Goal: Task Accomplishment & Management: Manage account settings

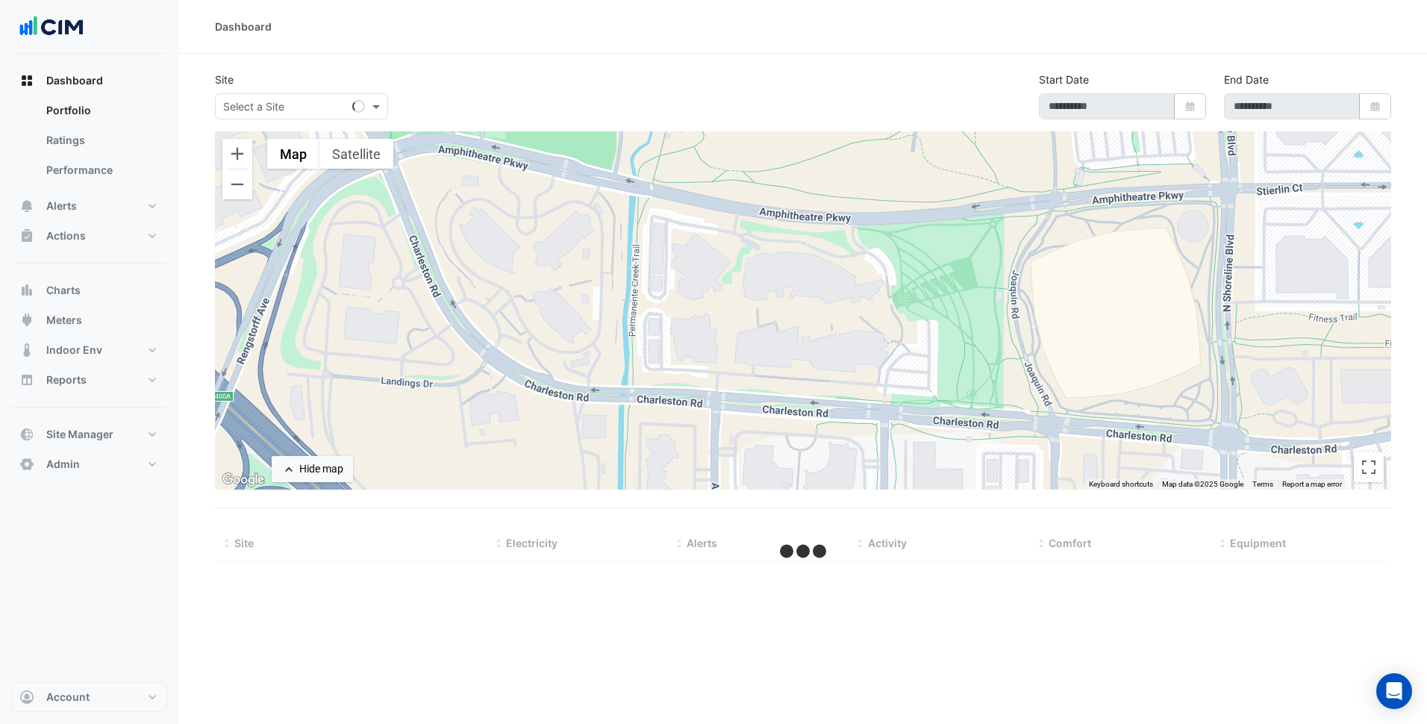
type input "**********"
select select "***"
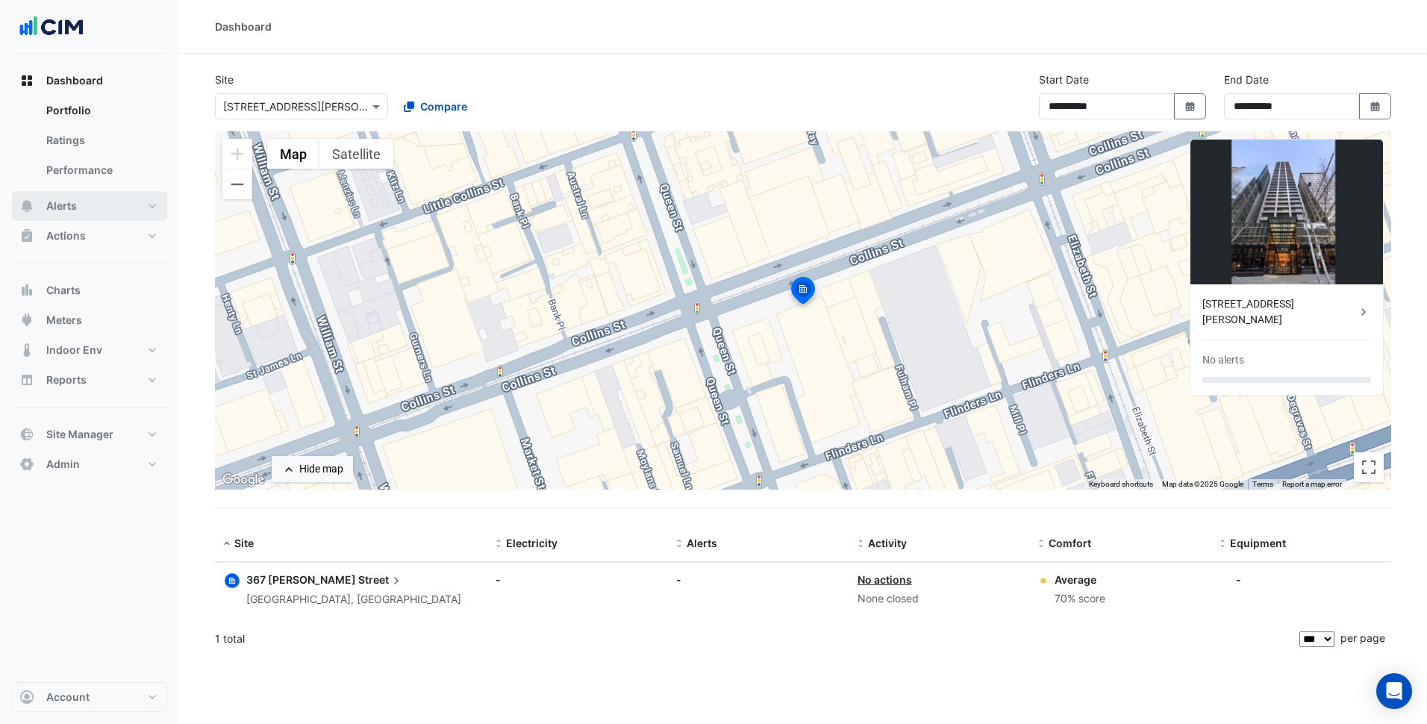
click at [113, 204] on button "Alerts" at bounding box center [89, 206] width 155 height 30
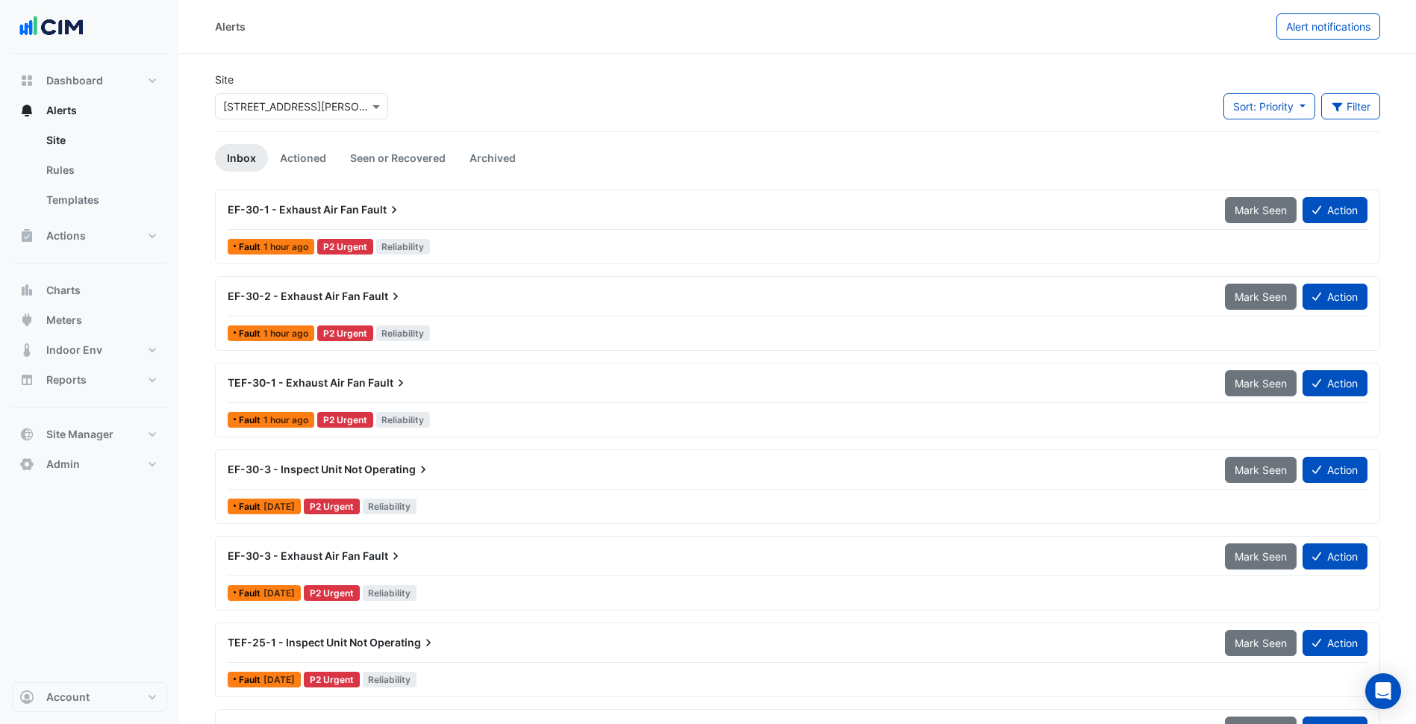
click at [332, 103] on input "text" at bounding box center [286, 107] width 127 height 16
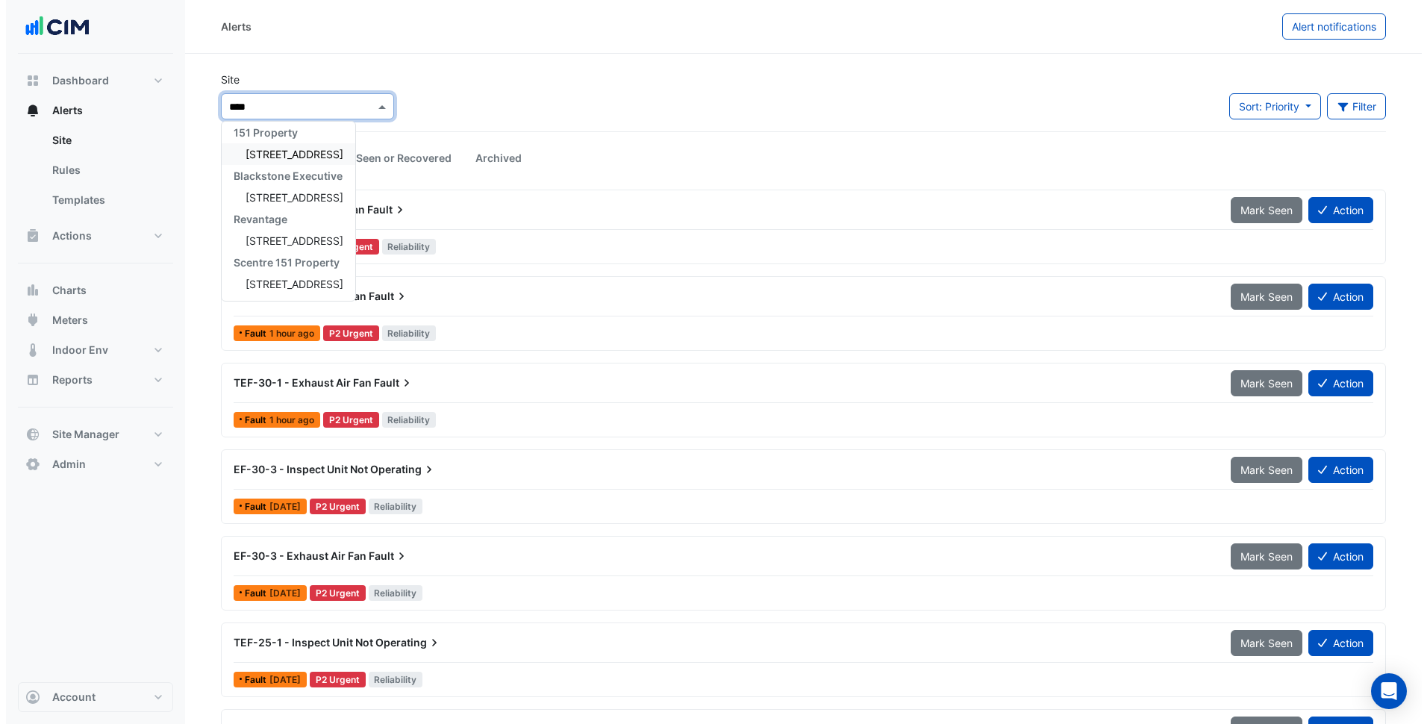
scroll to position [6, 0]
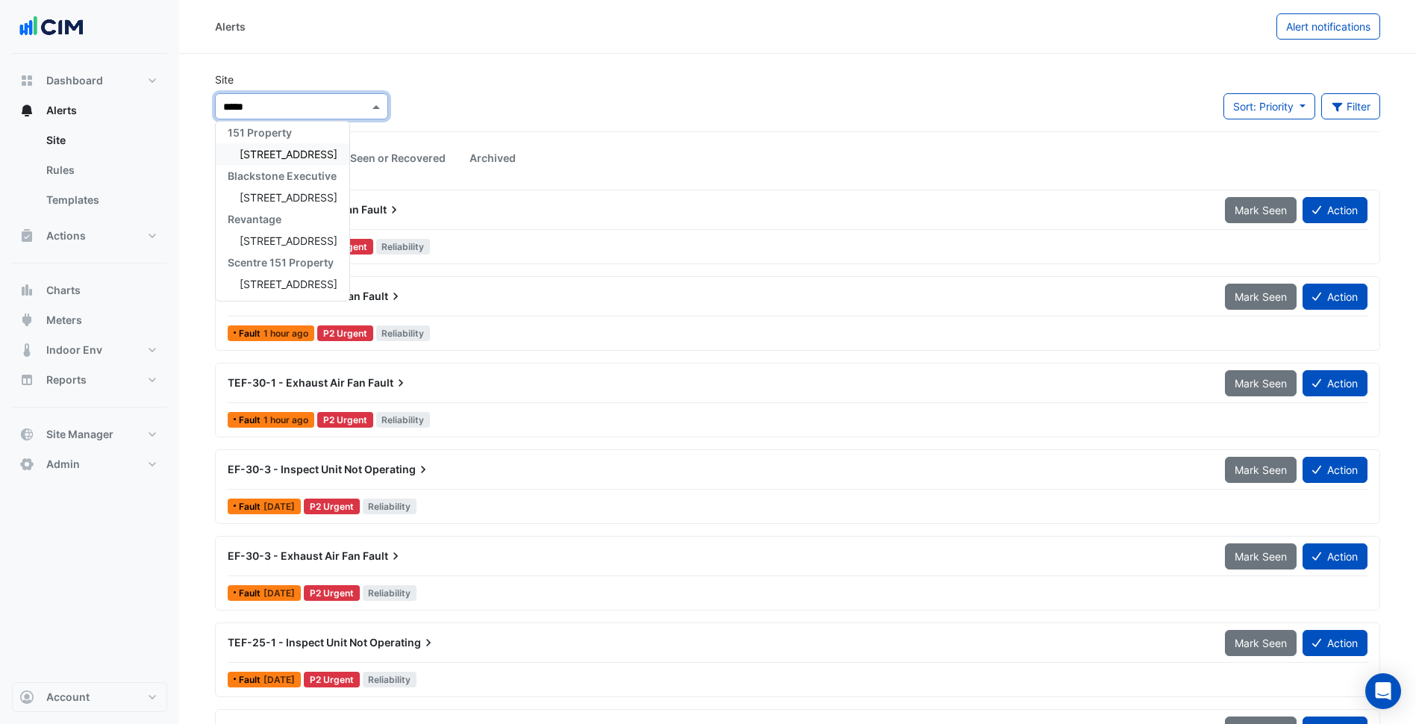
type input "******"
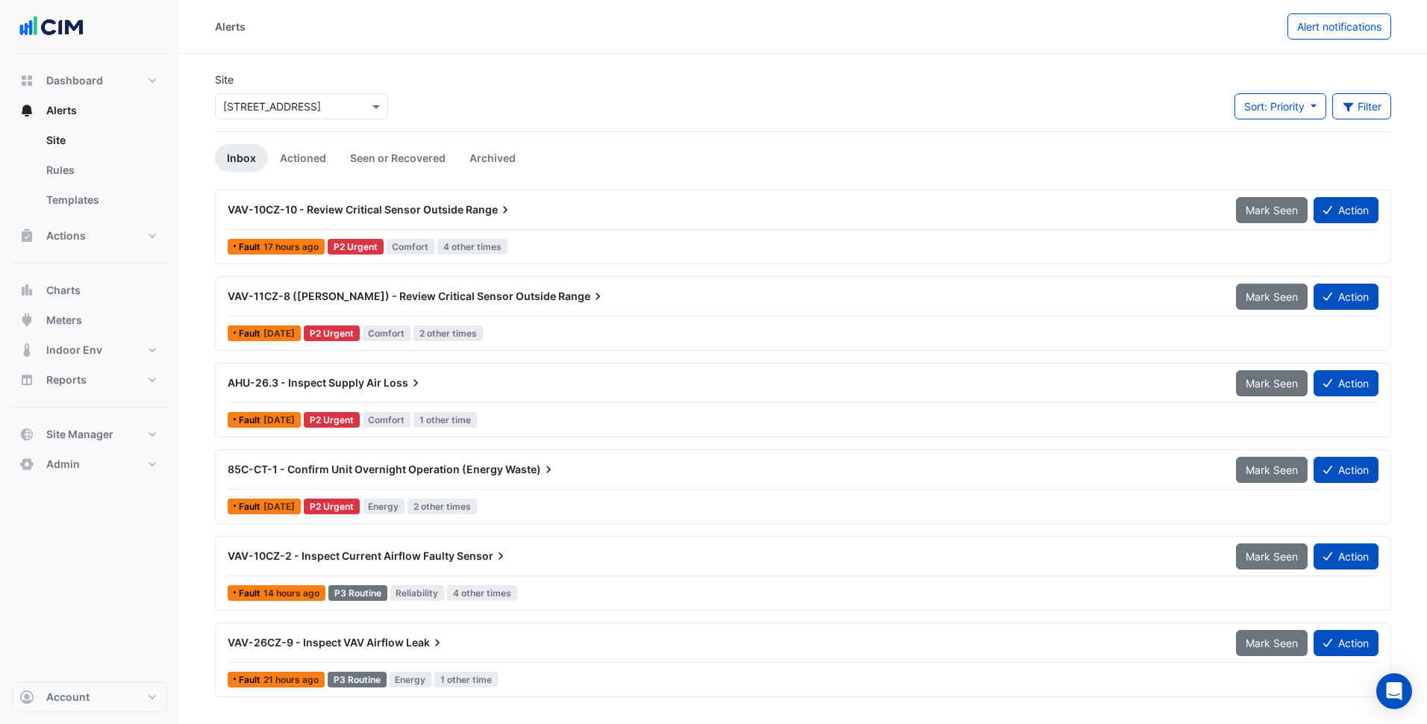
click at [447, 378] on div "AHU-26.3 - Inspect Supply Air Loss" at bounding box center [723, 382] width 990 height 15
click at [431, 378] on div "AHU-26.3 - Inspect Supply Air Loss" at bounding box center [723, 382] width 990 height 15
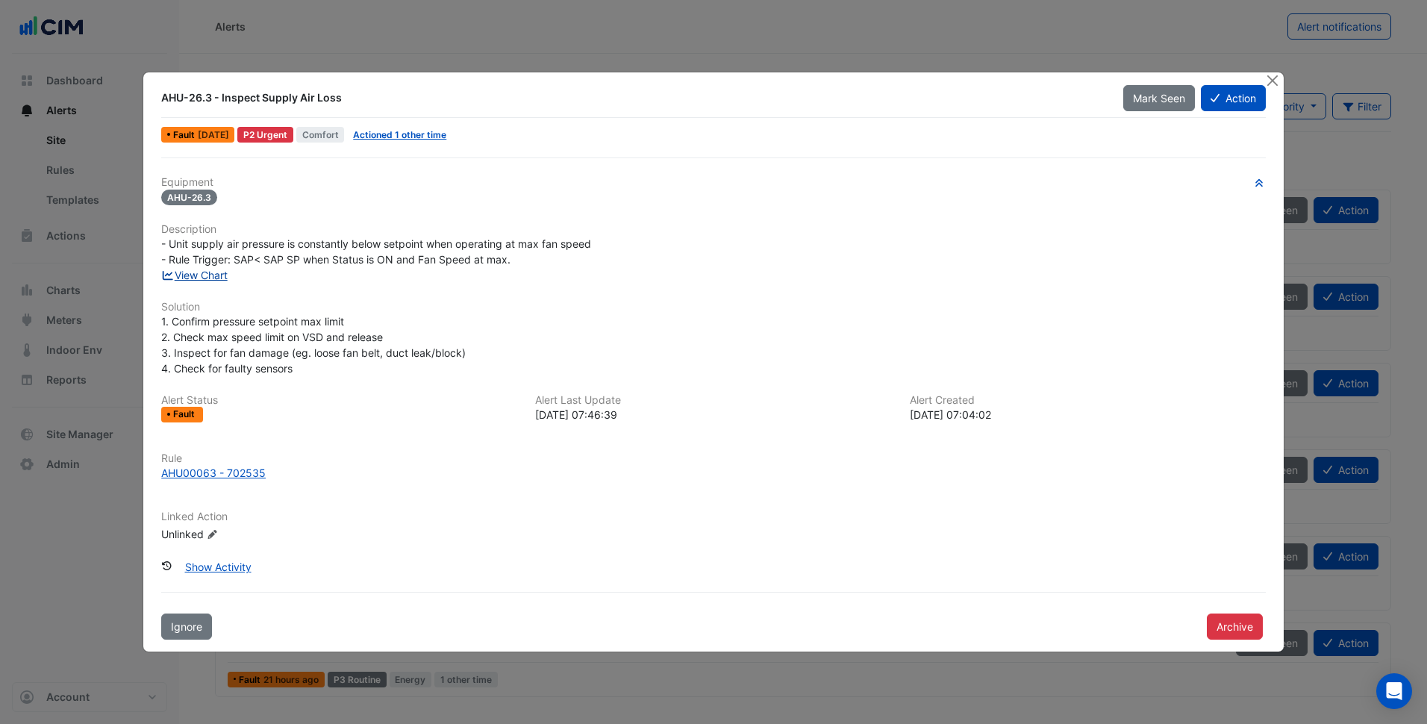
click at [218, 275] on link "View Chart" at bounding box center [194, 275] width 66 height 13
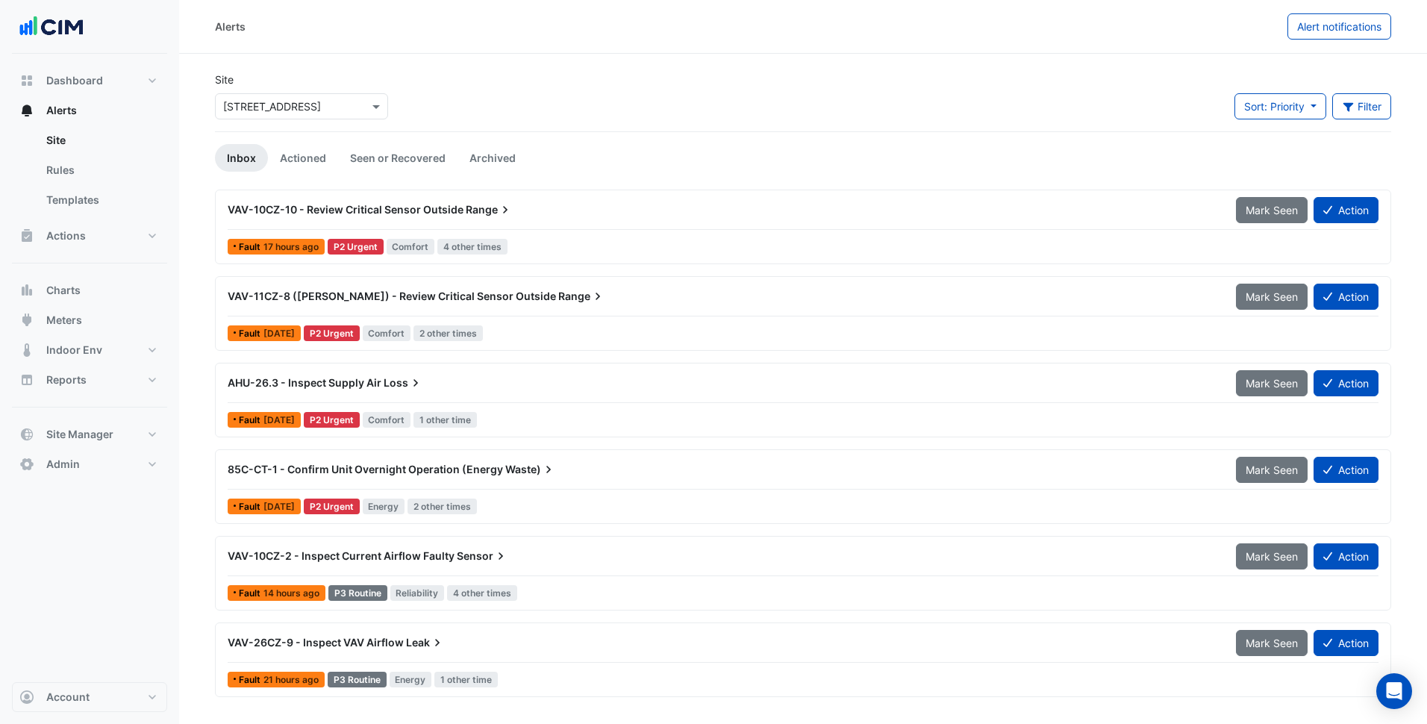
click at [304, 101] on input "text" at bounding box center [286, 107] width 127 height 16
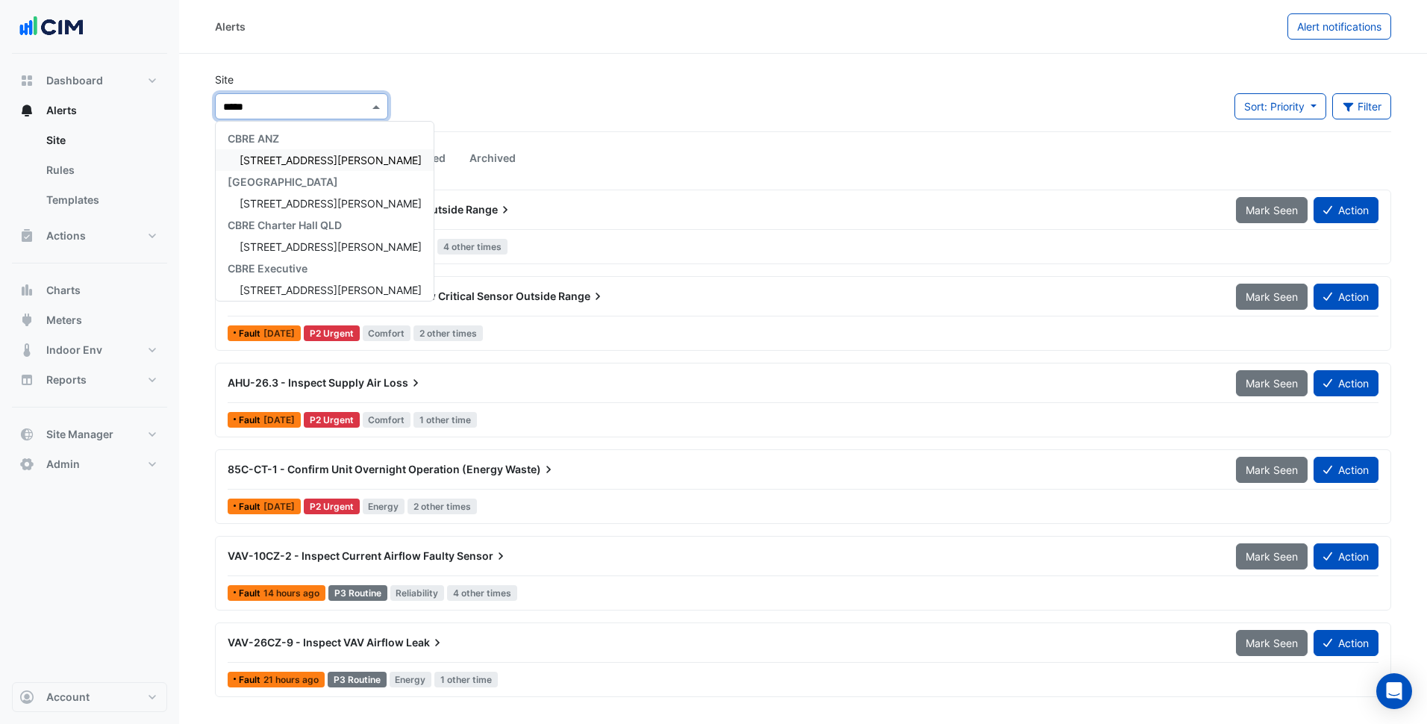
type input "******"
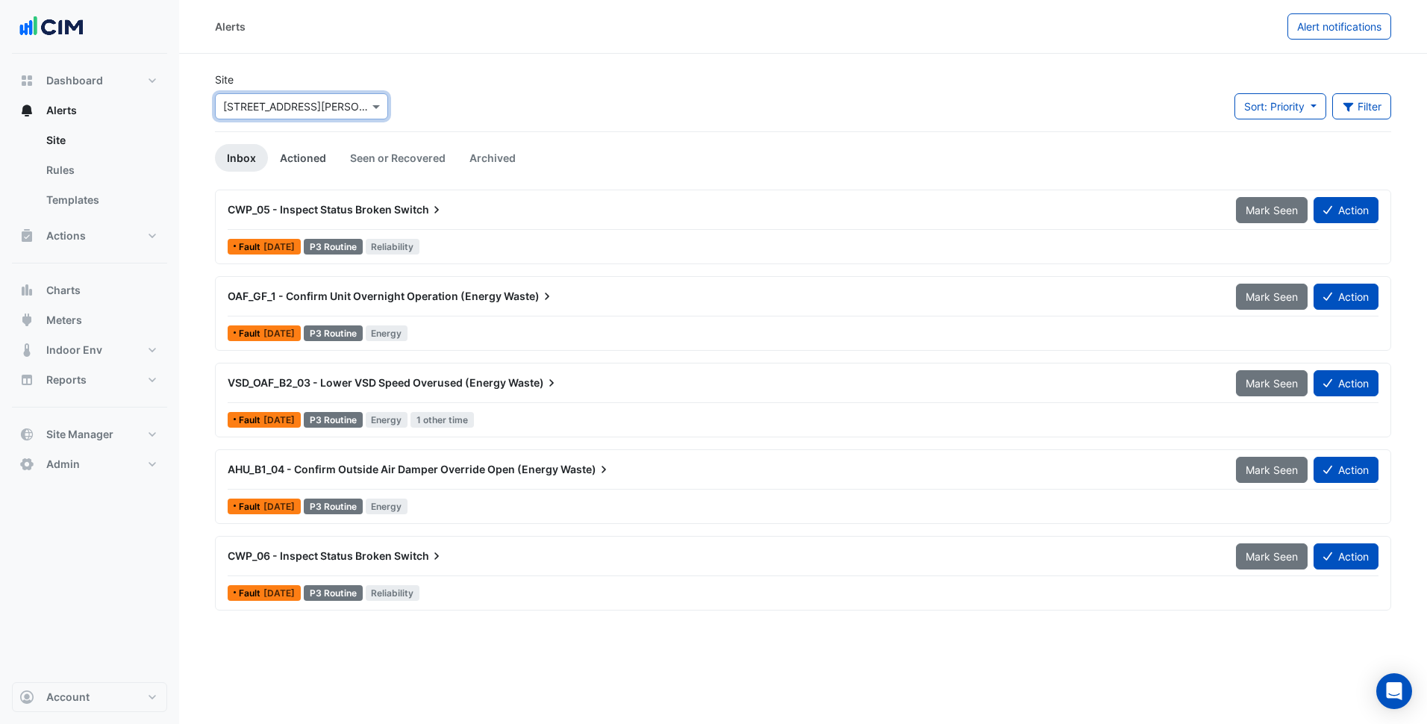
click at [318, 160] on link "Actioned" at bounding box center [303, 158] width 70 height 28
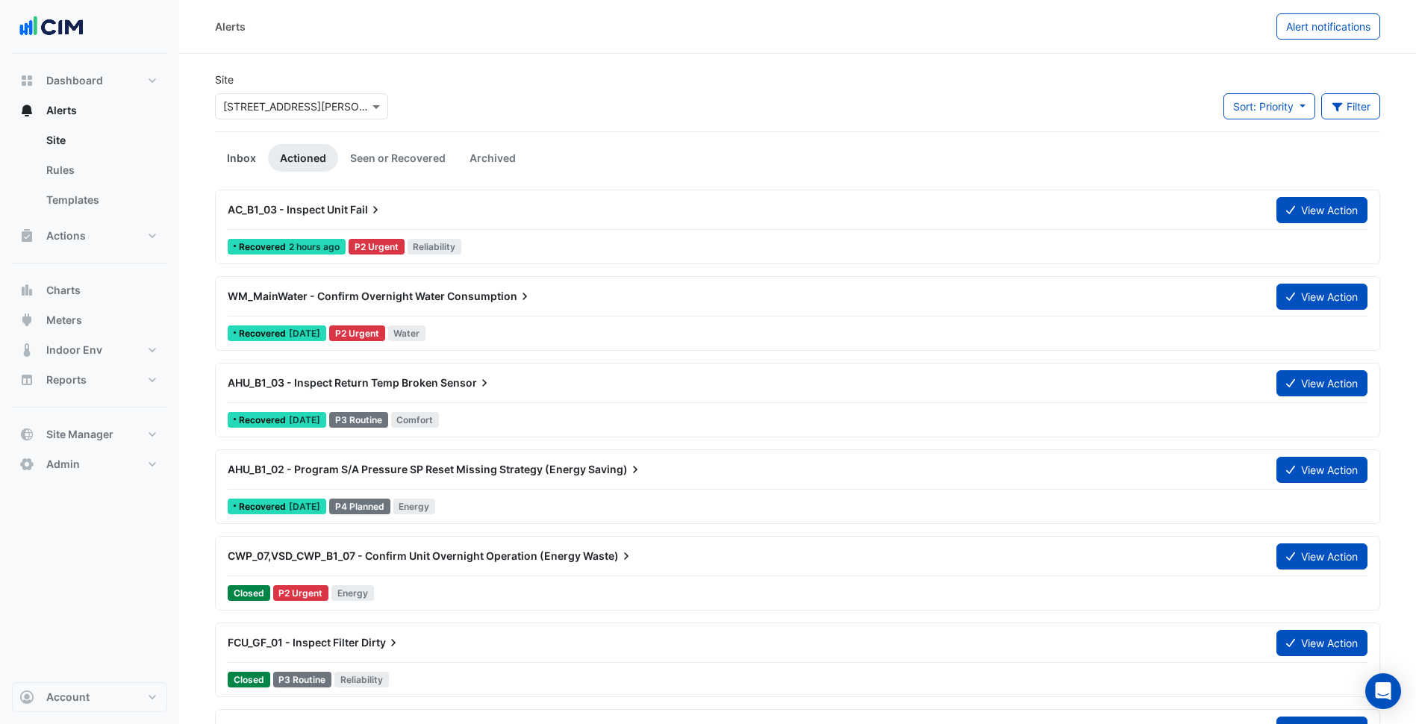
click at [257, 157] on link "Inbox" at bounding box center [241, 158] width 53 height 28
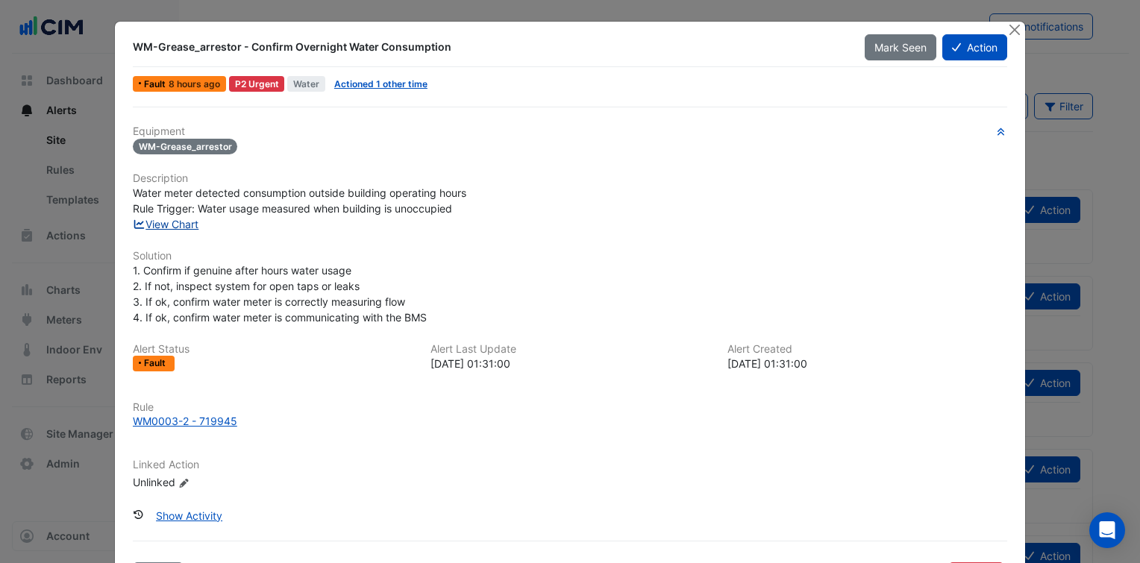
click at [176, 224] on link "View Chart" at bounding box center [166, 224] width 66 height 13
click at [550, 264] on div "1. Confirm if genuine after hours water usage 2. If not, inspect system for ope…" at bounding box center [570, 294] width 875 height 63
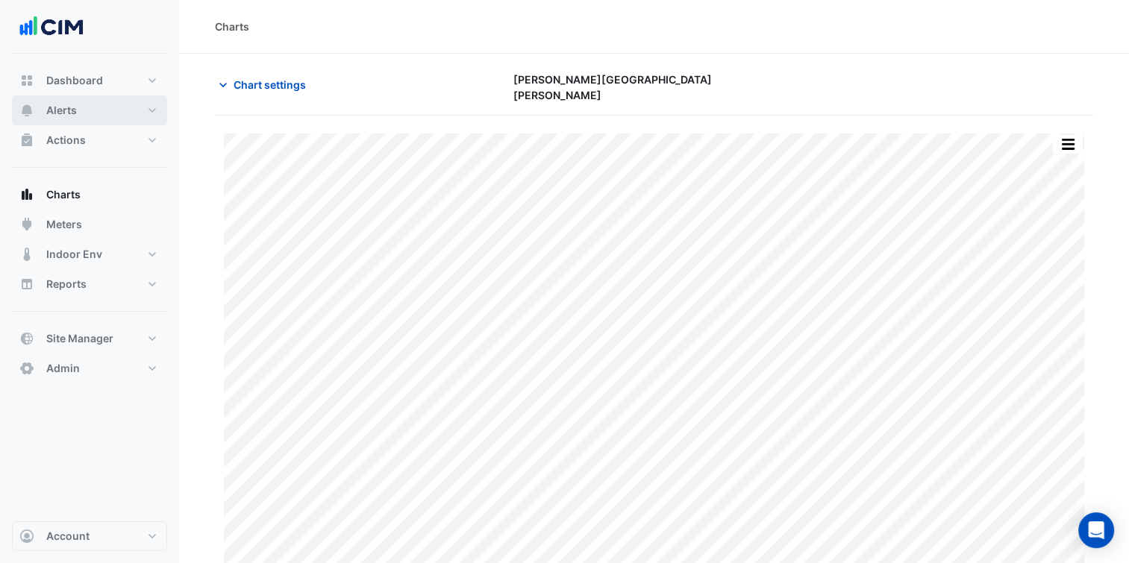
click at [123, 107] on button "Alerts" at bounding box center [89, 111] width 155 height 30
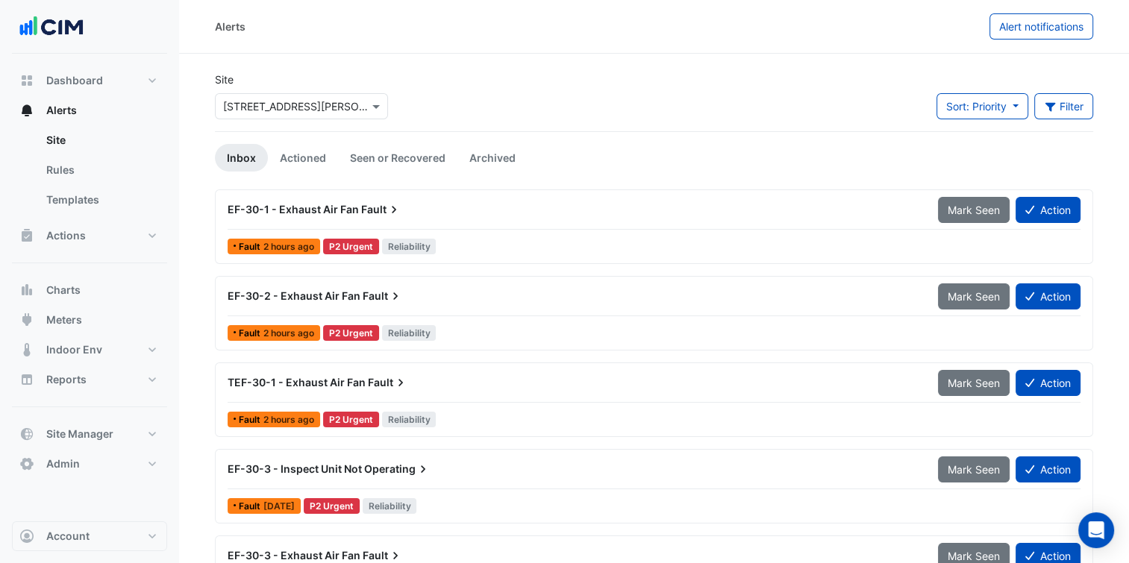
click at [490, 213] on div "EF-30-1 - Exhaust Air Fan Fault" at bounding box center [574, 209] width 692 height 15
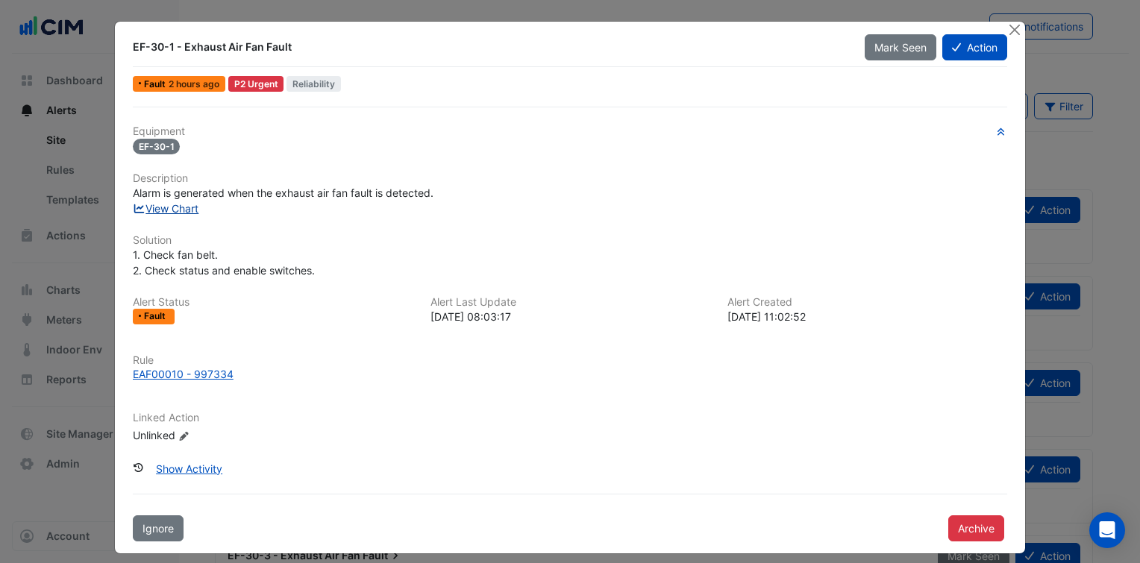
click at [174, 204] on link "View Chart" at bounding box center [166, 208] width 66 height 13
click at [199, 371] on div "EAF00010 - 997334" at bounding box center [183, 374] width 101 height 16
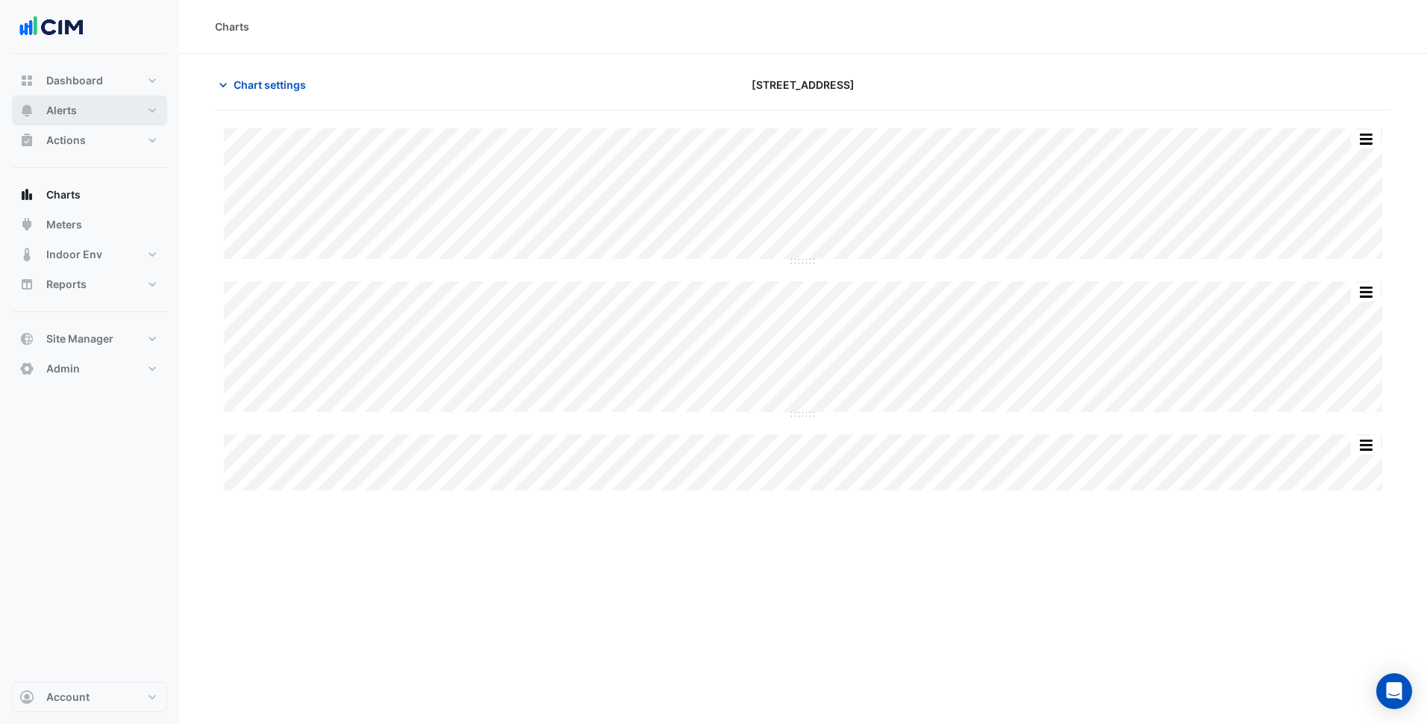
click at [151, 119] on button "Alerts" at bounding box center [89, 111] width 155 height 30
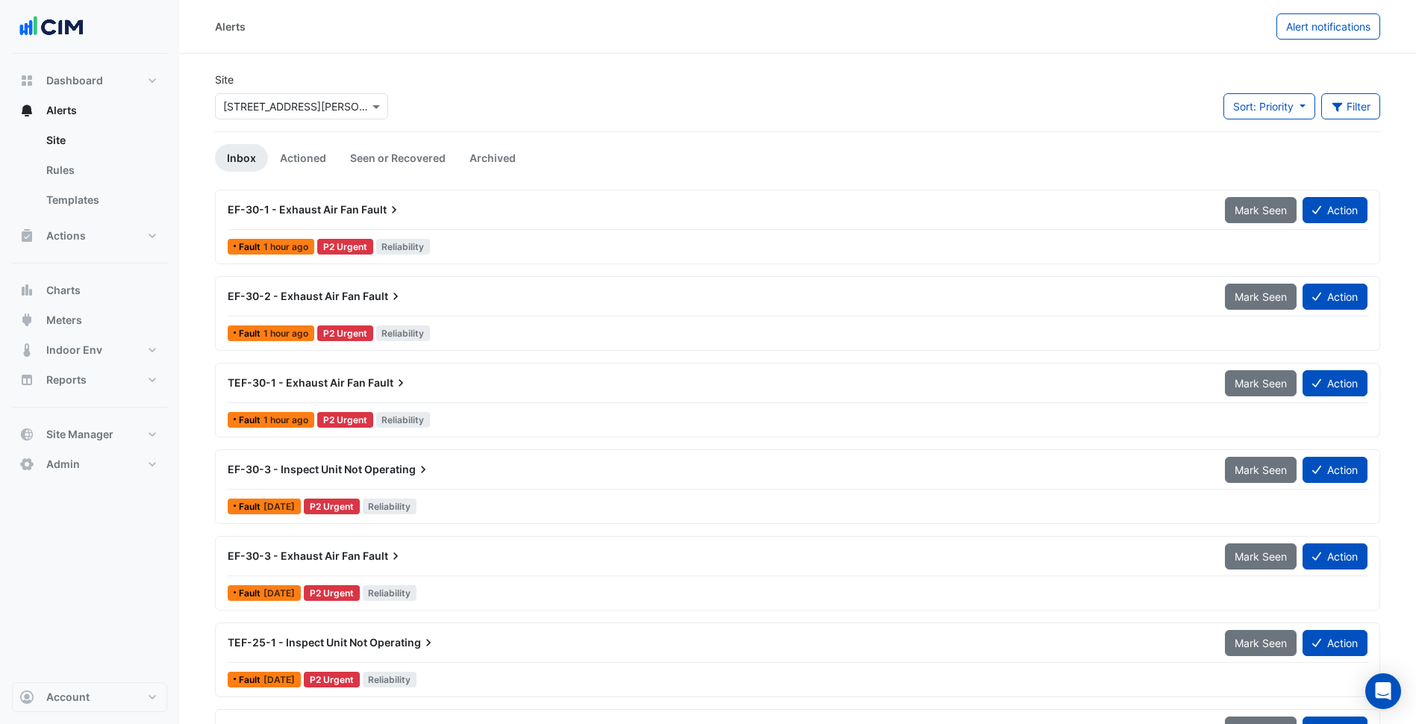
click at [316, 110] on input "text" at bounding box center [286, 107] width 127 height 16
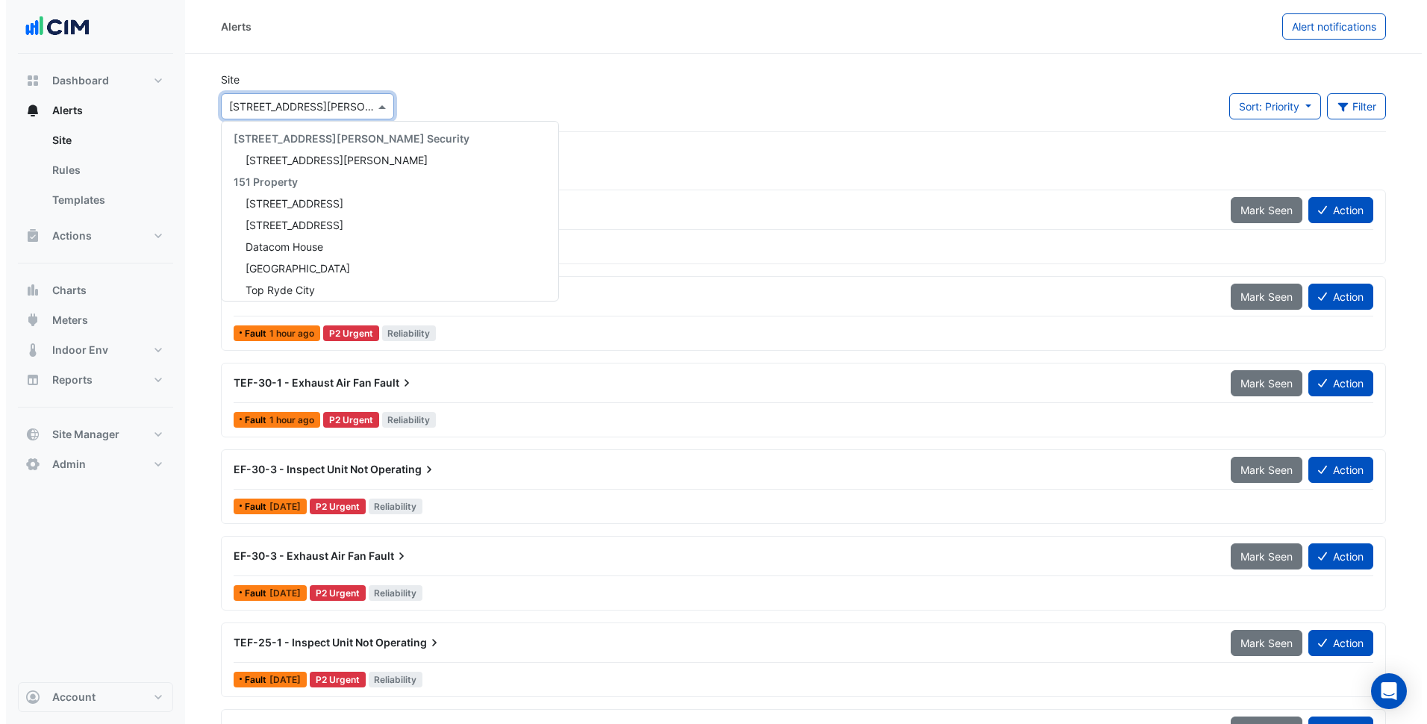
scroll to position [6844, 0]
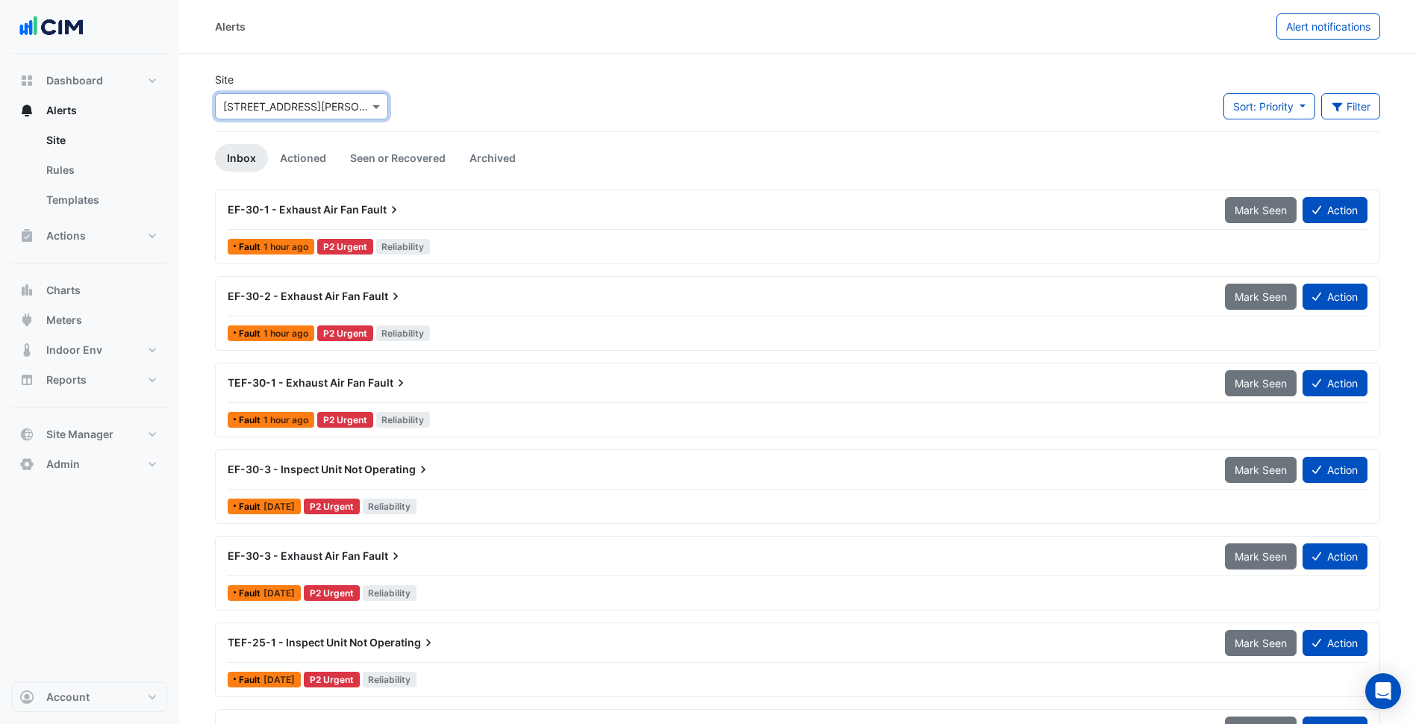
click at [246, 107] on input "text" at bounding box center [286, 107] width 127 height 16
paste input "**********"
type input "**********"
click at [249, 158] on span "[STREET_ADDRESS]" at bounding box center [289, 160] width 98 height 13
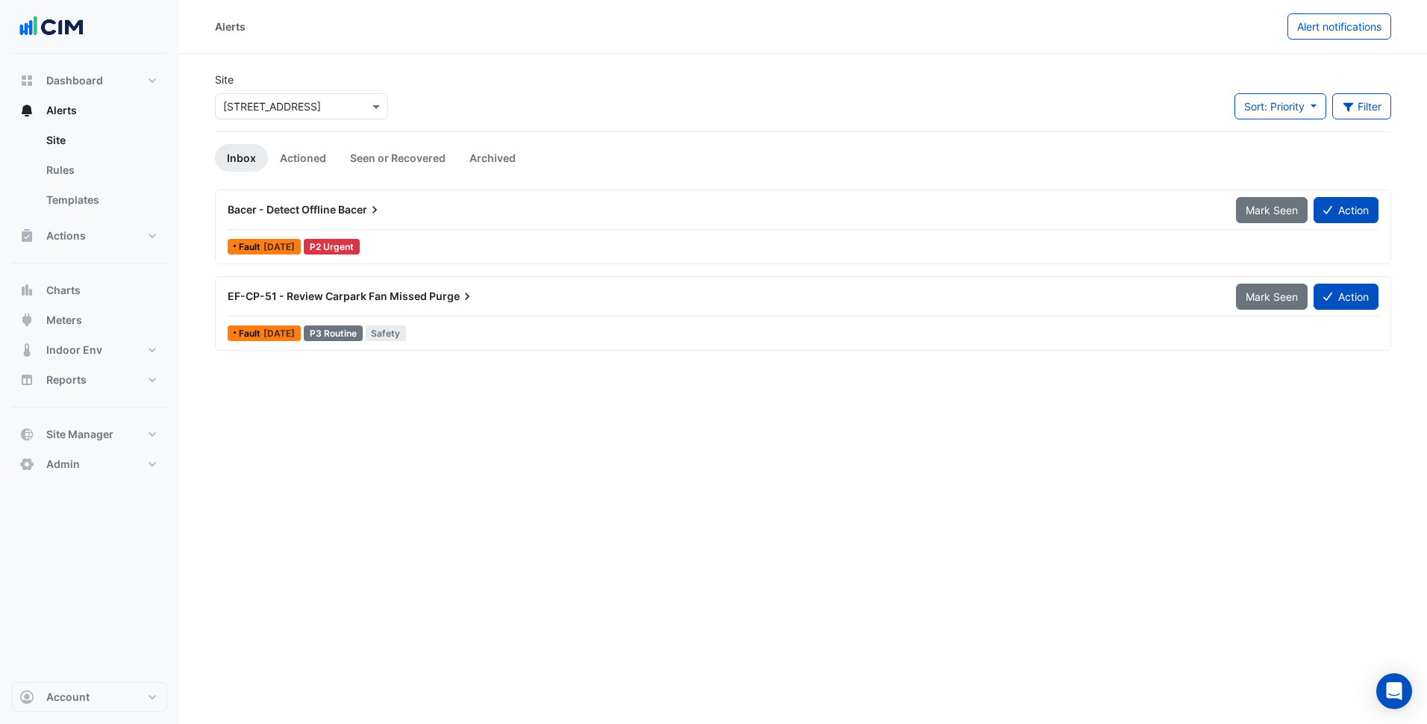
click at [445, 101] on div "Site × 1 Spring Street Sort: Priority Priority Updated Filter Title Priority Fi…" at bounding box center [803, 102] width 1194 height 60
click at [304, 109] on input "text" at bounding box center [286, 107] width 127 height 16
paste input "**********"
type input "**********"
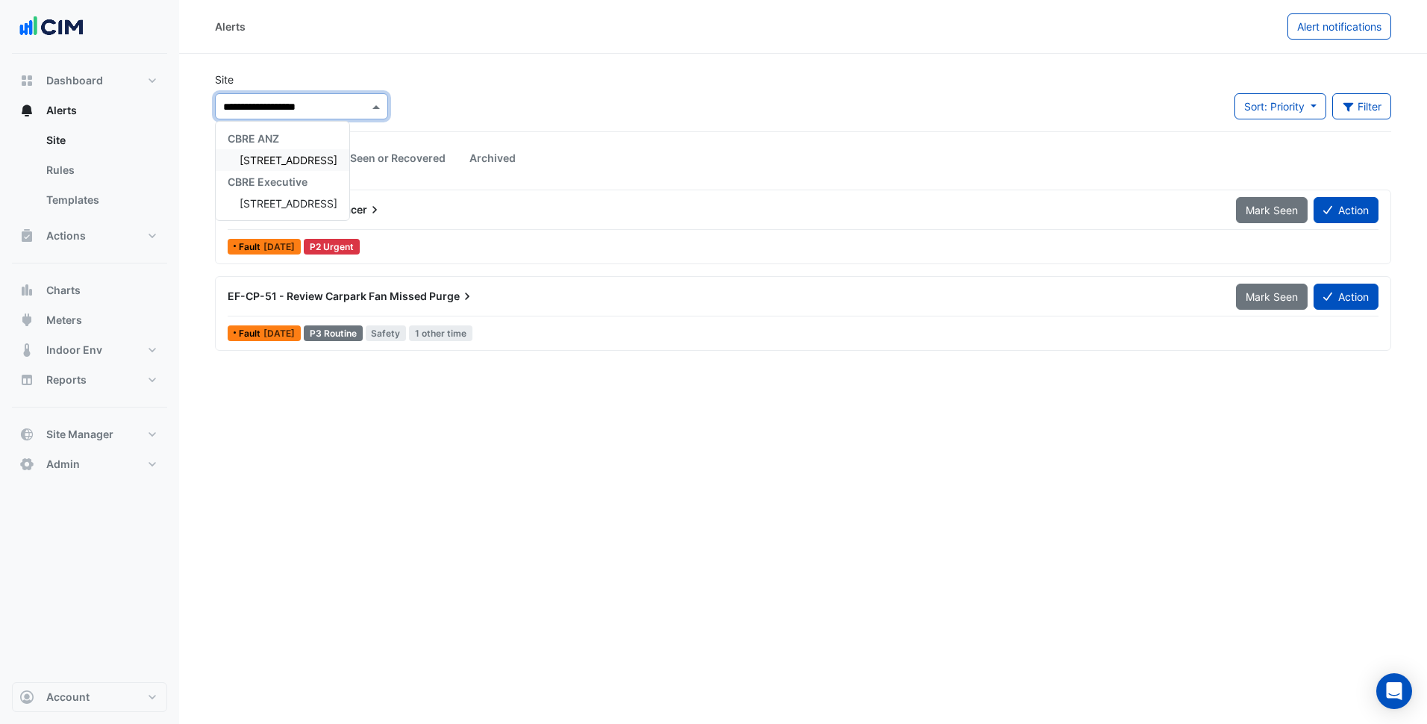
click at [298, 157] on span "250 Victoria Square" at bounding box center [289, 160] width 98 height 13
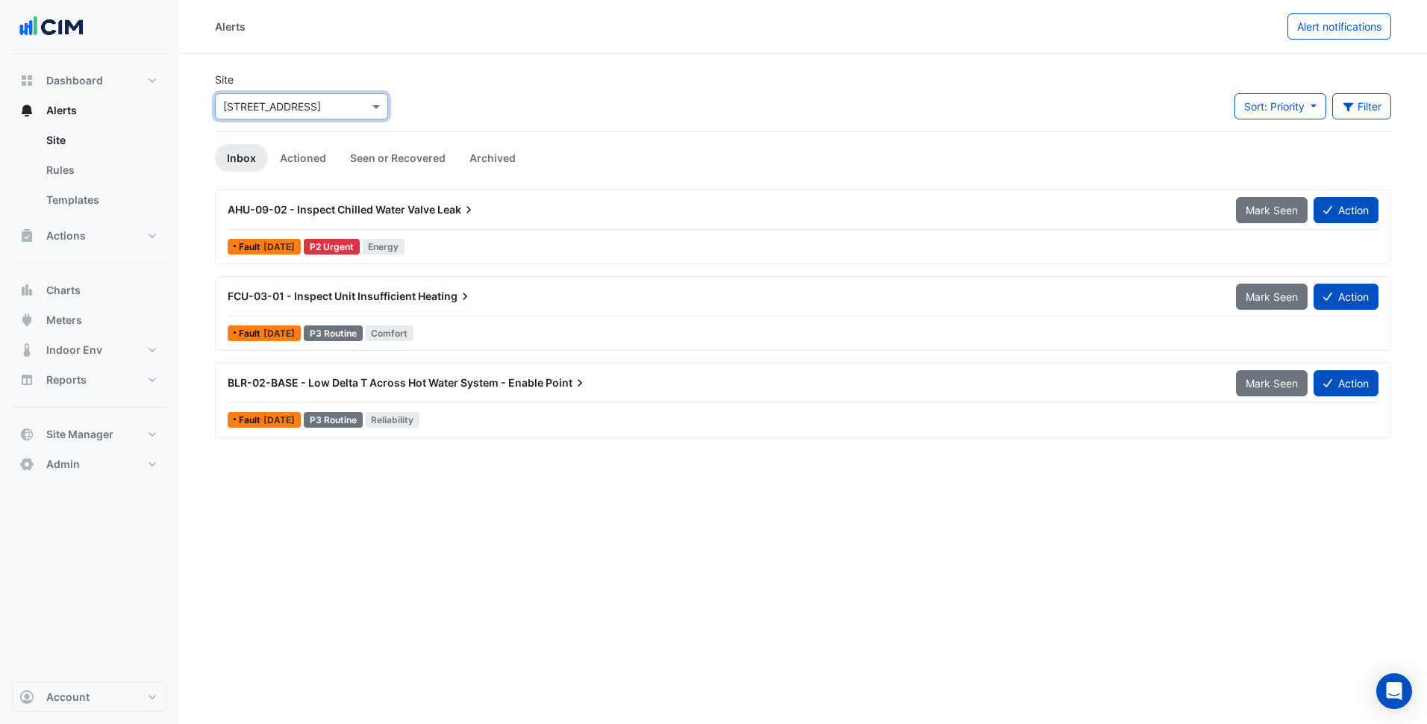
click at [424, 113] on div "Site × 250 Victoria Square Sort: Priority Priority Updated Filter Title Priorit…" at bounding box center [803, 102] width 1194 height 60
click at [568, 522] on div "Alerts Alert notifications Site × 250 Victoria Square Sort: Priority Priority U…" at bounding box center [803, 362] width 1248 height 724
click at [319, 104] on input "text" at bounding box center [286, 107] width 127 height 16
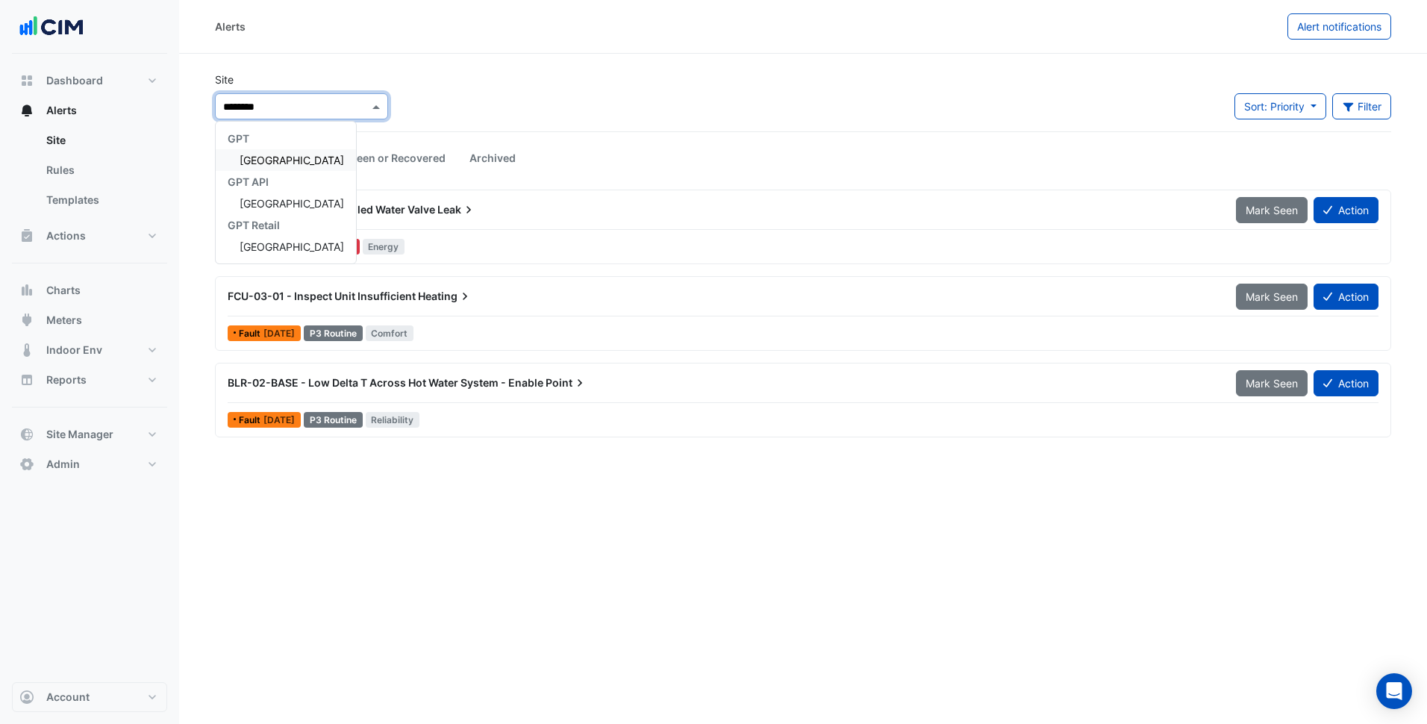
type input "*********"
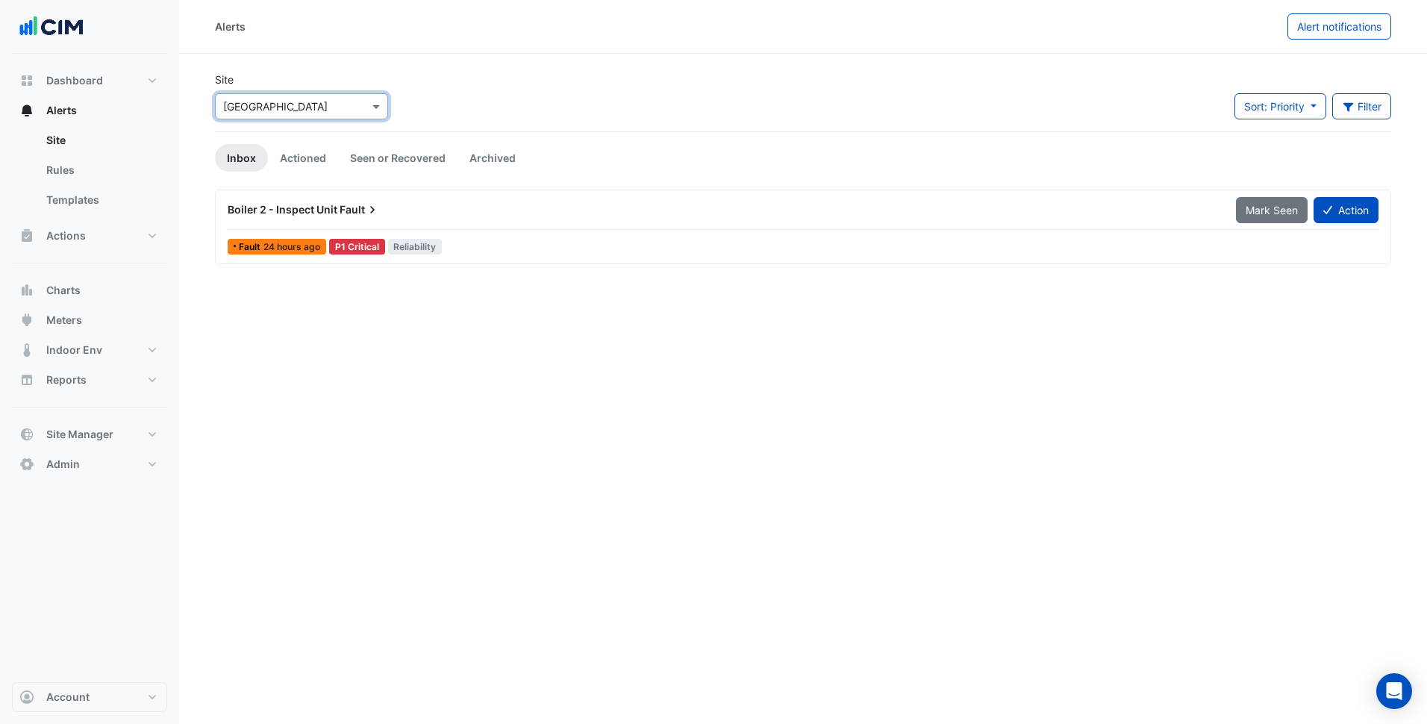
click at [297, 103] on input "text" at bounding box center [286, 107] width 127 height 16
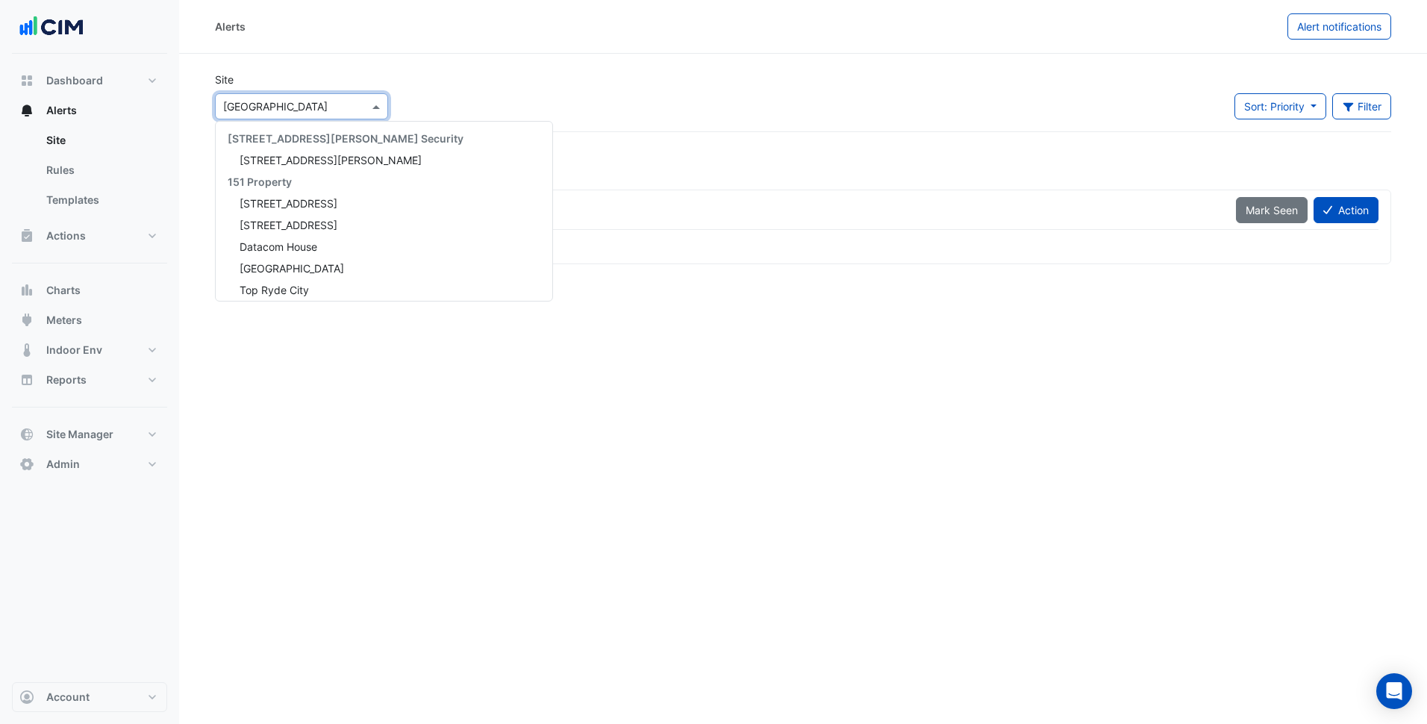
scroll to position [11064, 0]
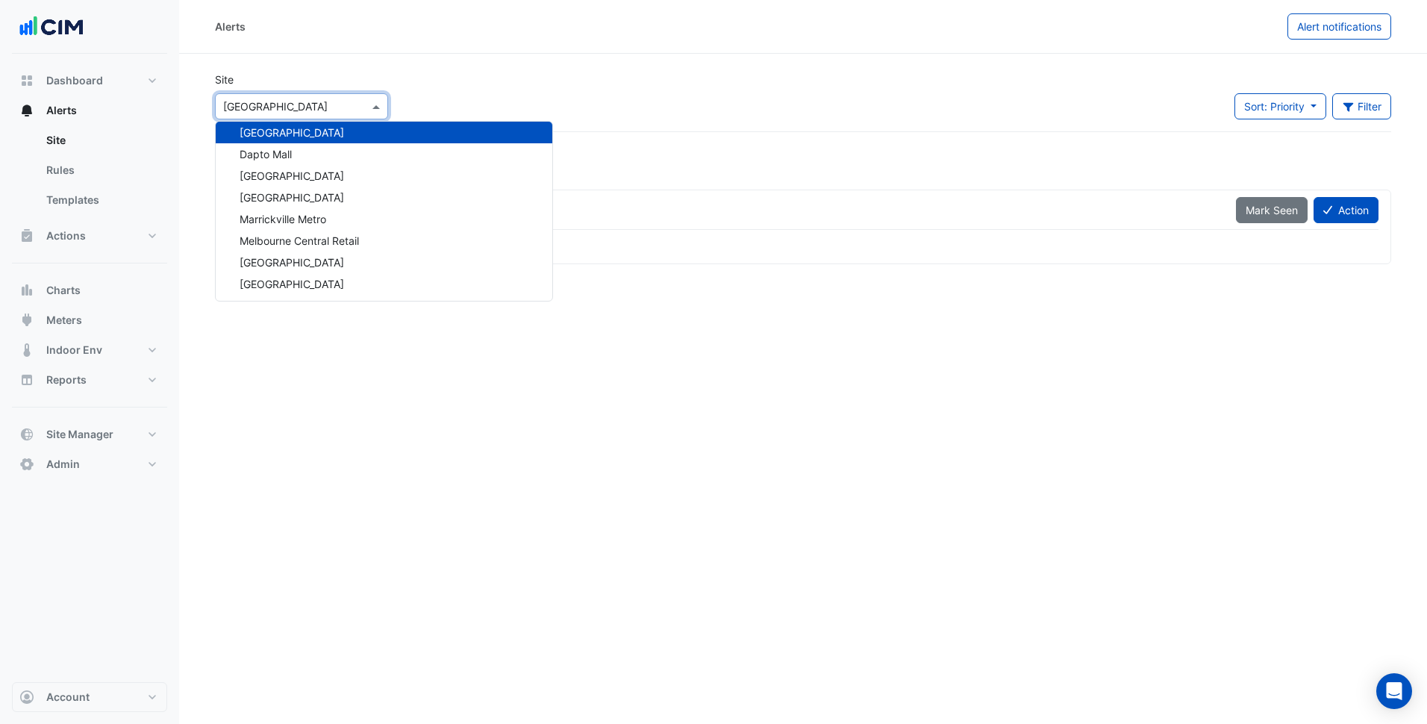
paste input "**********"
type input "**********"
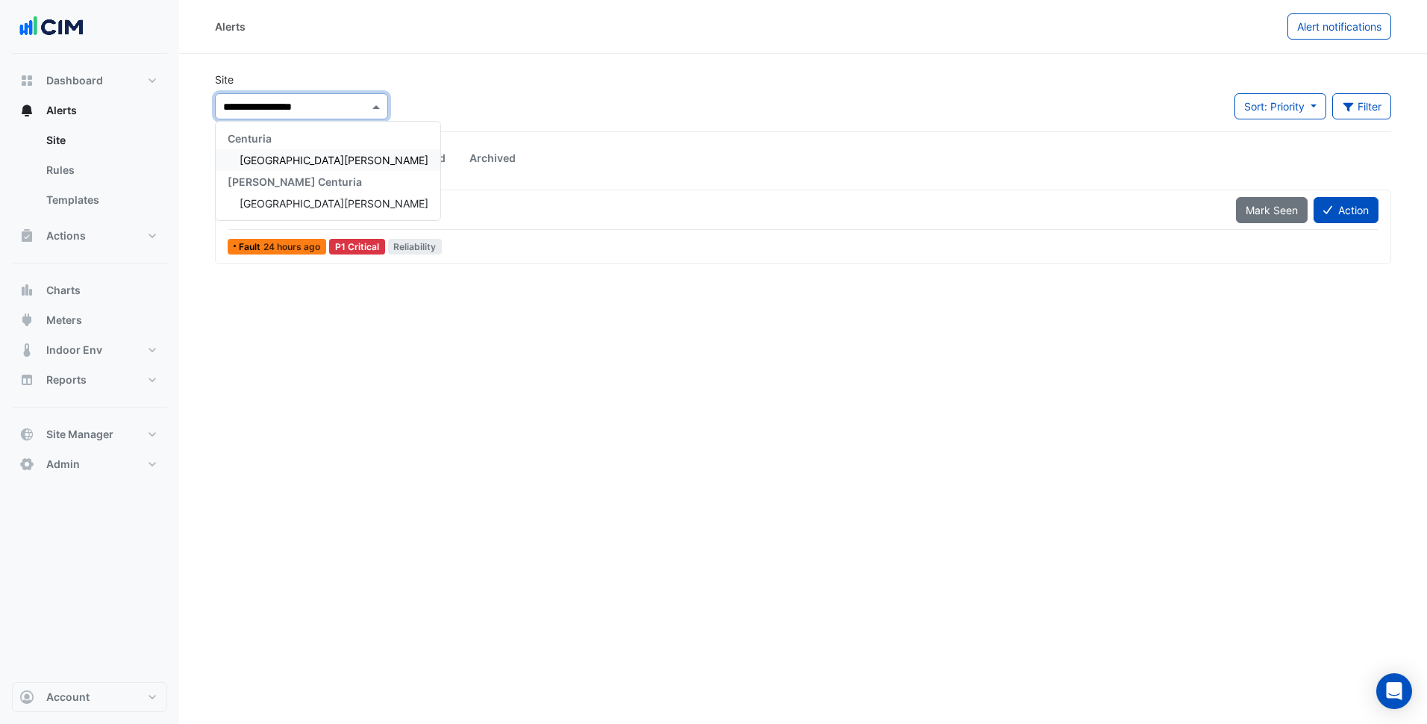
scroll to position [0, 0]
click at [281, 152] on div "One William Street" at bounding box center [328, 160] width 225 height 22
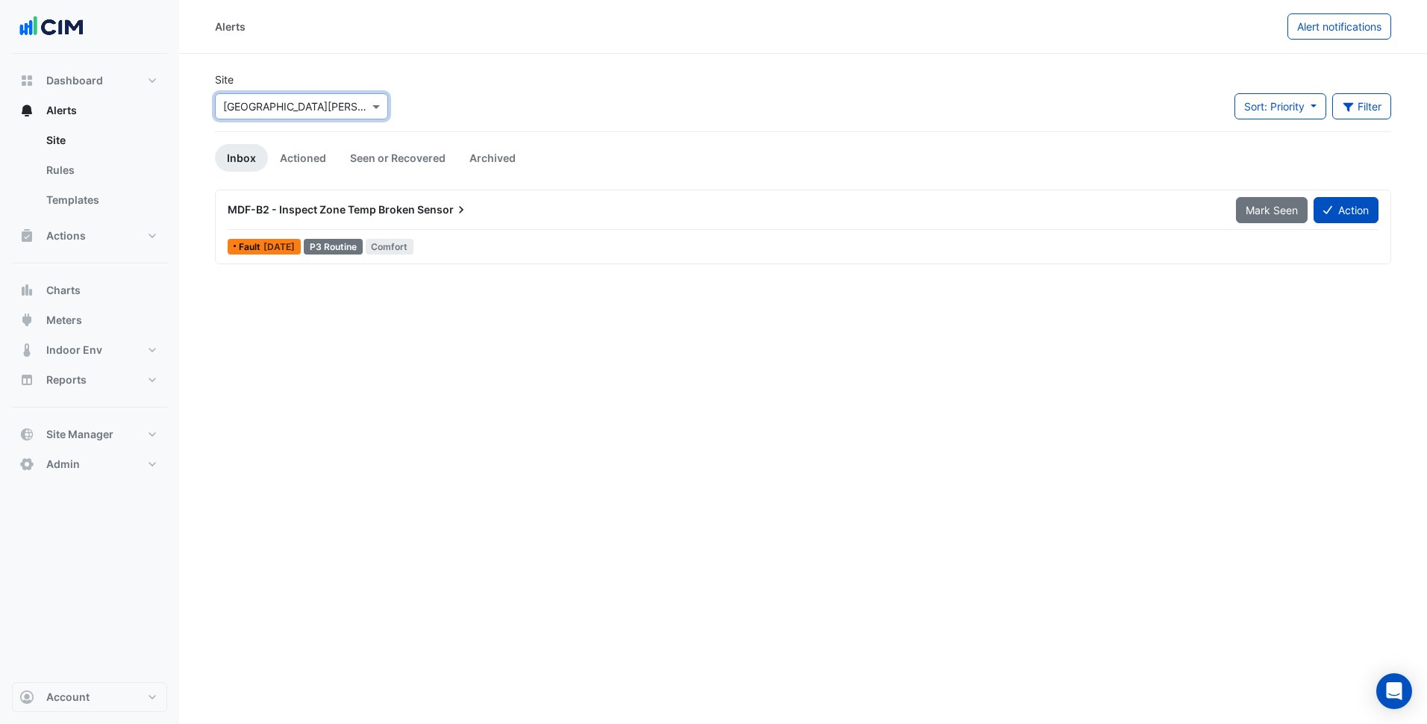
click at [462, 86] on div "Site × One William Street Sort: Priority Priority Updated Filter Title Priority…" at bounding box center [803, 102] width 1194 height 60
click at [284, 103] on input "text" at bounding box center [286, 107] width 127 height 16
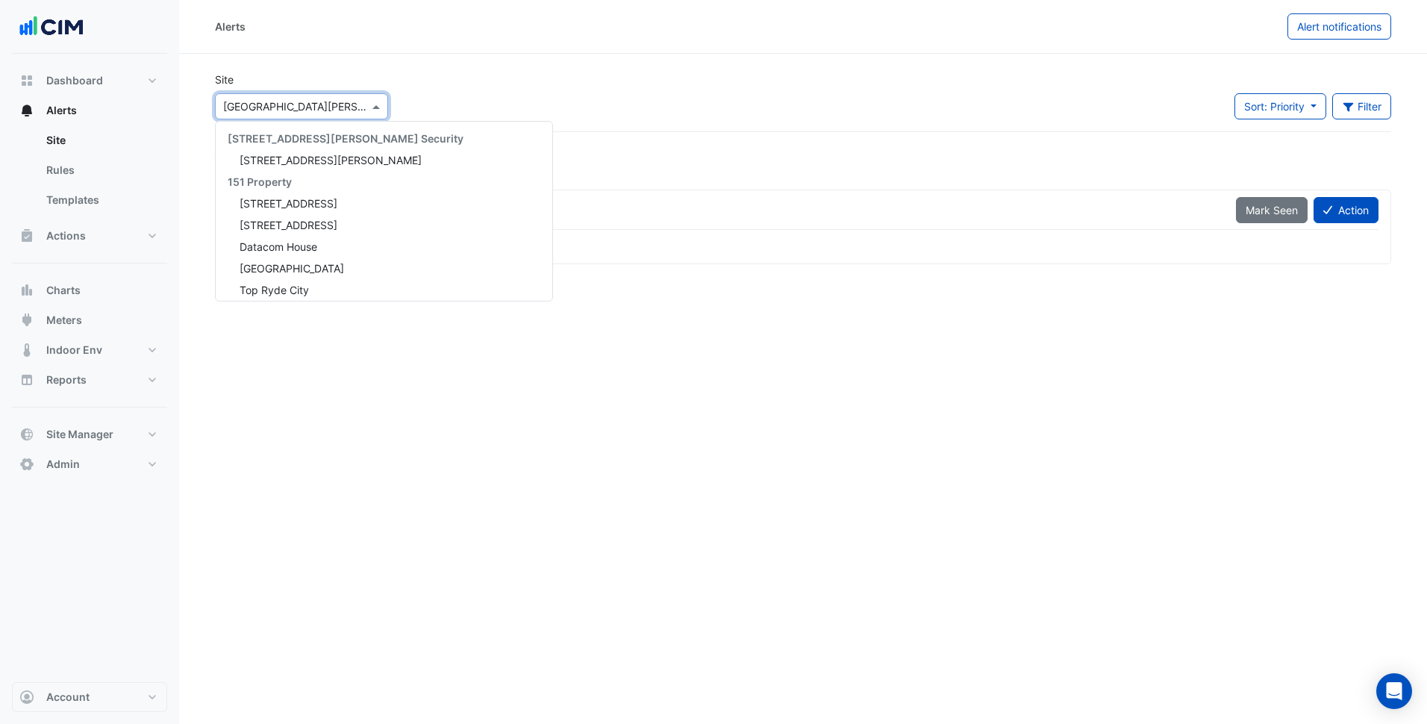
paste input "**********"
type input "**********"
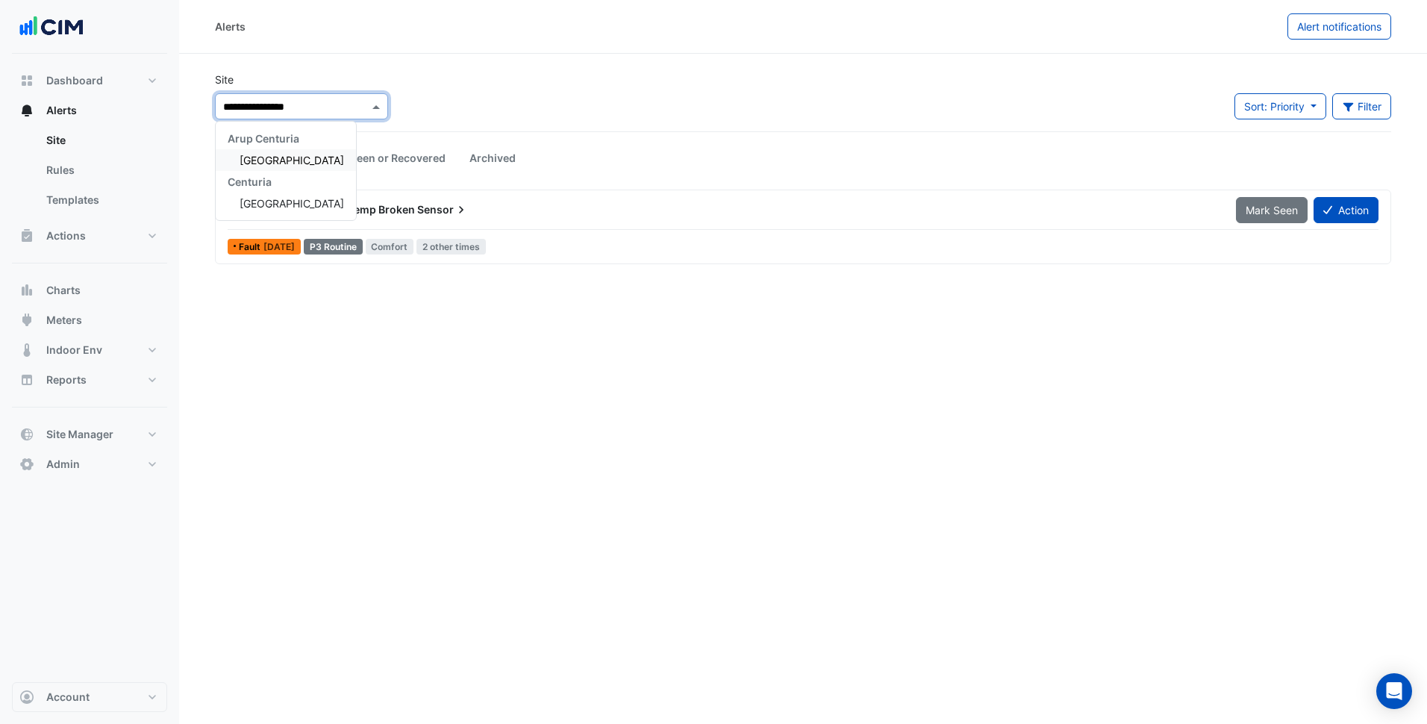
click at [269, 152] on div "[GEOGRAPHIC_DATA]" at bounding box center [286, 160] width 140 height 22
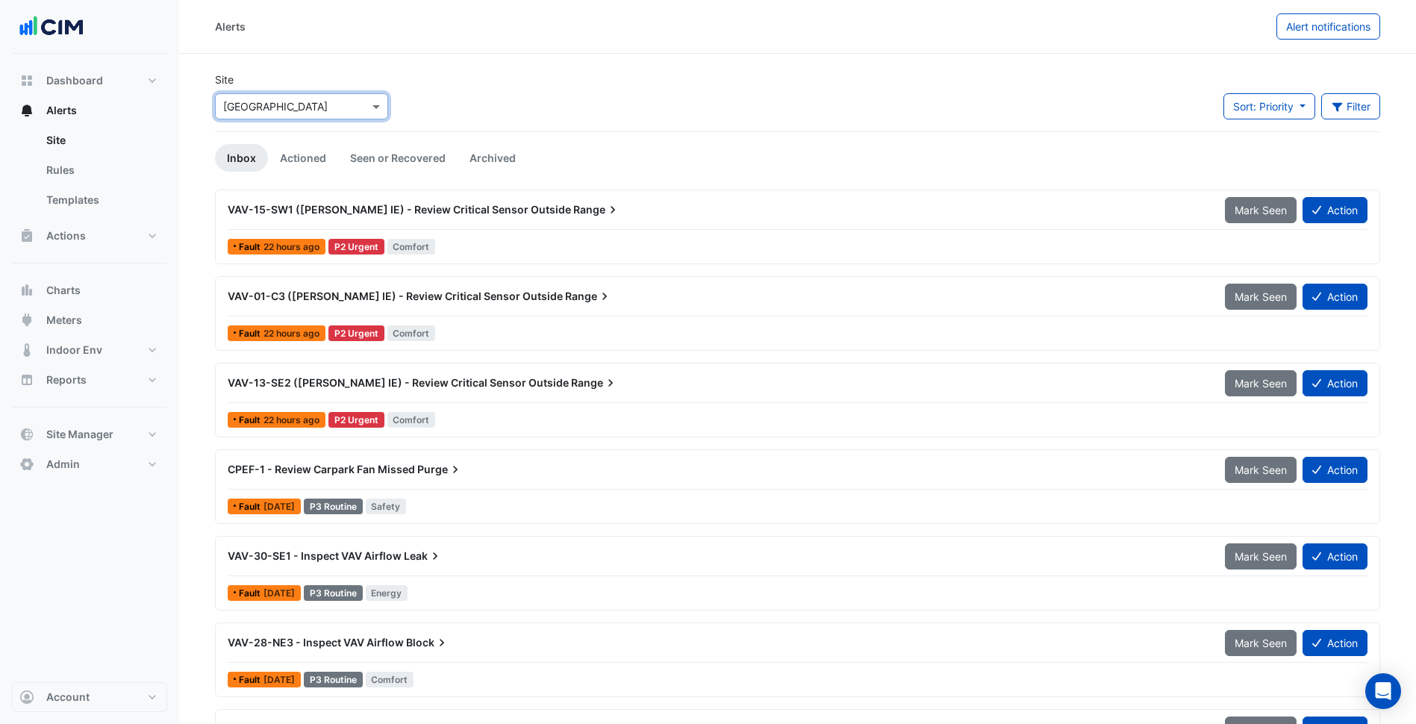
click at [522, 71] on section "Site × Allendale Square Sort: Priority Priority Updated Filter Title Priority F…" at bounding box center [797, 462] width 1236 height 816
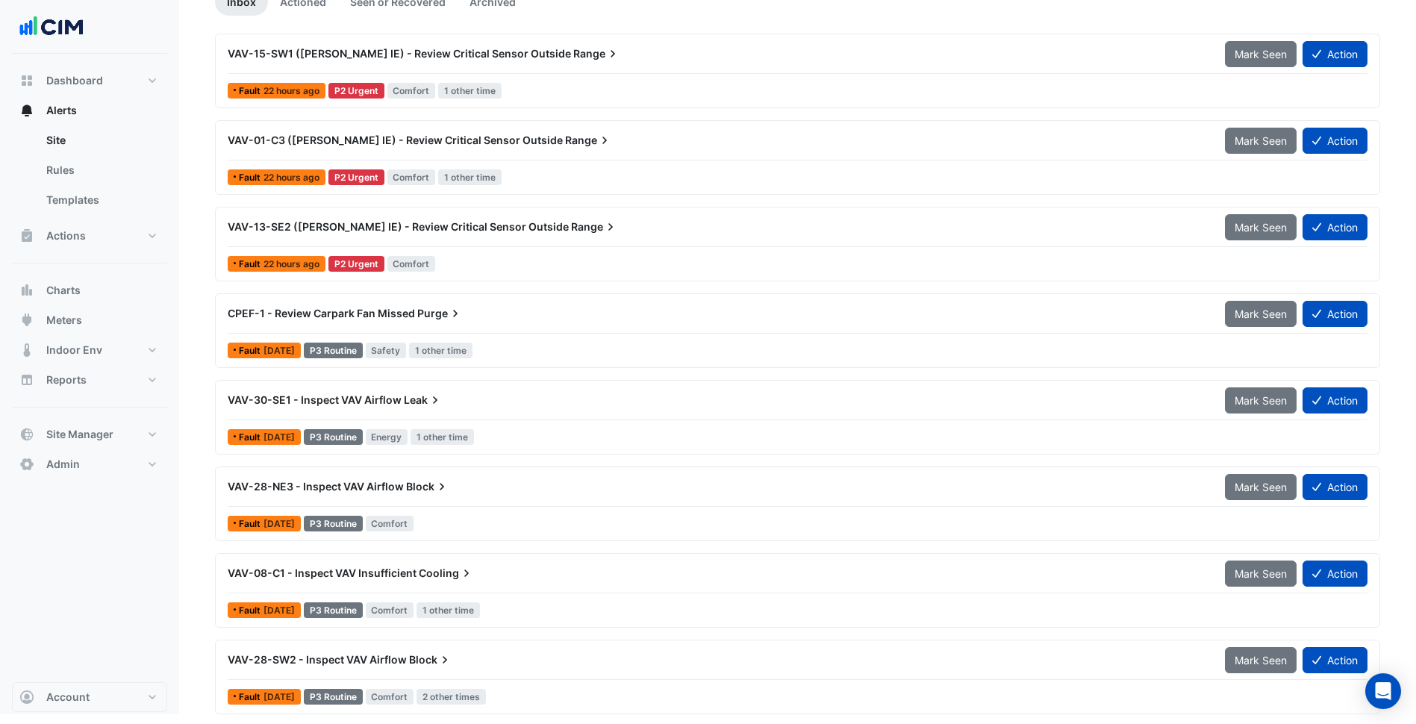
scroll to position [158, 0]
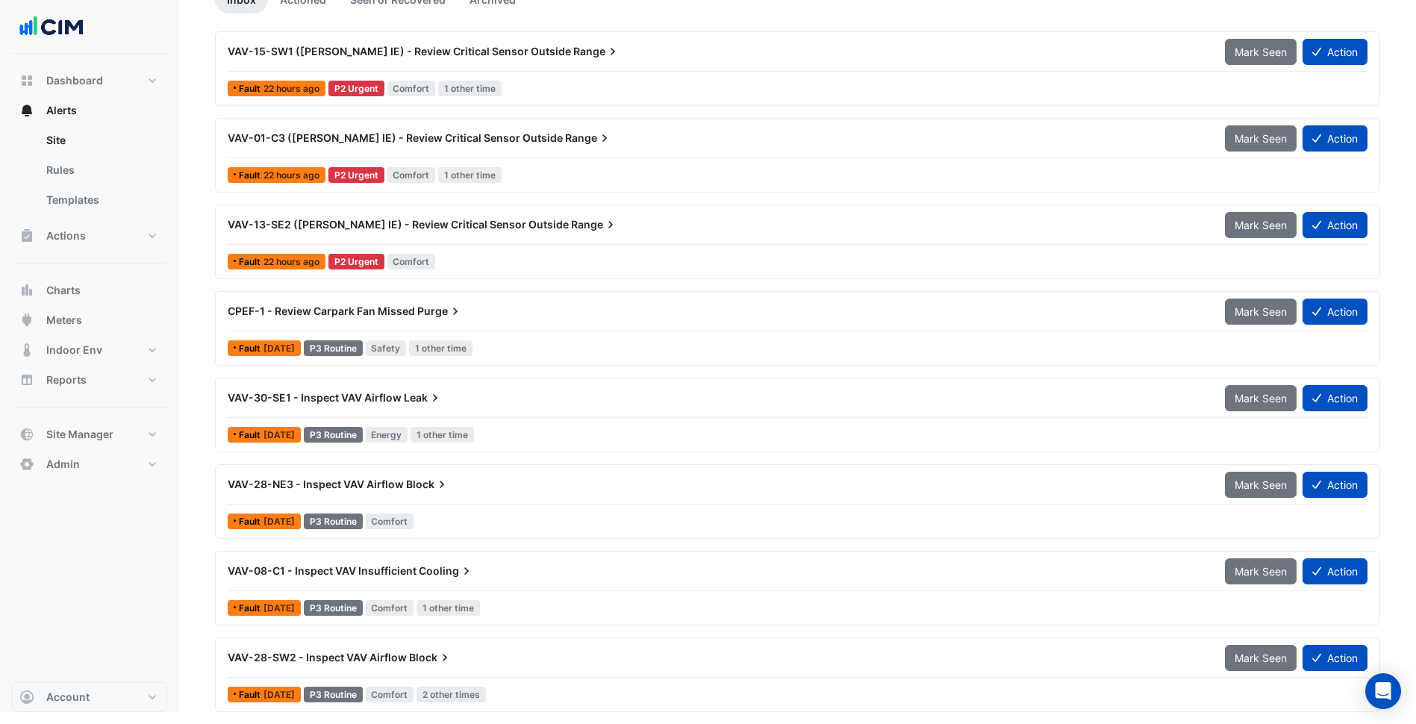
click at [504, 330] on div "CPEF-1 - Review Carpark Fan Missed Purge Mark Seen Action" at bounding box center [797, 315] width 1139 height 34
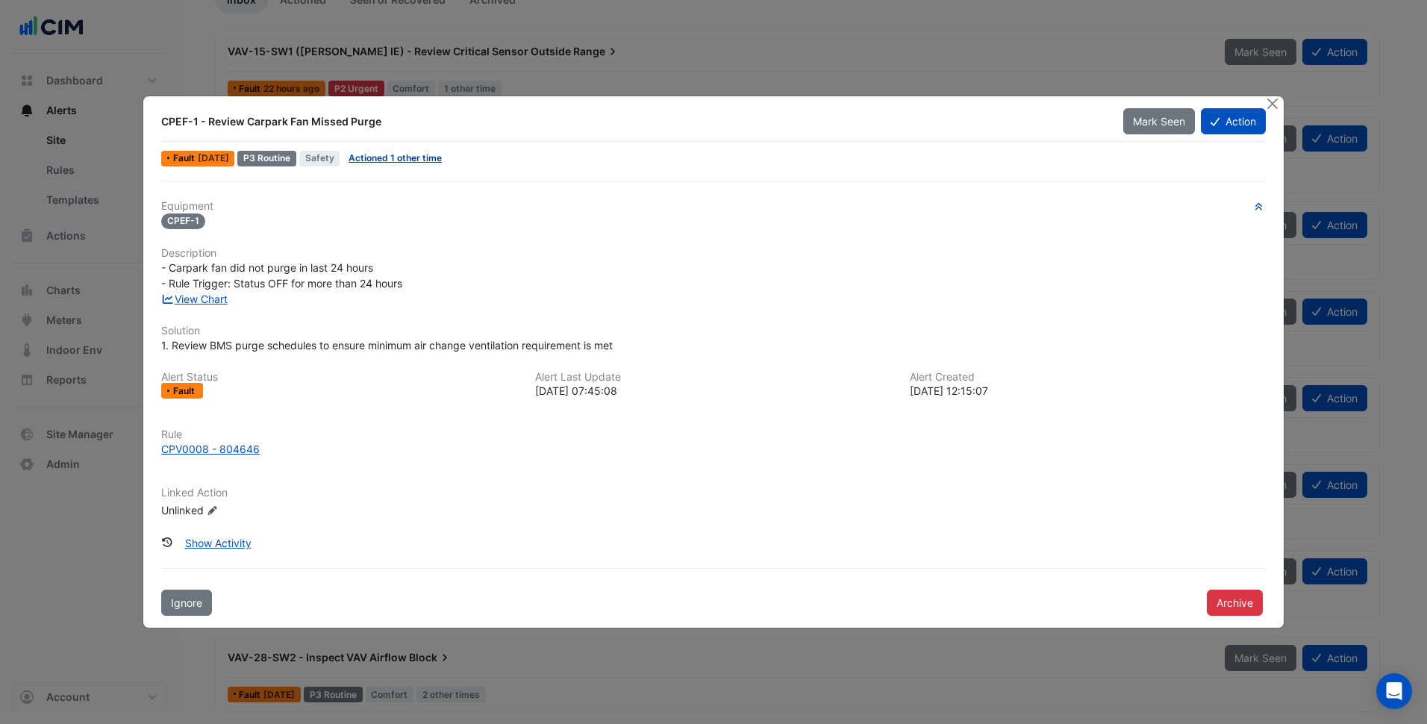
click at [409, 160] on link "Actioned 1 other time" at bounding box center [394, 157] width 93 height 11
click at [203, 293] on link "View Chart" at bounding box center [194, 299] width 66 height 13
click at [647, 112] on div "CPEF-1 - Review Carpark Fan Missed Purge" at bounding box center [632, 121] width 961 height 27
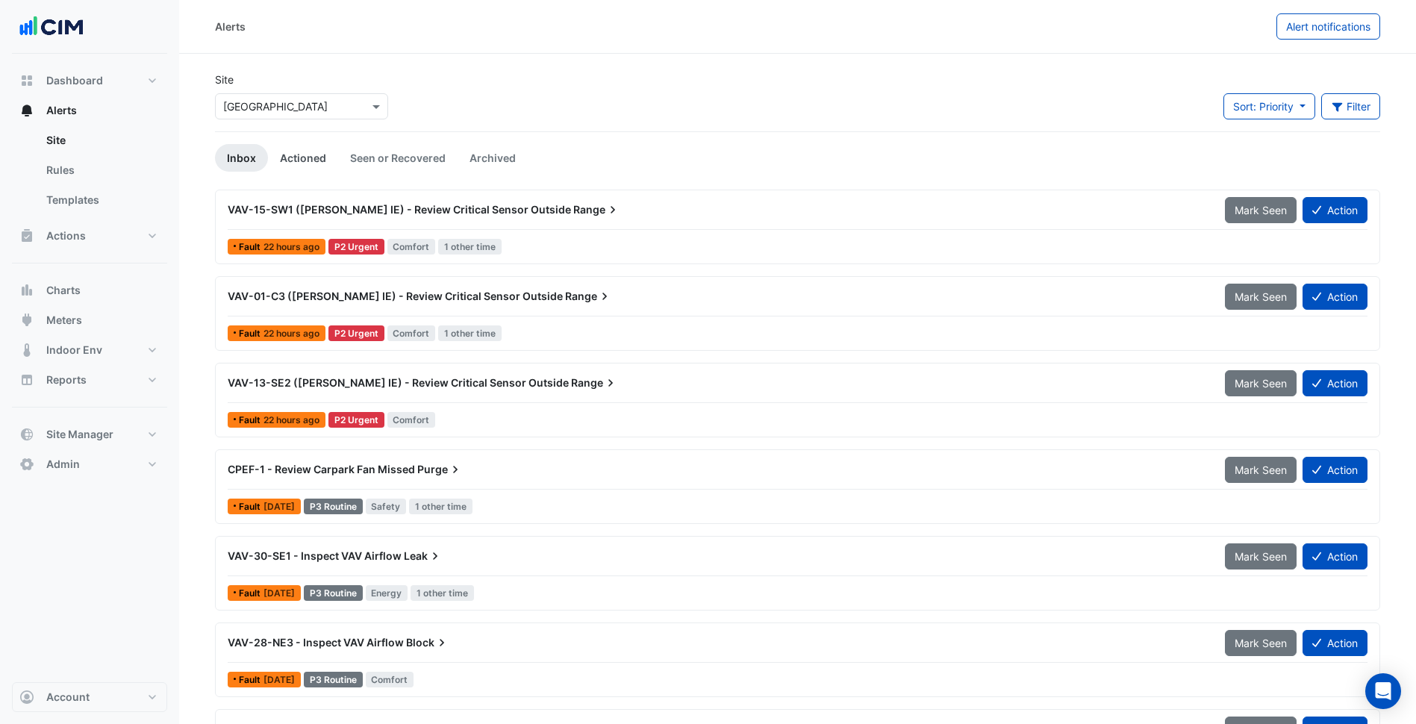
click at [303, 166] on link "Actioned" at bounding box center [303, 158] width 70 height 28
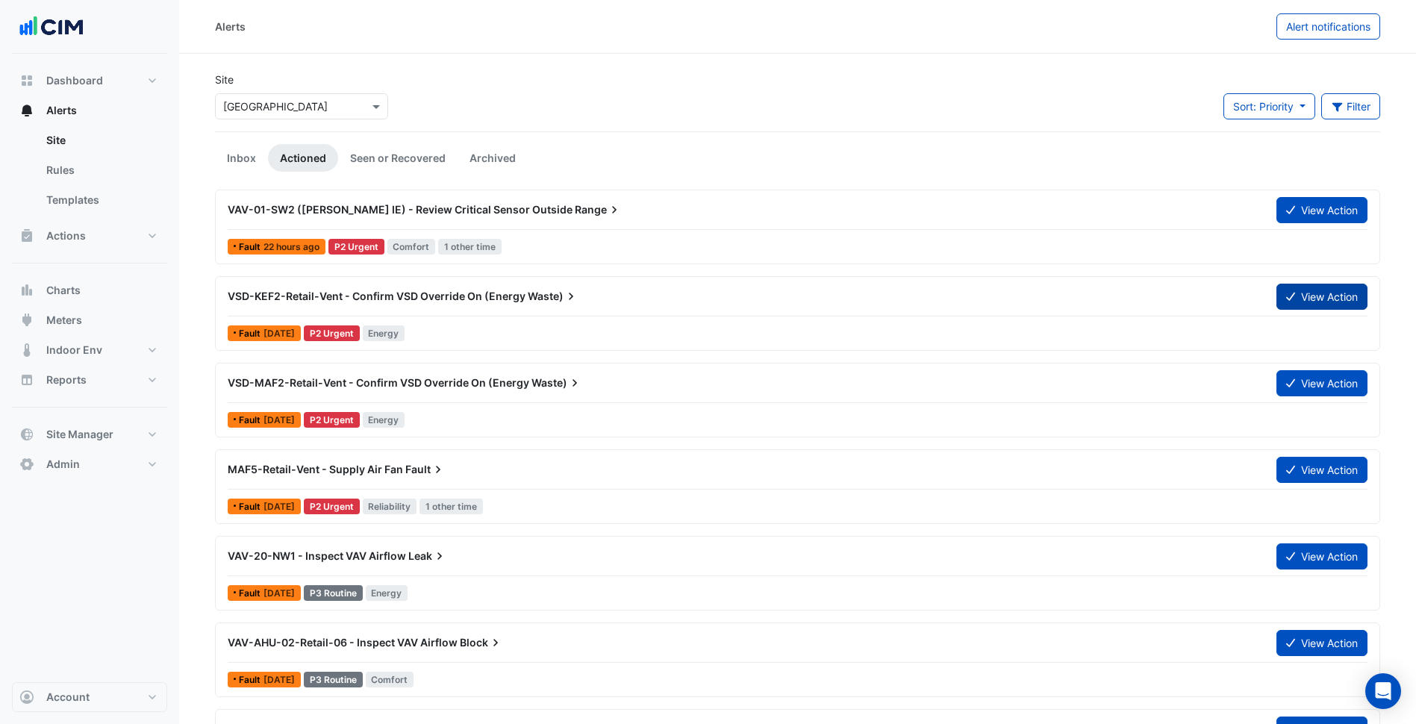
click at [1346, 293] on button "View Action" at bounding box center [1321, 297] width 91 height 26
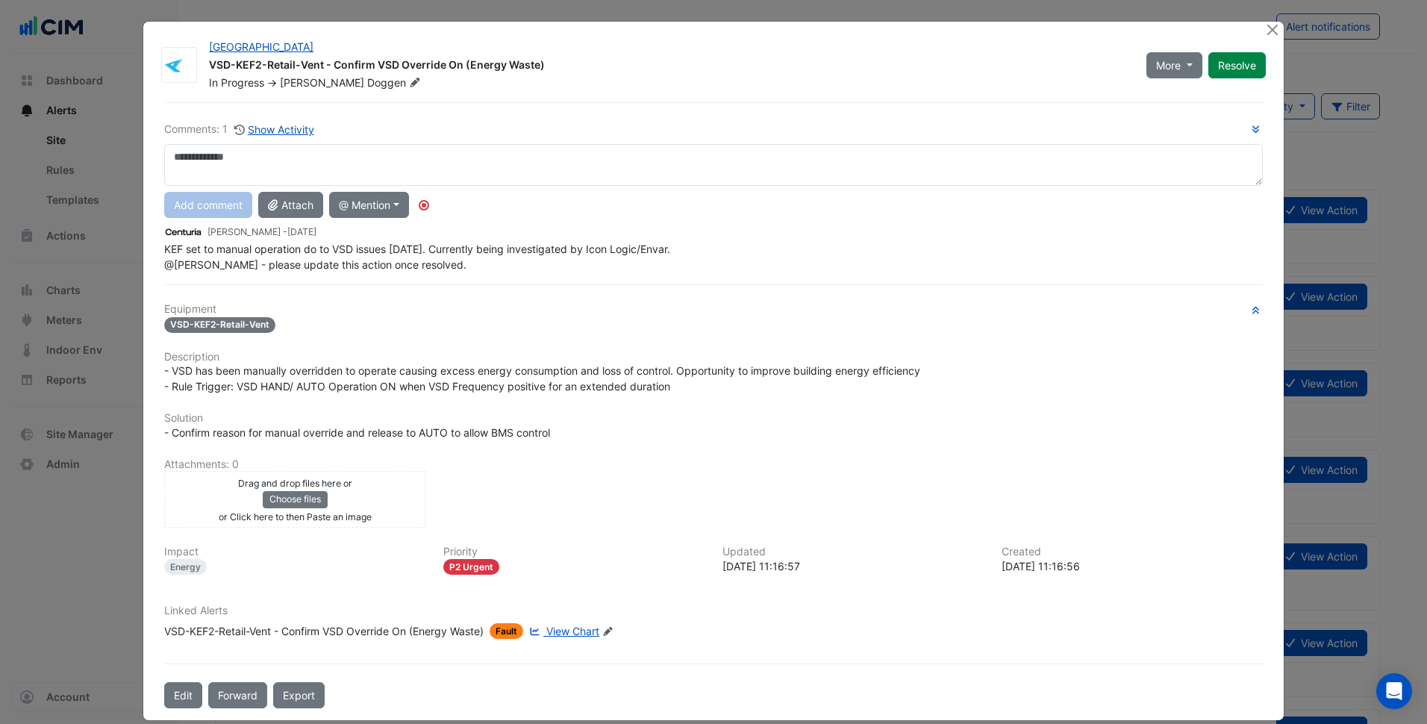
click at [561, 631] on span "View Chart" at bounding box center [572, 631] width 53 height 13
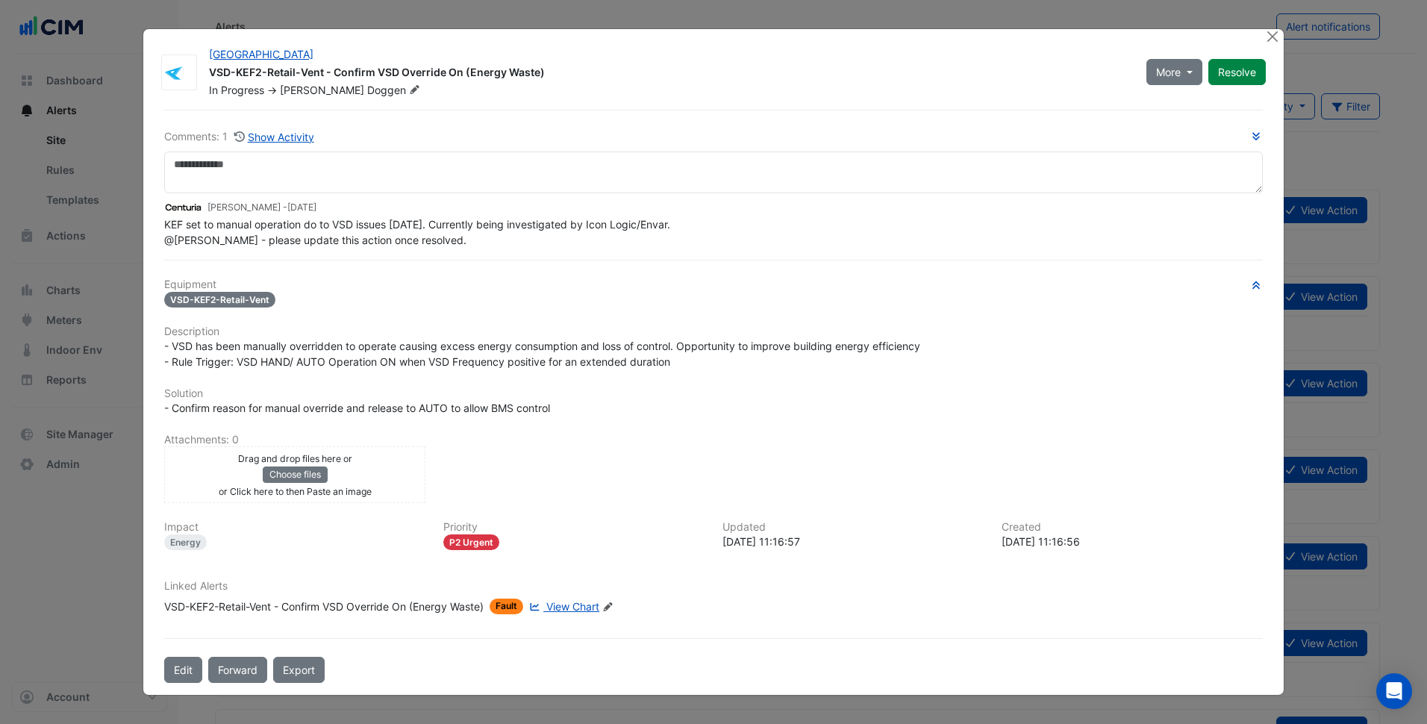
click at [683, 325] on h6 "Description" at bounding box center [713, 331] width 1098 height 13
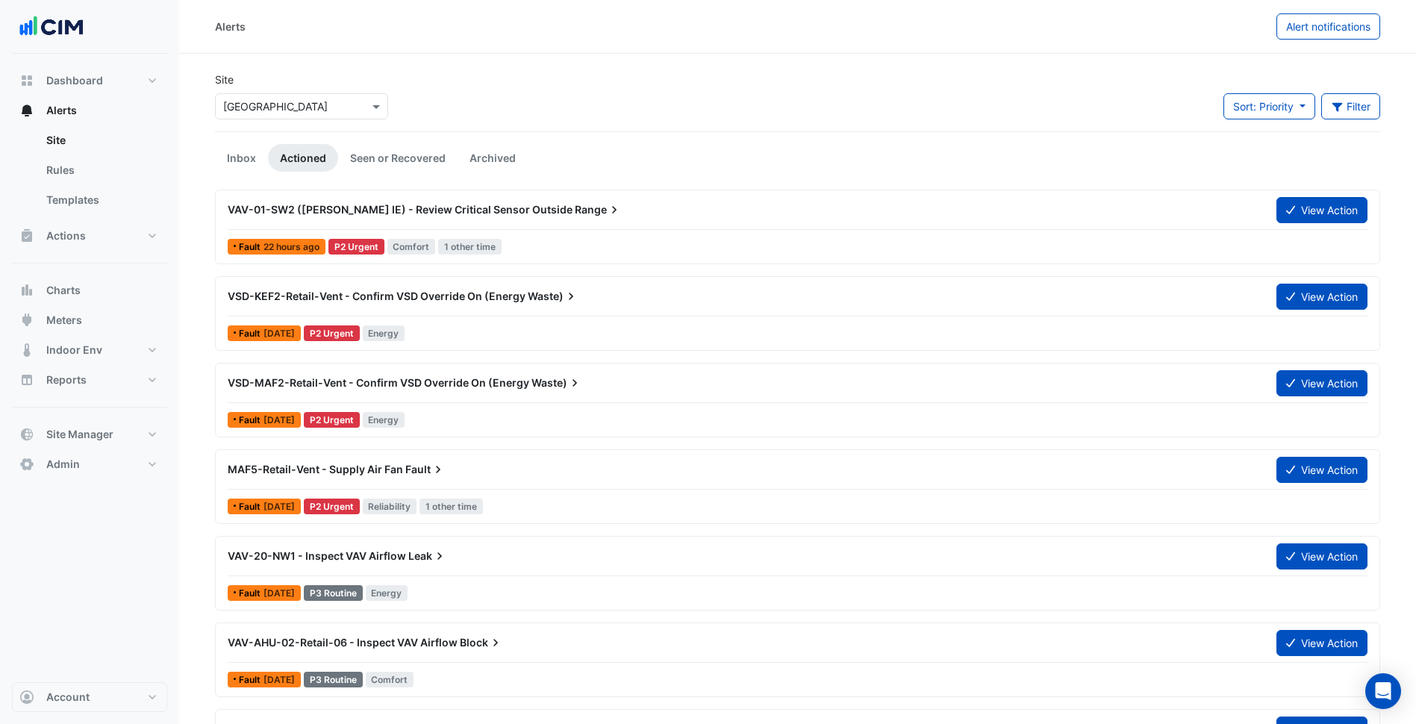
click at [1353, 90] on div "Site × Allendale Square Sort: Priority Priority Updated Filter Title Priority F…" at bounding box center [797, 102] width 1183 height 60
click at [1345, 104] on button "Filter" at bounding box center [1351, 106] width 60 height 26
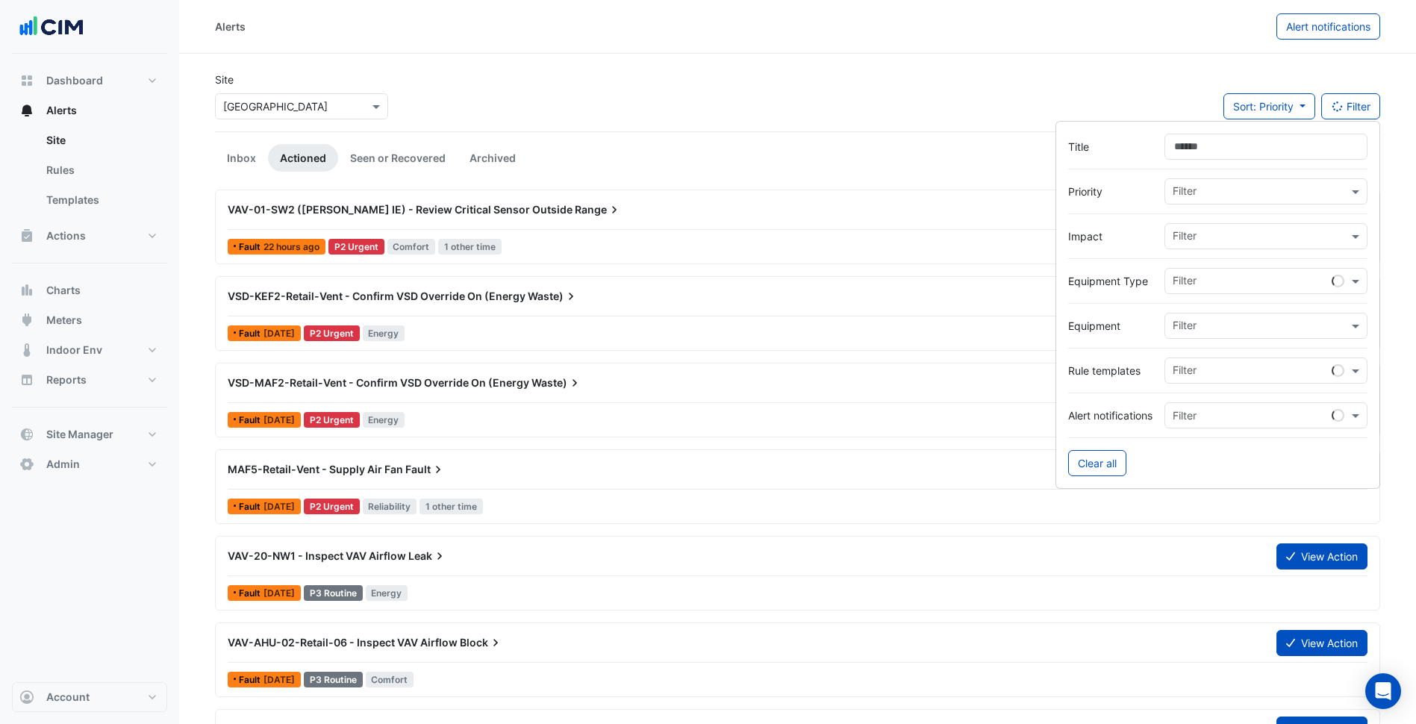
click at [1255, 155] on input "Title" at bounding box center [1265, 147] width 203 height 26
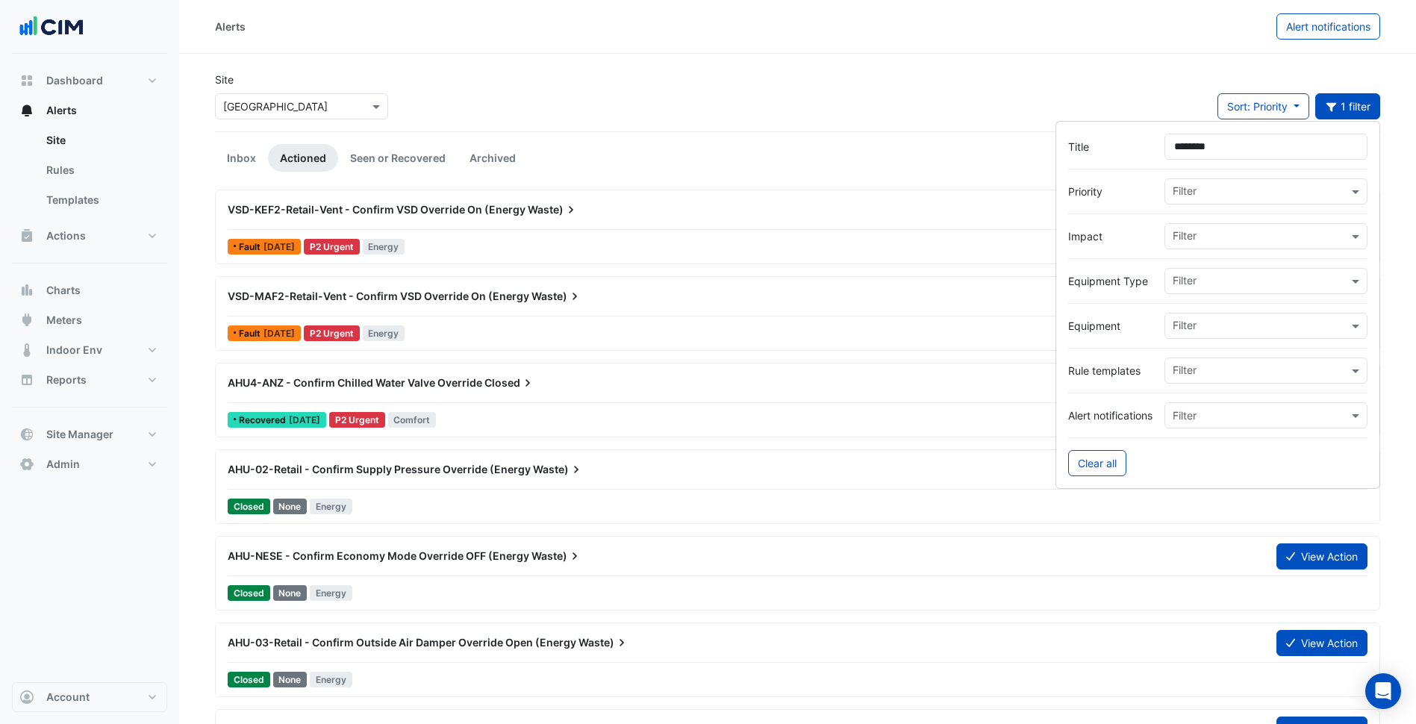
type input "********"
click at [879, 80] on div "Site × Allendale Square Sort: Priority Priority Updated 1 filter" at bounding box center [797, 102] width 1183 height 60
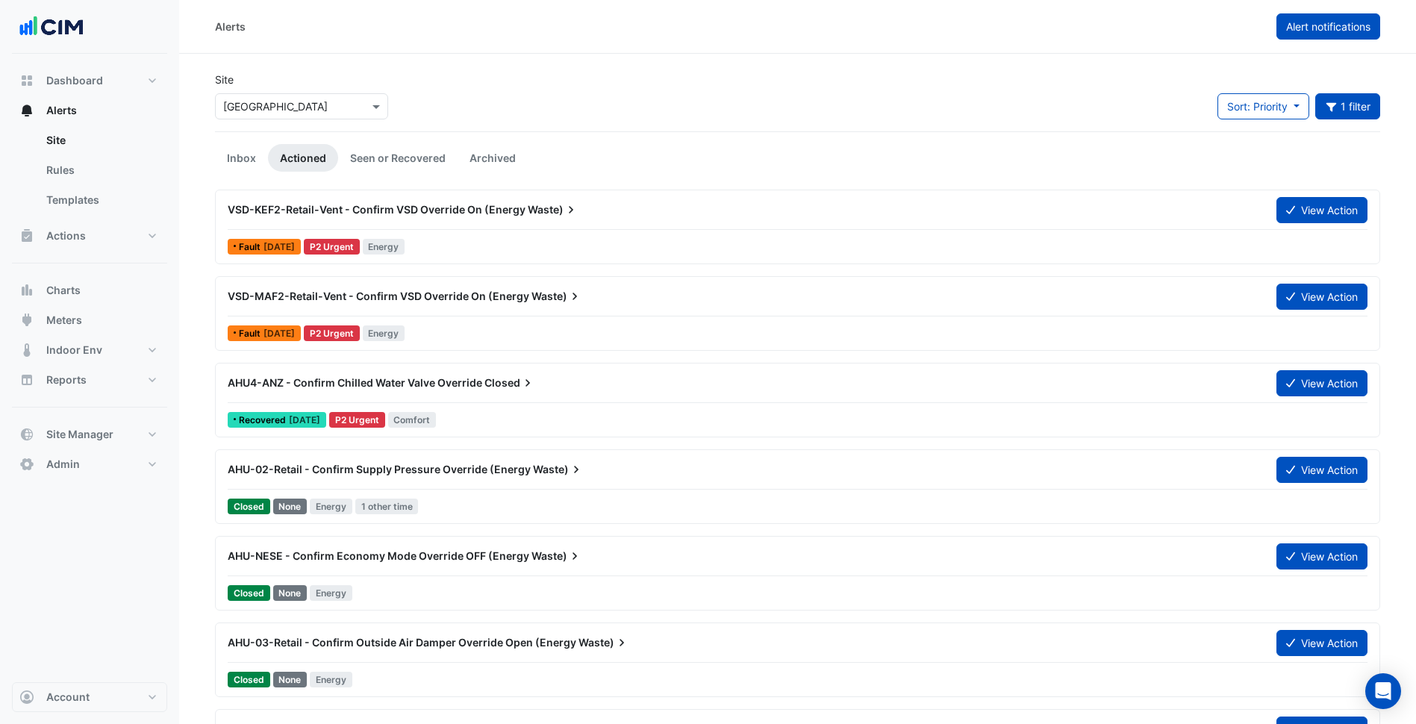
click at [1365, 35] on button "Alert notifications" at bounding box center [1328, 26] width 104 height 26
select select "******"
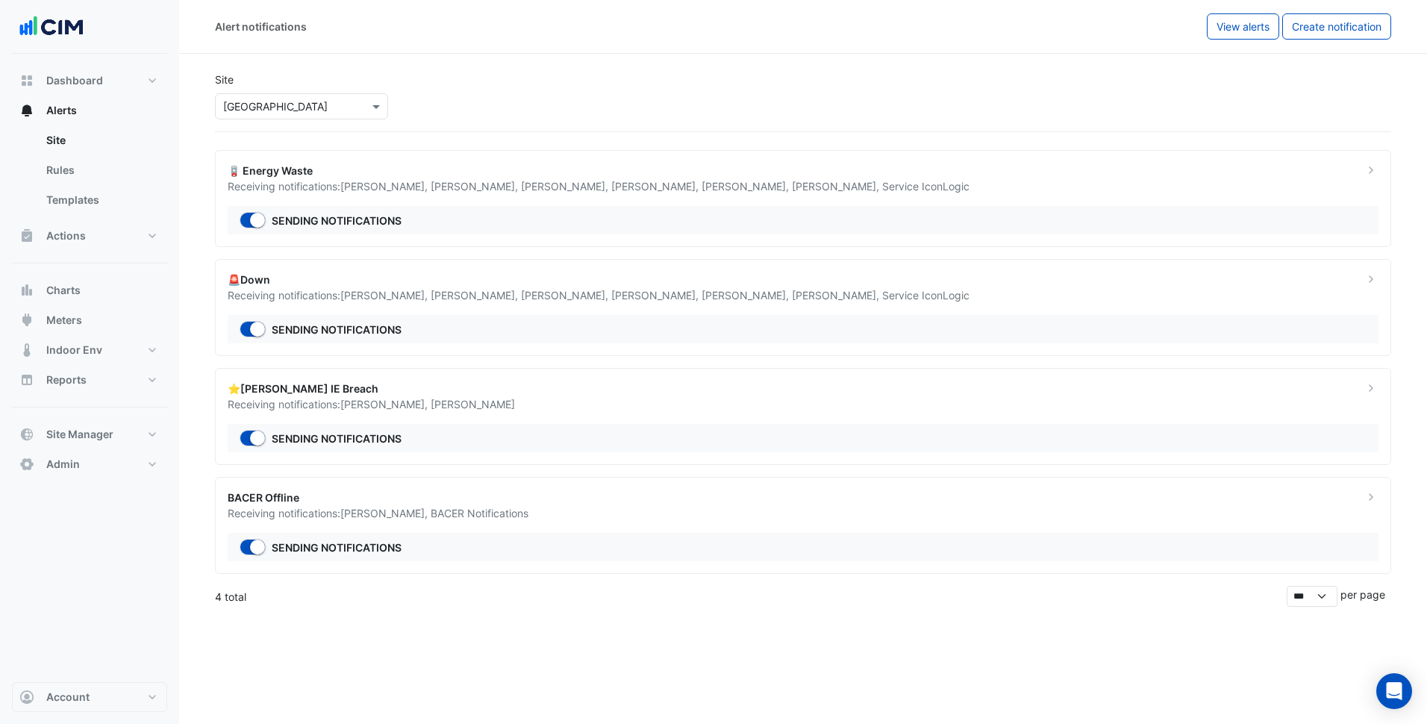
click at [513, 169] on div "🪫 Energy Waste" at bounding box center [787, 171] width 1118 height 16
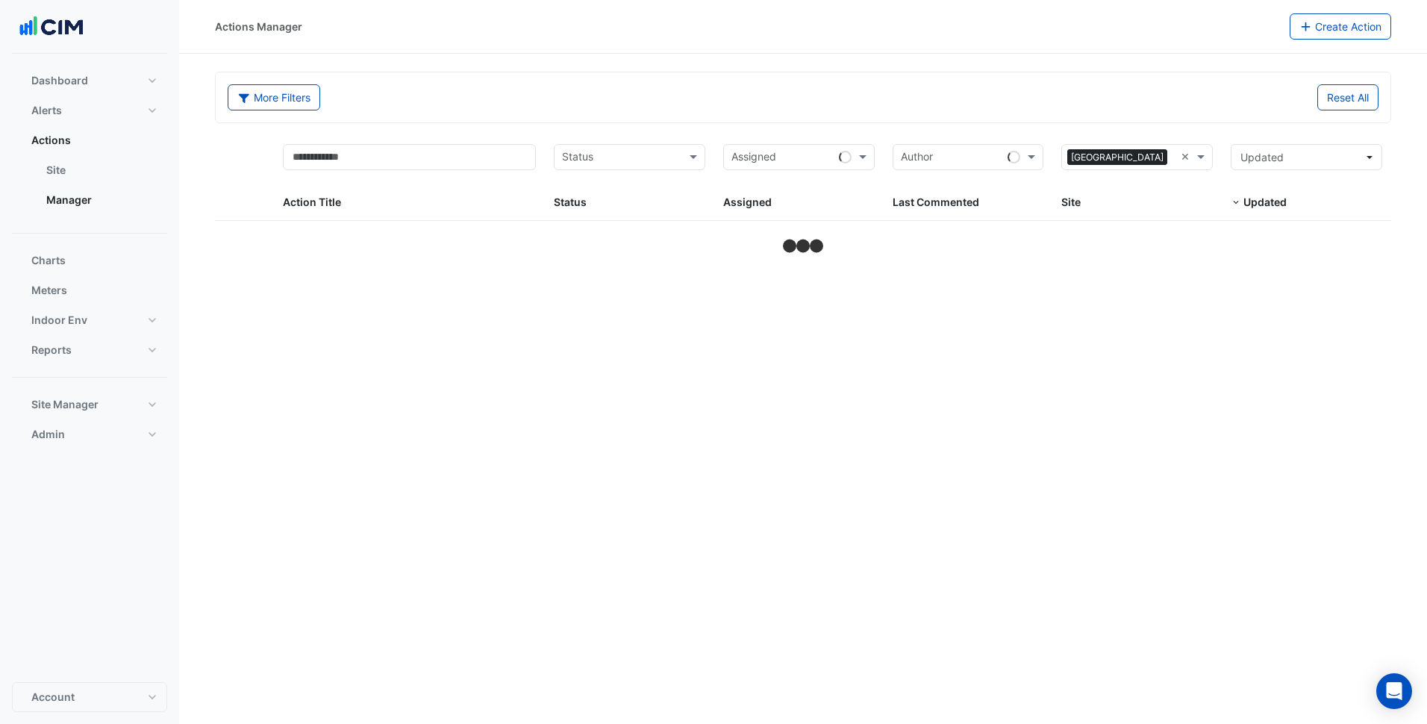
select select "***"
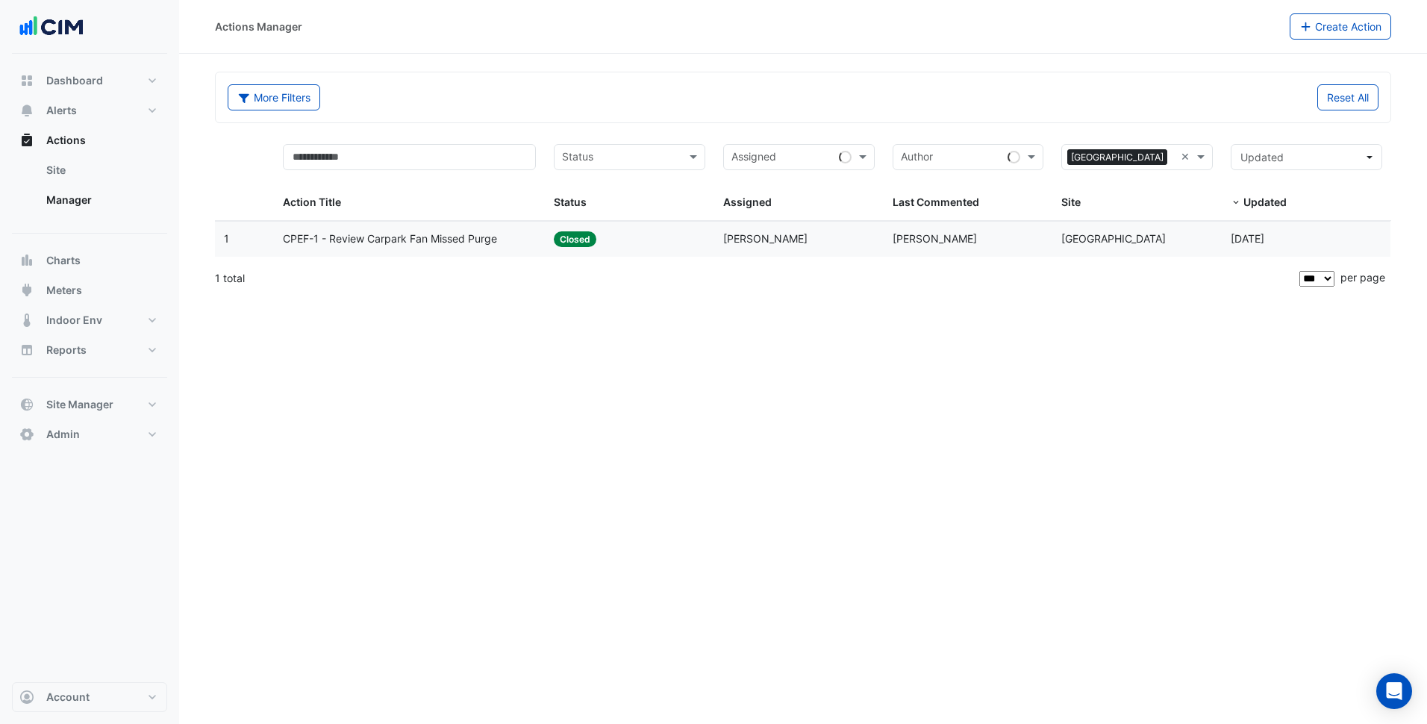
click at [948, 243] on span "[PERSON_NAME]" at bounding box center [934, 238] width 84 height 13
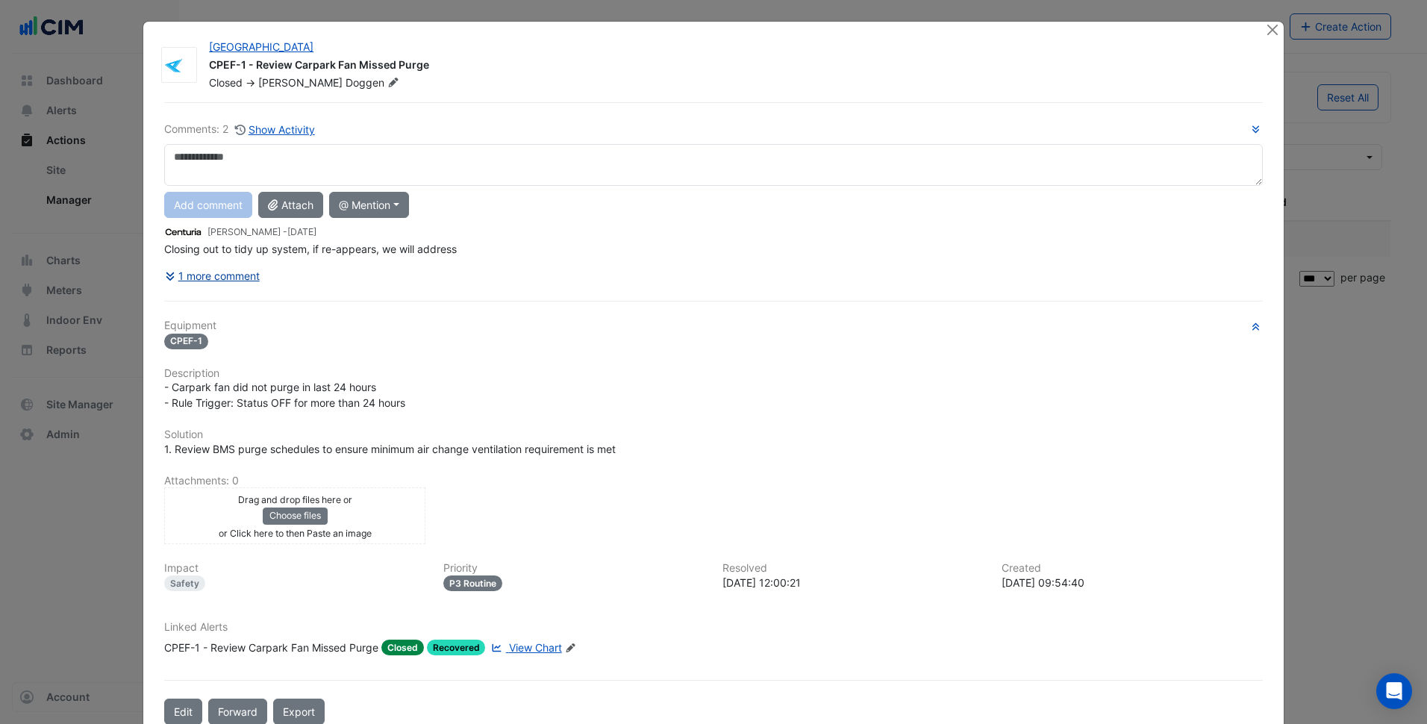
click at [224, 269] on button "1 more comment" at bounding box center [212, 276] width 96 height 26
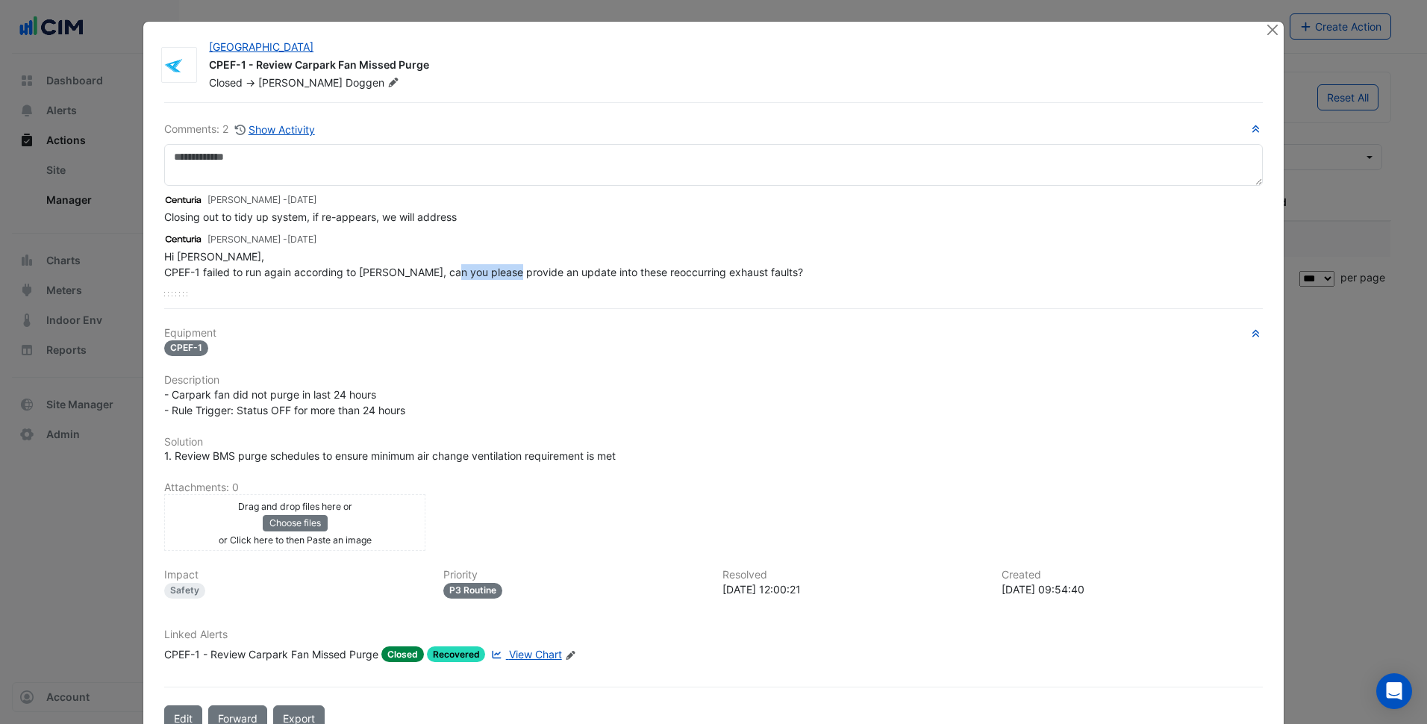
drag, startPoint x: 496, startPoint y: 279, endPoint x: 540, endPoint y: 278, distance: 44.1
click at [540, 278] on div "Hi Robbie, CPEF-1 failed to run again according to CIM, can you please provide …" at bounding box center [713, 263] width 1098 height 31
drag, startPoint x: 540, startPoint y: 278, endPoint x: 569, endPoint y: 362, distance: 89.2
click at [569, 362] on div "Equipment CPEF-1 Description - Carpark fan did not purge in last 24 hours - Rul…" at bounding box center [713, 501] width 1098 height 348
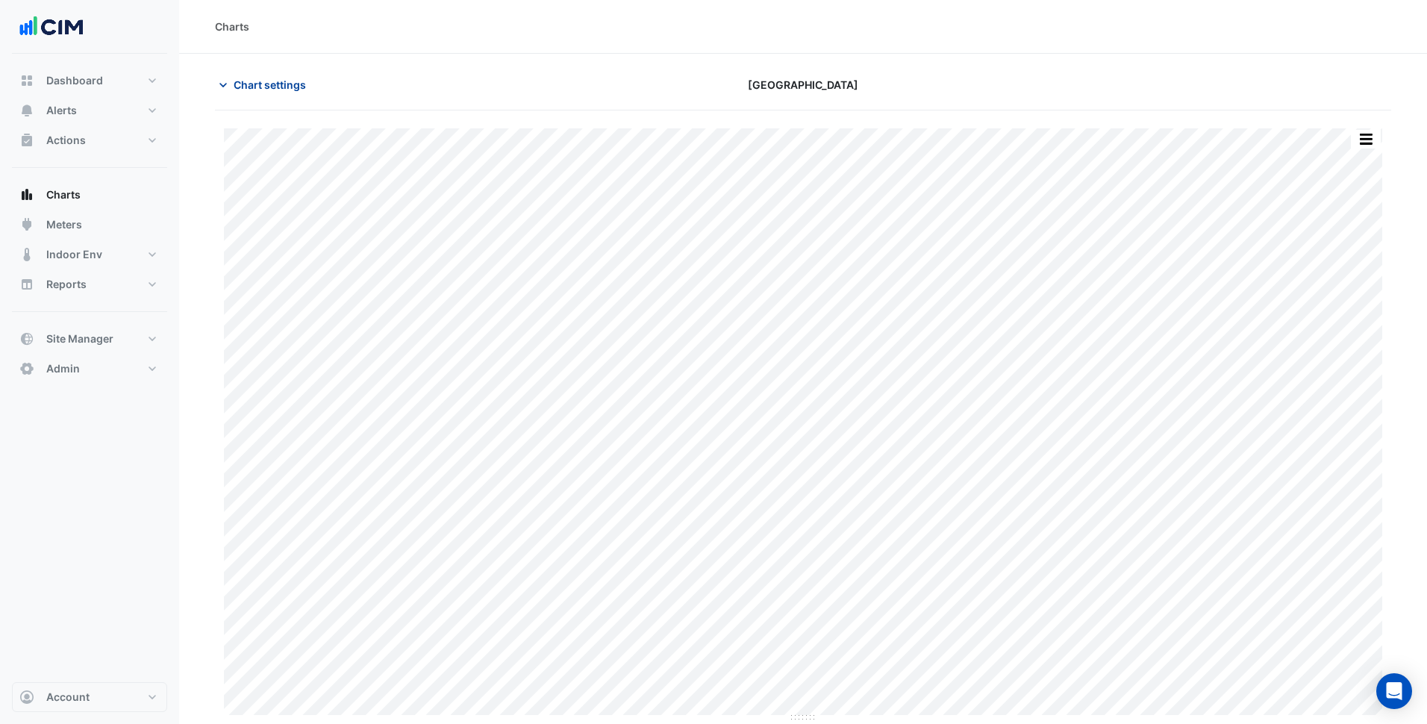
click at [297, 81] on span "Chart settings" at bounding box center [270, 85] width 72 height 16
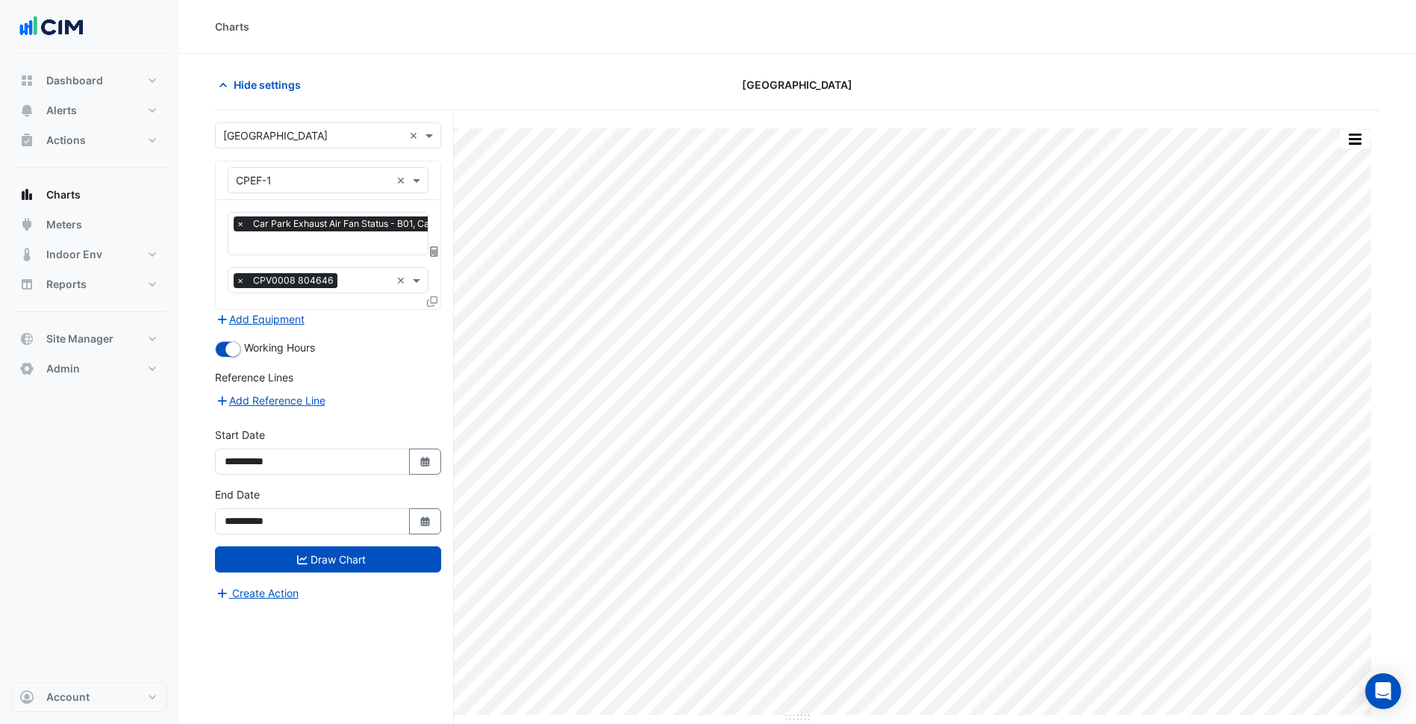
click at [342, 246] on input "text" at bounding box center [349, 245] width 227 height 16
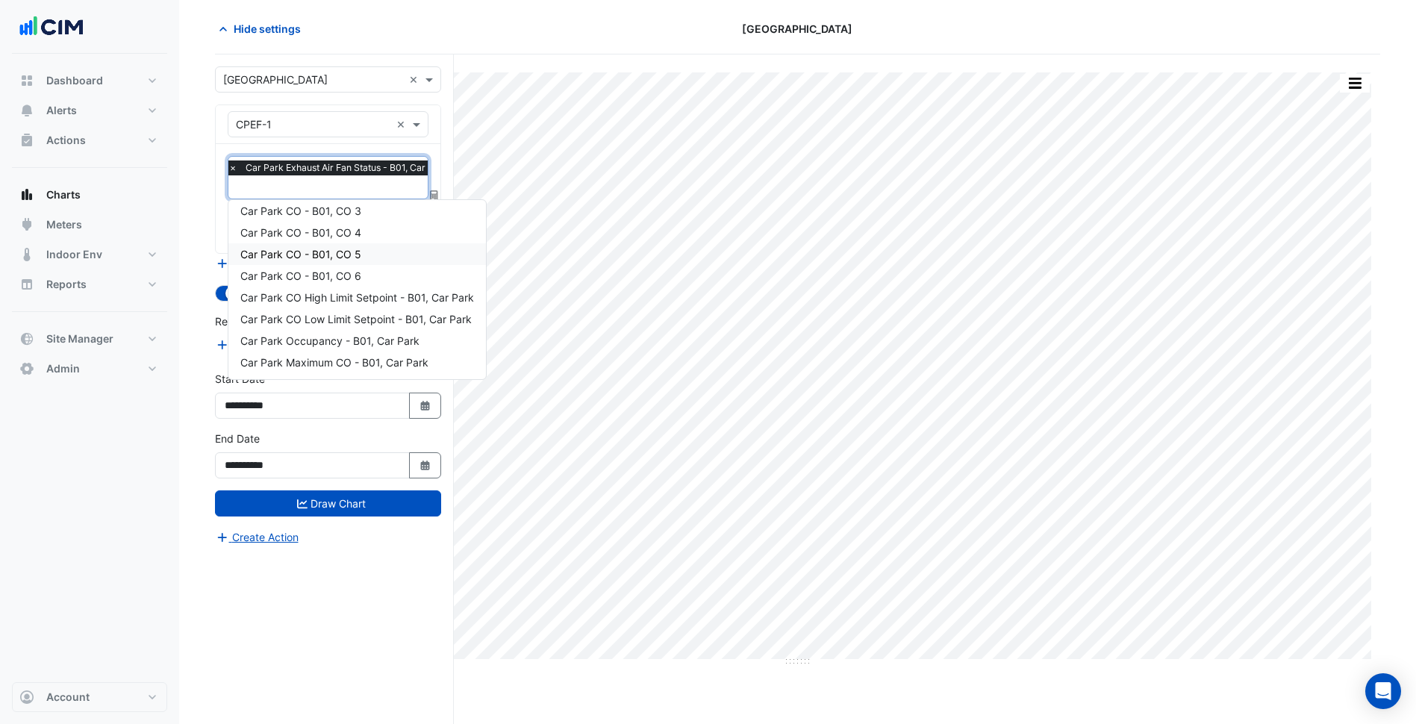
scroll to position [57, 0]
click at [334, 357] on span "Car Park Maximum CO - B01, Car Park" at bounding box center [334, 361] width 188 height 13
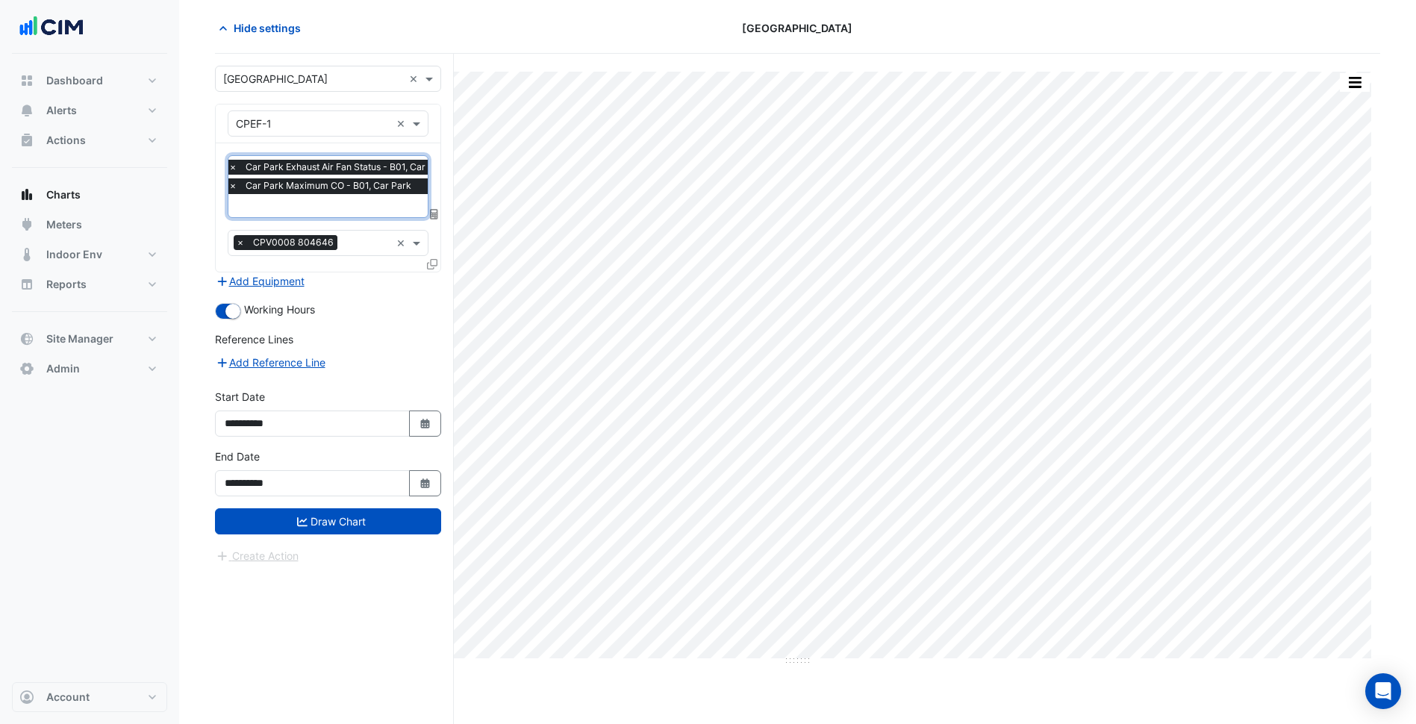
click at [351, 213] on div at bounding box center [340, 207] width 229 height 19
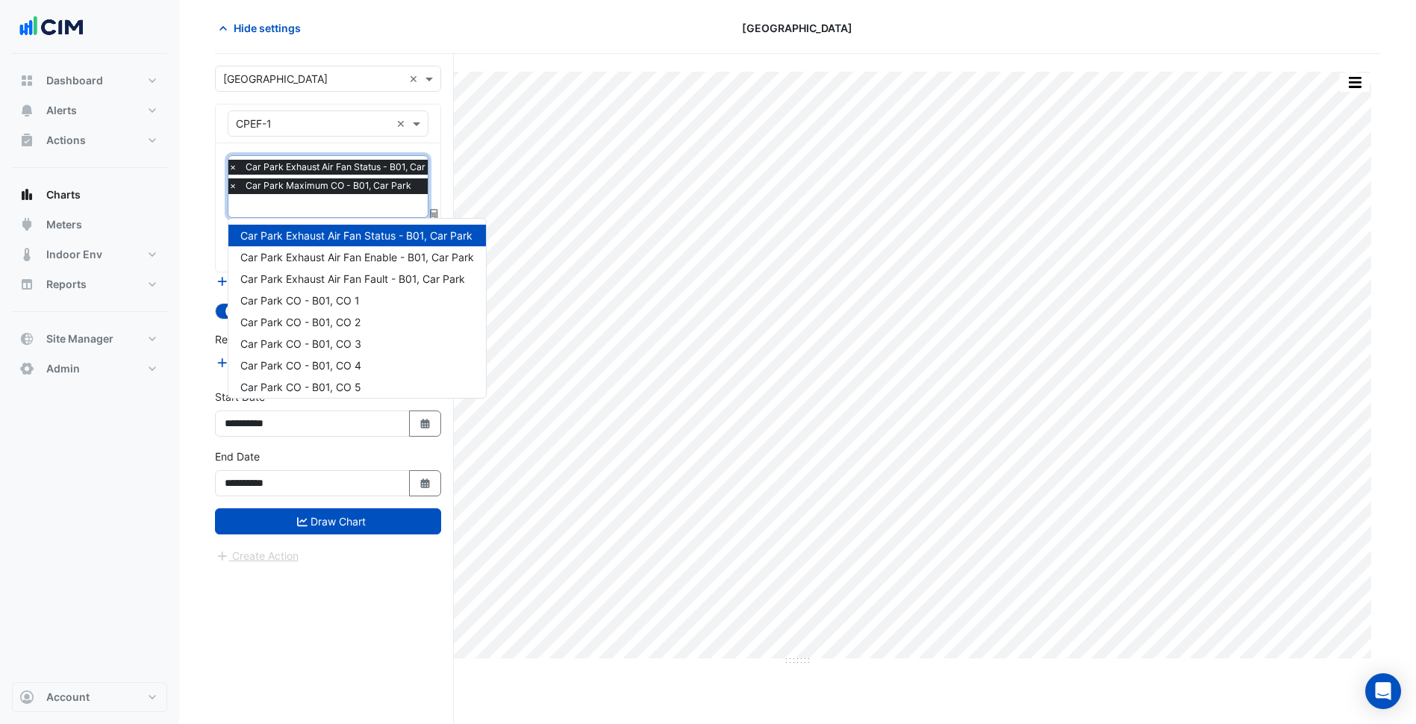
scroll to position [114, 0]
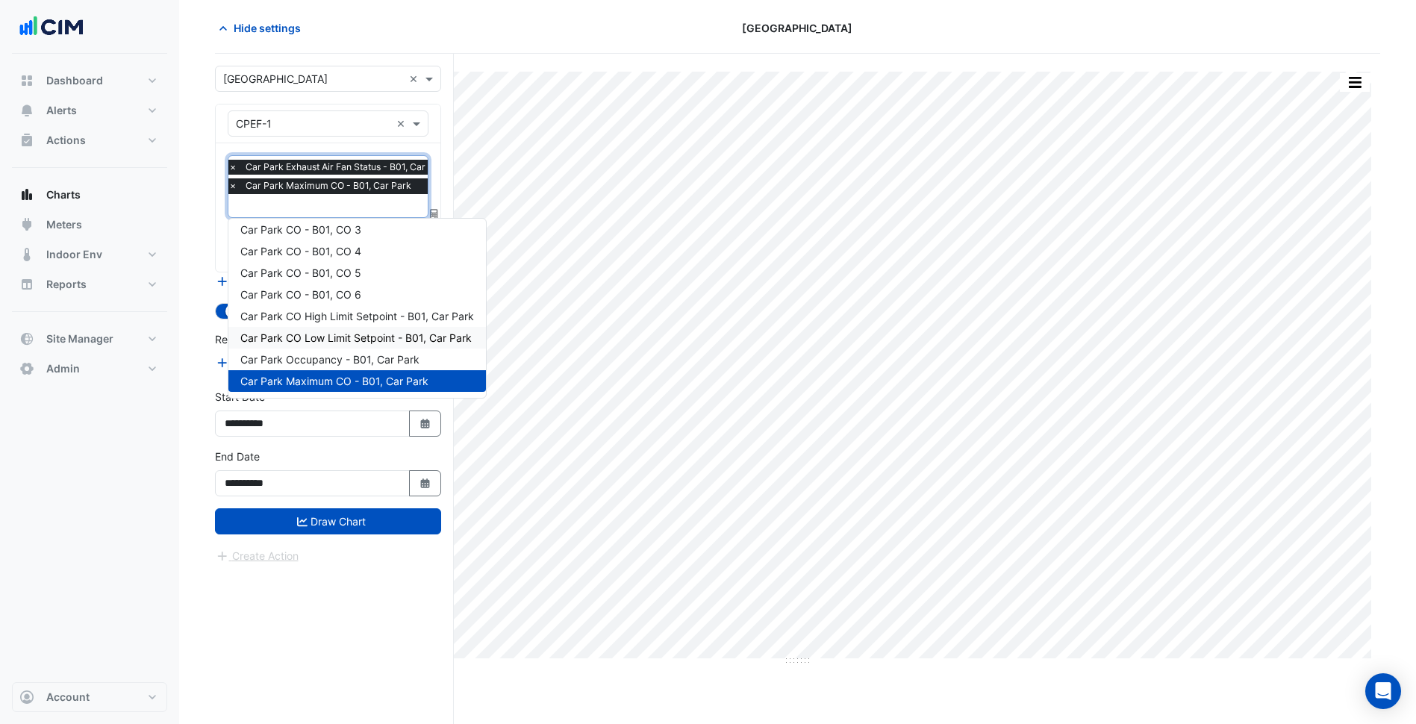
click at [357, 334] on span "Car Park CO Low Limit Setpoint - B01, Car Park" at bounding box center [355, 337] width 231 height 13
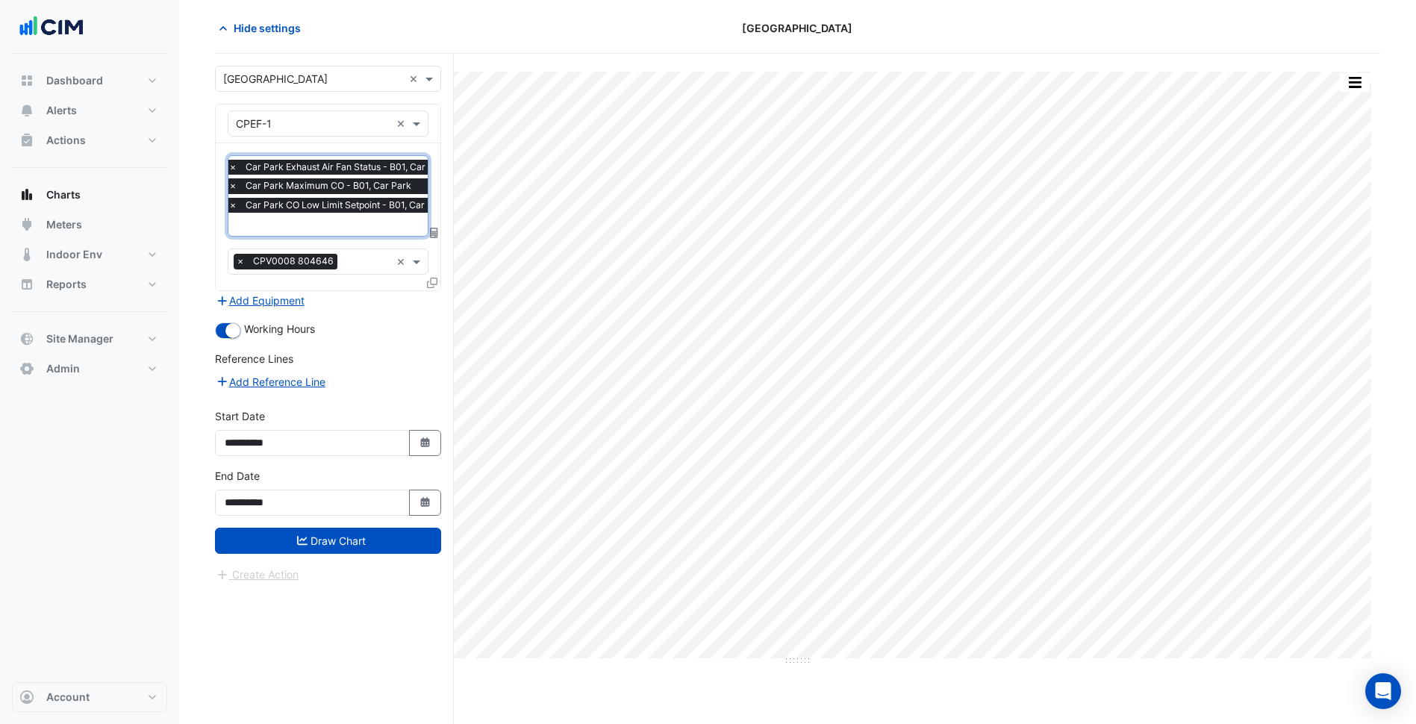
click at [364, 224] on input "text" at bounding box center [341, 226] width 227 height 16
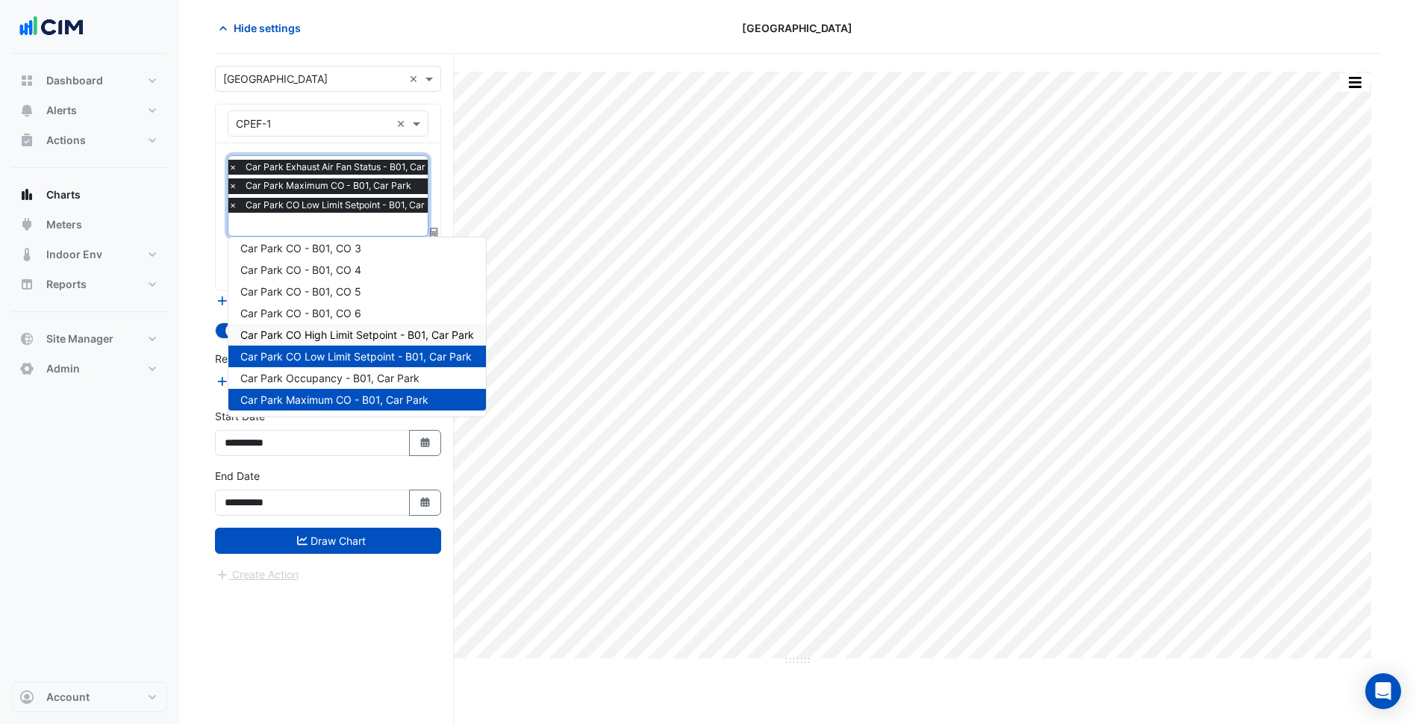
click at [358, 336] on span "Car Park CO High Limit Setpoint - B01, Car Park" at bounding box center [357, 334] width 234 height 13
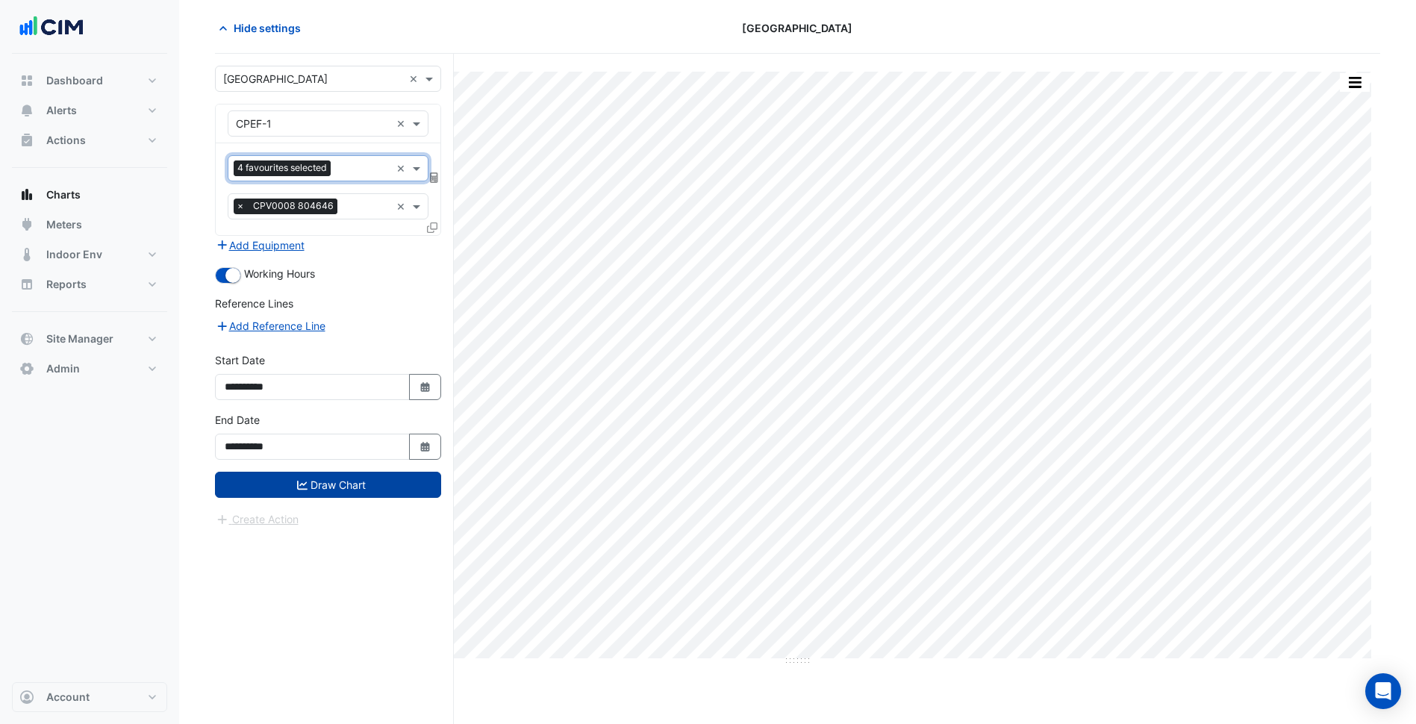
click at [362, 479] on button "Draw Chart" at bounding box center [328, 485] width 226 height 26
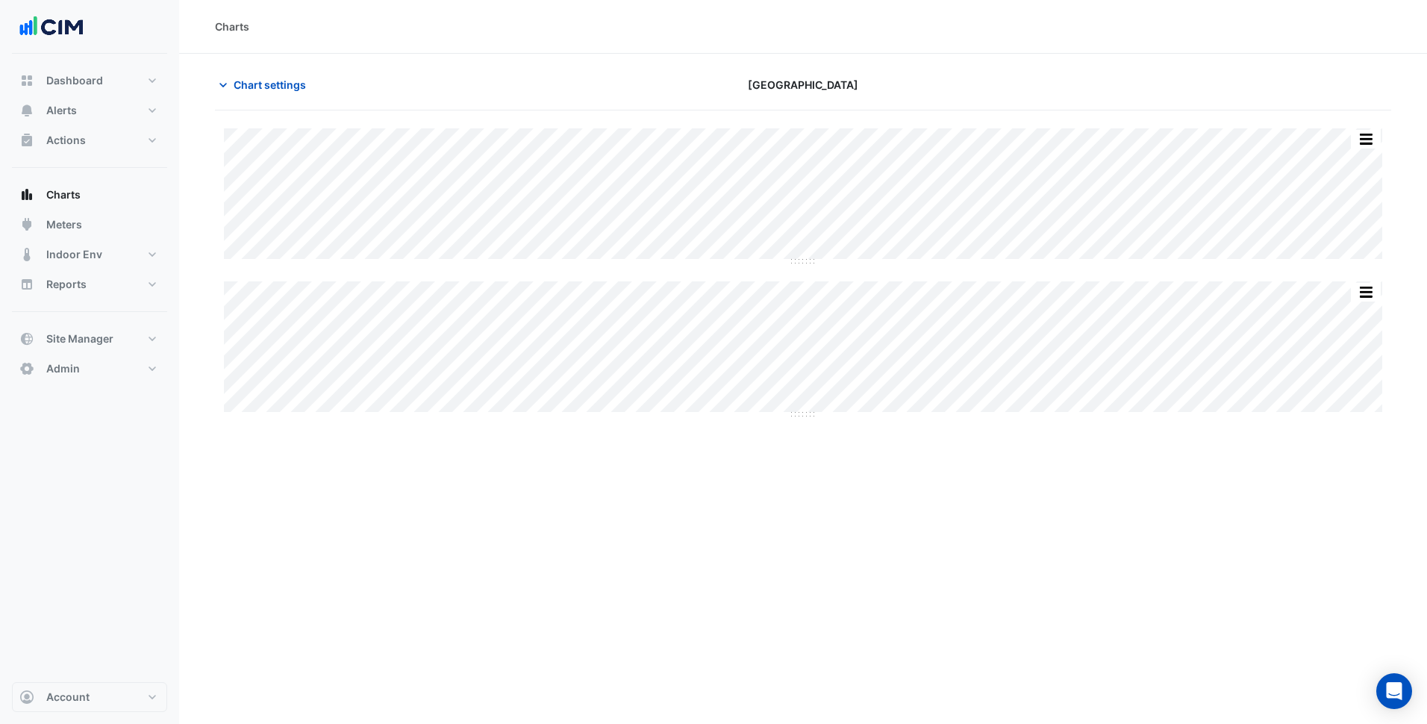
type input "**********"
click at [272, 83] on span "Chart settings" at bounding box center [270, 85] width 72 height 16
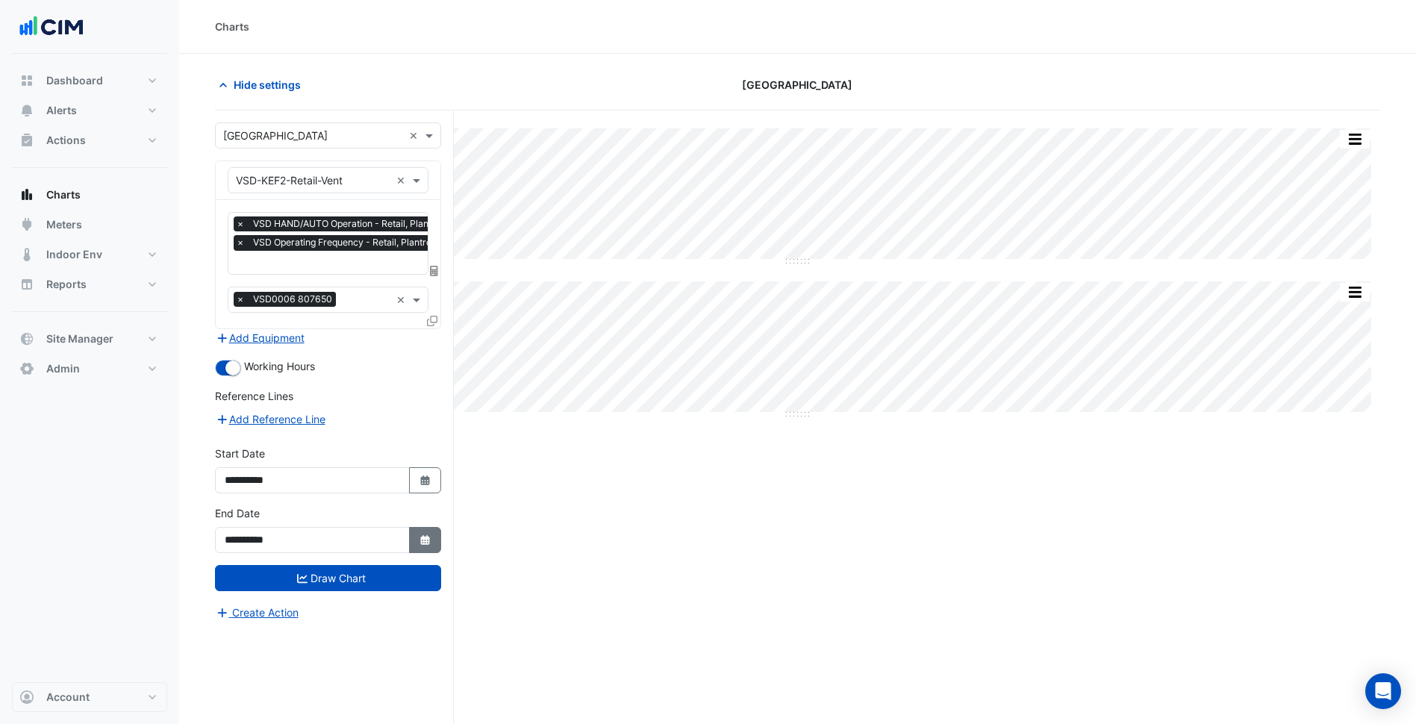
click at [424, 538] on icon "button" at bounding box center [424, 540] width 9 height 10
select select "*"
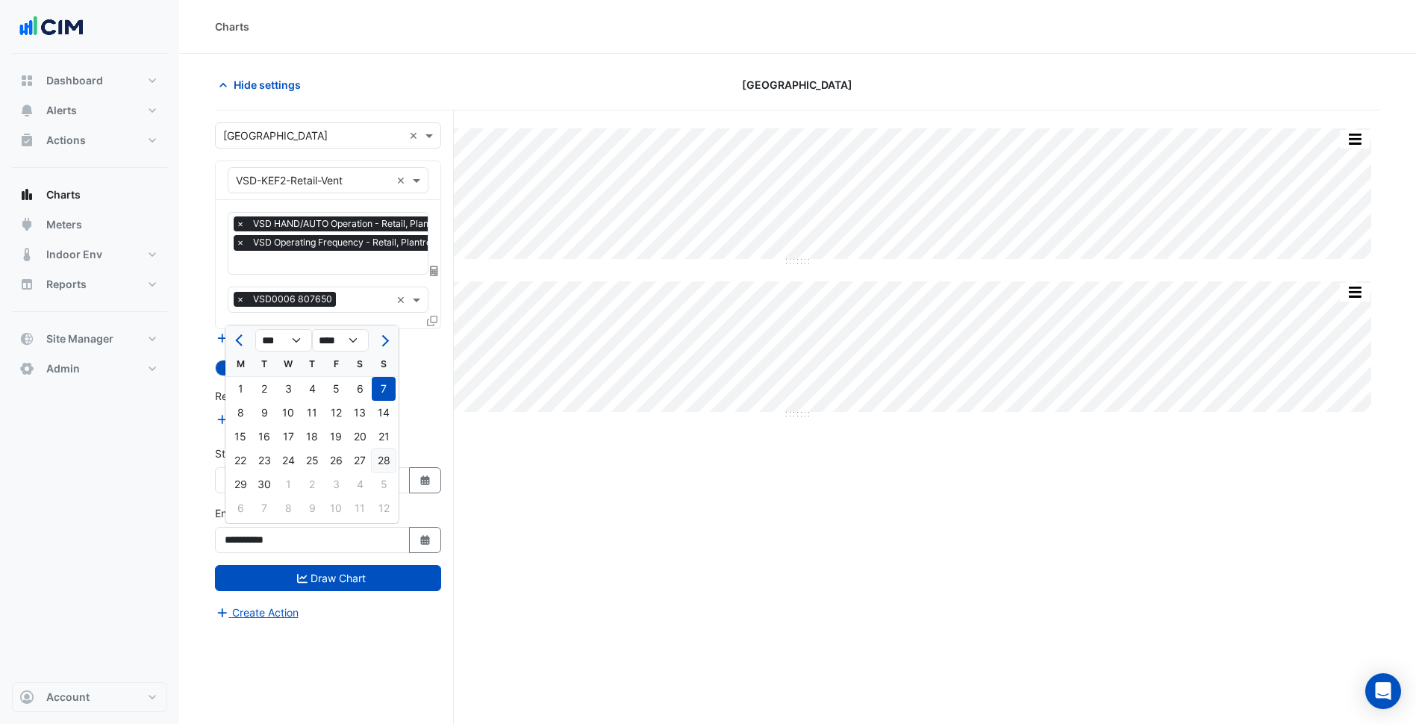
click at [376, 468] on div "28" at bounding box center [384, 460] width 24 height 24
type input "**********"
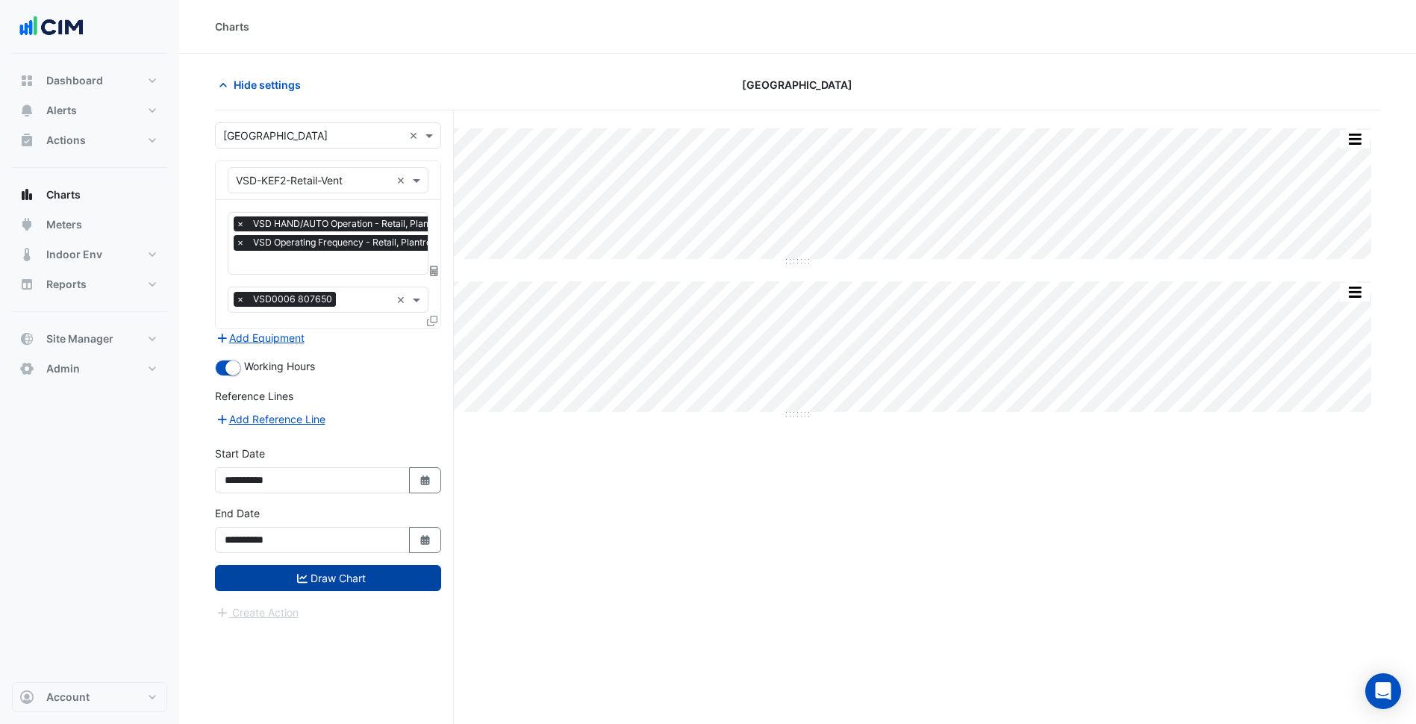
click at [369, 568] on button "Draw Chart" at bounding box center [328, 578] width 226 height 26
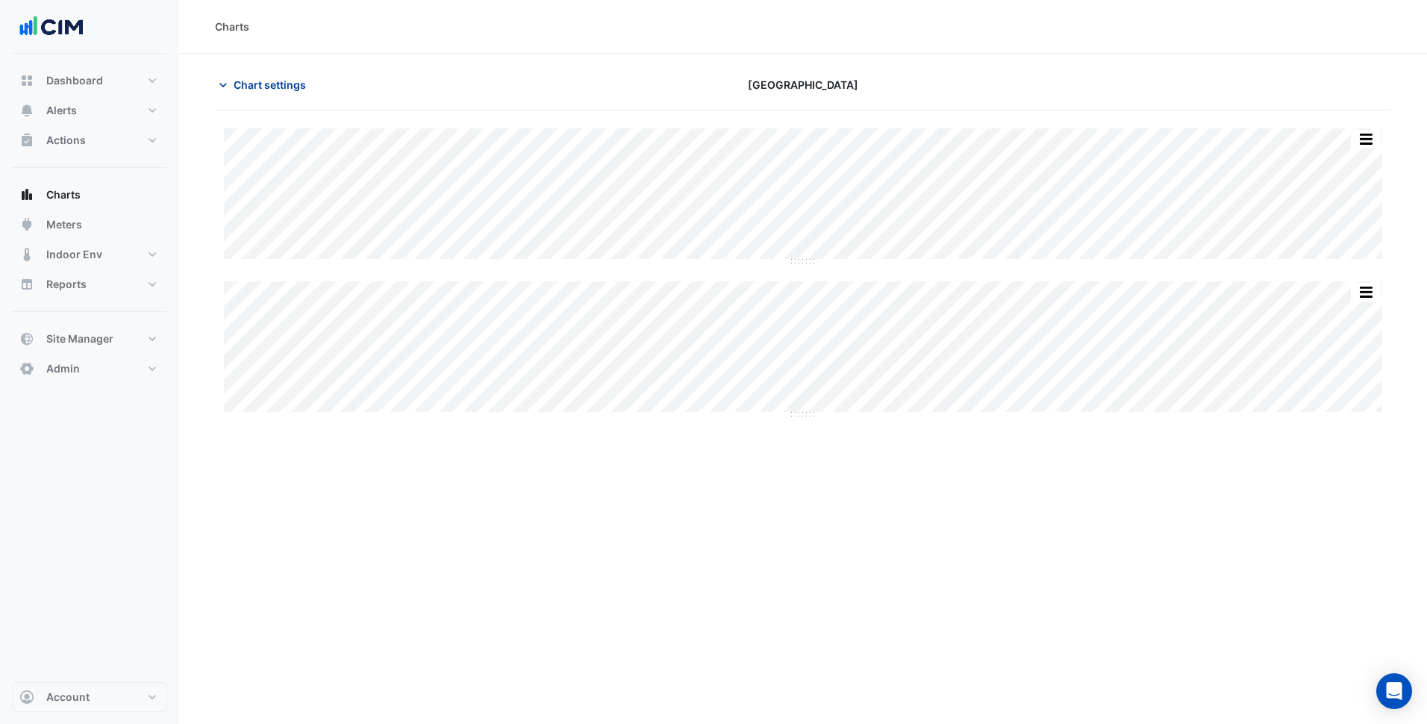
click at [290, 82] on span "Chart settings" at bounding box center [270, 85] width 72 height 16
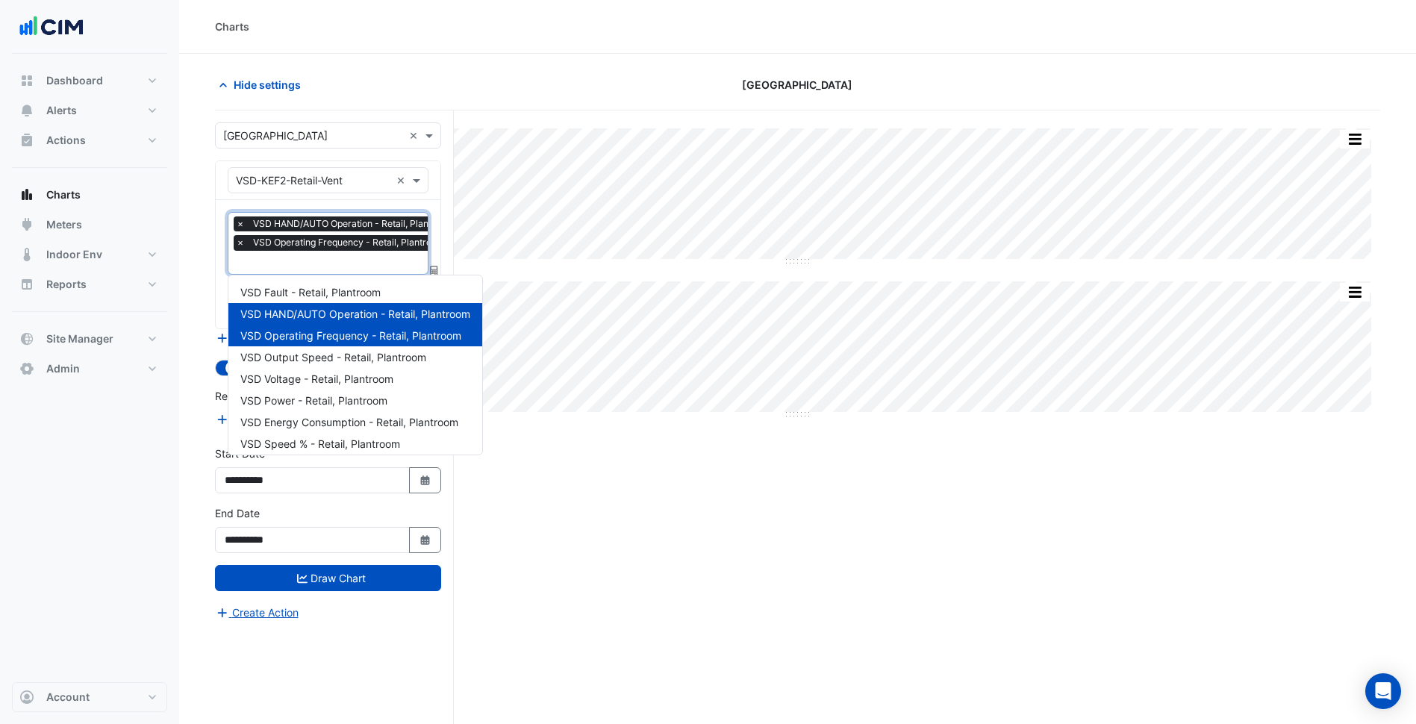
click at [357, 251] on div "× VSD HAND/AUTO Operation - Retail, Plantroom × VSD Operating Frequency - Retai…" at bounding box center [348, 235] width 228 height 38
click at [364, 425] on span "VSD Energy Consumption - Retail, Plantroom" at bounding box center [349, 422] width 218 height 13
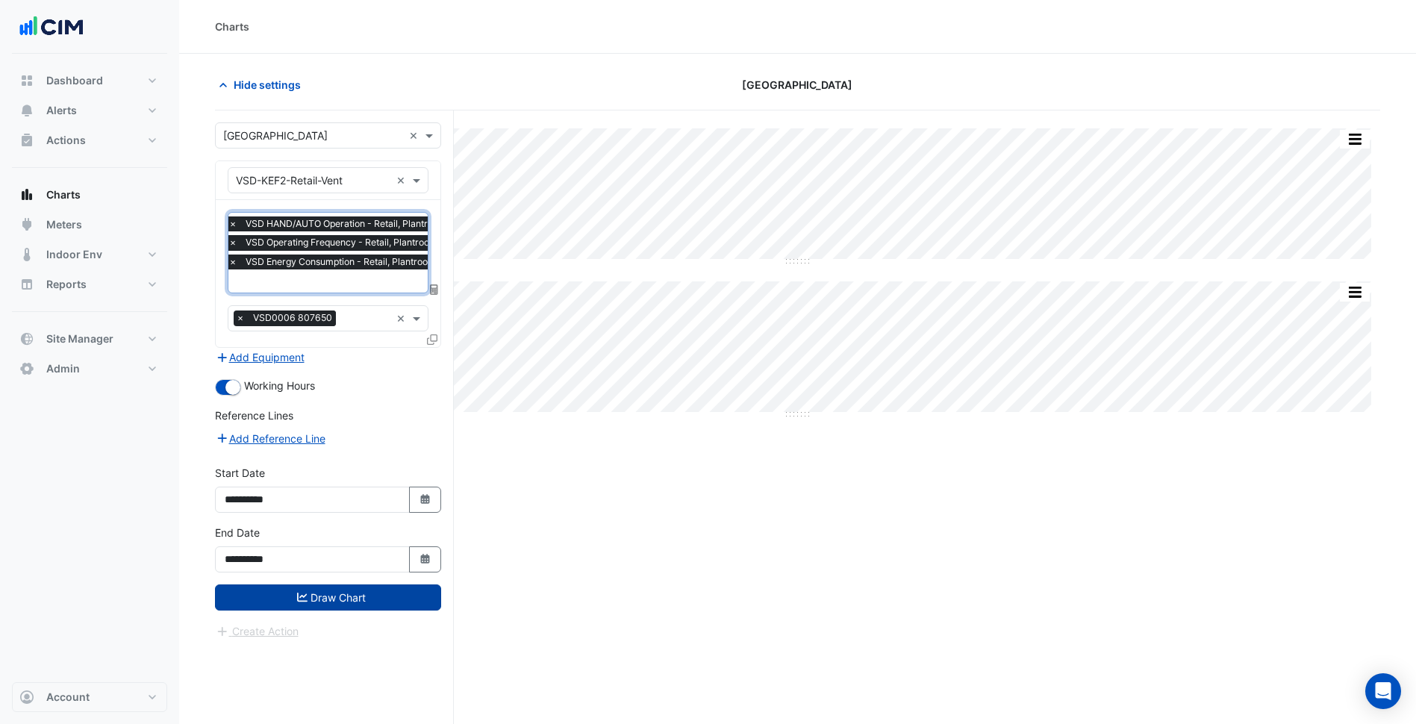
click at [383, 592] on button "Draw Chart" at bounding box center [328, 597] width 226 height 26
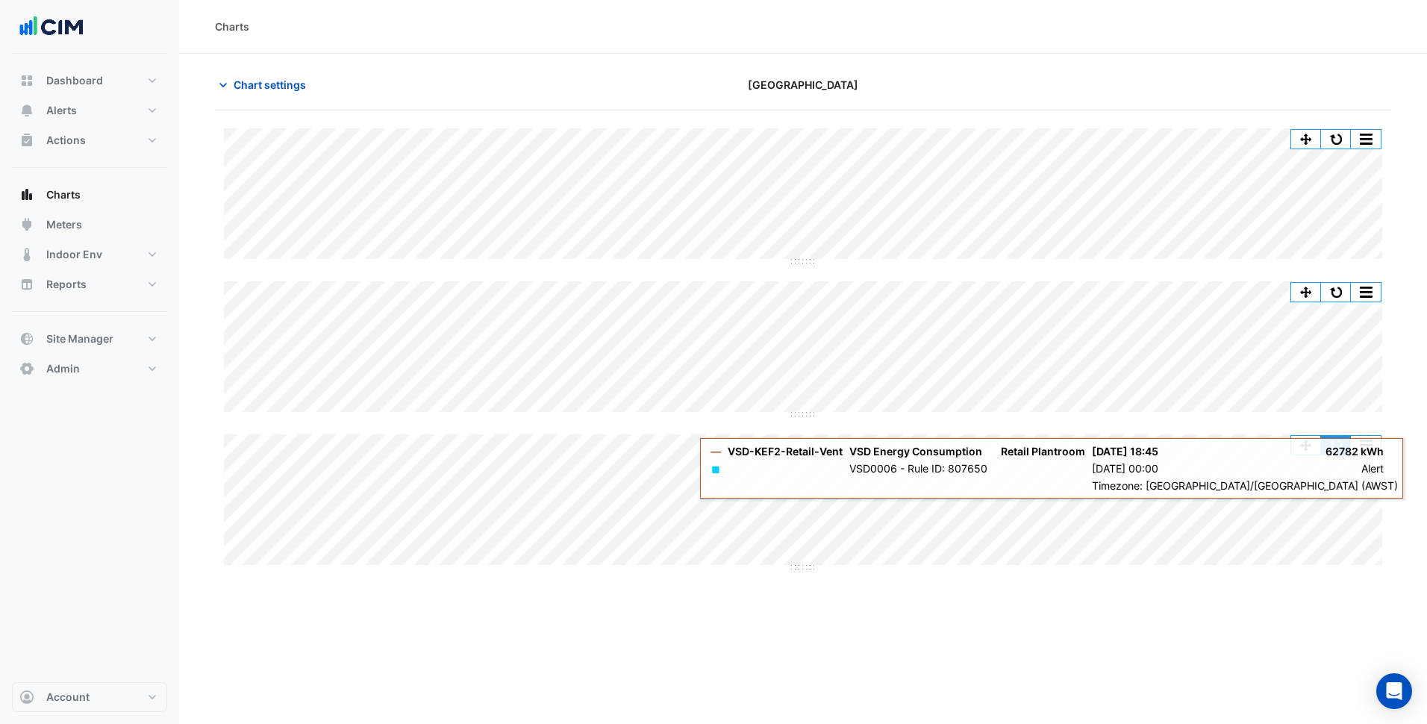
click at [1324, 443] on button "button" at bounding box center [1336, 445] width 30 height 19
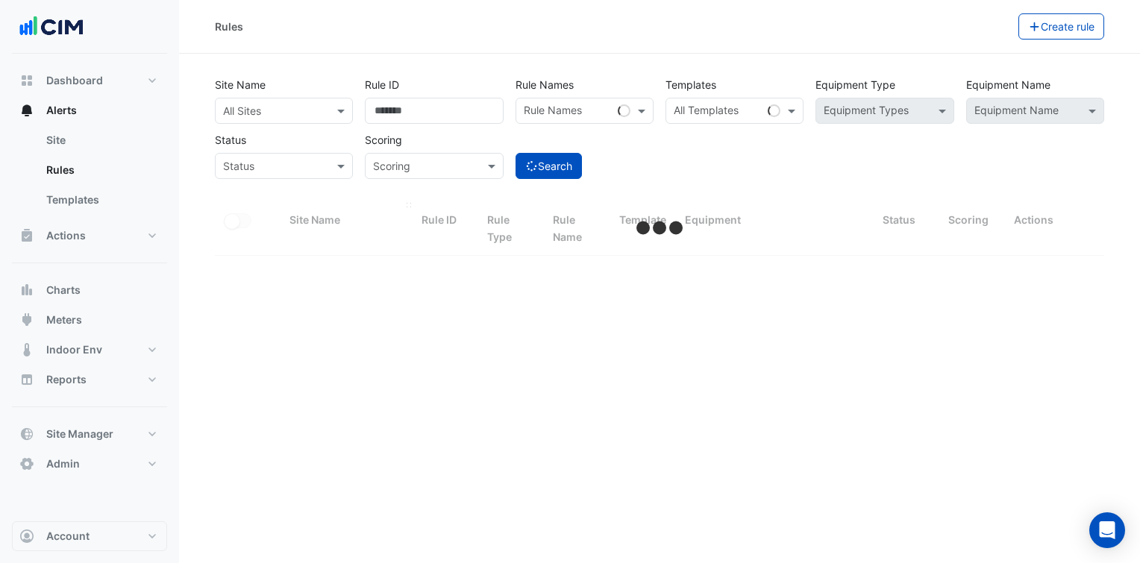
select select "***"
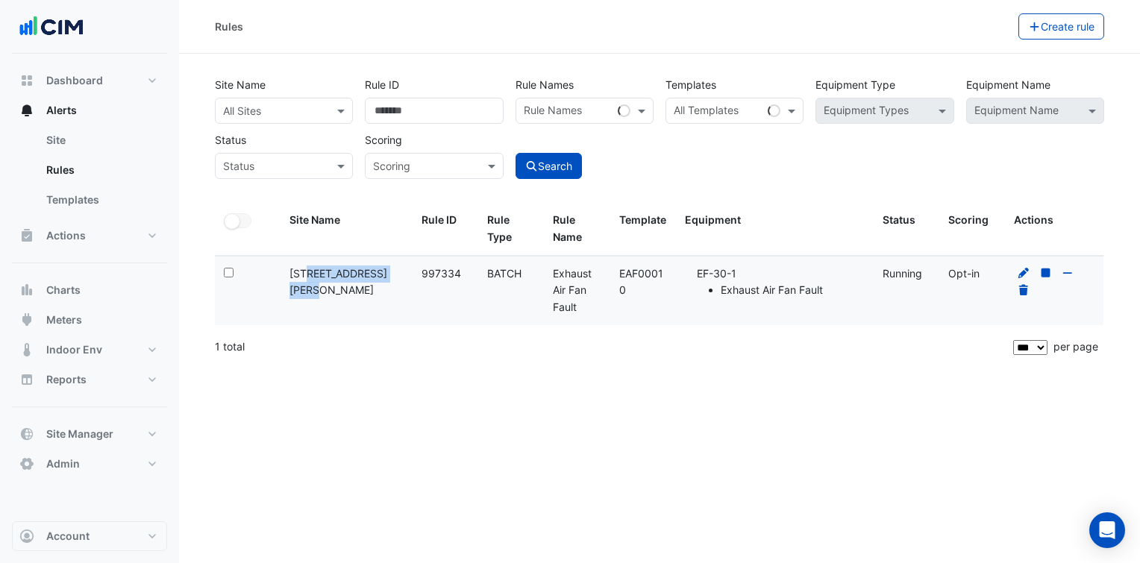
drag, startPoint x: 381, startPoint y: 272, endPoint x: 291, endPoint y: 278, distance: 90.4
click at [291, 278] on div "Site Name: 367 Collins Street" at bounding box center [347, 283] width 114 height 34
copy div "[STREET_ADDRESS][PERSON_NAME]"
click at [304, 111] on input "text" at bounding box center [269, 112] width 92 height 16
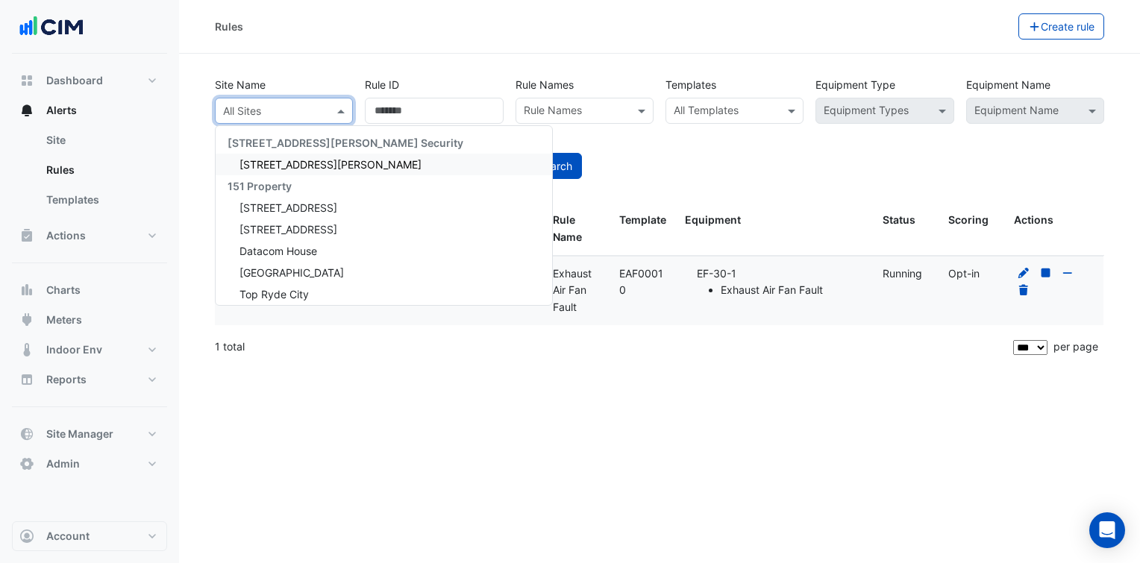
paste input "**********"
type input "**********"
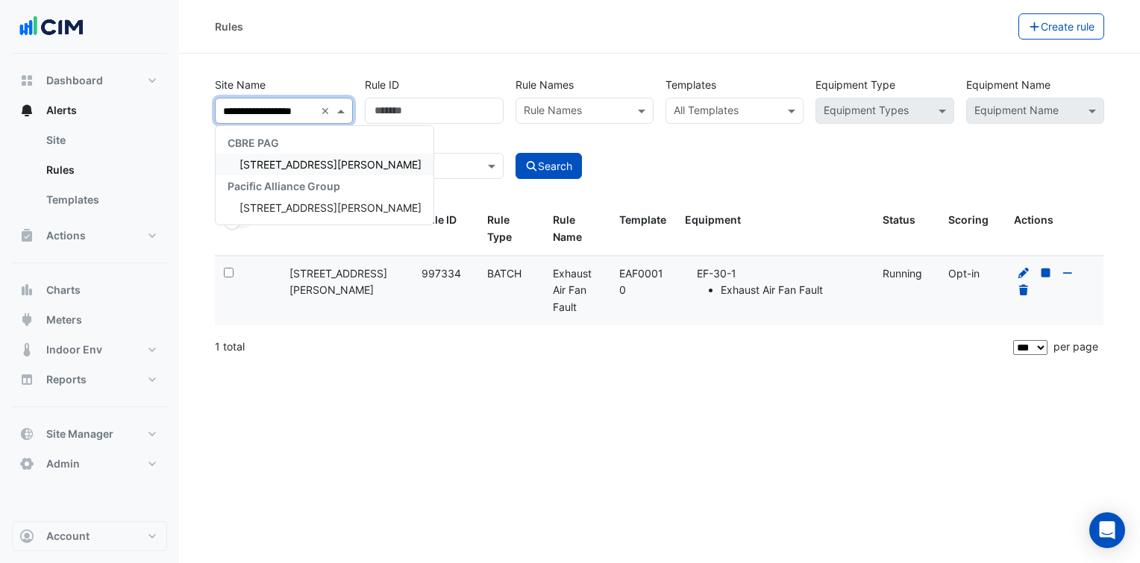
click at [310, 163] on span "367 Collins Street" at bounding box center [331, 164] width 182 height 13
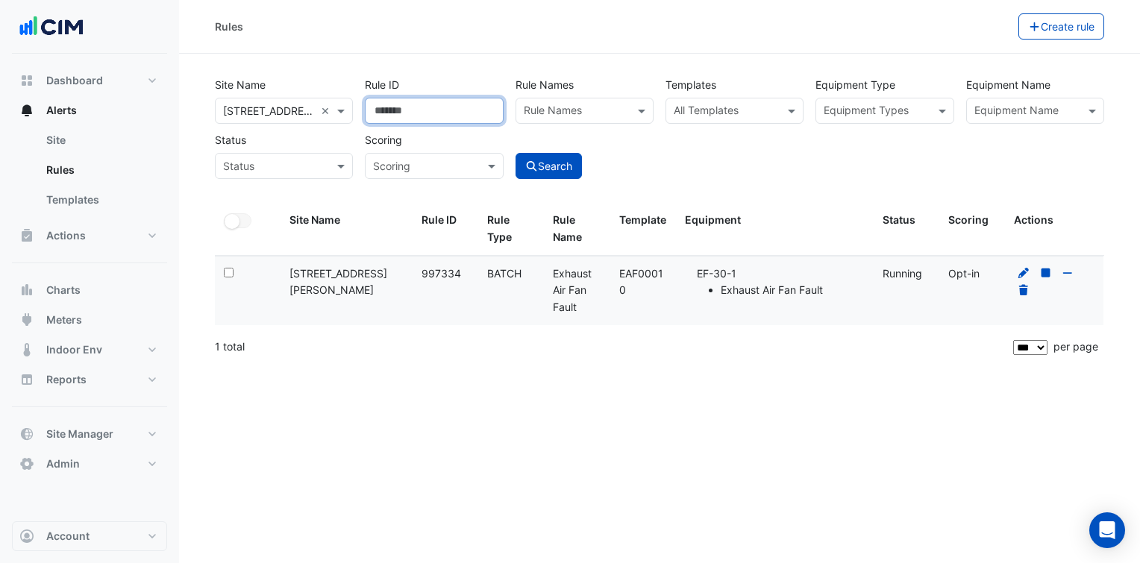
drag, startPoint x: 412, startPoint y: 108, endPoint x: 358, endPoint y: 109, distance: 53.7
click at [358, 109] on div "Site Name × 367 Collins Street × Rule ID ****** Rule Names Rule Names Templates…" at bounding box center [659, 124] width 901 height 110
click at [694, 169] on div "Site Name × 367 Collins Street × Rule ID Rule Names Rule Names Templates All Te…" at bounding box center [659, 124] width 901 height 110
drag, startPoint x: 648, startPoint y: 287, endPoint x: 621, endPoint y: 277, distance: 28.8
click at [621, 277] on div "Template: EAF00010" at bounding box center [643, 283] width 48 height 34
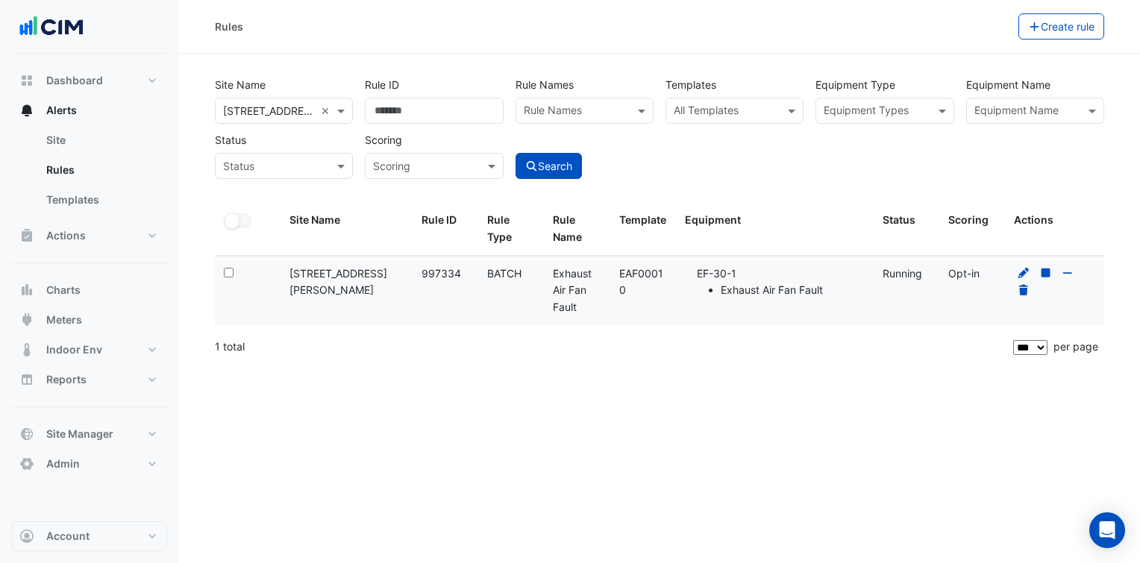
copy div "EAF00010"
click at [741, 110] on input "text" at bounding box center [726, 112] width 104 height 16
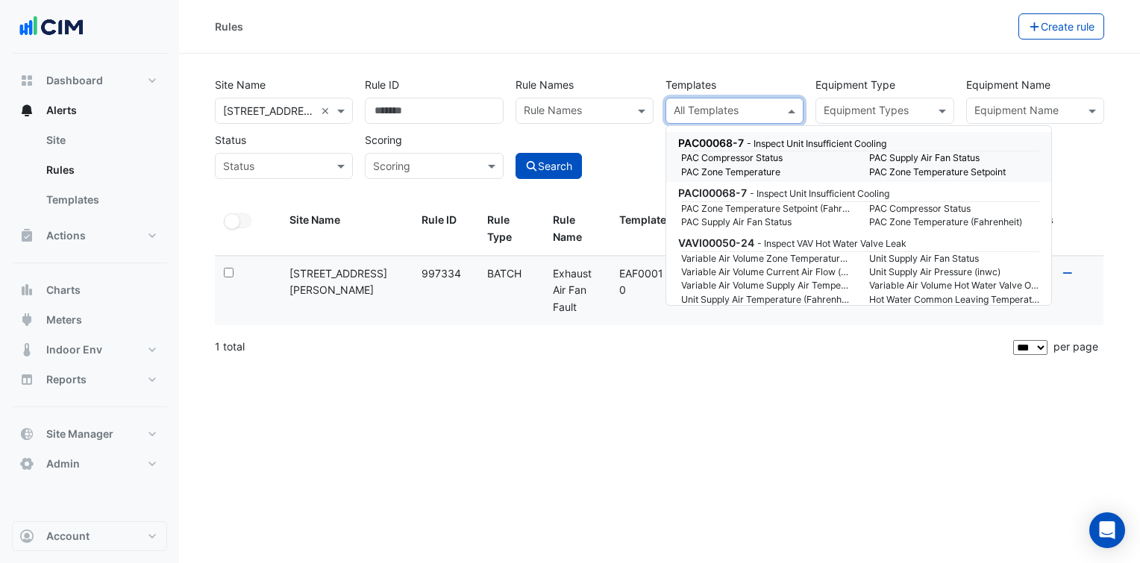
paste input "********"
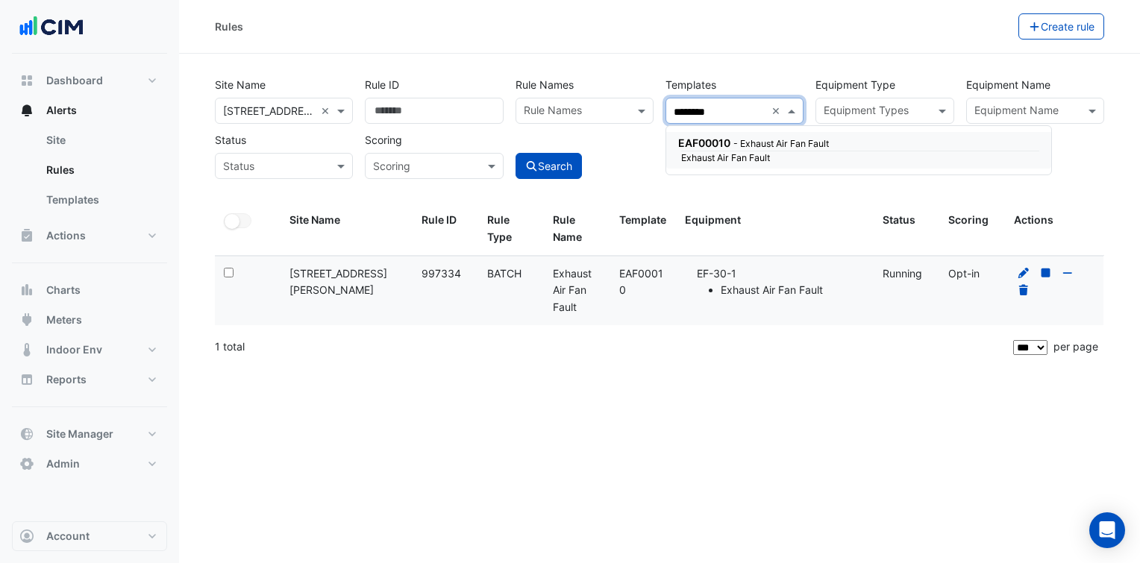
click at [758, 140] on small "- Exhaust Air Fan Fault" at bounding box center [782, 143] width 96 height 11
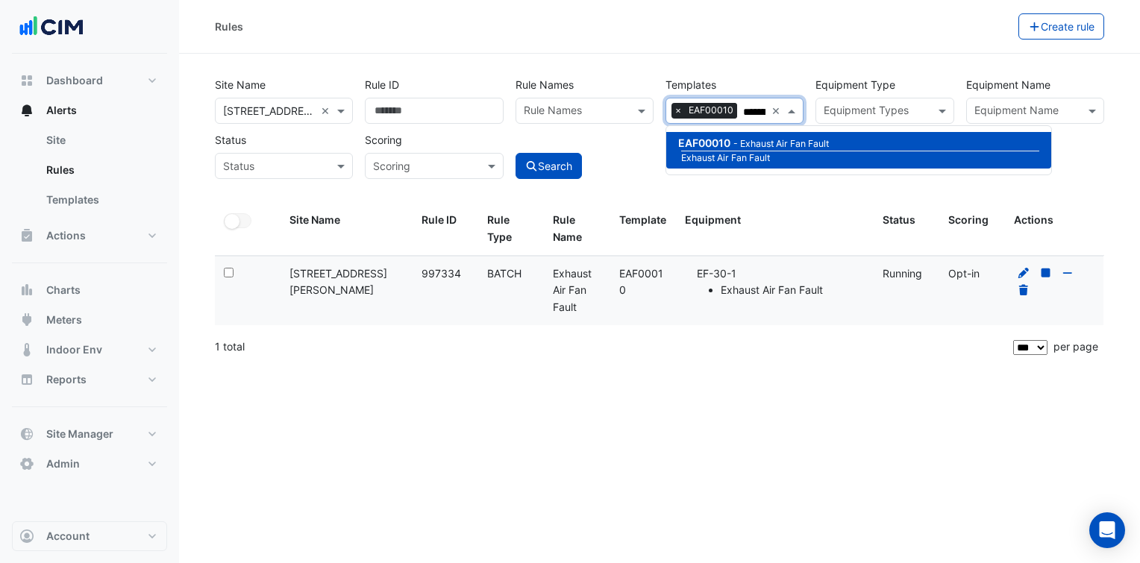
type input "********"
click at [633, 140] on div "Search" at bounding box center [585, 153] width 150 height 52
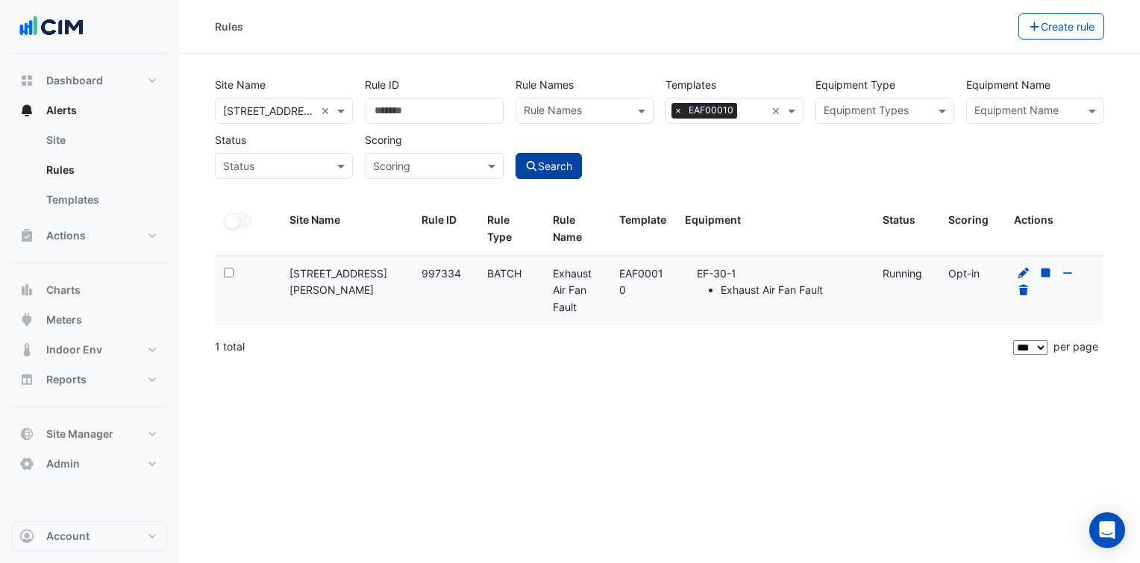
click at [575, 167] on button "Search" at bounding box center [549, 166] width 67 height 26
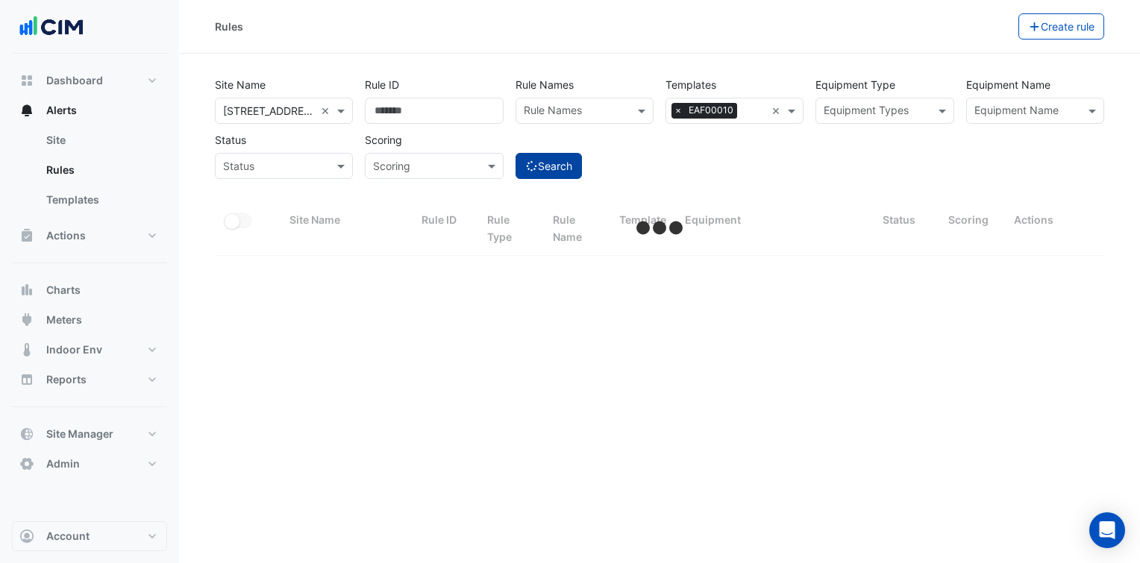
select select "***"
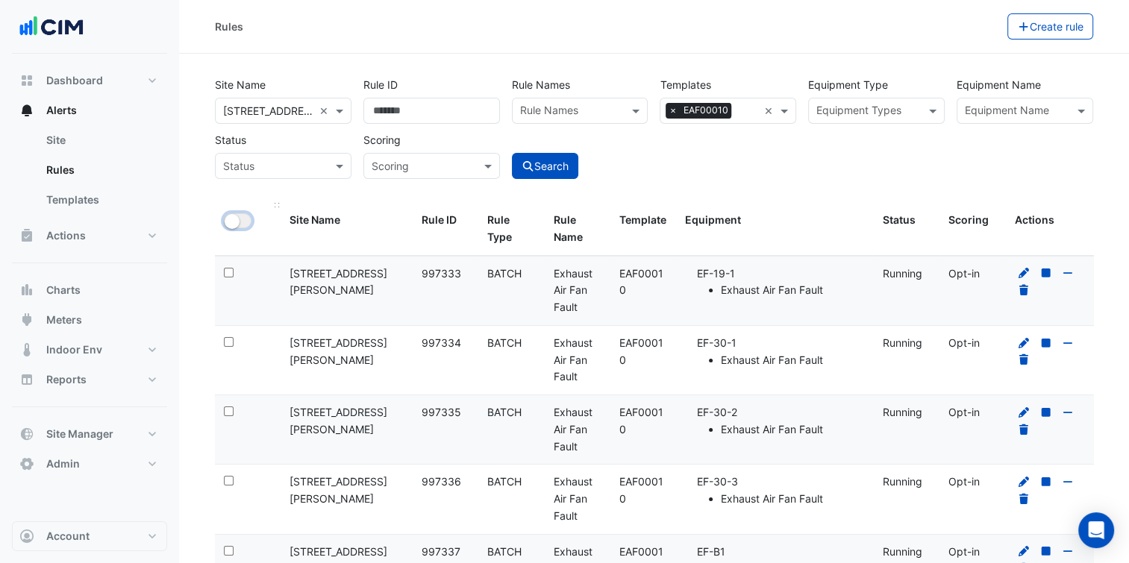
click at [230, 221] on small "button" at bounding box center [232, 221] width 15 height 15
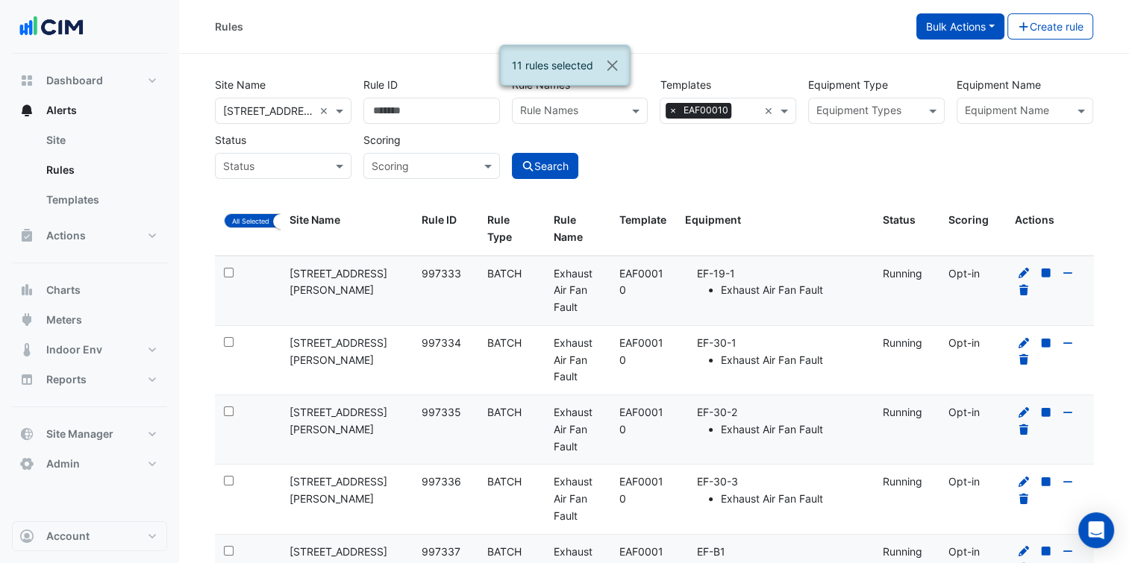
click at [981, 30] on button "Bulk Actions" at bounding box center [960, 26] width 88 height 26
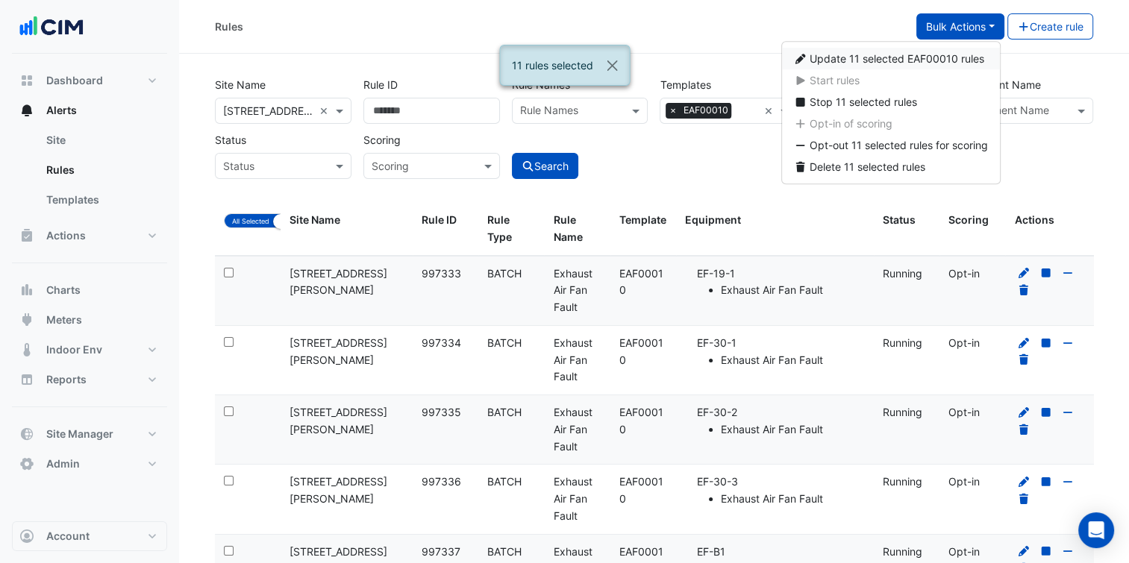
click at [922, 60] on span "Update 11 selected EAF00010 rules" at bounding box center [897, 58] width 175 height 13
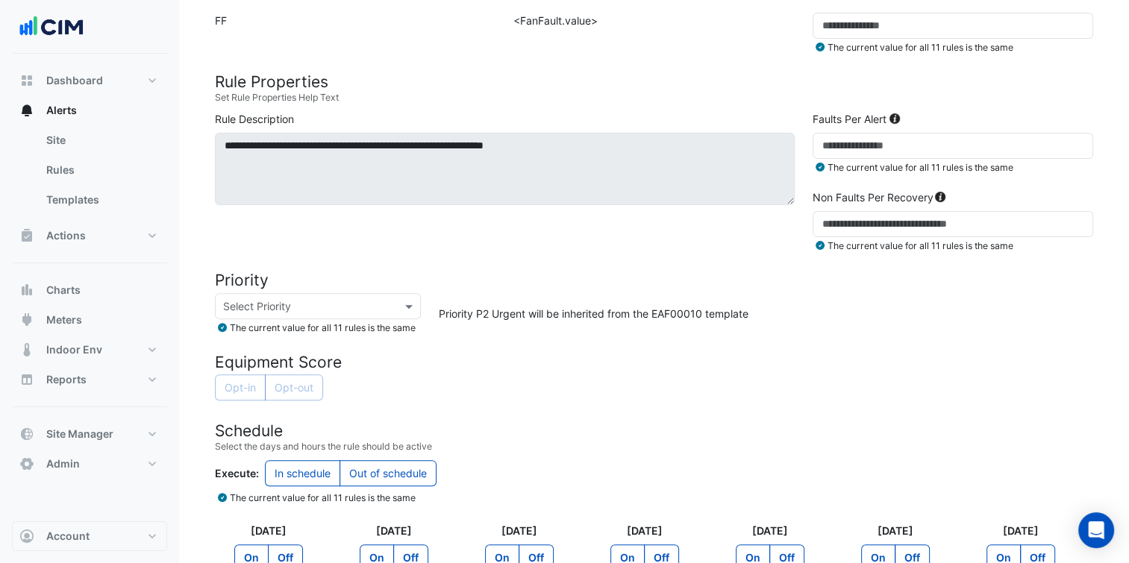
scroll to position [426, 0]
drag, startPoint x: 855, startPoint y: 146, endPoint x: 711, endPoint y: 163, distance: 145.1
click at [711, 163] on div "**********" at bounding box center [654, 186] width 896 height 148
type input "**"
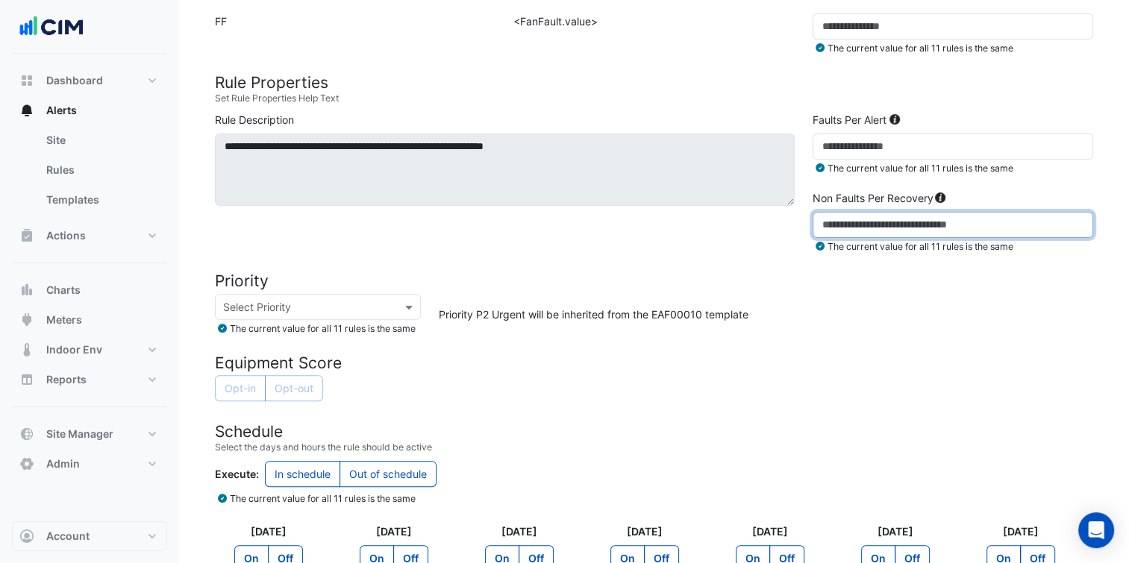
click at [845, 234] on input "*" at bounding box center [953, 225] width 281 height 26
drag, startPoint x: 845, startPoint y: 234, endPoint x: 806, endPoint y: 230, distance: 39.0
click at [806, 230] on div "Non Faults Per Recovery * The current value for all 11 rules is the same" at bounding box center [953, 221] width 298 height 63
type input "**"
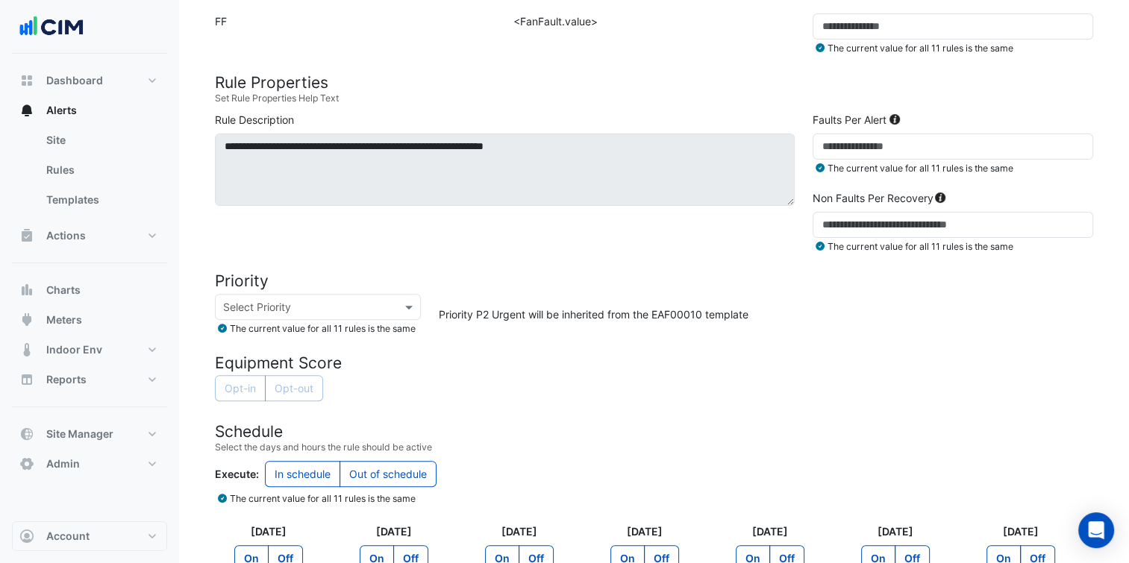
click at [731, 354] on form "Rule Type Batch Sensors Map sensors to concrete equipment properties Point Sens…" at bounding box center [654, 223] width 878 height 999
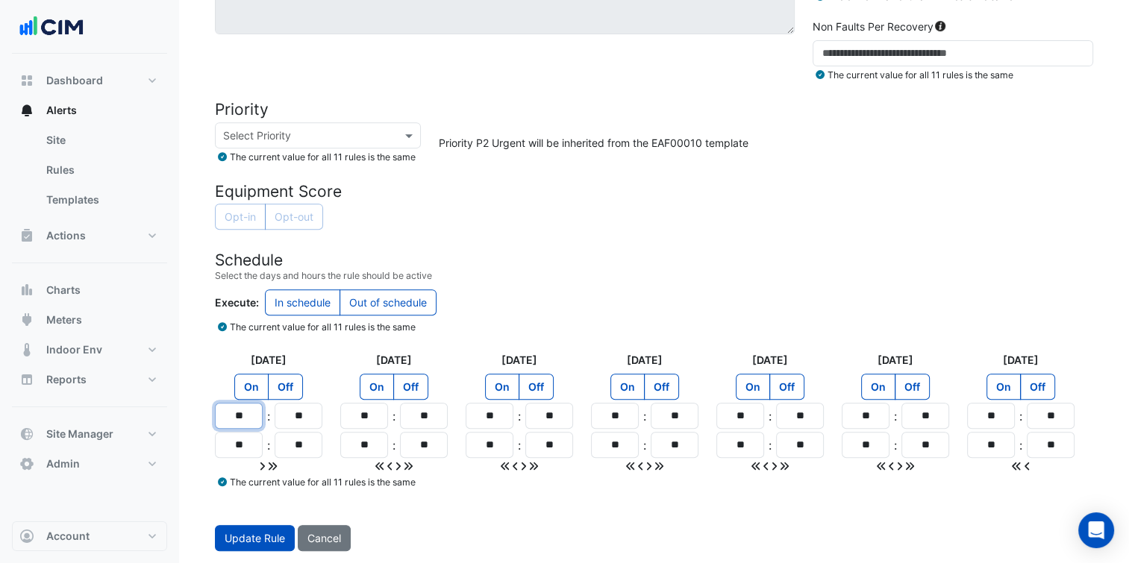
click at [242, 419] on input "**" at bounding box center [239, 416] width 48 height 26
type input "**"
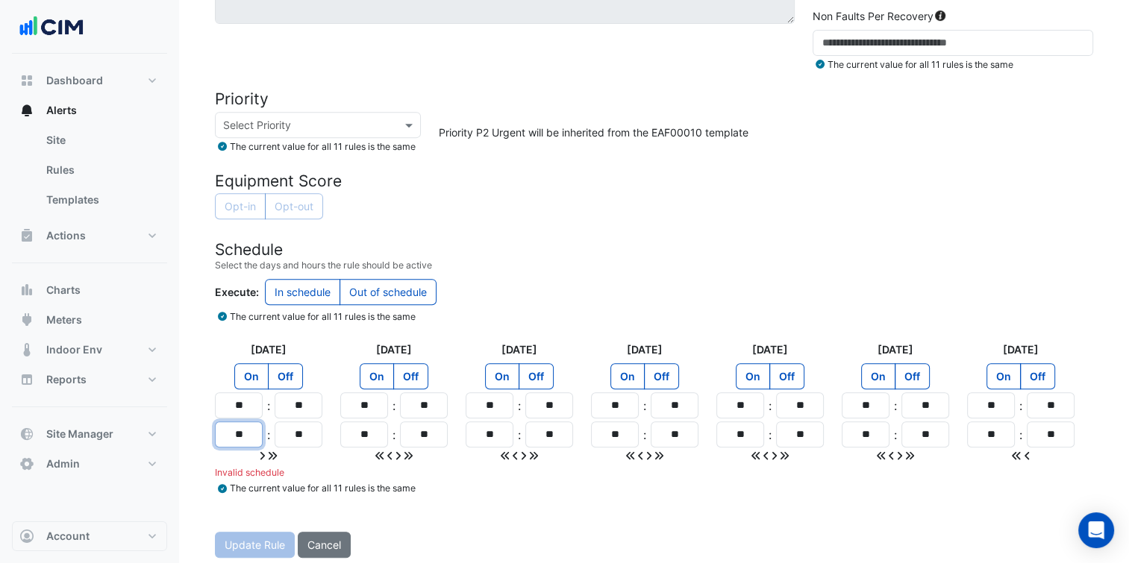
drag, startPoint x: 248, startPoint y: 444, endPoint x: 197, endPoint y: 445, distance: 50.7
click at [197, 445] on section "Site × 367 Collins Street Template EAF00010 View Template Rule Type Batch Senso…" at bounding box center [654, 2] width 950 height 1113
type input "**"
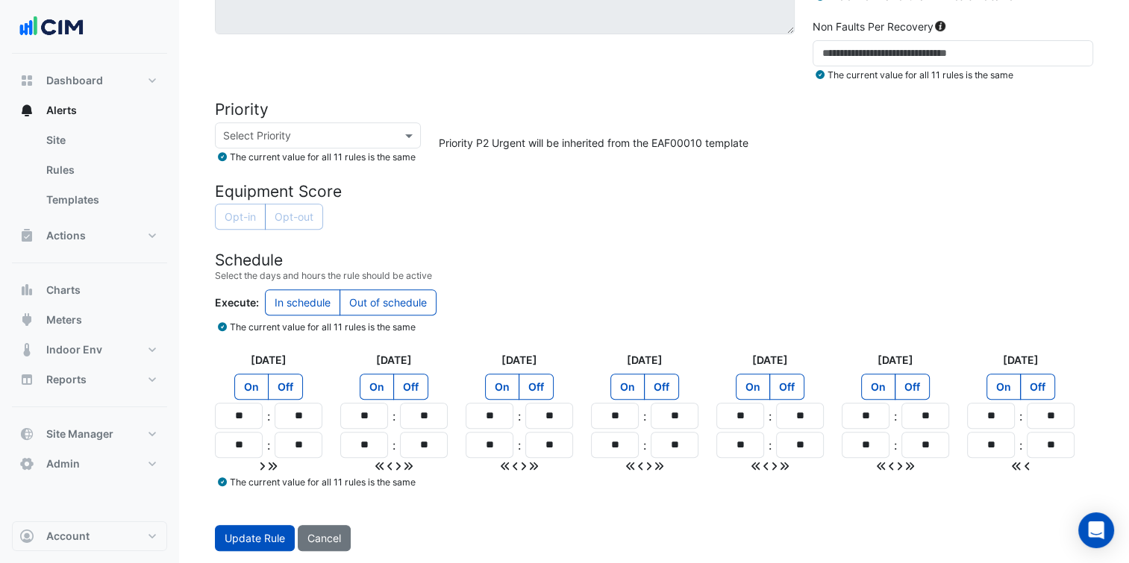
click at [272, 465] on icon at bounding box center [273, 467] width 8 height 8
type input "**"
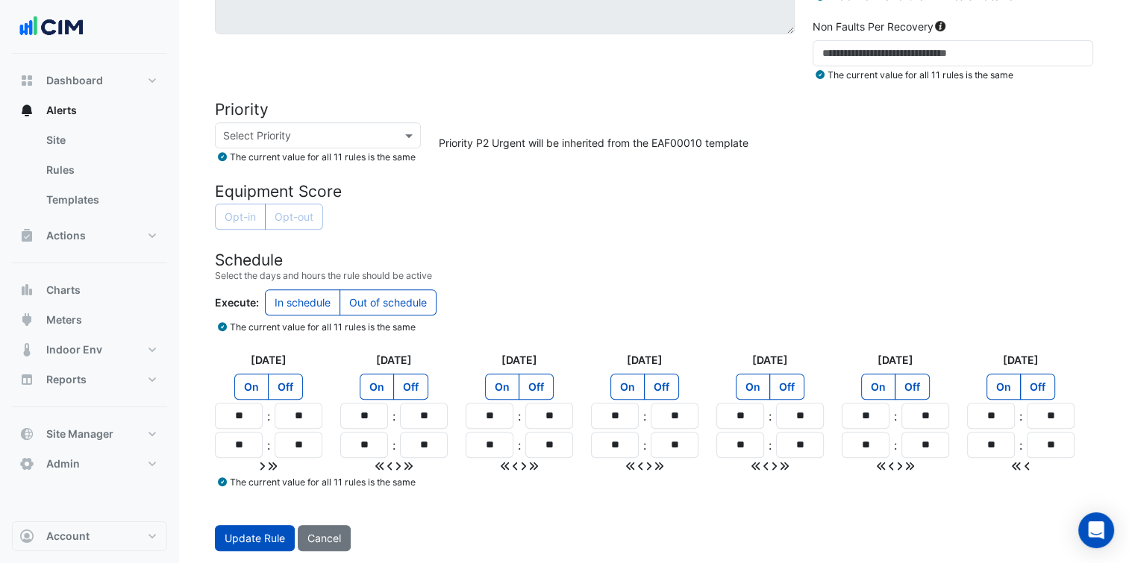
type input "**"
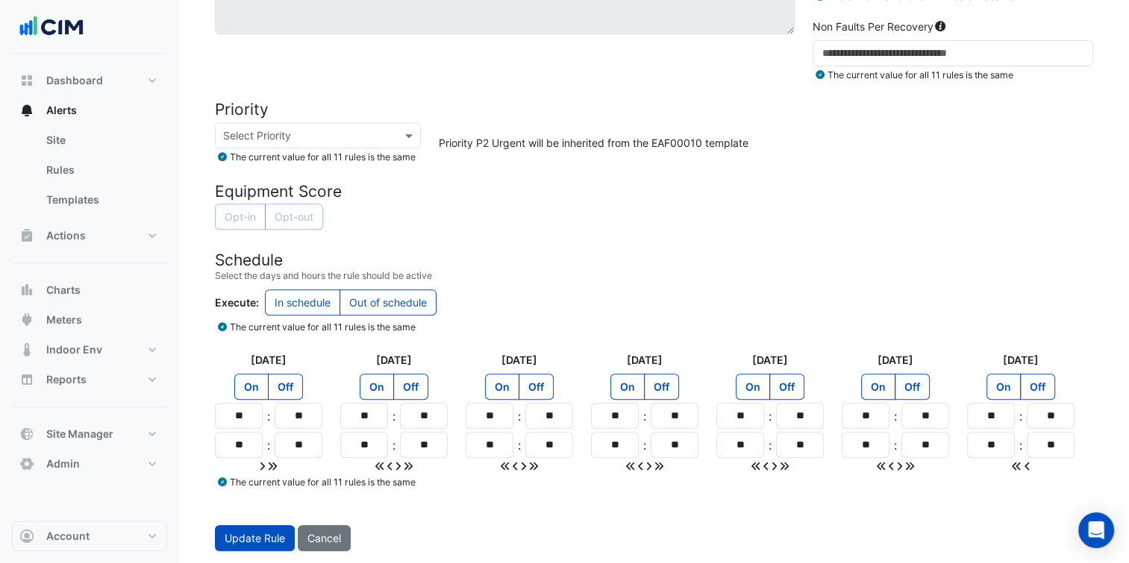
type input "**"
click at [469, 510] on form "Rule Type Batch Sensors Map sensors to concrete equipment properties Point Sens…" at bounding box center [654, 51] width 878 height 999
click at [269, 537] on span "Update Rule" at bounding box center [255, 538] width 60 height 13
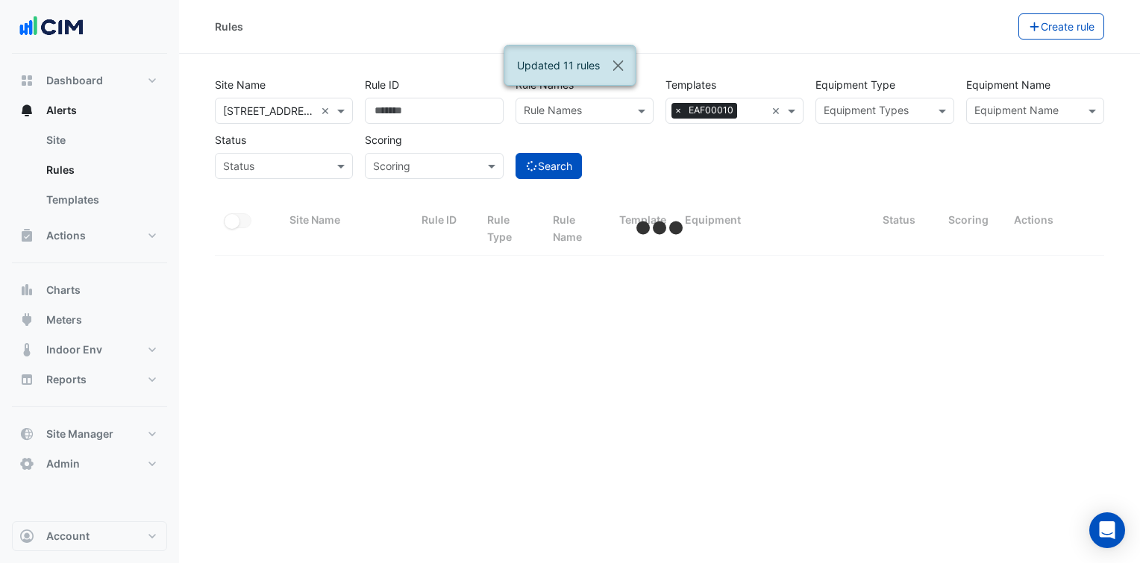
select select "***"
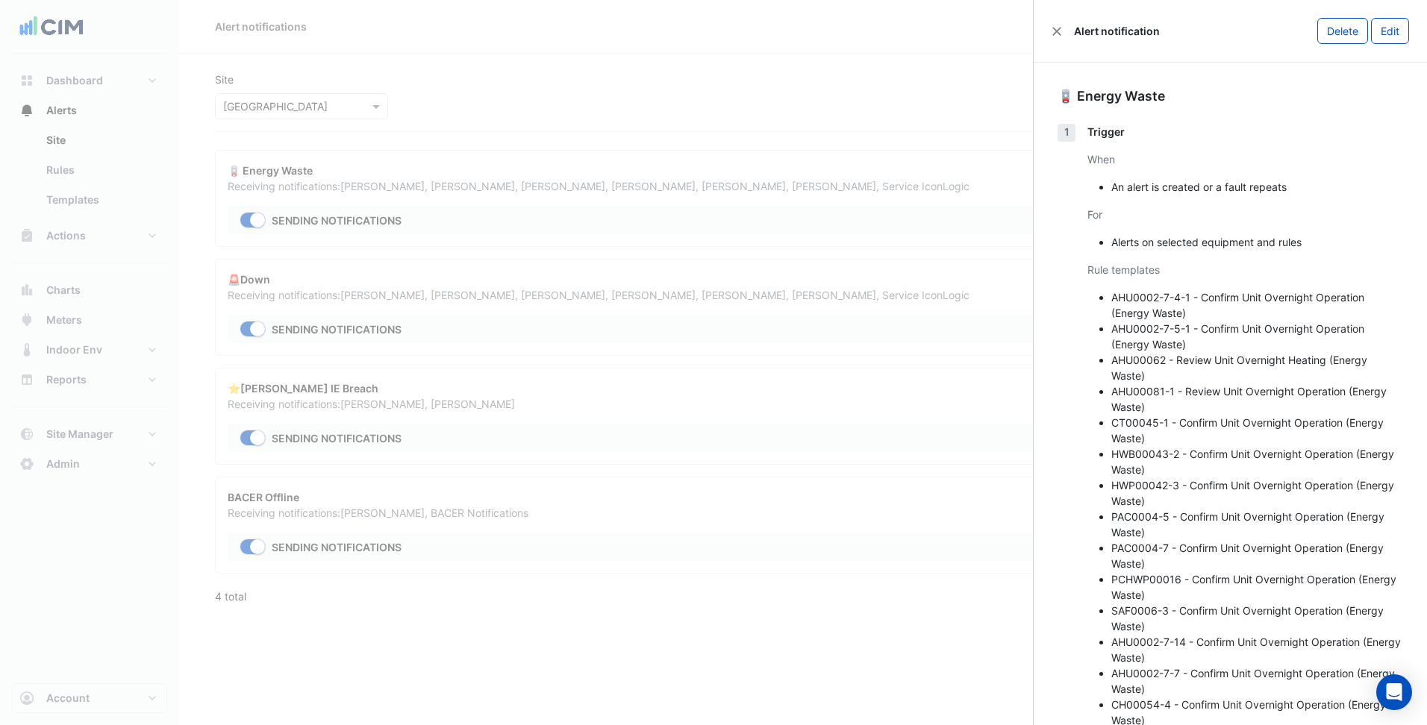
select select "******"
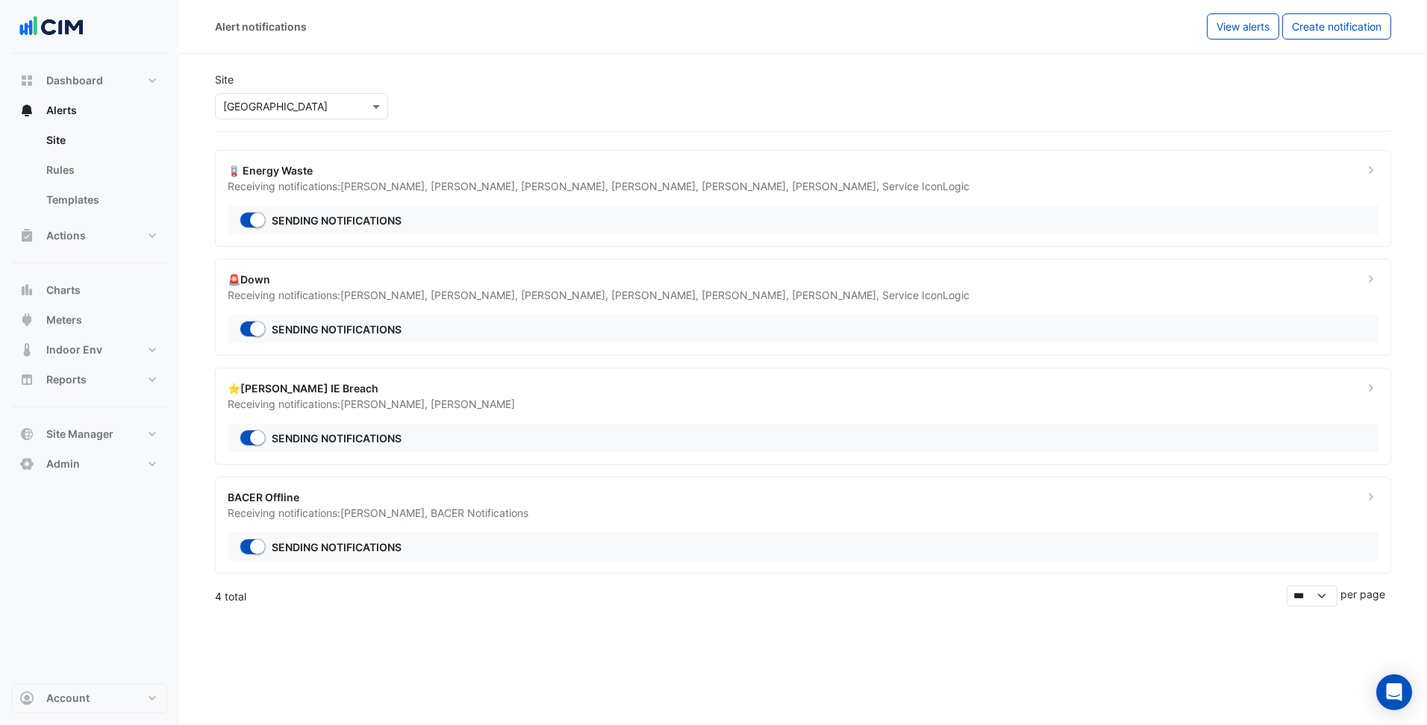
click at [351, 66] on ngb-offcanvas-backdrop at bounding box center [713, 362] width 1427 height 725
click at [1250, 35] on button "View alerts" at bounding box center [1243, 26] width 72 height 26
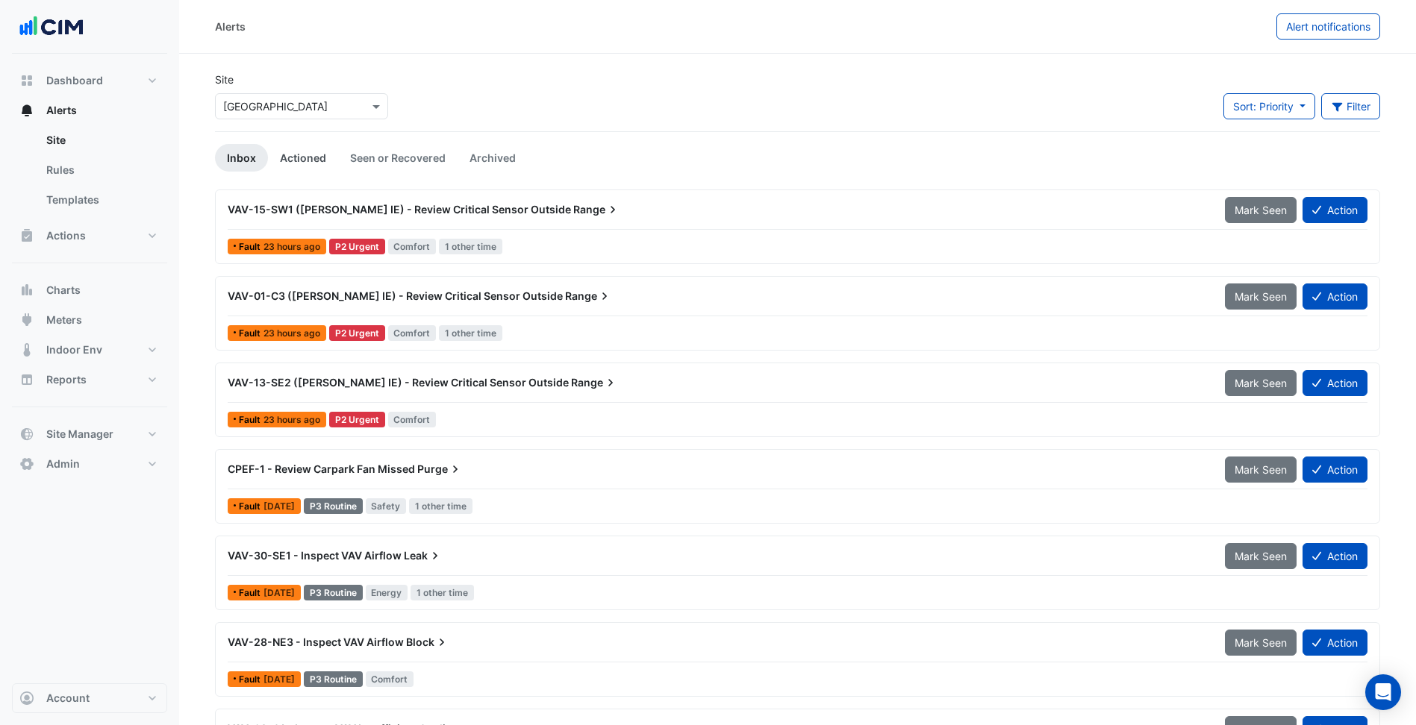
click at [301, 161] on link "Actioned" at bounding box center [303, 158] width 70 height 28
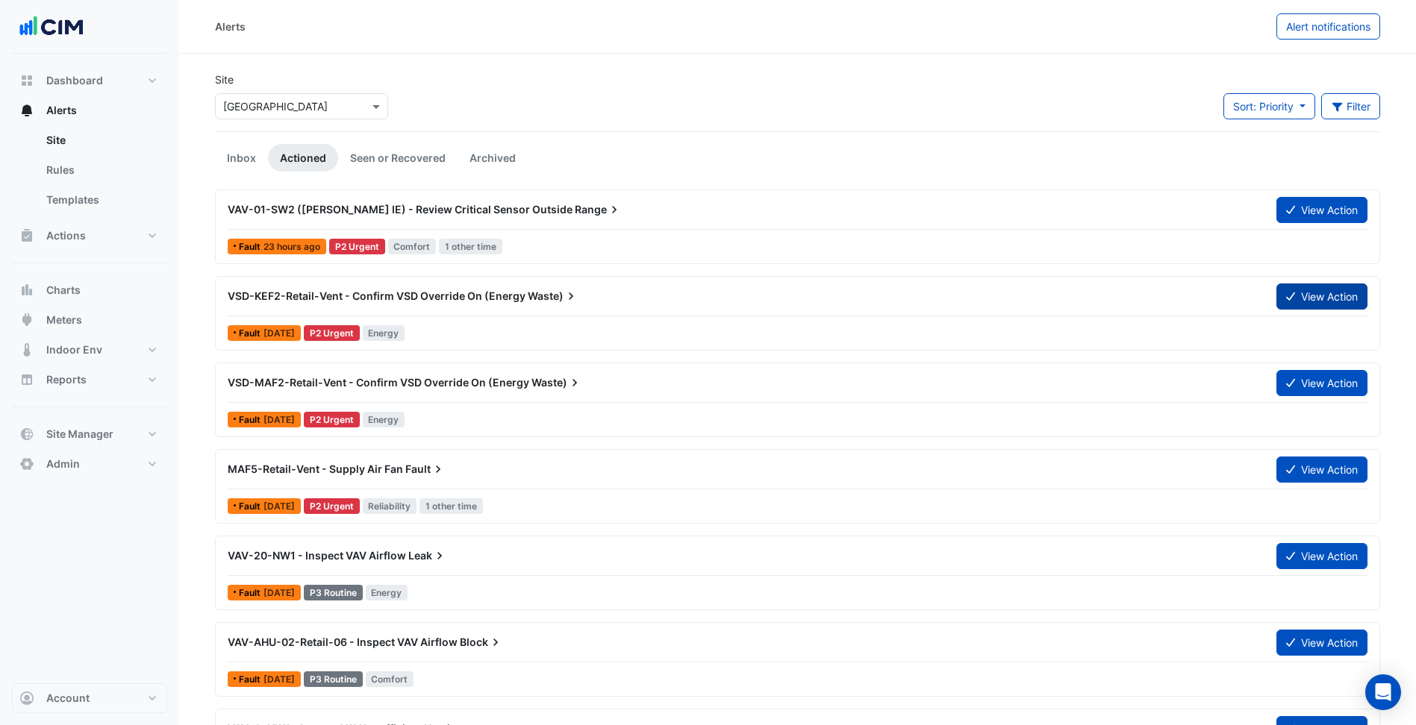
click at [1359, 300] on button "View Action" at bounding box center [1321, 297] width 91 height 26
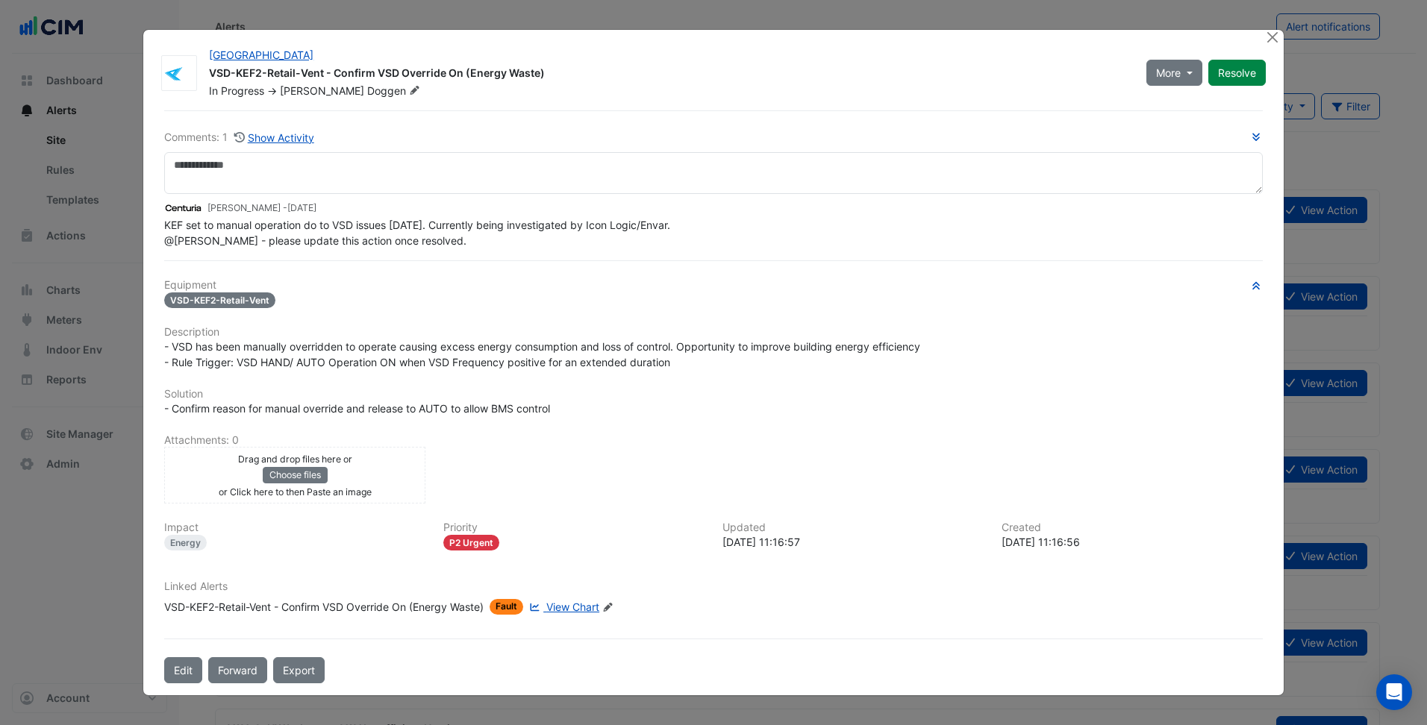
click at [710, 401] on div "- Confirm reason for manual override and release to AUTO to allow BMS control" at bounding box center [713, 409] width 1098 height 16
click at [710, 388] on h6 "Solution" at bounding box center [713, 394] width 1098 height 13
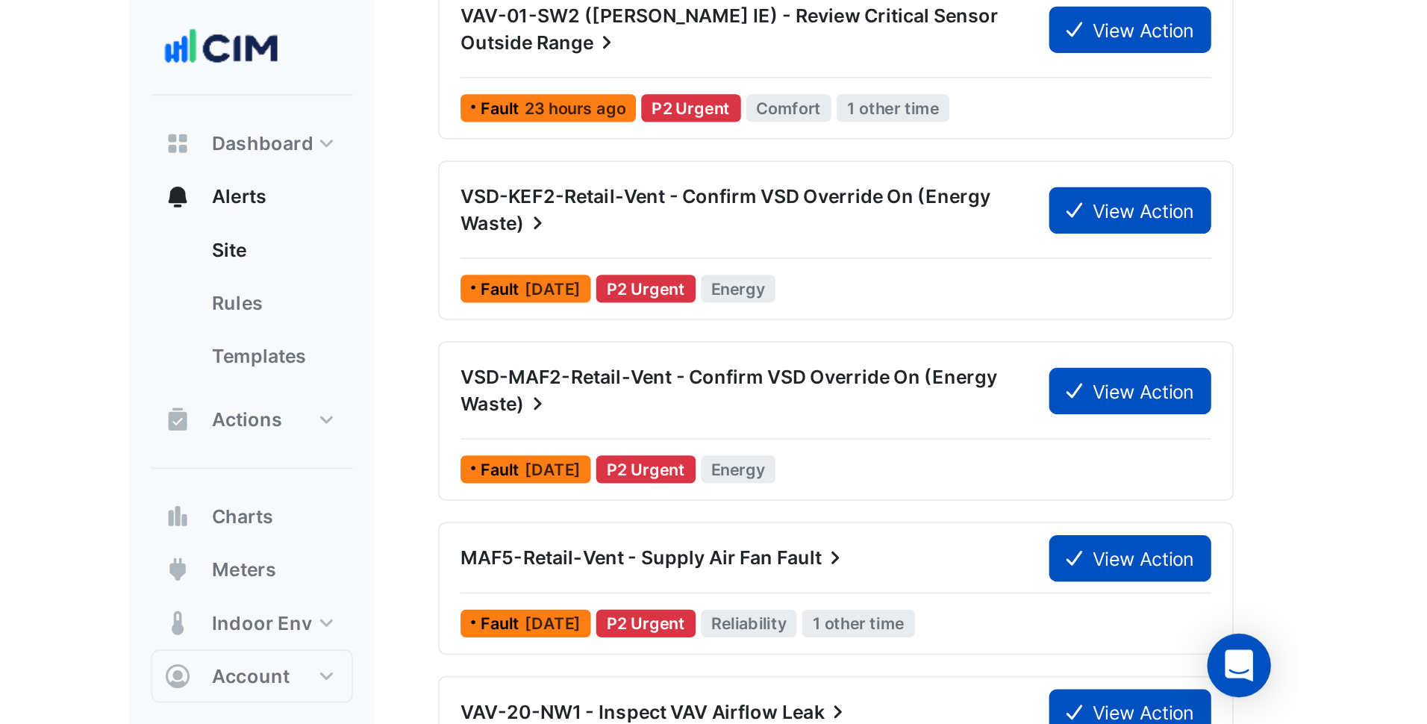
scroll to position [224, 0]
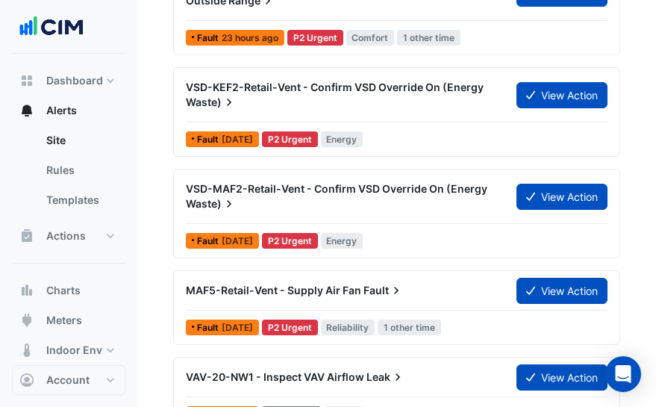
click at [134, 127] on nav "Dashboard Portfolio Ratings Performance Alerts Site Rules Templates Actions Sit…" at bounding box center [68, 203] width 137 height 407
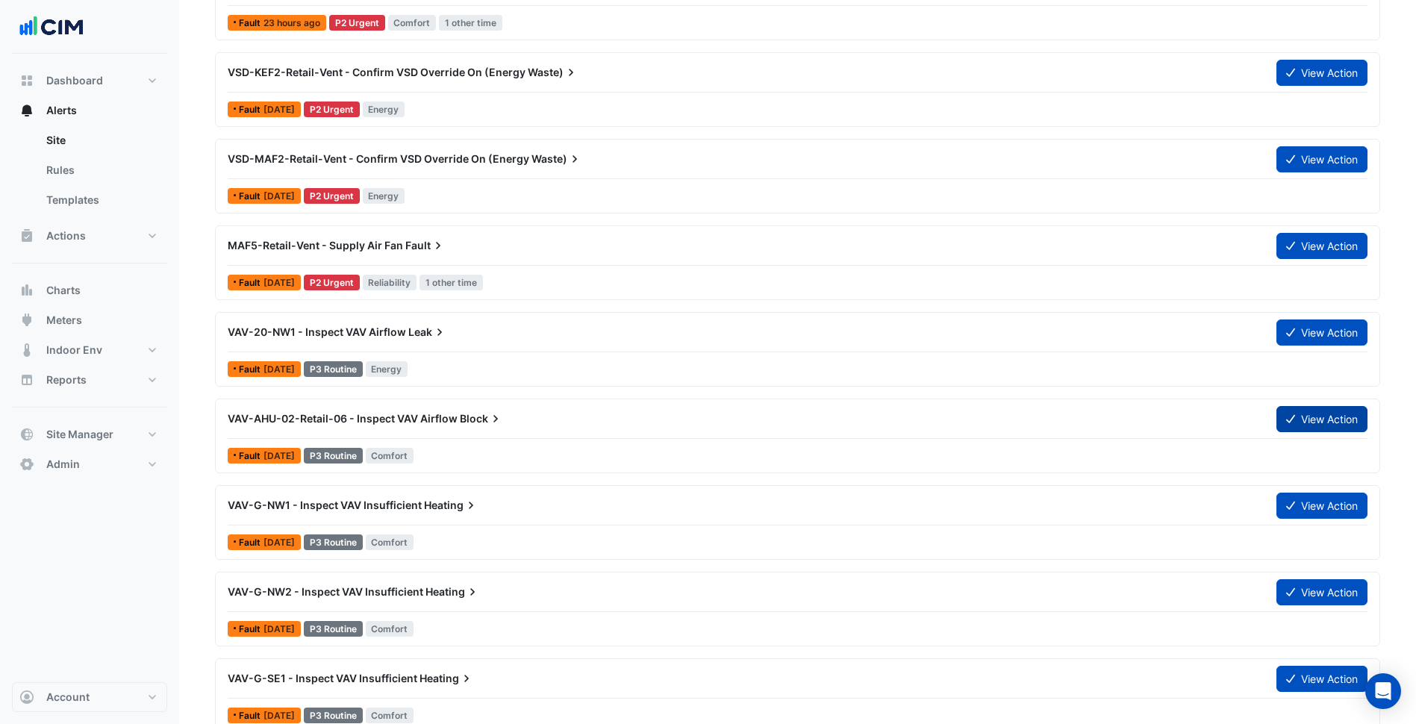
click at [1297, 413] on button "View Action" at bounding box center [1321, 419] width 91 height 26
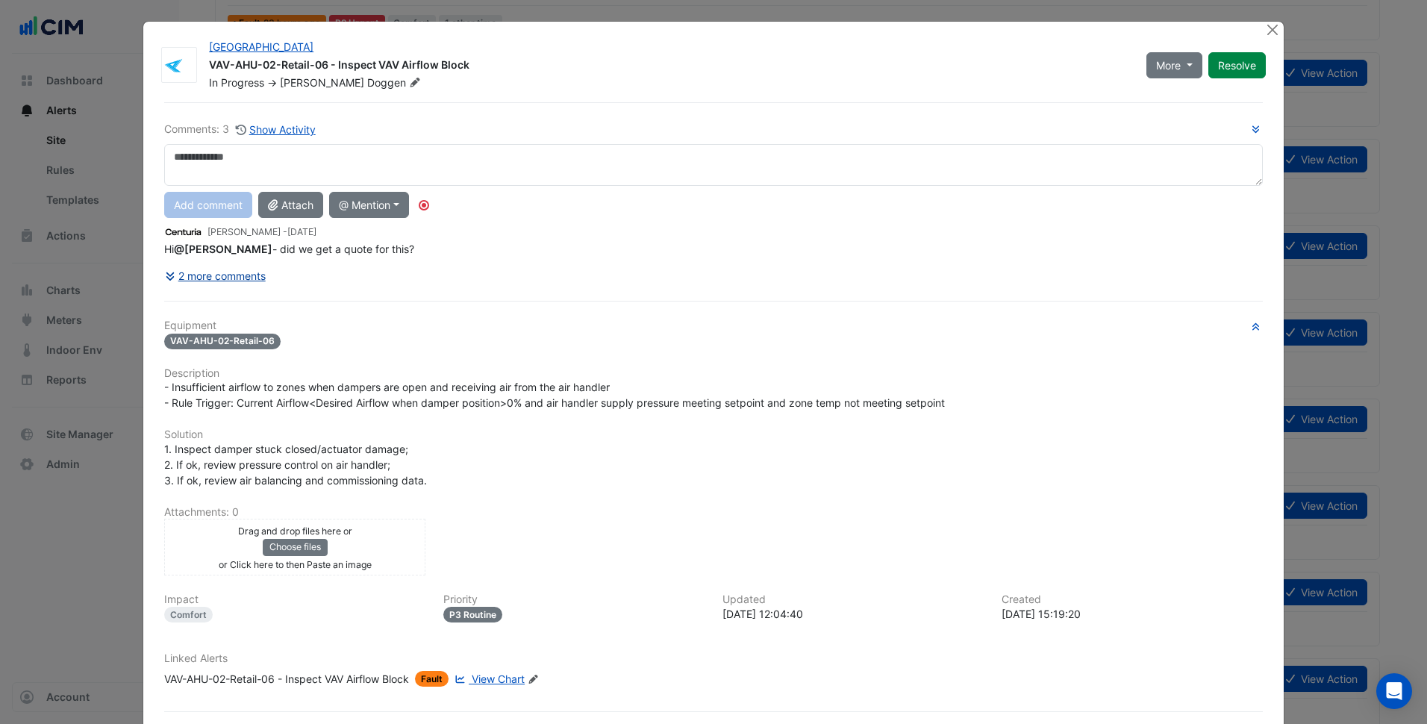
click at [251, 280] on button "2 more comments" at bounding box center [215, 276] width 102 height 26
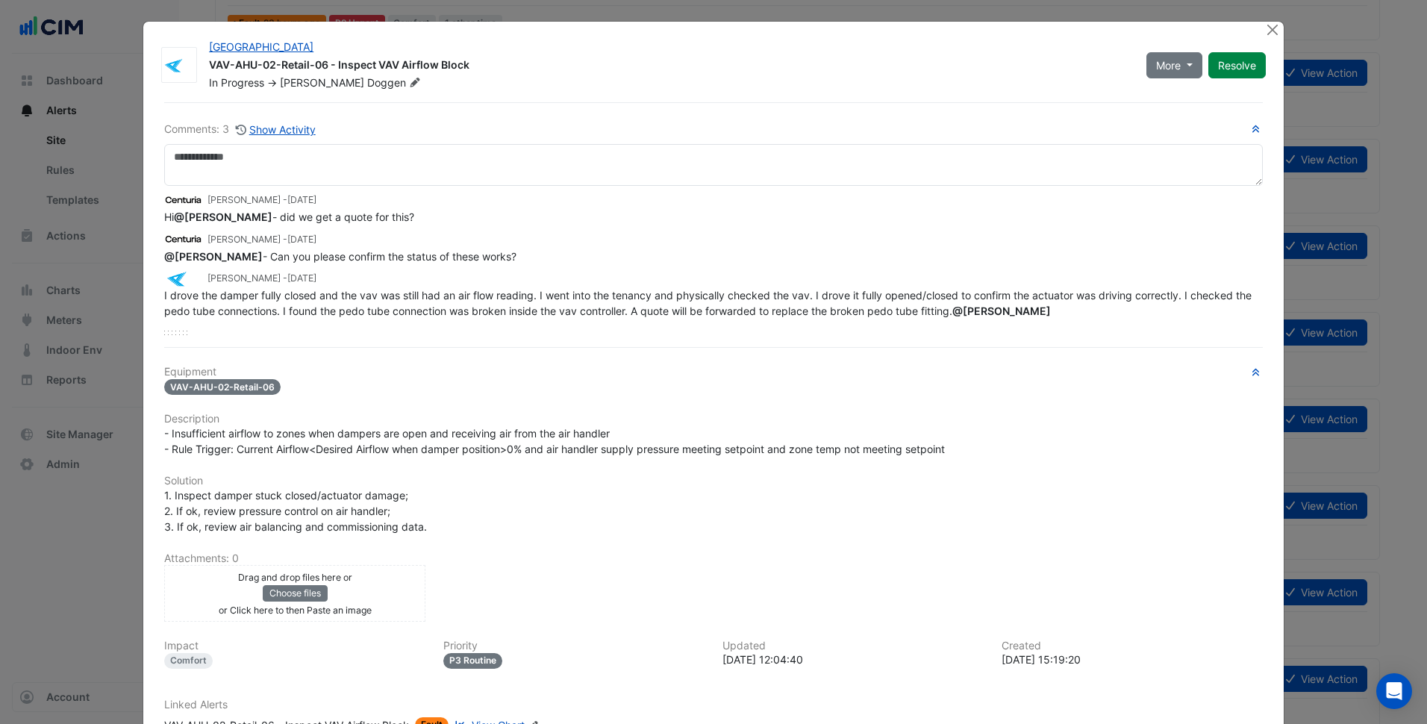
click at [684, 553] on h6 "Attachments: 0" at bounding box center [713, 558] width 1098 height 13
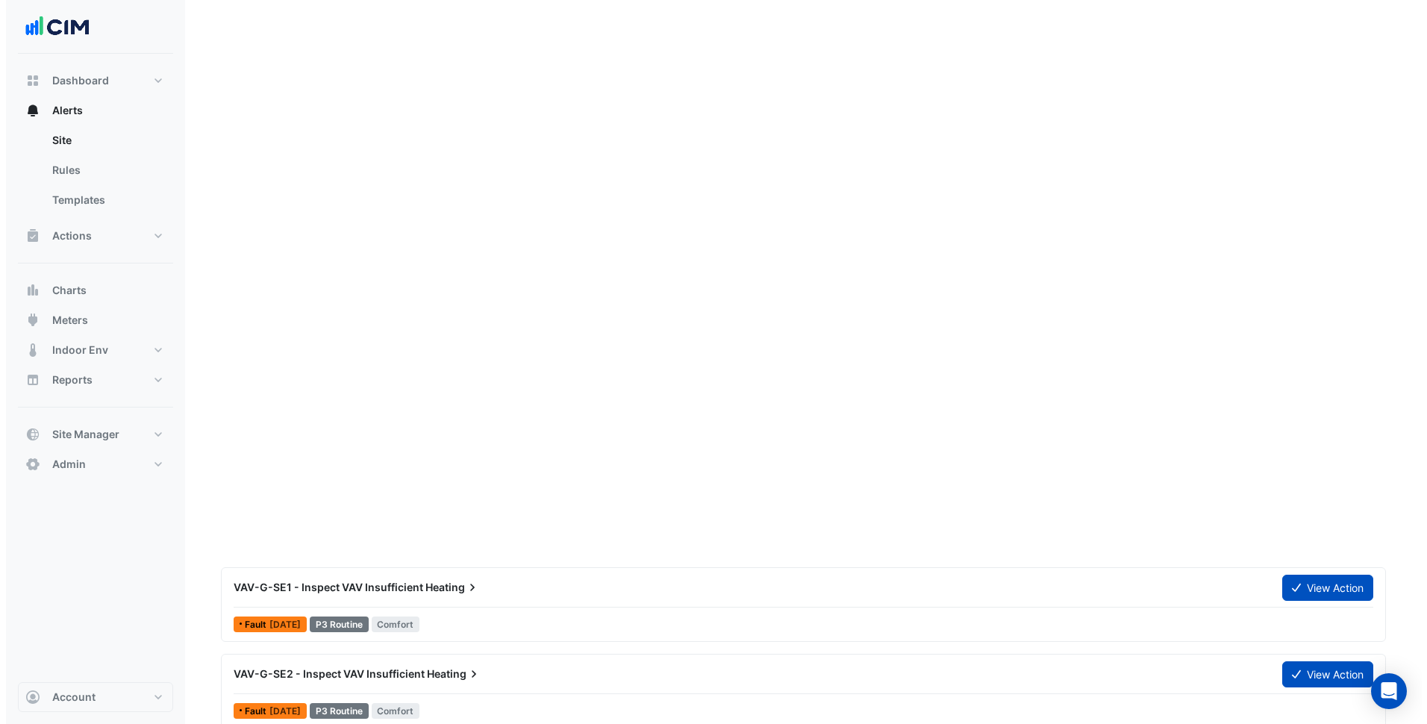
scroll to position [0, 0]
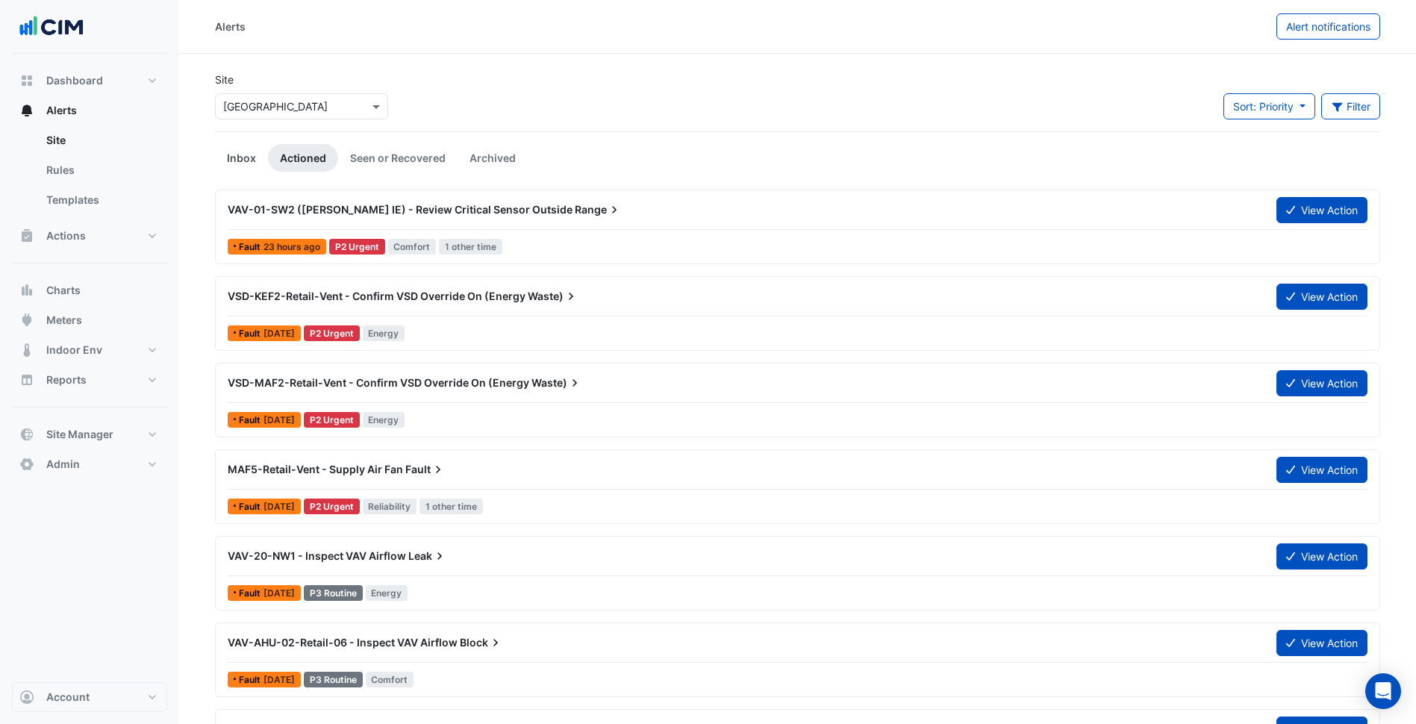
click at [242, 152] on link "Inbox" at bounding box center [241, 158] width 53 height 28
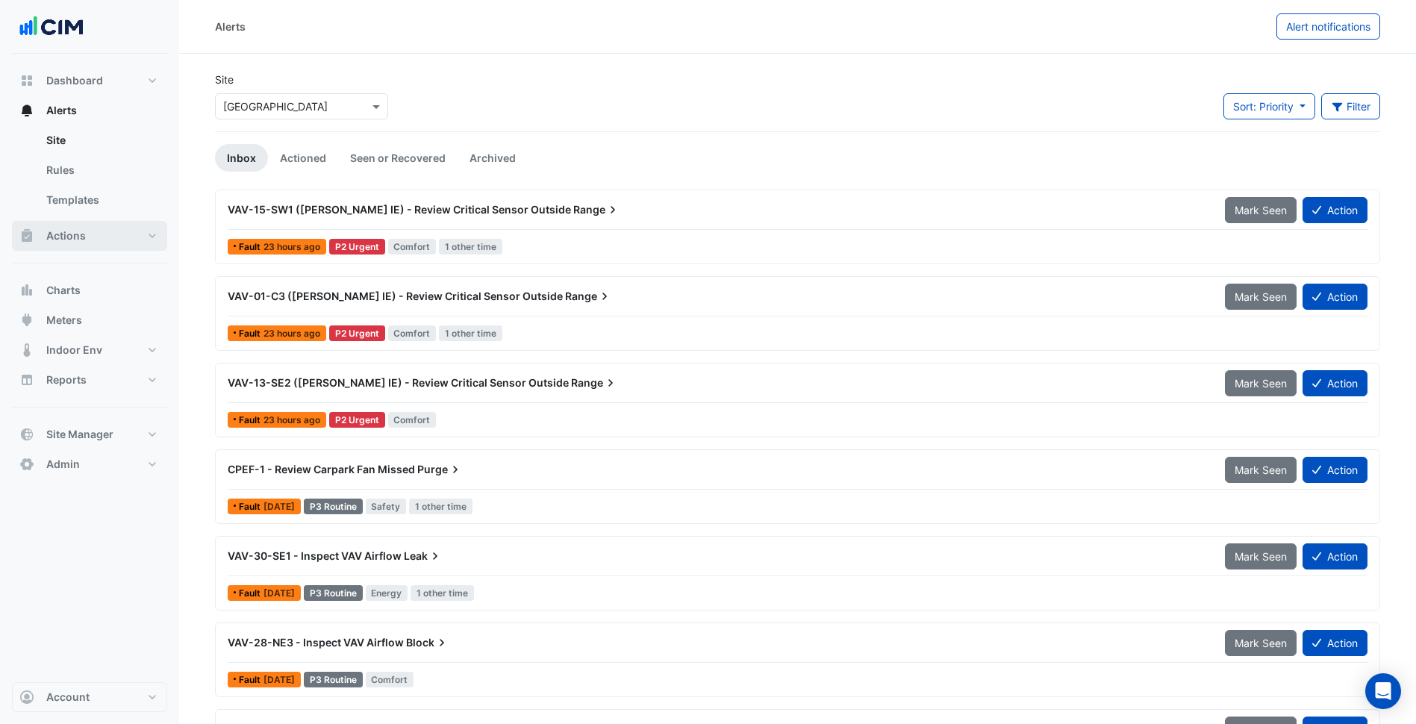
click at [131, 227] on button "Actions" at bounding box center [89, 236] width 155 height 30
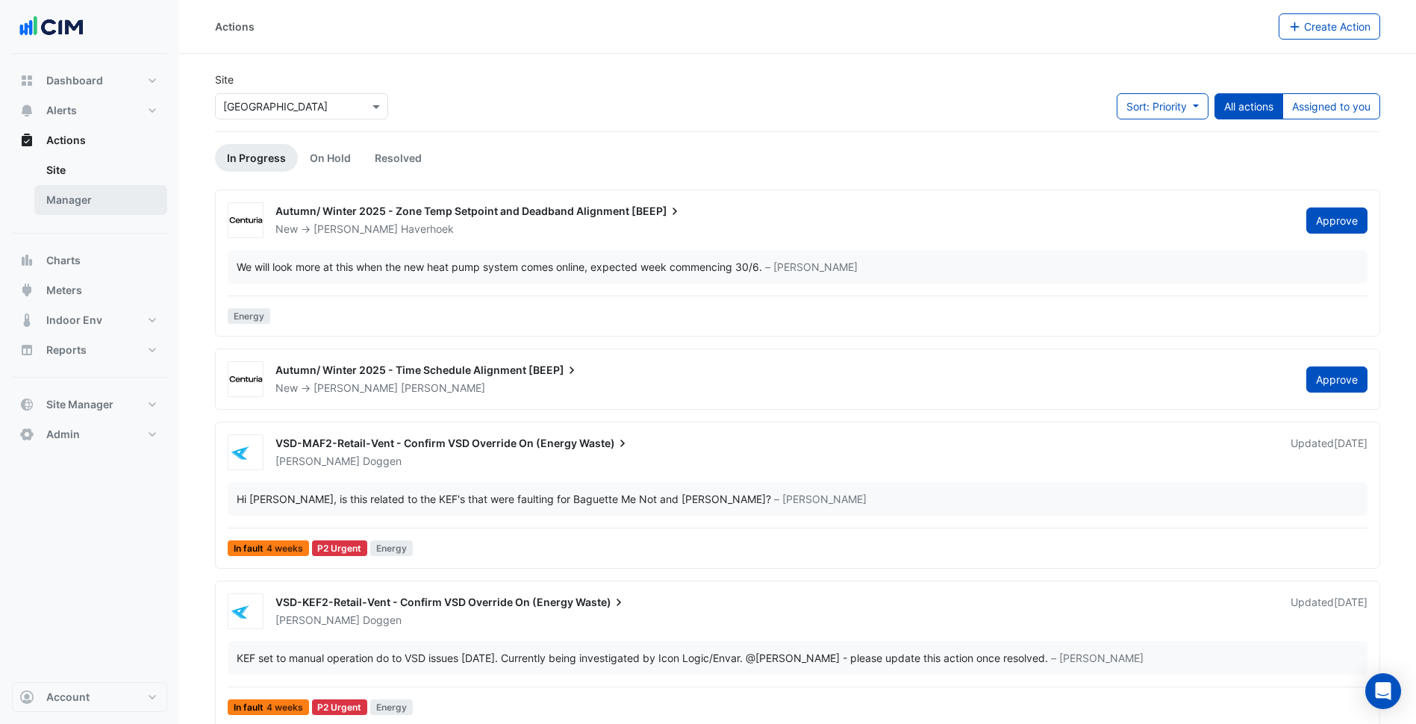
click at [120, 208] on link "Manager" at bounding box center [100, 200] width 133 height 30
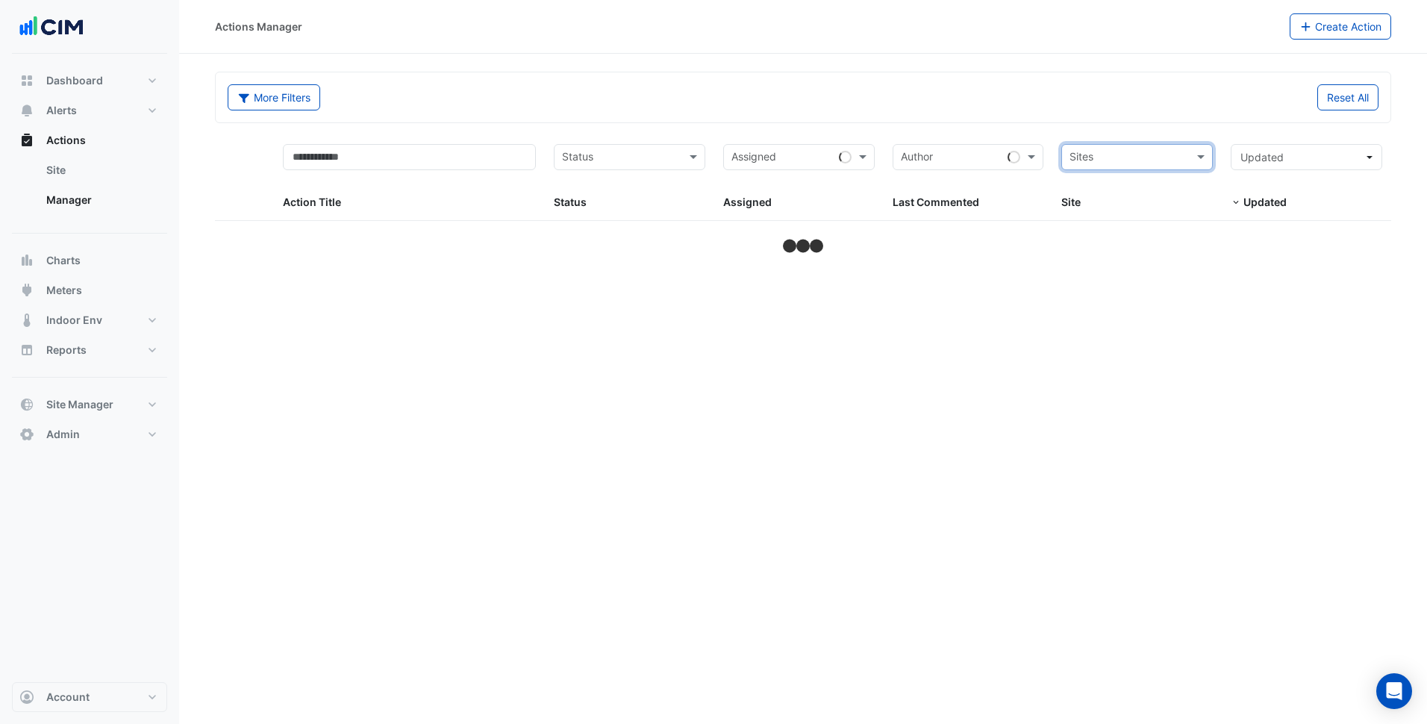
click at [1105, 154] on input "text" at bounding box center [1128, 158] width 118 height 17
type input "*********"
click at [390, 157] on input "text" at bounding box center [409, 157] width 253 height 26
type input "**"
select select "***"
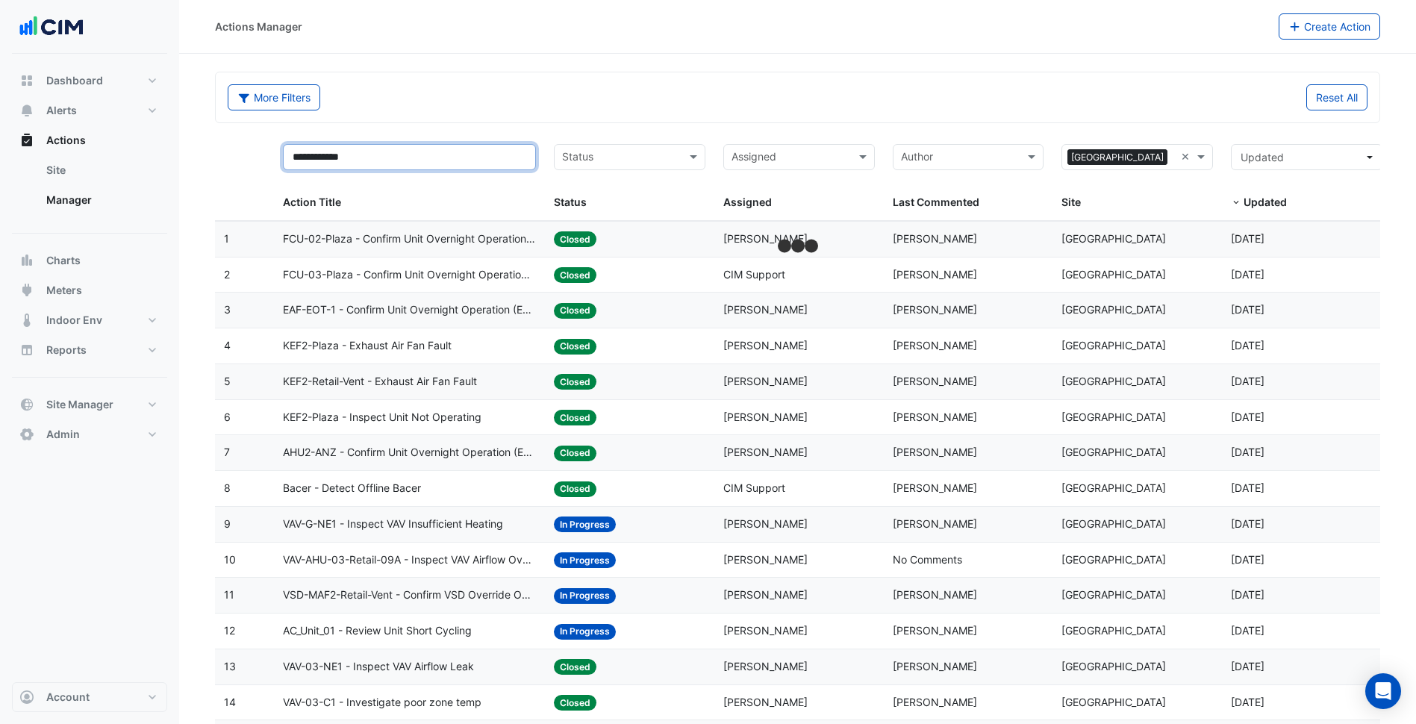
type input "**********"
click at [648, 103] on div "More Filters" at bounding box center [508, 97] width 579 height 26
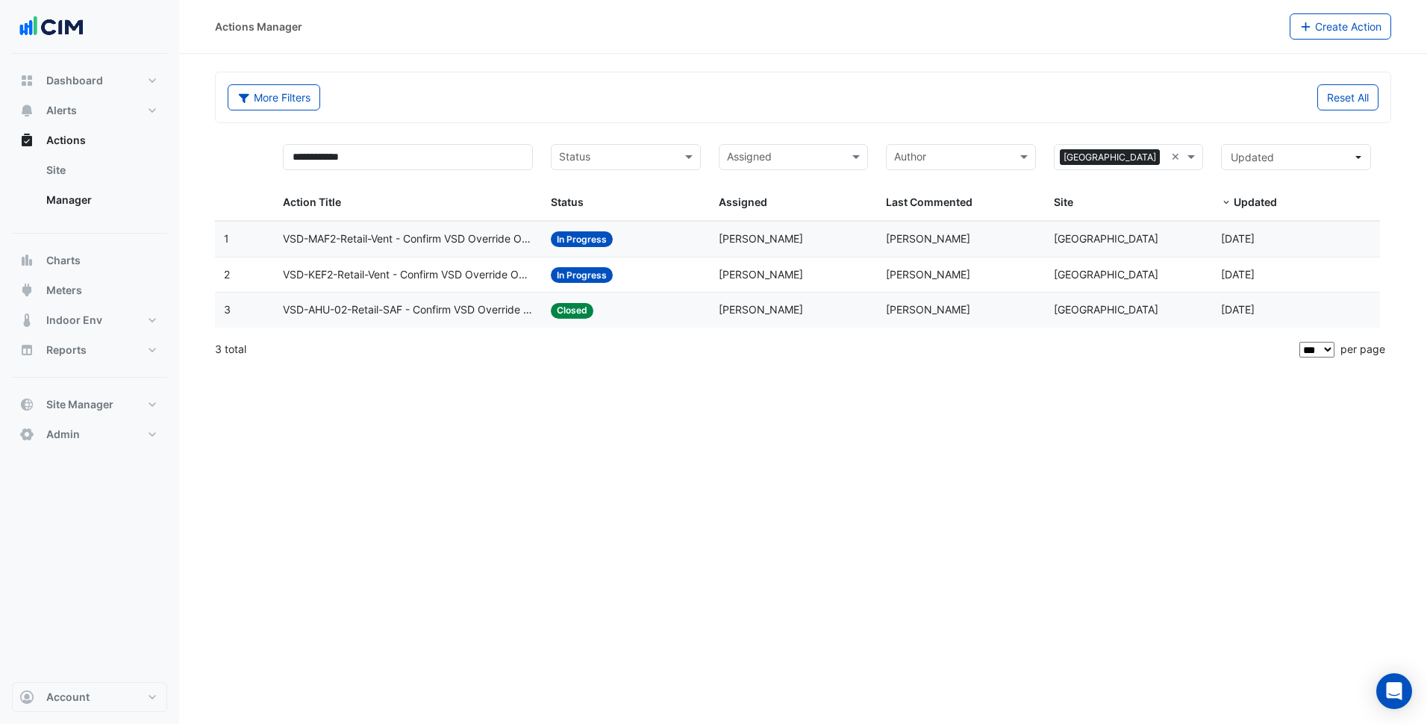
click at [472, 313] on span "VSD-AHU-02-Retail-SAF - Confirm VSD Override On (Energy Waste)" at bounding box center [408, 309] width 250 height 17
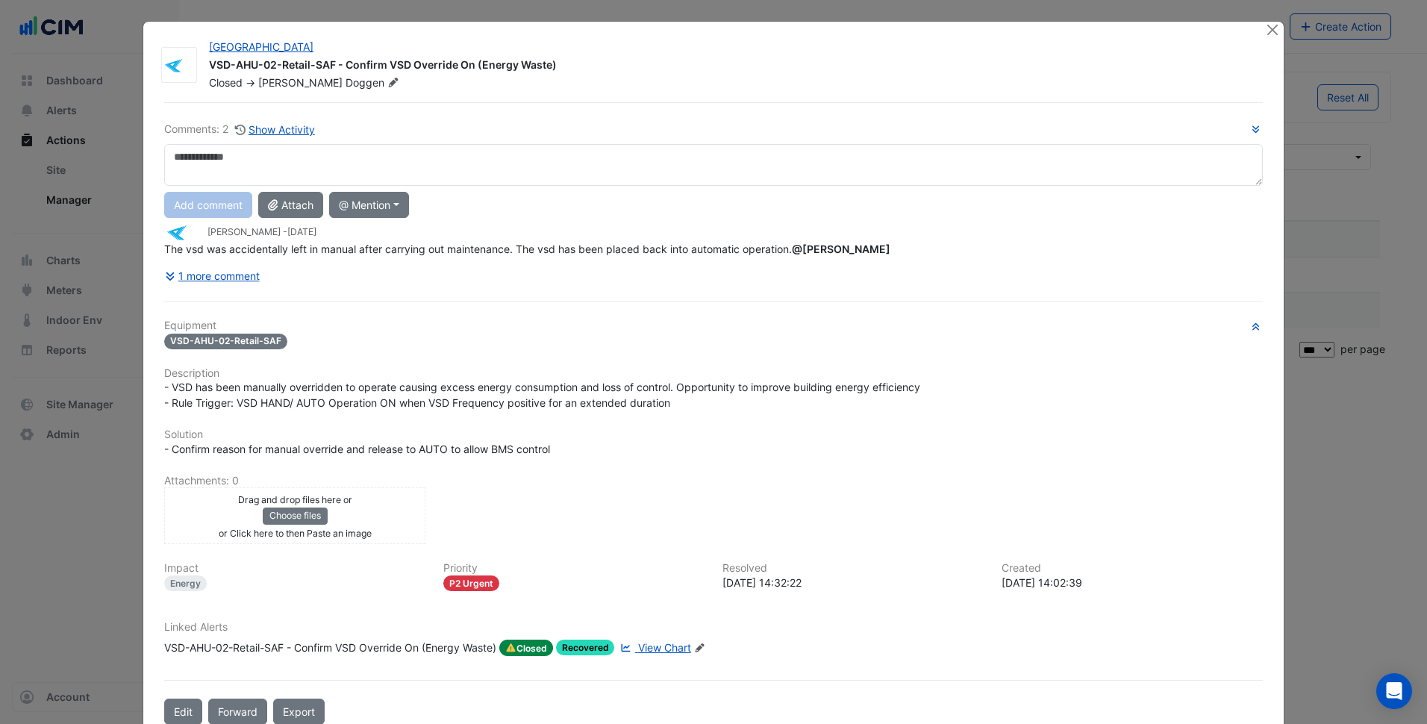
click at [363, 308] on div "Comments: 2 Show Activity Add comment Attach @ Mention CIM BACER Notifications …" at bounding box center [713, 413] width 1116 height 622
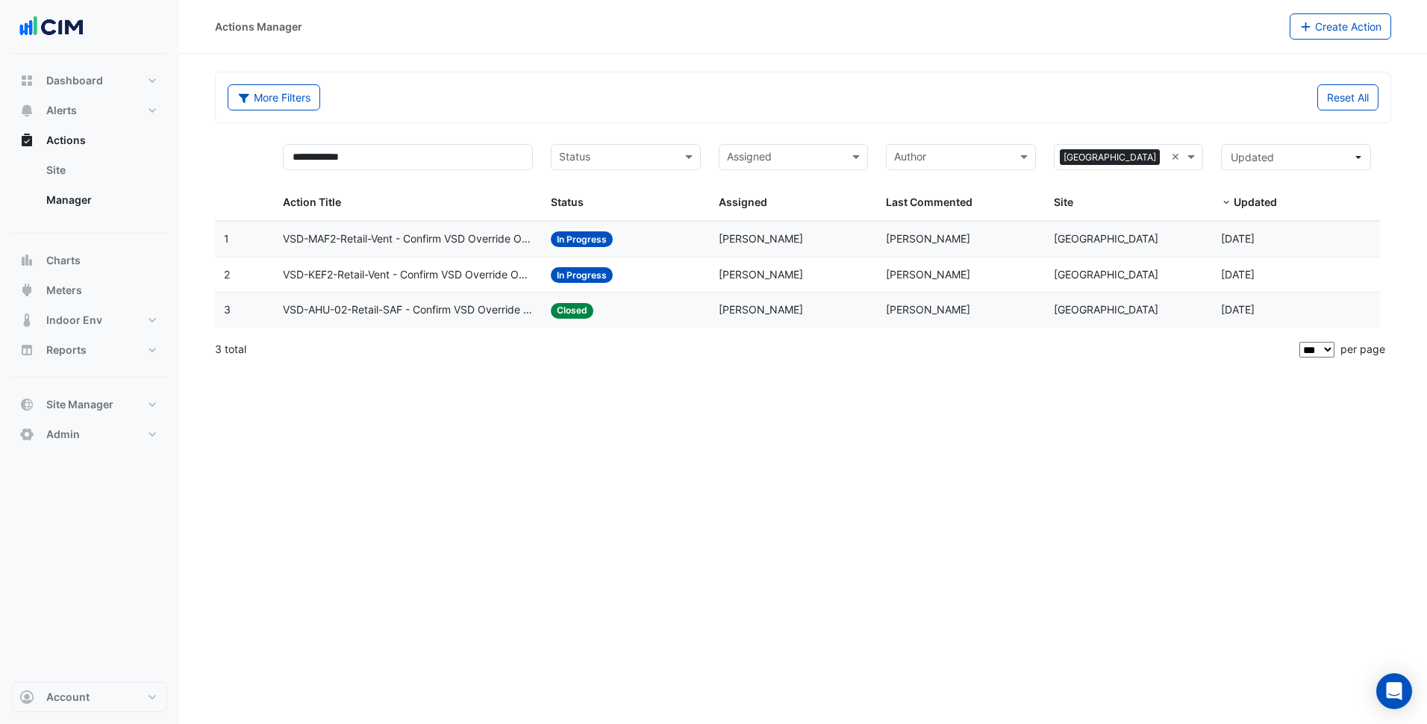
click at [607, 160] on input "text" at bounding box center [617, 158] width 116 height 17
click at [600, 210] on span "In Progress" at bounding box center [590, 210] width 55 height 13
click at [619, 69] on section "**********" at bounding box center [803, 211] width 1248 height 314
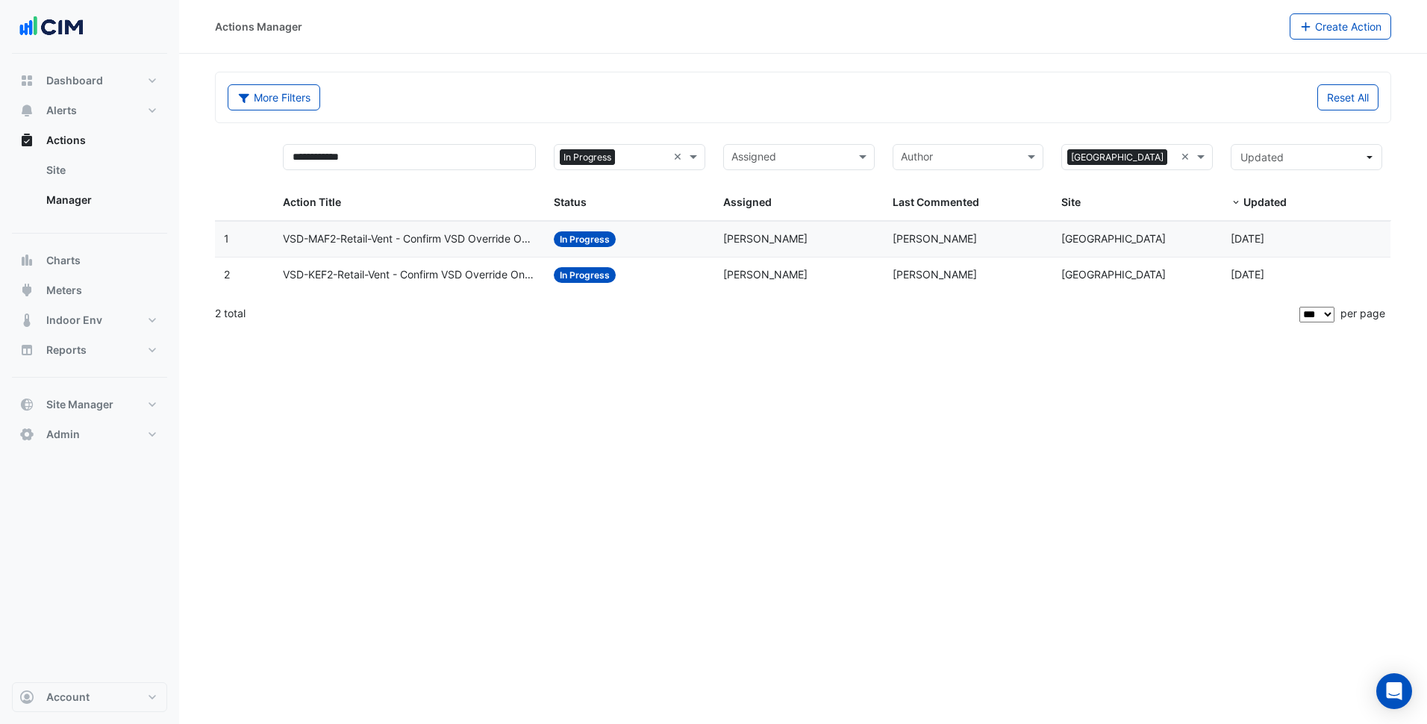
click at [1077, 248] on datatable-body-cell "Site: Allendale Square" at bounding box center [1136, 239] width 169 height 35
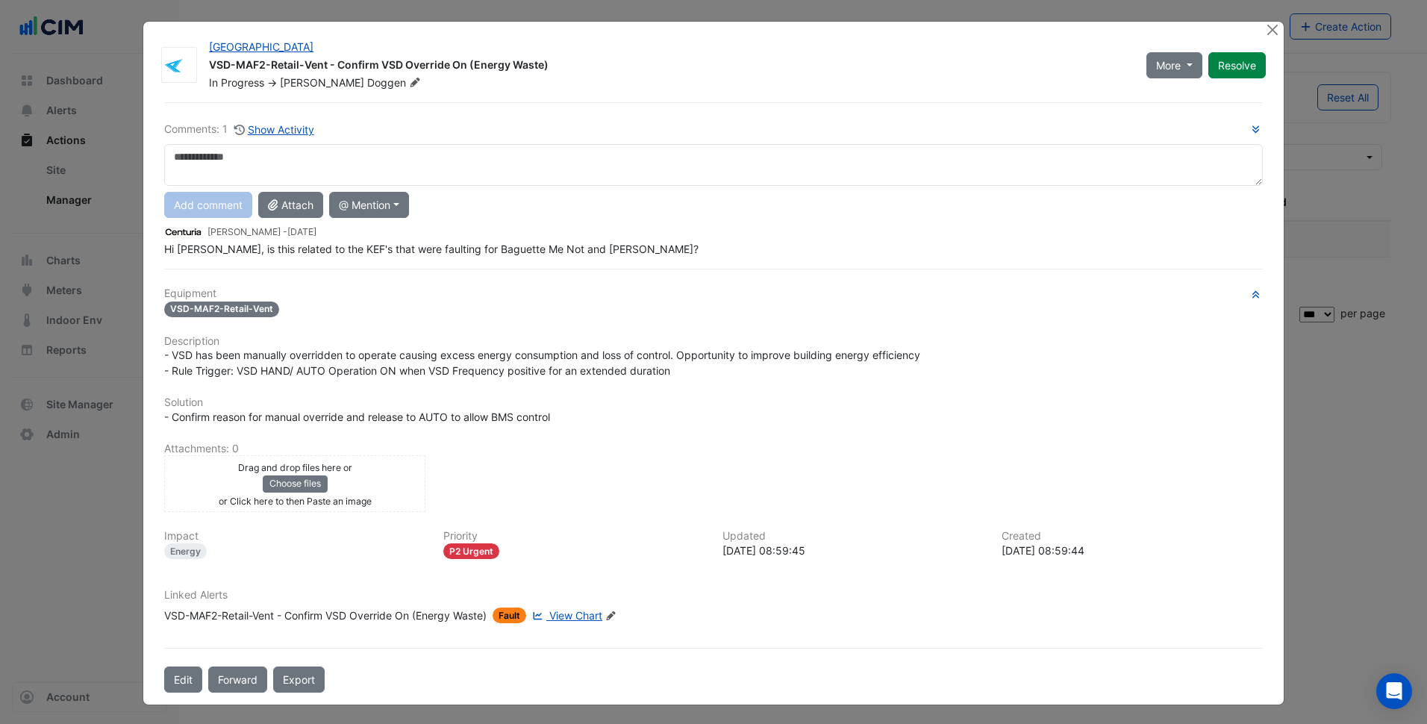
click at [924, 410] on div "- Confirm reason for manual override and release to AUTO to allow BMS control" at bounding box center [713, 417] width 1098 height 16
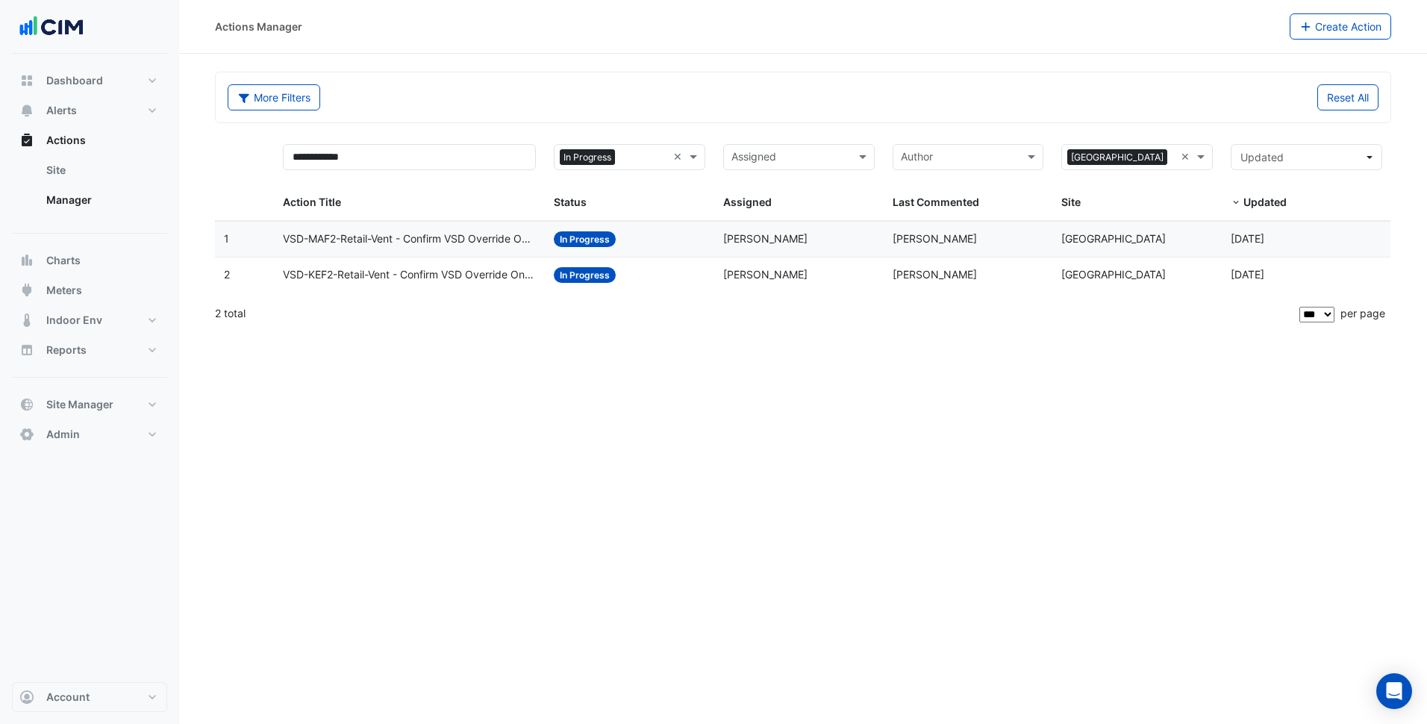
click at [936, 241] on span "Sophie Stone" at bounding box center [934, 238] width 84 height 13
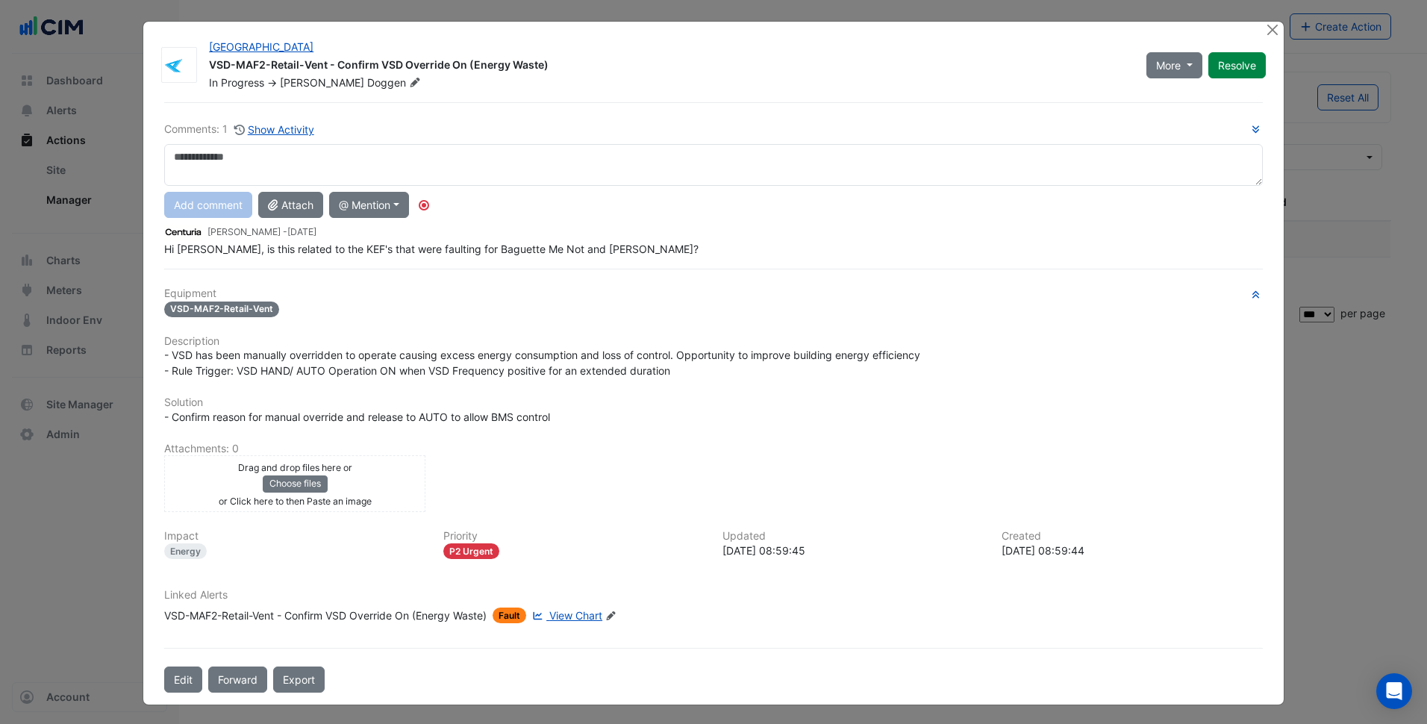
click at [1274, 39] on div "Allendale Square VSD-MAF2-Retail-Vent - Confirm VSD Override On (Energy Waste) …" at bounding box center [713, 363] width 1140 height 683
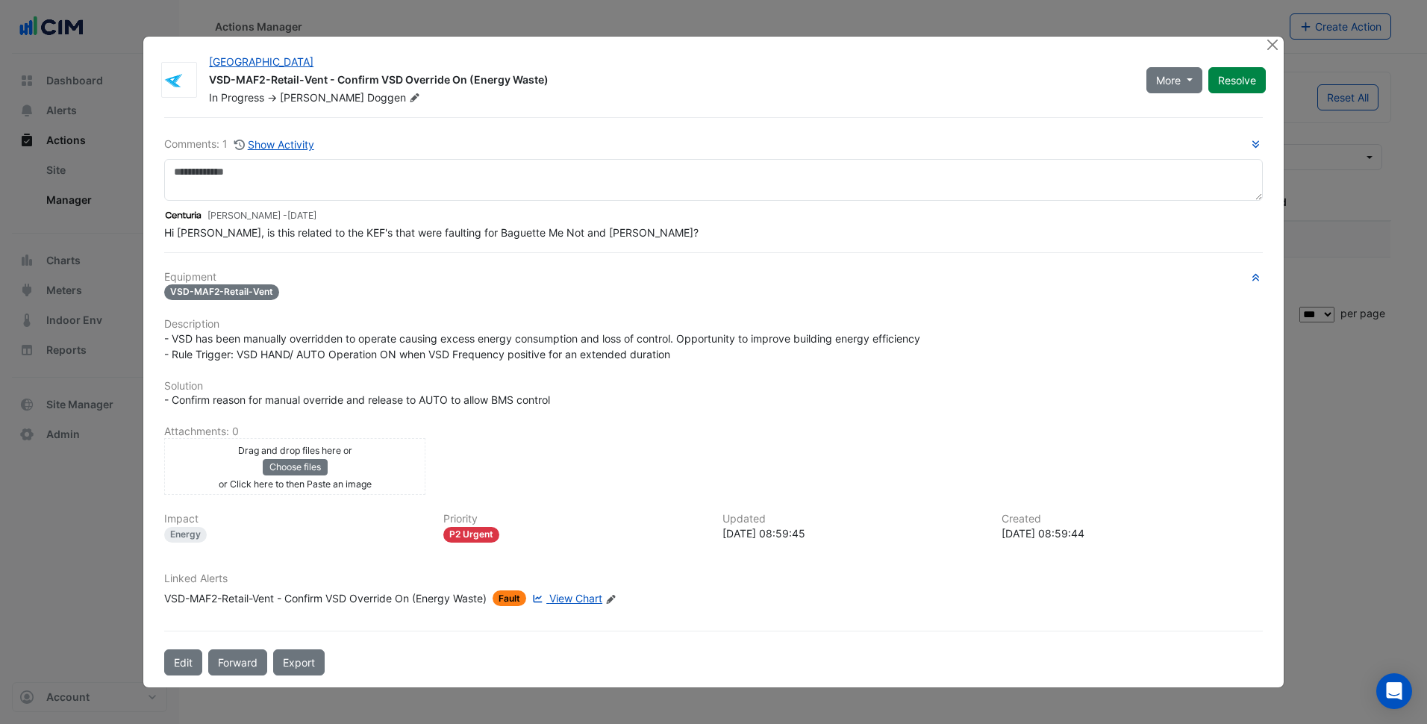
click at [1272, 35] on ngb-modal-window "Allendale Square VSD-MAF2-Retail-Vent - Confirm VSD Override On (Energy Waste) …" at bounding box center [713, 362] width 1427 height 724
click at [1274, 43] on button "Close" at bounding box center [1273, 45] width 16 height 16
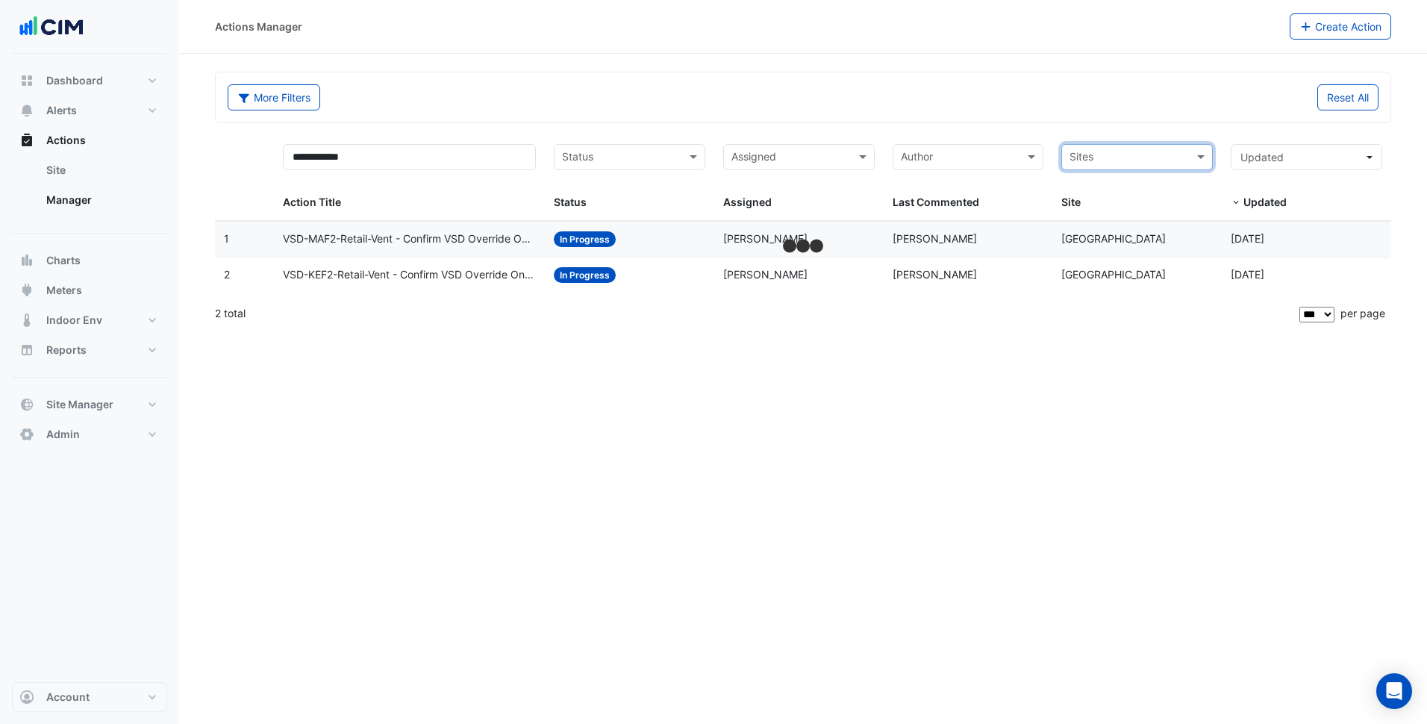
drag, startPoint x: 1183, startPoint y: 151, endPoint x: 1085, endPoint y: 161, distance: 99.0
click at [121, 175] on link "Site" at bounding box center [100, 170] width 133 height 30
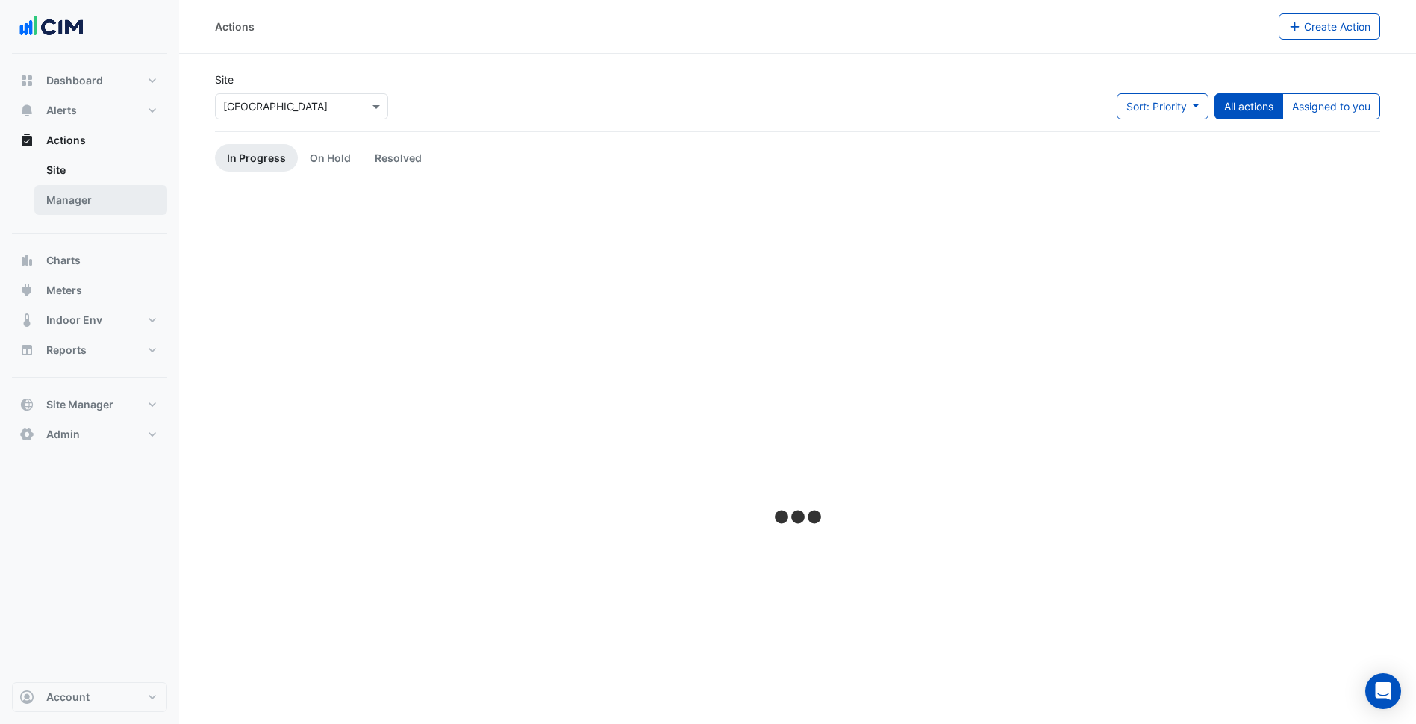
click at [102, 194] on link "Manager" at bounding box center [100, 200] width 133 height 30
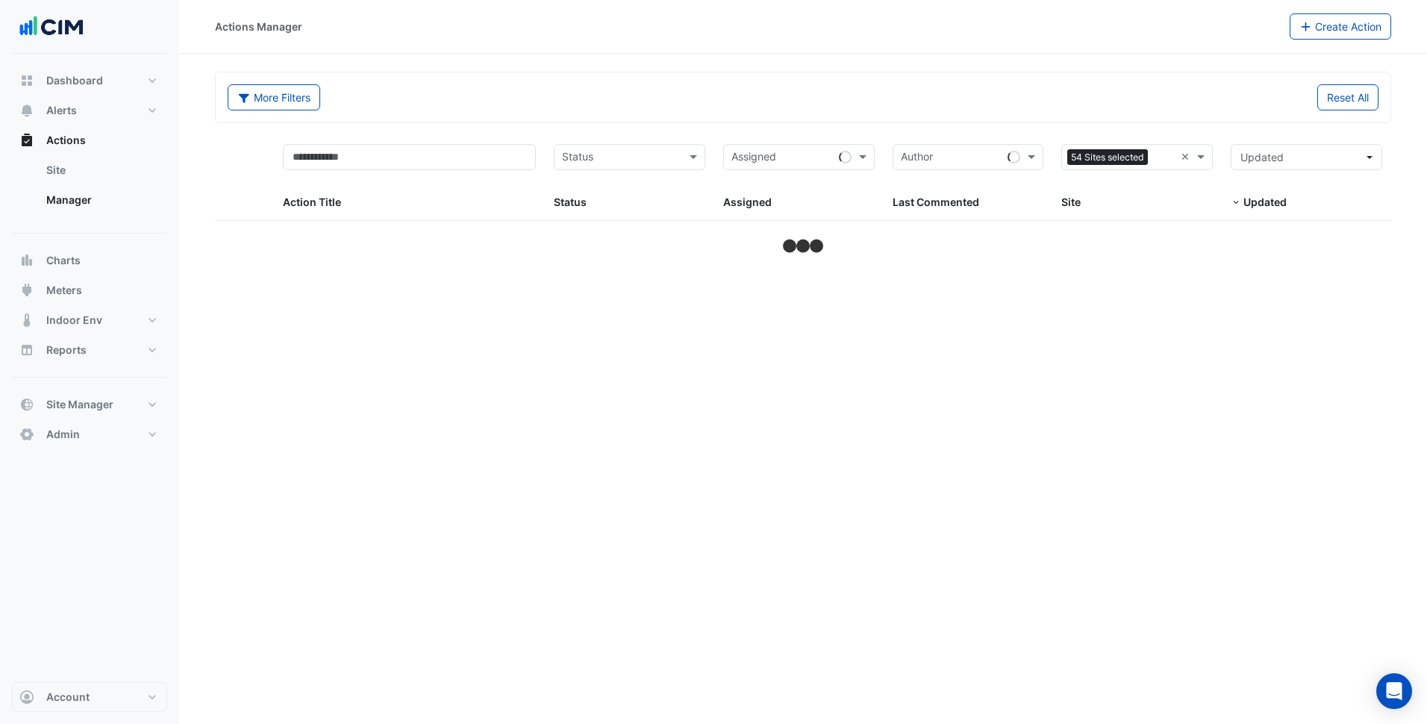
select select "***"
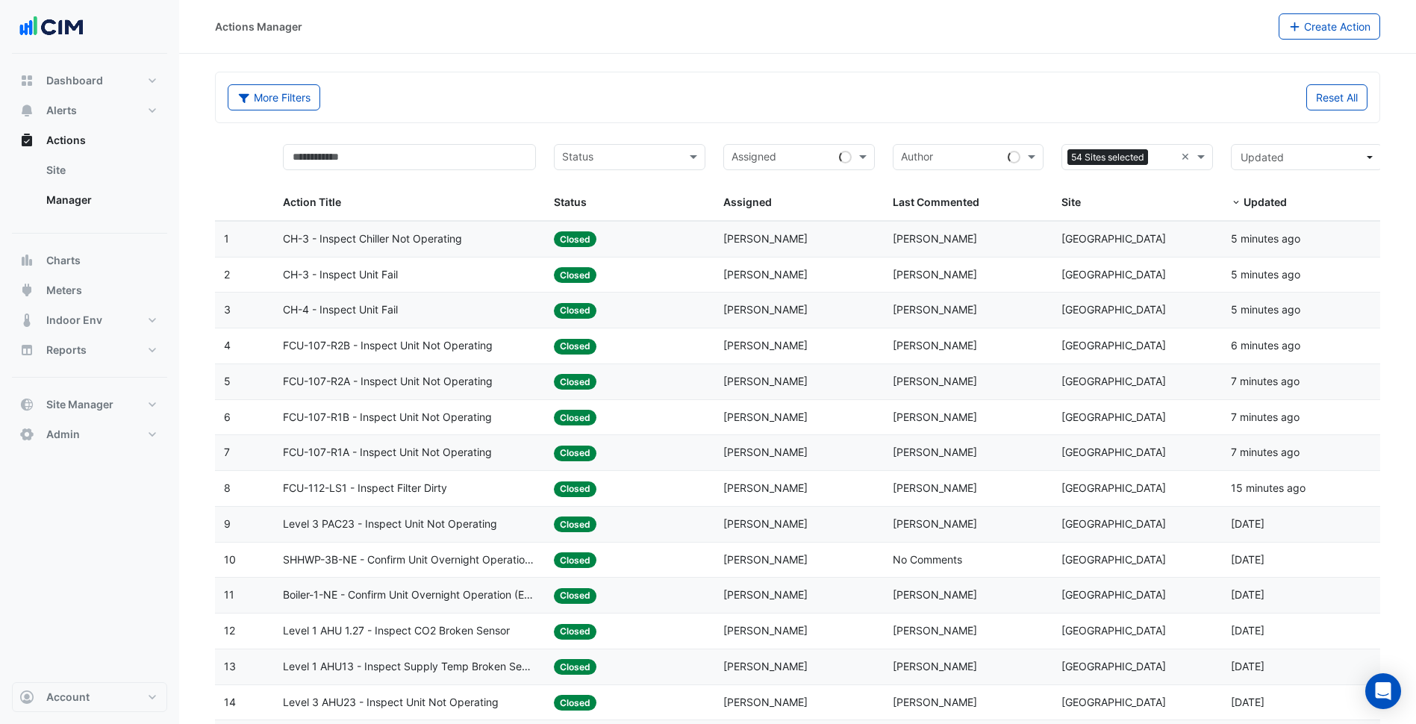
click at [659, 166] on input "text" at bounding box center [621, 158] width 118 height 17
click at [623, 198] on div "New" at bounding box center [629, 189] width 150 height 22
click at [631, 139] on datatable-header-cell "× New × Status" at bounding box center [629, 178] width 169 height 86
click at [625, 151] on input "text" at bounding box center [629, 158] width 75 height 17
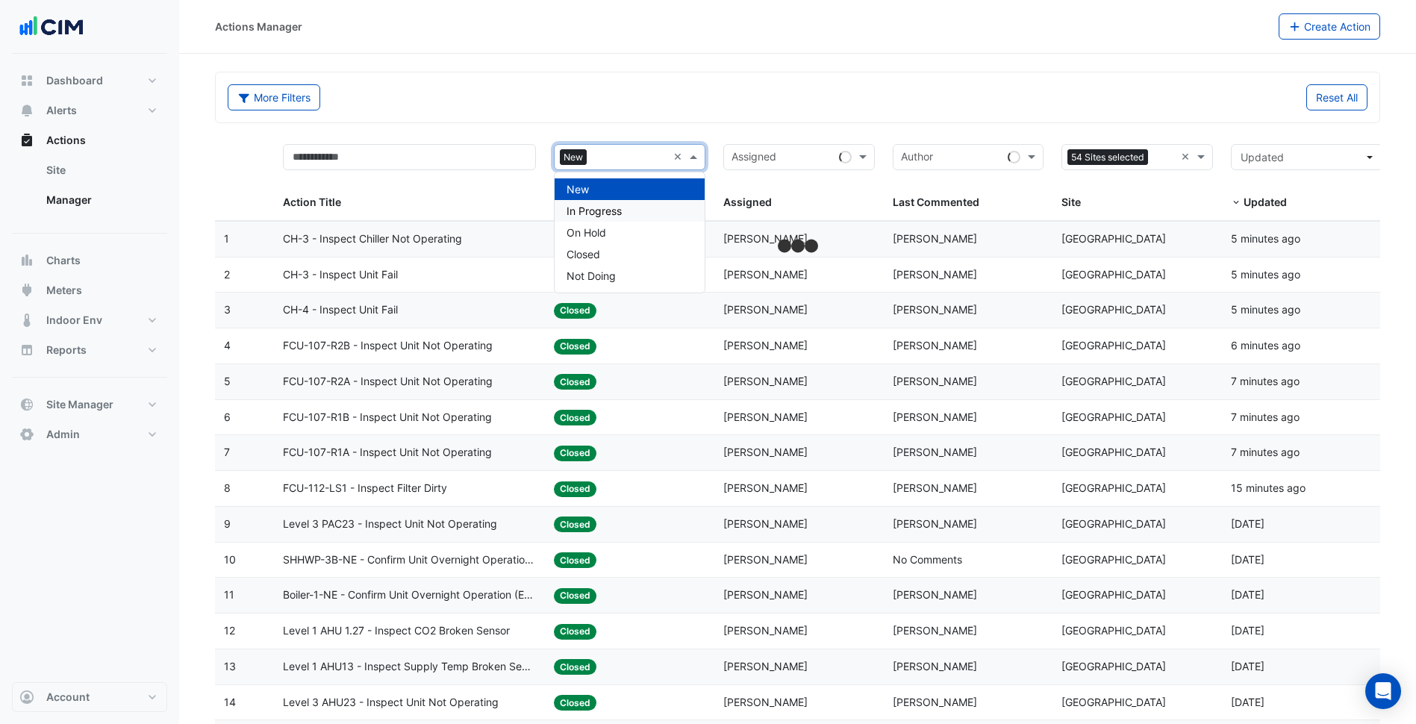
click at [609, 208] on span "In Progress" at bounding box center [593, 210] width 55 height 13
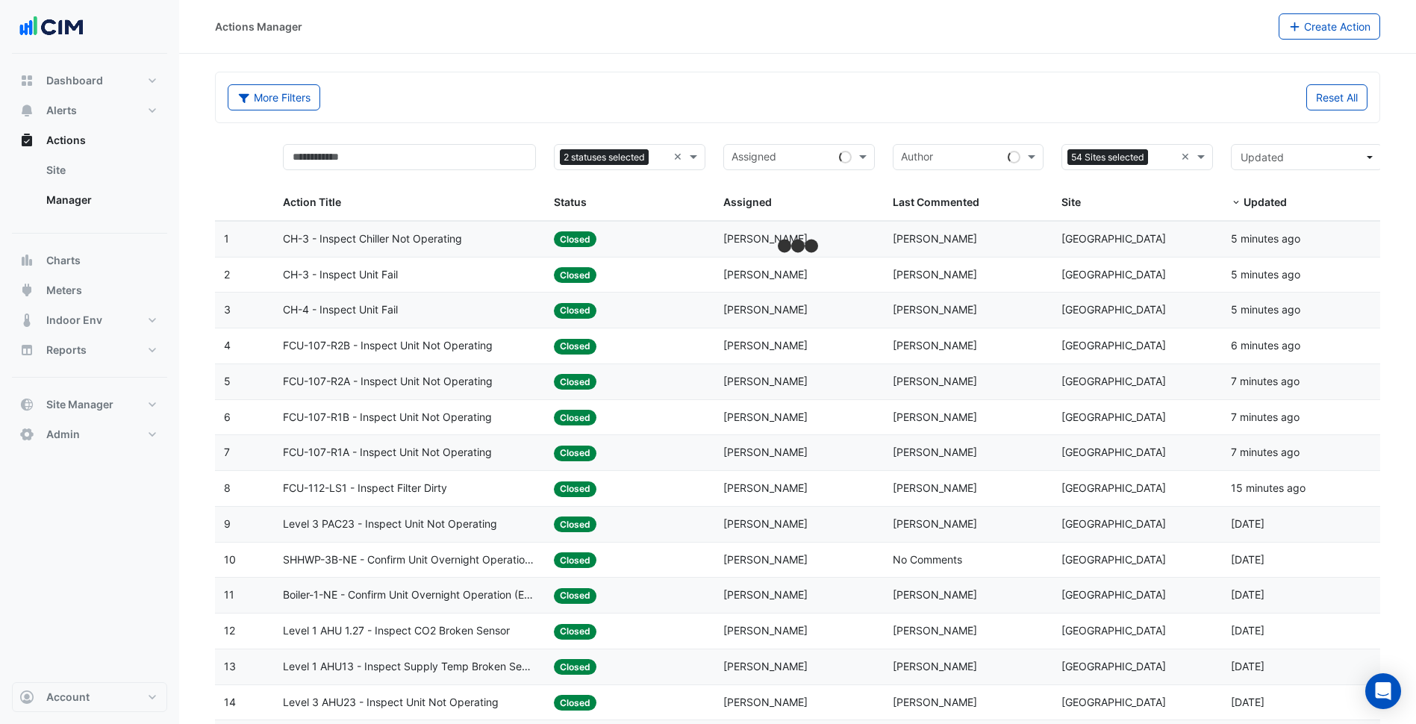
click at [634, 107] on div "More Filters" at bounding box center [508, 97] width 579 height 26
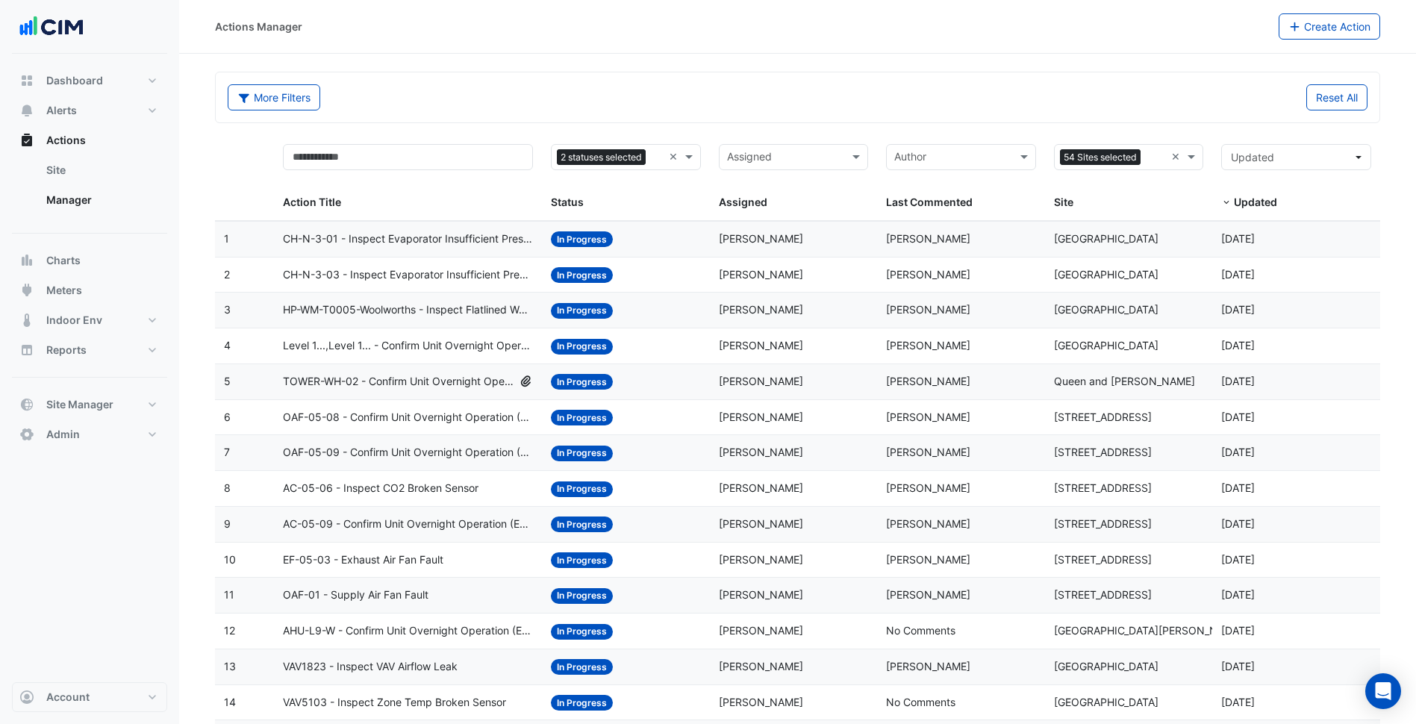
click at [780, 245] on div "Assigned: Ryan Fyfe" at bounding box center [794, 239] width 150 height 17
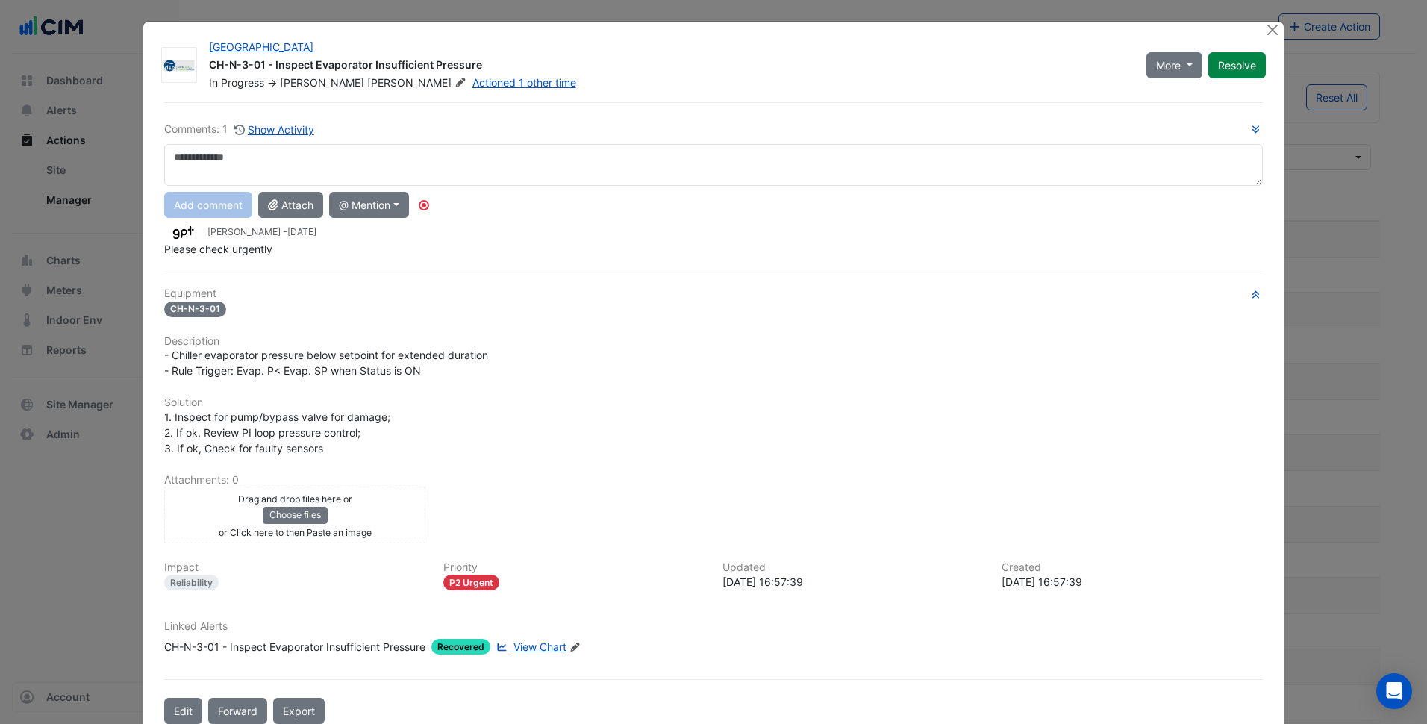
click at [519, 650] on span "View Chart" at bounding box center [539, 646] width 53 height 13
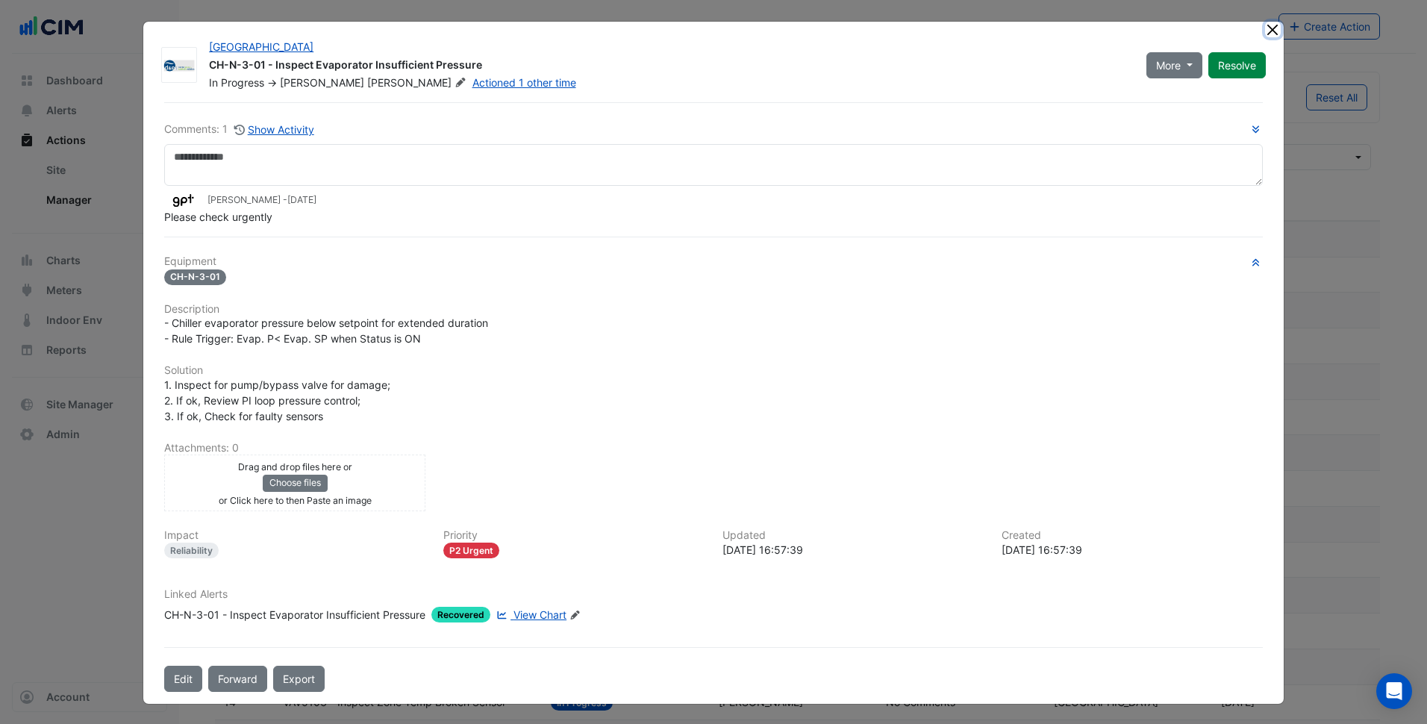
click at [1265, 31] on button "Close" at bounding box center [1273, 30] width 16 height 16
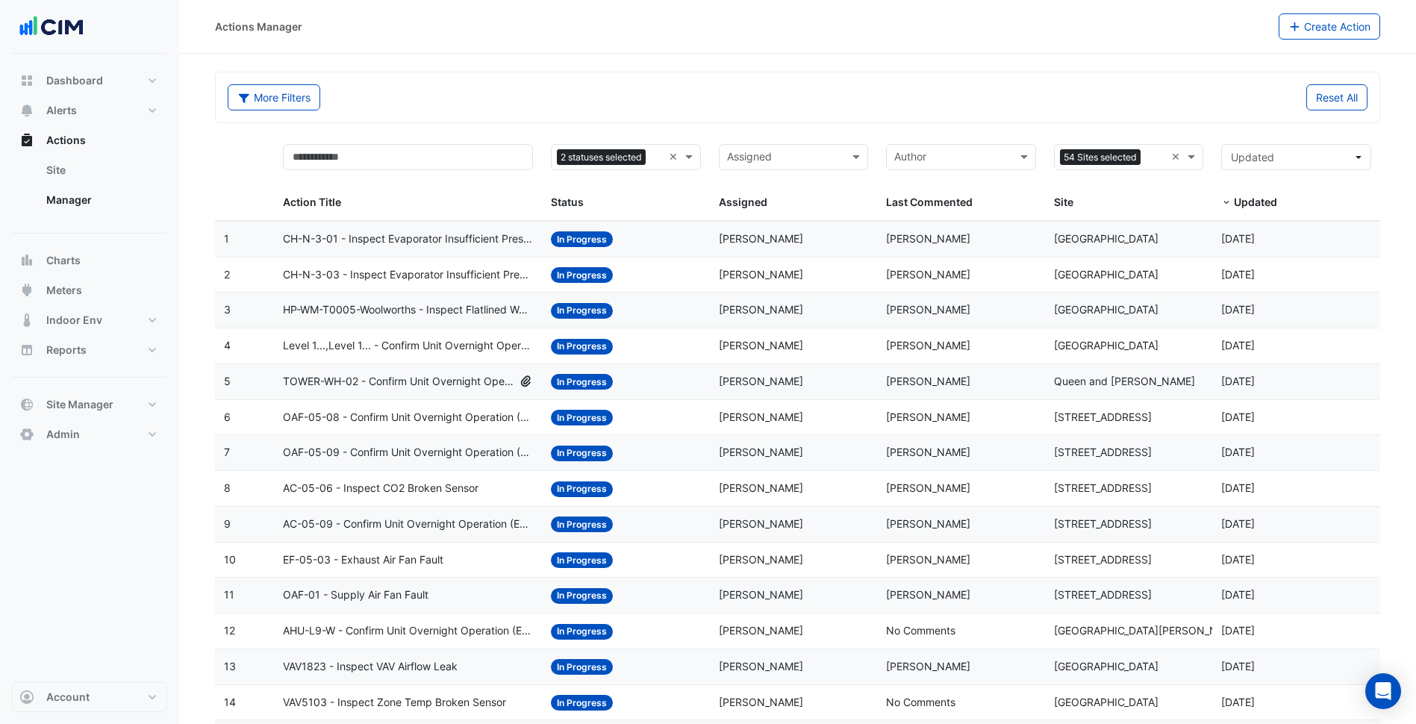
click at [437, 311] on span "HP-WM-T0005-Woolworths - Inspect Flatlined Water Sub-Meter" at bounding box center [408, 309] width 250 height 17
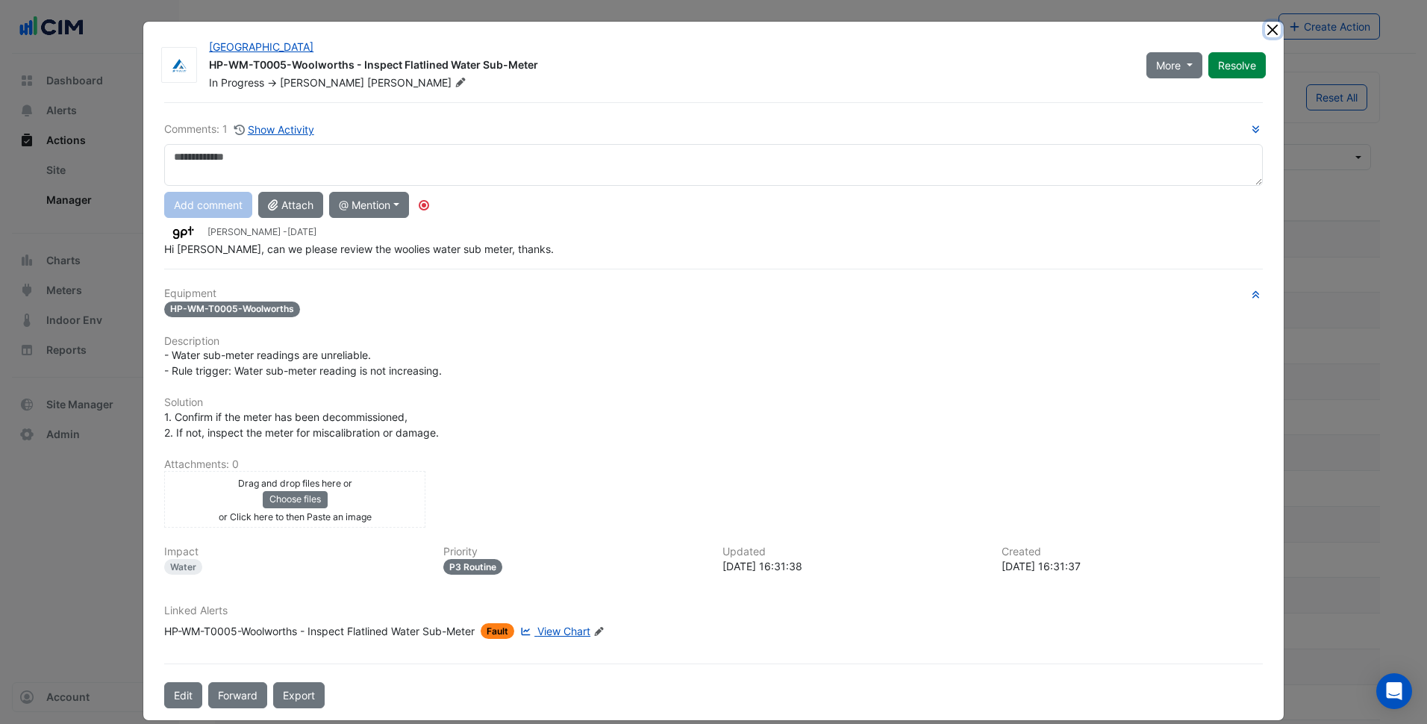
click at [1271, 25] on button "Close" at bounding box center [1273, 30] width 16 height 16
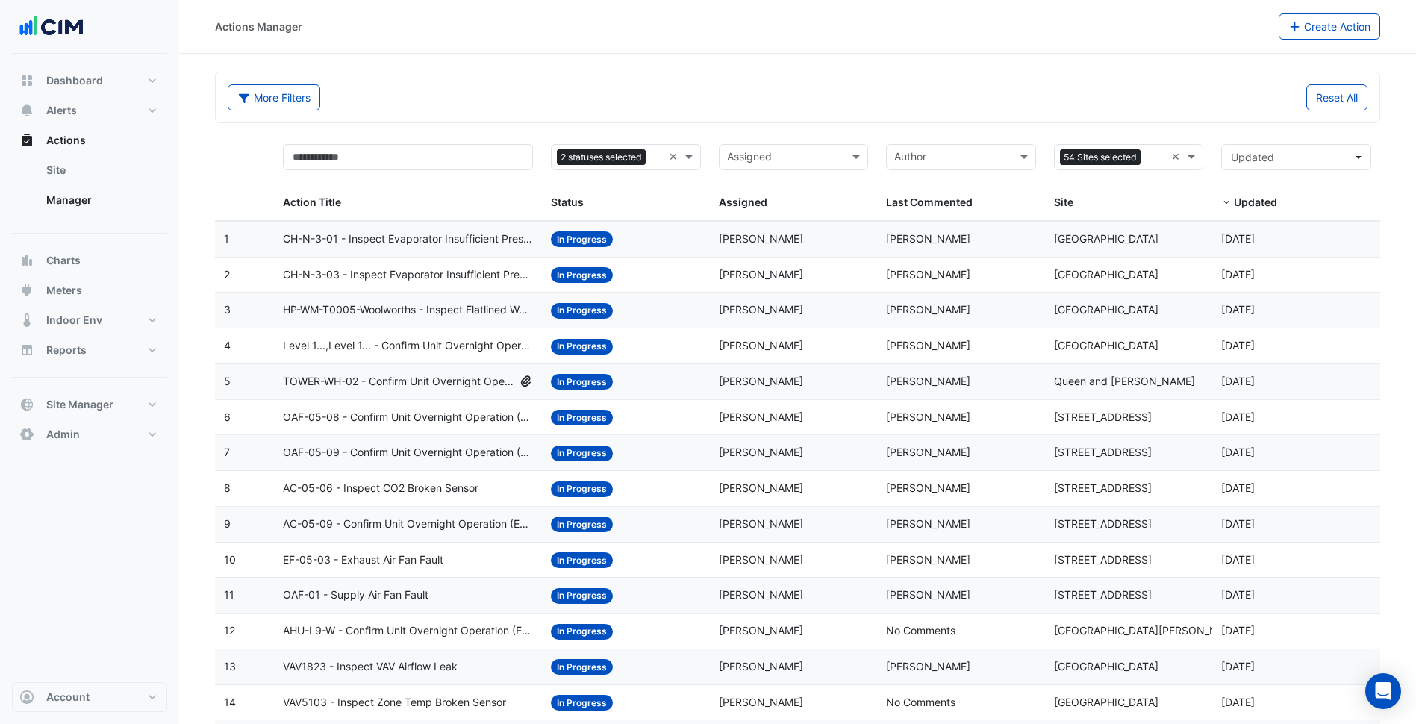
click at [648, 381] on div "Status: In Progress" at bounding box center [626, 381] width 150 height 17
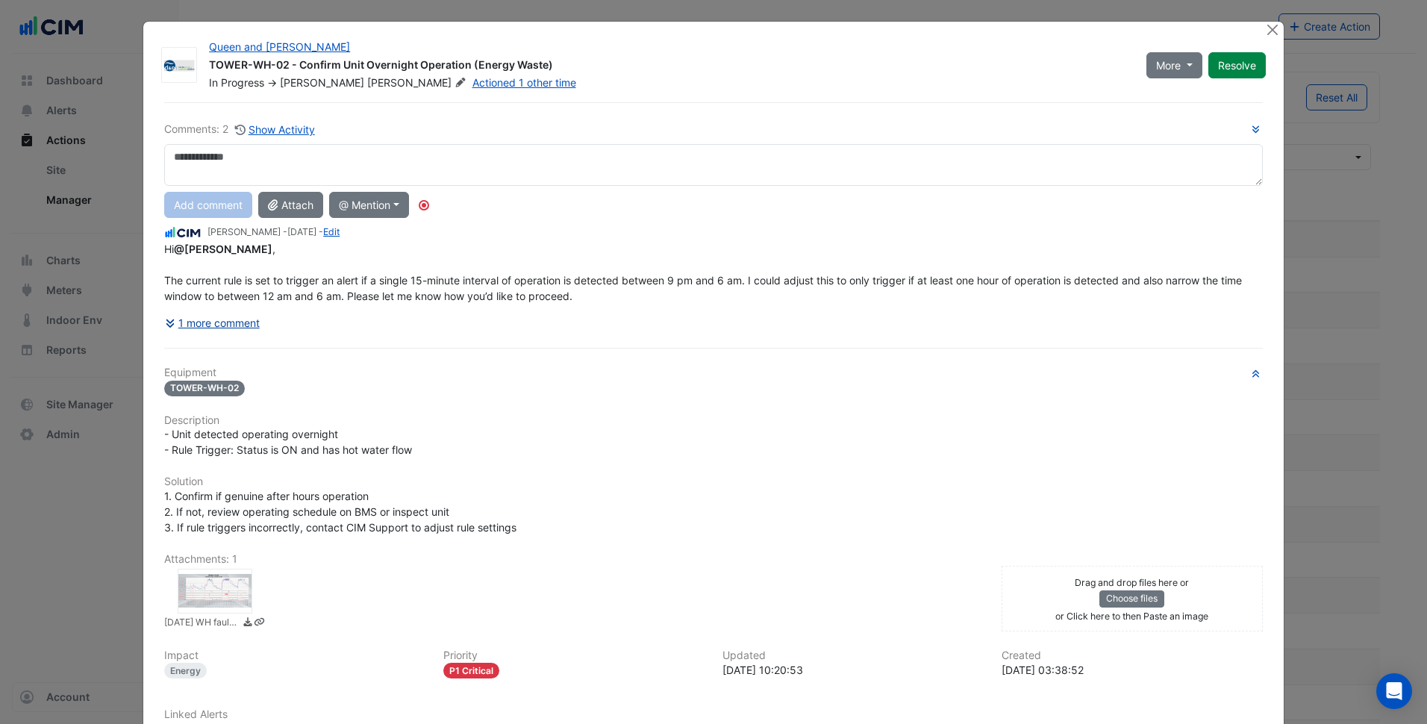
click at [231, 326] on button "1 more comment" at bounding box center [212, 323] width 96 height 26
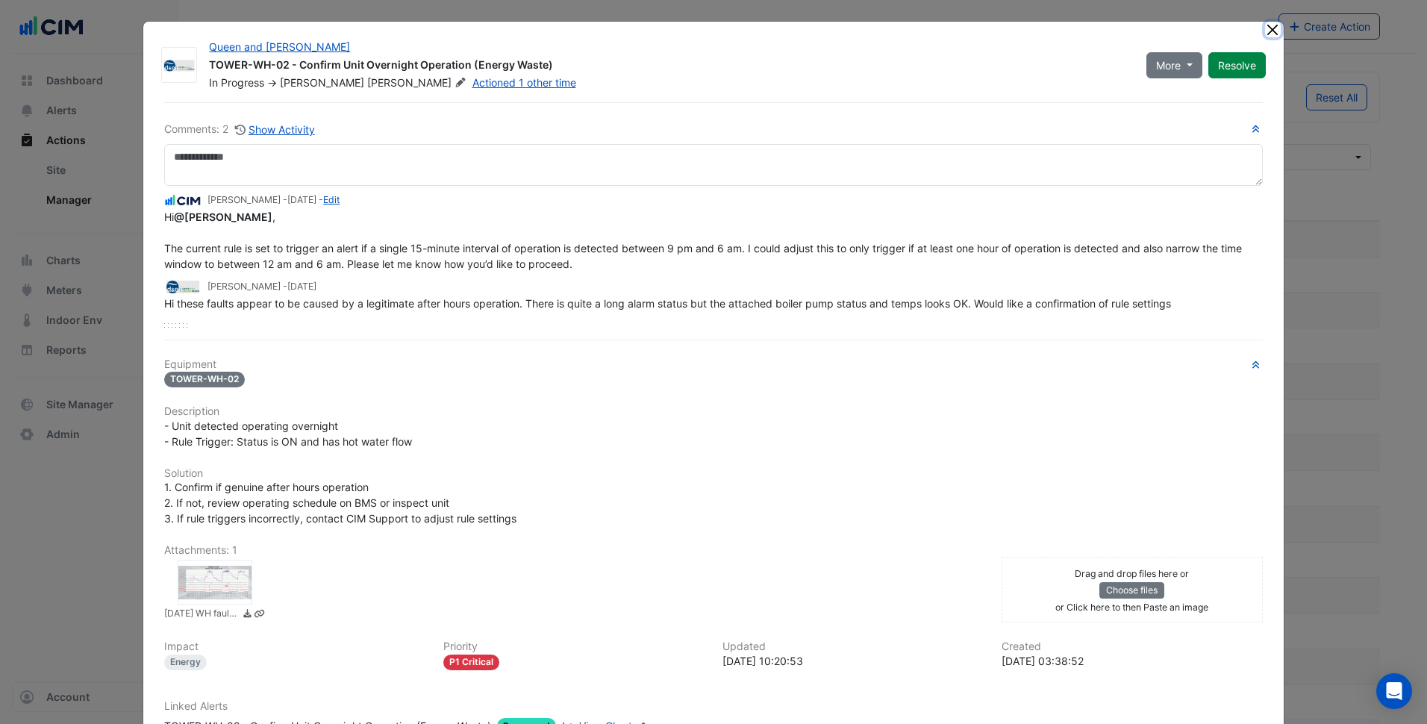
click at [1269, 28] on button "Close" at bounding box center [1273, 30] width 16 height 16
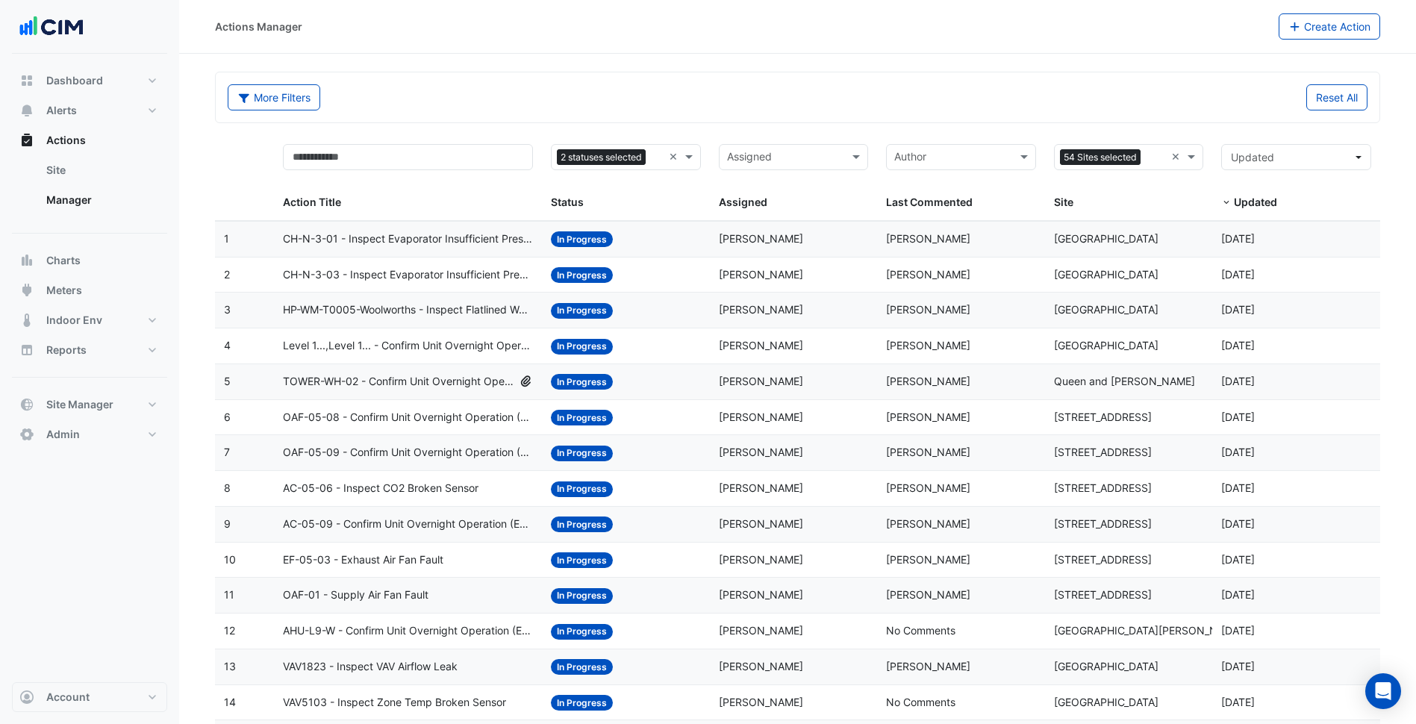
click at [469, 418] on span "OAF-05-08 - Confirm Unit Overnight Operation (Energy Waste)" at bounding box center [408, 417] width 250 height 17
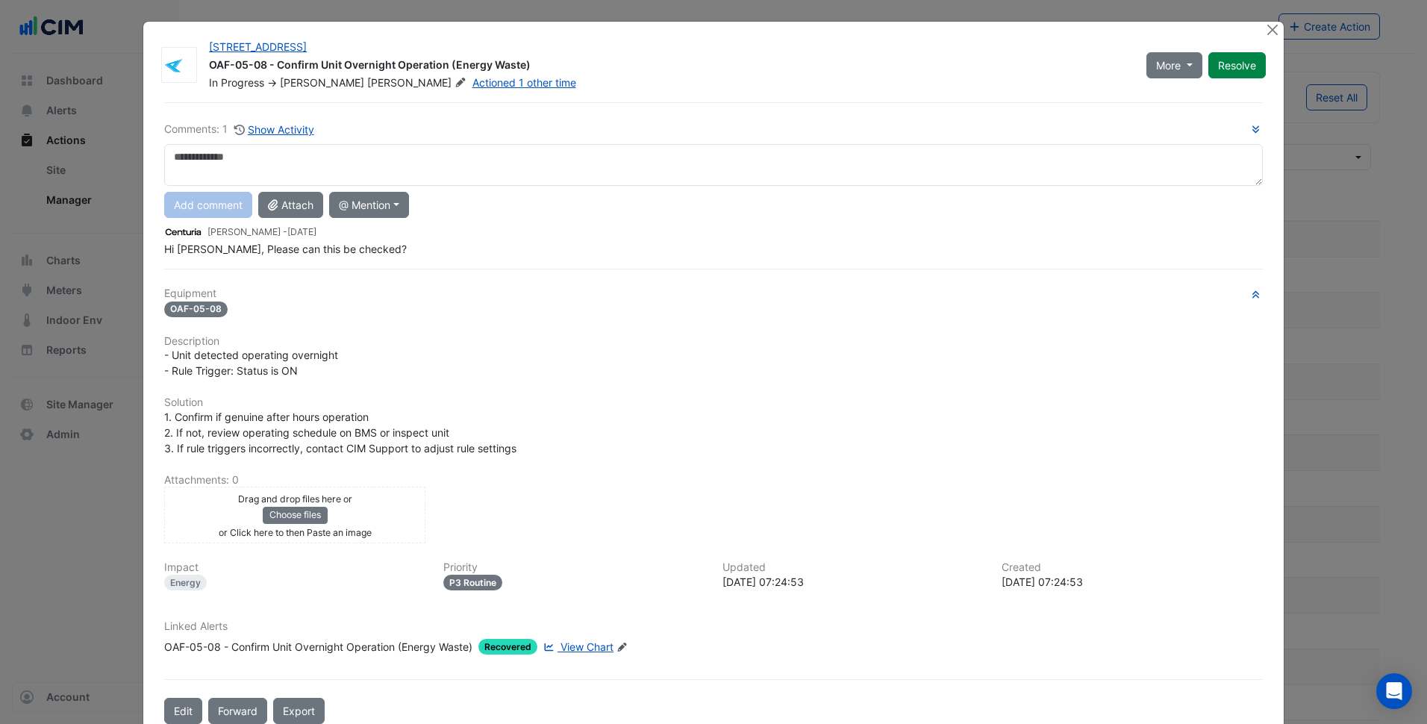
click at [575, 639] on link "View Chart" at bounding box center [576, 647] width 73 height 16
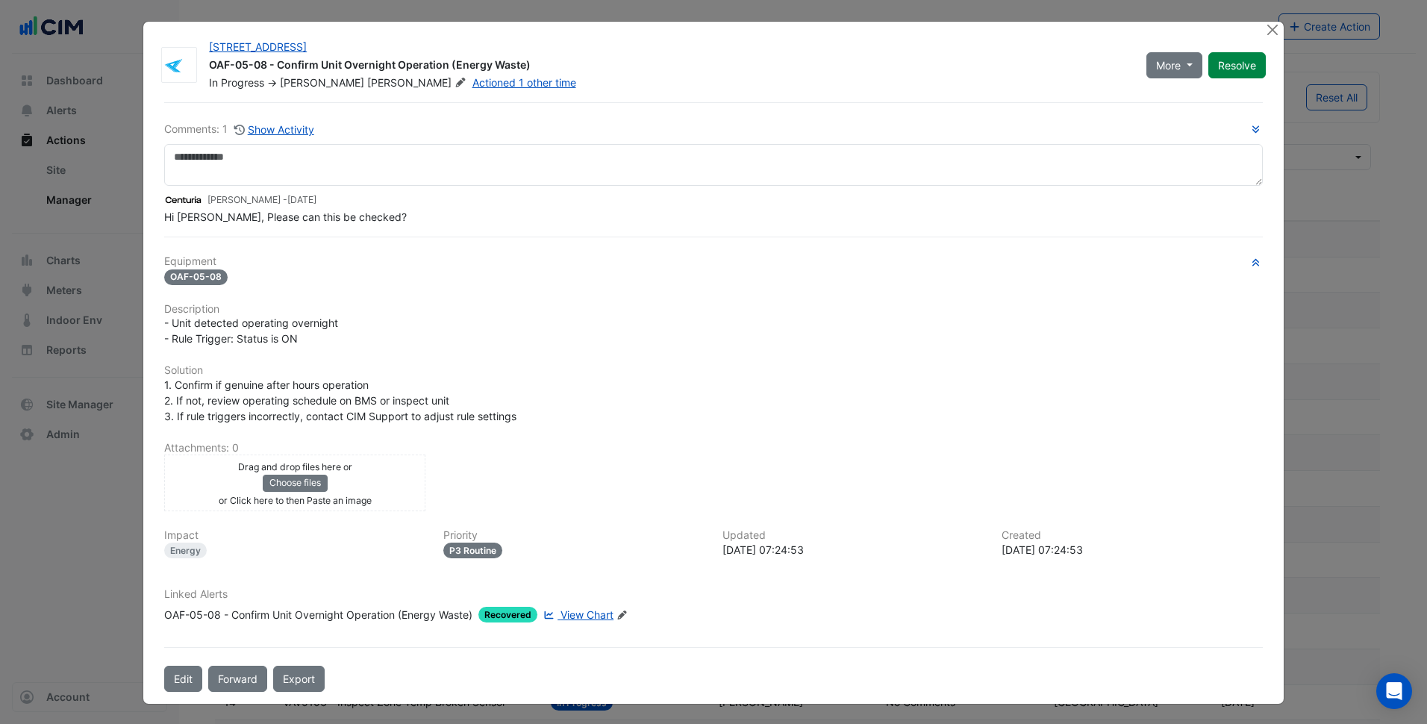
click at [628, 250] on div "Comments: 1 Show Activity Calum Yusuf - 6 days ago Hi Geoff, Please can this be…" at bounding box center [713, 396] width 1116 height 589
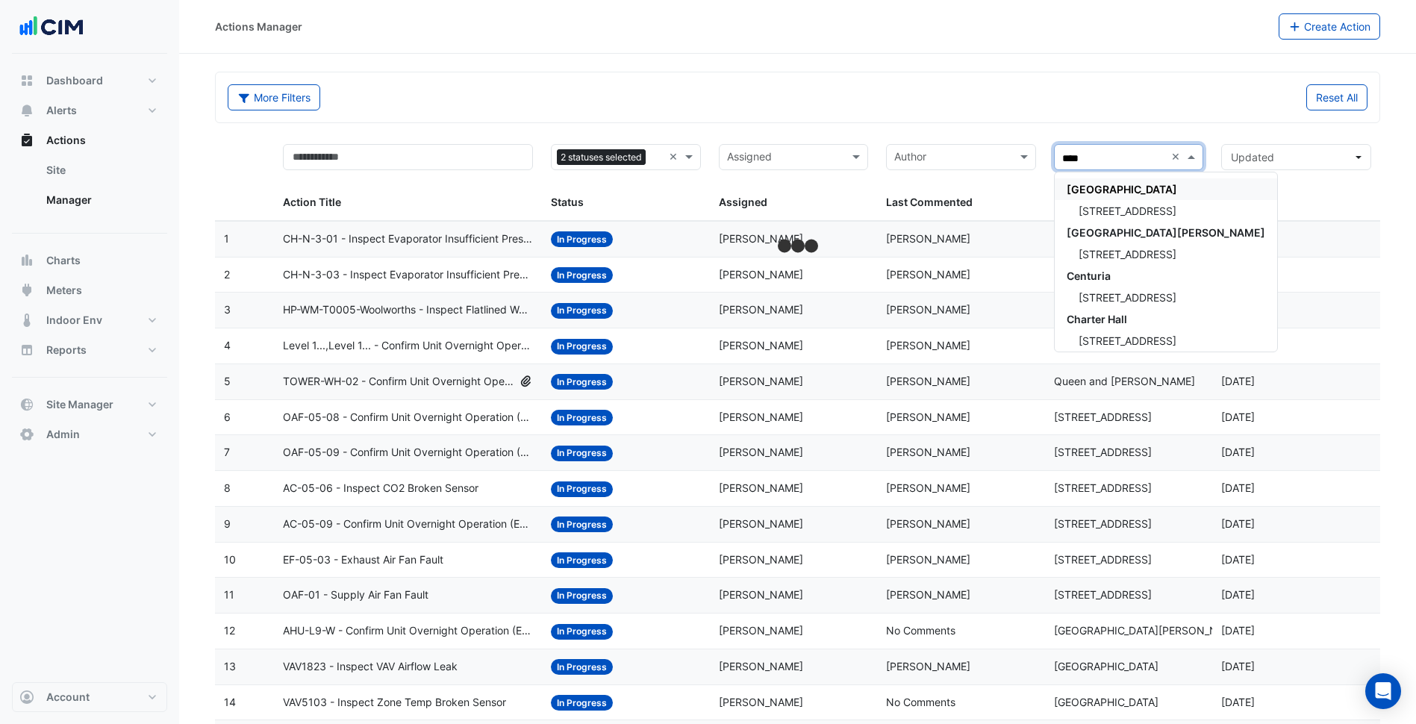
type input "*****"
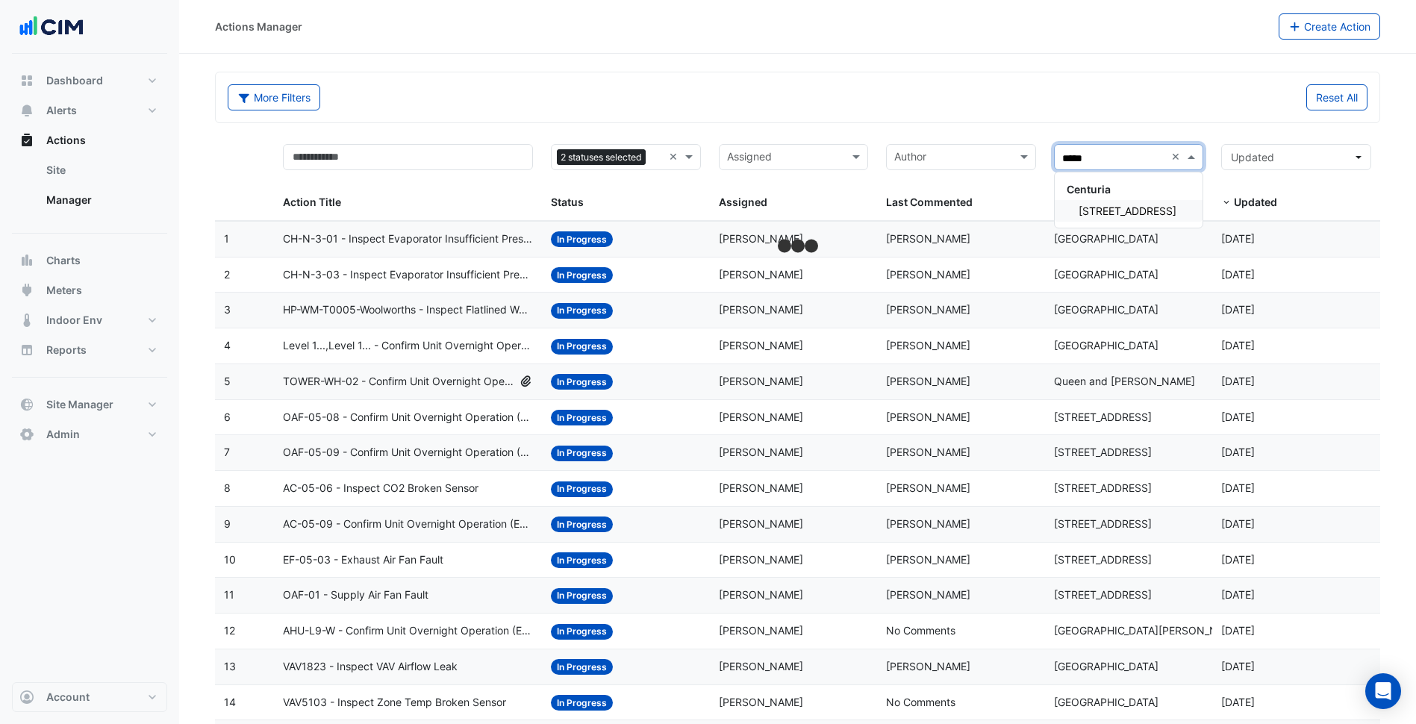
click at [1139, 206] on span "[STREET_ADDRESS]" at bounding box center [1127, 210] width 98 height 13
click at [1123, 83] on div "More Filters Reset All" at bounding box center [797, 97] width 1163 height 50
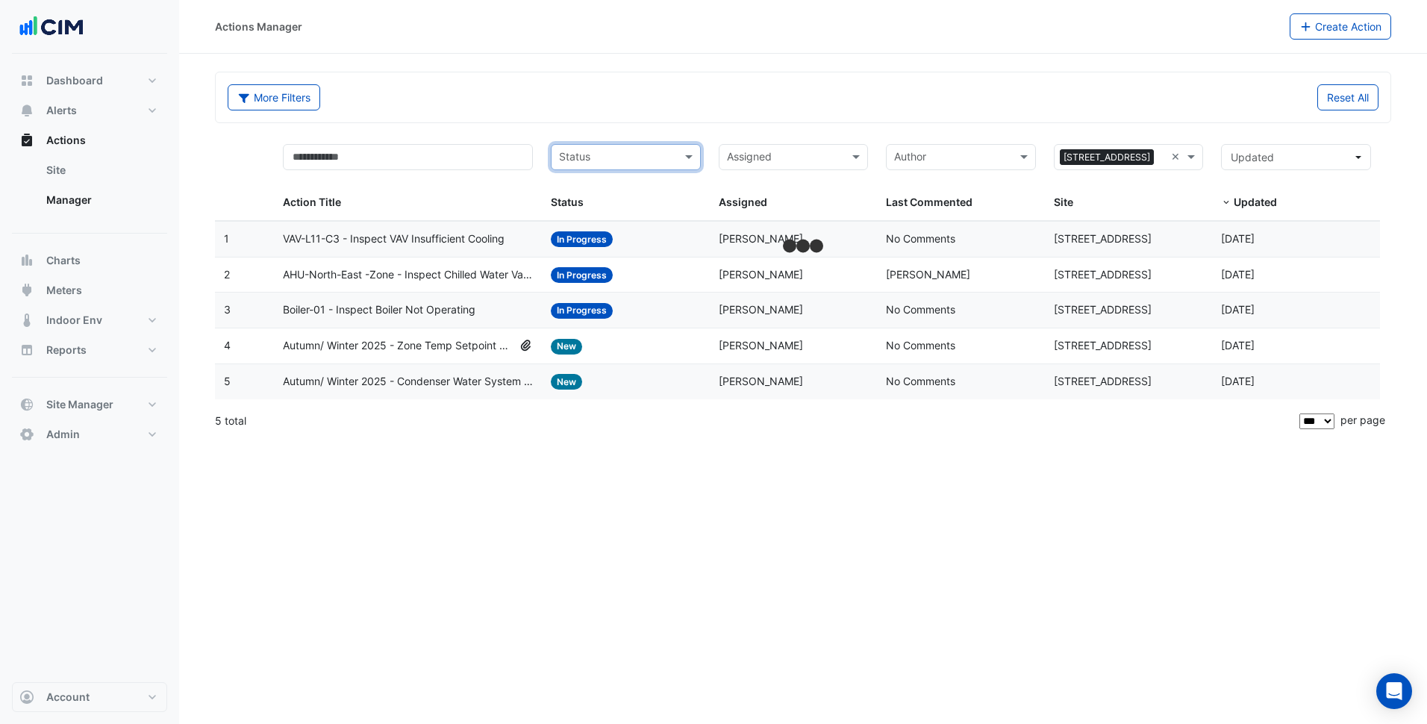
click at [690, 98] on div "More Filters" at bounding box center [511, 97] width 584 height 26
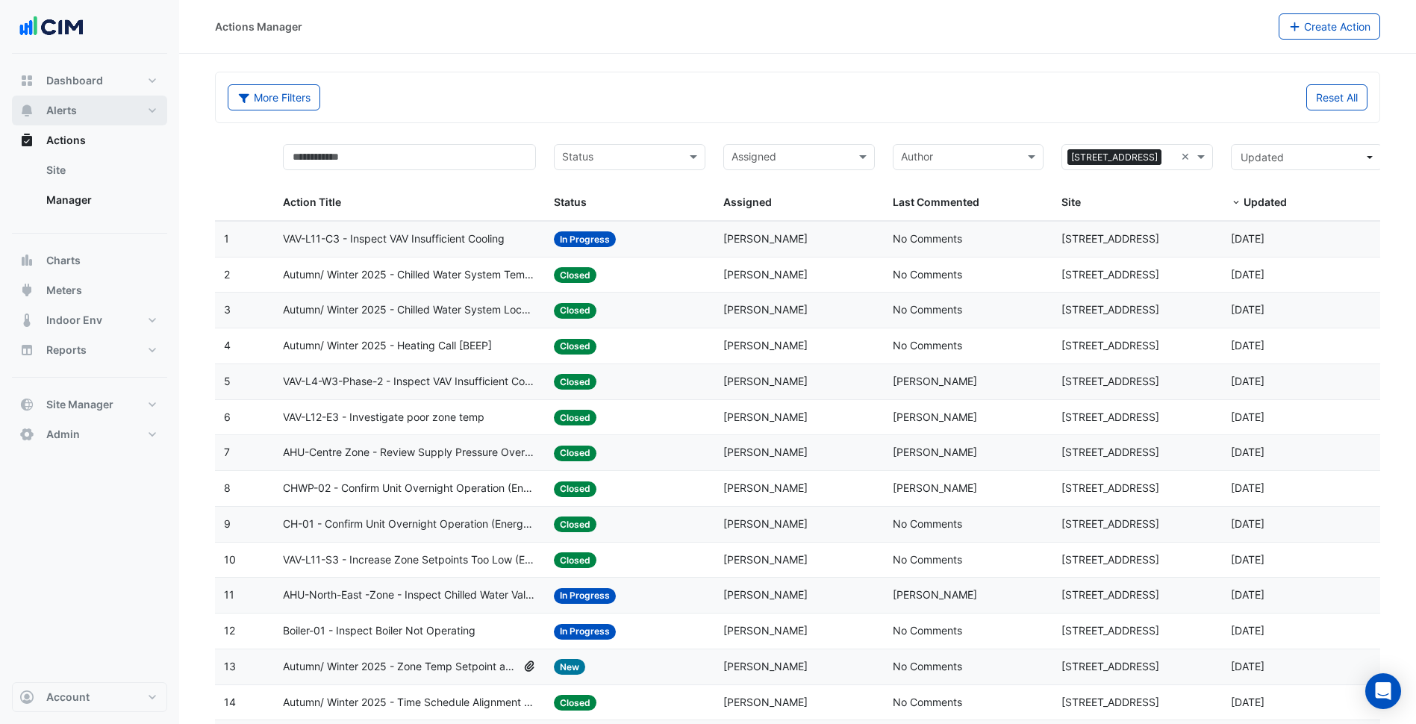
click at [126, 113] on button "Alerts" at bounding box center [89, 111] width 155 height 30
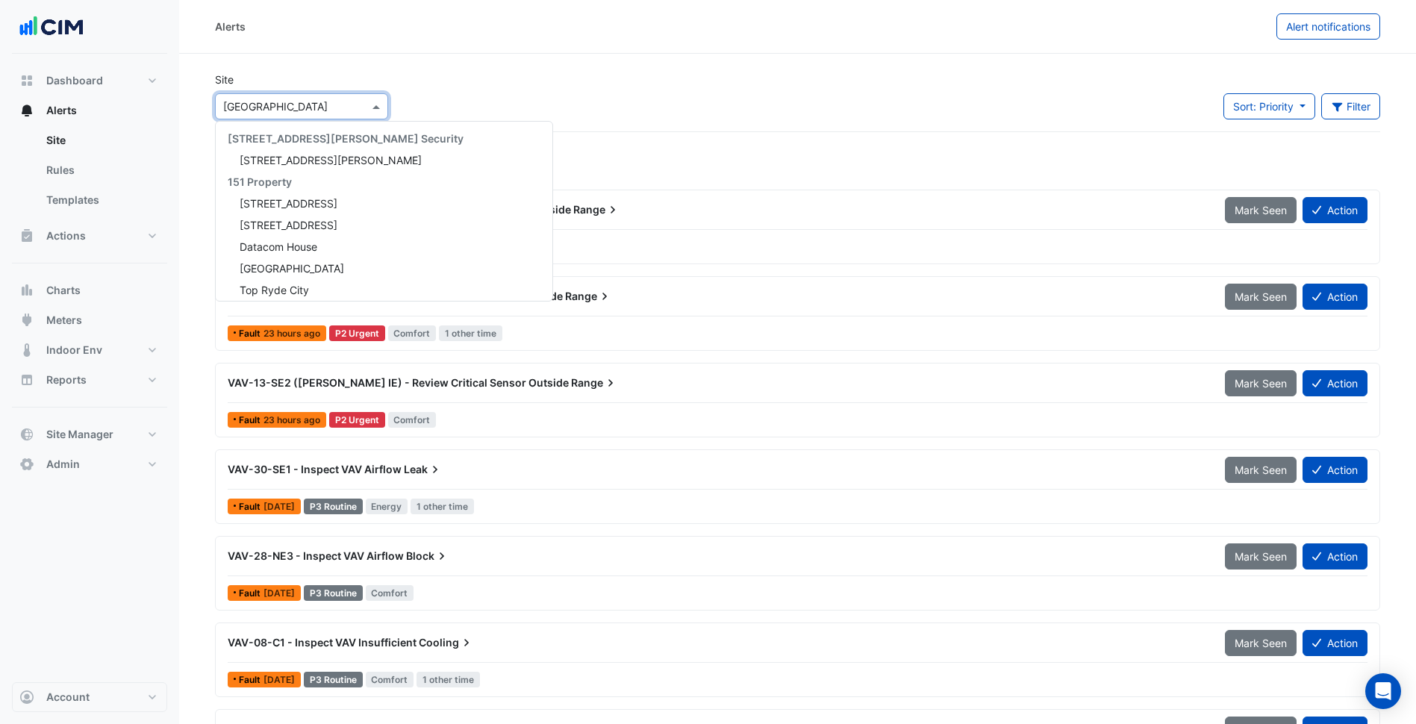
click at [345, 111] on input "text" at bounding box center [286, 107] width 127 height 16
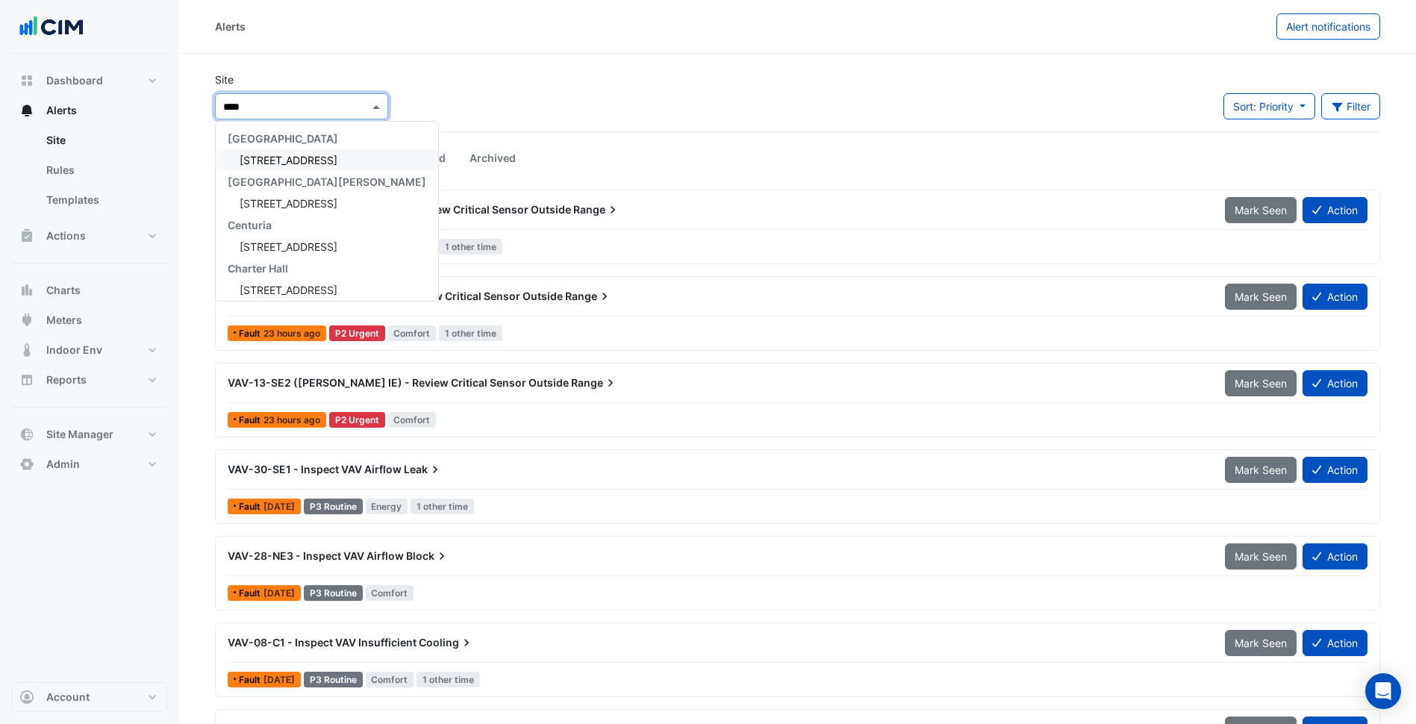
type input "*****"
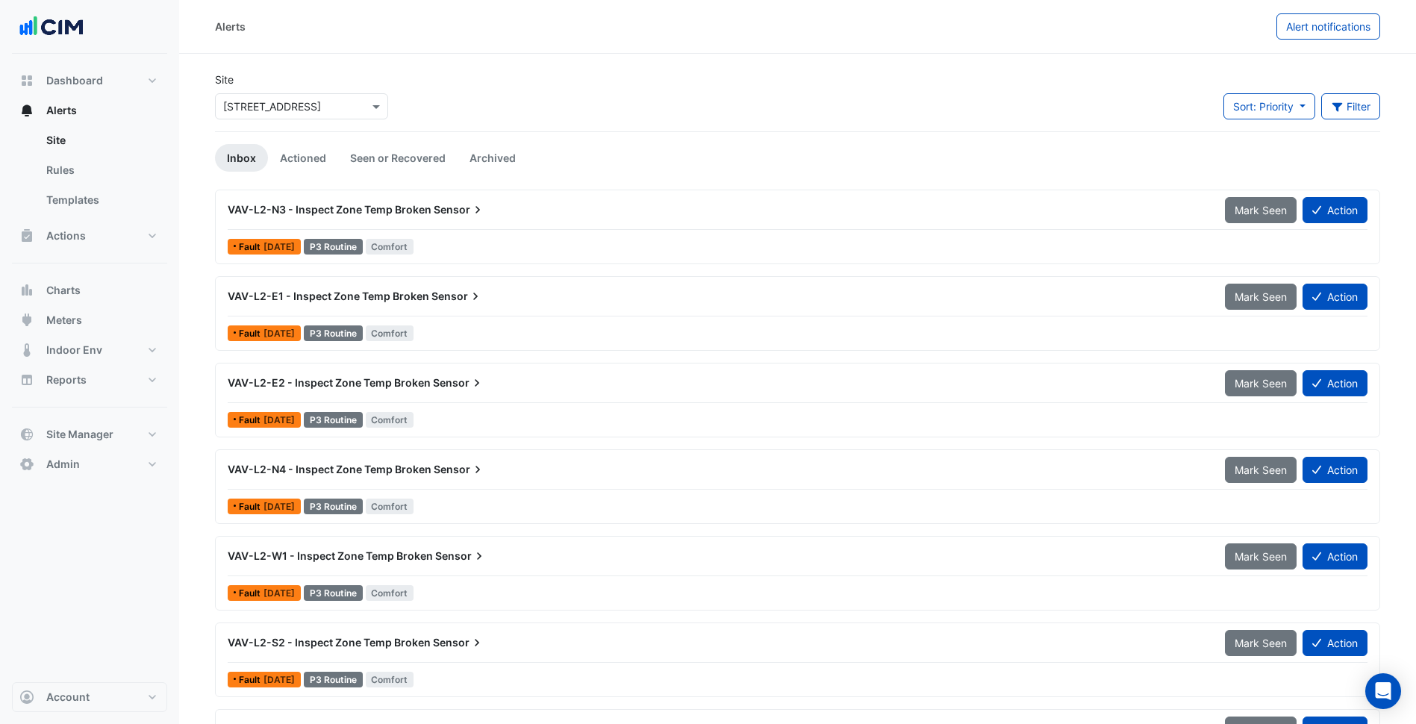
click at [473, 307] on div "VAV-L2-E1 - Inspect Zone Temp Broken Sensor" at bounding box center [717, 296] width 997 height 27
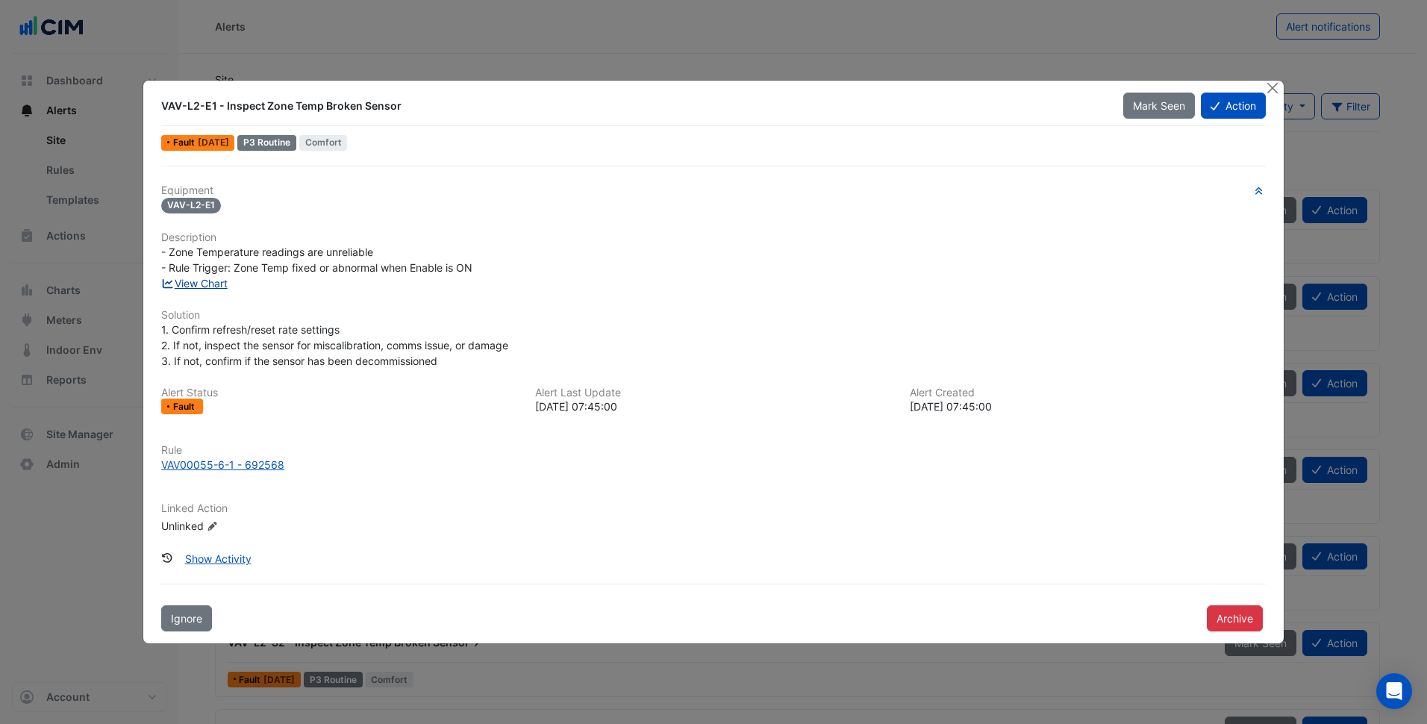
click at [216, 280] on link "View Chart" at bounding box center [194, 283] width 66 height 13
click at [448, 348] on span "1. Confirm refresh/reset rate settings 2. If not, inspect the sensor for miscal…" at bounding box center [334, 345] width 347 height 44
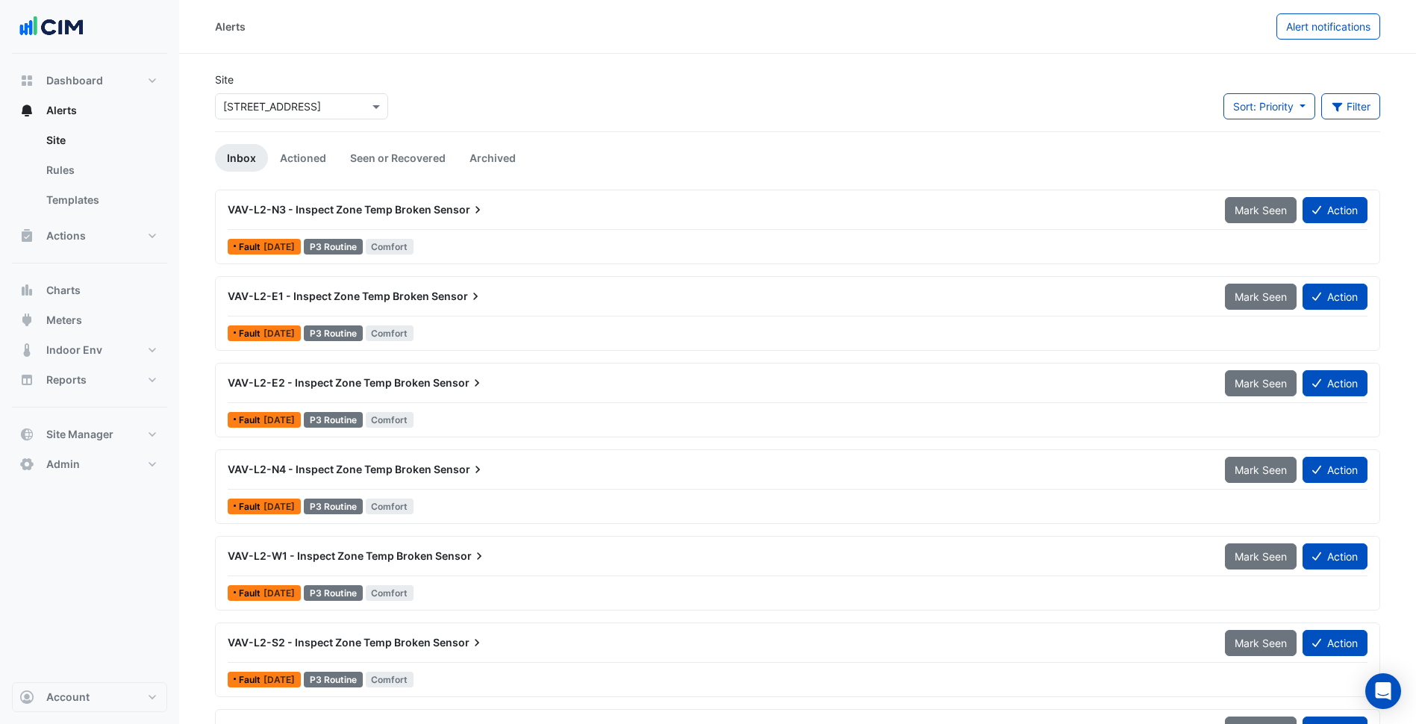
click at [488, 122] on div "Site × 111 St Georges Terrace Sort: Priority Priority Updated Filter Title Prio…" at bounding box center [797, 102] width 1183 height 60
click at [334, 100] on input "text" at bounding box center [286, 107] width 127 height 16
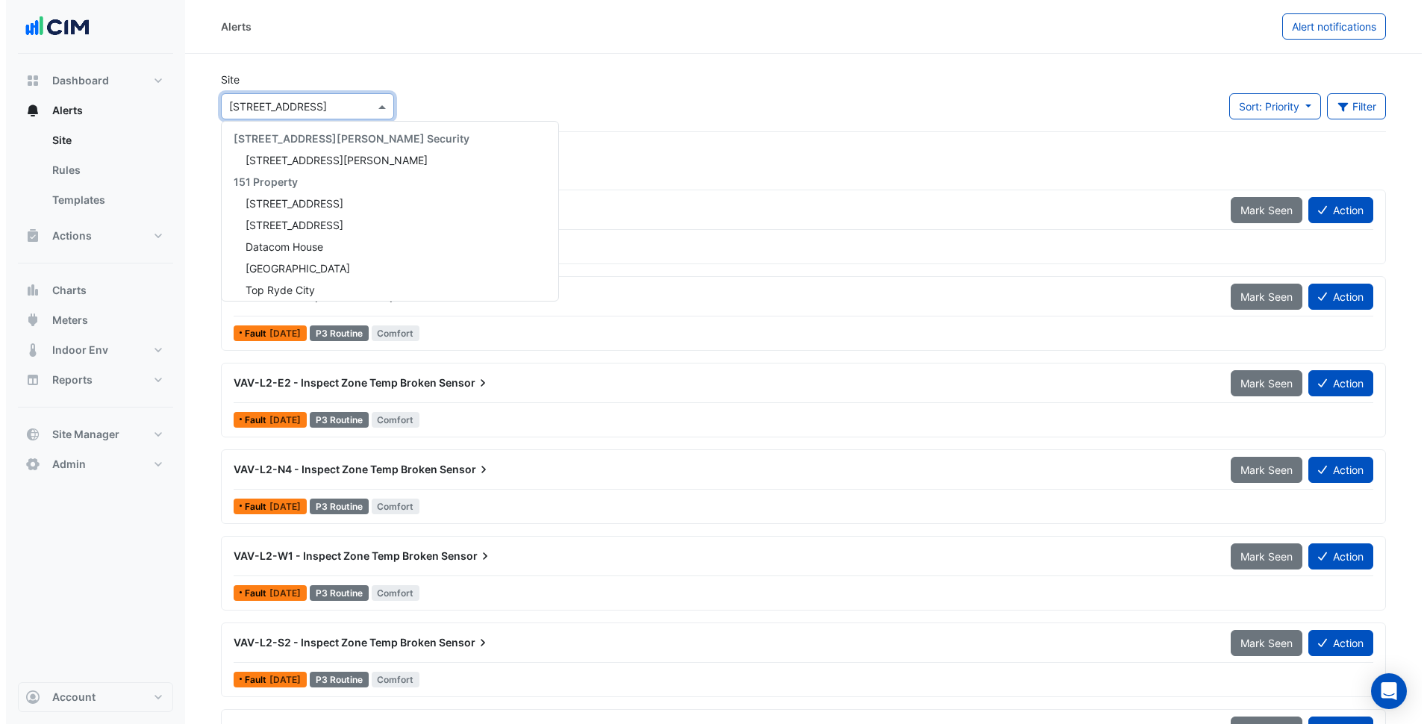
scroll to position [7407, 0]
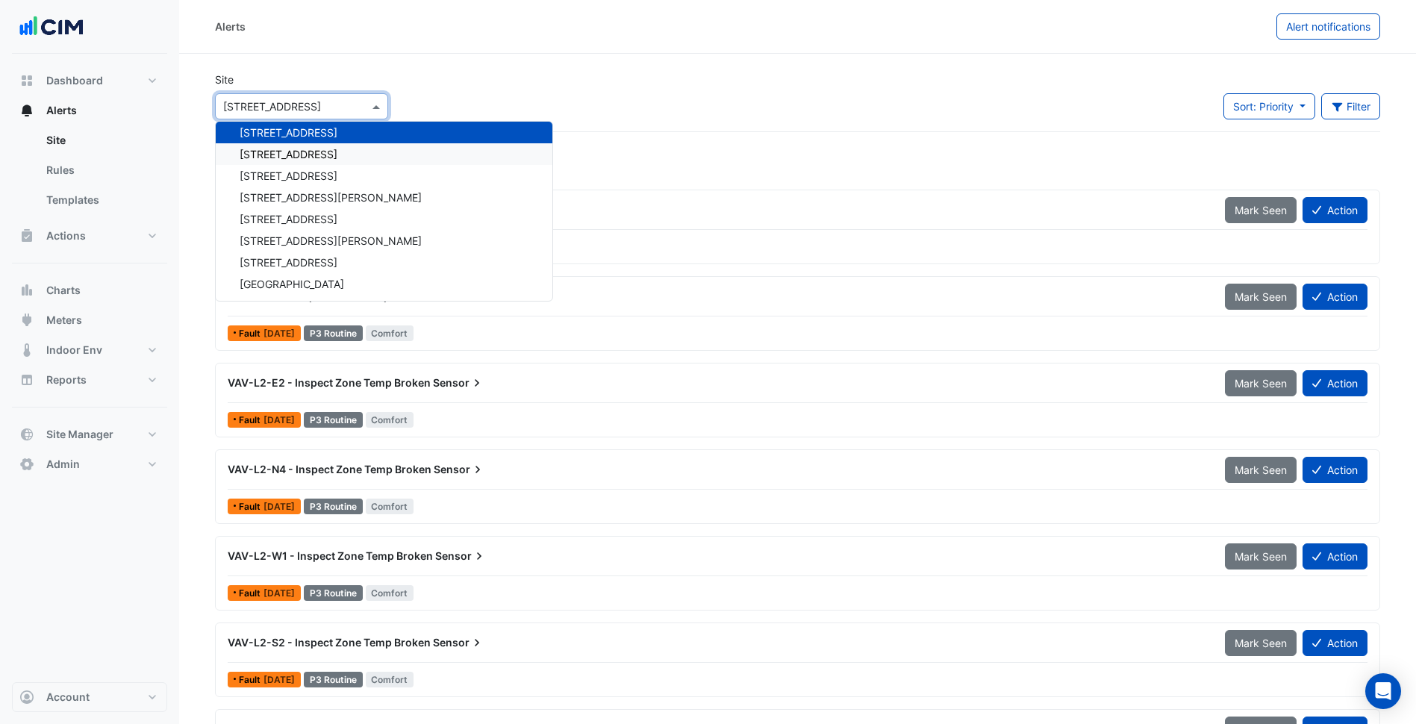
click at [313, 152] on span "[STREET_ADDRESS]" at bounding box center [289, 154] width 98 height 13
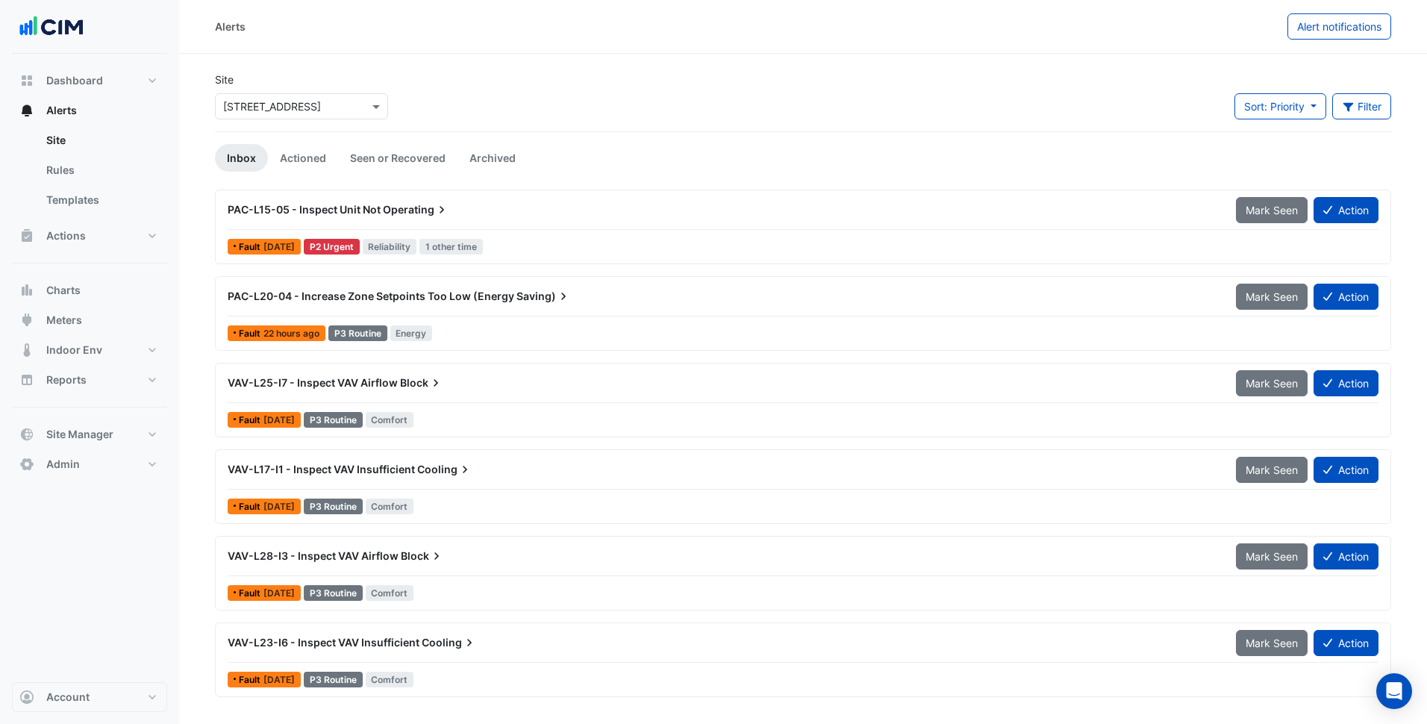
click at [457, 104] on div "Site × 140 St Georges Terrace Sort: Priority Priority Updated Filter Title Prio…" at bounding box center [803, 102] width 1194 height 60
click at [112, 325] on button "Meters" at bounding box center [89, 320] width 155 height 30
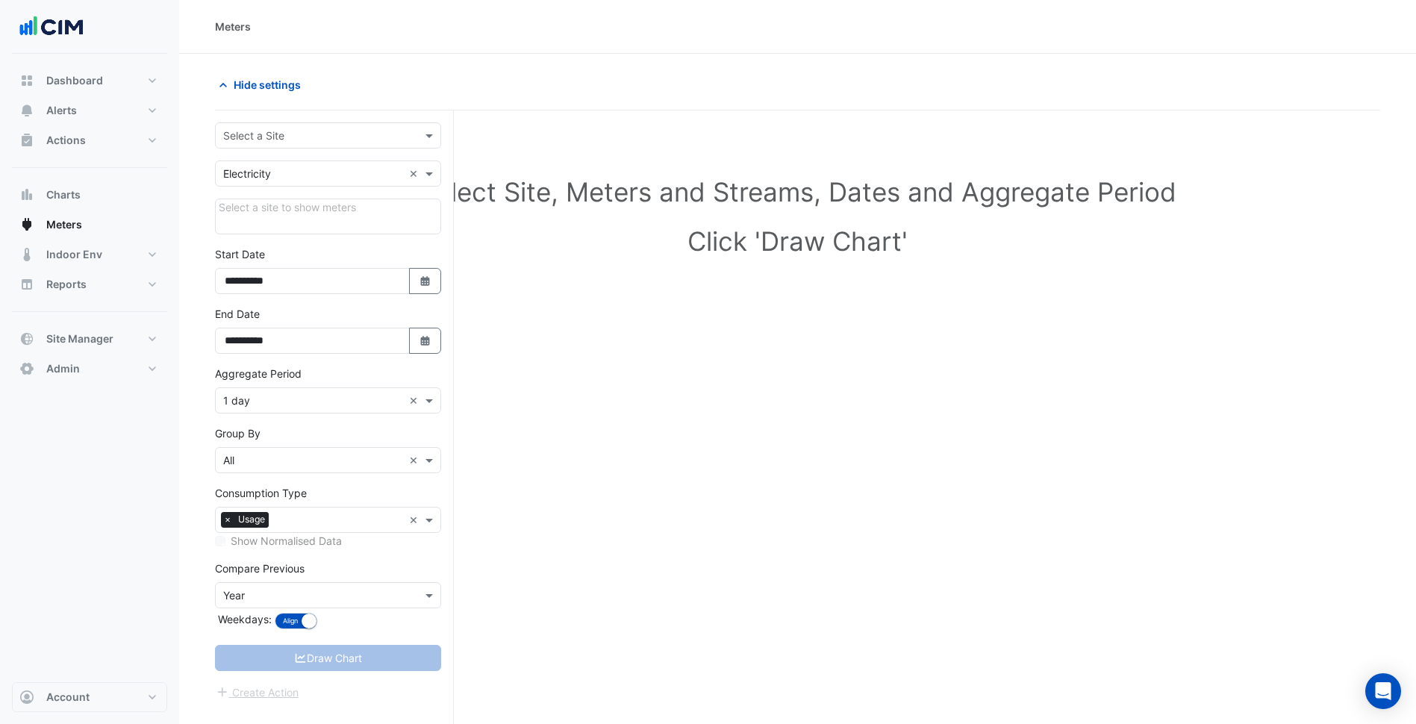
click at [334, 131] on input "text" at bounding box center [313, 136] width 180 height 16
type input "***"
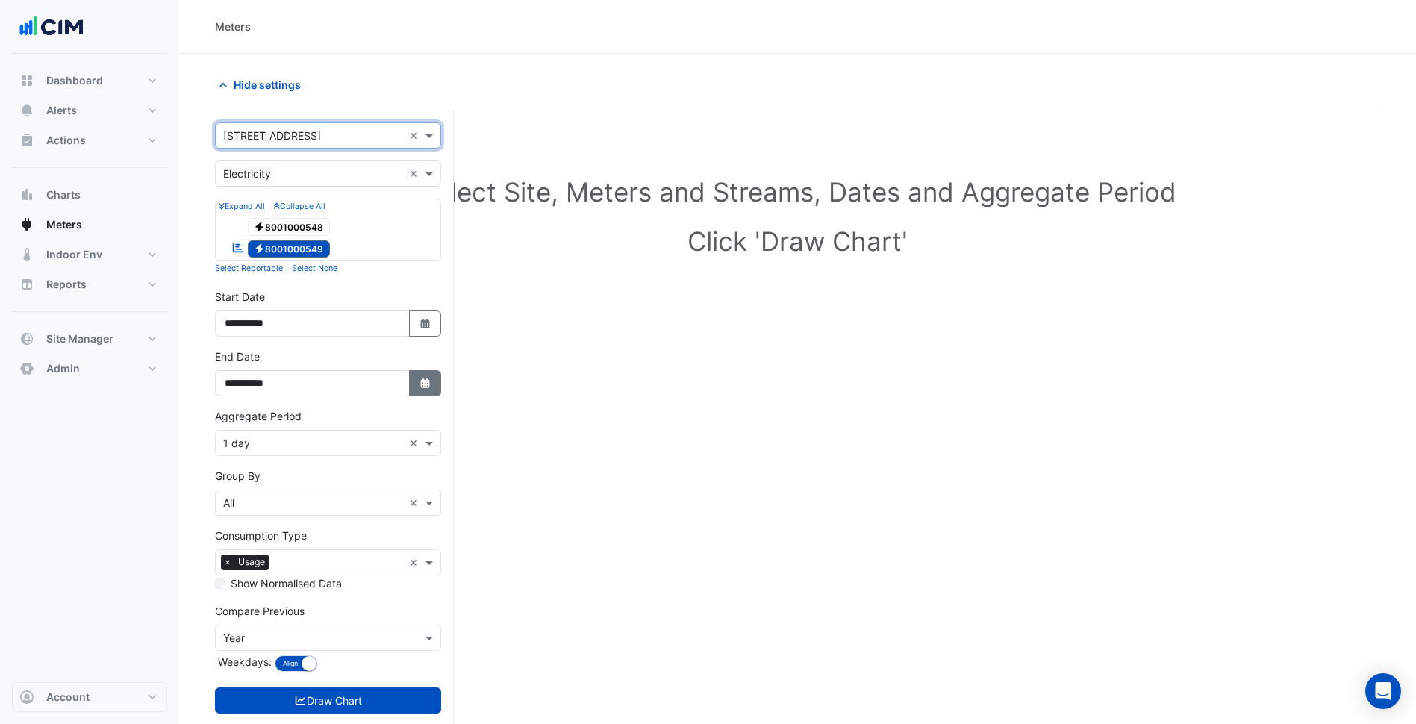
click at [419, 387] on icon "Select Date" at bounding box center [425, 383] width 13 height 10
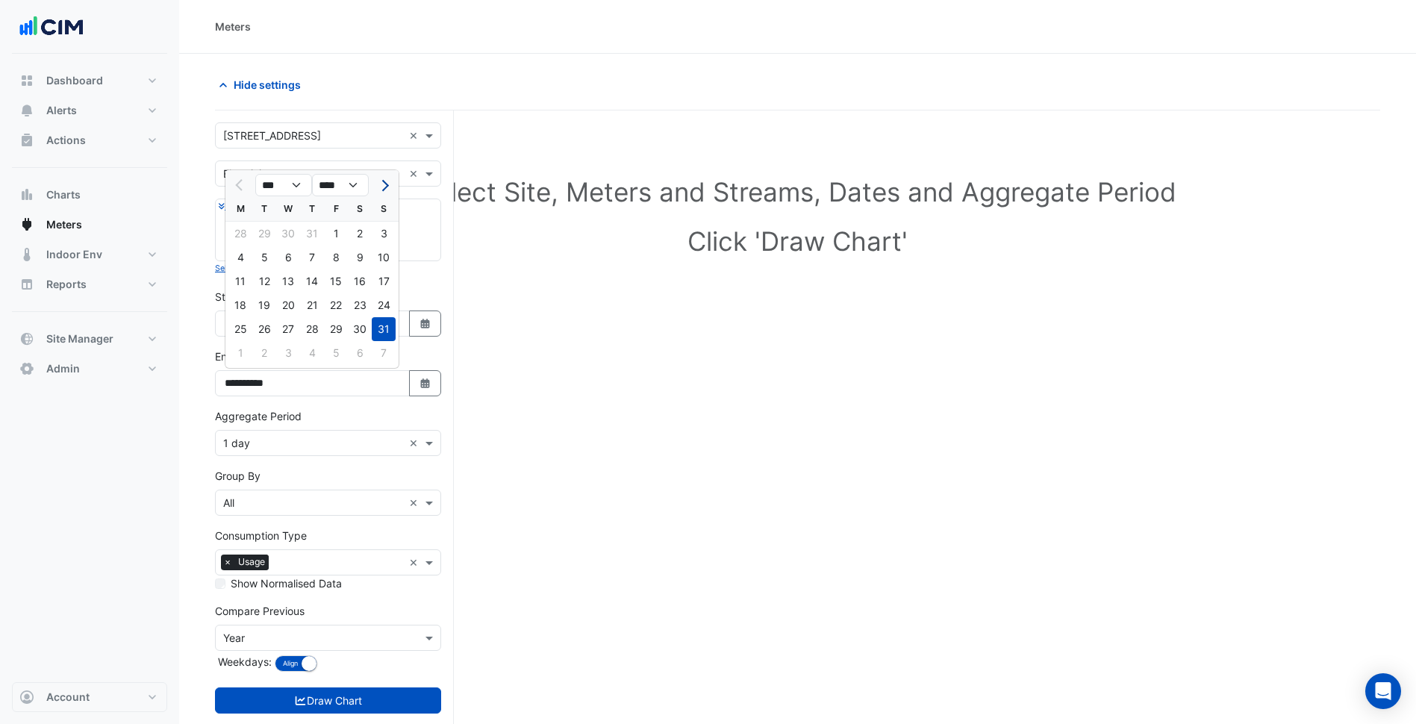
click at [381, 183] on span "Next month" at bounding box center [383, 185] width 11 height 11
select select "*"
click at [262, 336] on div "30" at bounding box center [264, 329] width 24 height 24
type input "**********"
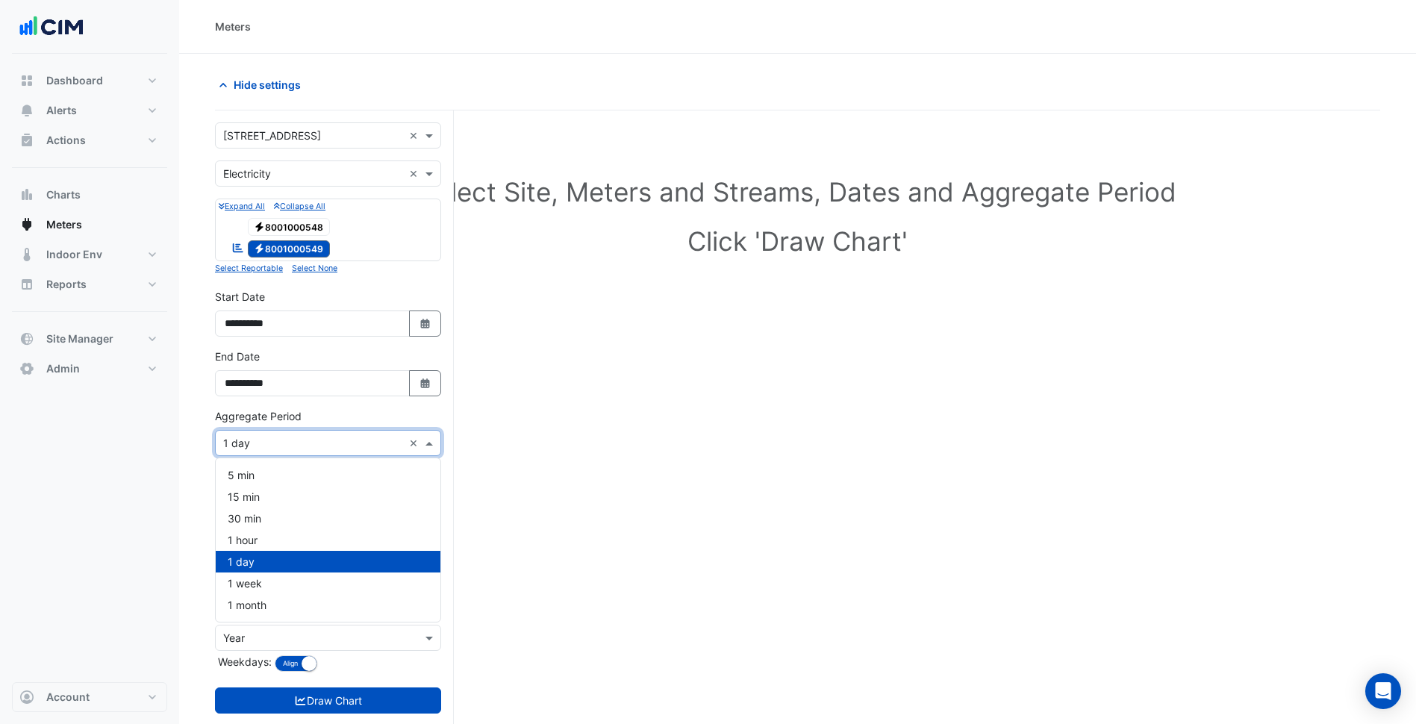
click at [301, 452] on div "× 1 day ×" at bounding box center [328, 443] width 226 height 26
click at [263, 525] on div "30 min" at bounding box center [328, 518] width 225 height 22
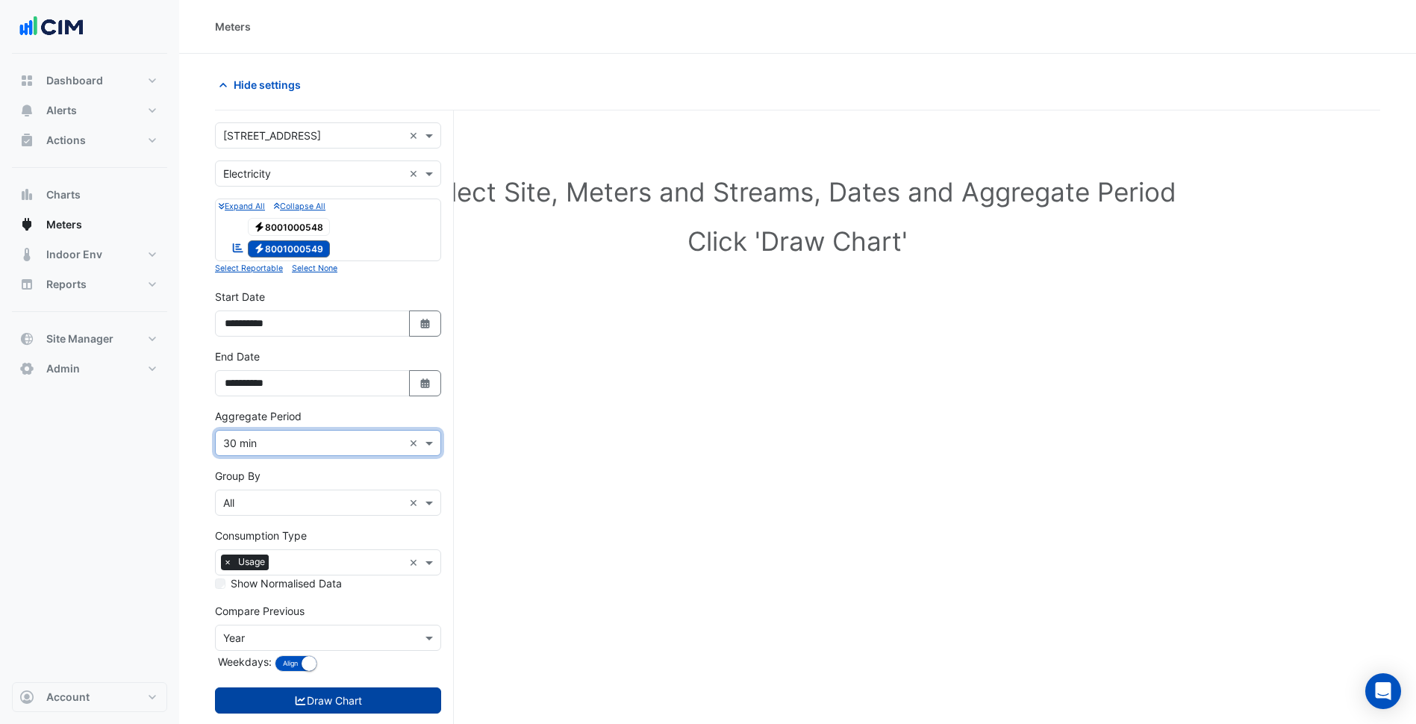
click at [318, 696] on button "Draw Chart" at bounding box center [328, 700] width 226 height 26
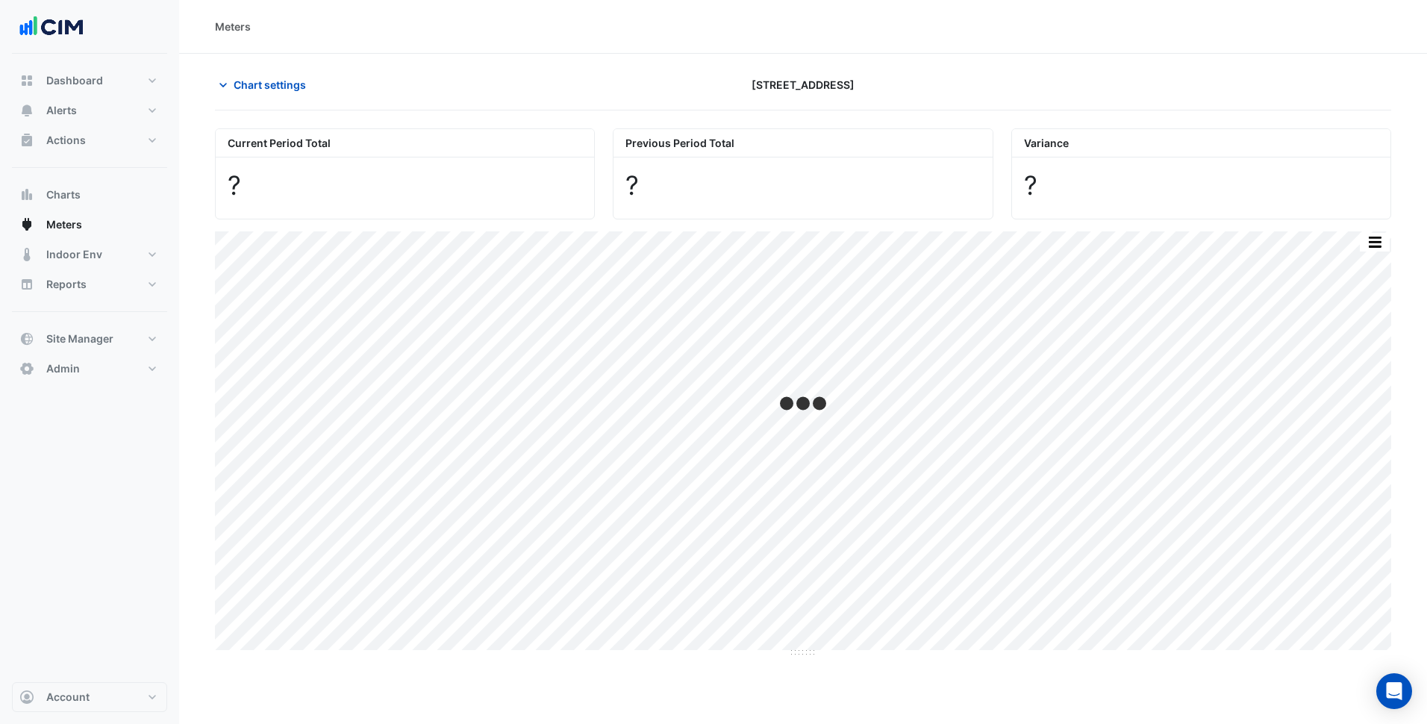
click at [116, 523] on div "Dashboard Portfolio Ratings Performance Alerts Site Rules Templates Actions Sit…" at bounding box center [89, 368] width 155 height 628
type input "**********"
click at [228, 81] on icon "button" at bounding box center [223, 85] width 15 height 15
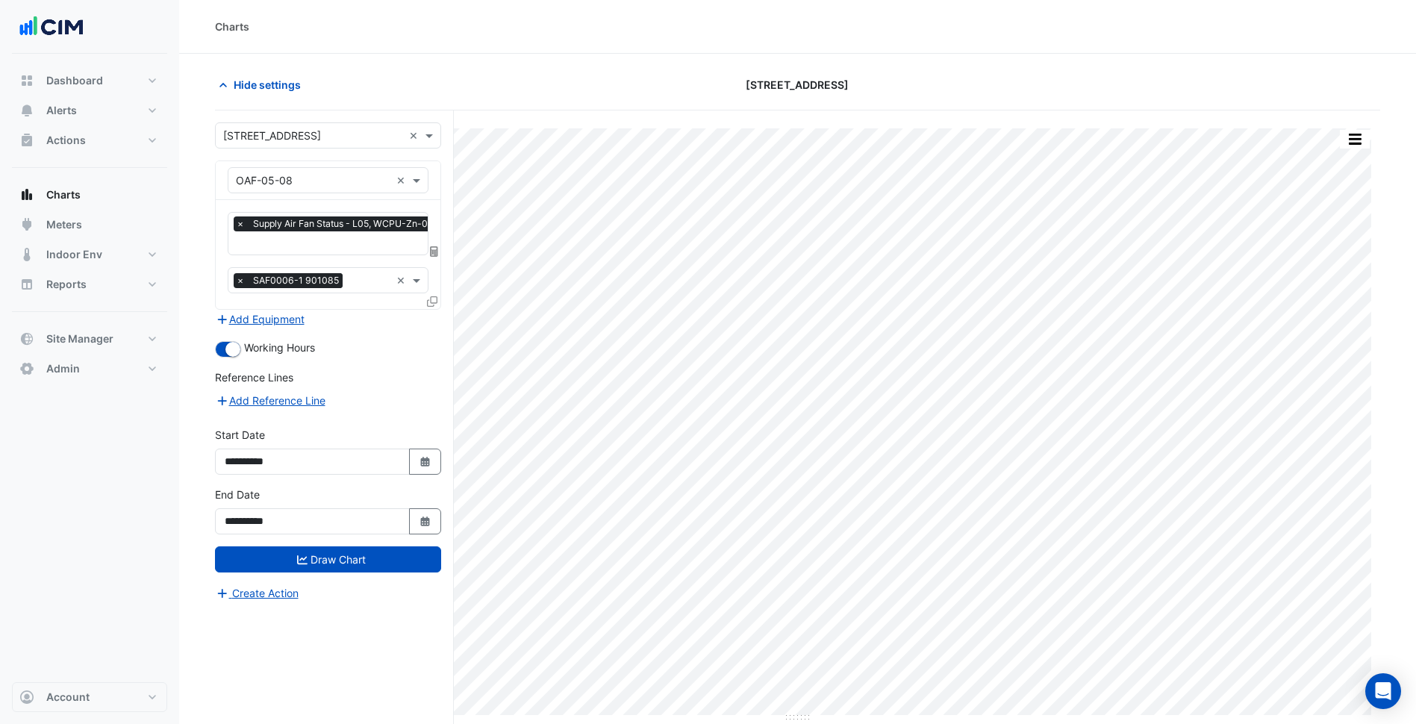
click at [304, 244] on input "text" at bounding box center [338, 245] width 205 height 16
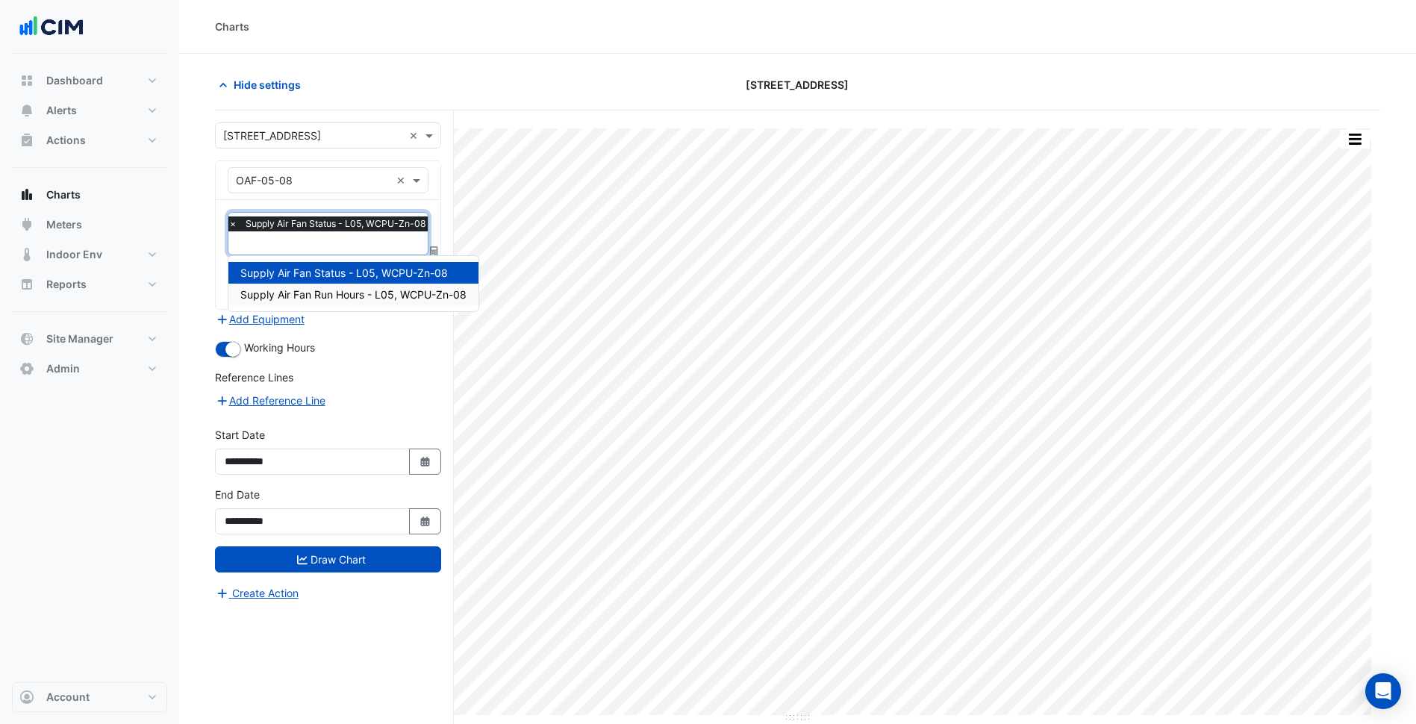
click at [308, 296] on span "Supply Air Fan Run Hours - L05, WCPU-Zn-08" at bounding box center [353, 294] width 226 height 13
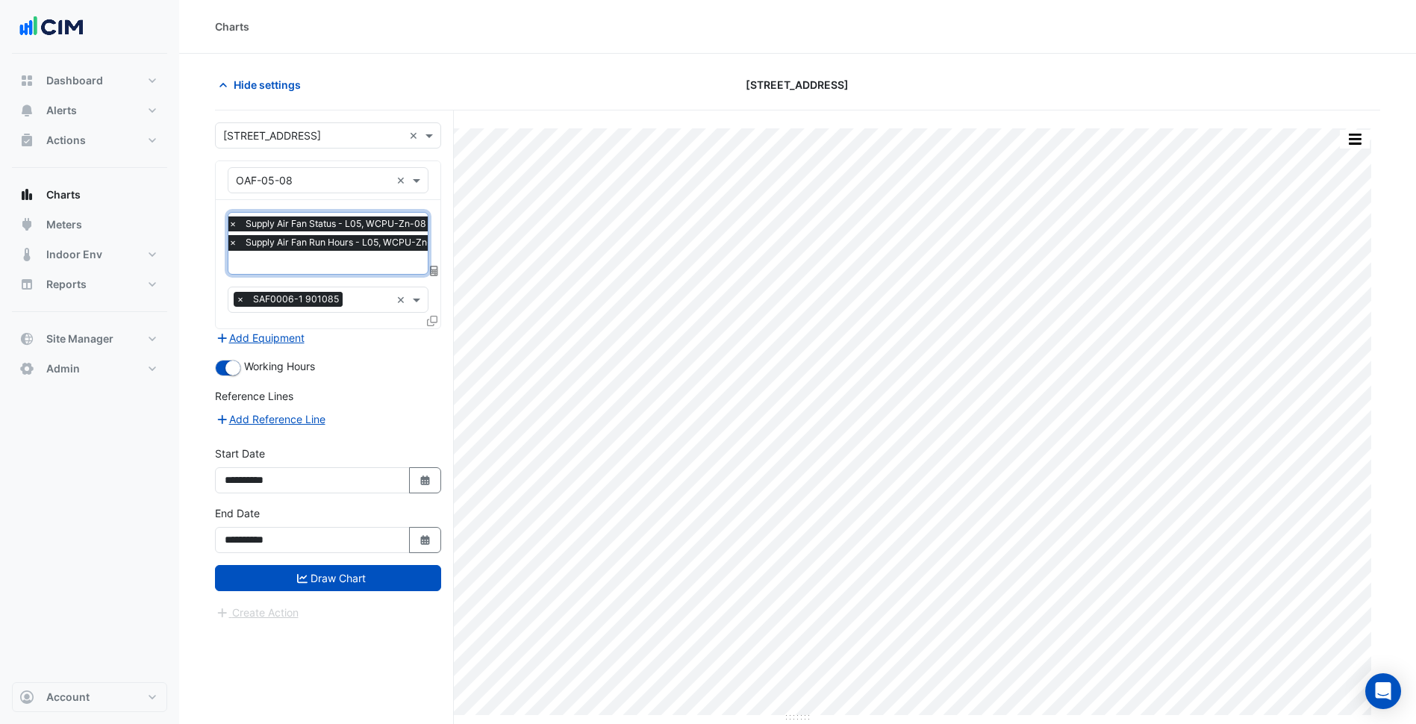
click at [233, 245] on span "×" at bounding box center [232, 242] width 13 height 15
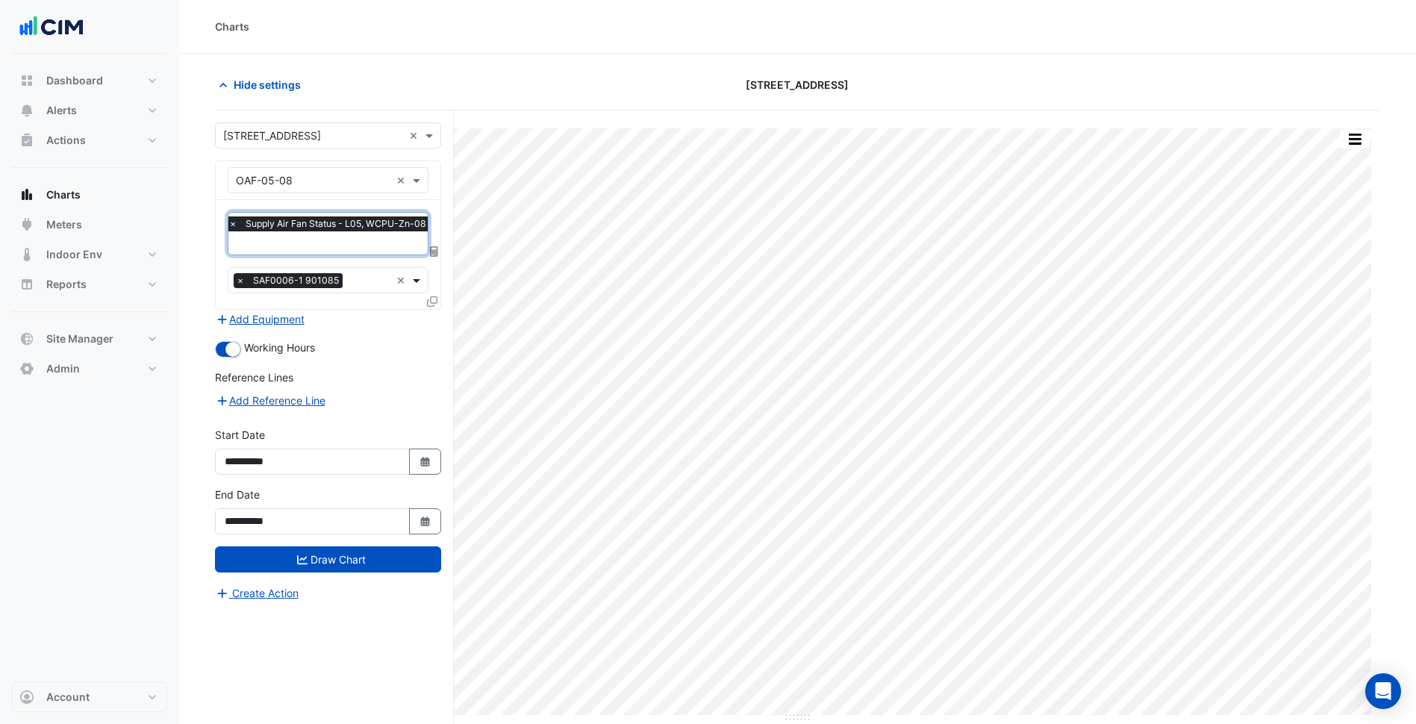
click at [412, 282] on span at bounding box center [418, 280] width 19 height 16
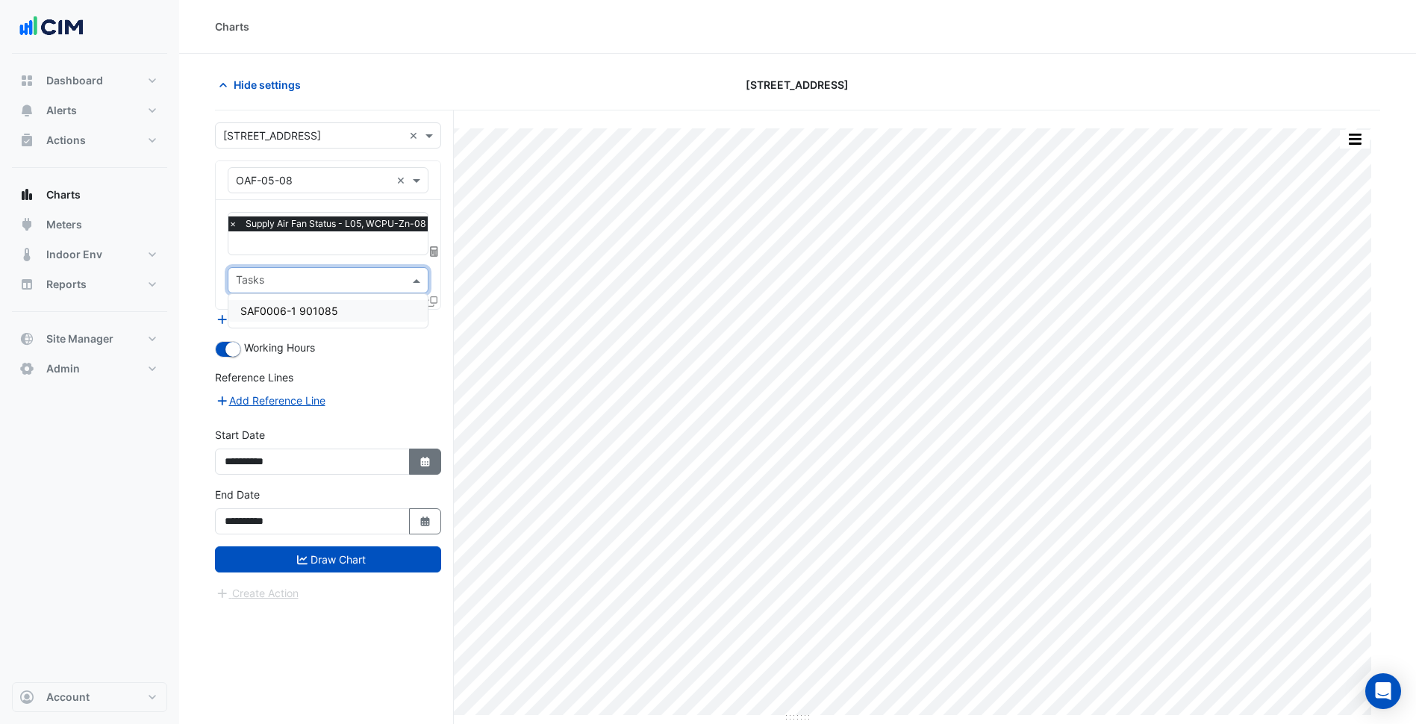
drag, startPoint x: 427, startPoint y: 465, endPoint x: 401, endPoint y: 457, distance: 26.4
click at [427, 466] on fa-icon "Select Date" at bounding box center [425, 461] width 13 height 13
select select "*"
select select "****"
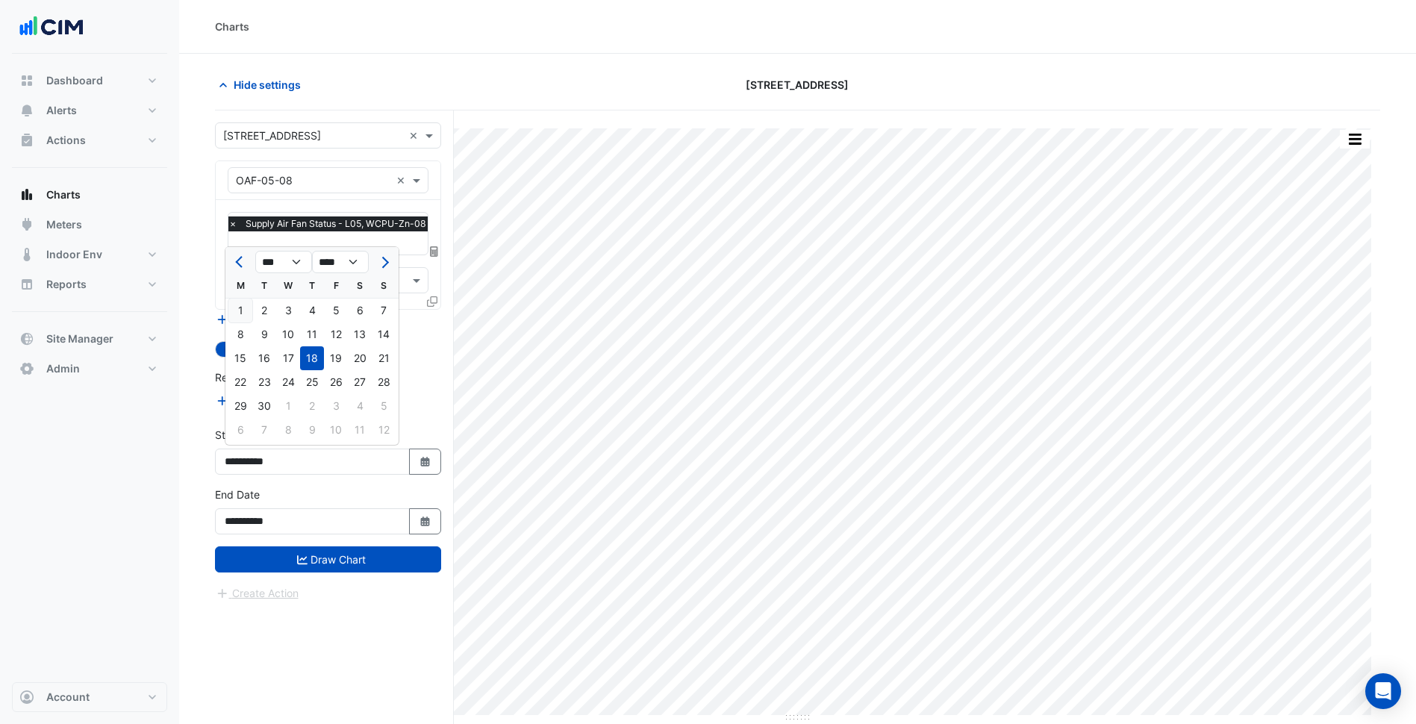
click at [245, 313] on div "1" at bounding box center [240, 310] width 24 height 24
type input "**********"
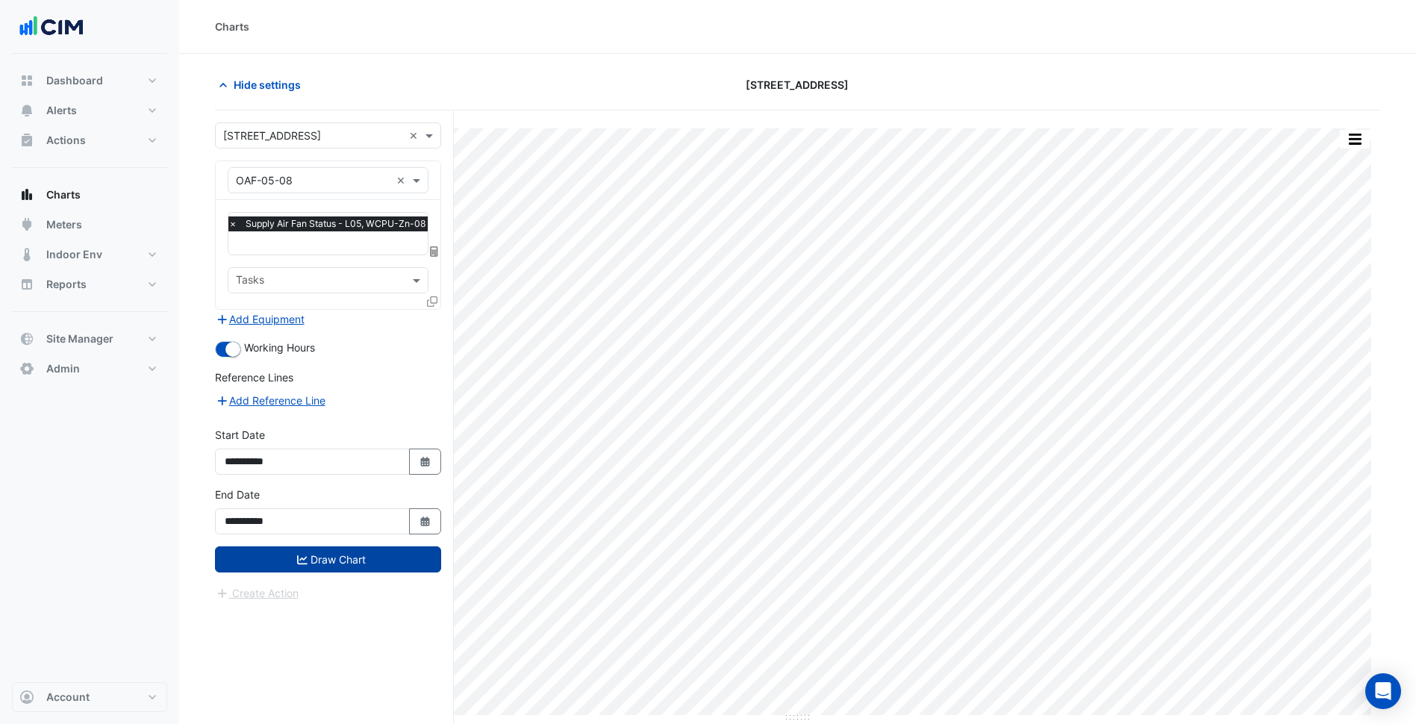
click at [318, 546] on button "Draw Chart" at bounding box center [328, 559] width 226 height 26
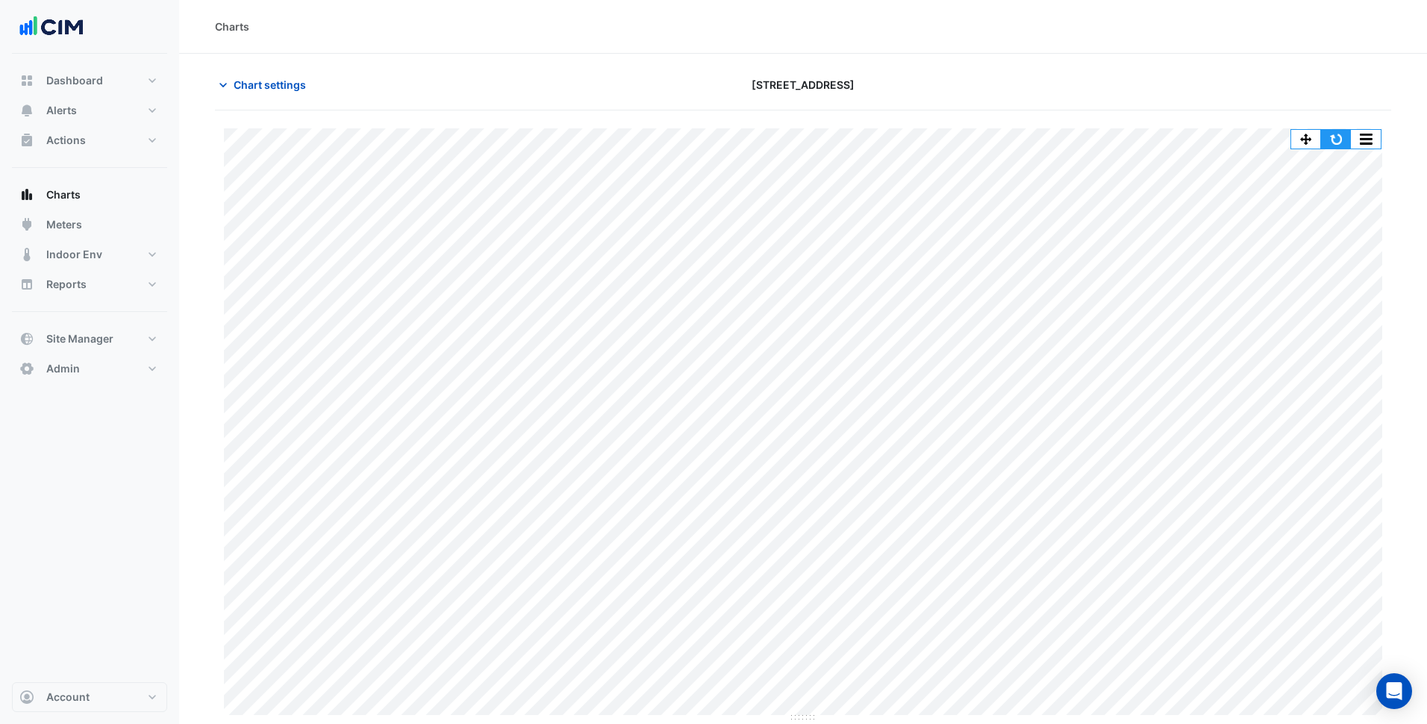
click at [1333, 133] on button "button" at bounding box center [1336, 139] width 30 height 19
click at [300, 78] on span "Chart settings" at bounding box center [270, 85] width 72 height 16
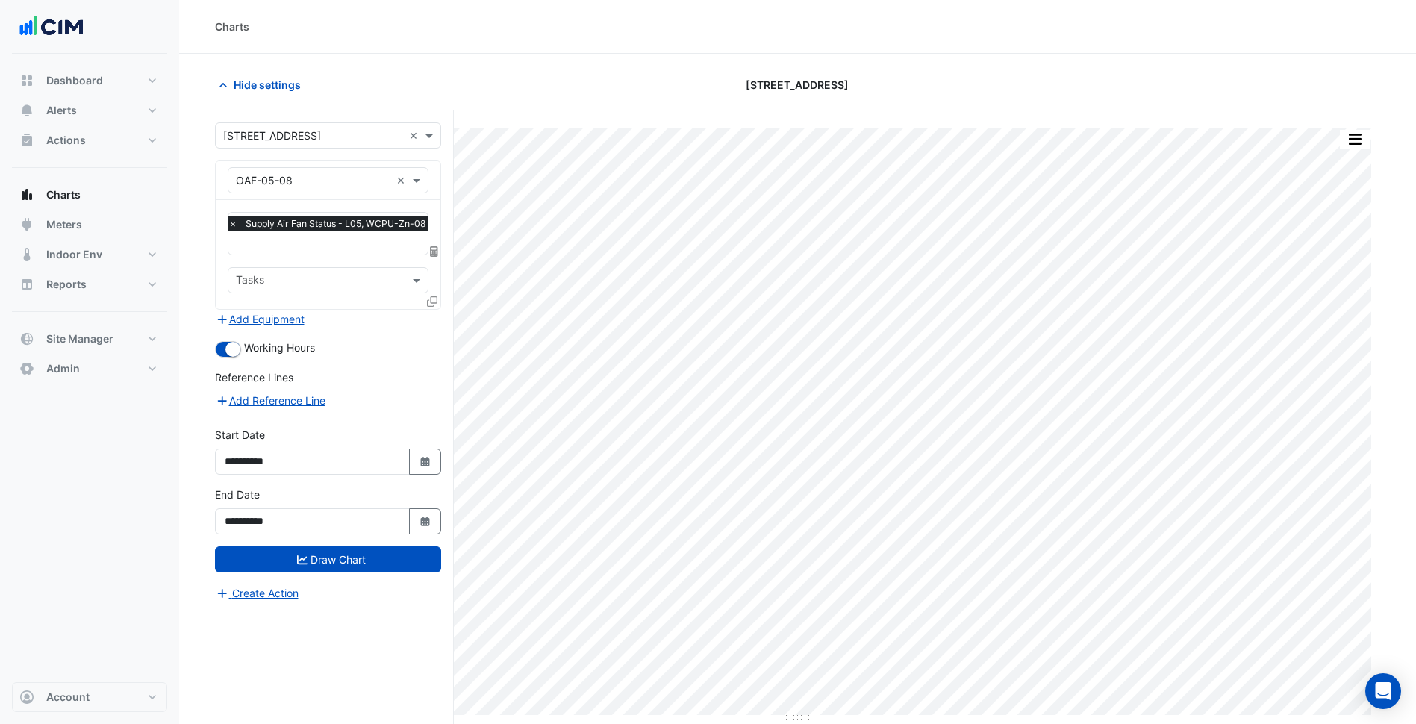
click at [331, 240] on input "text" at bounding box center [330, 245] width 205 height 16
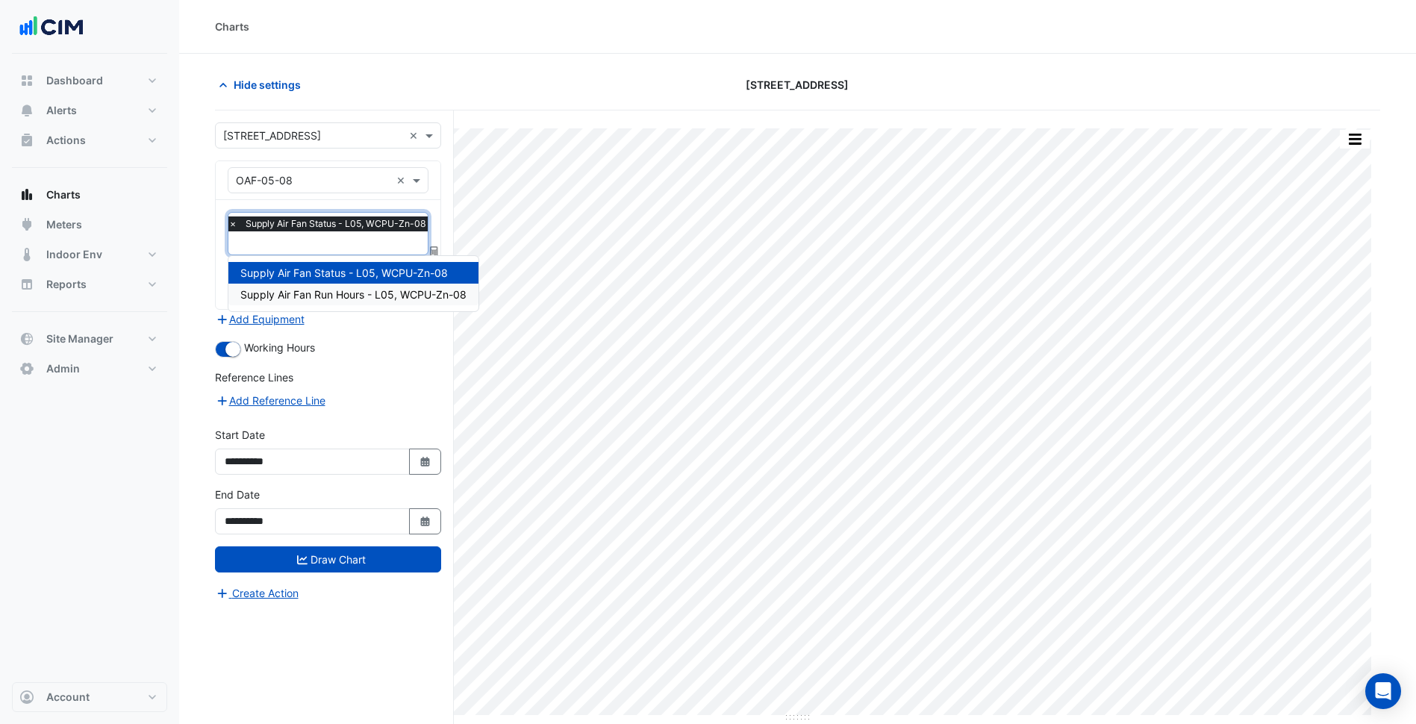
click at [332, 286] on div "Supply Air Fan Run Hours - L05, WCPU-Zn-08" at bounding box center [353, 295] width 250 height 22
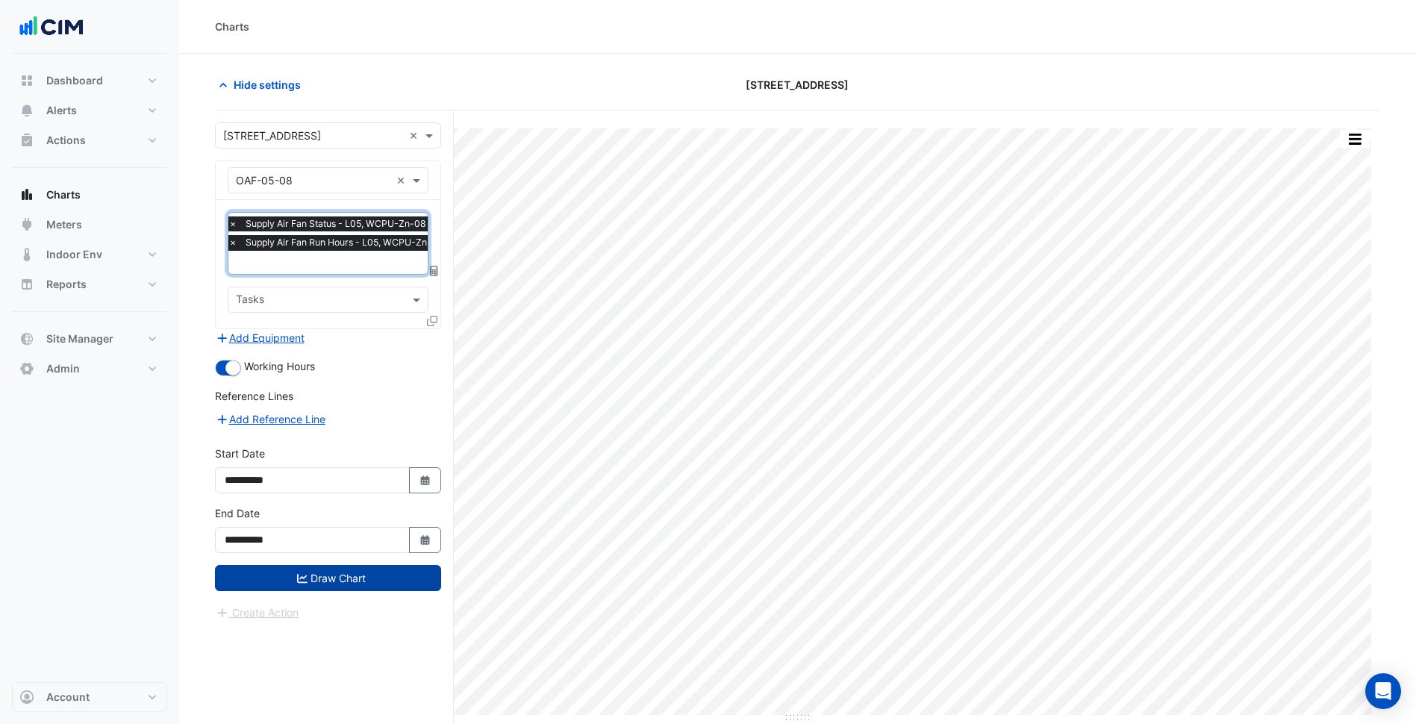
click at [377, 575] on button "Draw Chart" at bounding box center [328, 578] width 226 height 26
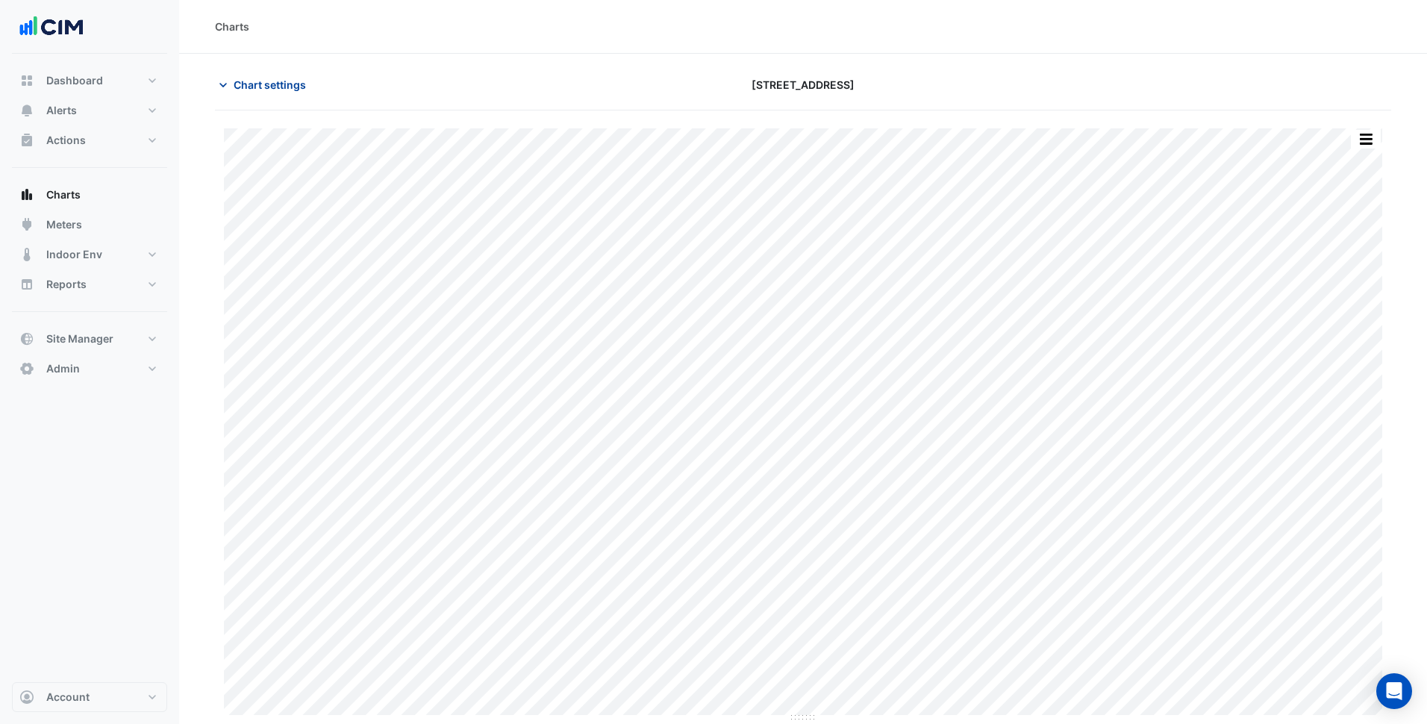
click at [307, 82] on button "Chart settings" at bounding box center [265, 85] width 101 height 26
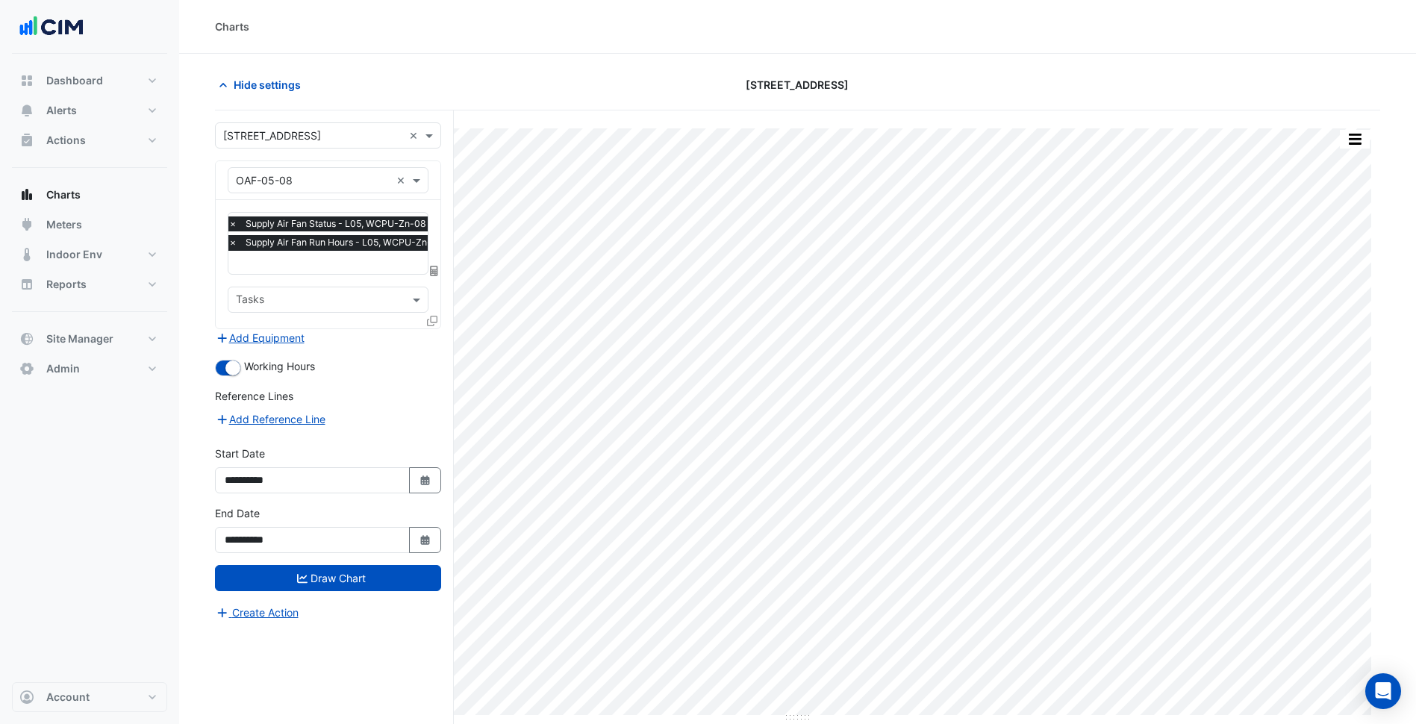
click at [231, 242] on span "×" at bounding box center [232, 242] width 13 height 15
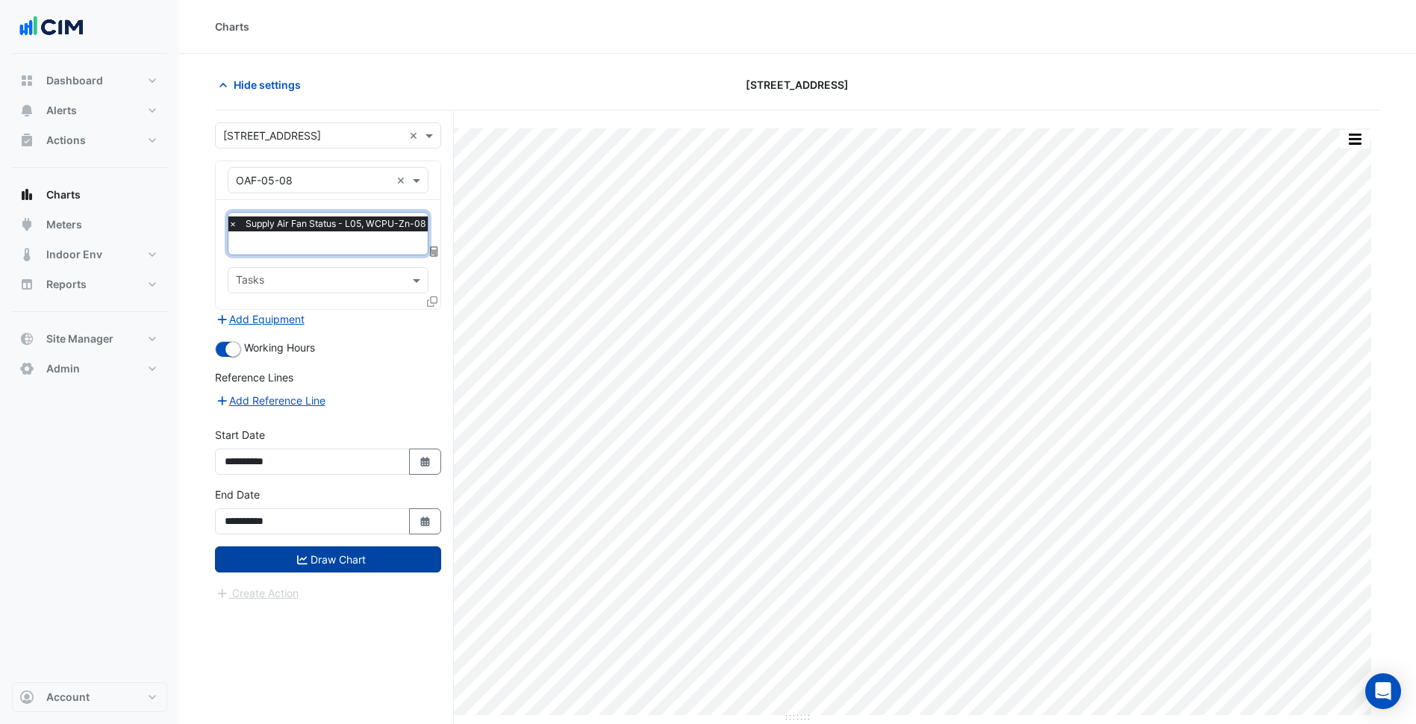
click at [353, 551] on button "Draw Chart" at bounding box center [328, 559] width 226 height 26
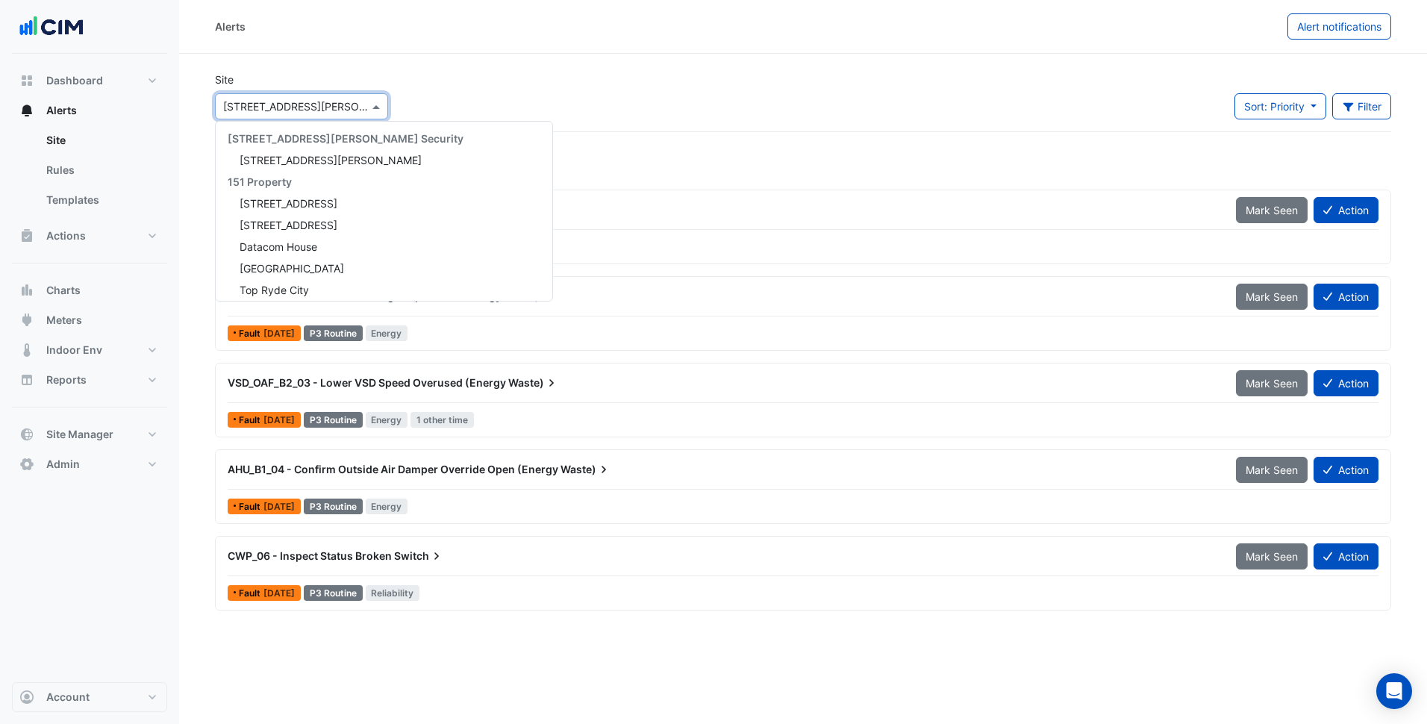
click at [271, 99] on input "text" at bounding box center [286, 107] width 127 height 16
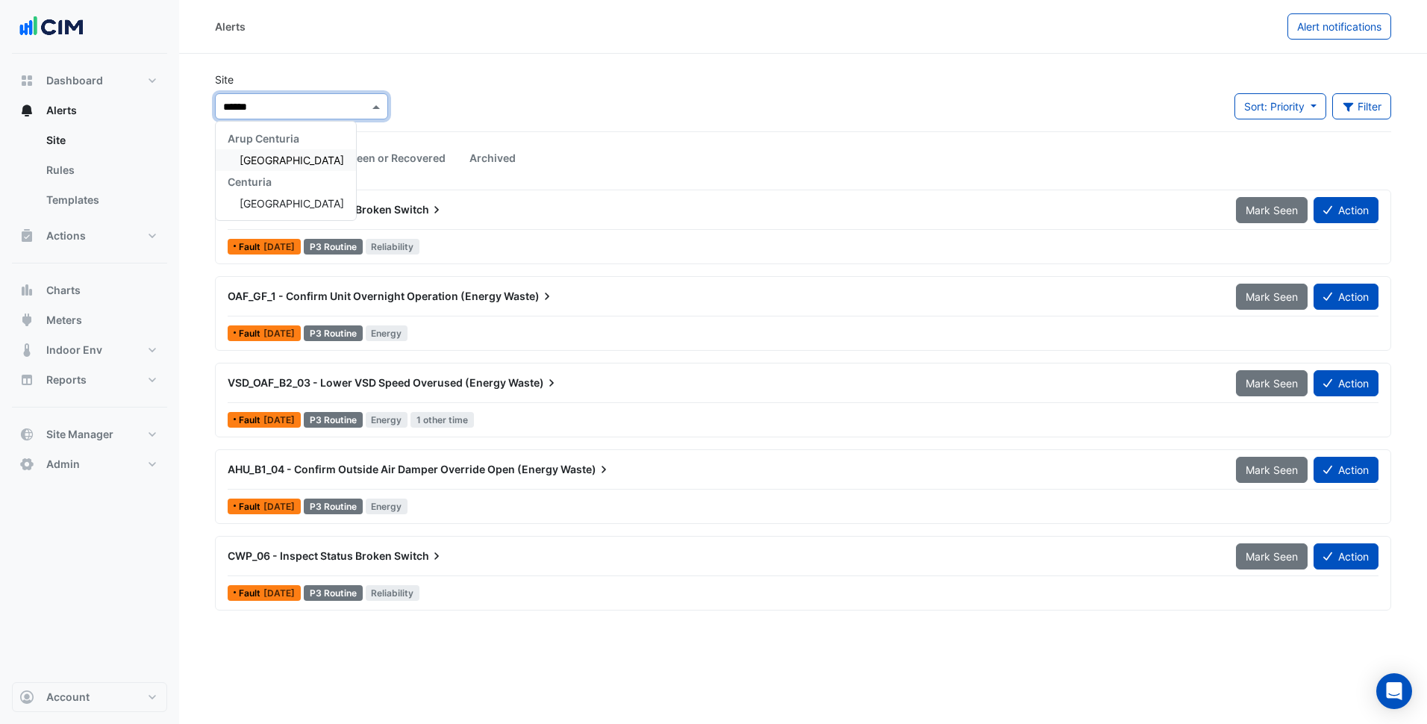
type input "*******"
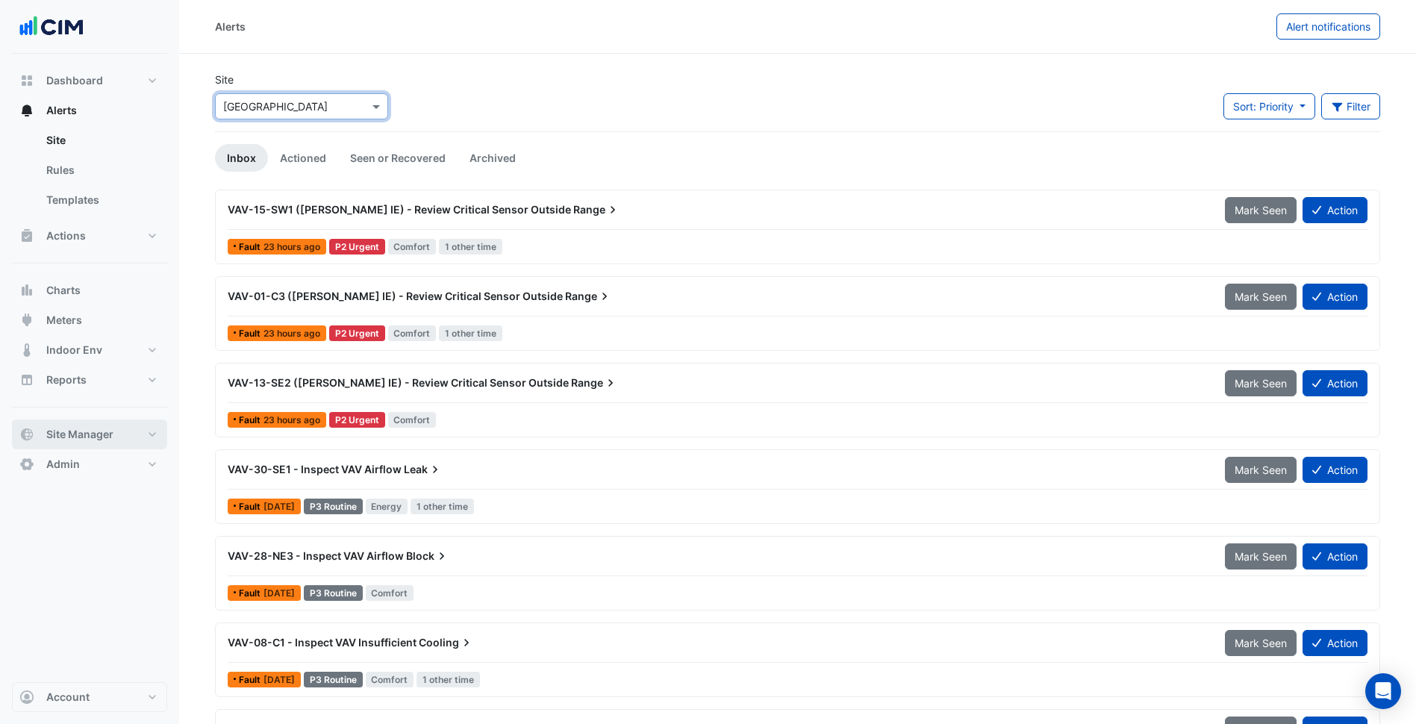
click at [125, 441] on button "Site Manager" at bounding box center [89, 434] width 155 height 30
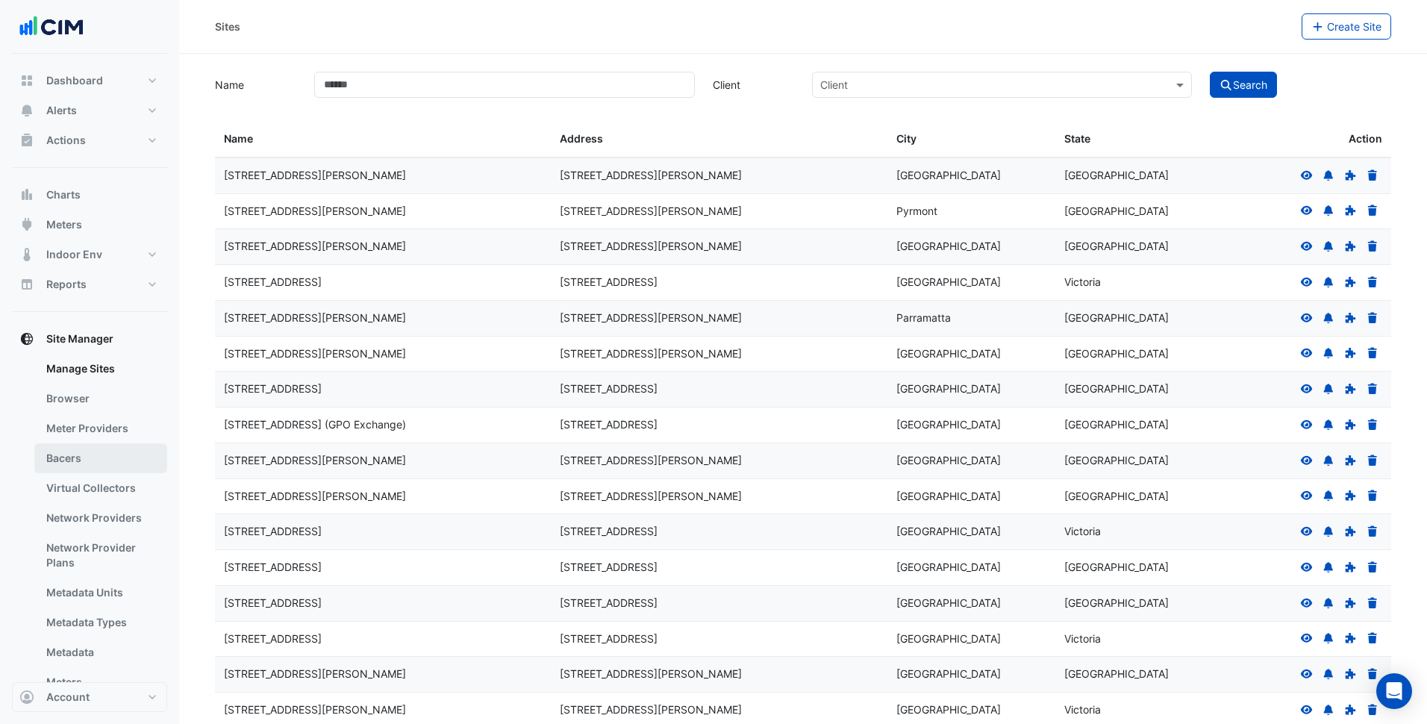
click at [92, 448] on link "Bacers" at bounding box center [100, 458] width 133 height 30
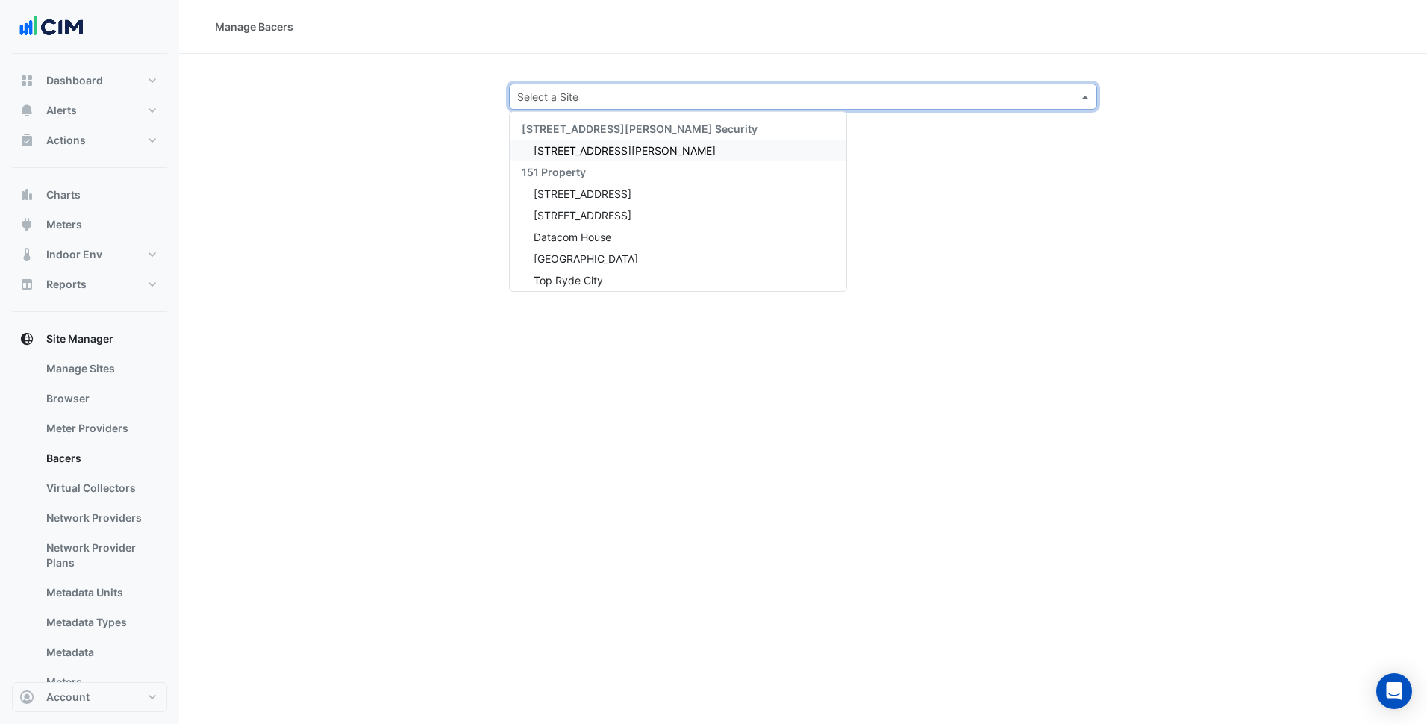
click at [622, 101] on input "text" at bounding box center [788, 98] width 542 height 16
type input "***"
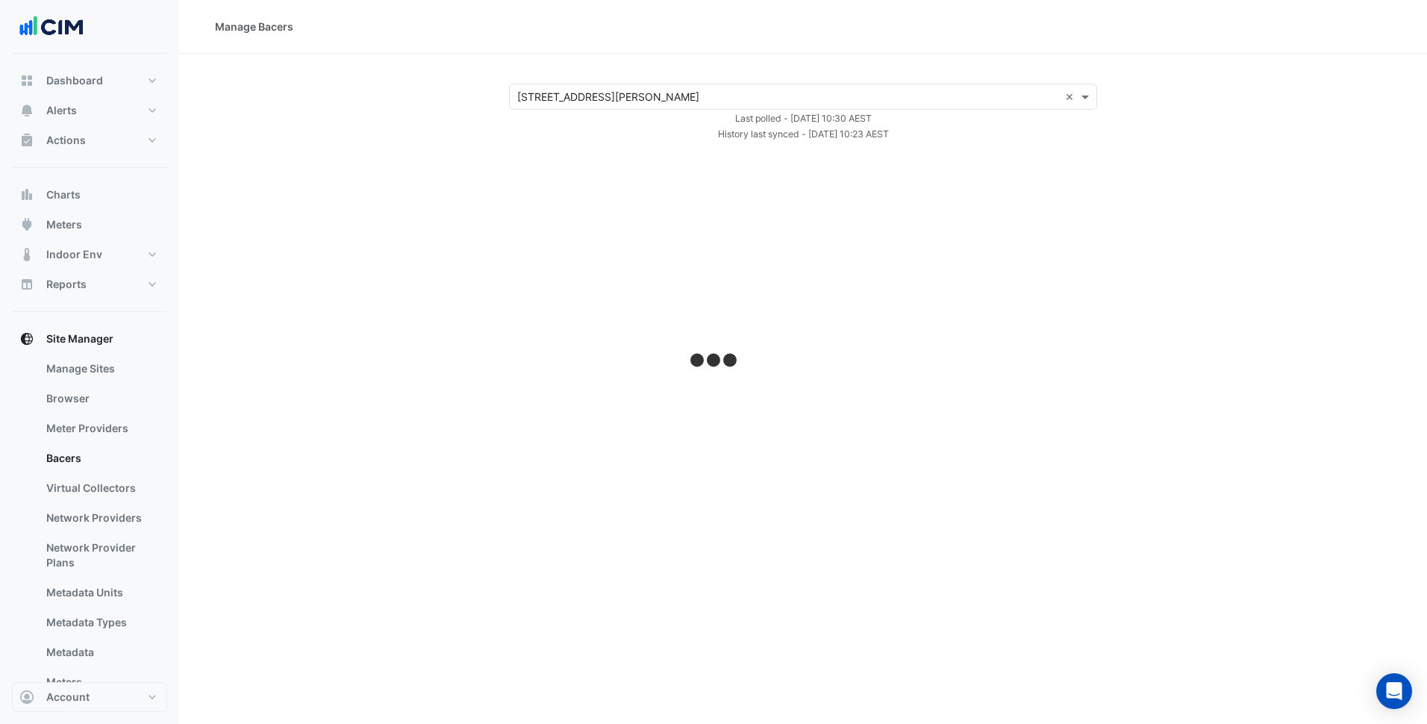
select select "***"
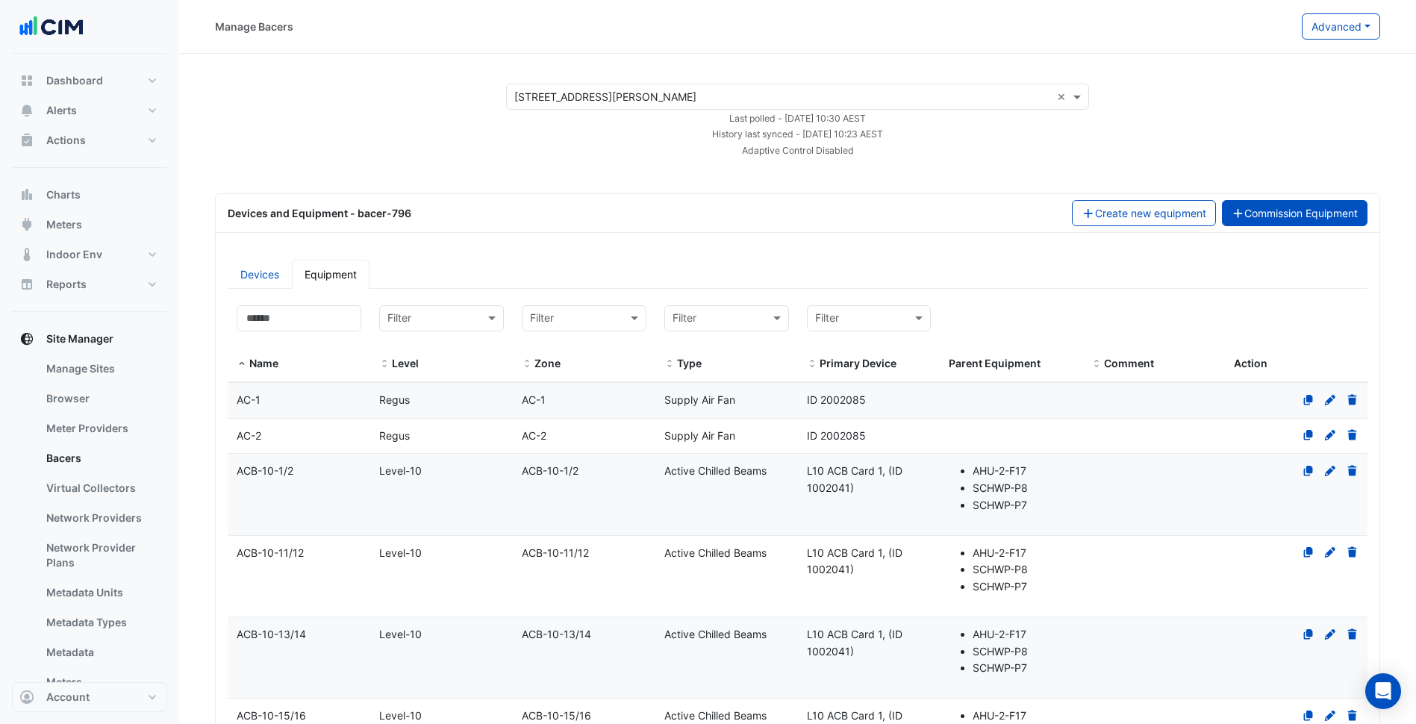
click at [1262, 209] on button "Commission Equipment" at bounding box center [1295, 213] width 146 height 26
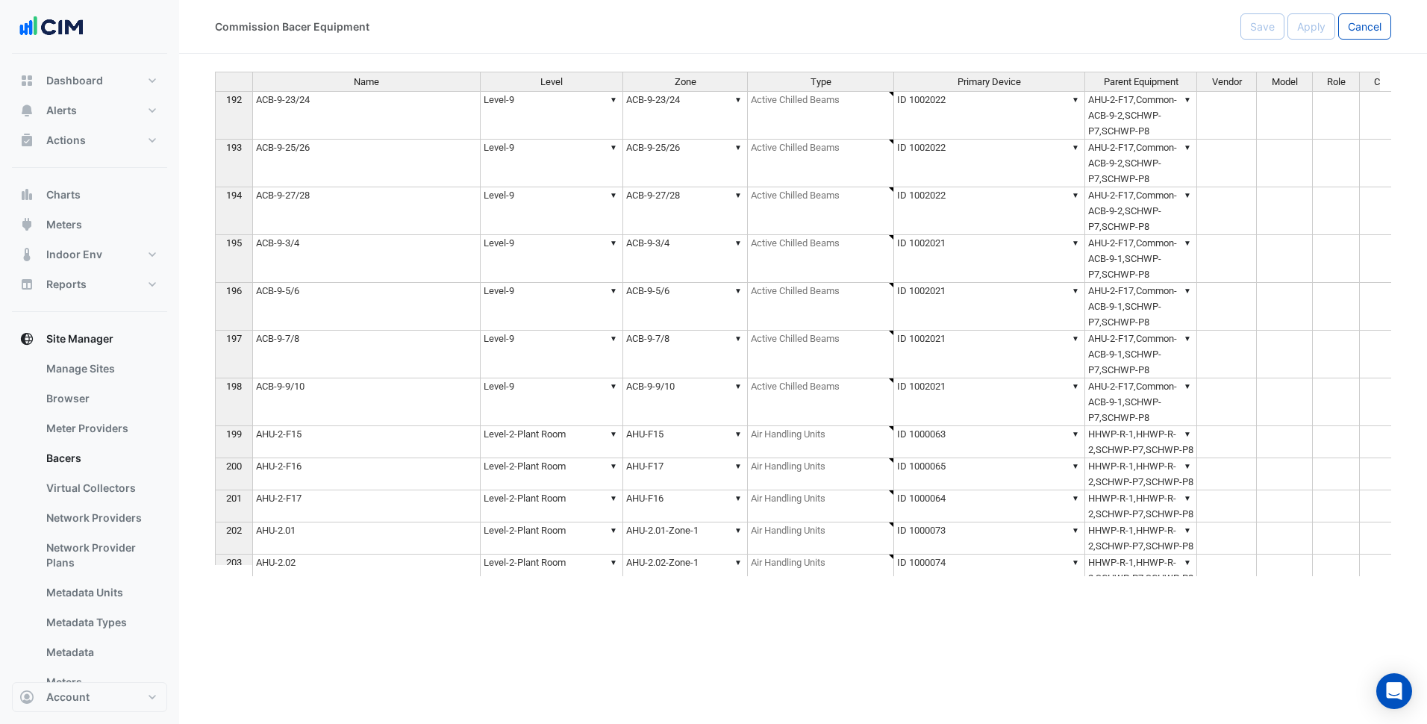
scroll to position [8489, 0]
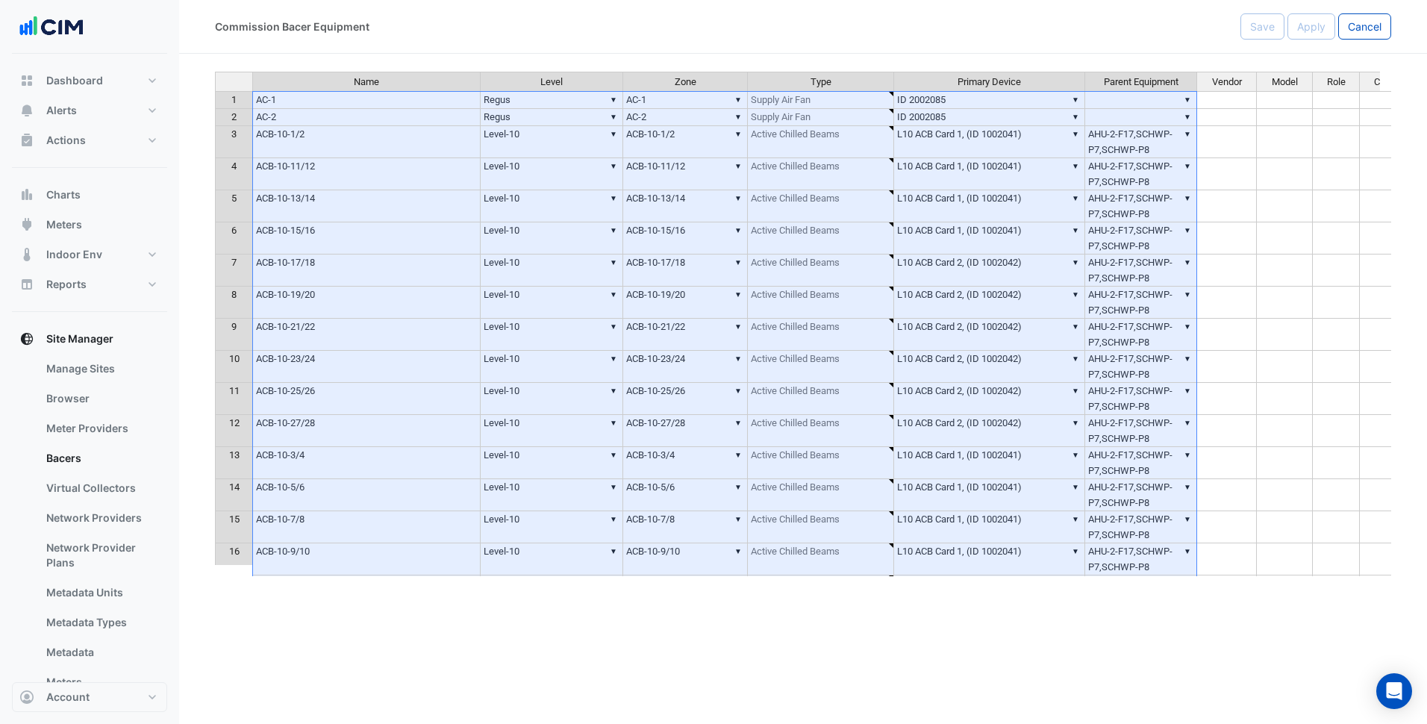
drag, startPoint x: 1130, startPoint y: 383, endPoint x: 328, endPoint y: 103, distance: 848.9
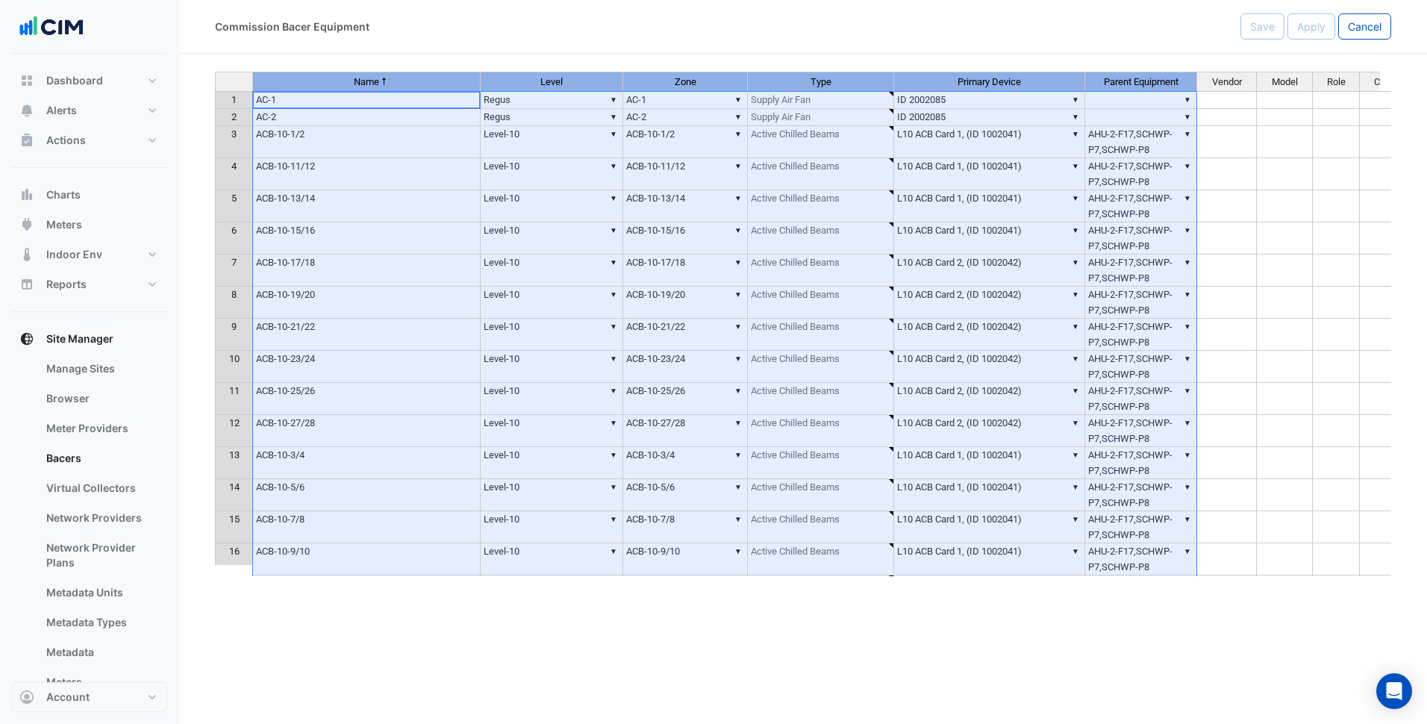
drag, startPoint x: 381, startPoint y: 78, endPoint x: 1116, endPoint y: 100, distance: 735.3
click at [1116, 100] on div "Name Level Zone Type Primary Device Parent Equipment Vendor Model Role Capacity…" at bounding box center [803, 324] width 1176 height 504
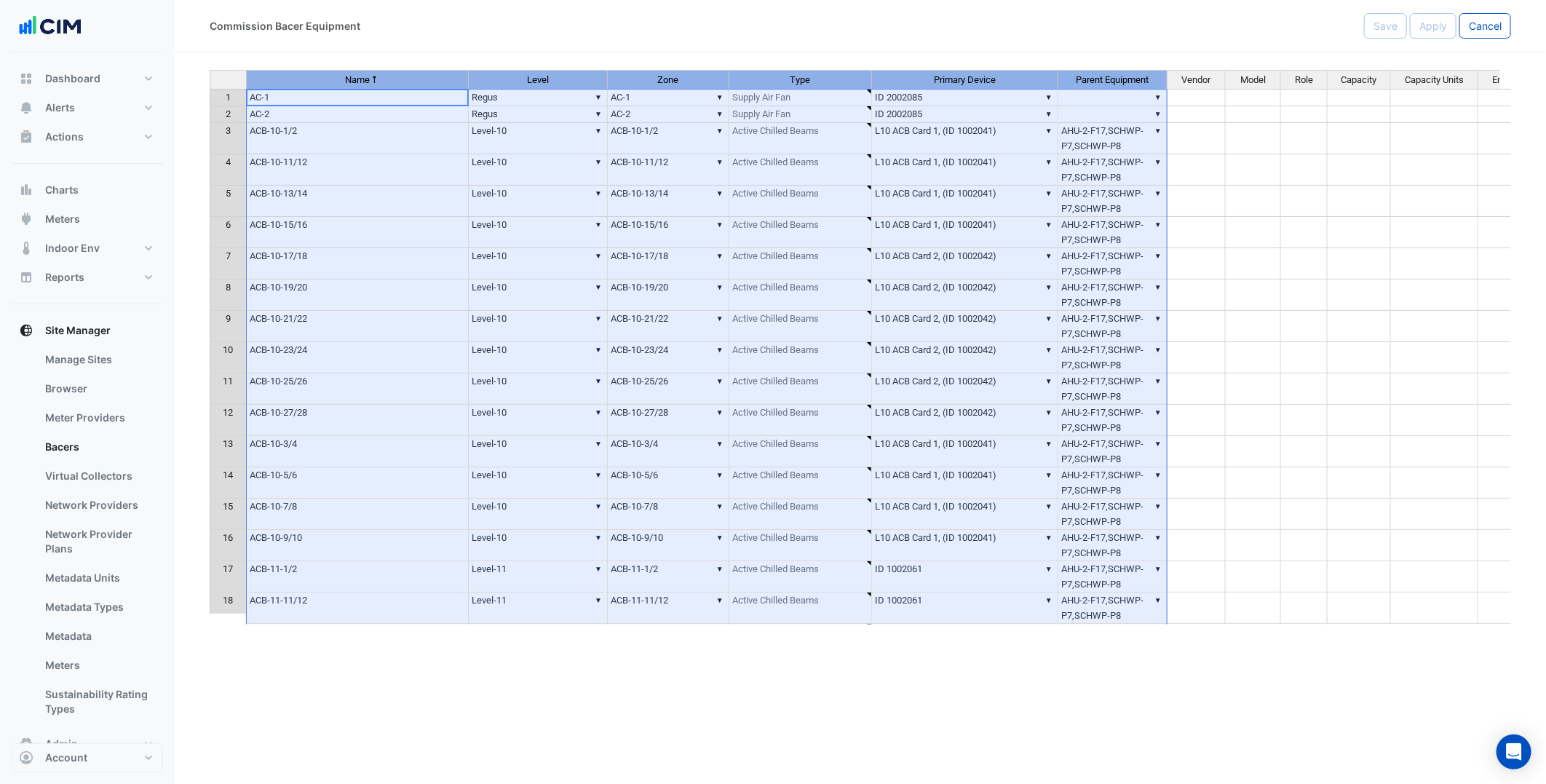
click at [714, 664] on div "Commission Bacer Equipment Save Apply Cancel Name Level Zone Type Primary Devic…" at bounding box center [860, 392] width 1371 height 784
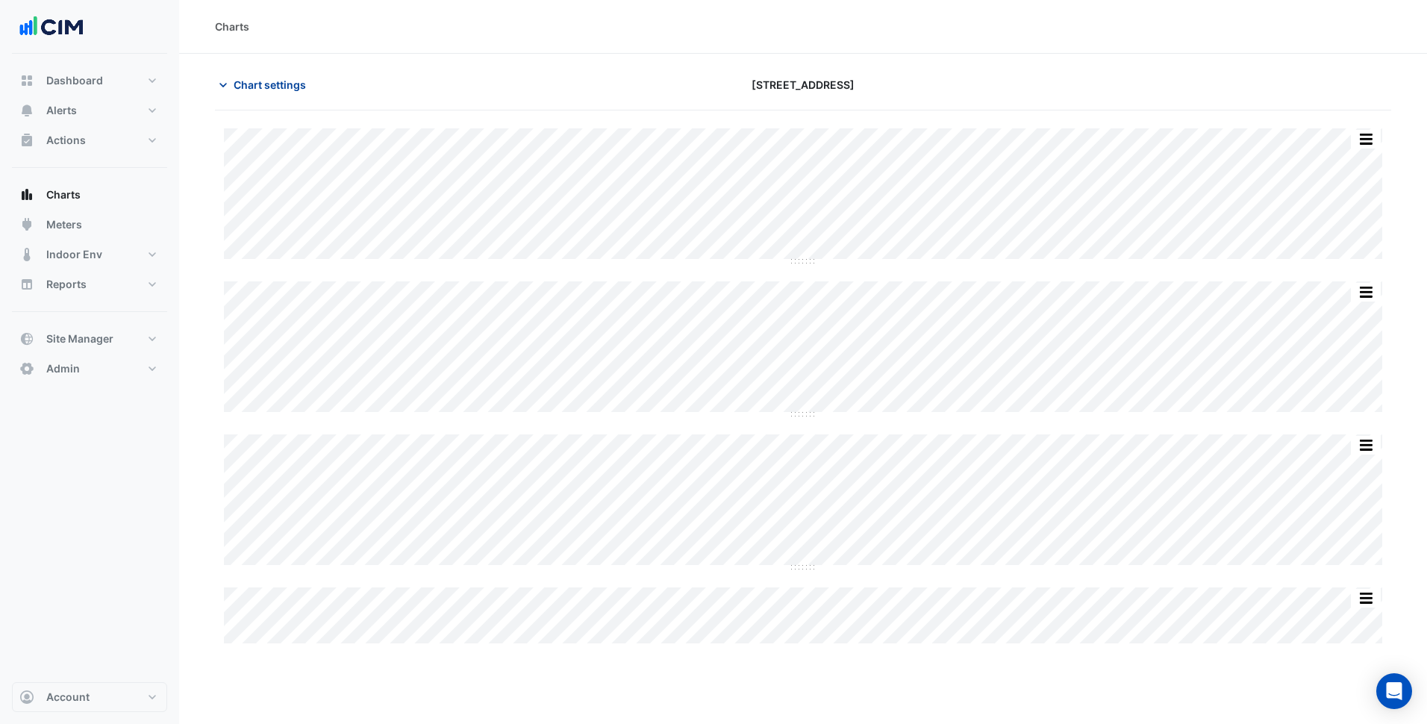
click at [282, 89] on span "Chart settings" at bounding box center [270, 85] width 72 height 16
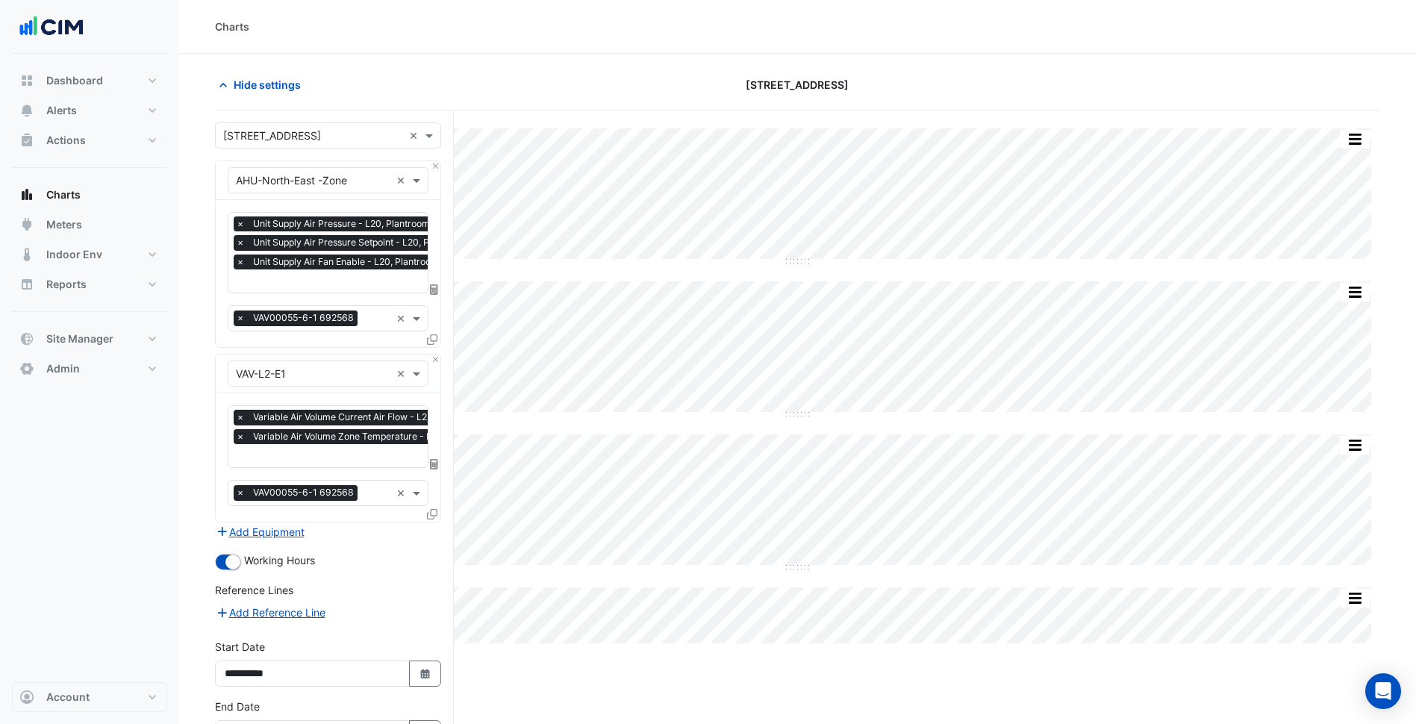
click at [318, 128] on input "text" at bounding box center [313, 136] width 180 height 16
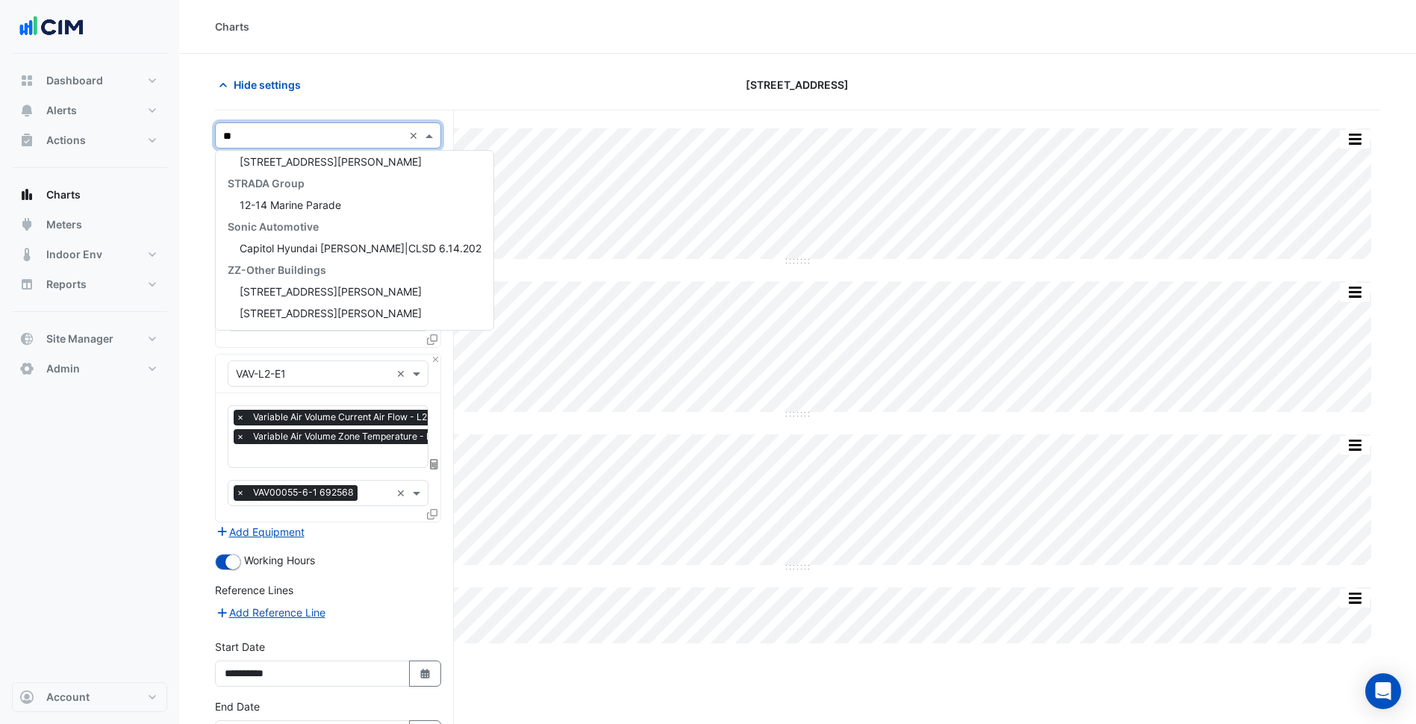
scroll to position [417, 0]
type input "***"
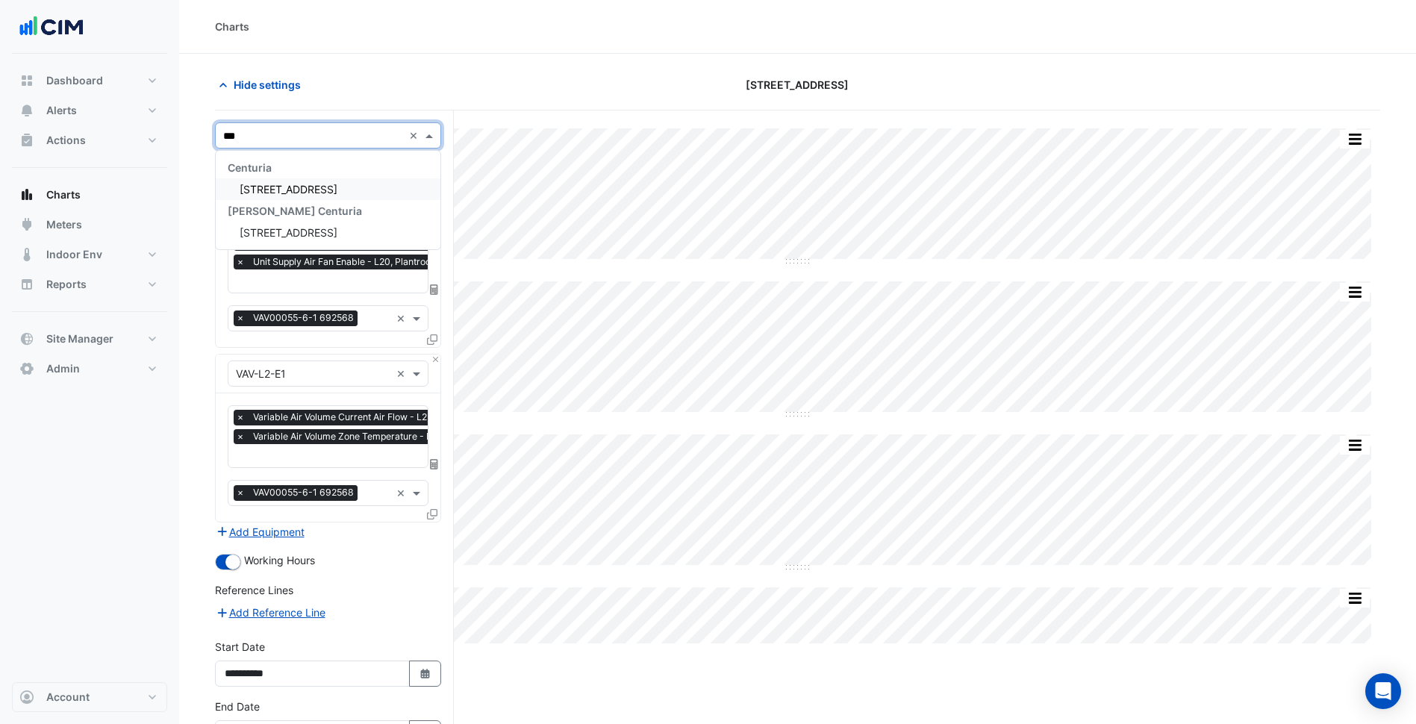
scroll to position [0, 0]
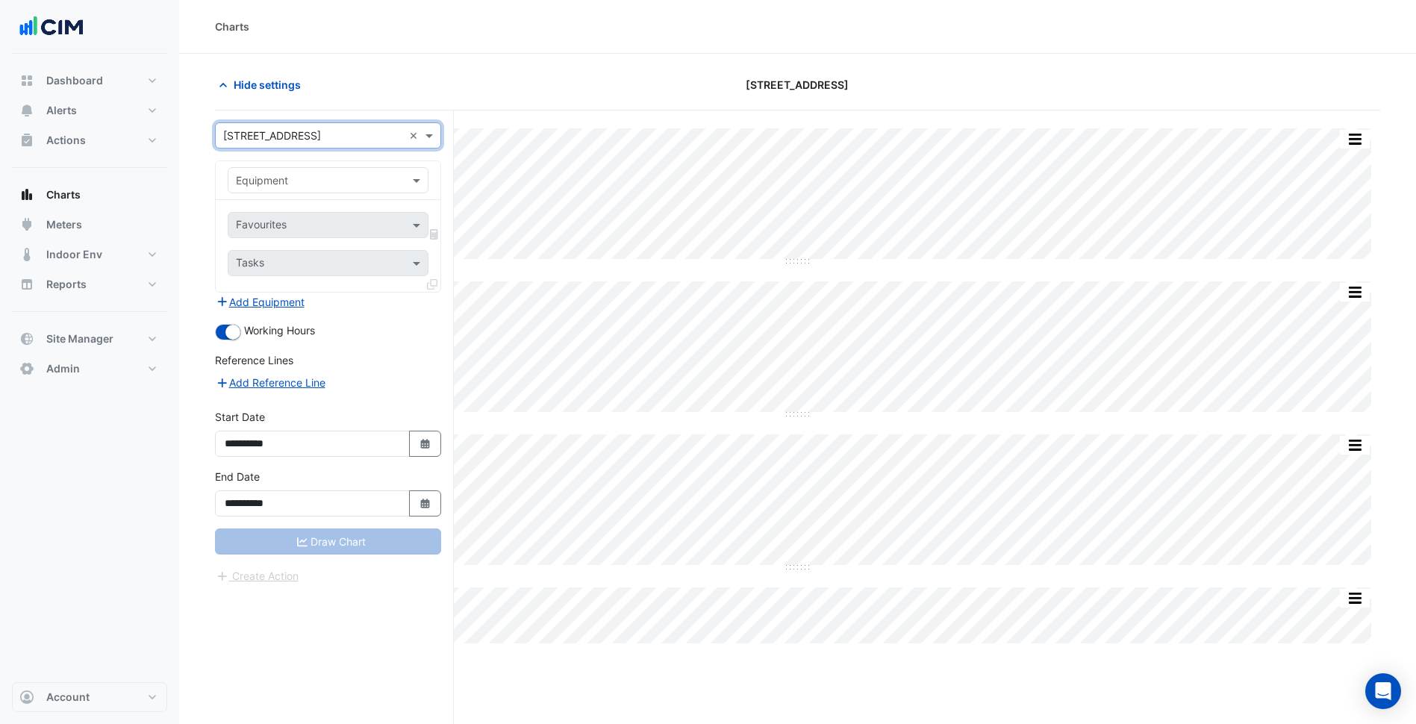
click at [354, 174] on input "text" at bounding box center [313, 181] width 154 height 16
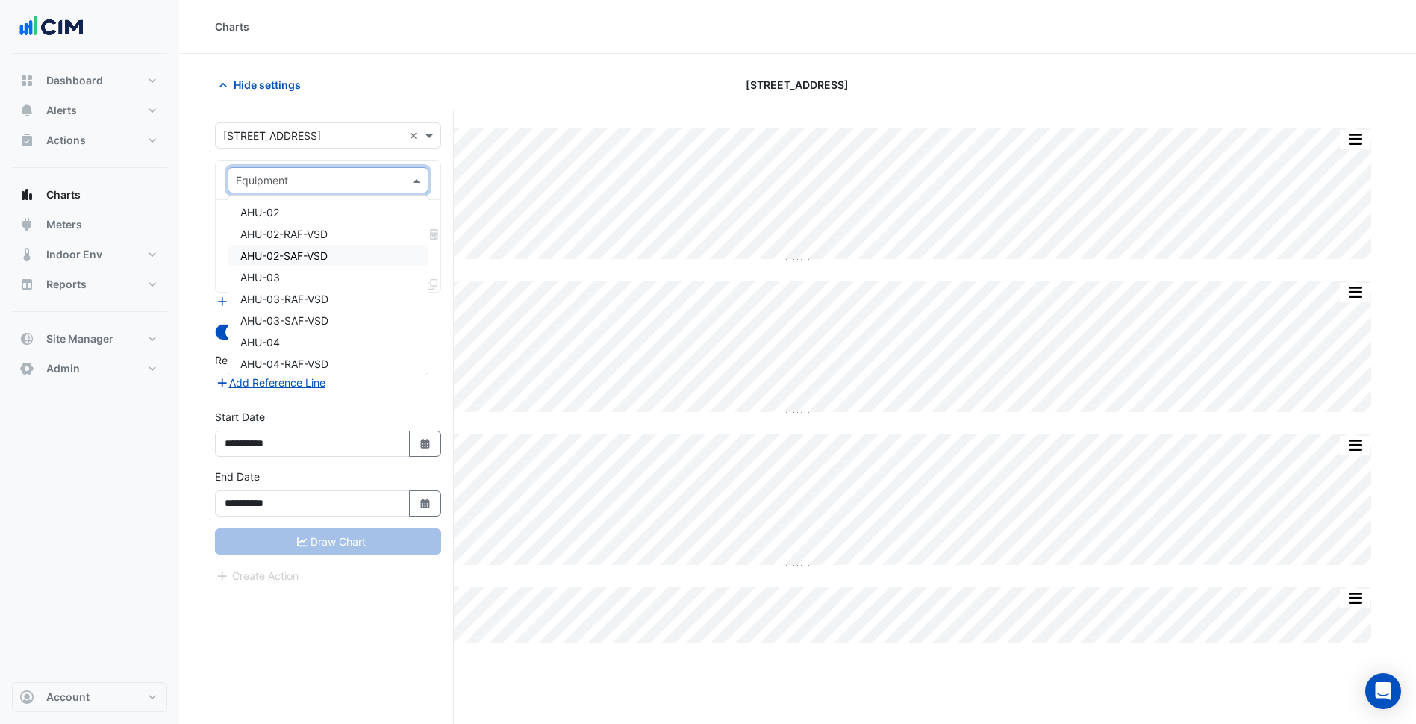
click at [323, 248] on div "AHU-02-SAF-VSD" at bounding box center [327, 256] width 199 height 22
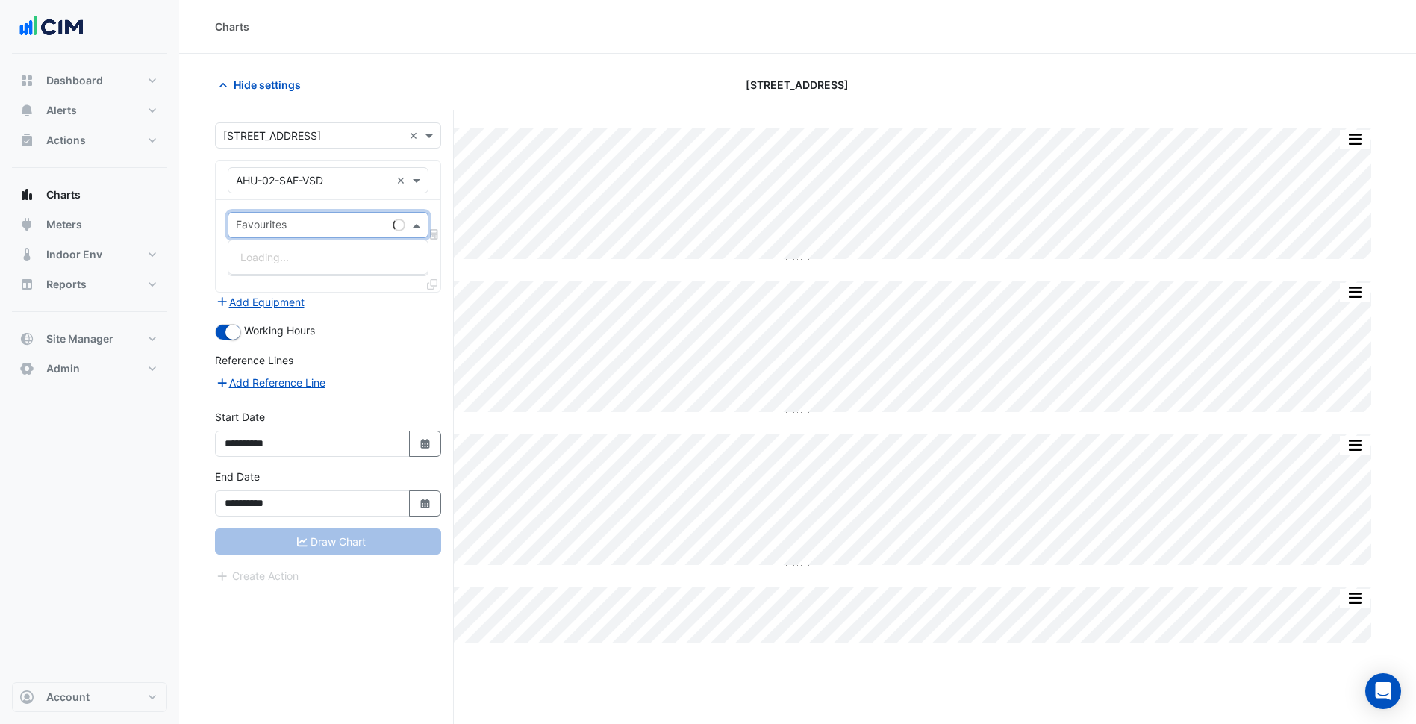
click at [335, 231] on input "text" at bounding box center [311, 227] width 151 height 16
type input "***"
click at [308, 186] on input "text" at bounding box center [313, 181] width 154 height 16
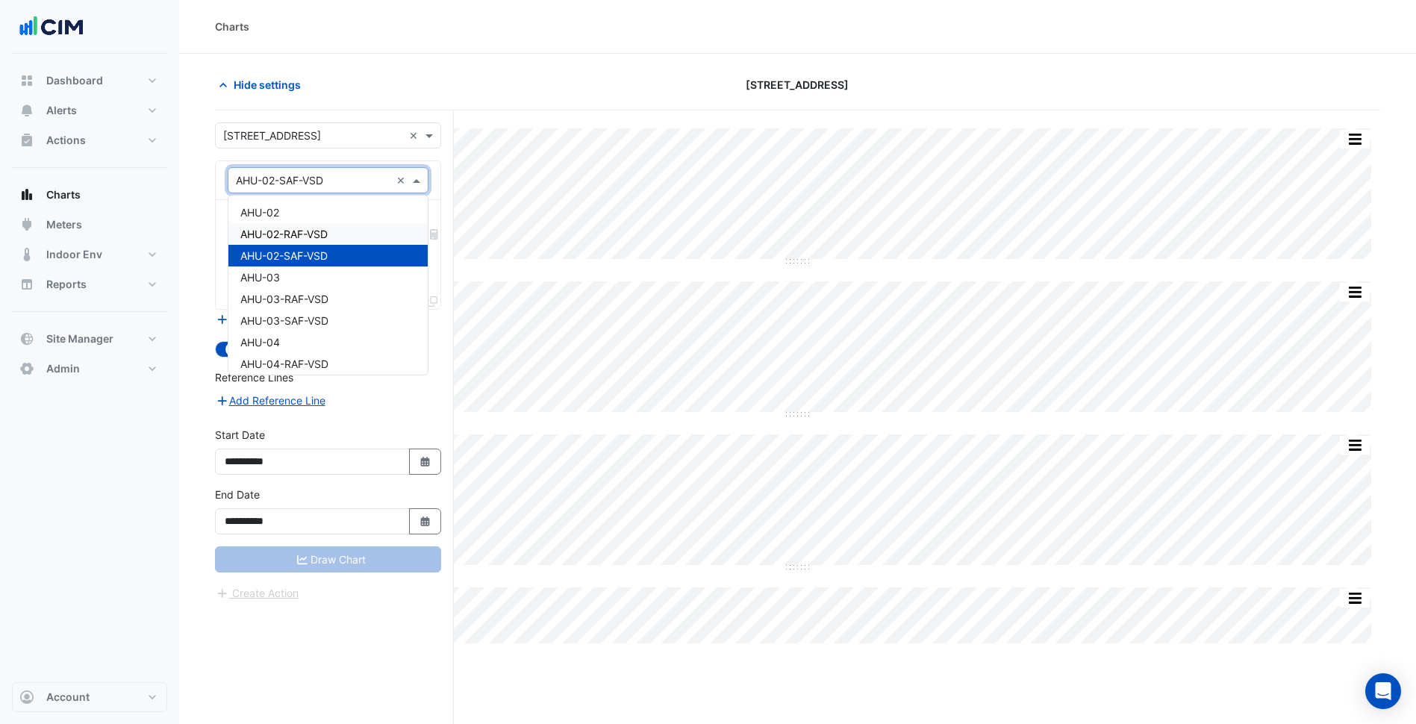
click at [310, 212] on div "AHU-02" at bounding box center [327, 212] width 199 height 22
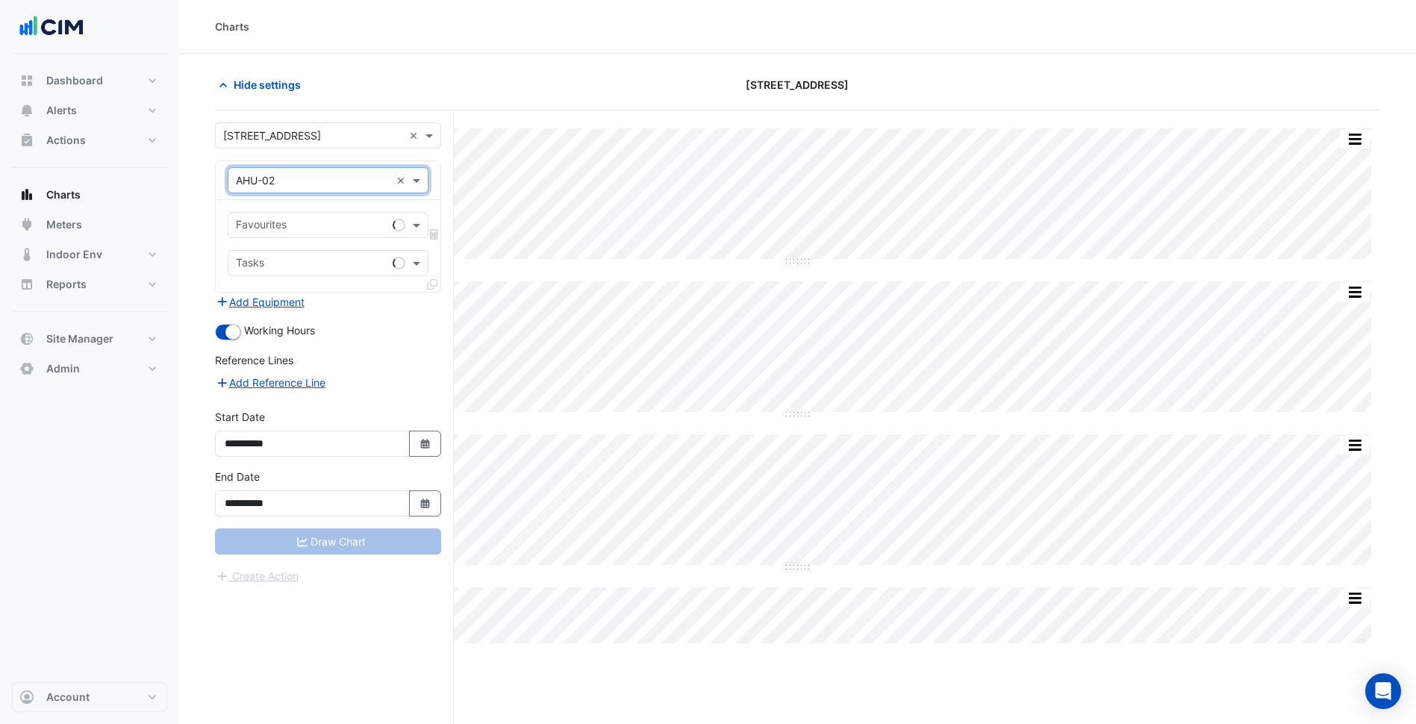
click at [316, 222] on input "text" at bounding box center [311, 227] width 151 height 16
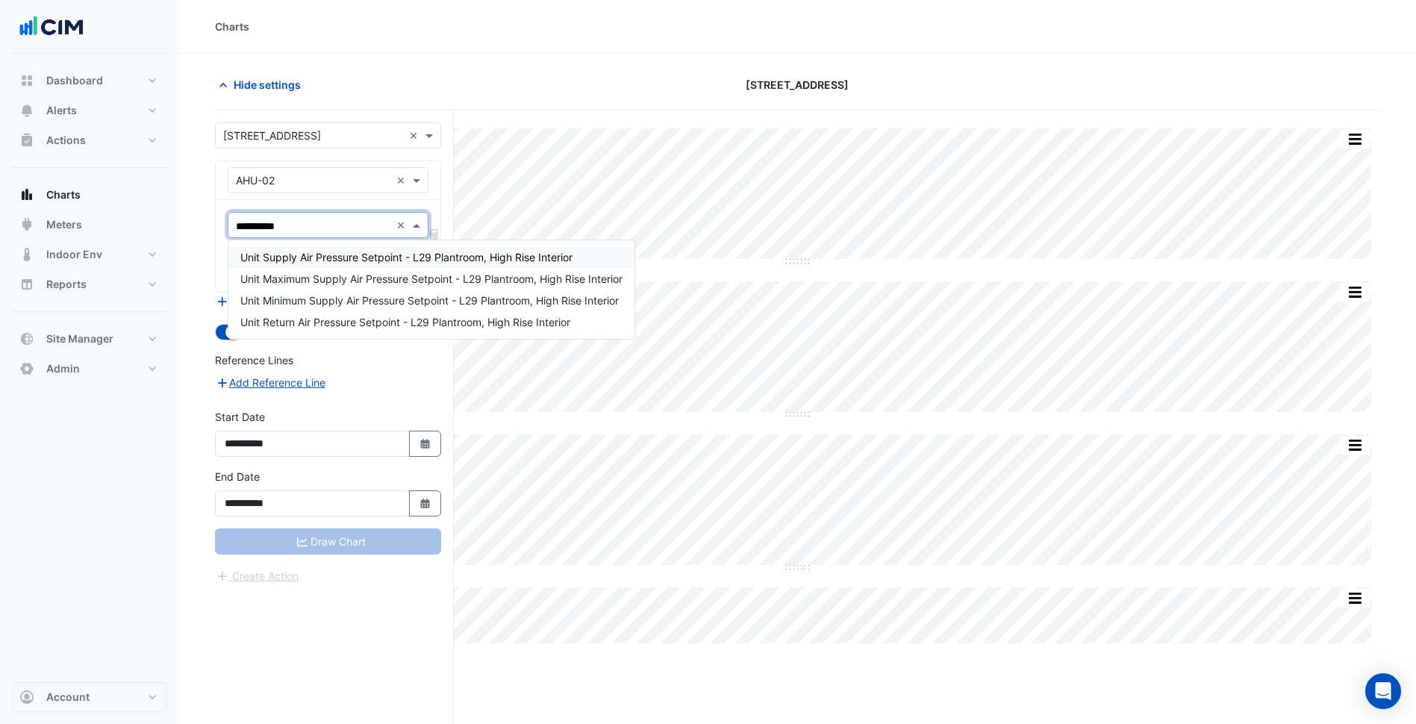
type input "**********"
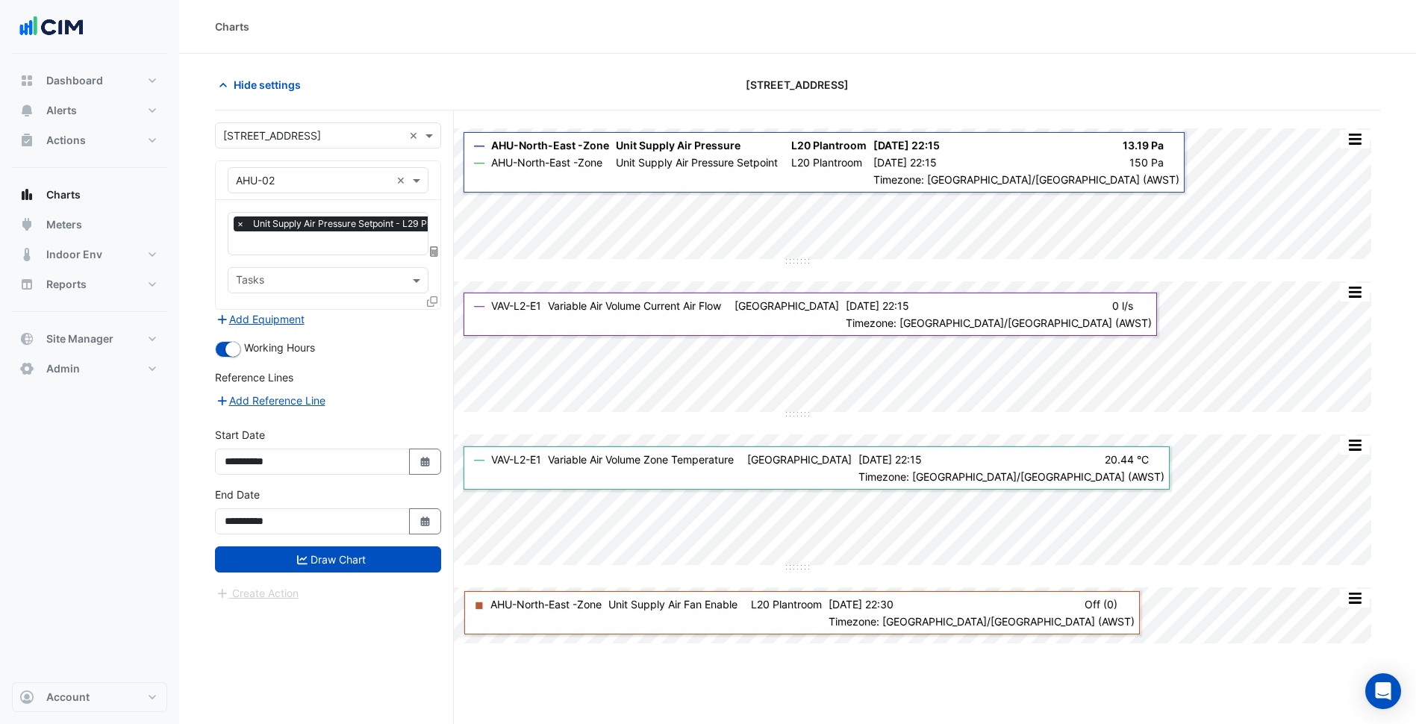
click at [429, 295] on fa-icon at bounding box center [432, 301] width 10 height 13
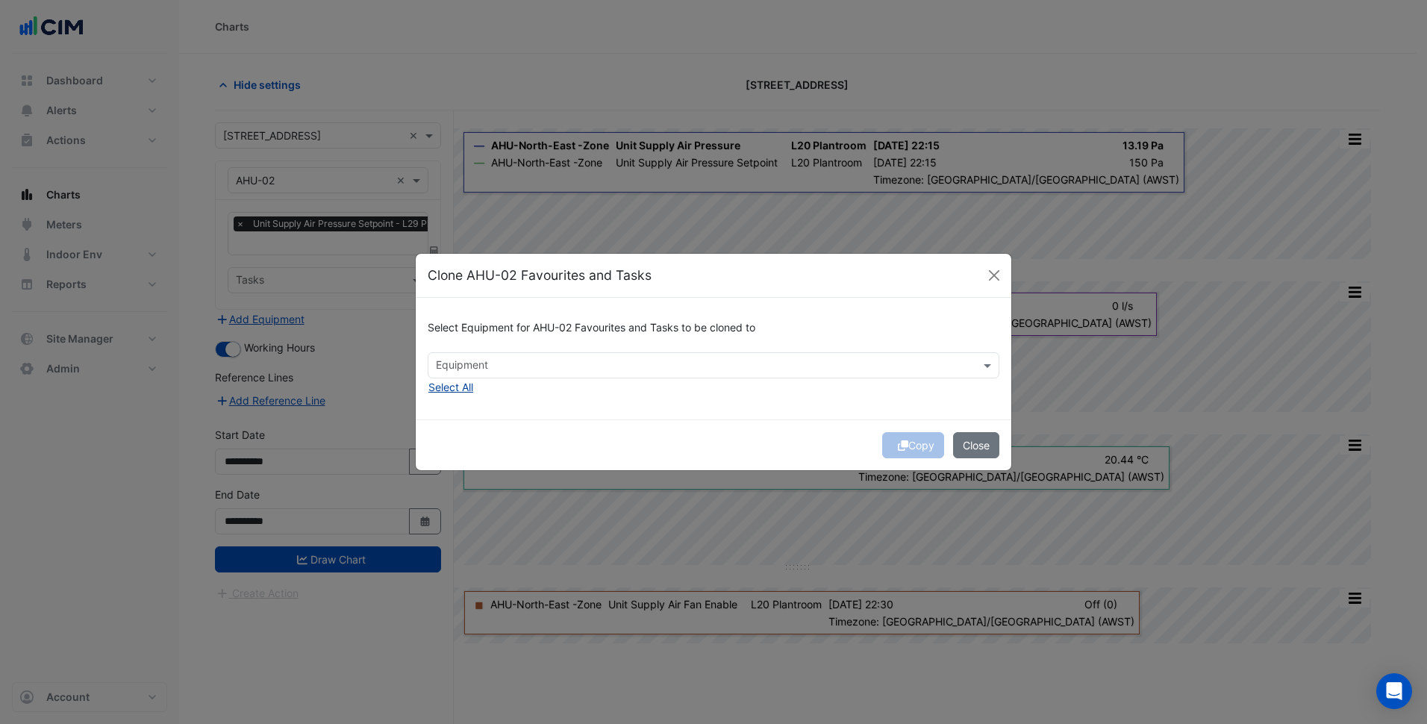
click at [464, 387] on button "Select All" at bounding box center [451, 386] width 46 height 17
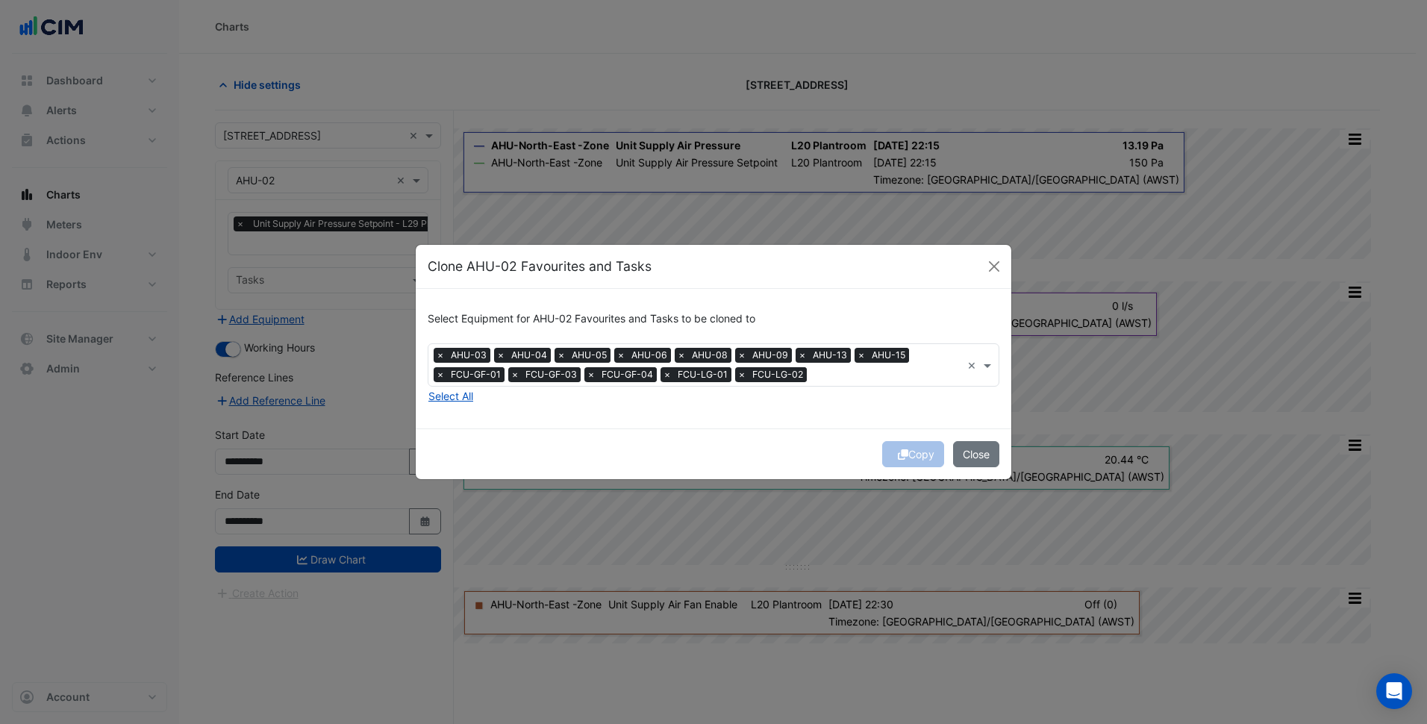
click at [655, 442] on div "Copy Close" at bounding box center [713, 453] width 595 height 51
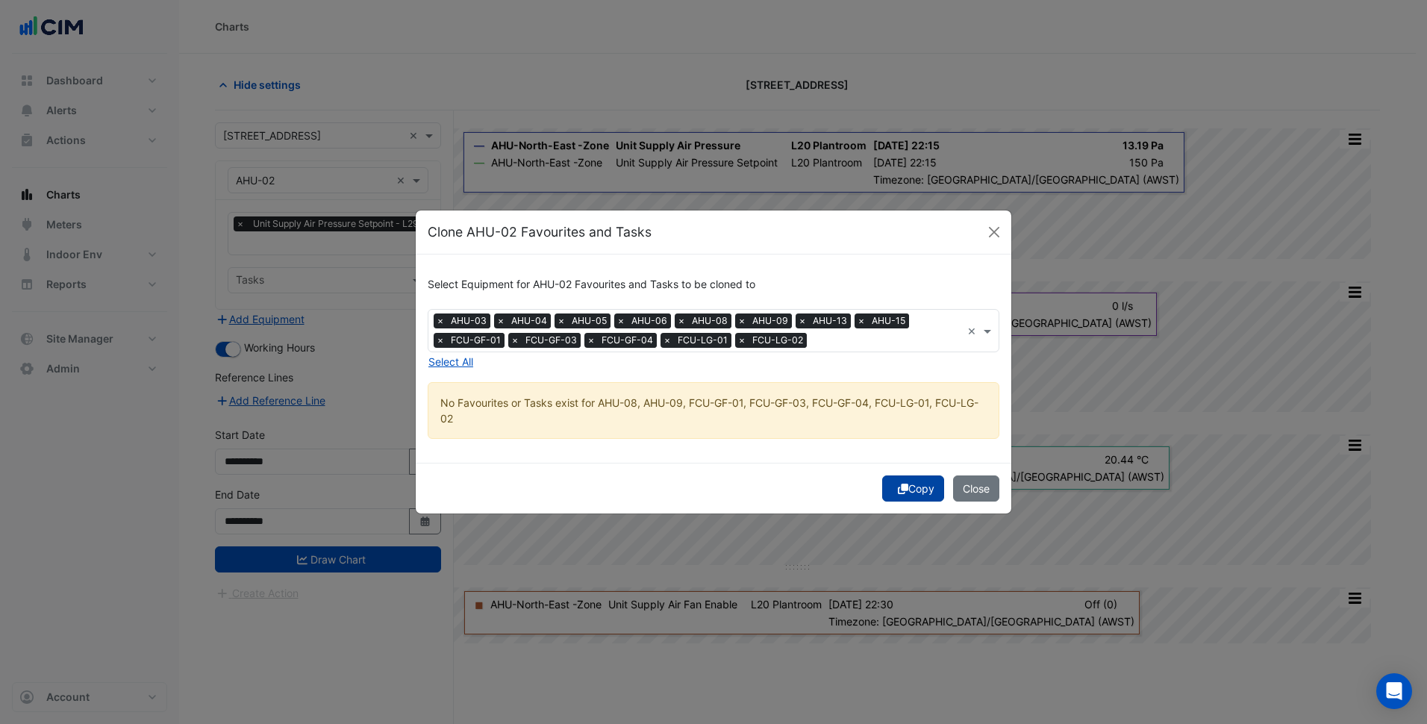
click at [911, 498] on button "Copy" at bounding box center [913, 488] width 62 height 26
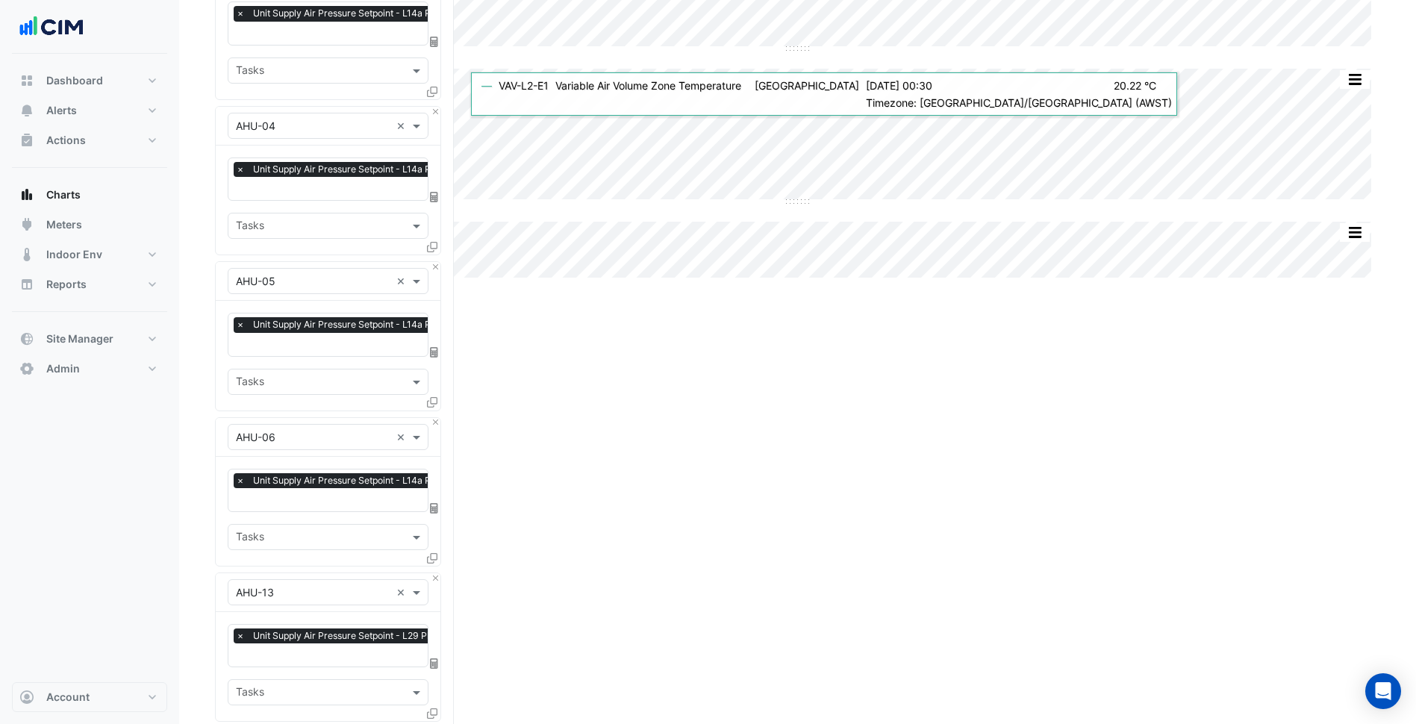
scroll to position [813, 0]
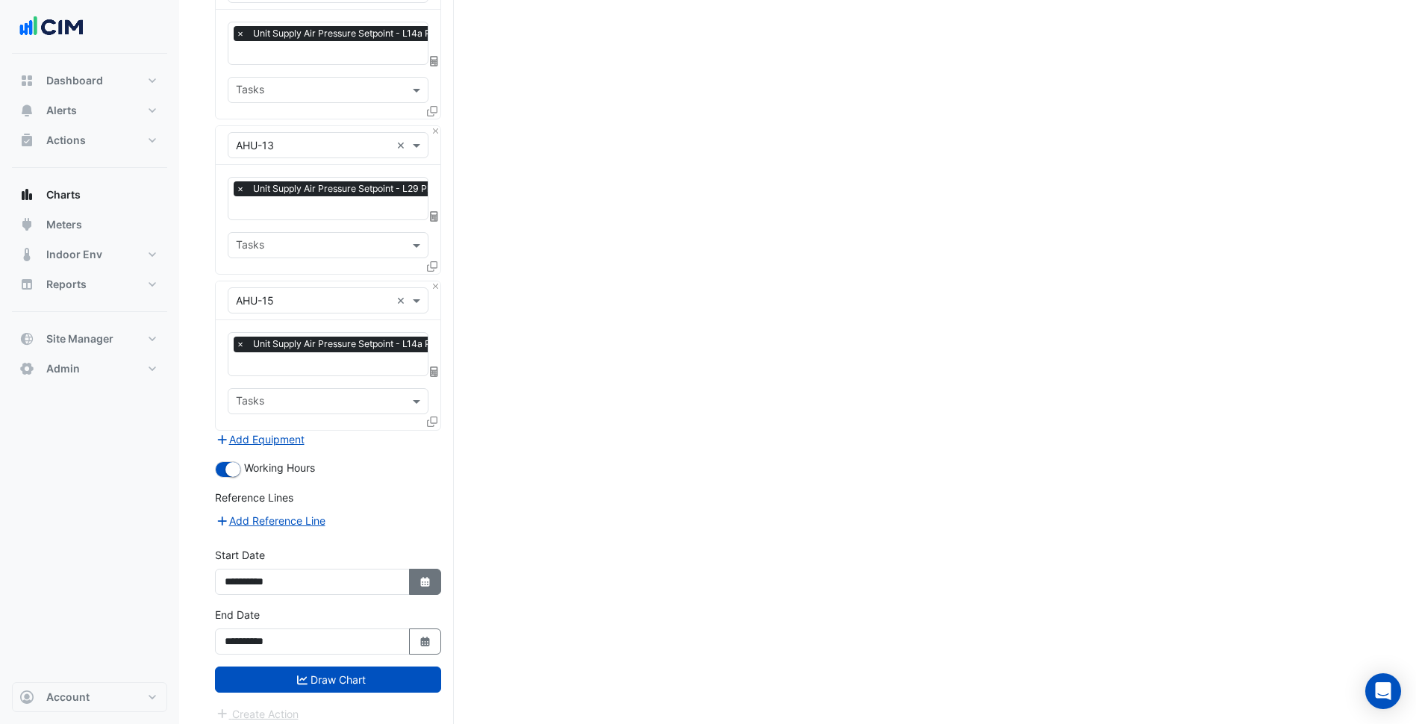
click at [424, 569] on button "Select Date" at bounding box center [425, 582] width 33 height 26
select select "*"
select select "****"
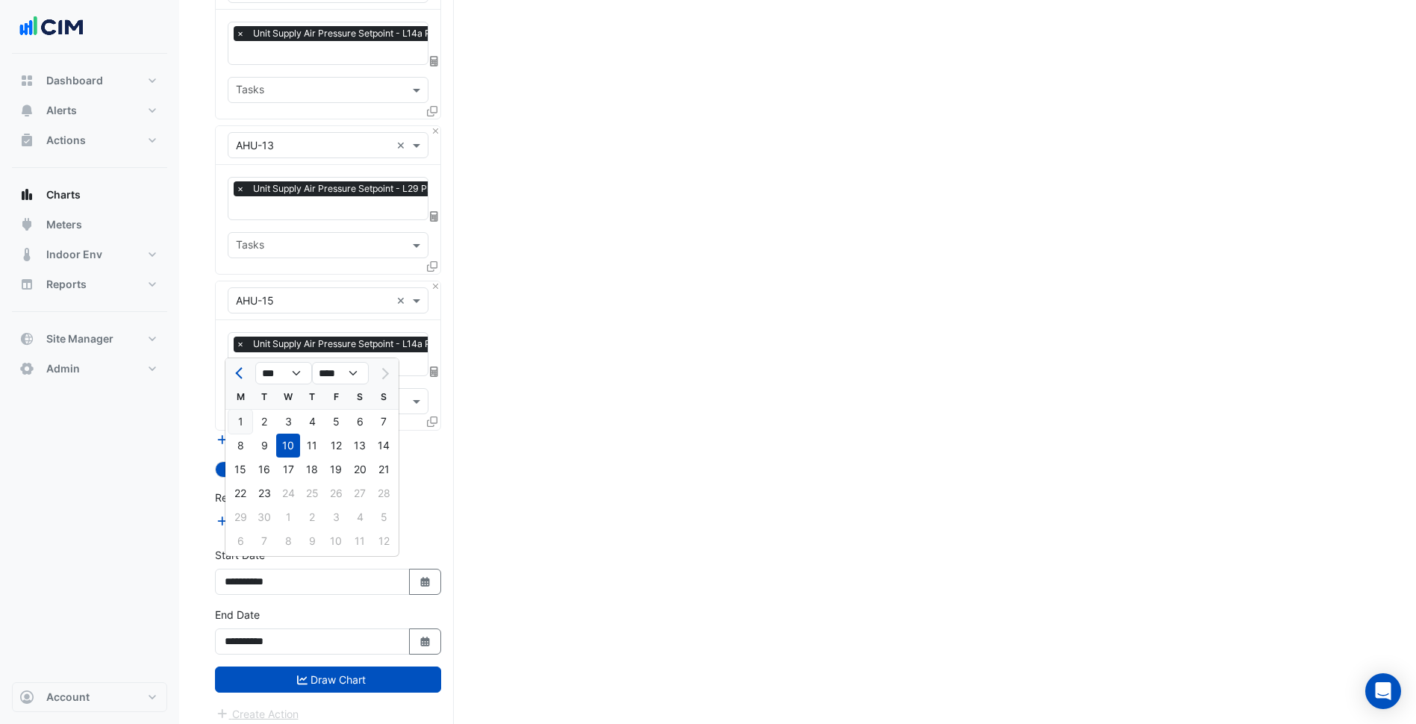
click at [241, 420] on div "1" at bounding box center [240, 422] width 24 height 24
type input "**********"
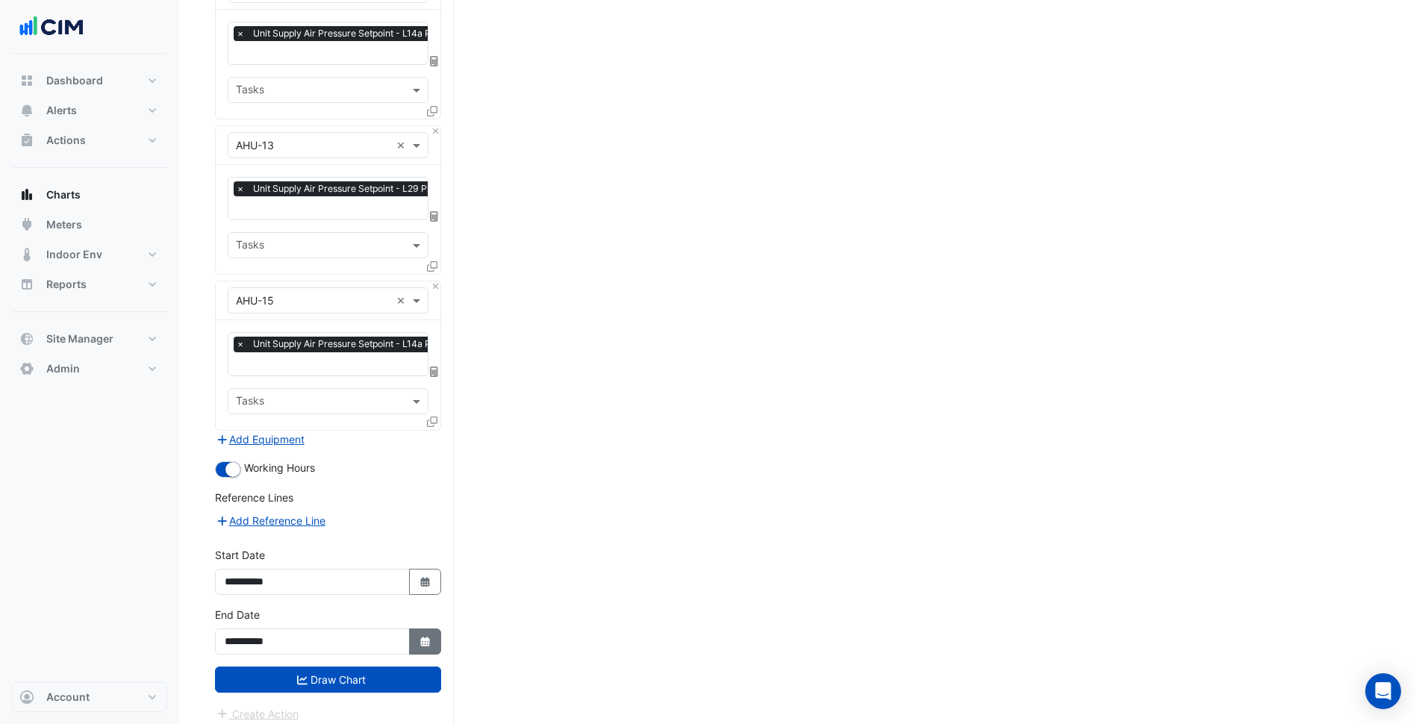
click at [419, 637] on icon "Select Date" at bounding box center [425, 642] width 13 height 10
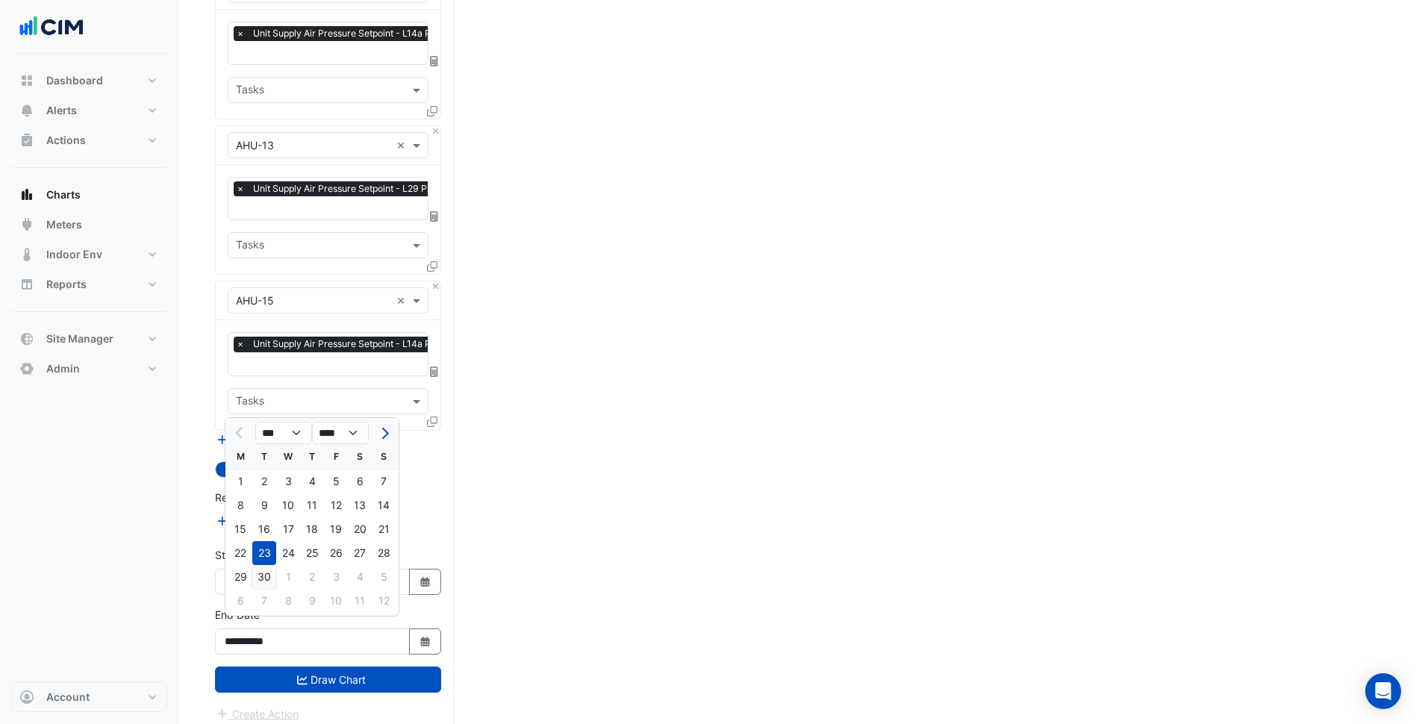
click at [267, 582] on div "30" at bounding box center [264, 577] width 24 height 24
type input "**********"
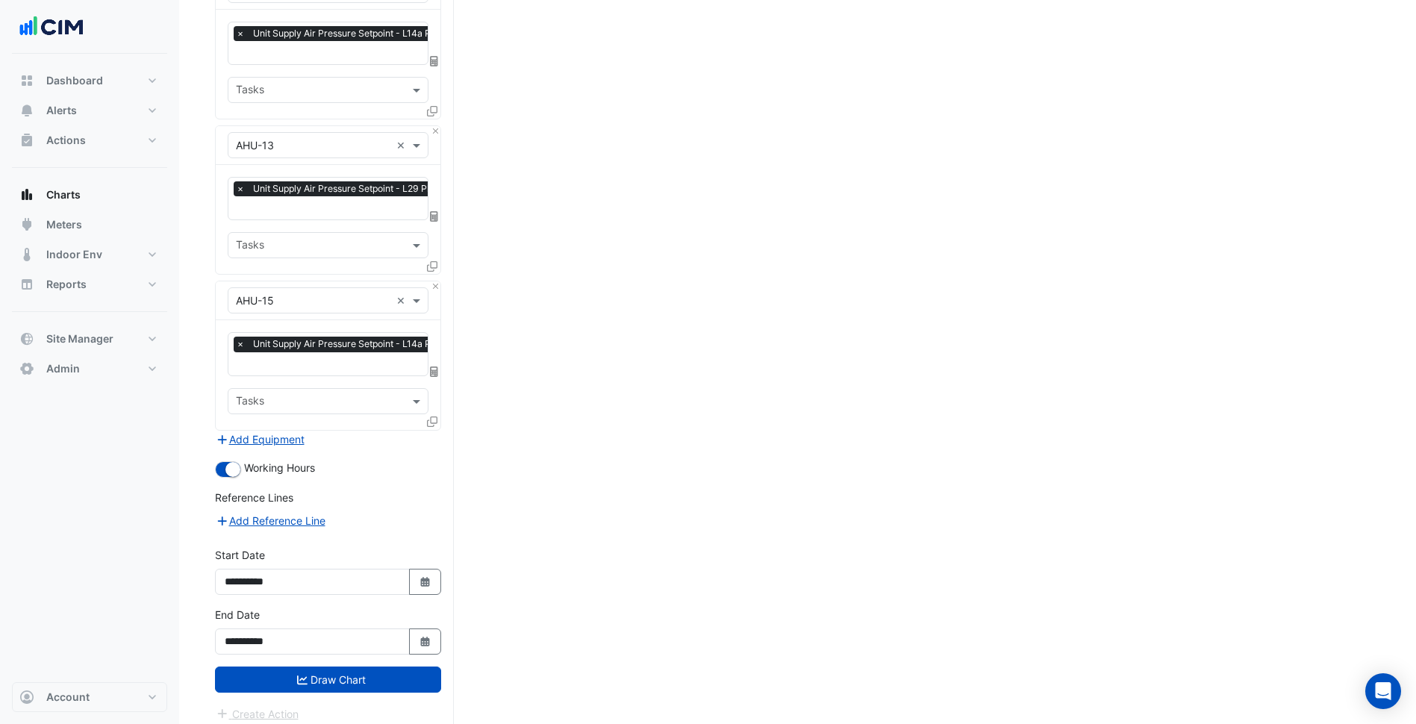
click at [307, 682] on form "× 140 St Georges Terrace × × AHU-02 × × Unit Supply Air Pressure Setpoint - L29…" at bounding box center [328, 16] width 226 height 1413
click at [327, 666] on button "Draw Chart" at bounding box center [328, 679] width 226 height 26
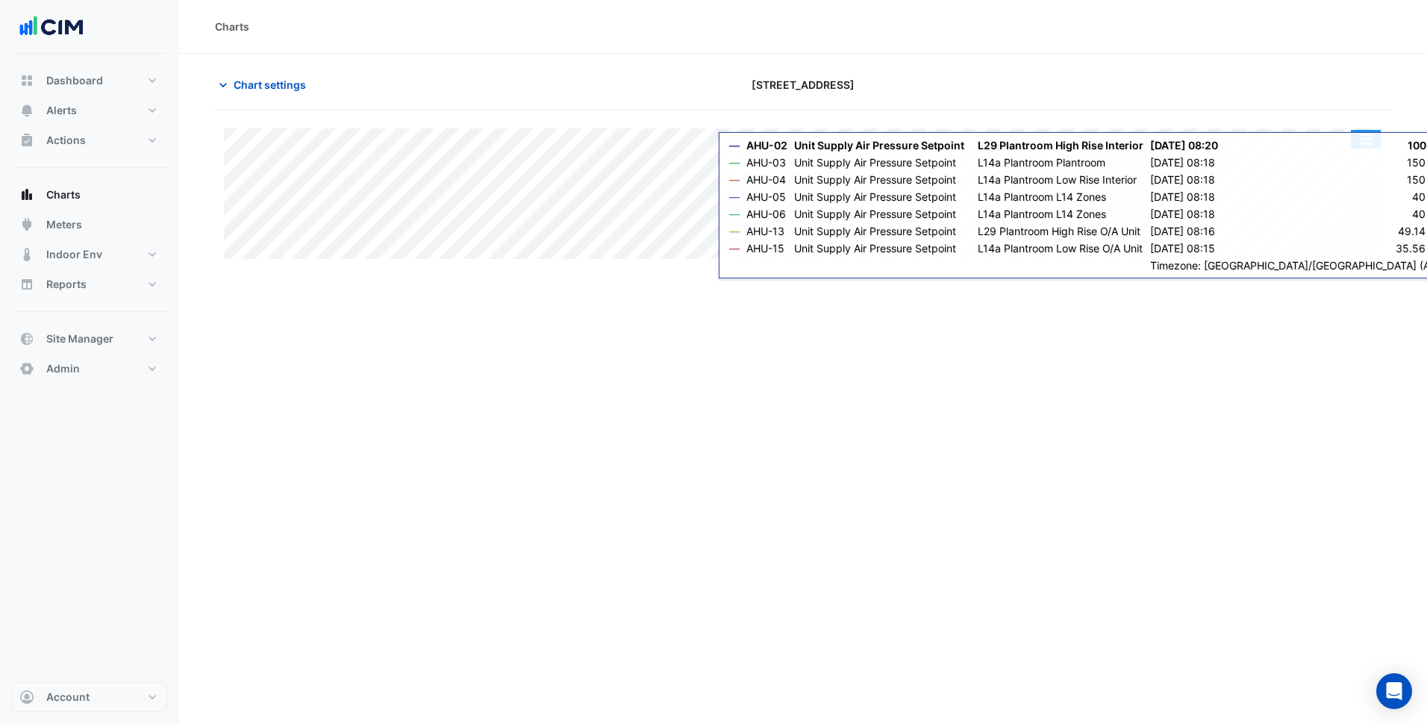
click at [1372, 140] on button "button" at bounding box center [1366, 139] width 30 height 19
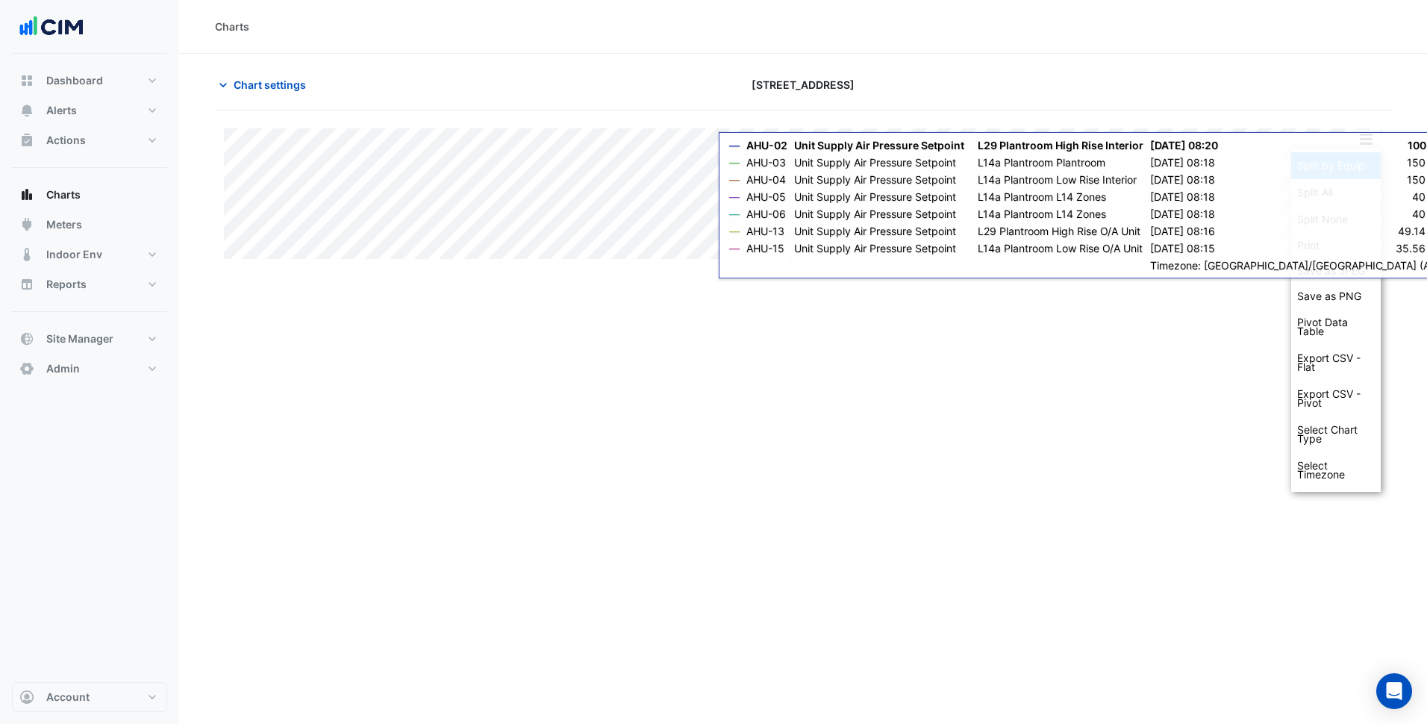
click at [1356, 156] on div "Split by Equip" at bounding box center [1336, 165] width 90 height 27
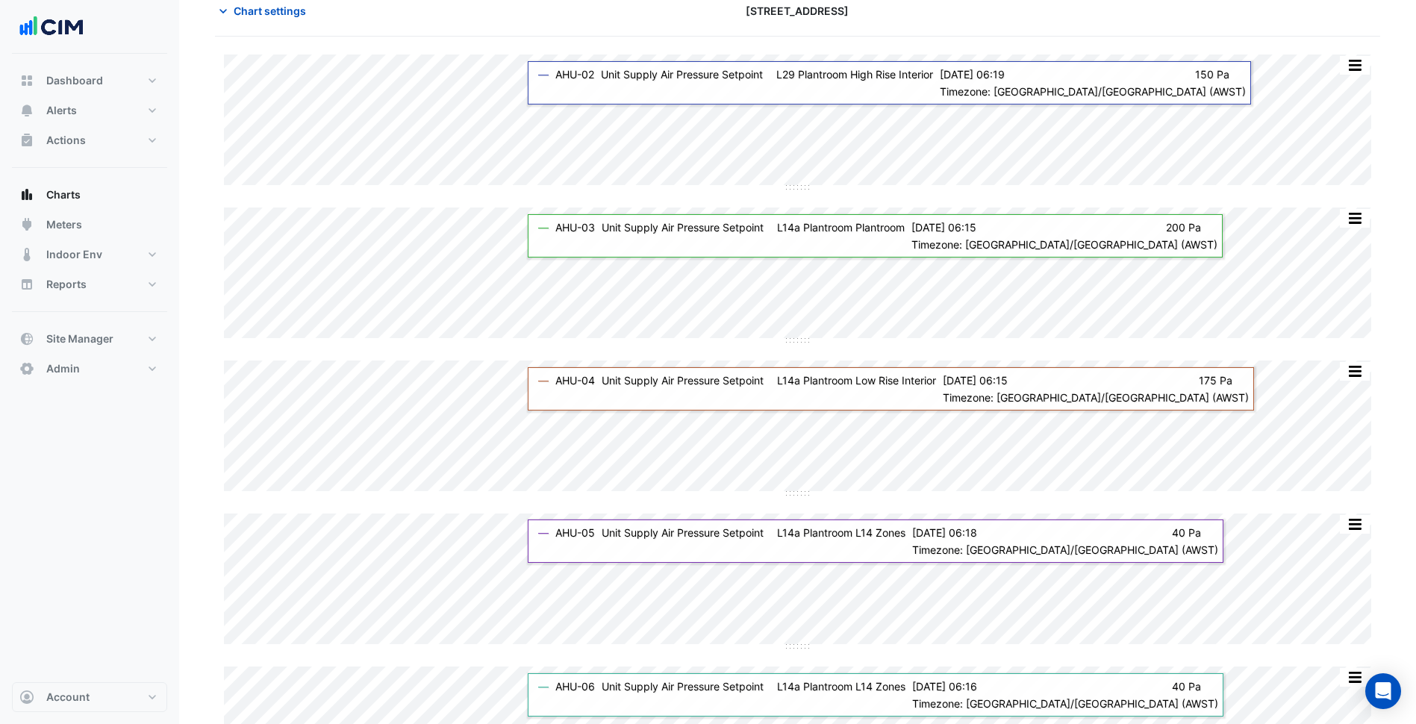
scroll to position [75, 0]
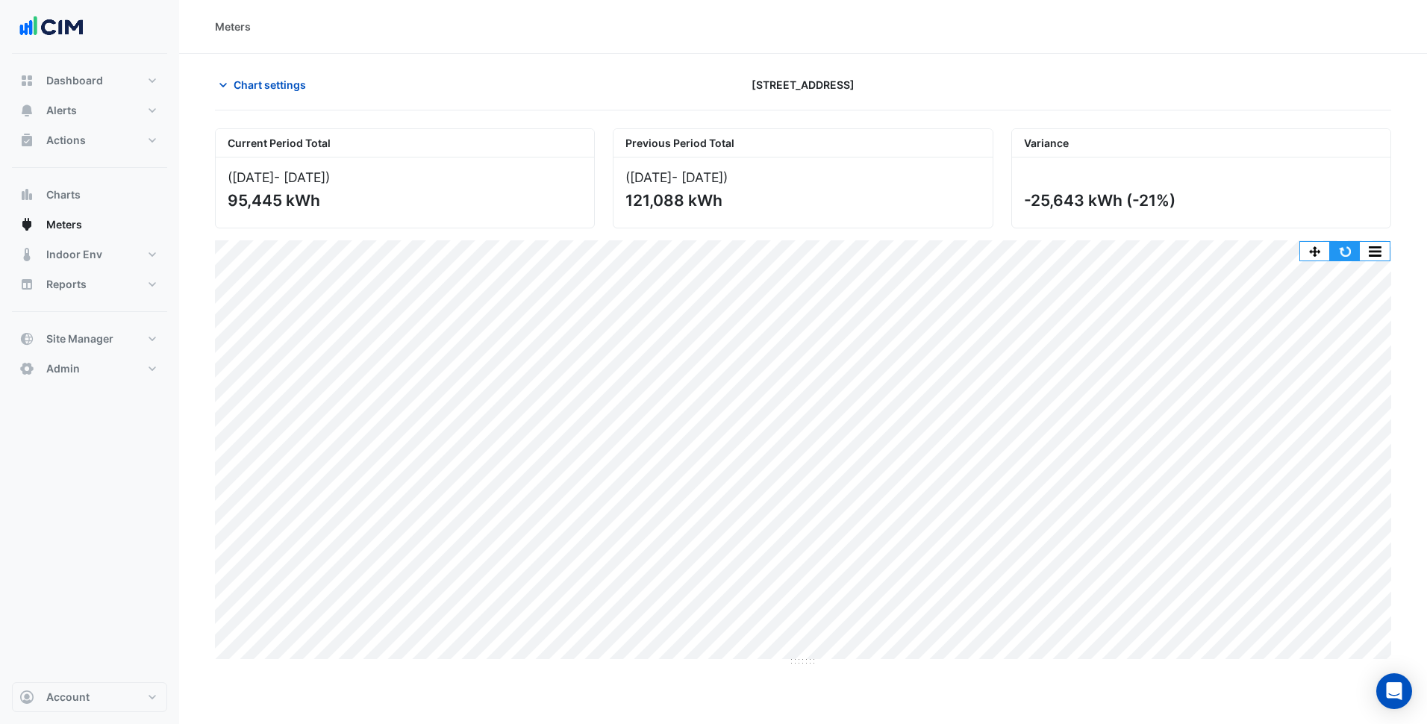
click at [1351, 255] on button "button" at bounding box center [1345, 251] width 30 height 19
click at [257, 92] on span "Chart settings" at bounding box center [270, 85] width 72 height 16
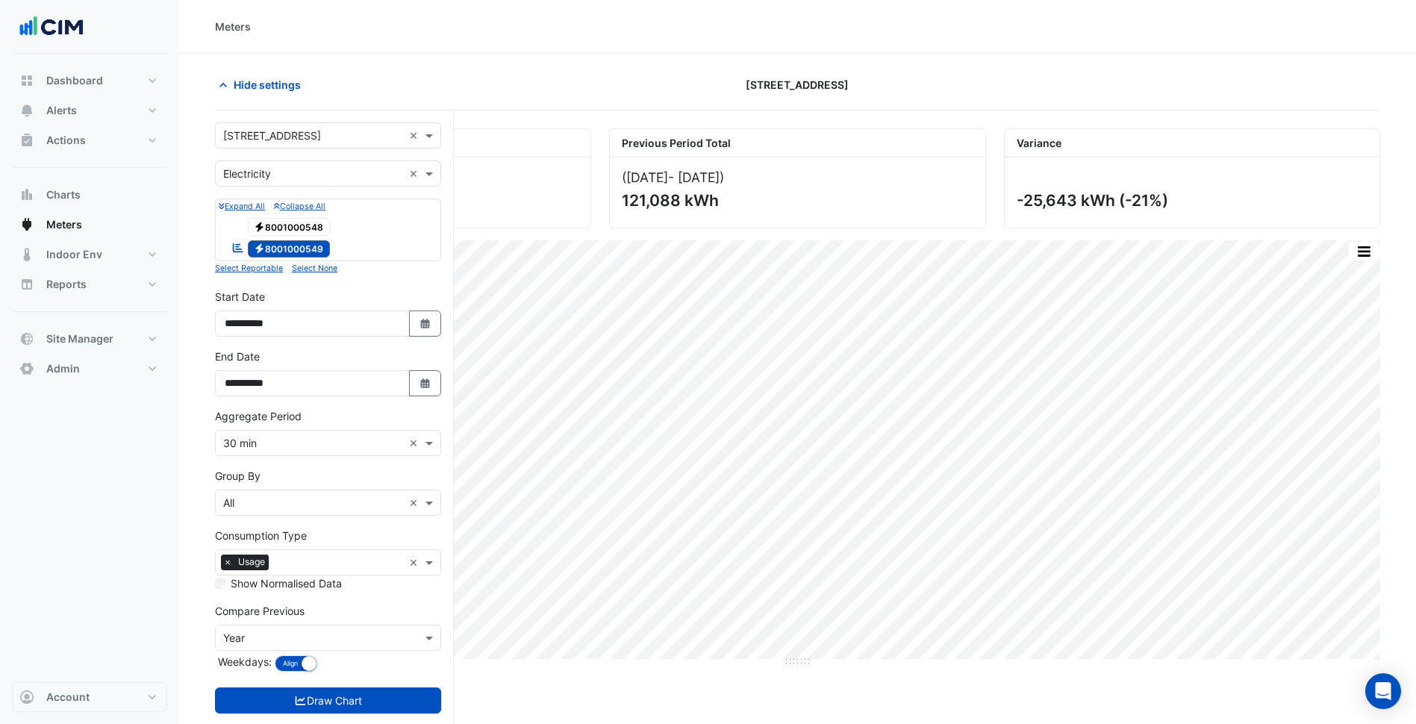
click at [270, 216] on div "Electricity 8001000548" at bounding box center [281, 226] width 106 height 21
click at [350, 689] on button "Draw Chart" at bounding box center [328, 700] width 226 height 26
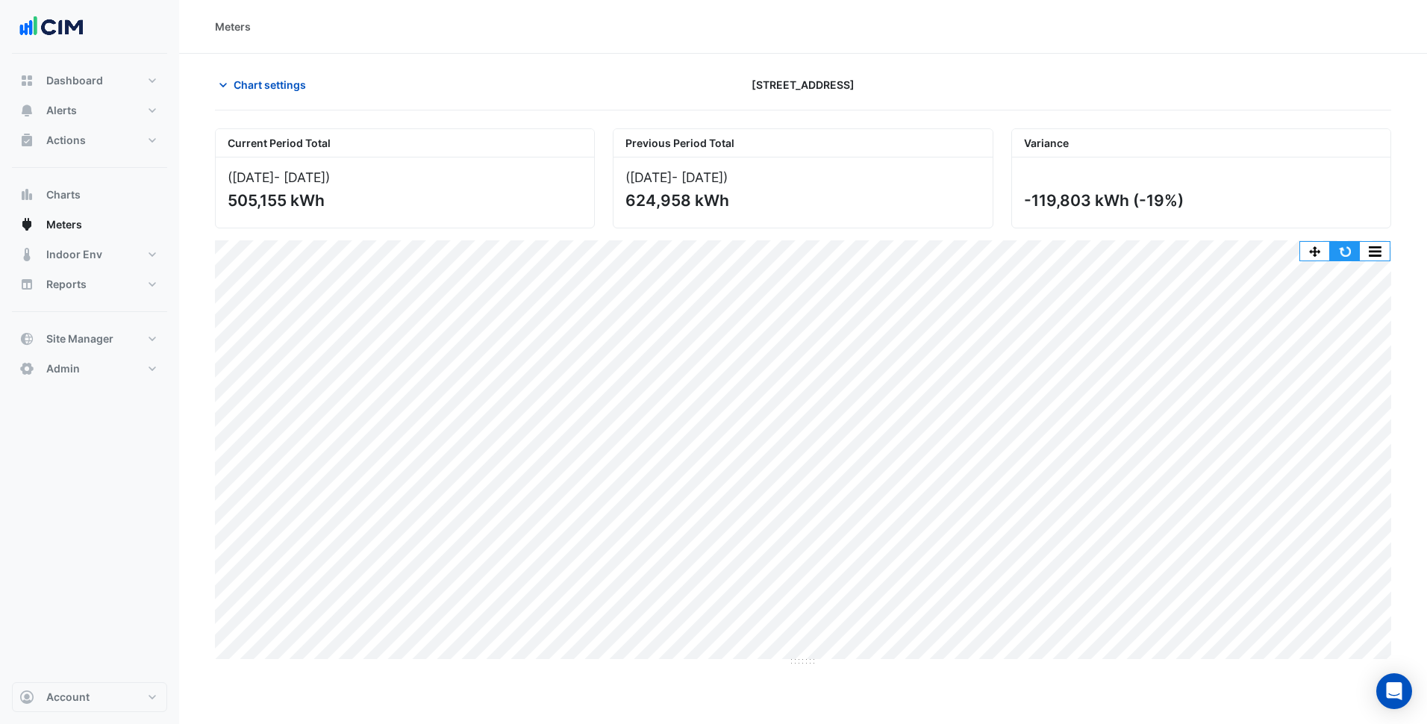
click at [1345, 244] on button "button" at bounding box center [1345, 251] width 30 height 19
click at [104, 87] on button "Dashboard" at bounding box center [89, 81] width 155 height 30
select select "***"
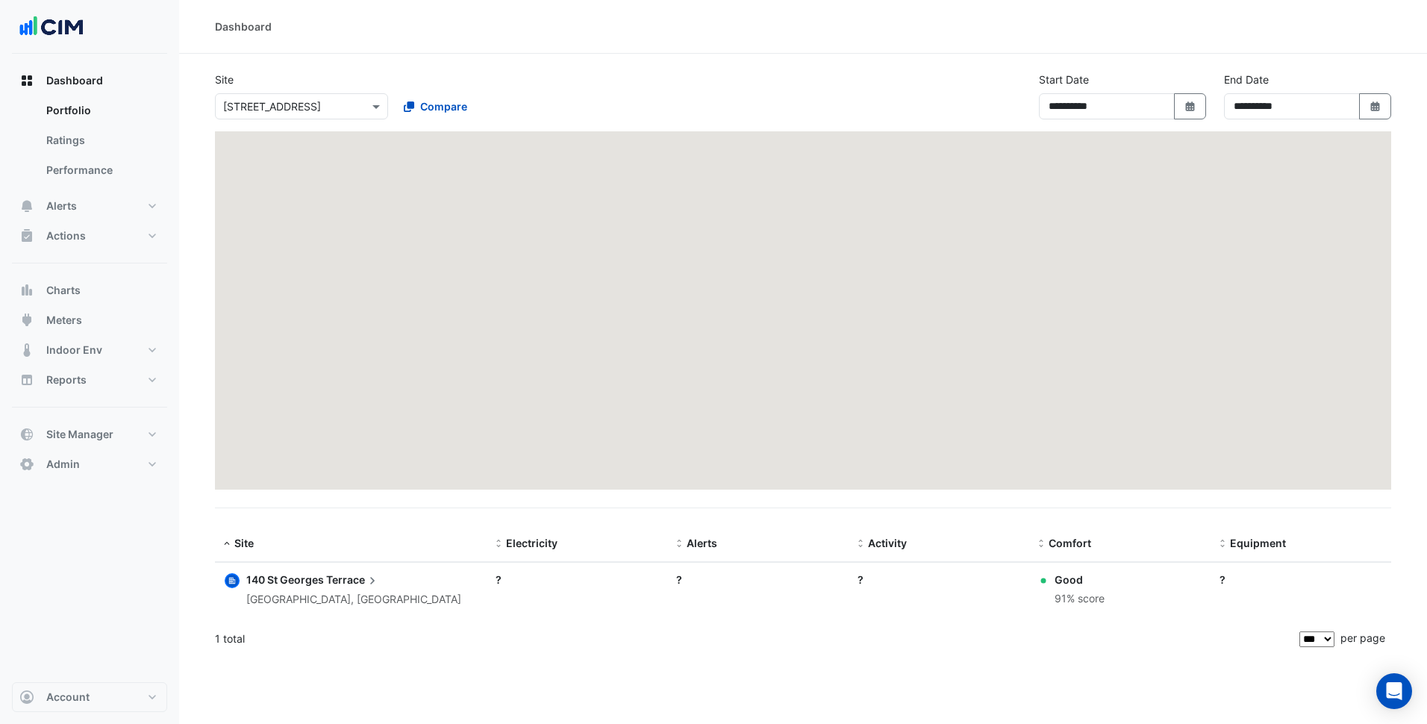
click at [303, 105] on input "text" at bounding box center [286, 107] width 127 height 16
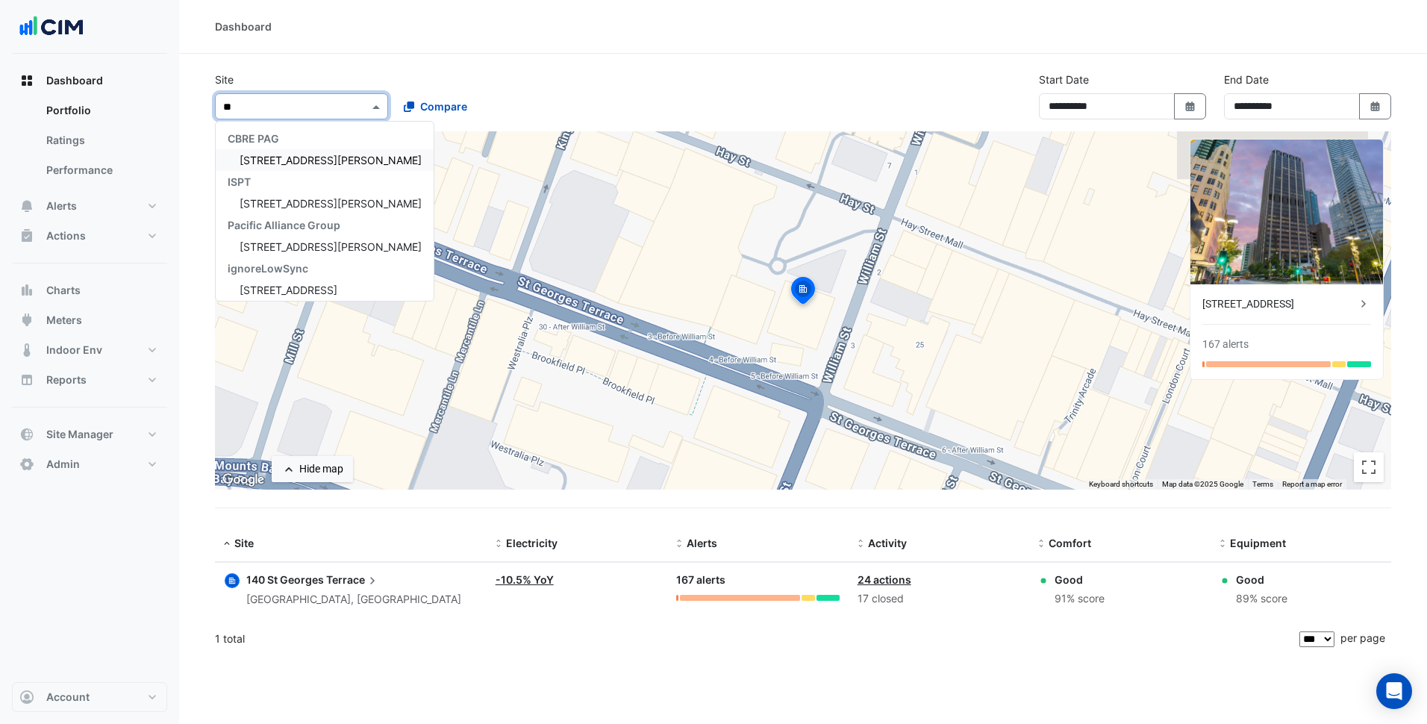
type input "***"
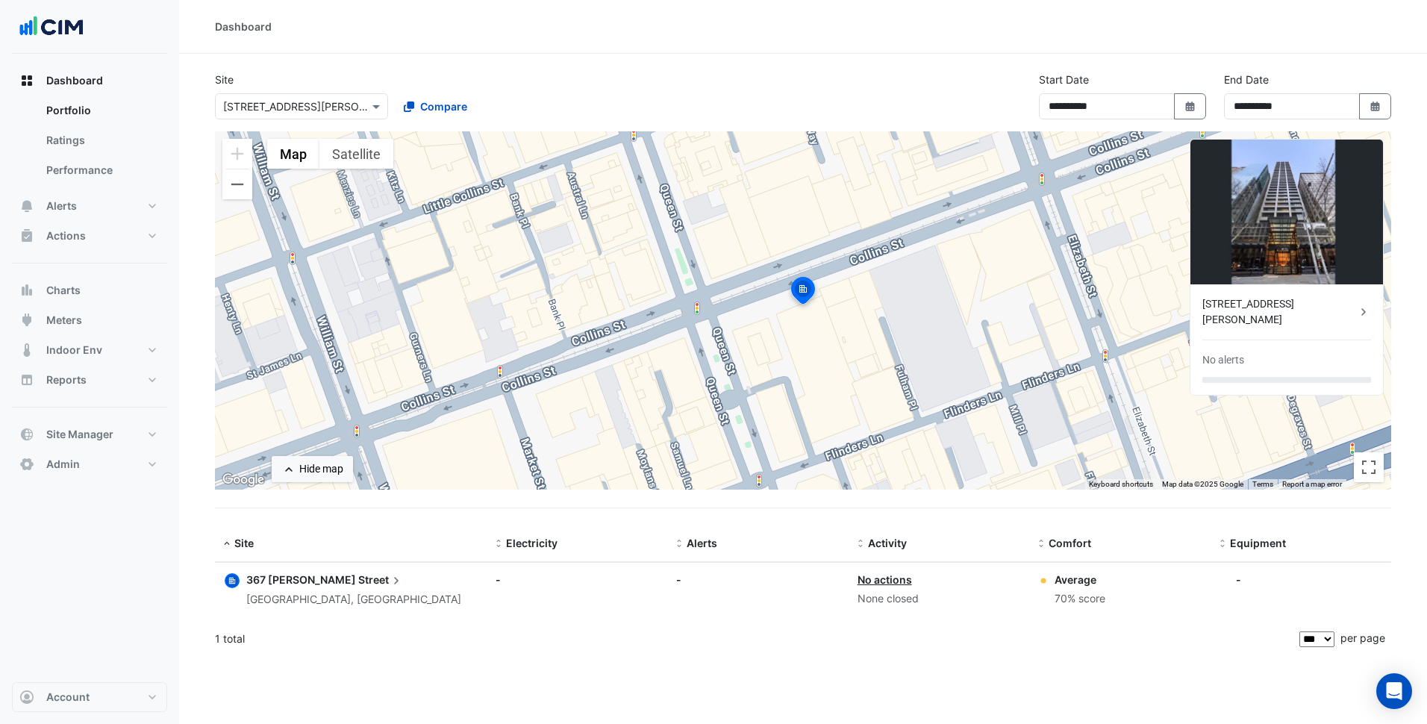
click at [358, 579] on span "Street" at bounding box center [381, 580] width 46 height 16
click at [554, 501] on ngb-offcanvas-backdrop at bounding box center [713, 362] width 1427 height 724
click at [1376, 118] on button "Select Date" at bounding box center [1375, 106] width 33 height 26
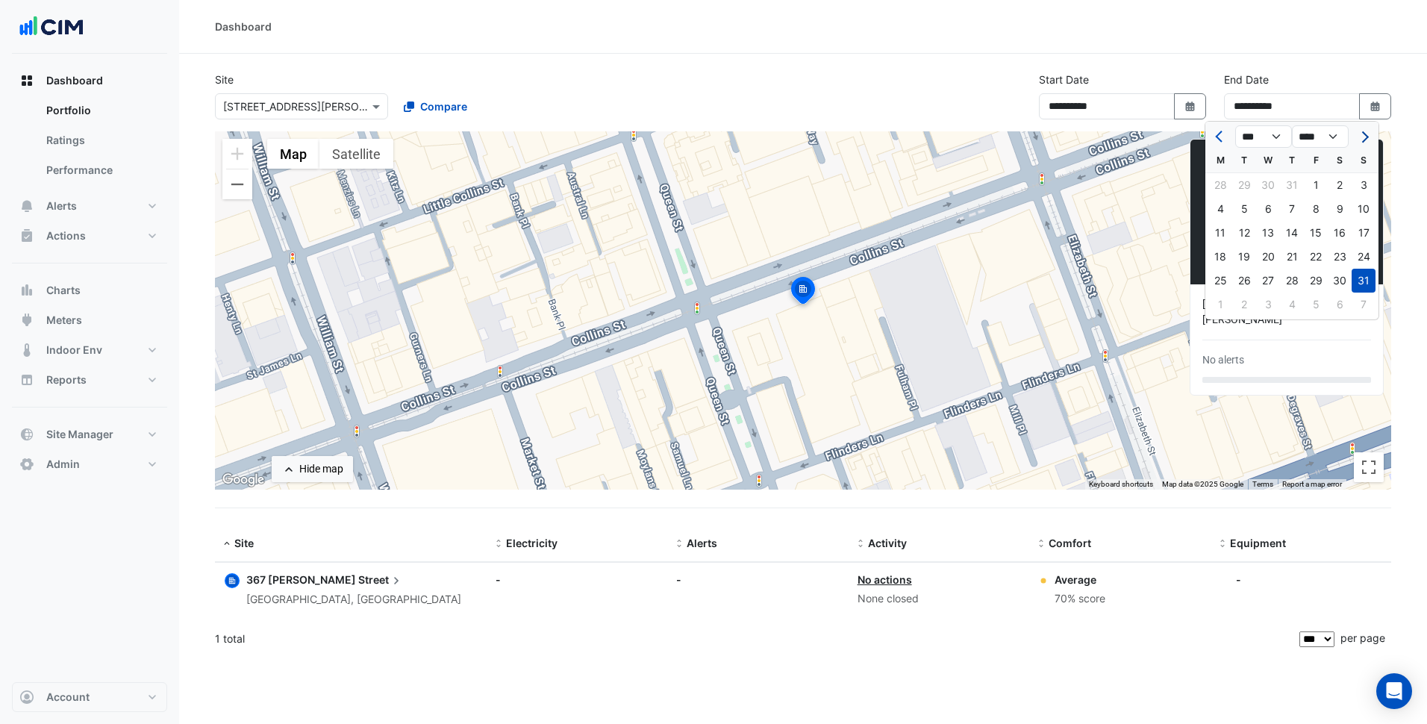
click at [1366, 137] on span "Next month" at bounding box center [1362, 136] width 11 height 11
select select "*"
click at [1247, 289] on div "30" at bounding box center [1244, 281] width 24 height 24
type input "**********"
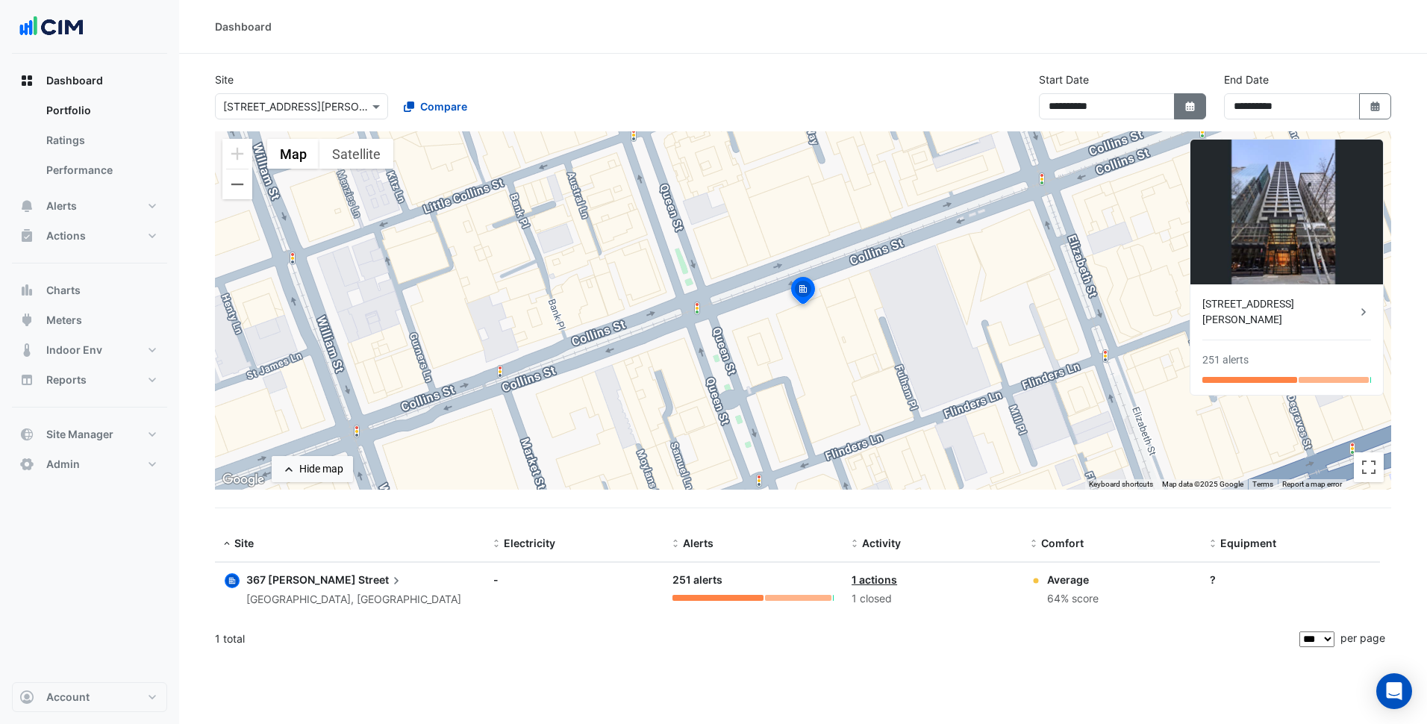
click at [1203, 99] on button "Select Date" at bounding box center [1190, 106] width 33 height 26
select select "*"
select select "****"
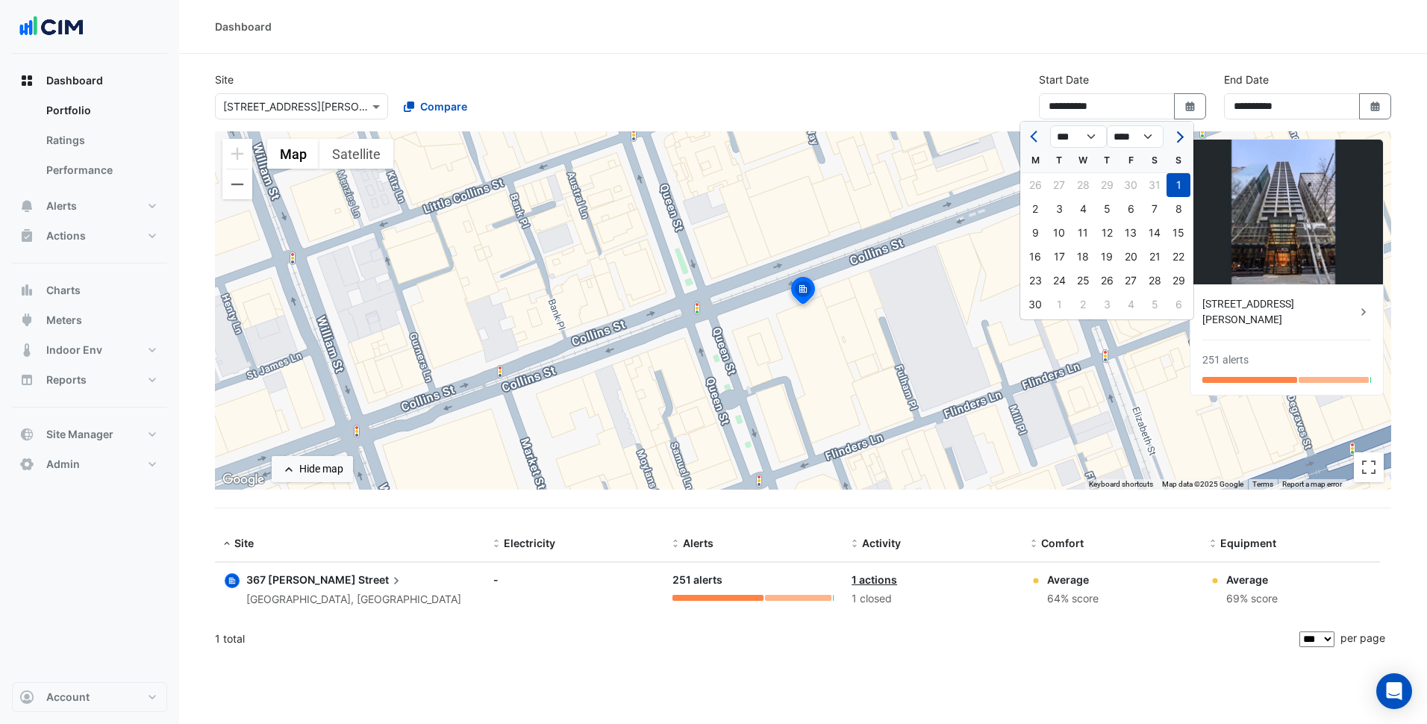
click at [1175, 138] on span "Next month" at bounding box center [1177, 136] width 11 height 11
select select "*"
click at [1042, 184] on div "1" at bounding box center [1035, 185] width 24 height 24
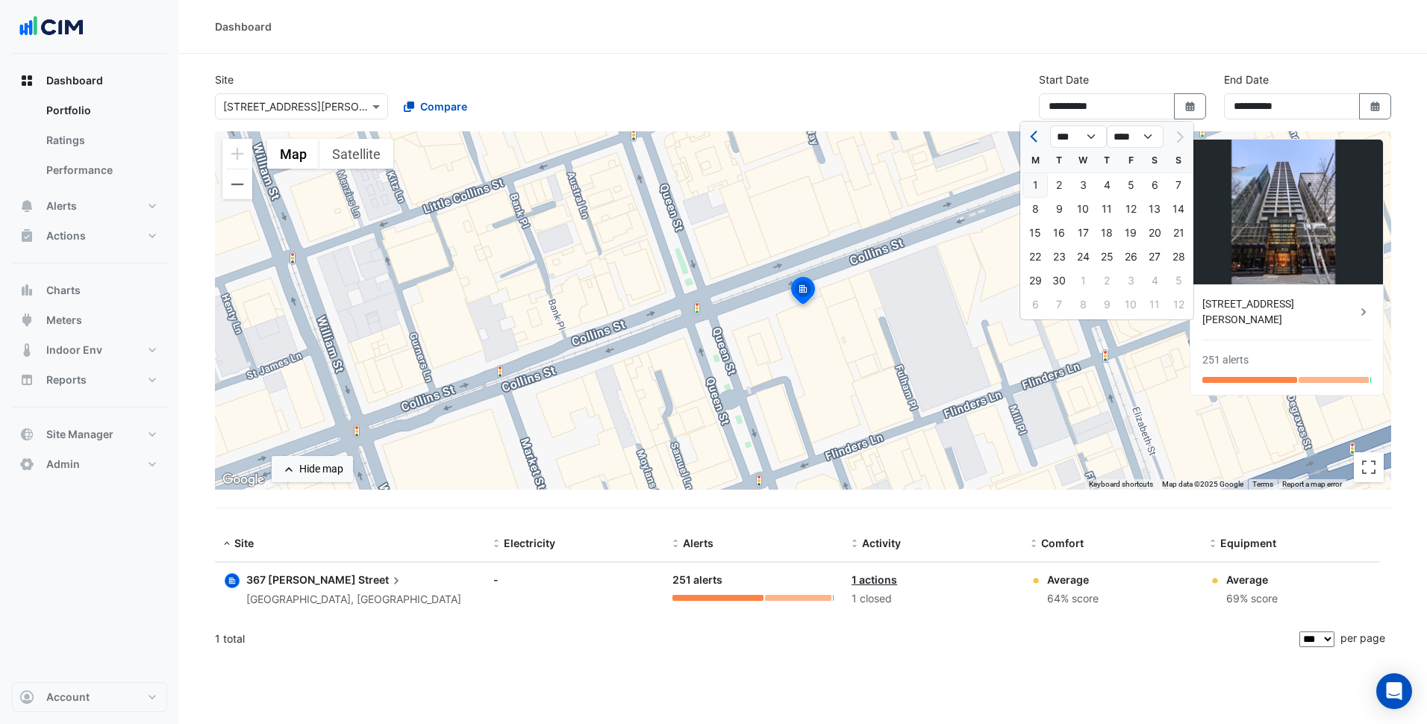
type input "**********"
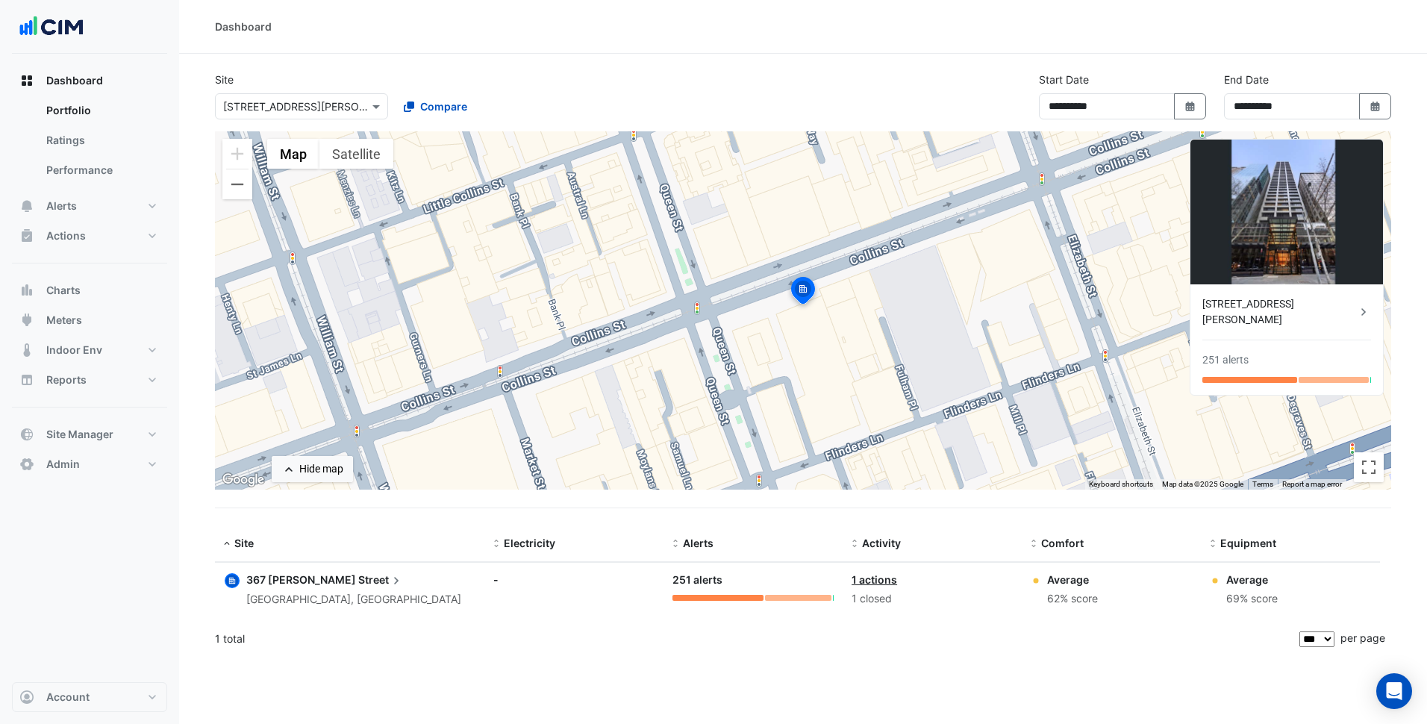
click at [629, 645] on div "1 total" at bounding box center [755, 638] width 1081 height 37
click at [276, 581] on span "367 Collins" at bounding box center [301, 579] width 110 height 13
click at [505, 584] on ngb-offcanvas-backdrop at bounding box center [713, 362] width 1427 height 724
click at [127, 426] on button "Site Manager" at bounding box center [89, 434] width 155 height 30
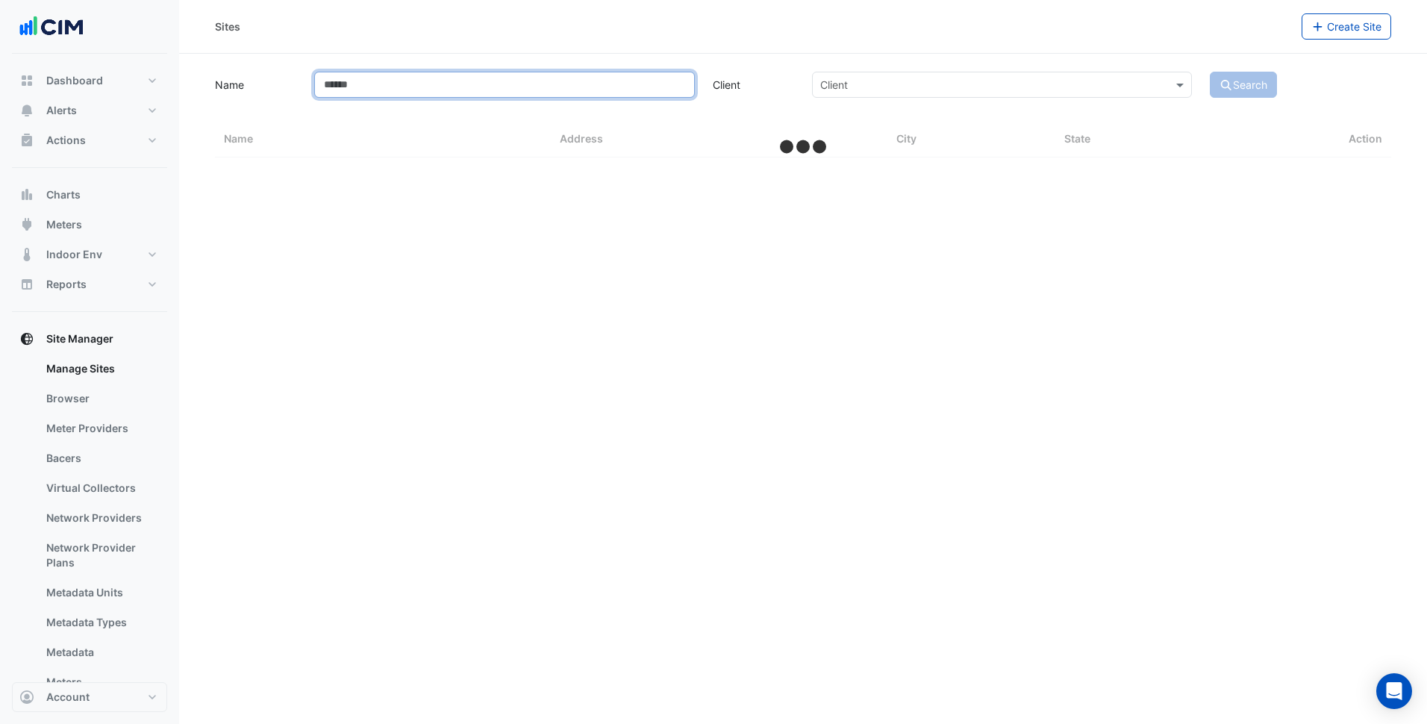
click at [420, 93] on input "Name" at bounding box center [504, 85] width 380 height 26
type input "*"
select select "***"
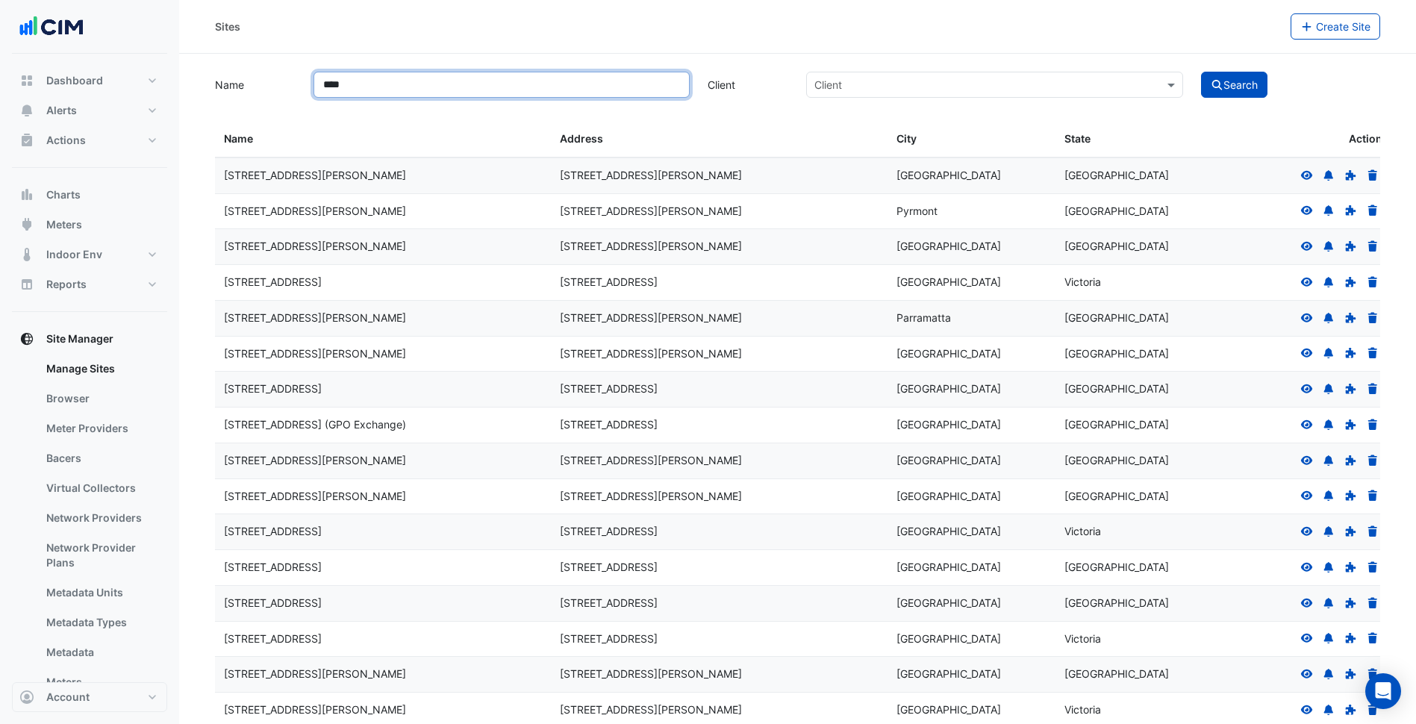
type input "***"
click at [1201, 72] on button "Search" at bounding box center [1234, 85] width 67 height 26
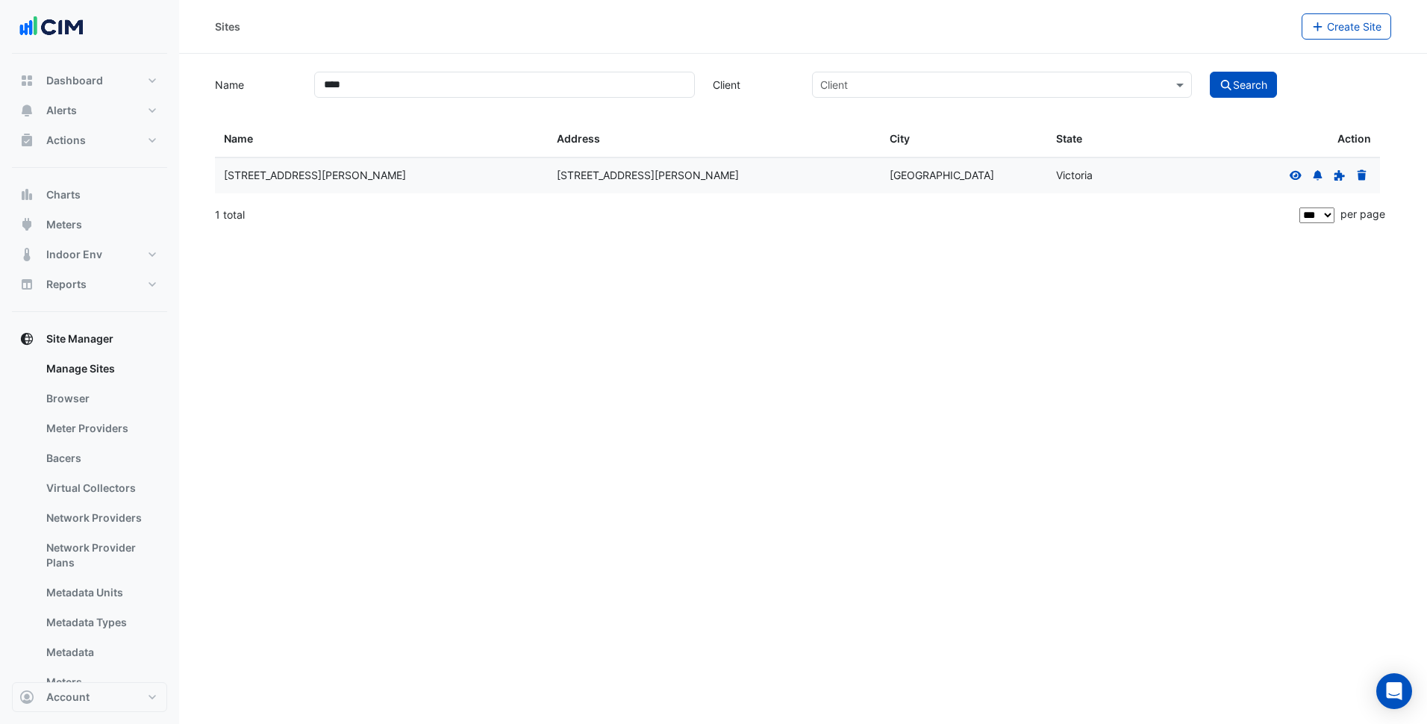
click at [1291, 172] on icon at bounding box center [1295, 175] width 13 height 10
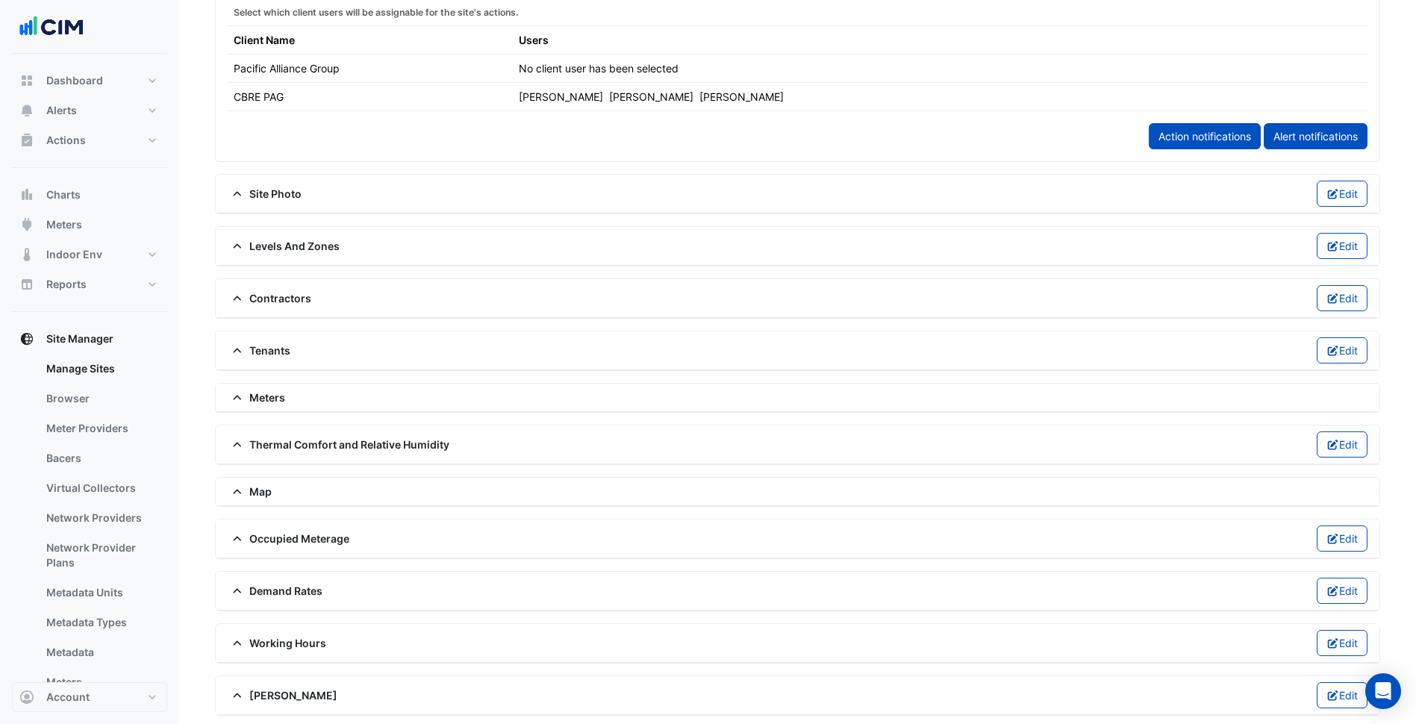
scroll to position [830, 0]
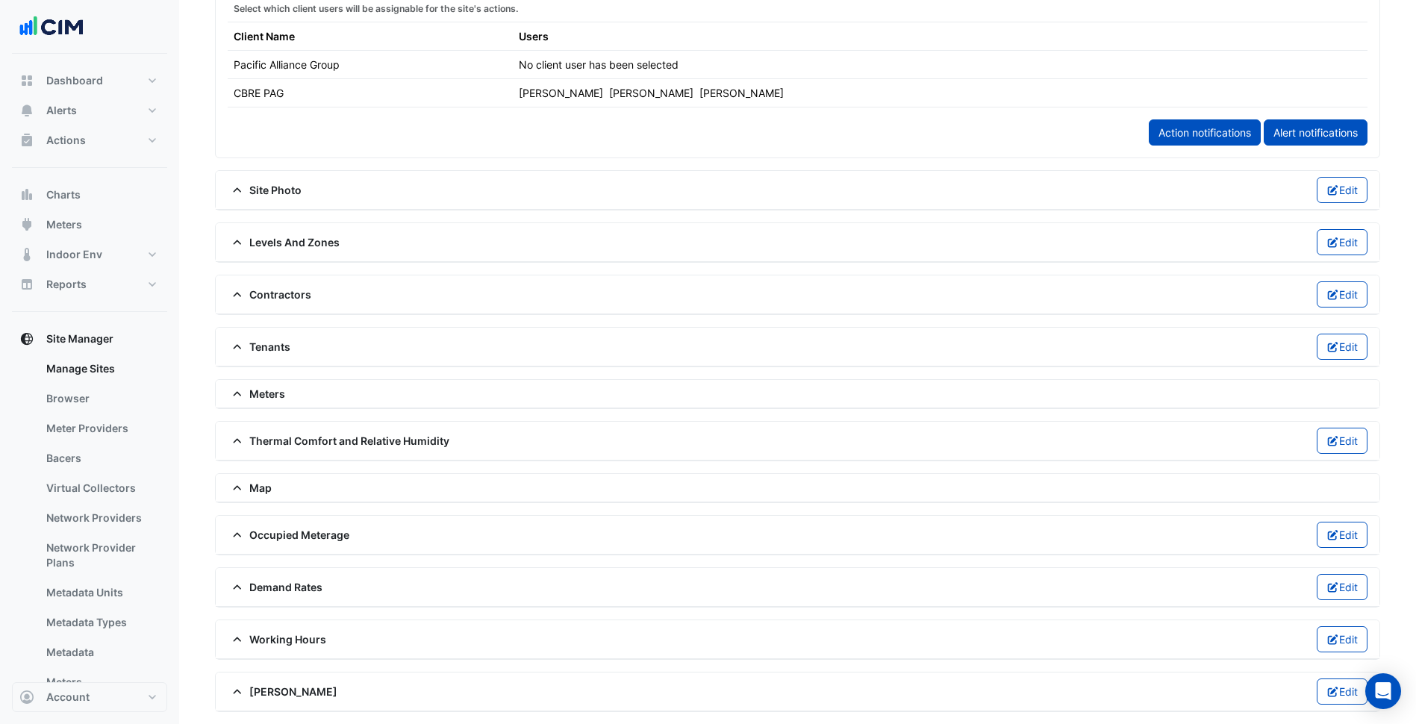
click at [283, 241] on span "Levels And Zones" at bounding box center [284, 242] width 112 height 16
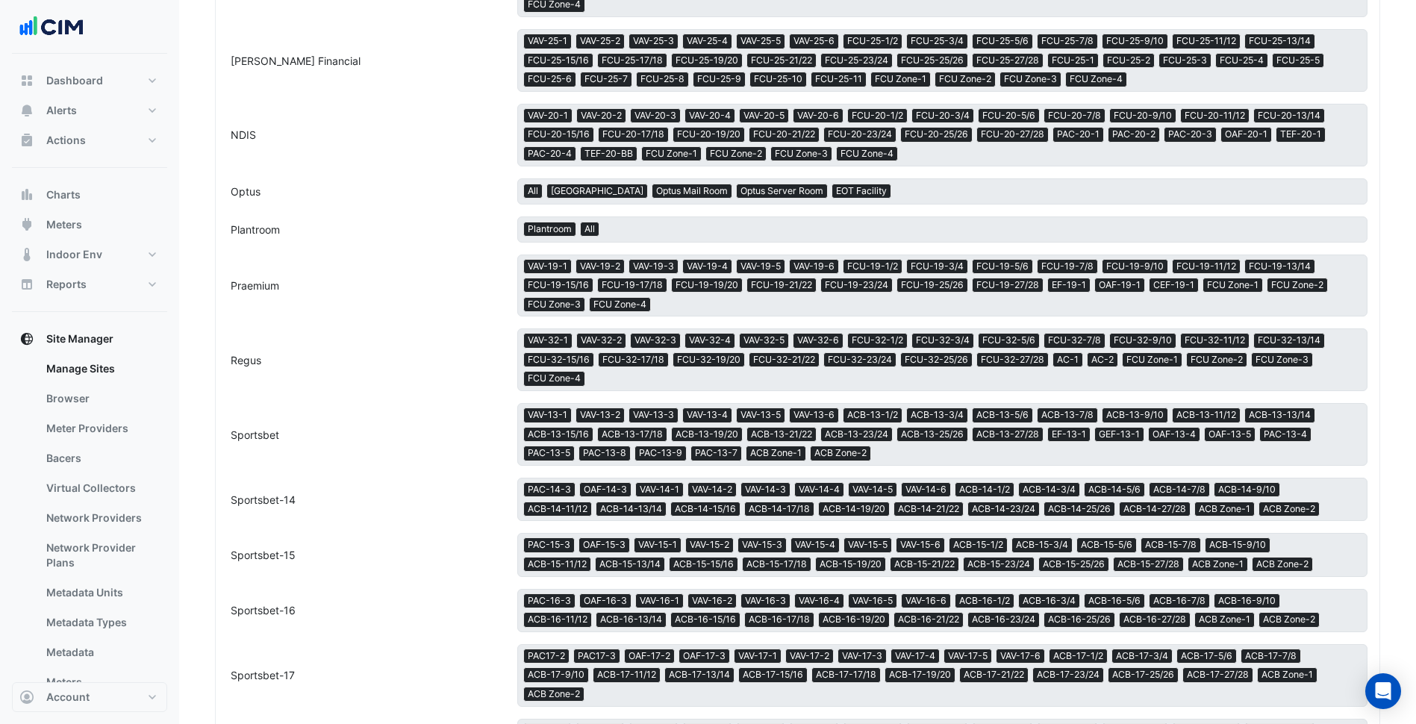
scroll to position [2322, 0]
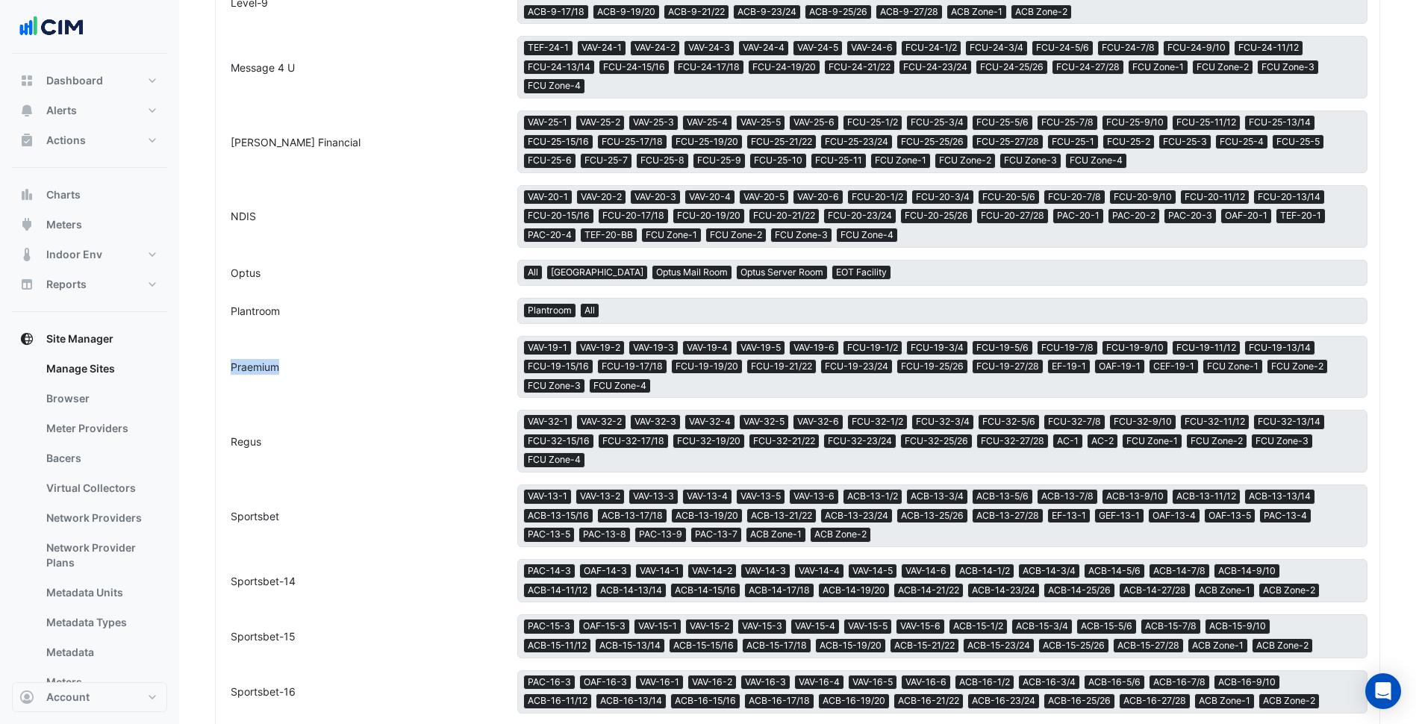
drag, startPoint x: 314, startPoint y: 341, endPoint x: 231, endPoint y: 345, distance: 82.9
click at [231, 359] on div "Praemium" at bounding box center [364, 367] width 290 height 16
click at [382, 363] on div "Praemium × VAV-19-1 × VAV-19-2 × VAV-19-3 × VAV-19-4 × VAV-19-5 × VAV-19-6 × FC…" at bounding box center [797, 367] width 1157 height 63
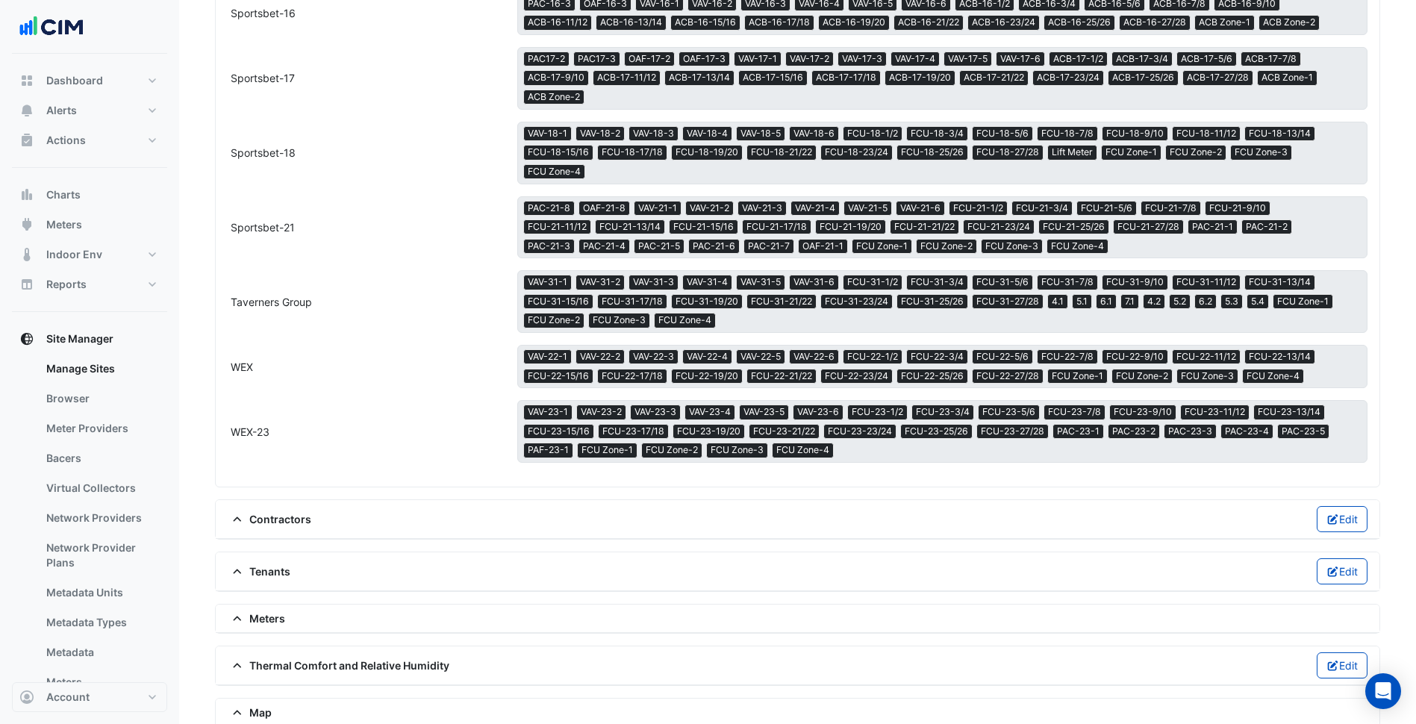
scroll to position [2994, 0]
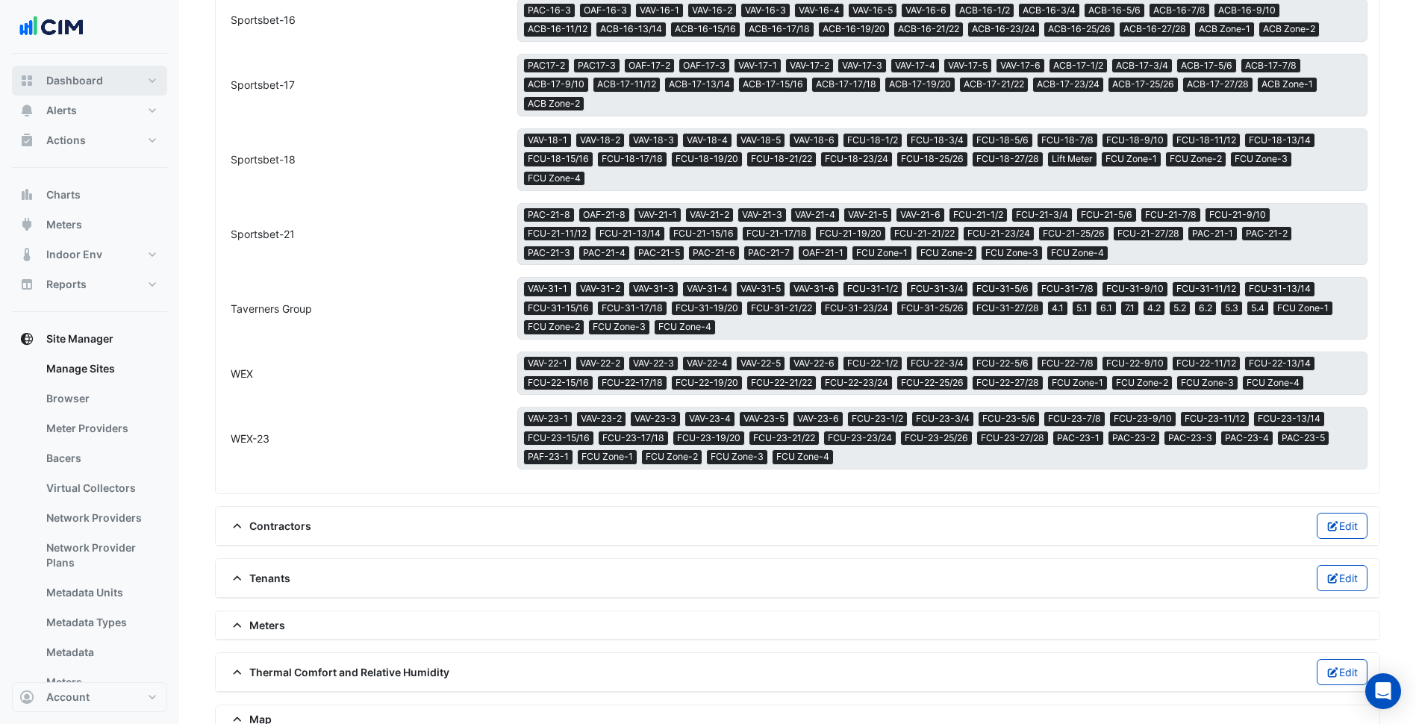
click at [113, 84] on button "Dashboard" at bounding box center [89, 81] width 155 height 30
select select "***"
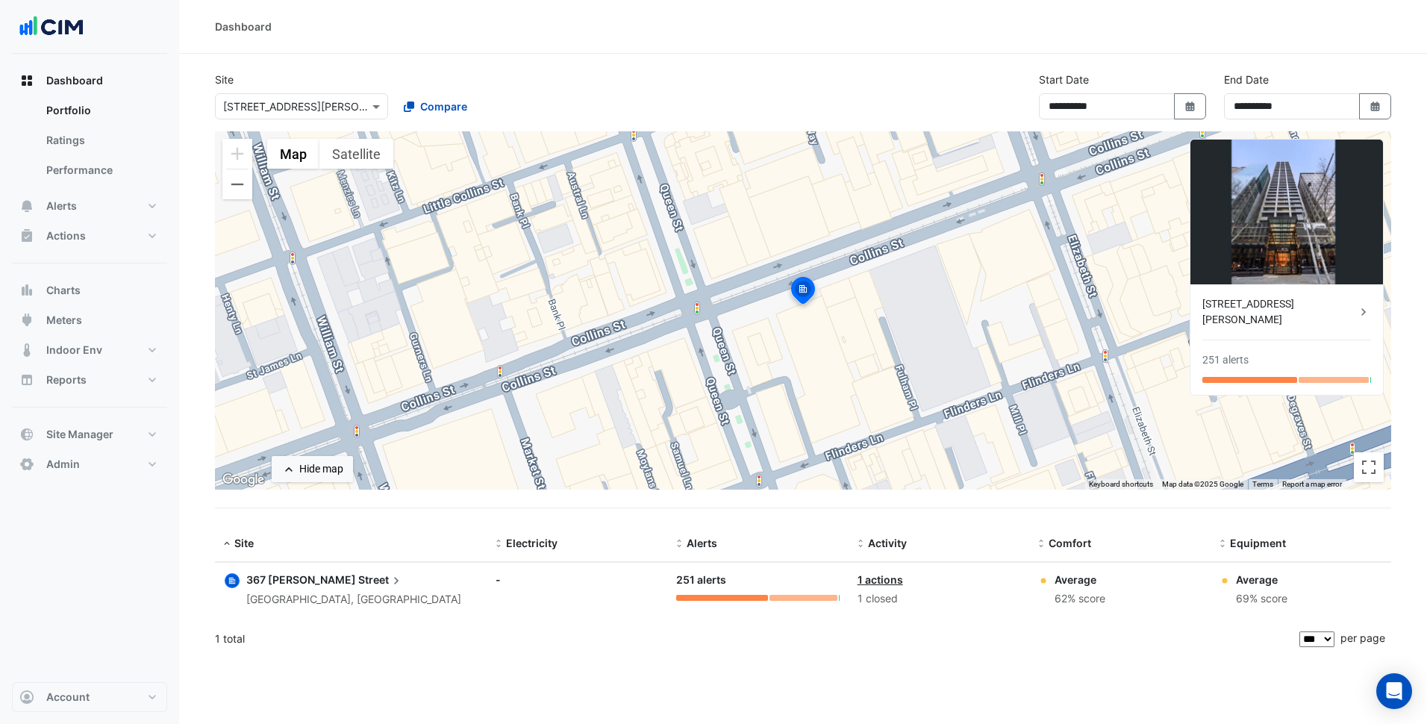
click at [292, 579] on span "367 Collins" at bounding box center [301, 579] width 110 height 13
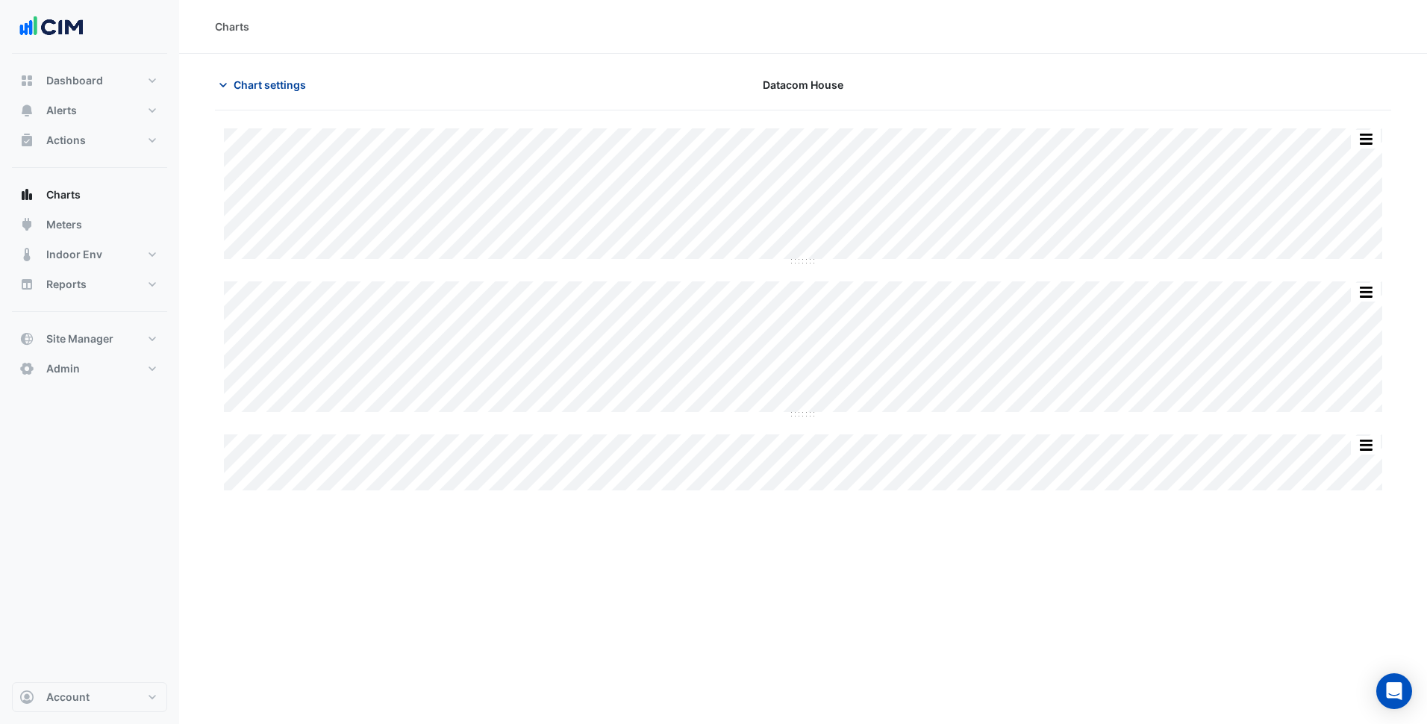
click at [255, 89] on span "Chart settings" at bounding box center [270, 85] width 72 height 16
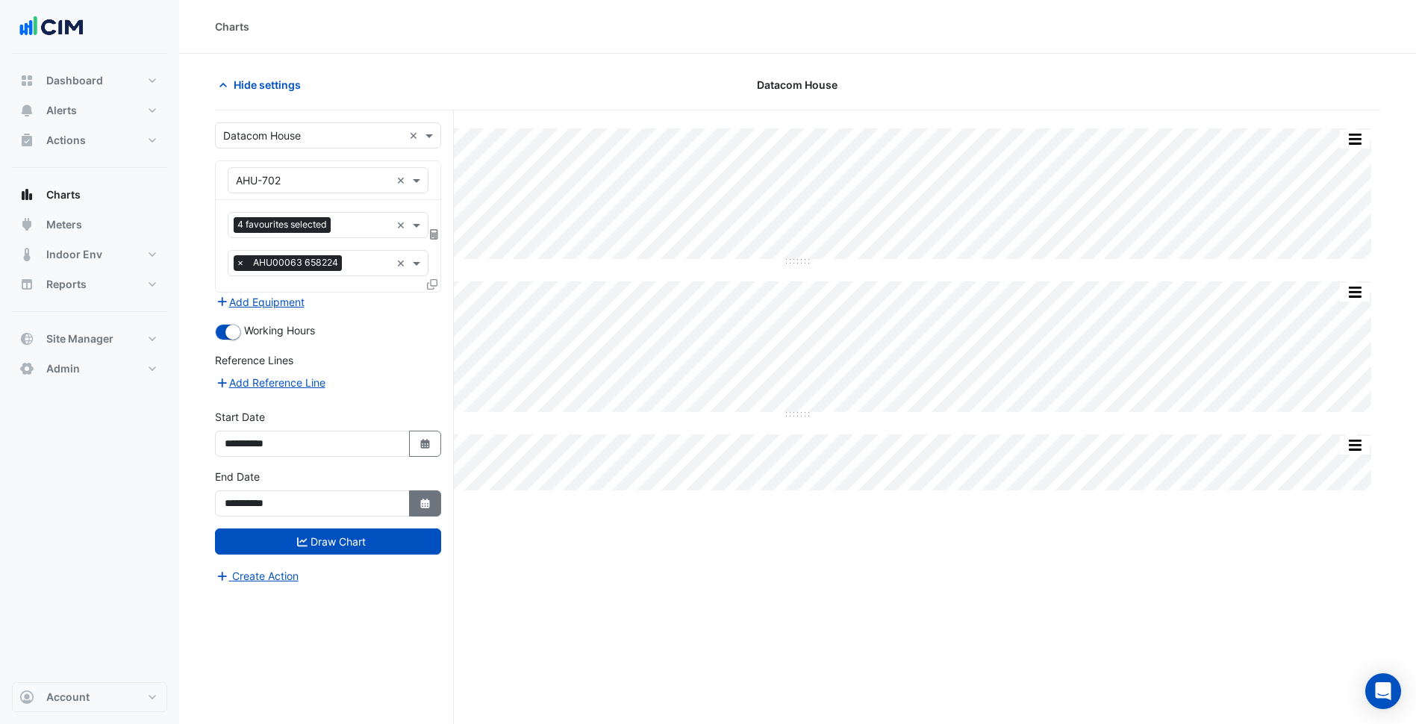
click at [423, 496] on button "Select Date" at bounding box center [425, 503] width 33 height 26
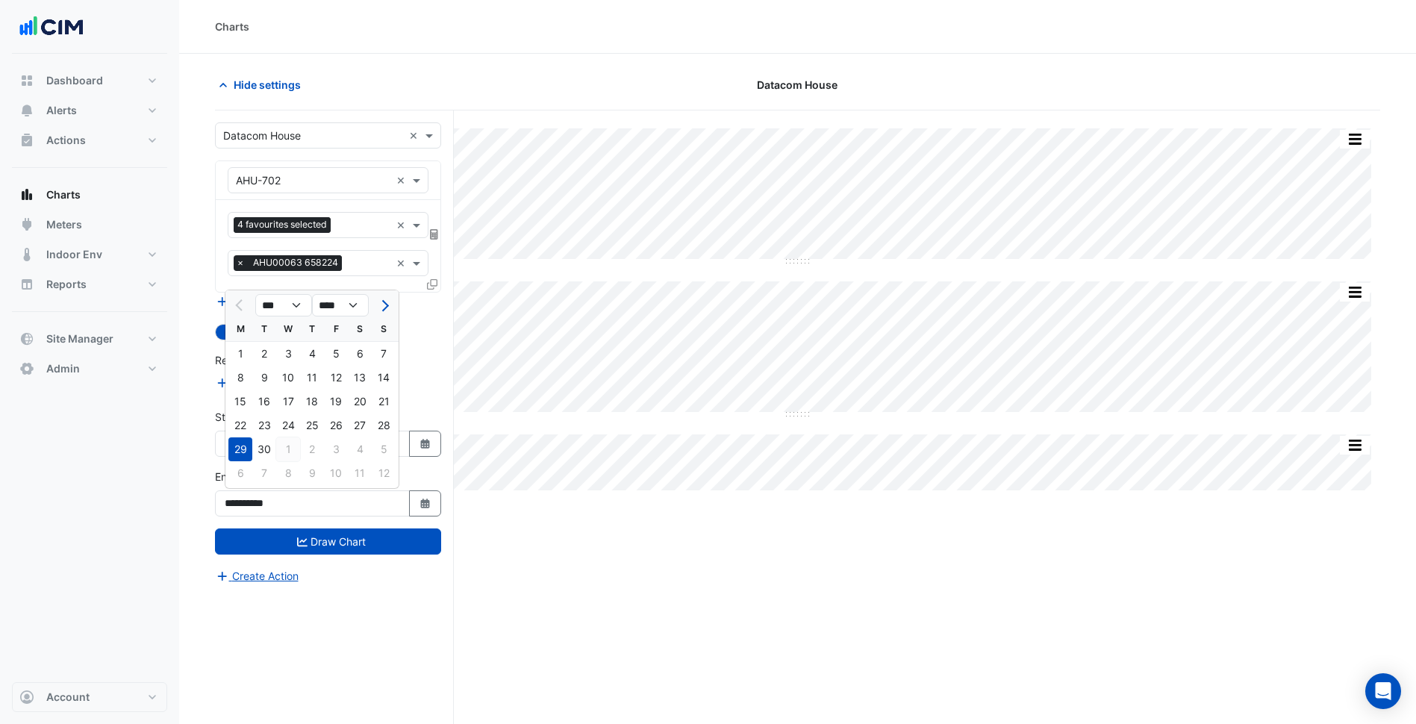
click at [295, 449] on div "1" at bounding box center [288, 449] width 24 height 24
type input "**********"
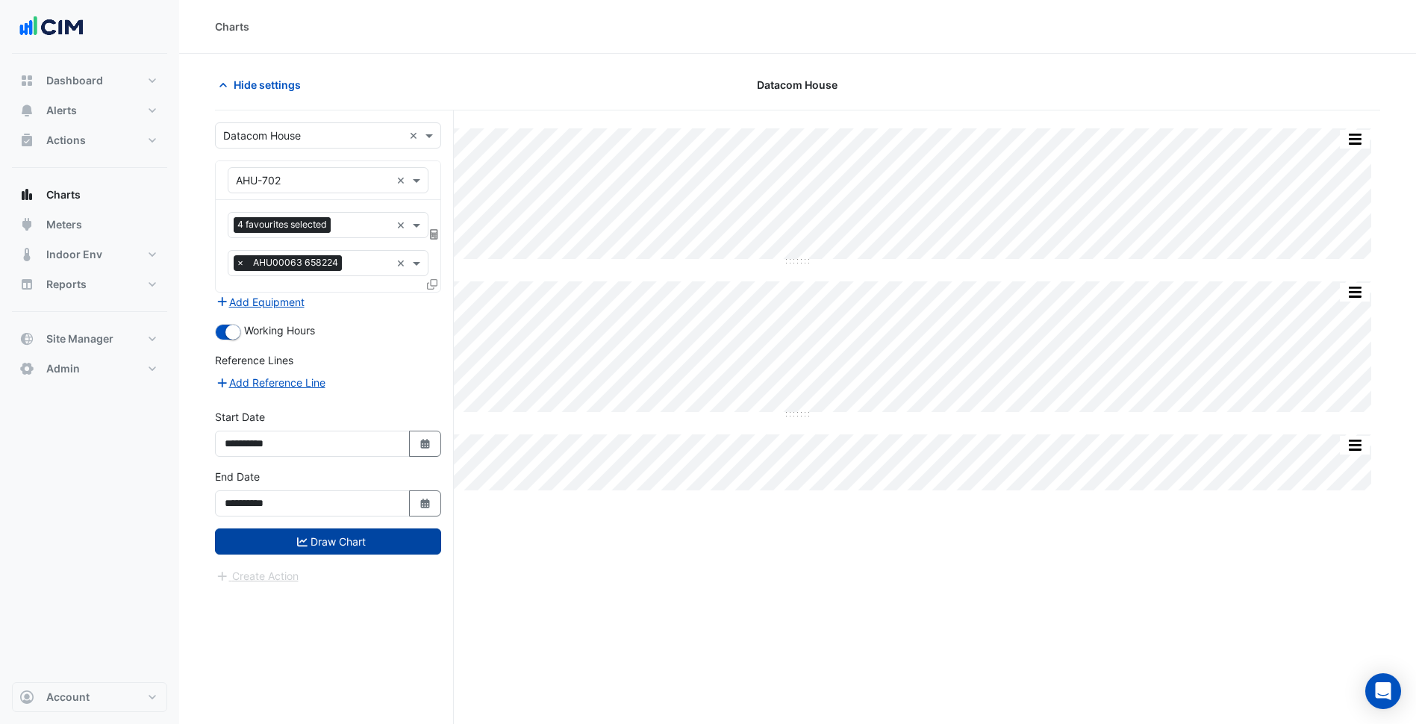
click at [367, 539] on button "Draw Chart" at bounding box center [328, 541] width 226 height 26
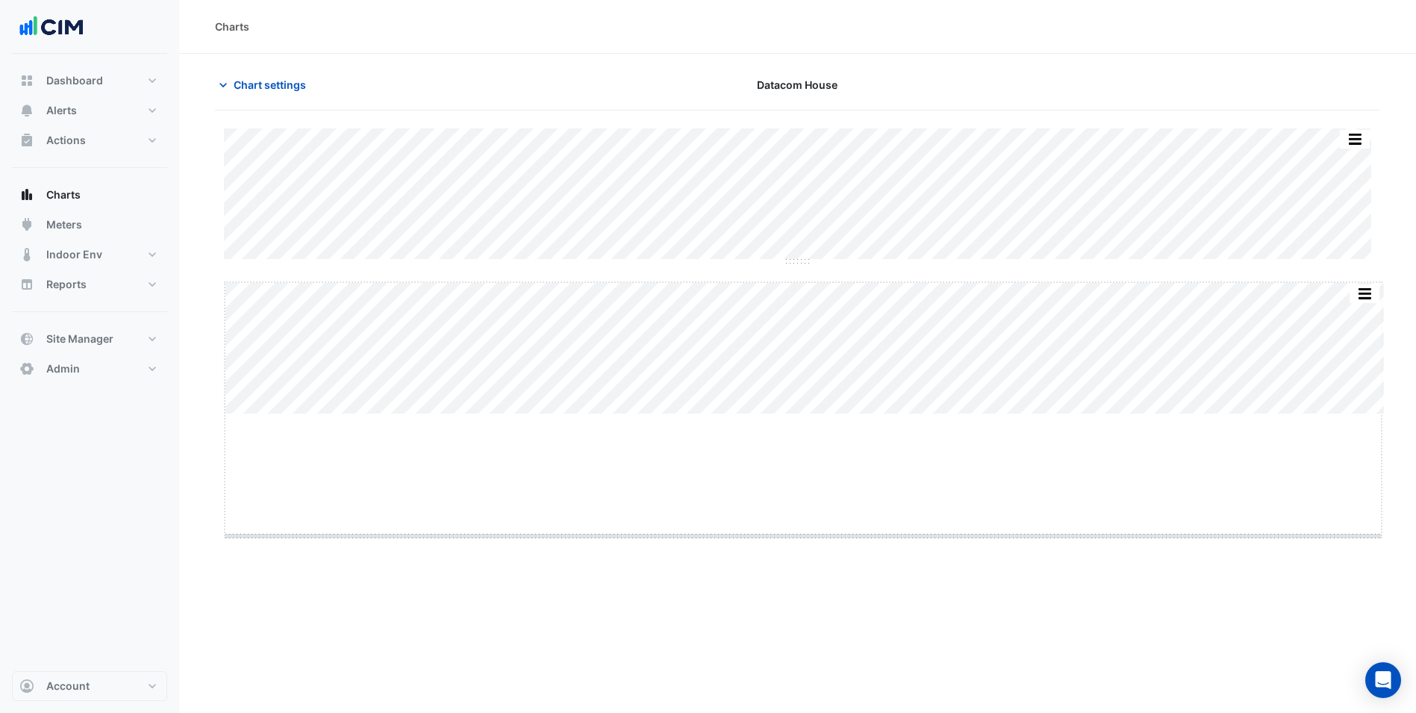
drag, startPoint x: 803, startPoint y: 413, endPoint x: 801, endPoint y: 537, distance: 123.9
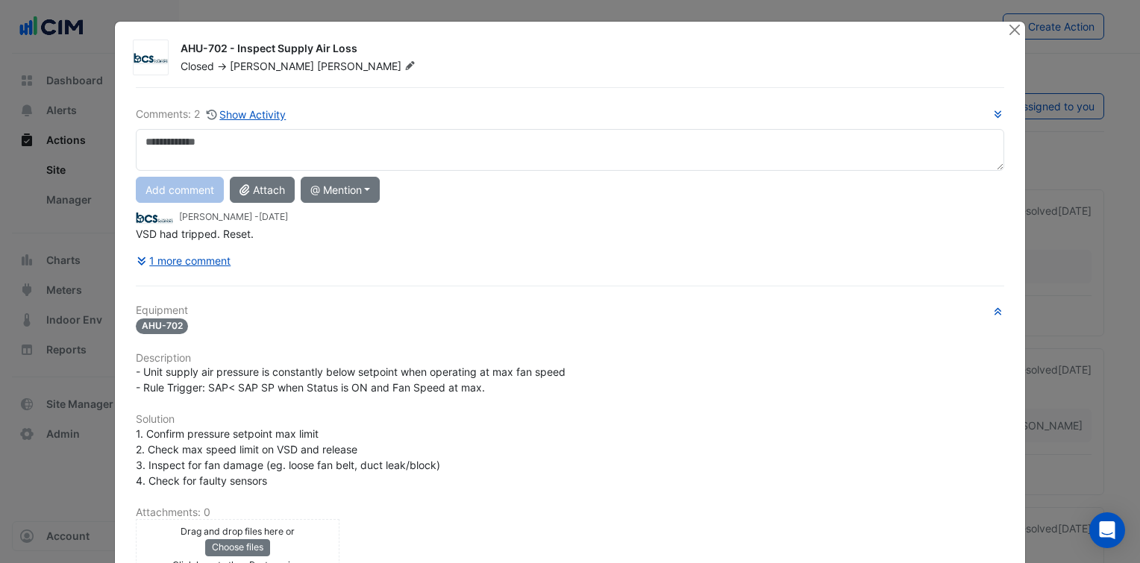
click at [466, 93] on div "Comments: 2 Show Activity Add comment Attach @ Mention 151 Property [PERSON_NAM…" at bounding box center [570, 421] width 886 height 669
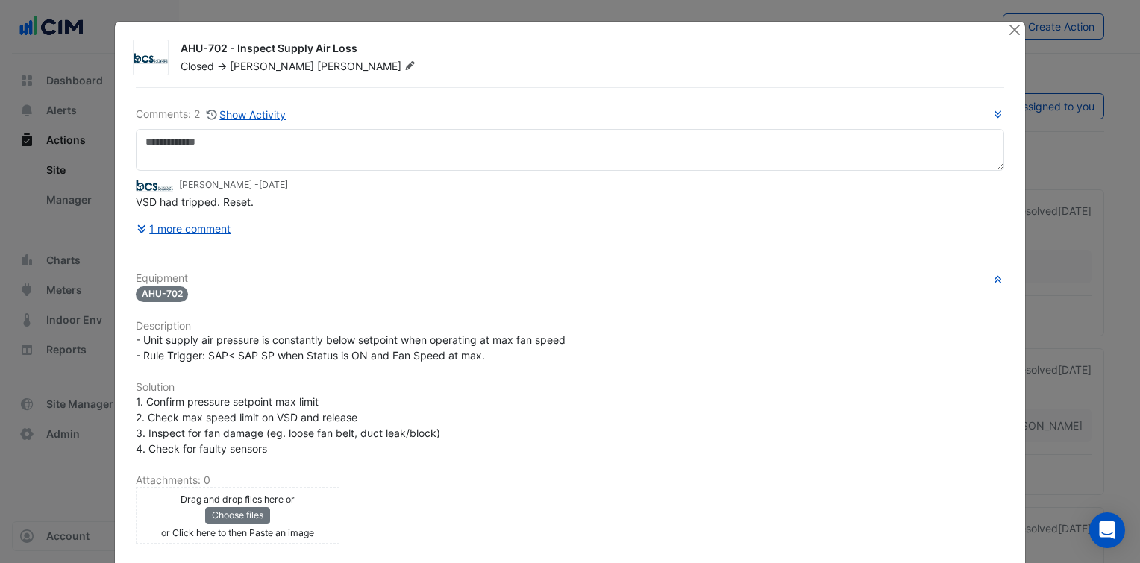
click at [704, 235] on div "1 more comment" at bounding box center [570, 229] width 869 height 26
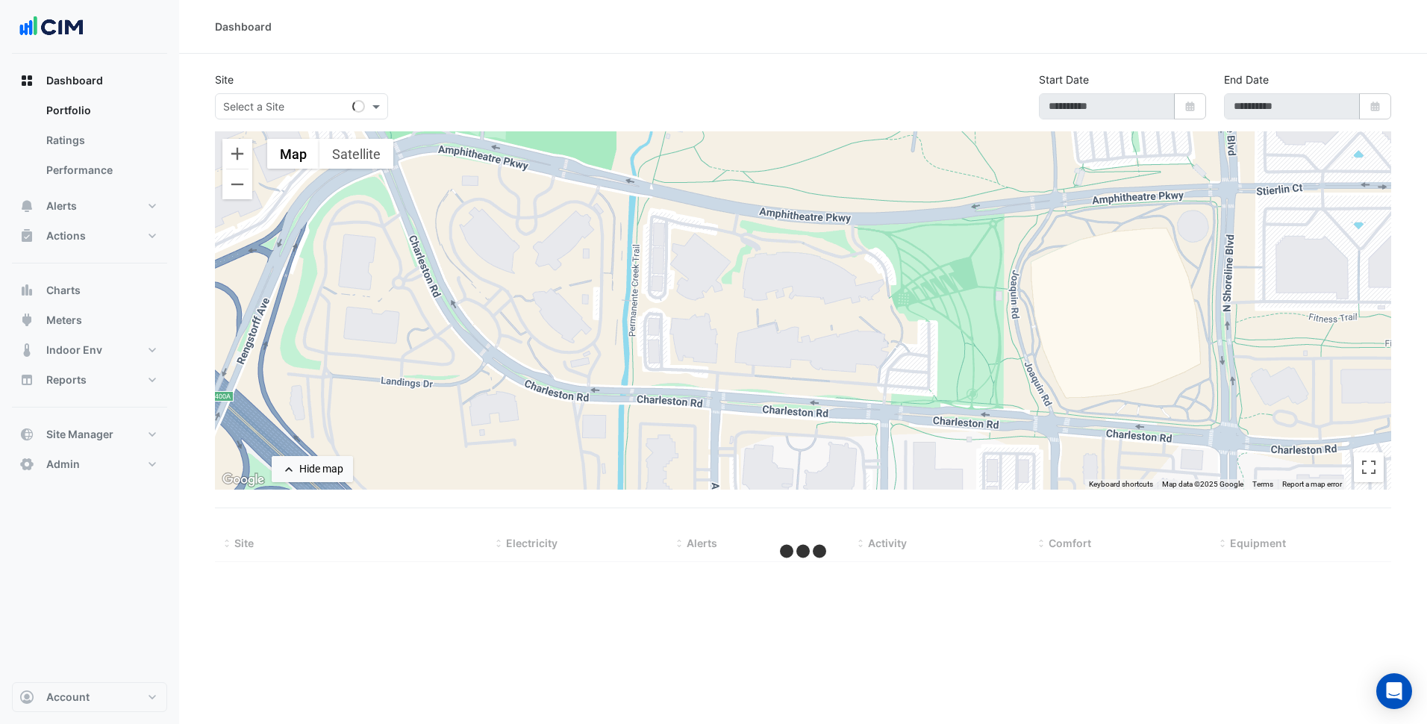
type input "**********"
select select "***"
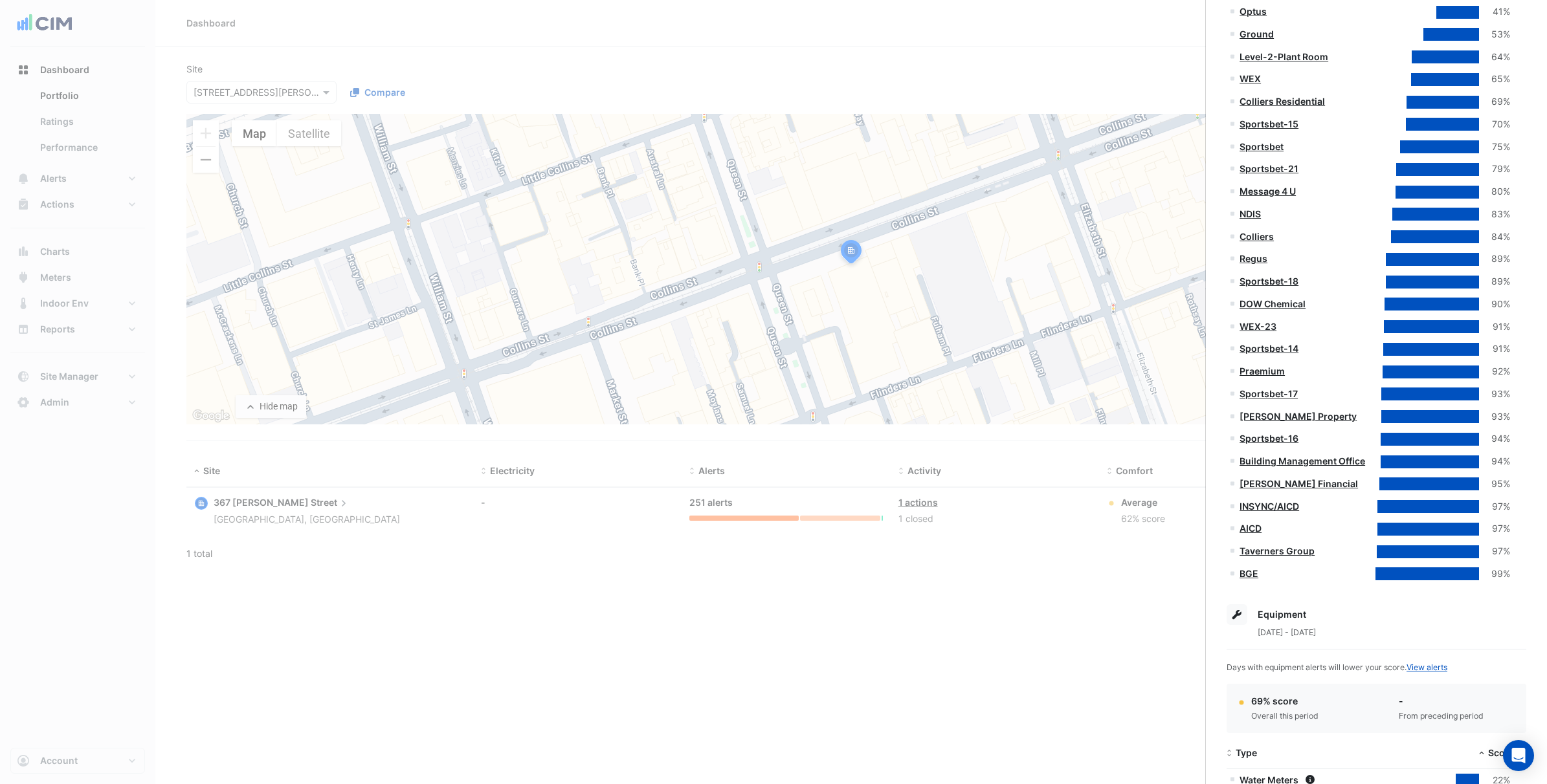
scroll to position [608, 0]
drag, startPoint x: 1131, startPoint y: 0, endPoint x: 1386, endPoint y: 618, distance: 668.5
click at [1237, 618] on div "Equipment" at bounding box center [1376, 615] width 299 height 21
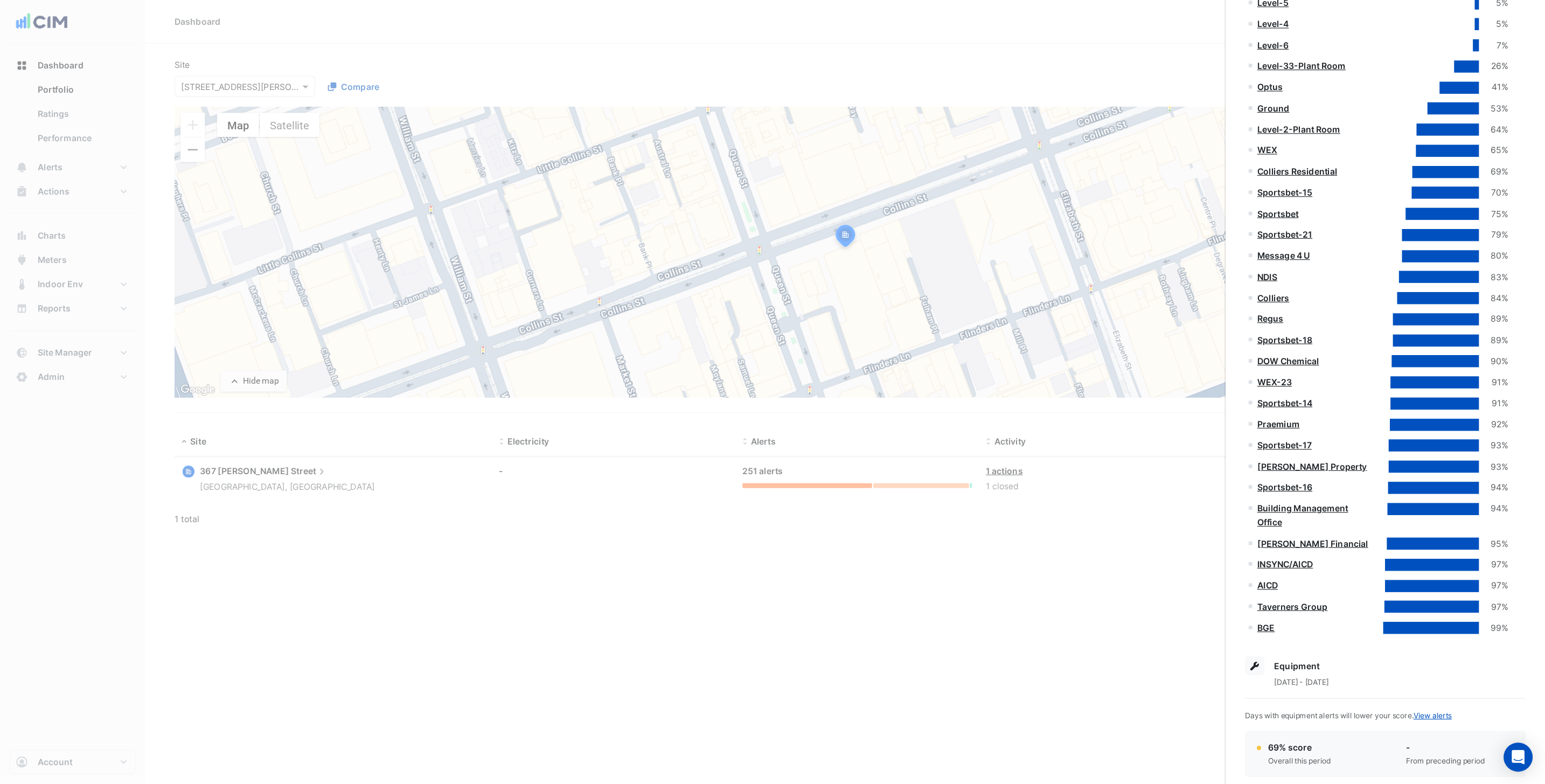
scroll to position [438, 0]
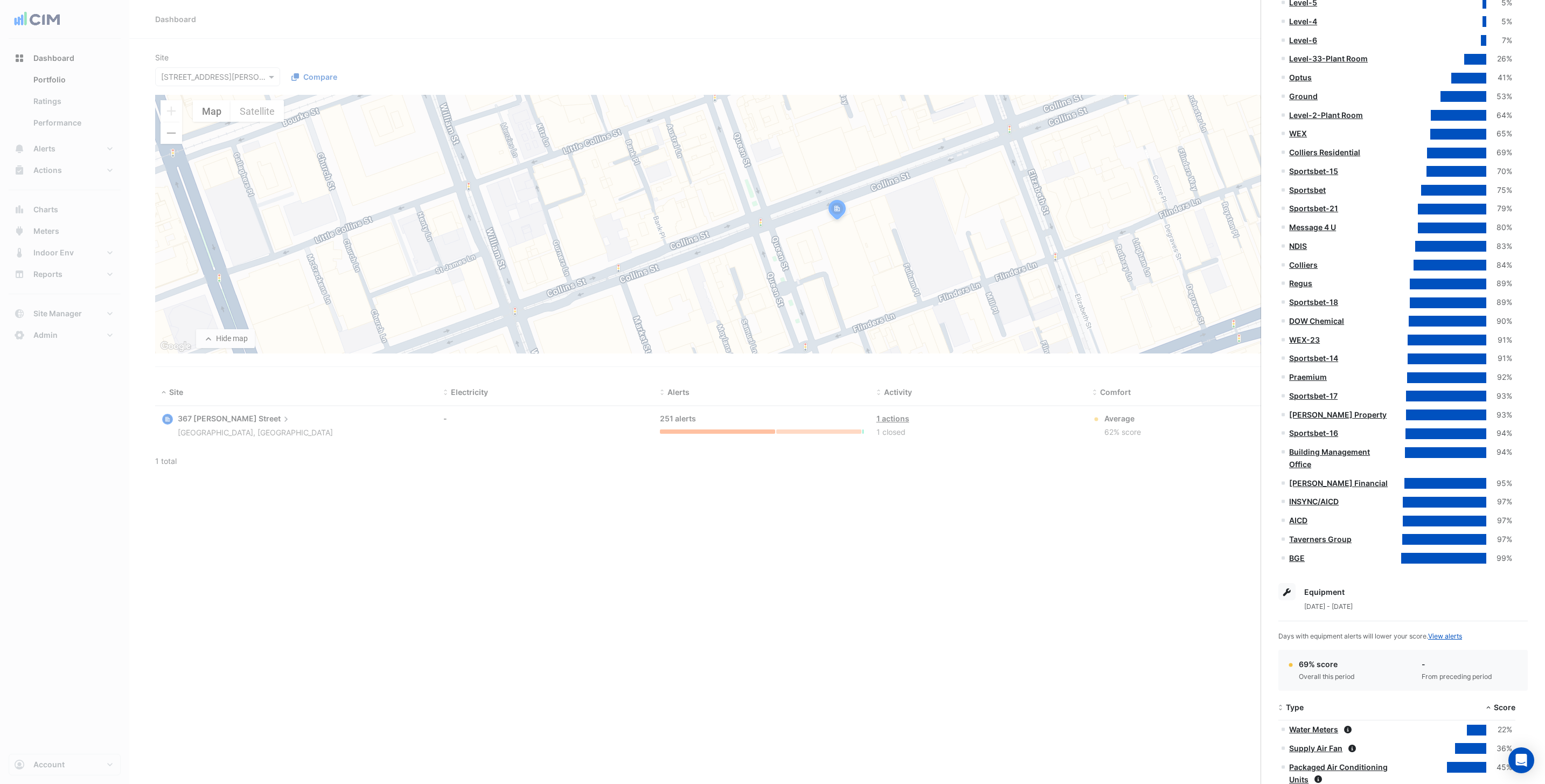
drag, startPoint x: 1209, startPoint y: 0, endPoint x: 1455, endPoint y: 598, distance: 646.6
click at [1030, 522] on link "View alerts" at bounding box center [1445, 635] width 34 height 8
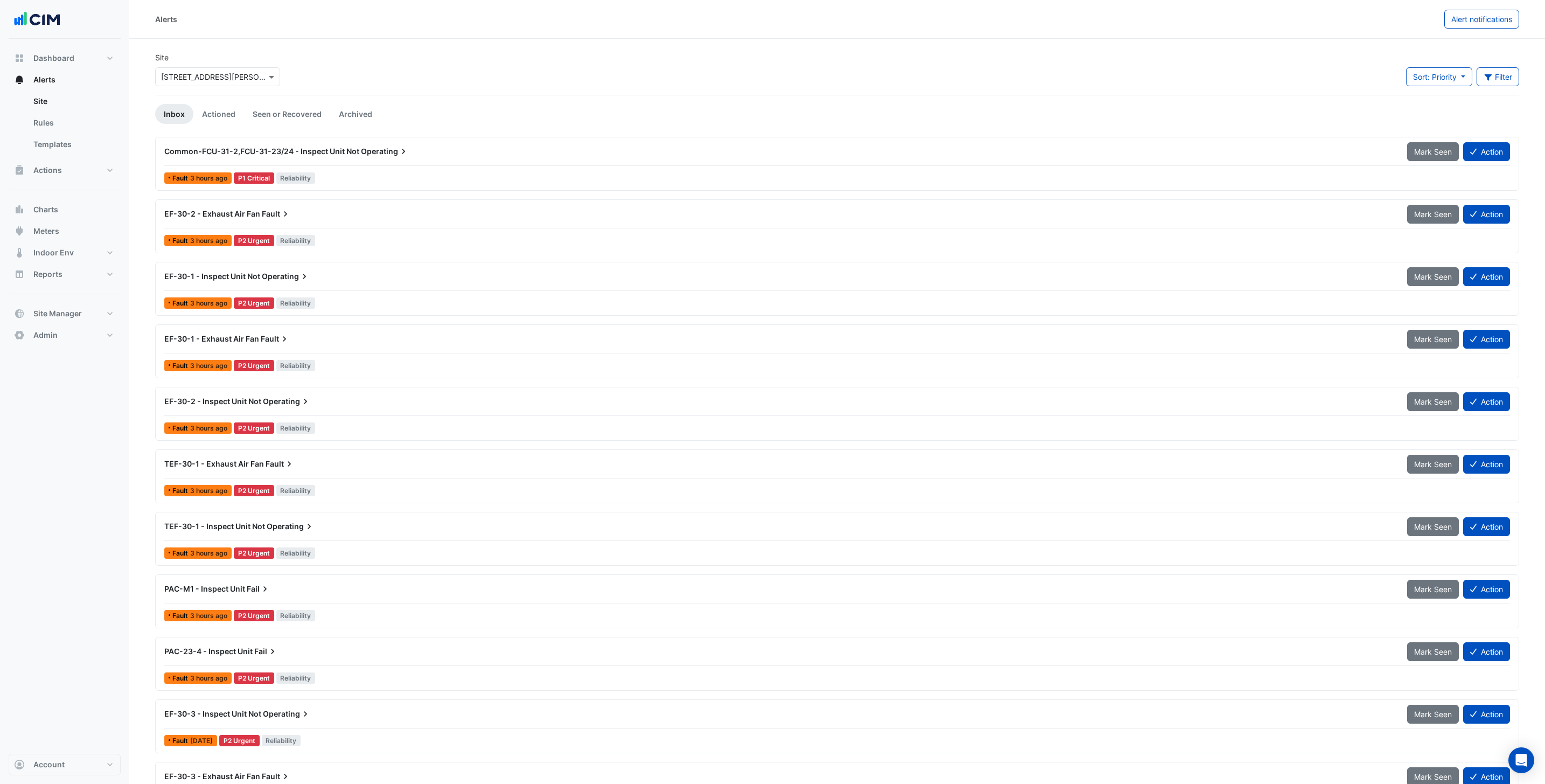
select select "***"
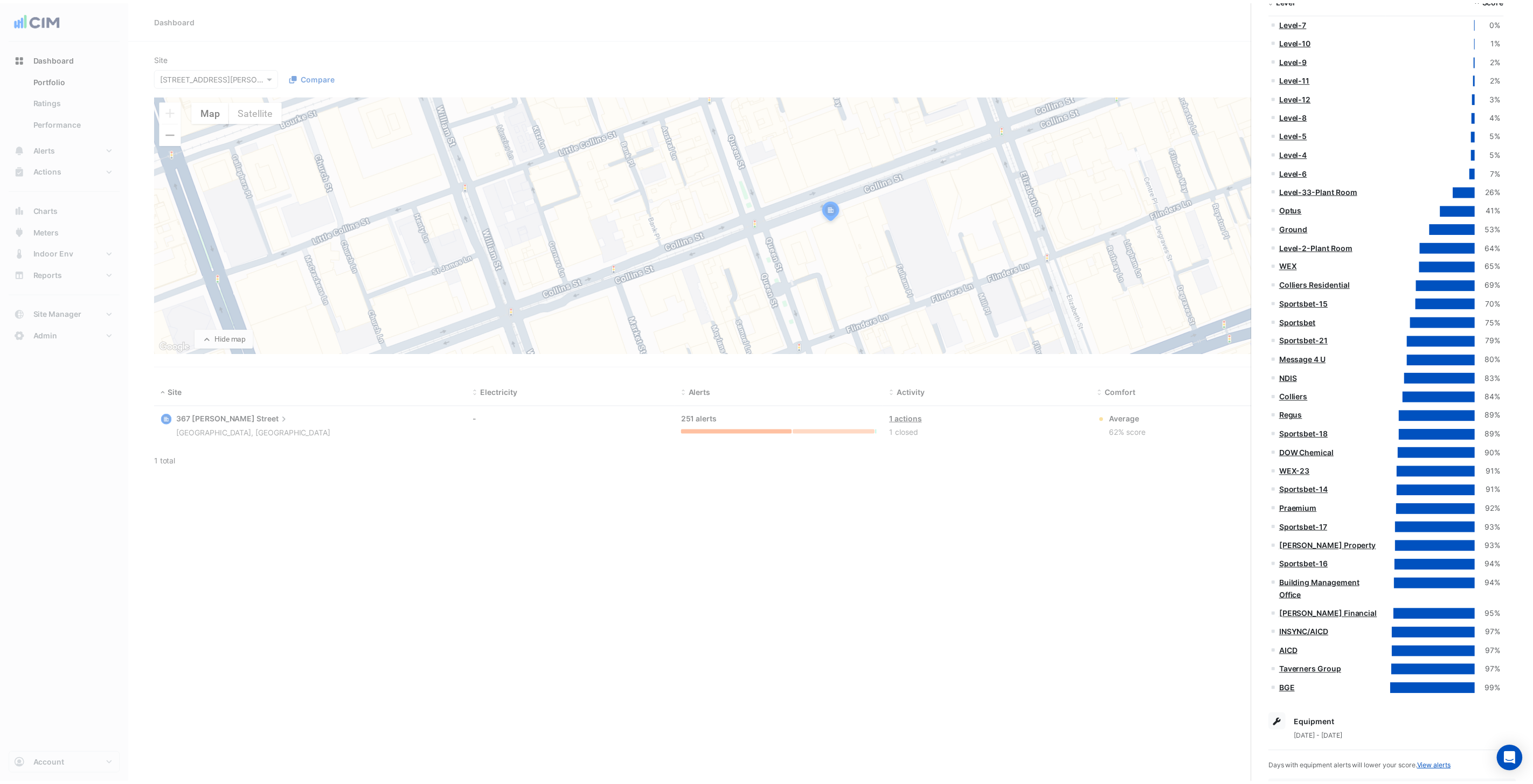
scroll to position [323, 0]
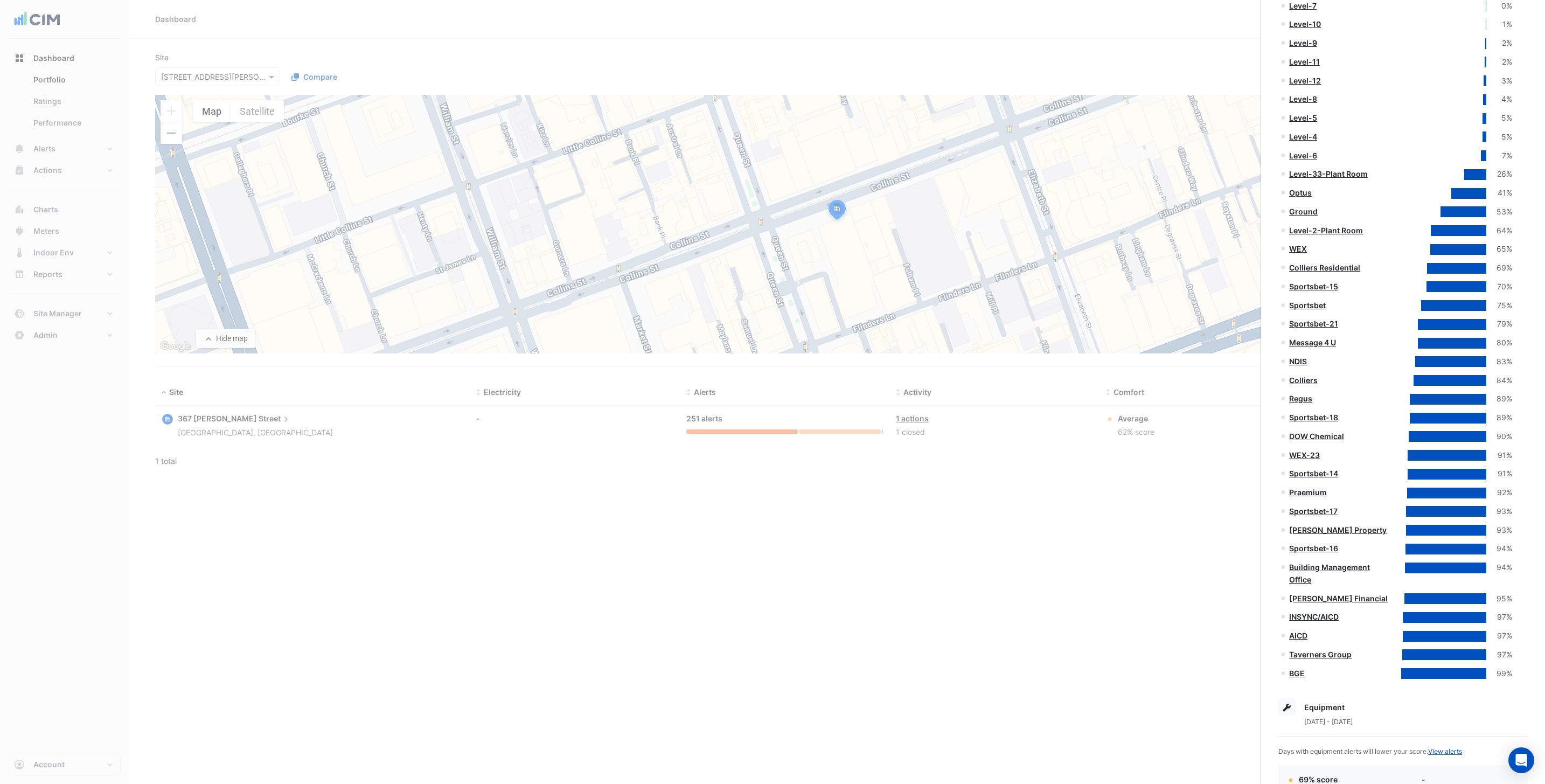
click at [1030, 269] on link "Colliers Residential" at bounding box center [1325, 267] width 71 height 9
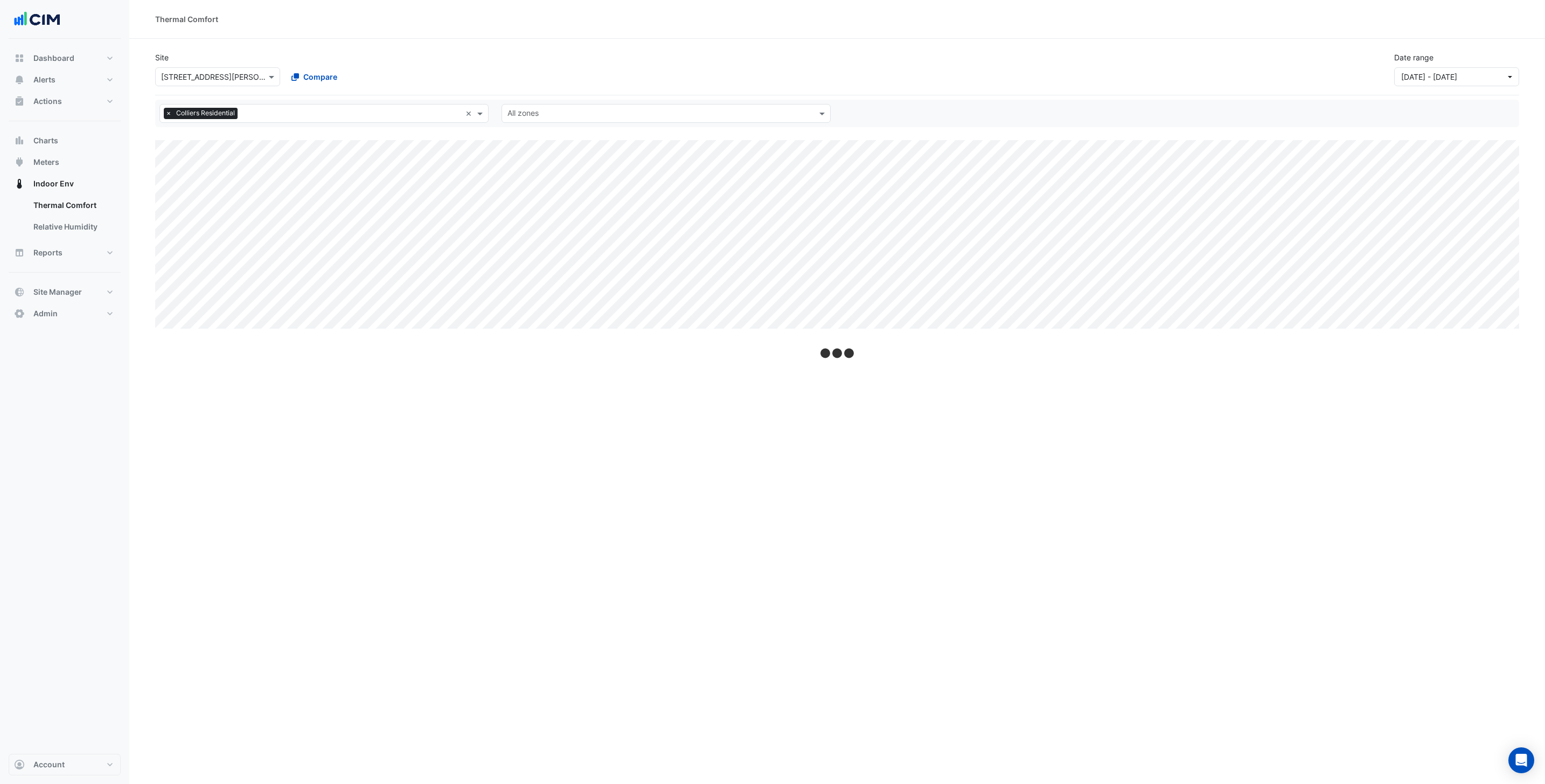
select select "***"
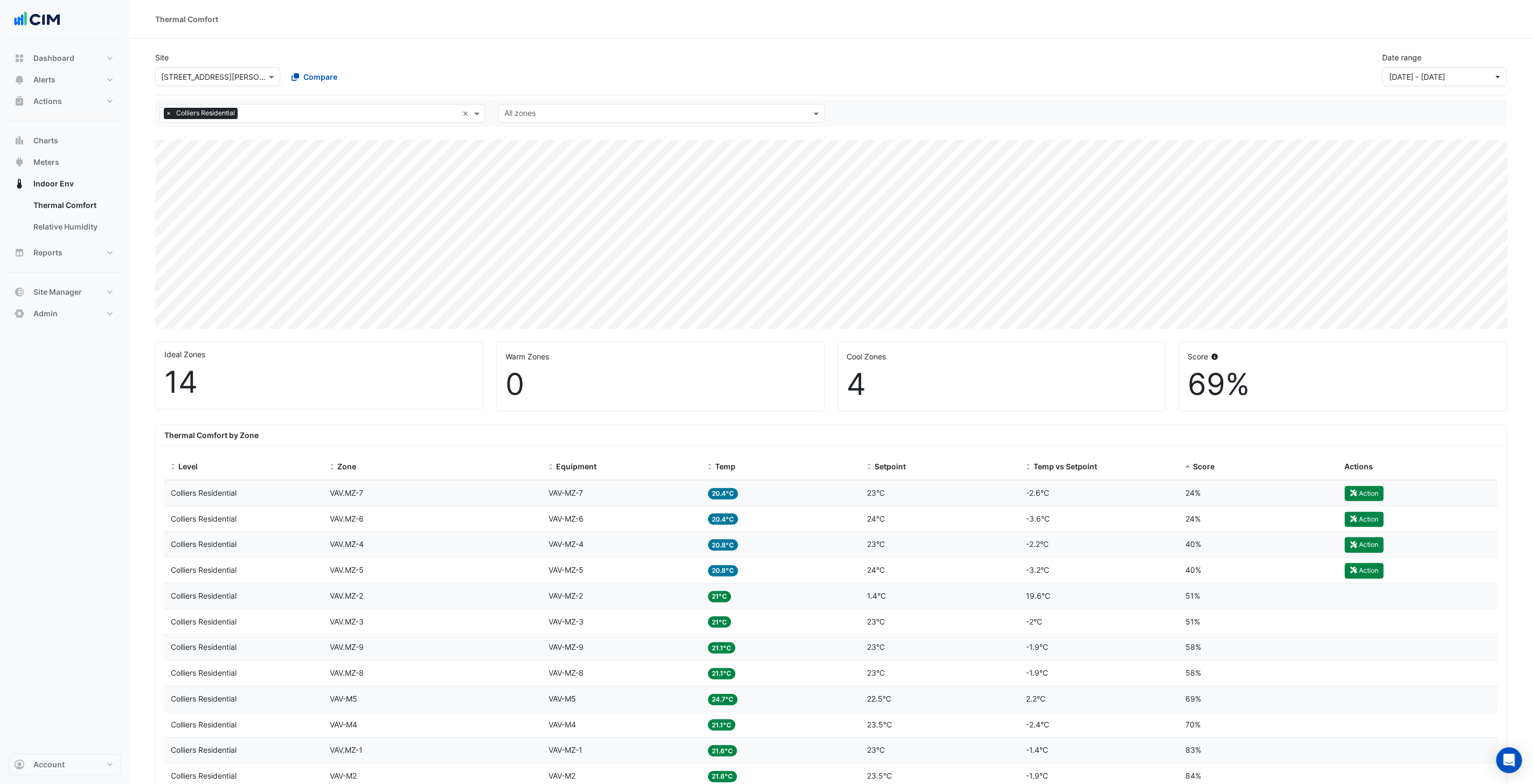
select select "***"
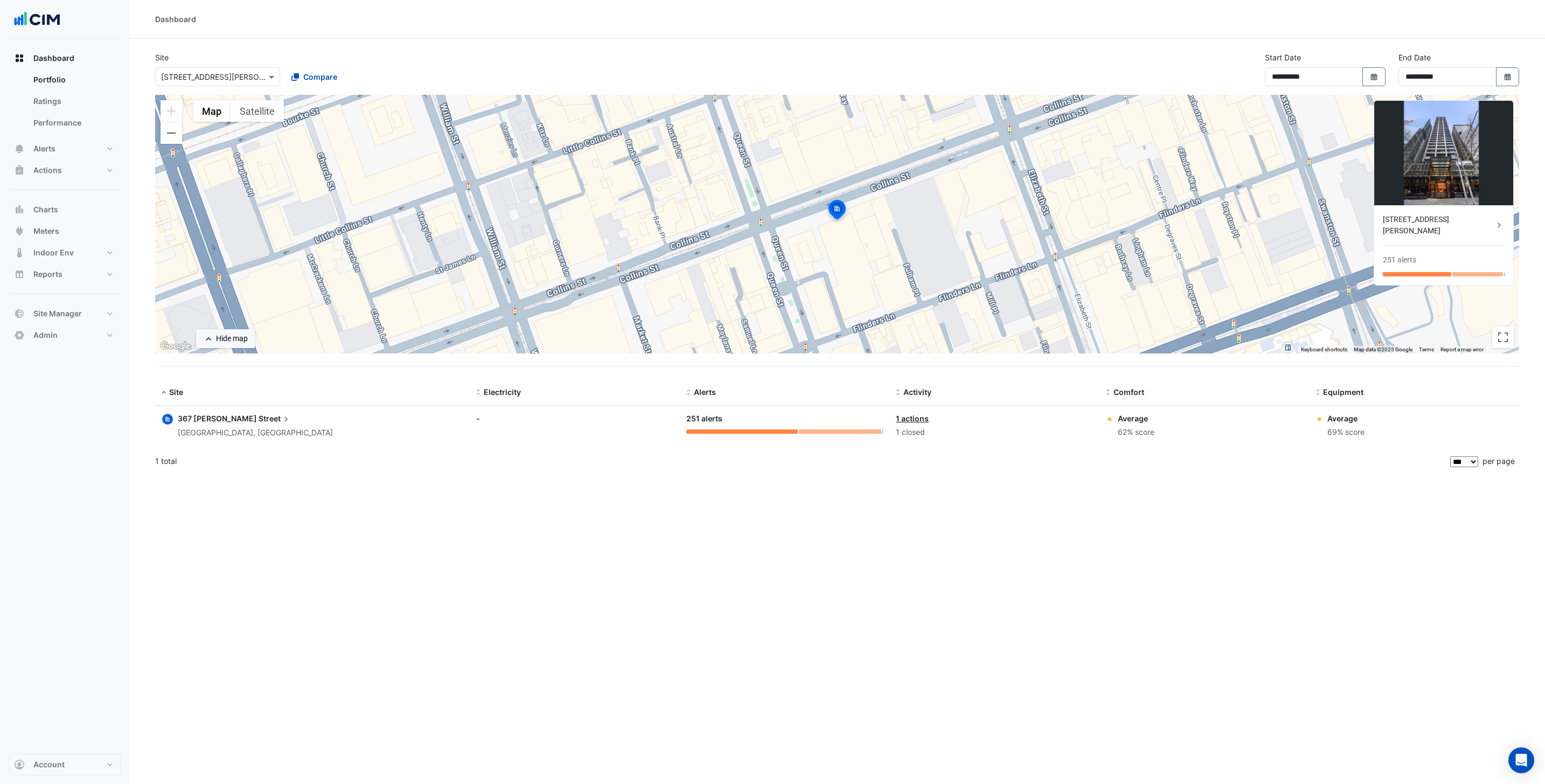
click at [797, 497] on ngb-offcanvas-backdrop at bounding box center [772, 392] width 1545 height 784
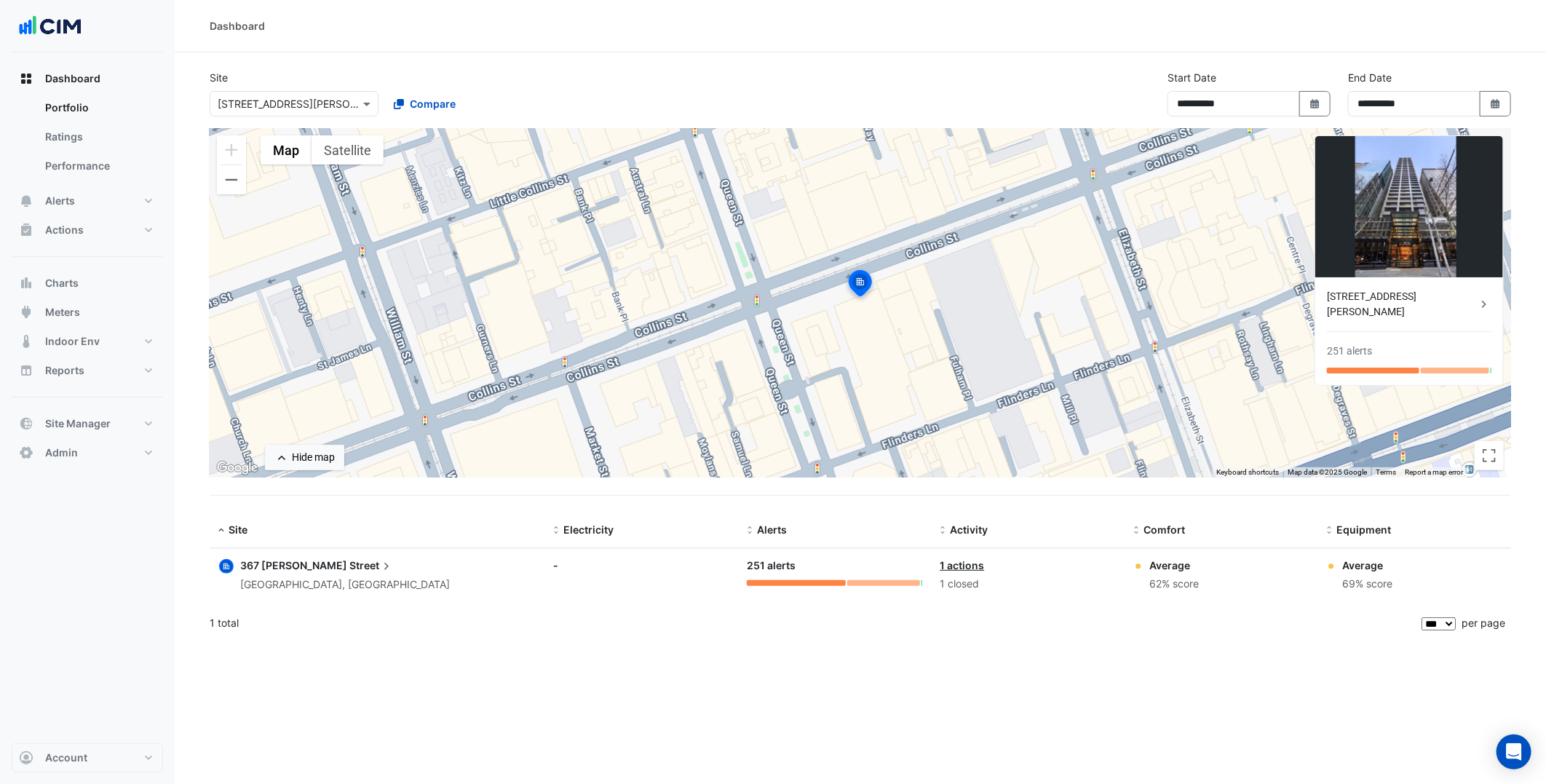
drag, startPoint x: 385, startPoint y: 2, endPoint x: 641, endPoint y: 611, distance: 660.6
click at [641, 611] on div "1 total" at bounding box center [813, 622] width 1209 height 36
click at [119, 202] on button "Alerts" at bounding box center [87, 201] width 151 height 29
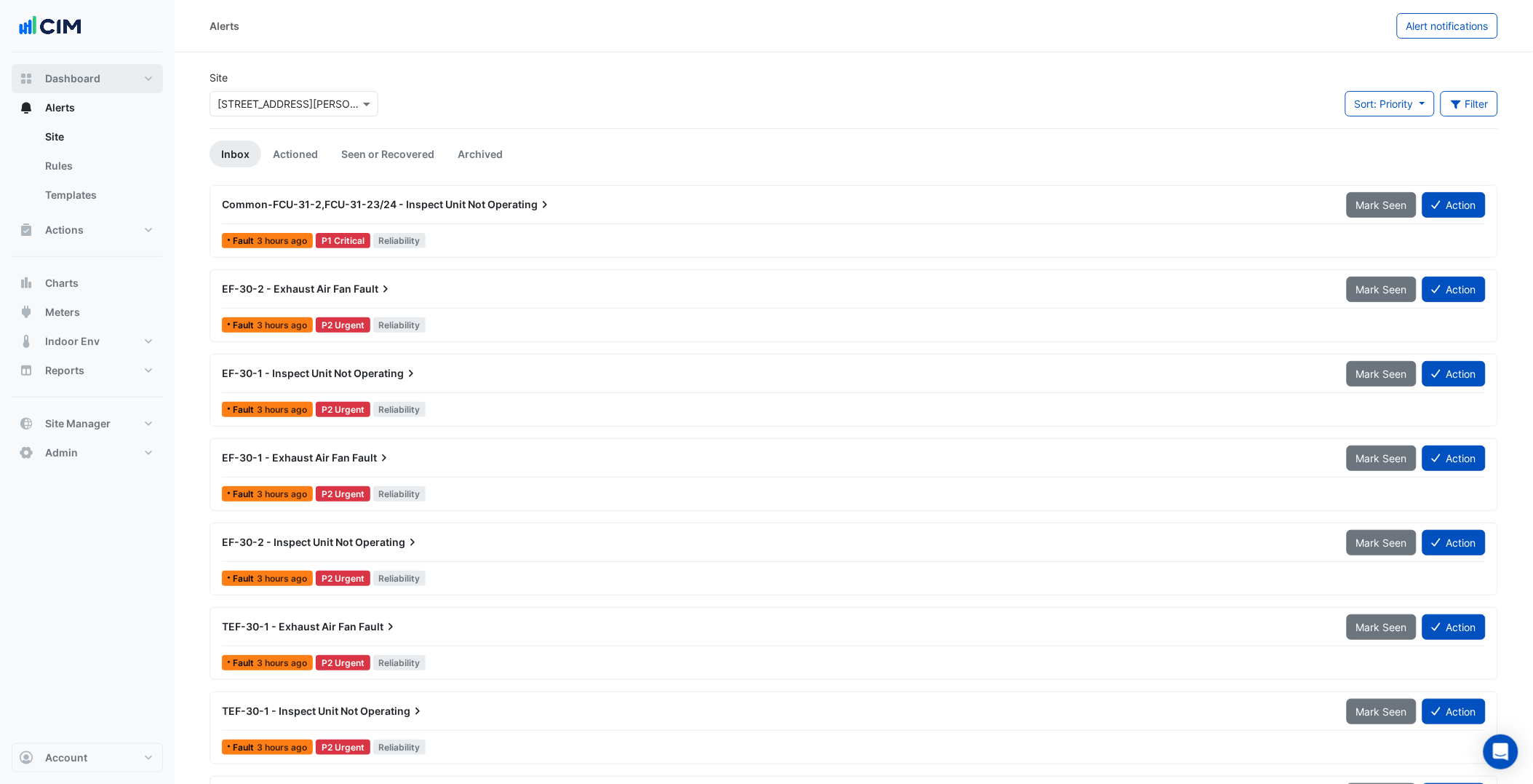
click at [85, 90] on button "Dashboard" at bounding box center [87, 79] width 151 height 29
select select "***"
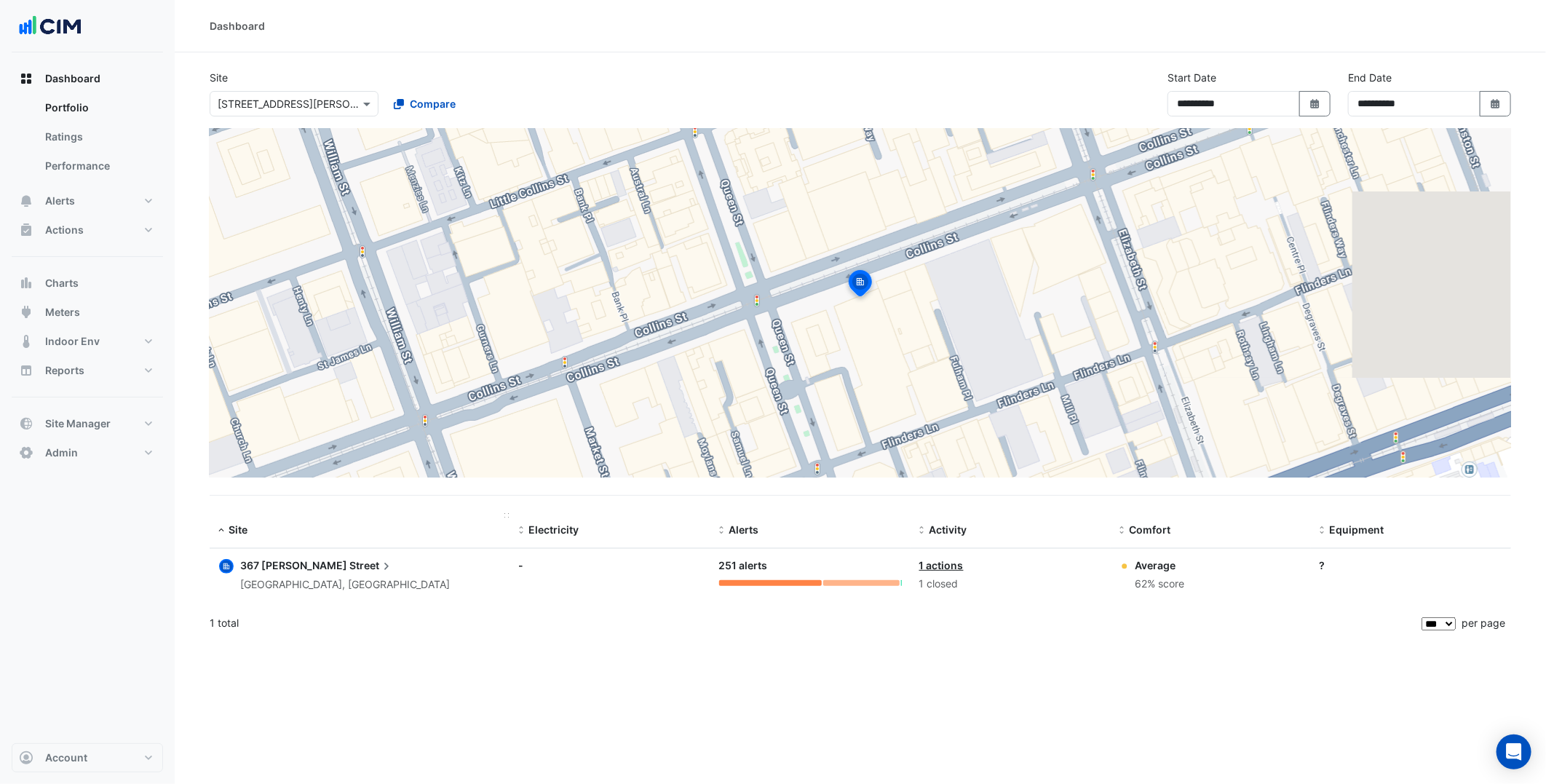
click at [332, 543] on datatable-header-cell "Site" at bounding box center [360, 530] width 300 height 35
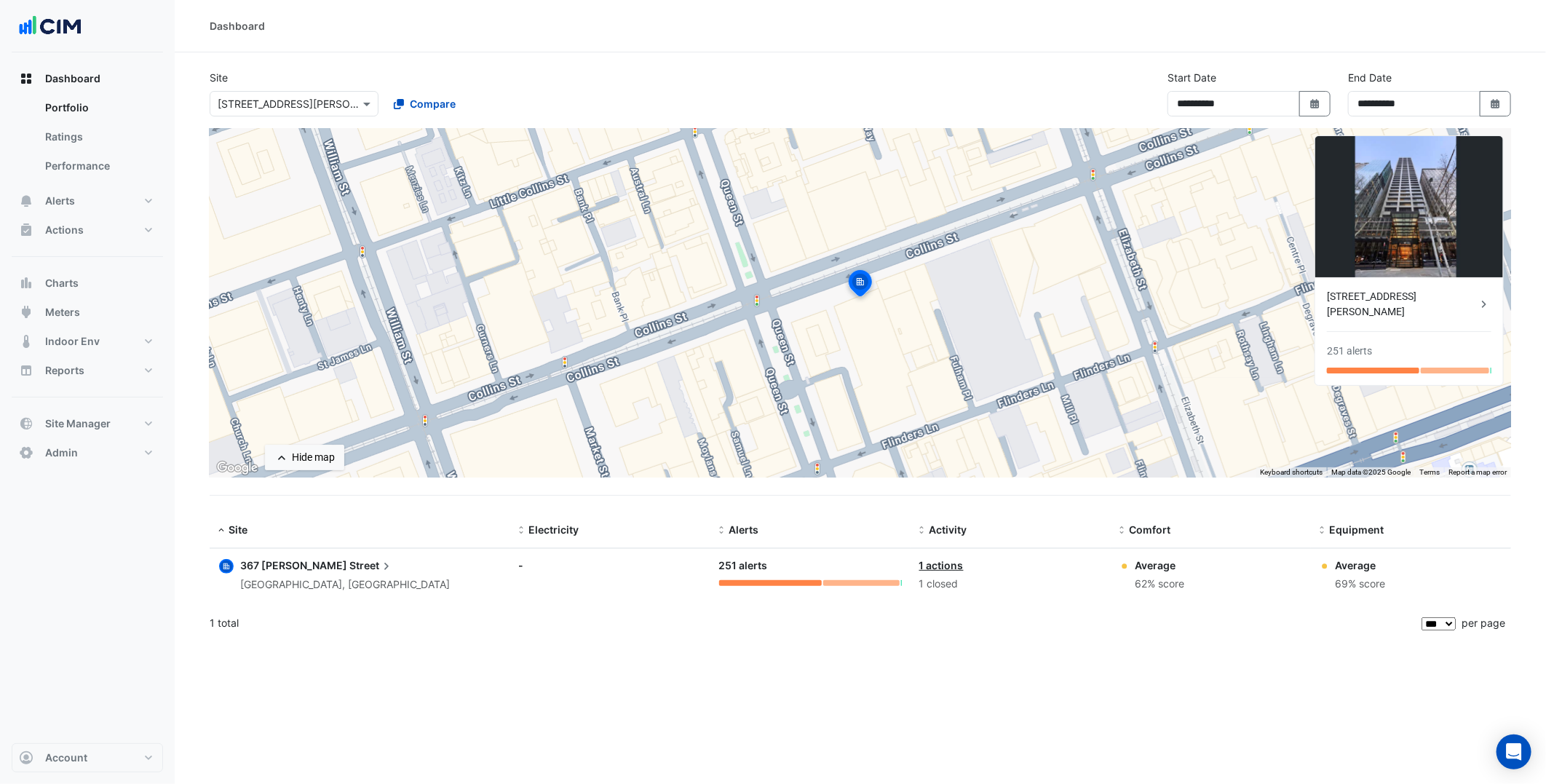
click at [310, 555] on datatable-body-cell "Site: 367 Collins Street Melbourne, Victoria" at bounding box center [360, 575] width 300 height 53
click at [349, 564] on span "Street" at bounding box center [372, 566] width 45 height 16
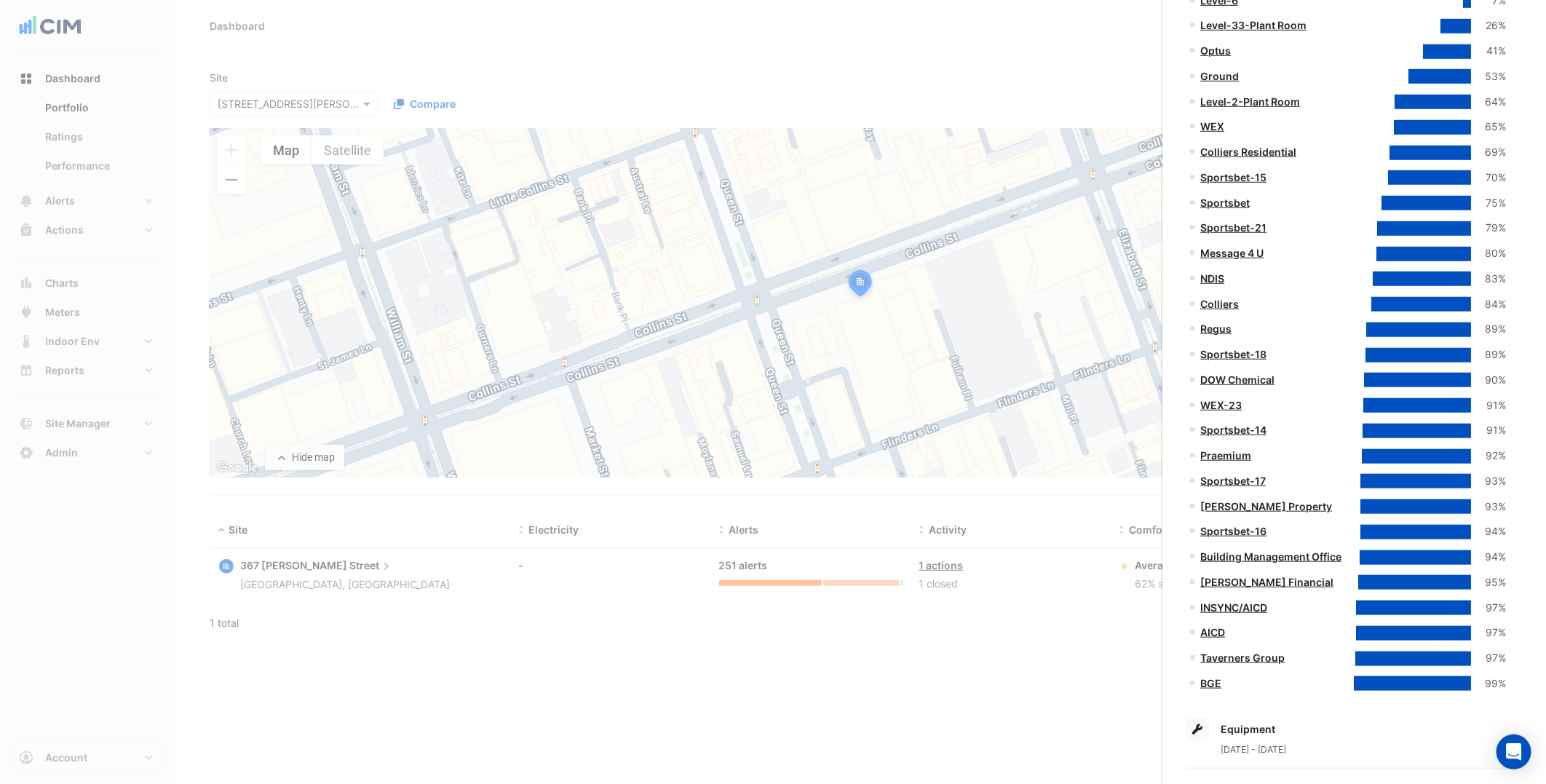
scroll to position [566, 0]
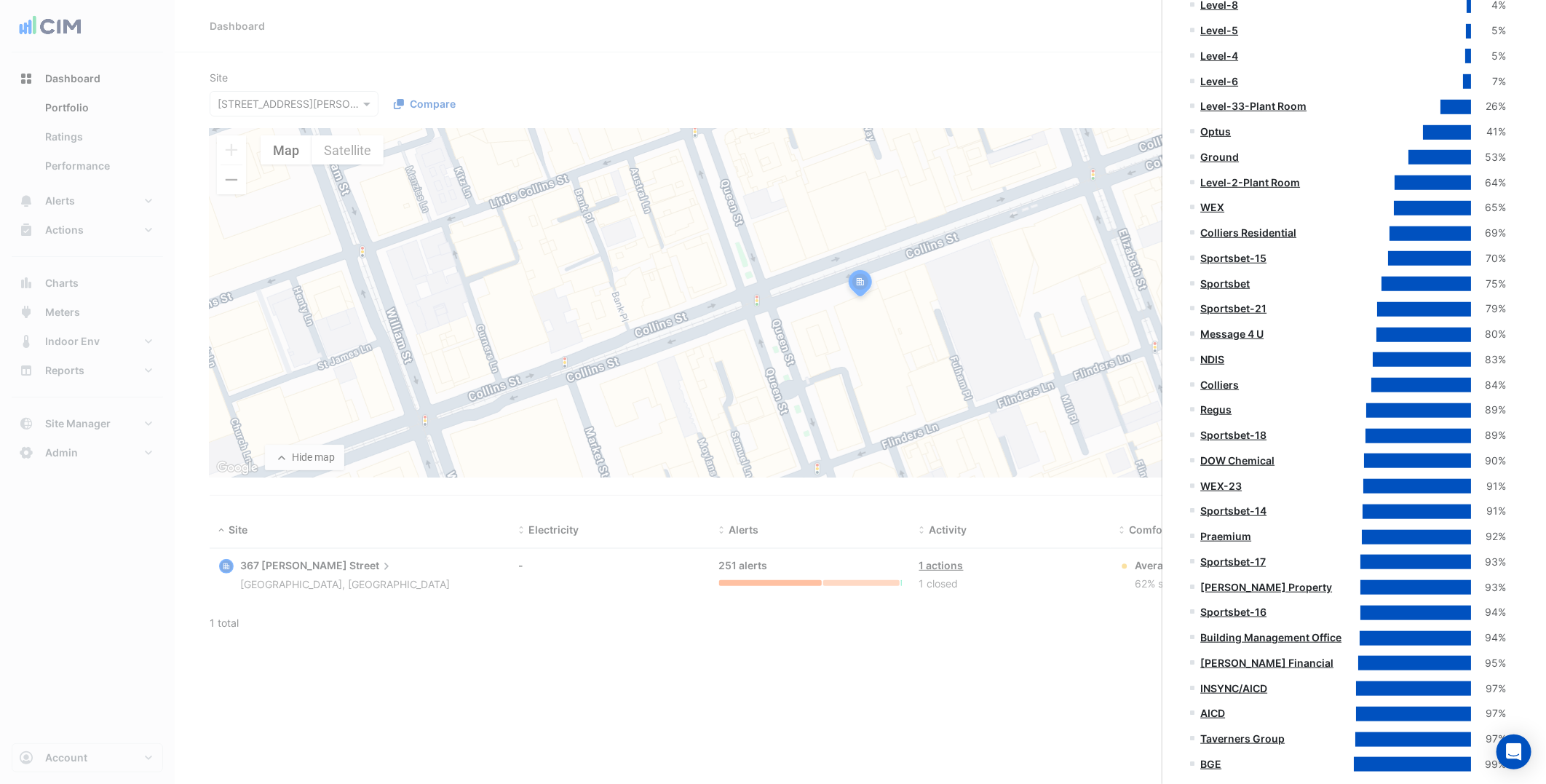
click at [524, 602] on ngb-offcanvas-backdrop at bounding box center [773, 392] width 1546 height 784
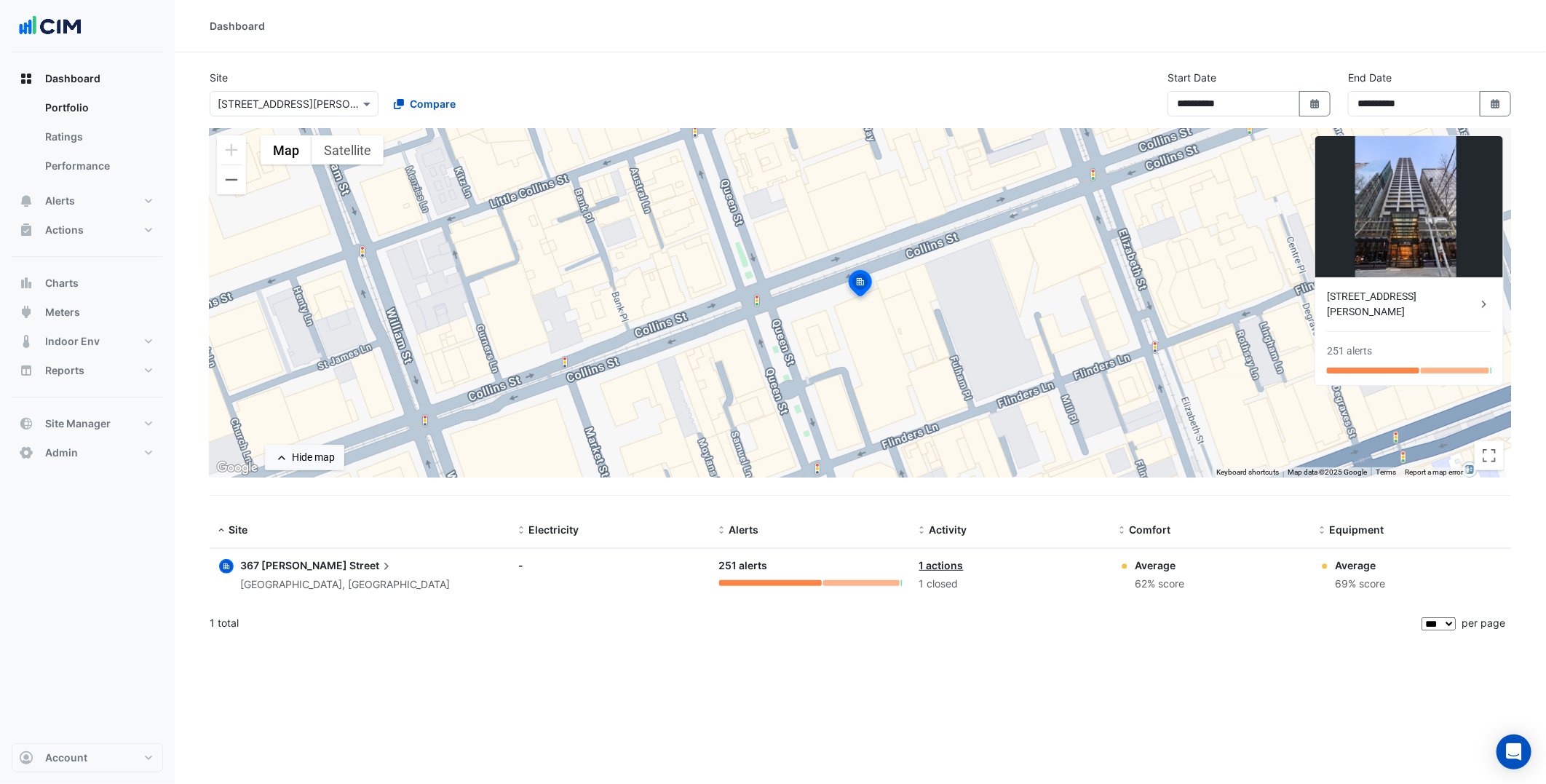
click at [349, 563] on span "Street" at bounding box center [372, 566] width 45 height 16
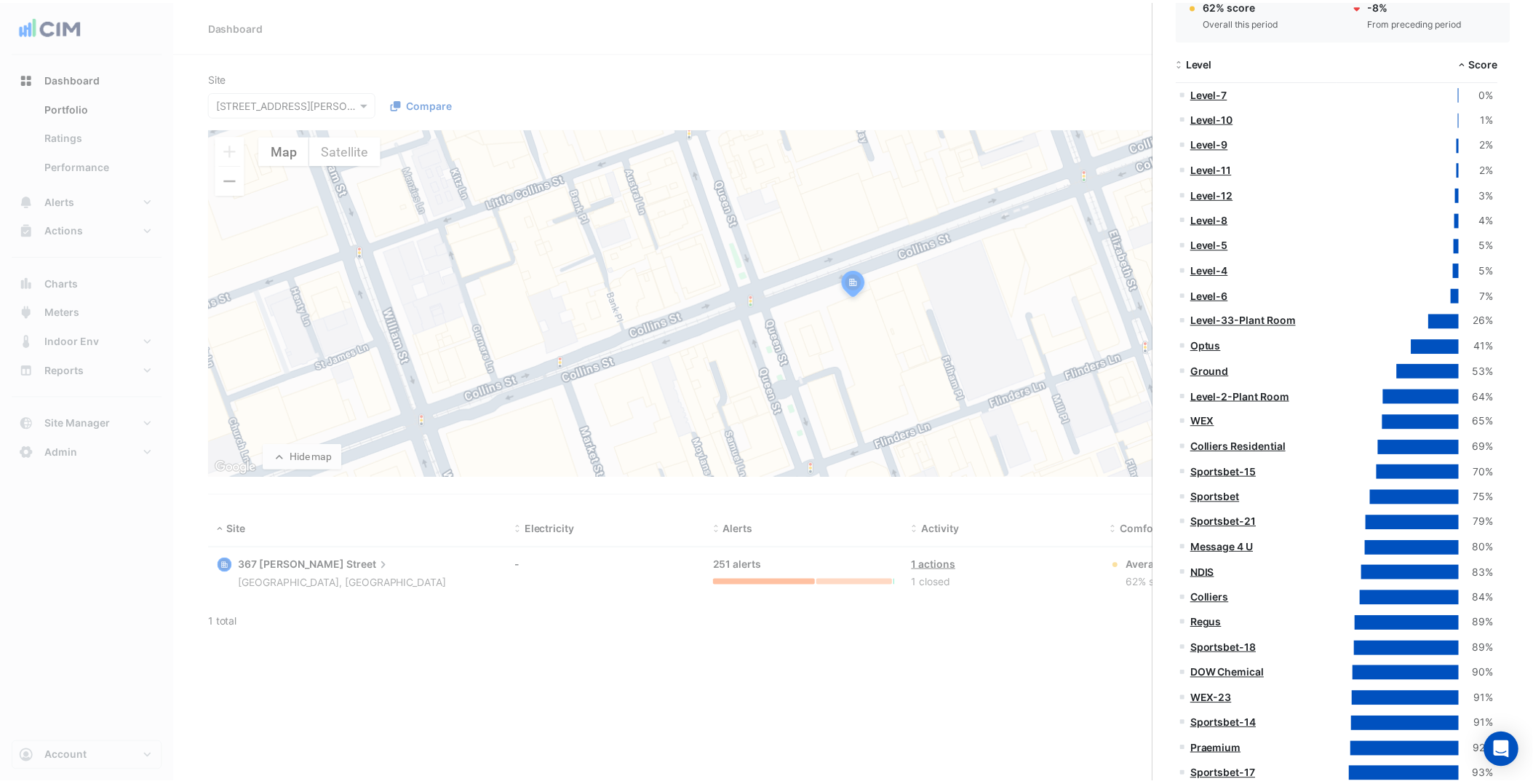
scroll to position [323, 0]
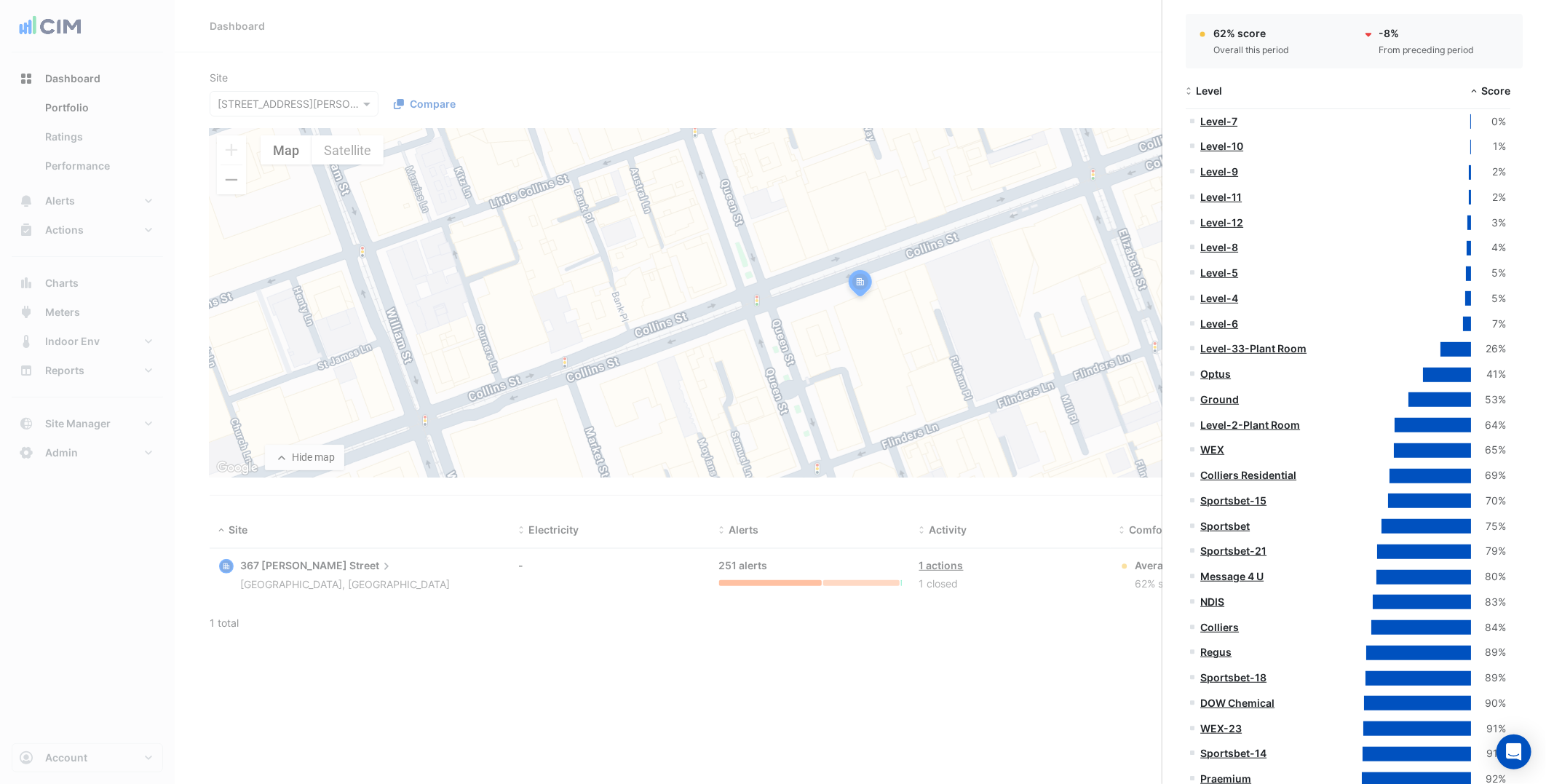
drag, startPoint x: 1207, startPoint y: 322, endPoint x: 1194, endPoint y: 322, distance: 13.0
click at [1207, 322] on link "Level-6" at bounding box center [1218, 323] width 38 height 13
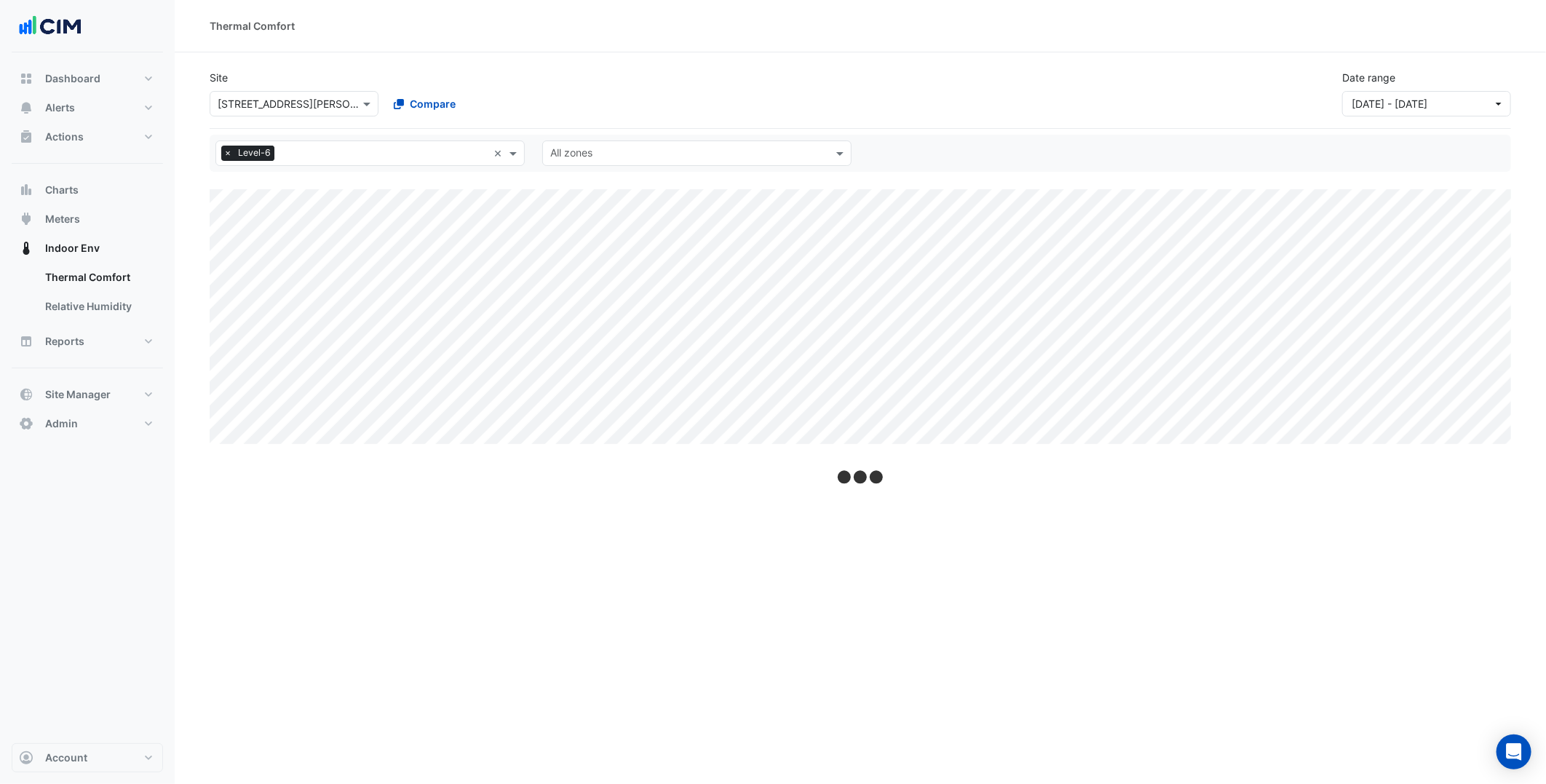
select select "***"
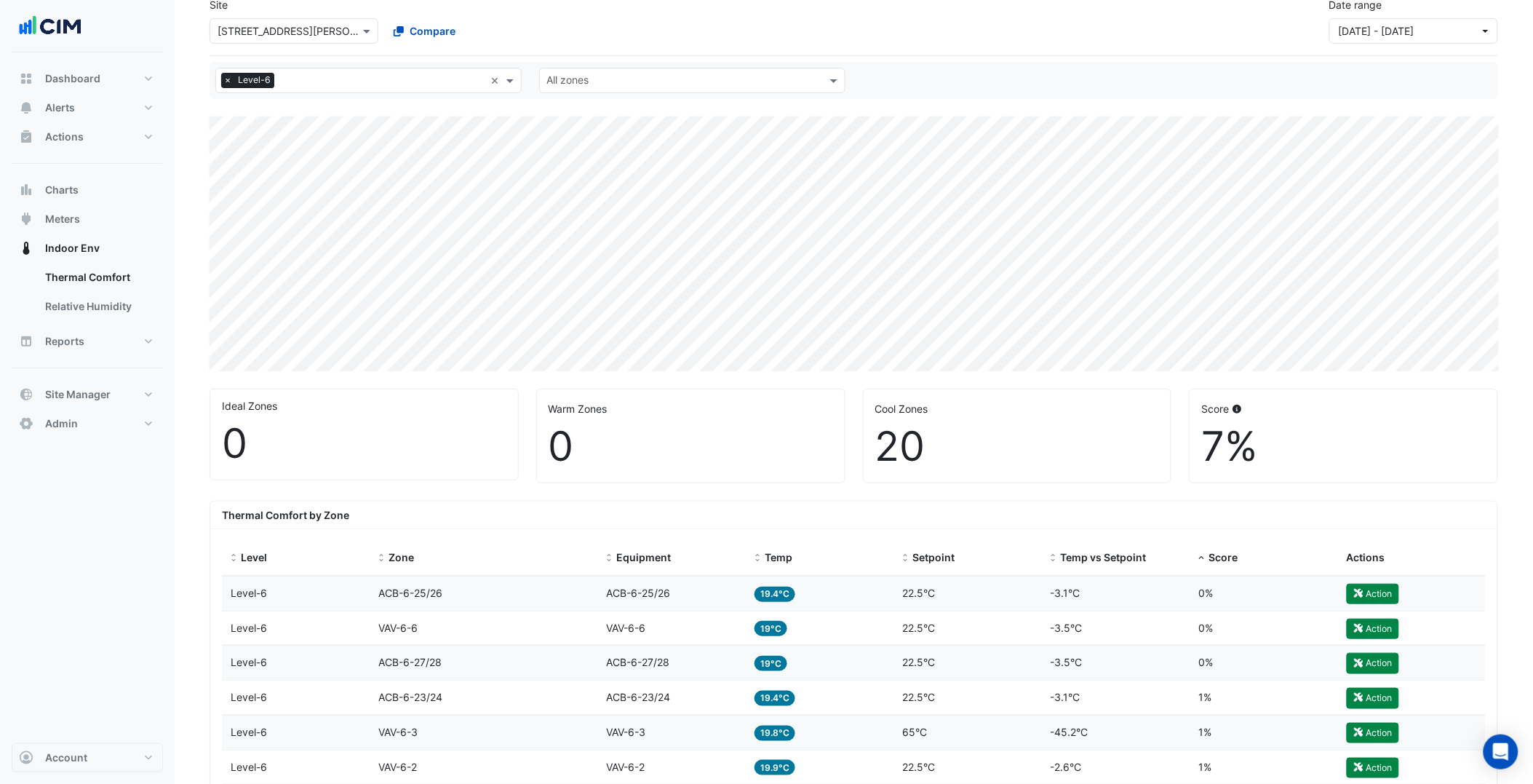
scroll to position [242, 0]
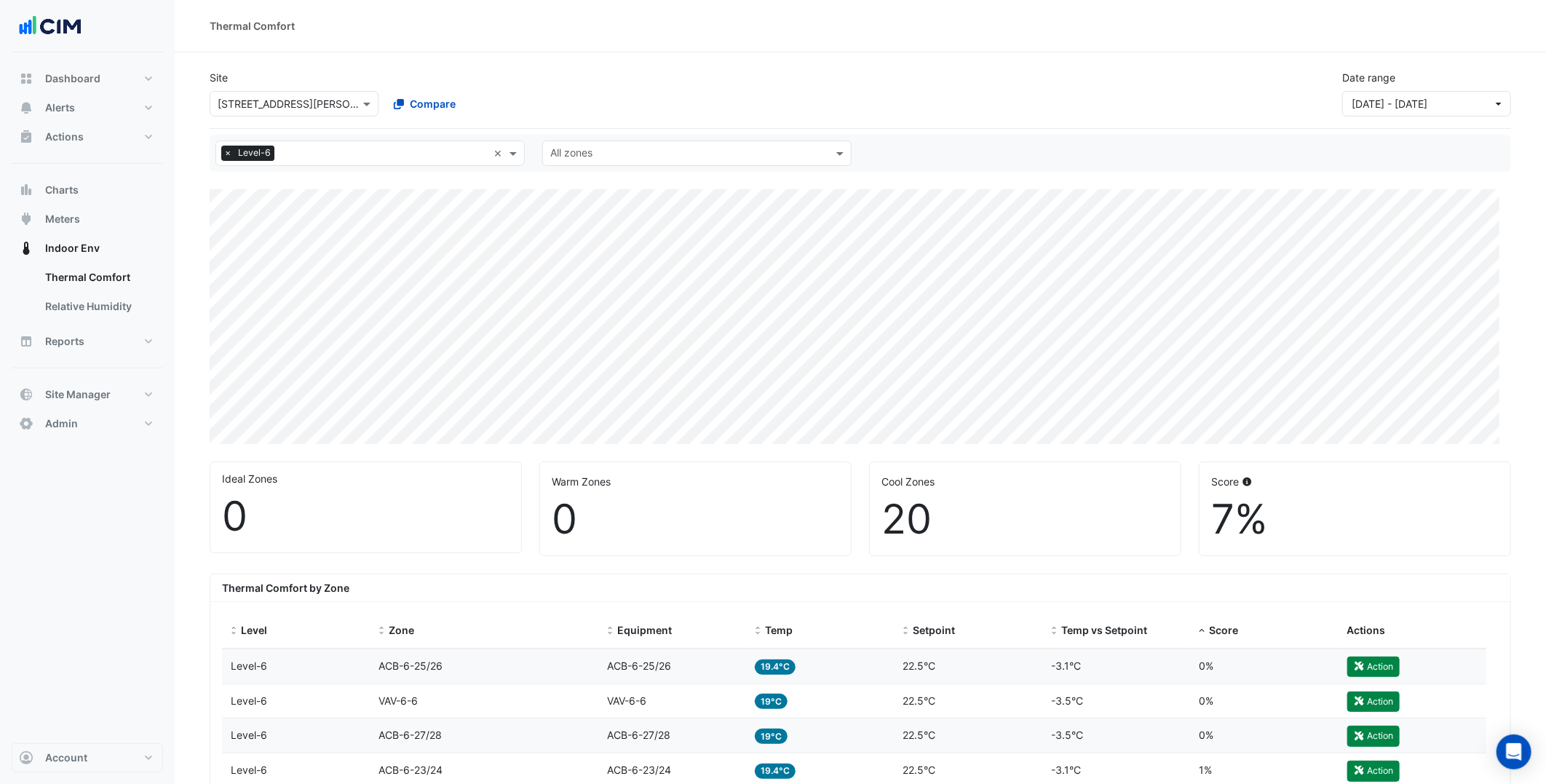
select select "***"
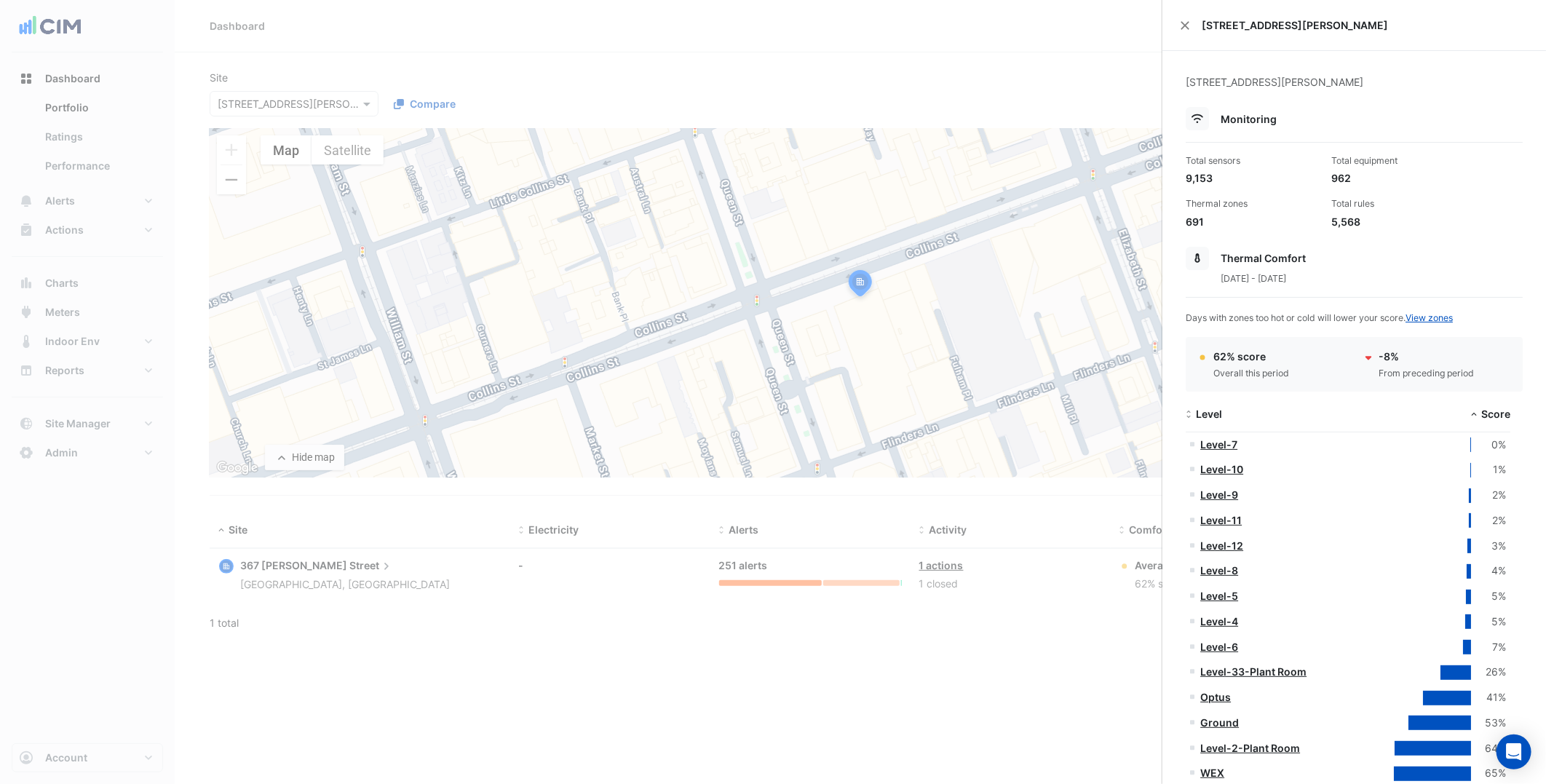
drag, startPoint x: 0, startPoint y: 384, endPoint x: 395, endPoint y: 665, distance: 484.8
click at [395, 665] on ngb-offcanvas-backdrop at bounding box center [773, 392] width 1546 height 784
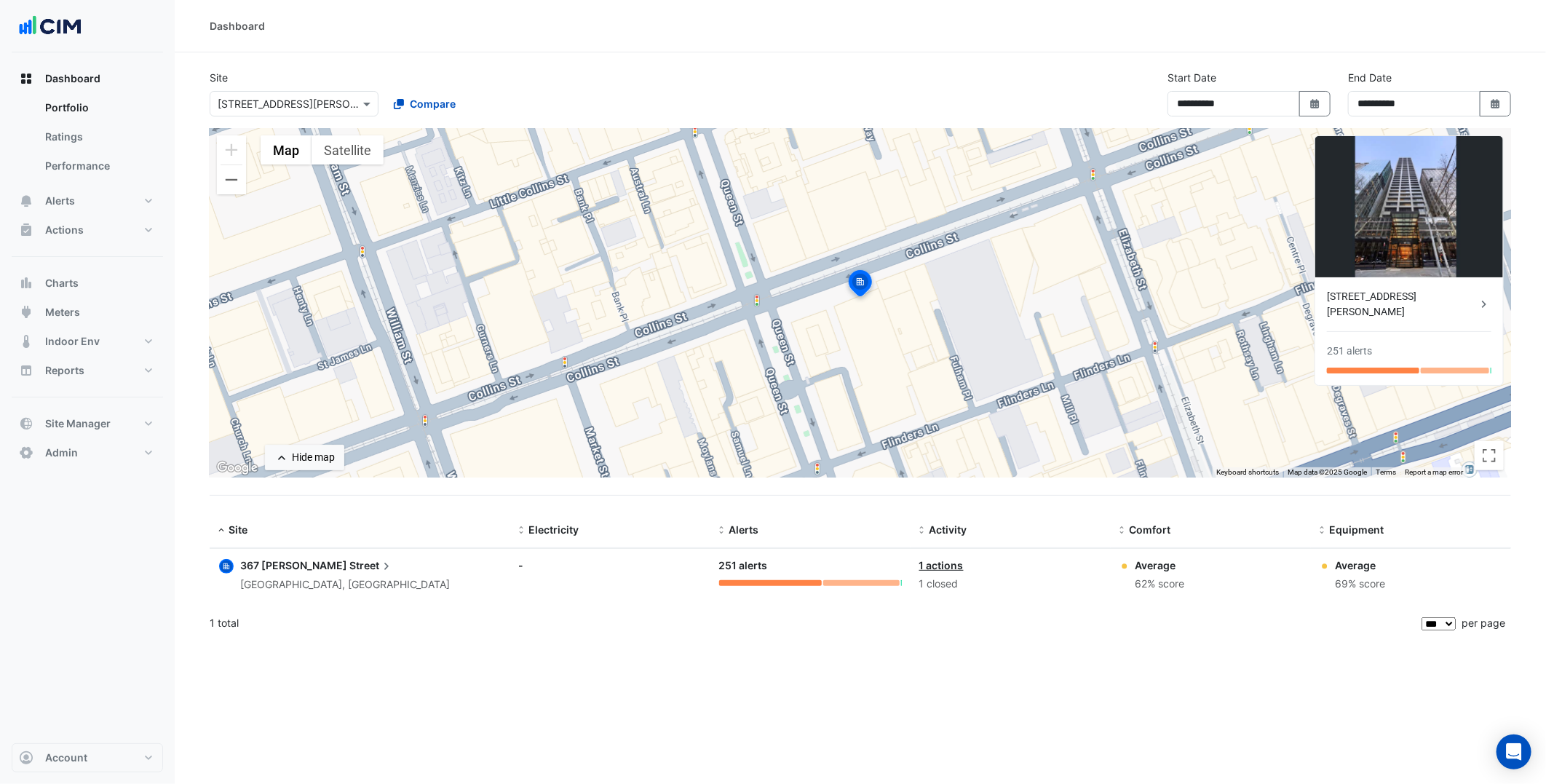
click at [349, 569] on span "Street" at bounding box center [372, 566] width 45 height 16
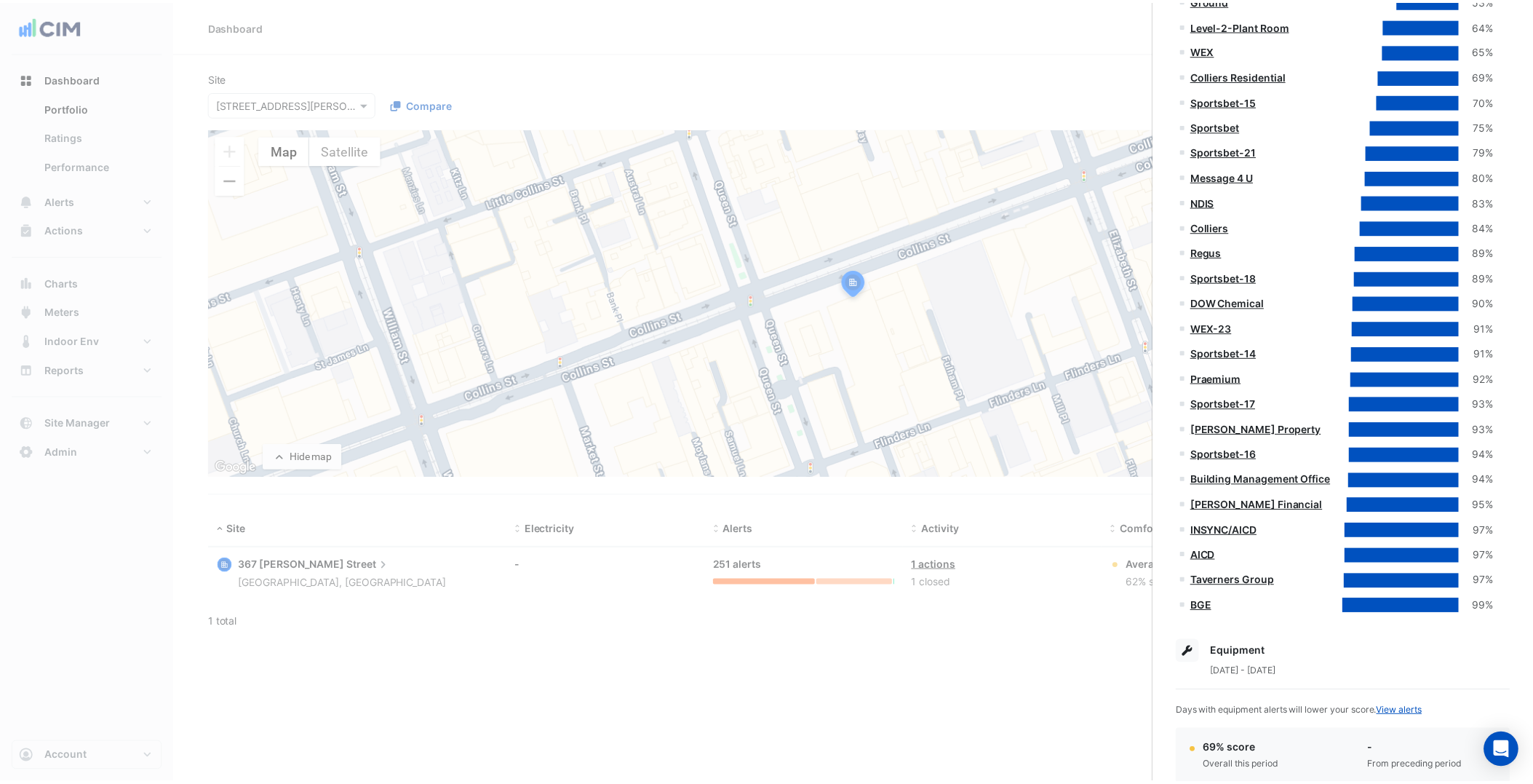
scroll to position [727, 0]
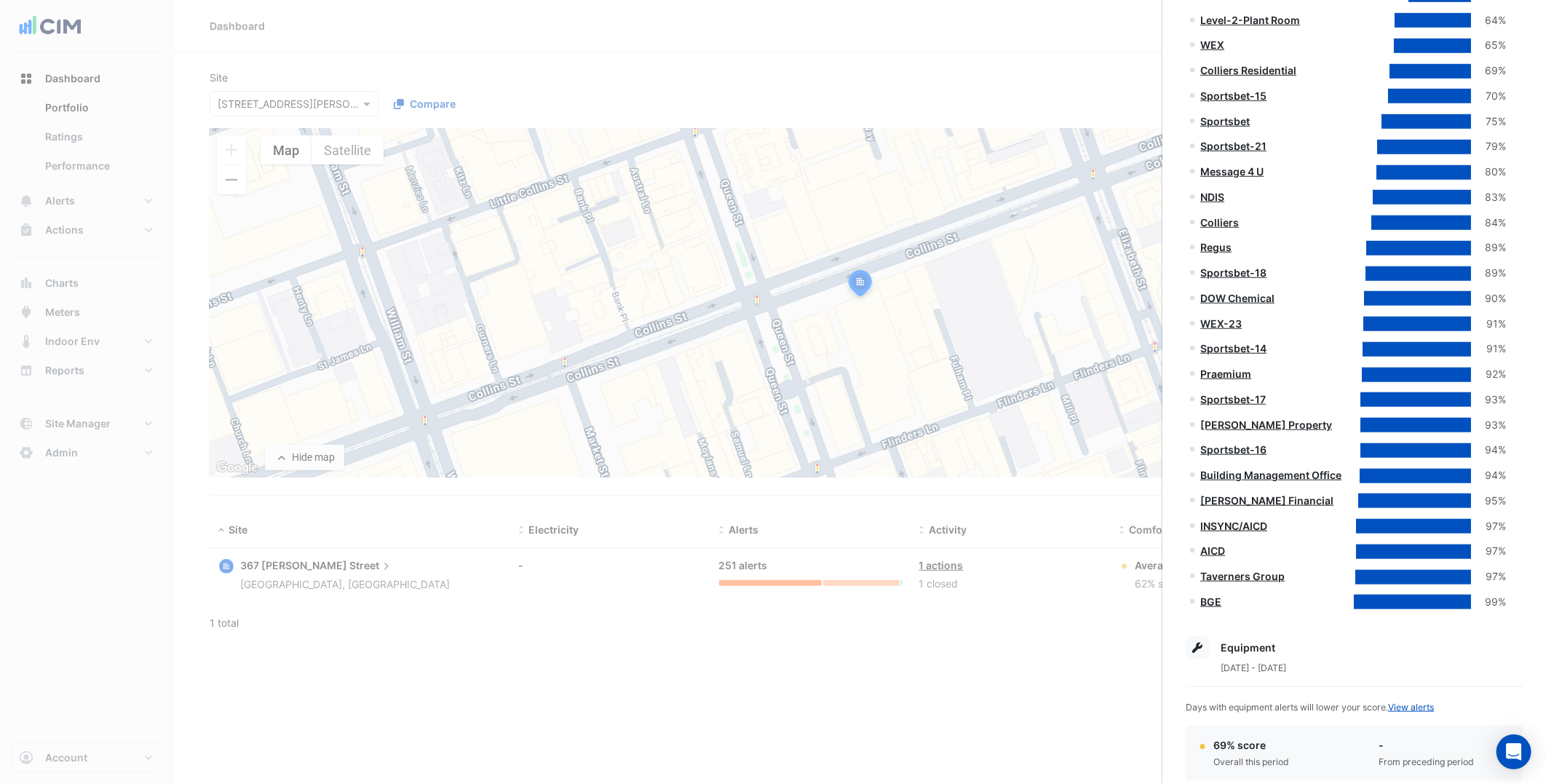
click at [1226, 370] on link "Praemium" at bounding box center [1225, 373] width 51 height 13
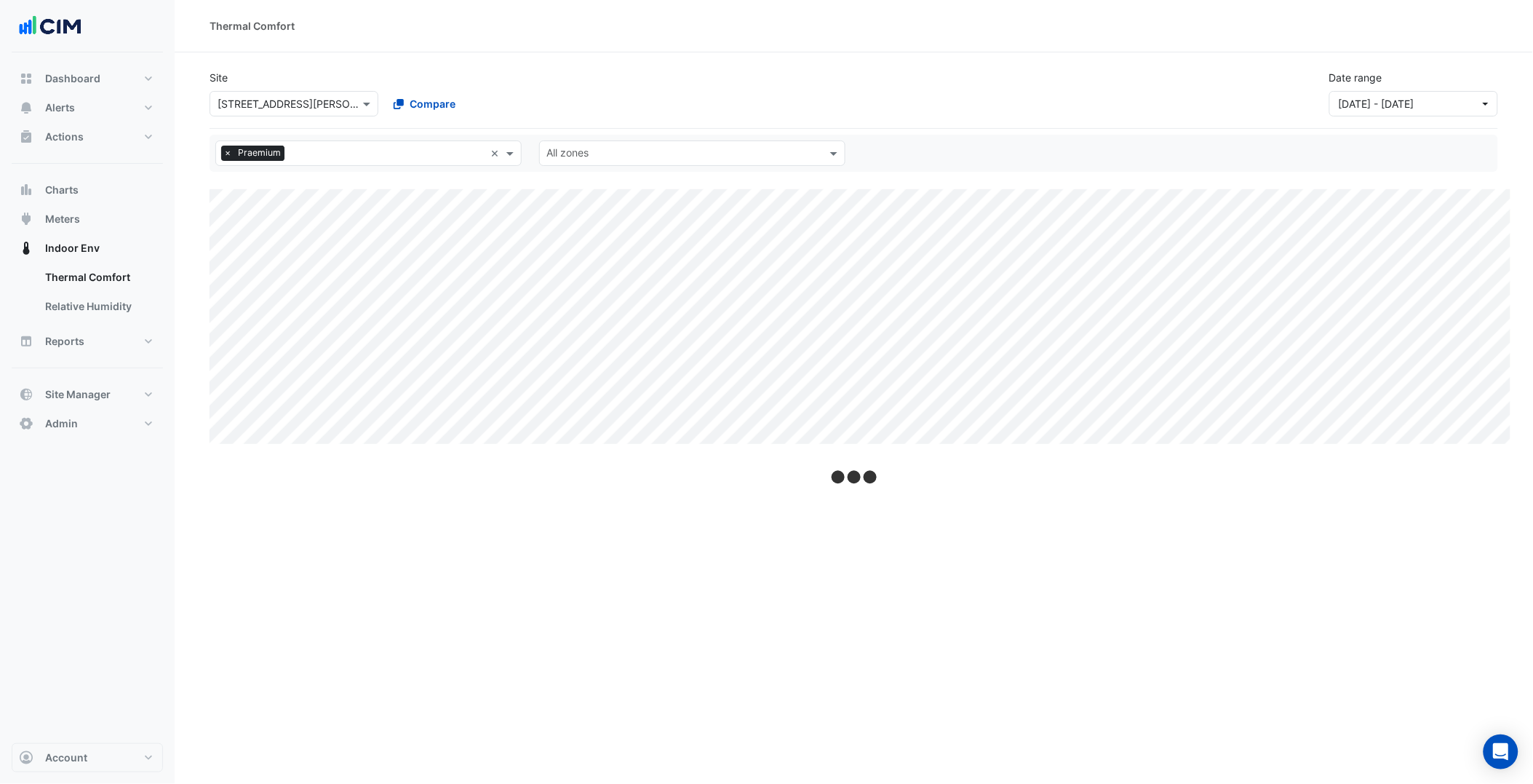
select select "***"
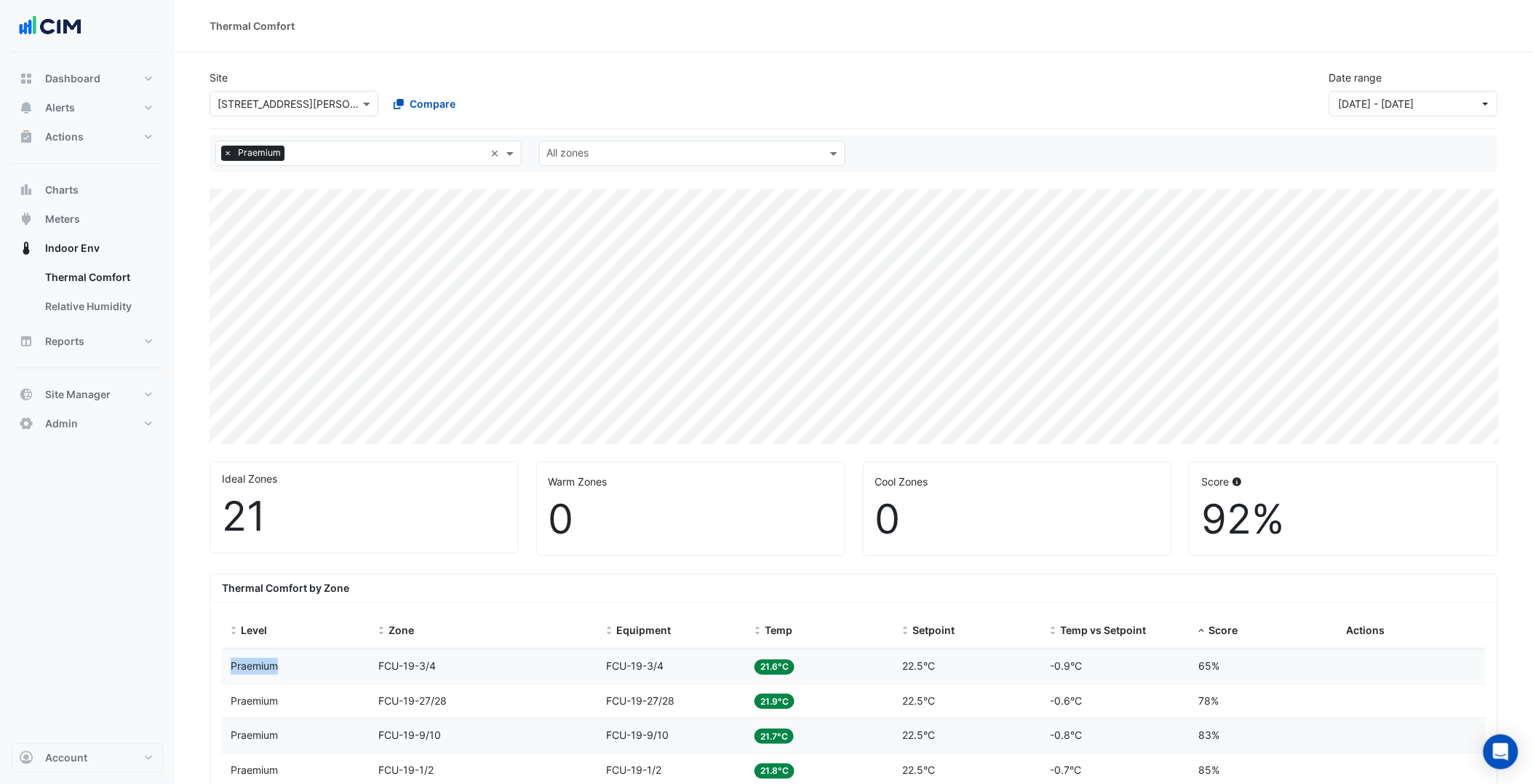
drag, startPoint x: 292, startPoint y: 666, endPoint x: 231, endPoint y: 665, distance: 61.0
click at [231, 665] on div "Level Praemium" at bounding box center [296, 666] width 131 height 17
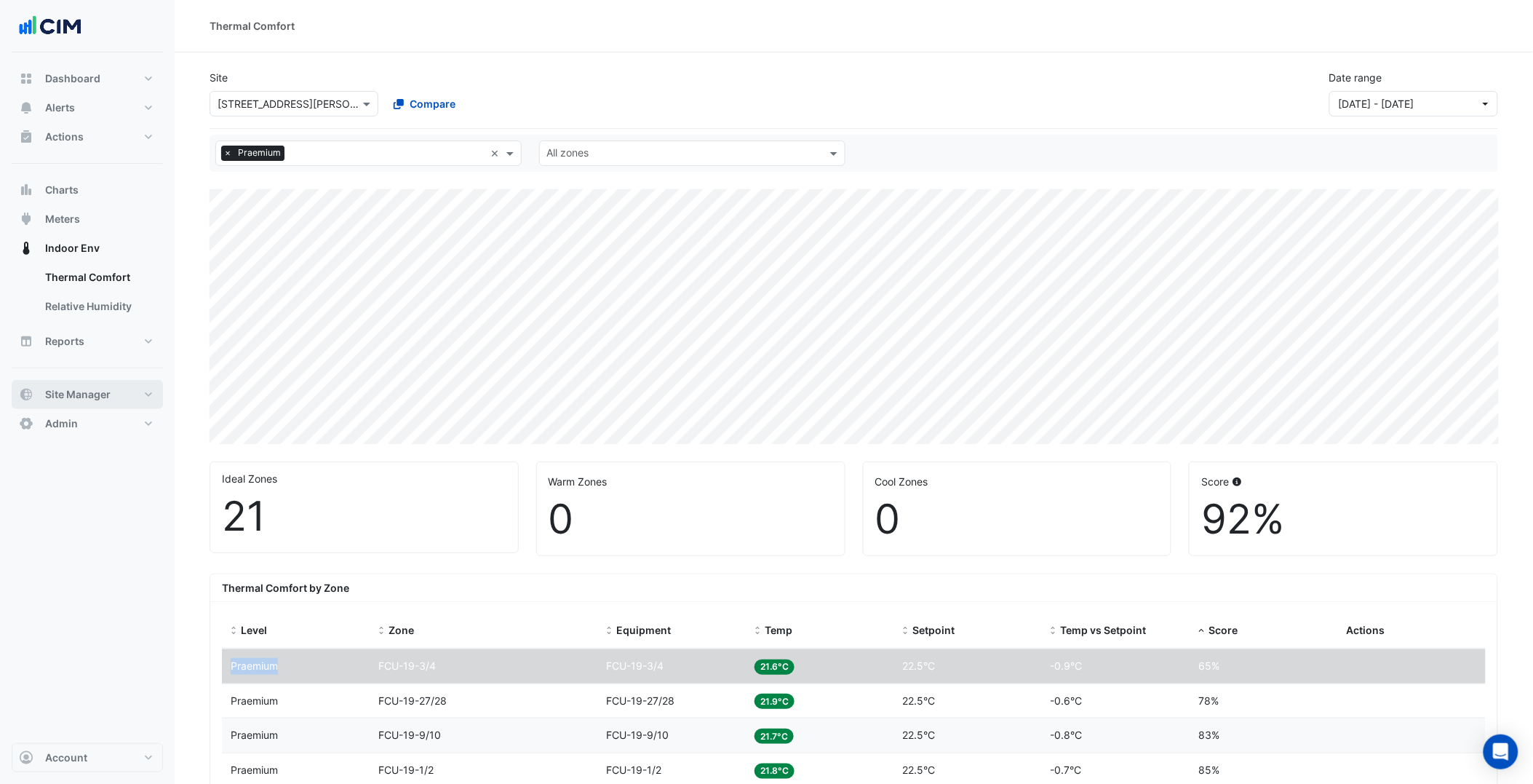
click at [130, 388] on button "Site Manager" at bounding box center [87, 395] width 151 height 29
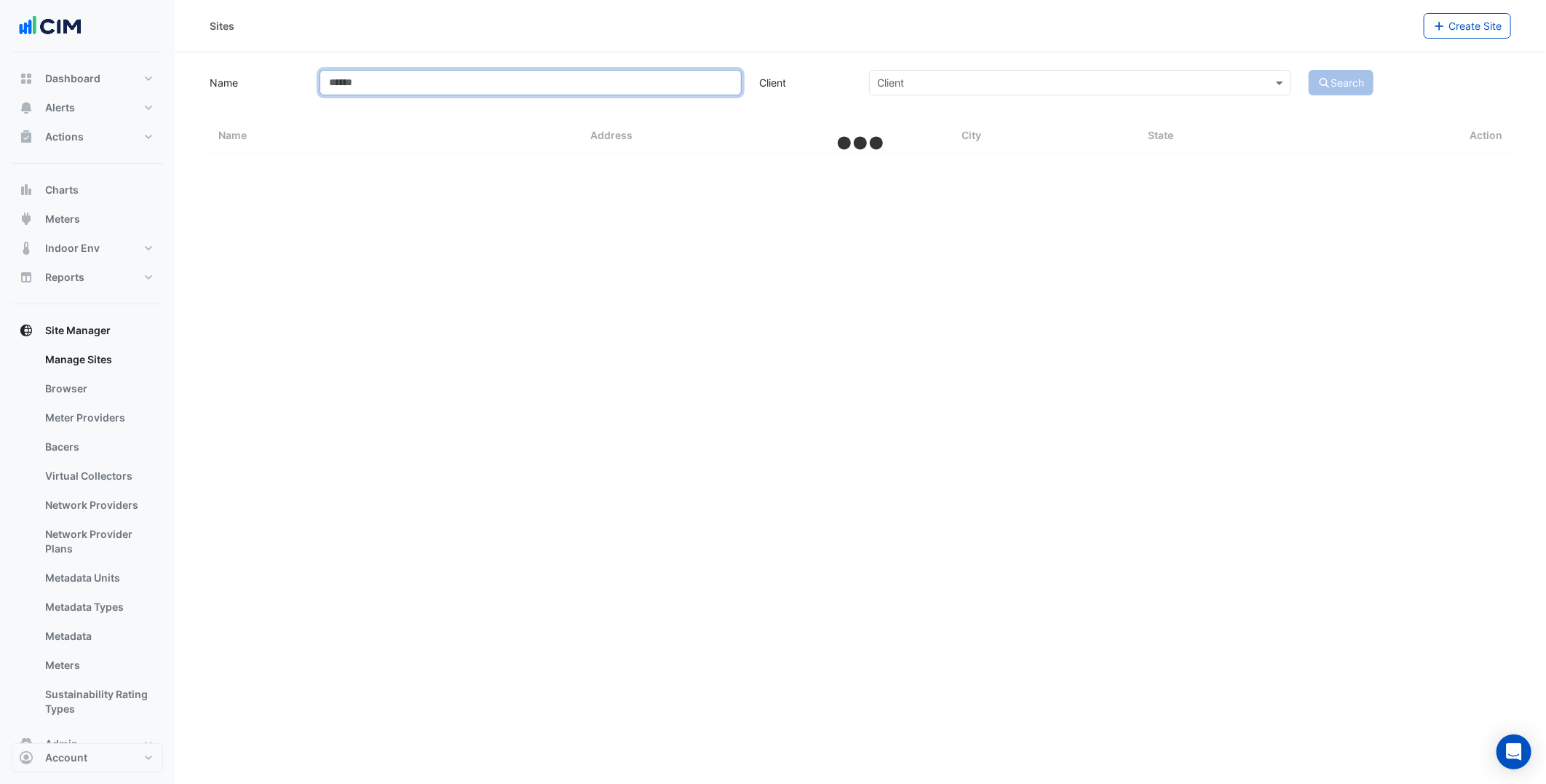
click at [477, 82] on input "Name" at bounding box center [531, 83] width 422 height 25
select select "***"
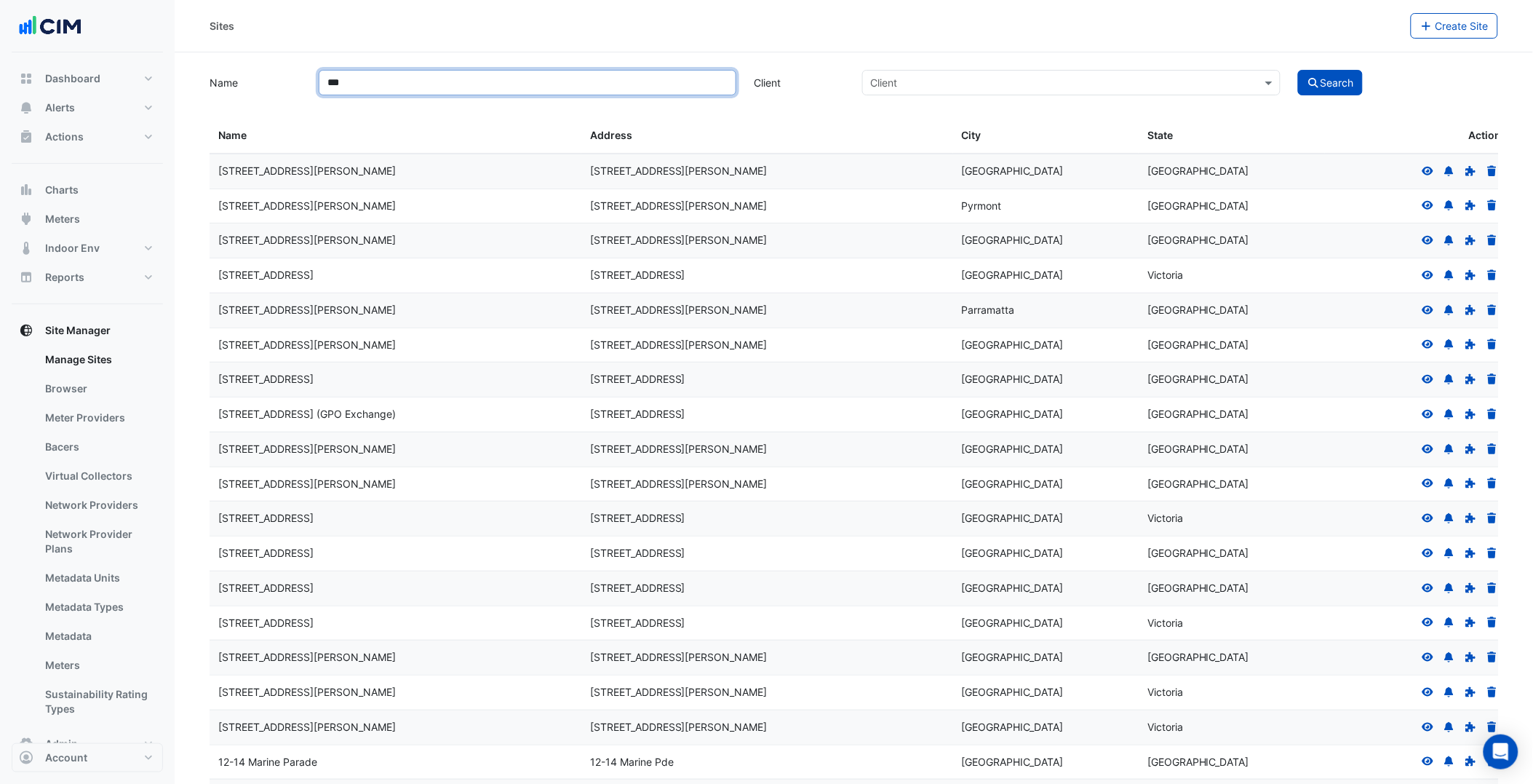
type input "***"
click at [1298, 70] on button "Search" at bounding box center [1330, 83] width 65 height 25
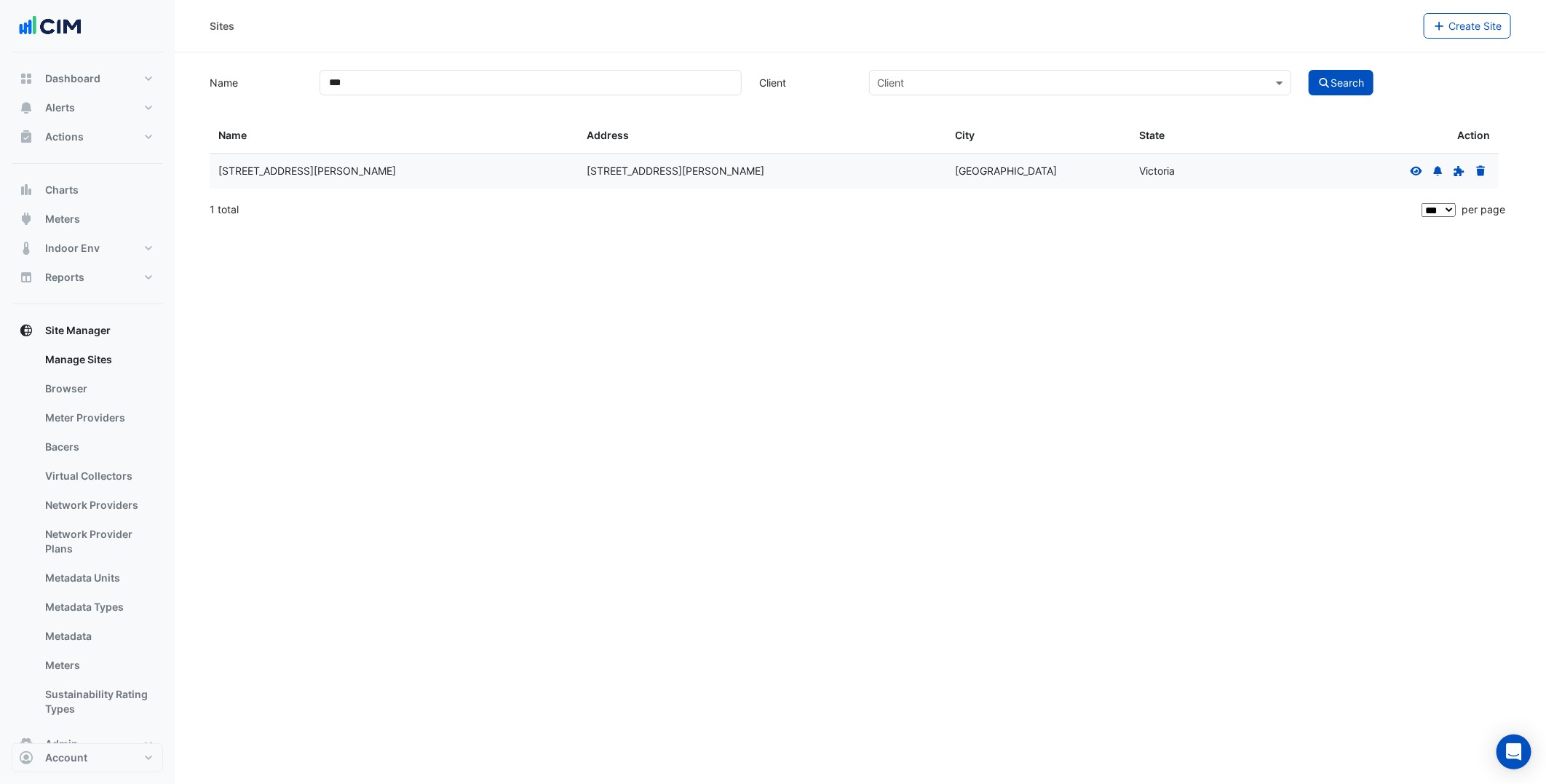
click at [1391, 176] on icon at bounding box center [1415, 171] width 13 height 10
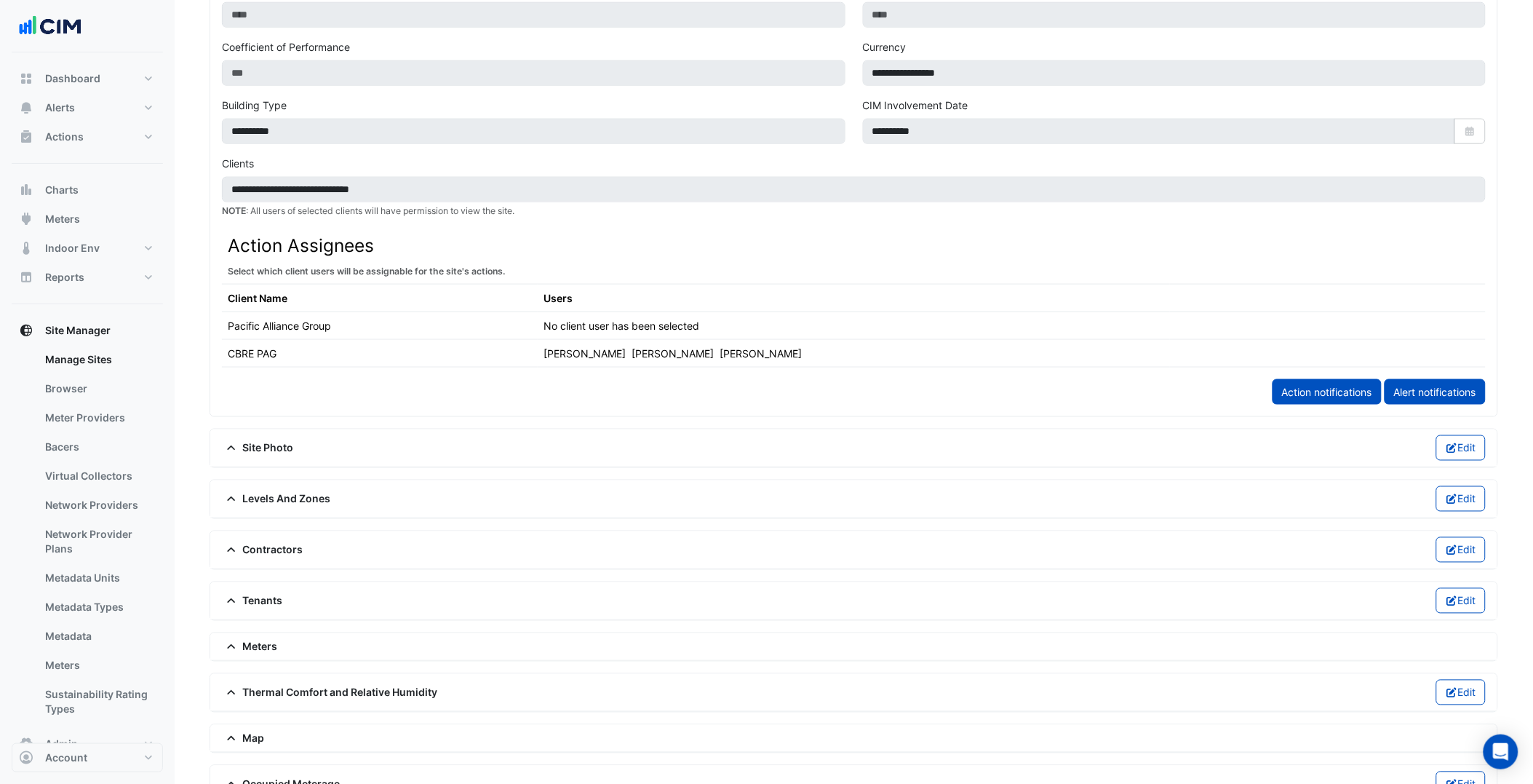
scroll to position [566, 0]
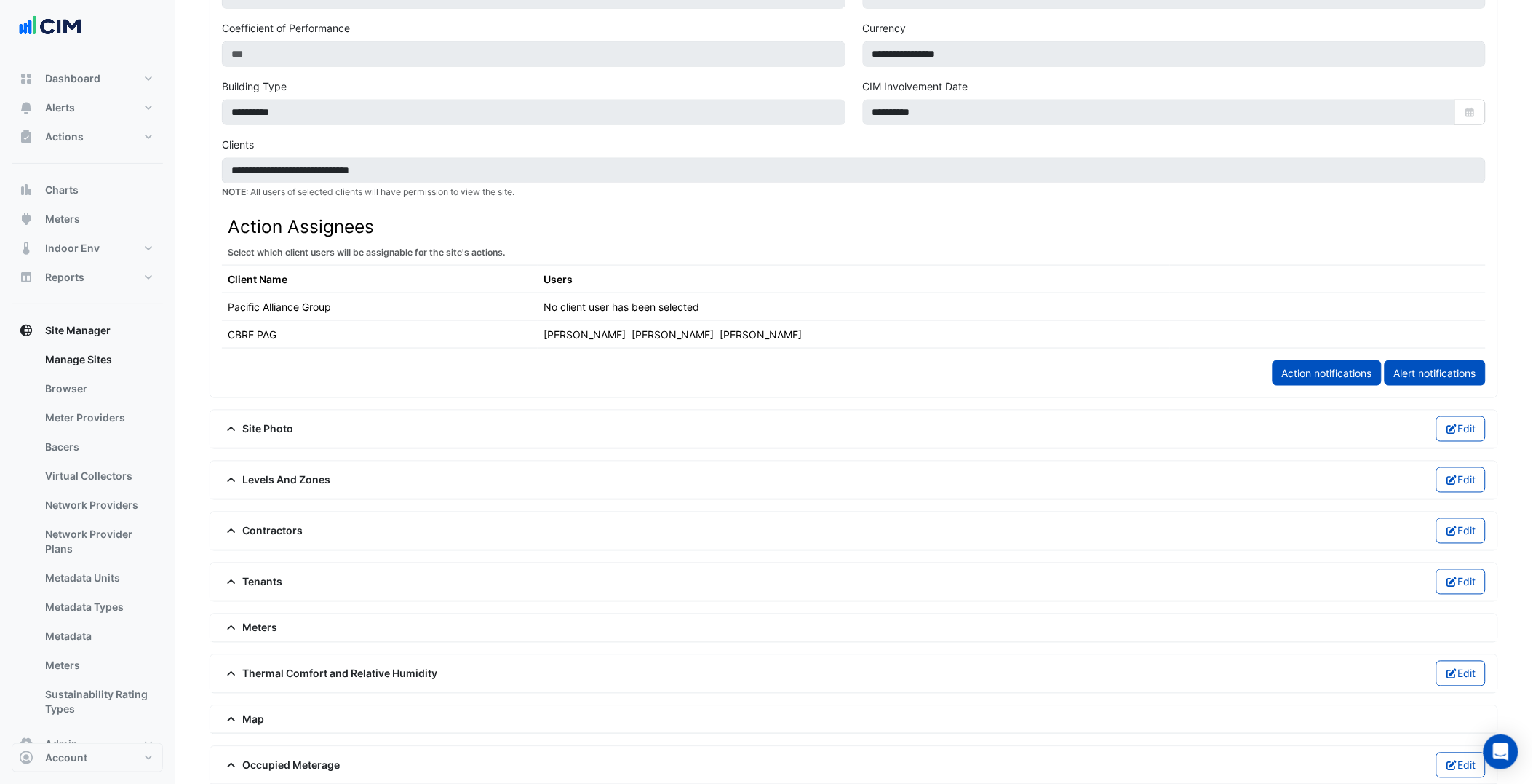
click at [245, 633] on span "Meters" at bounding box center [250, 628] width 56 height 16
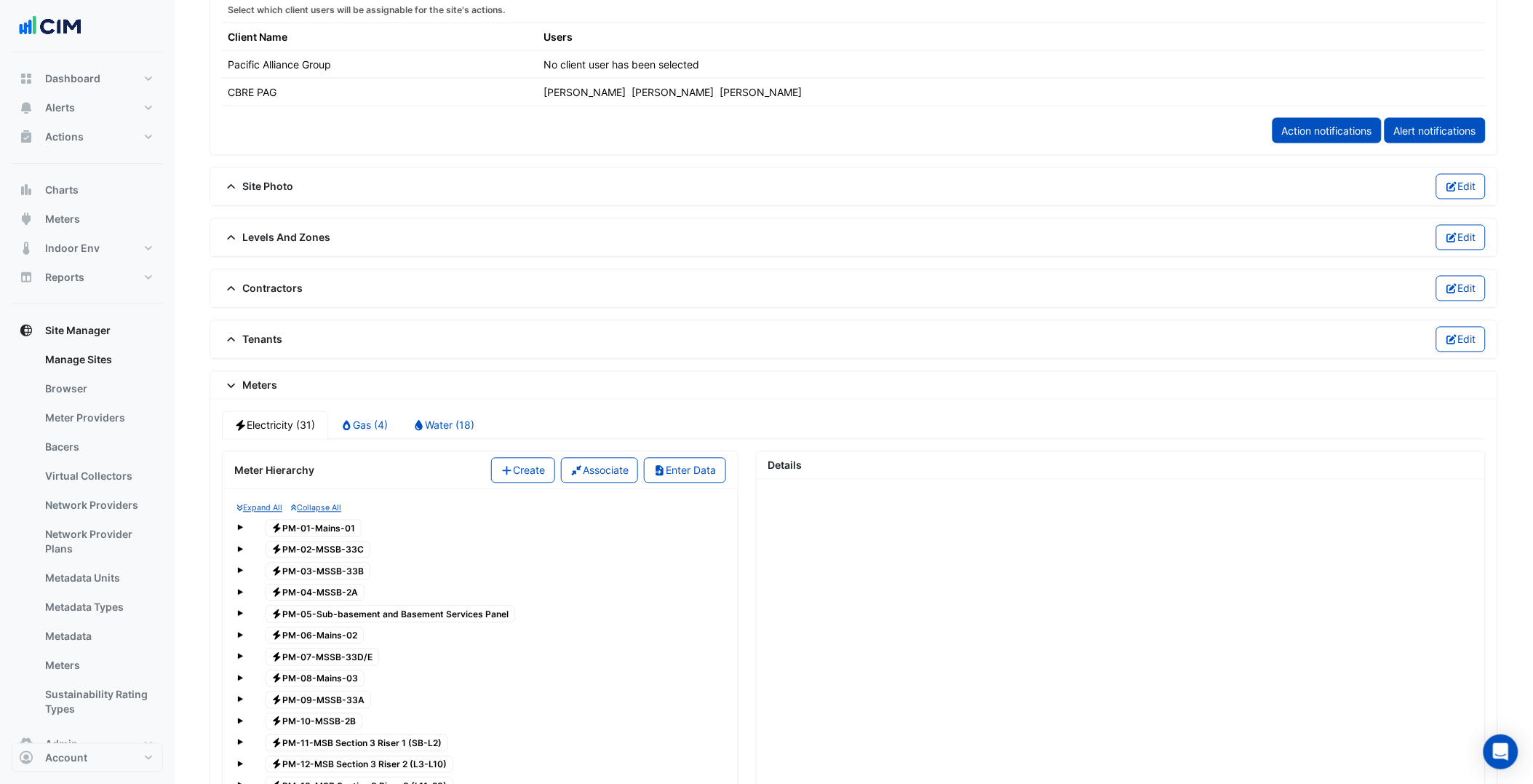
scroll to position [808, 0]
click at [337, 598] on span "Electricity PM-04-MSSB-2A" at bounding box center [315, 592] width 99 height 18
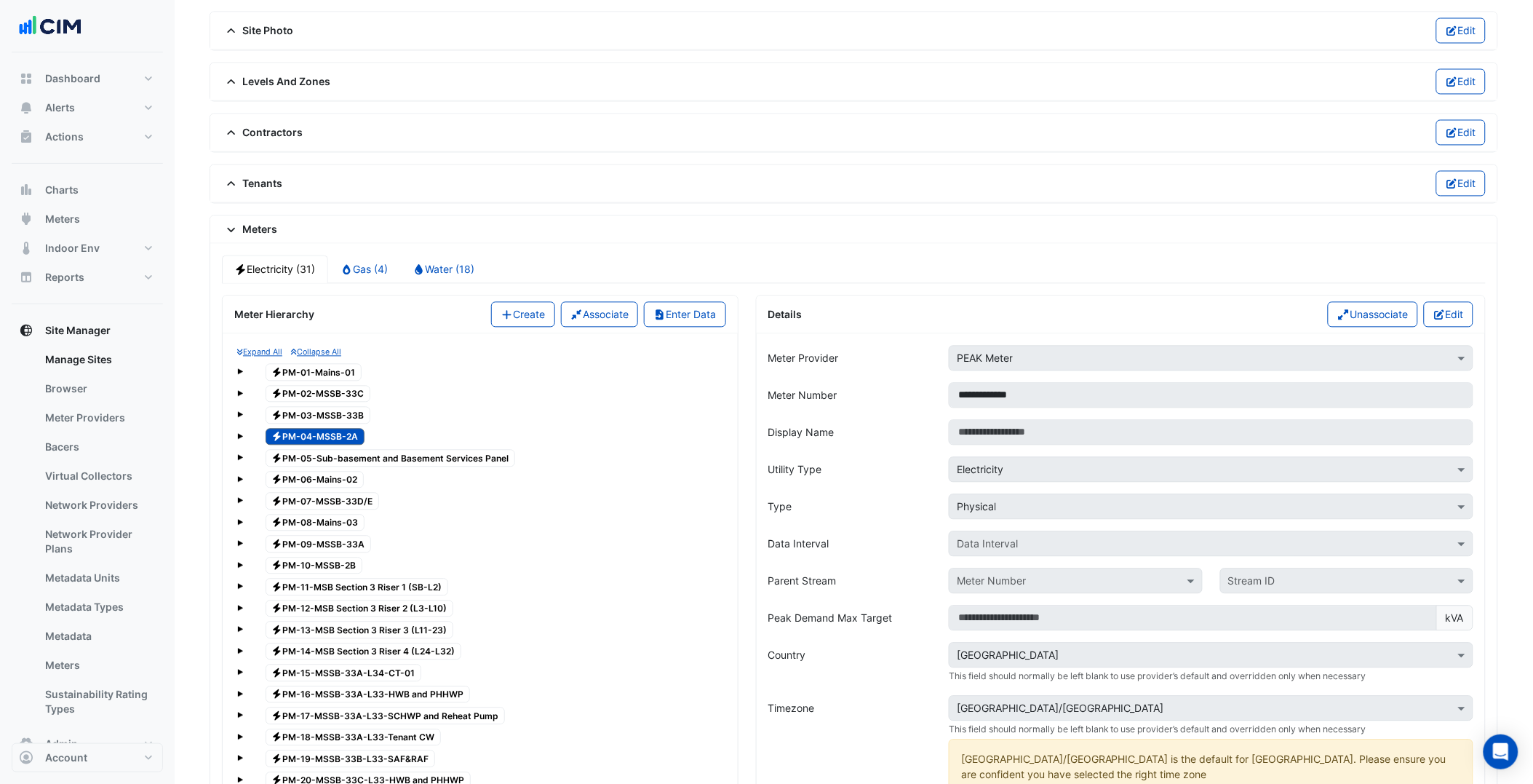
scroll to position [970, 0]
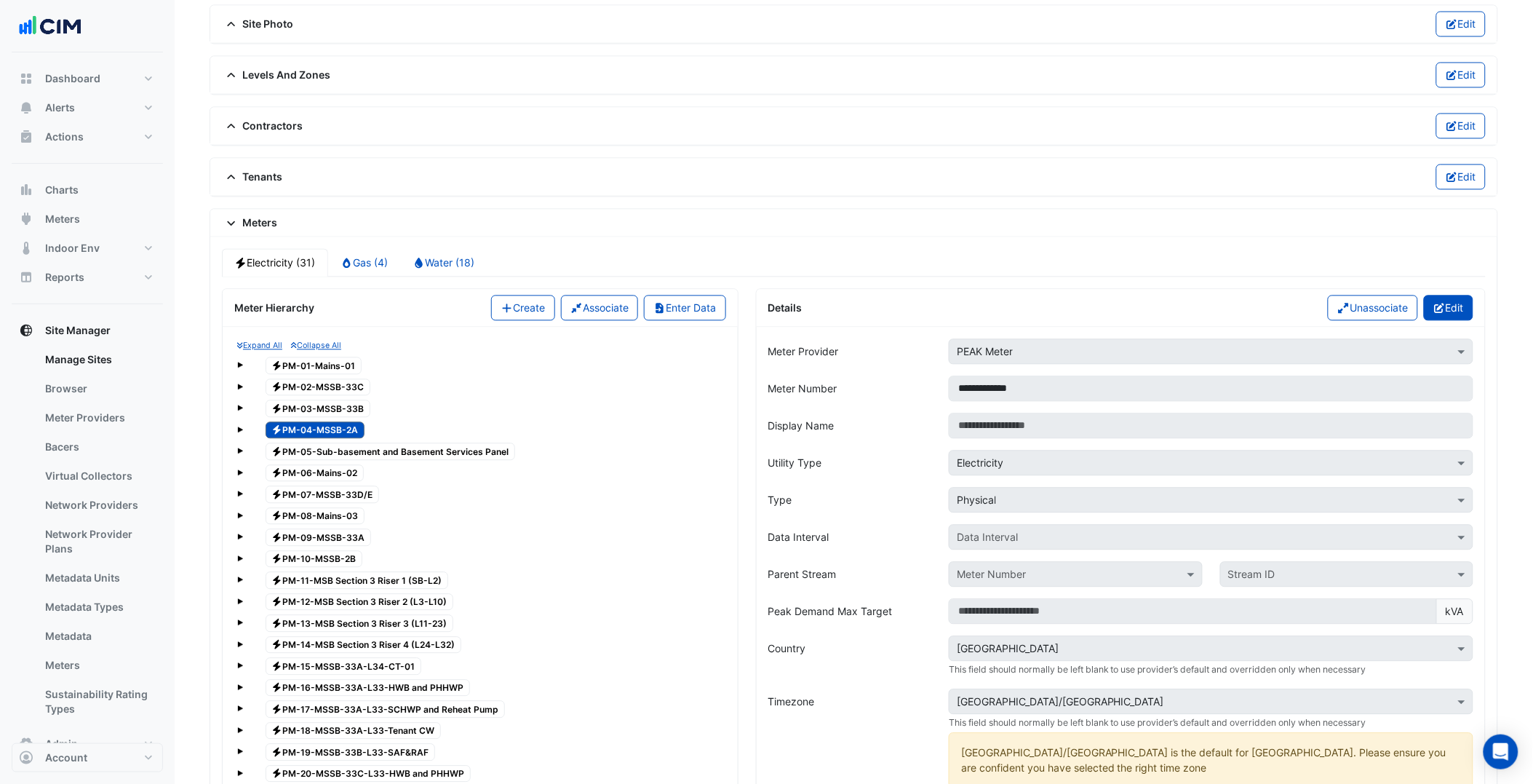
click at [1391, 314] on button "Edit" at bounding box center [1448, 308] width 50 height 25
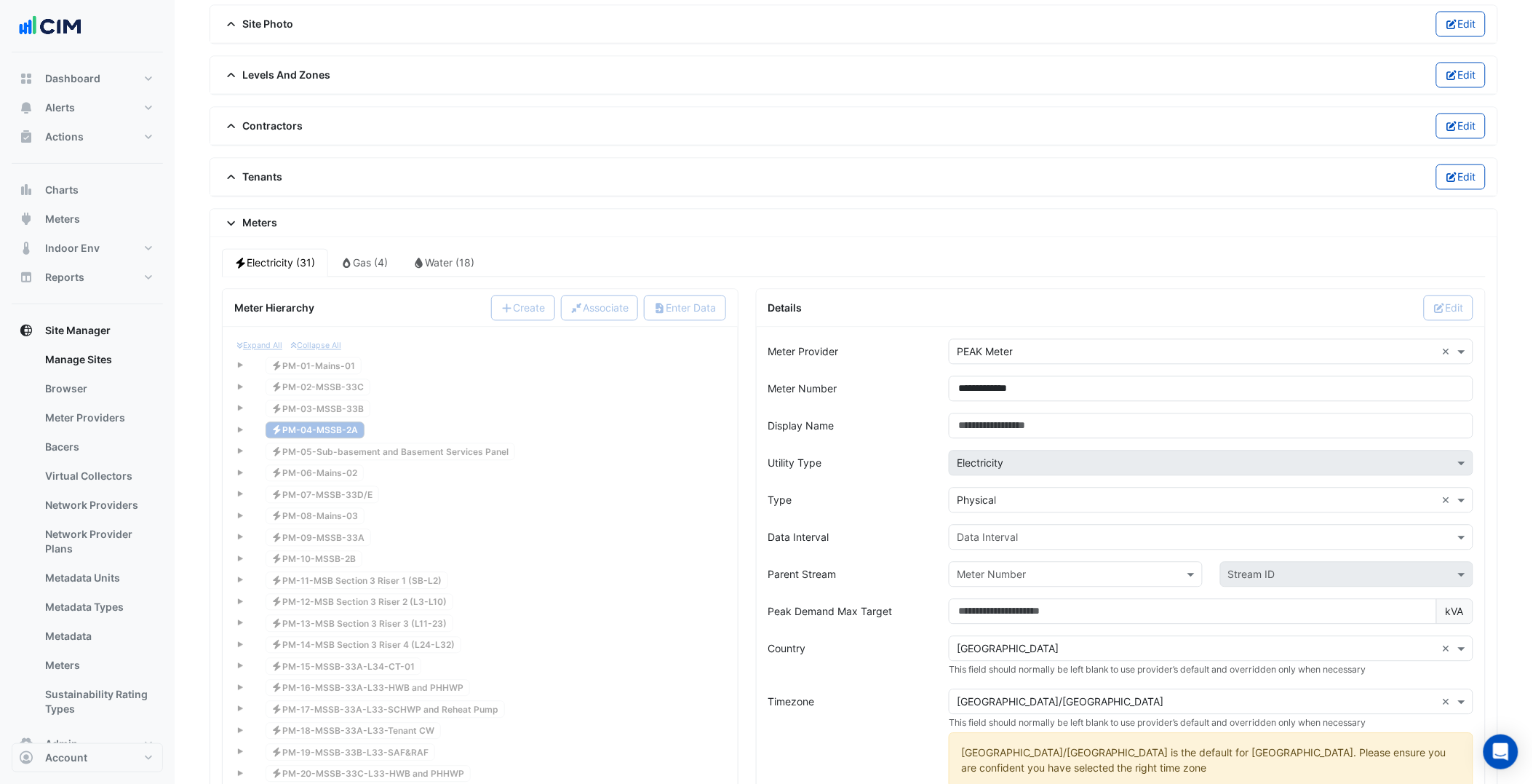
click at [1086, 536] on input "text" at bounding box center [1197, 538] width 480 height 16
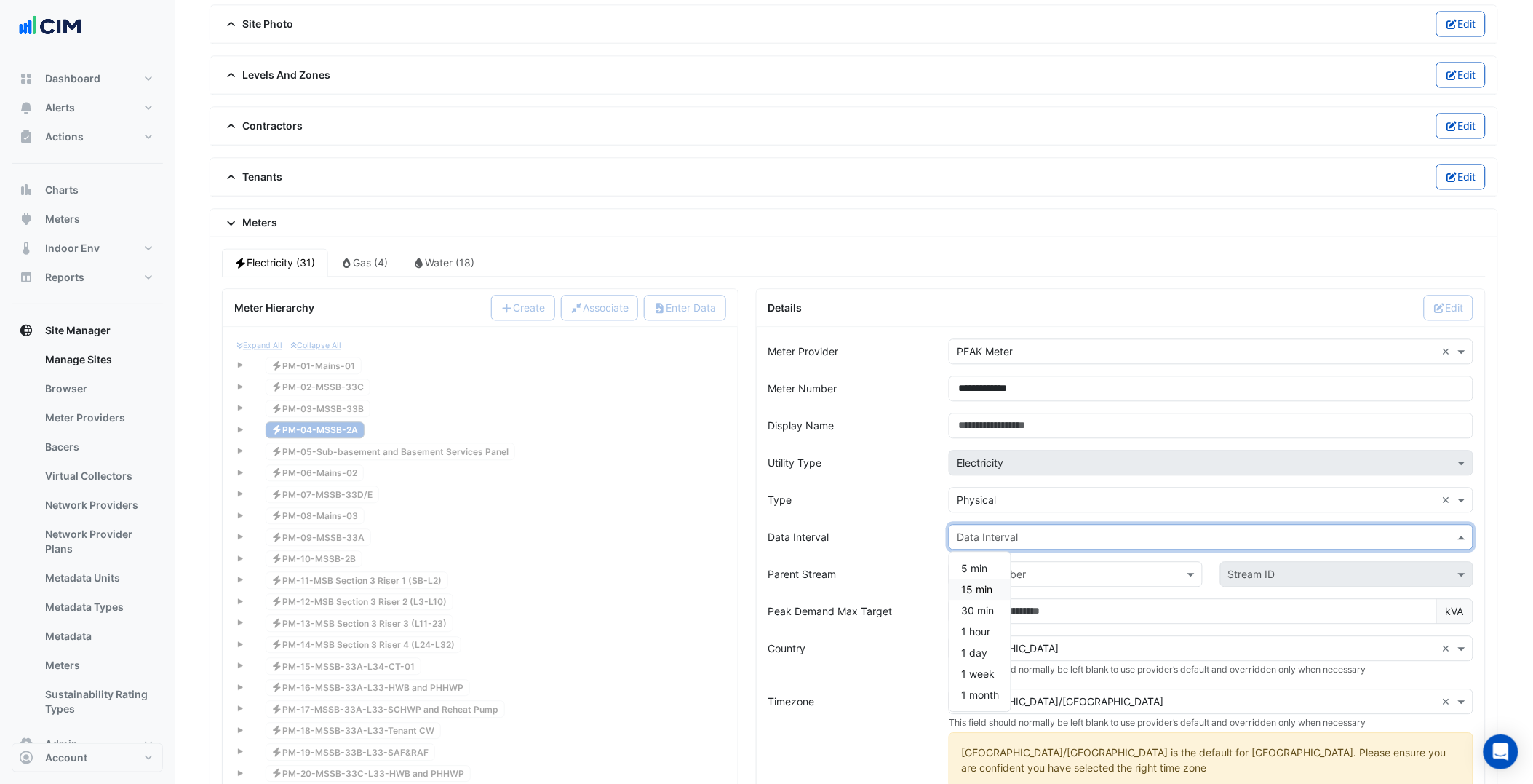
click at [981, 592] on span "15 min" at bounding box center [977, 589] width 31 height 13
click at [884, 615] on label "Peak Demand Max Target" at bounding box center [831, 611] width 125 height 25
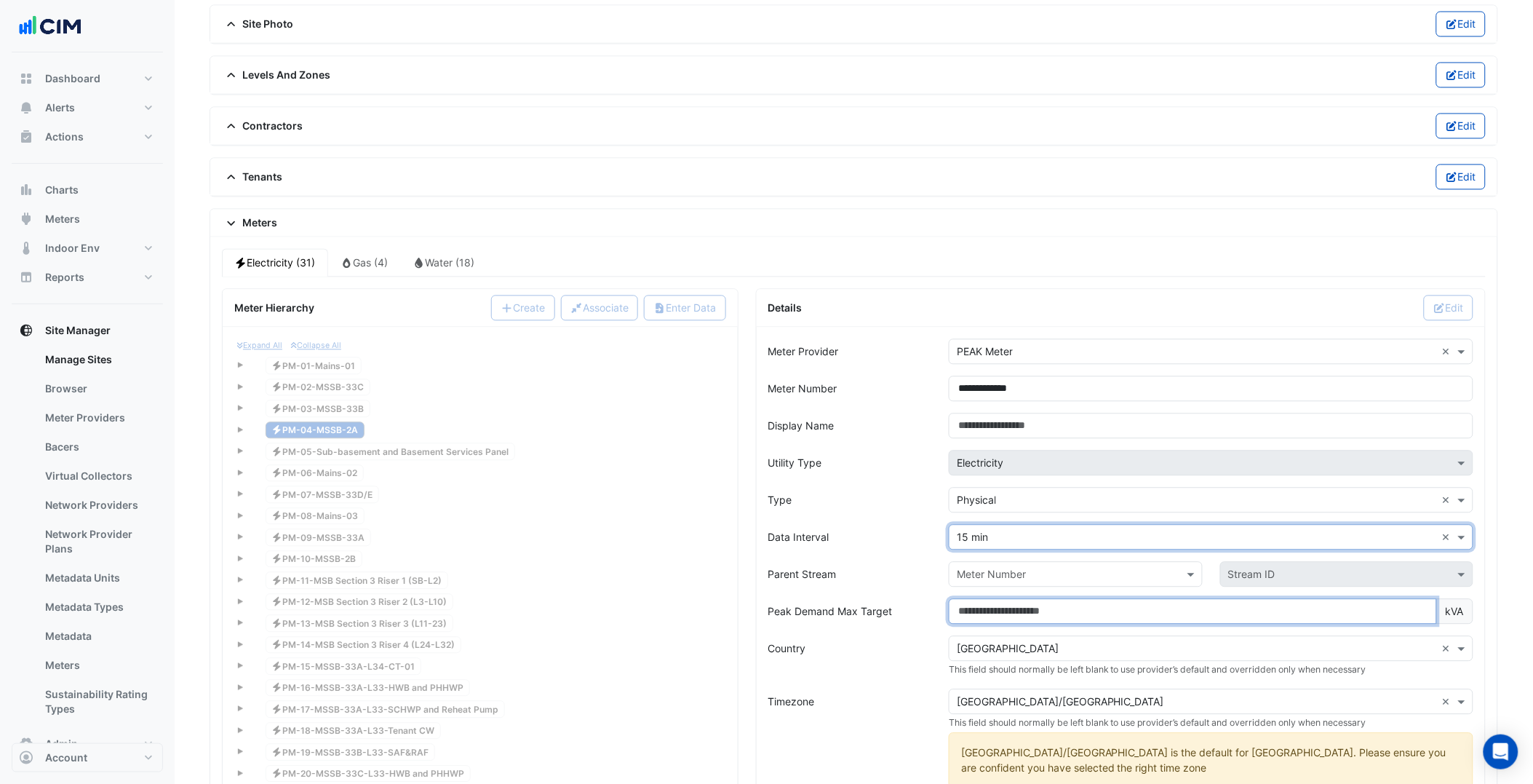
click at [949, 615] on input "Peak Demand Max Target" at bounding box center [1193, 611] width 489 height 25
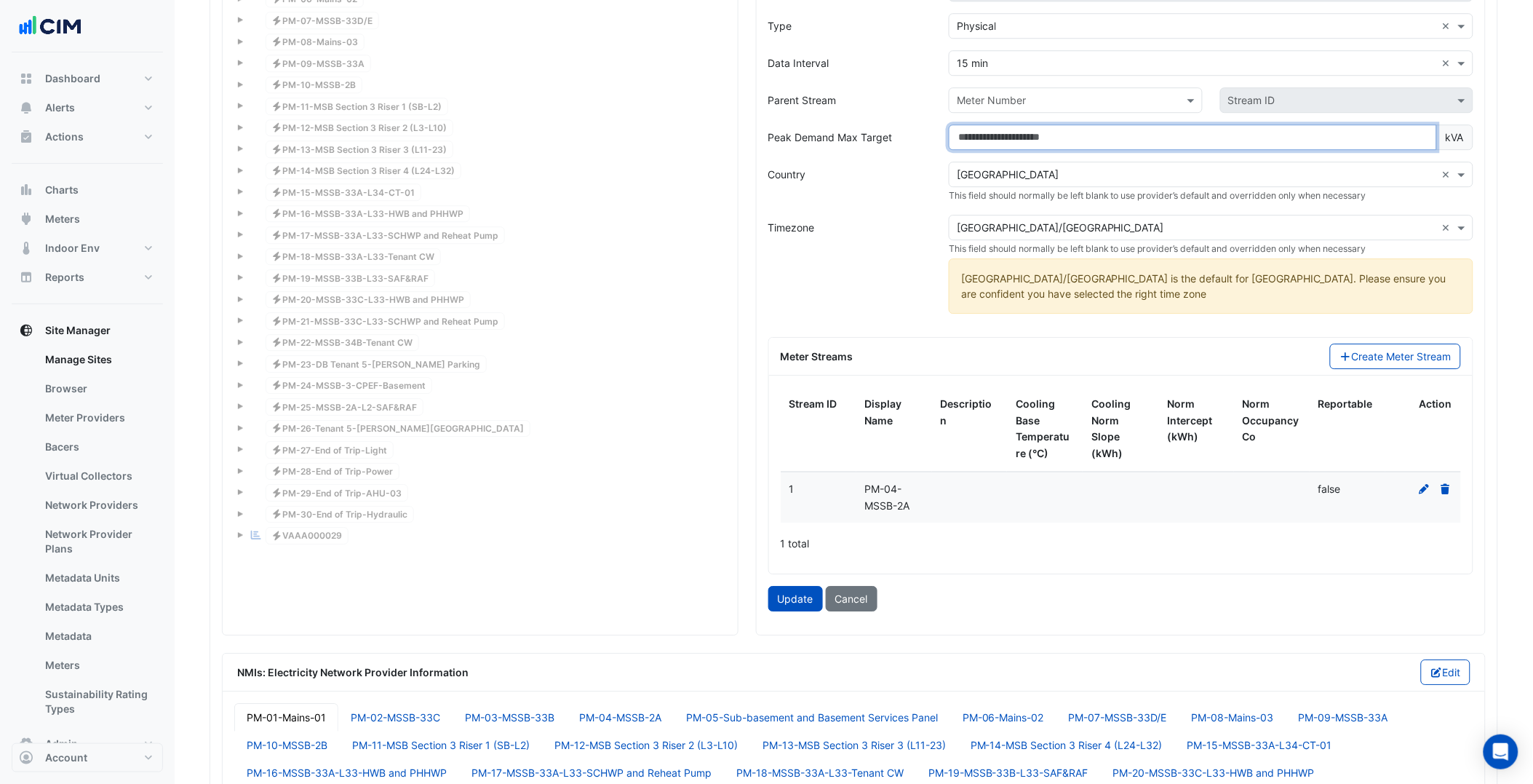
scroll to position [1455, 0]
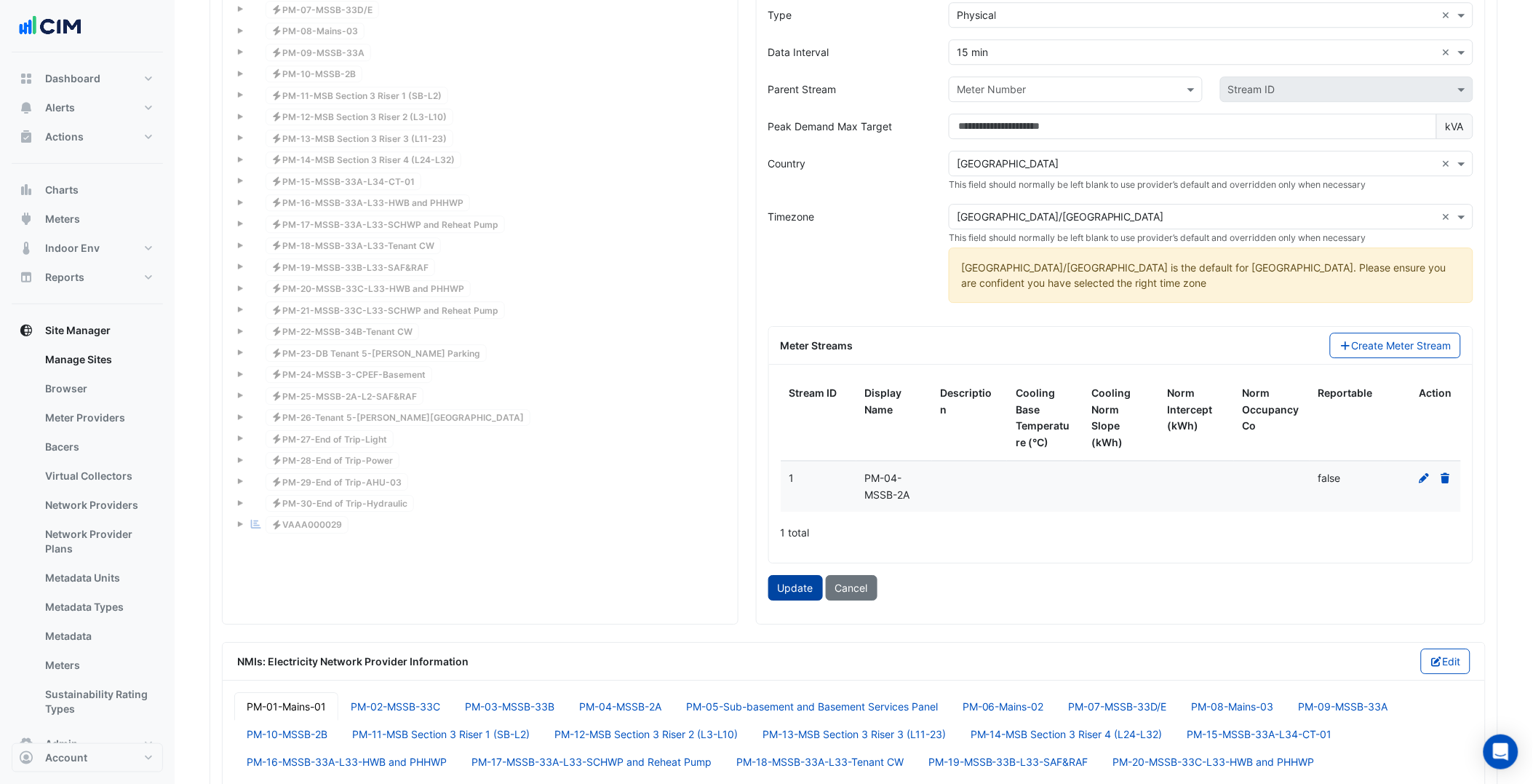
click at [796, 583] on button "Update" at bounding box center [796, 587] width 55 height 25
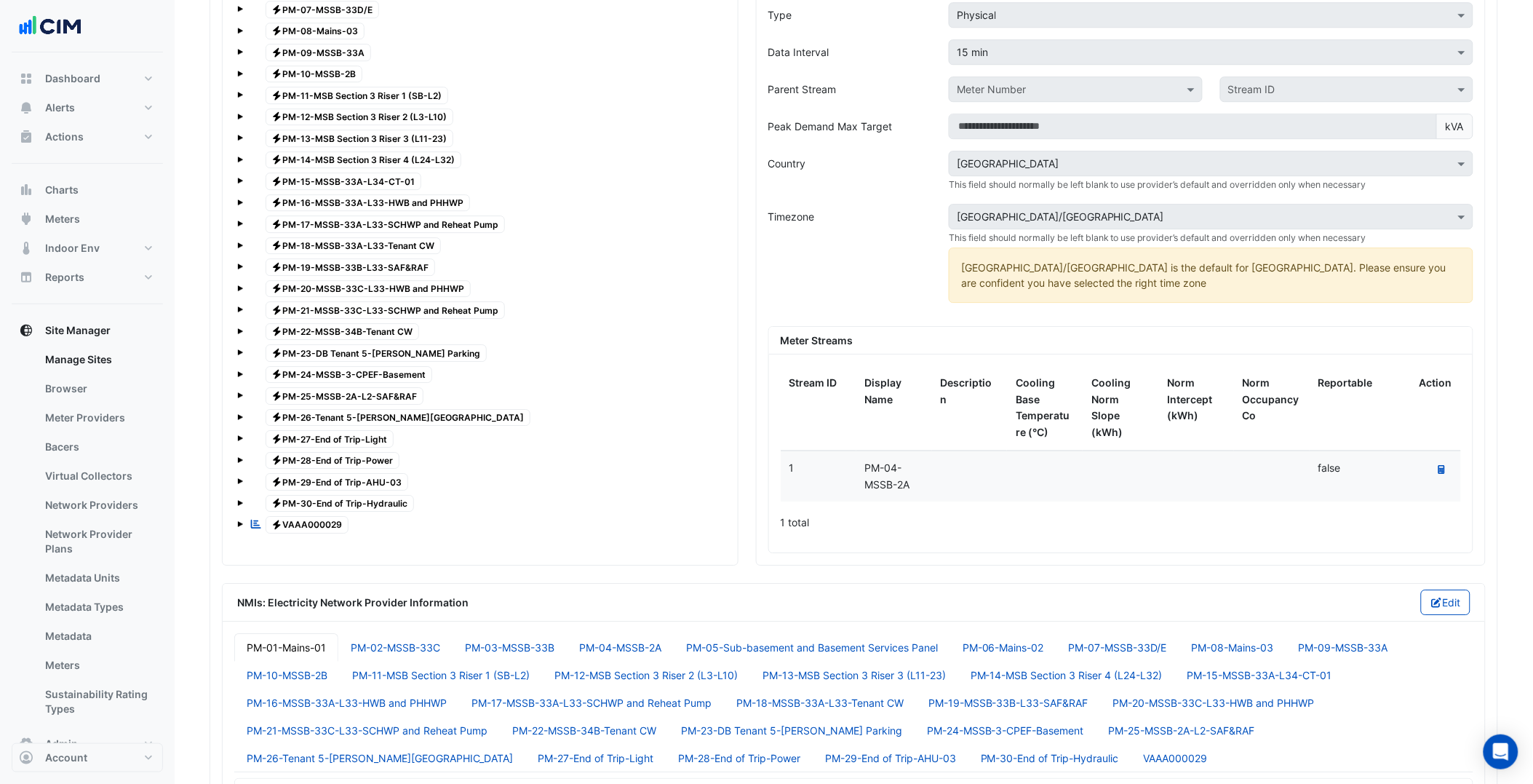
click at [815, 527] on div "1 total" at bounding box center [1121, 522] width 681 height 36
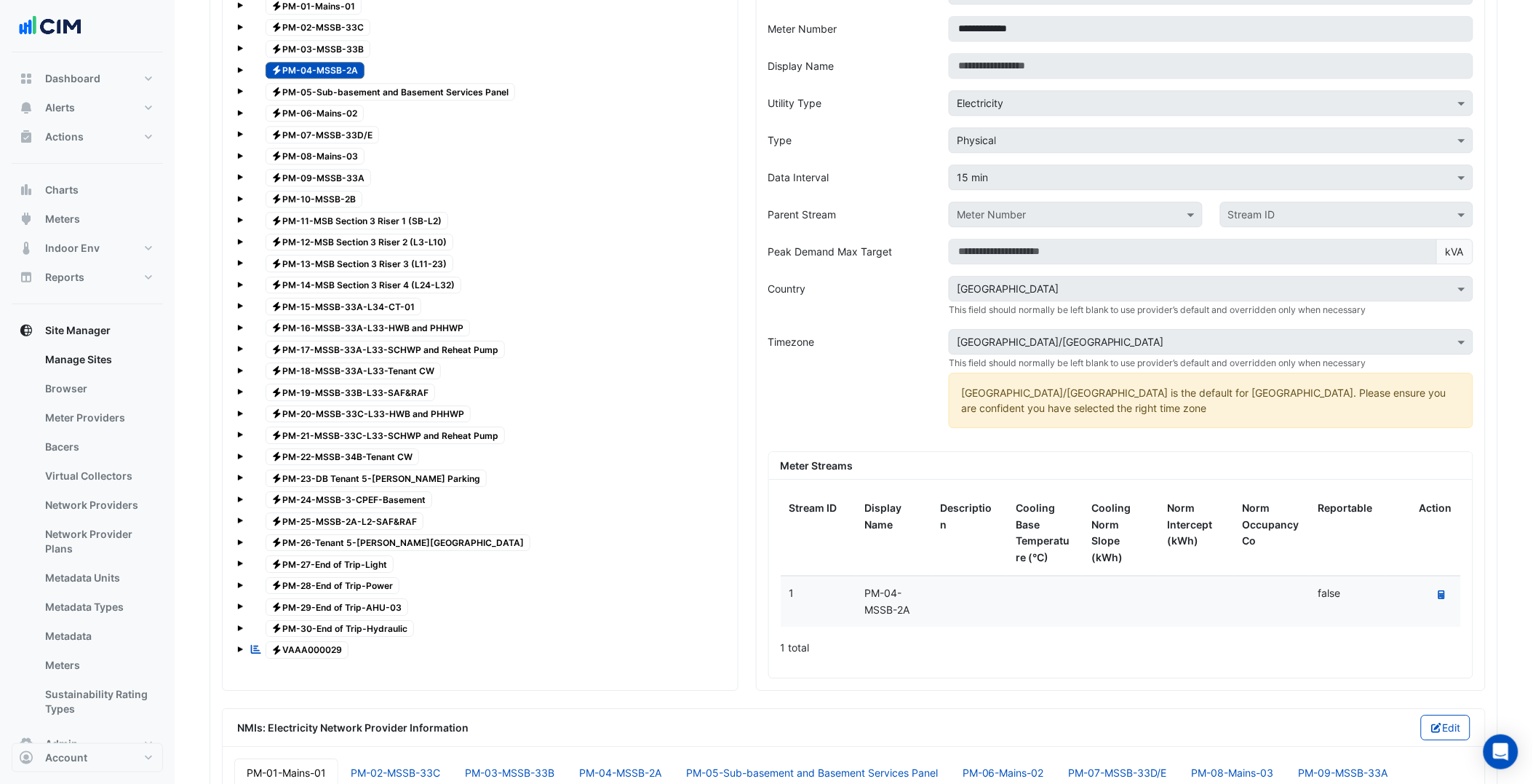
scroll to position [1131, 0]
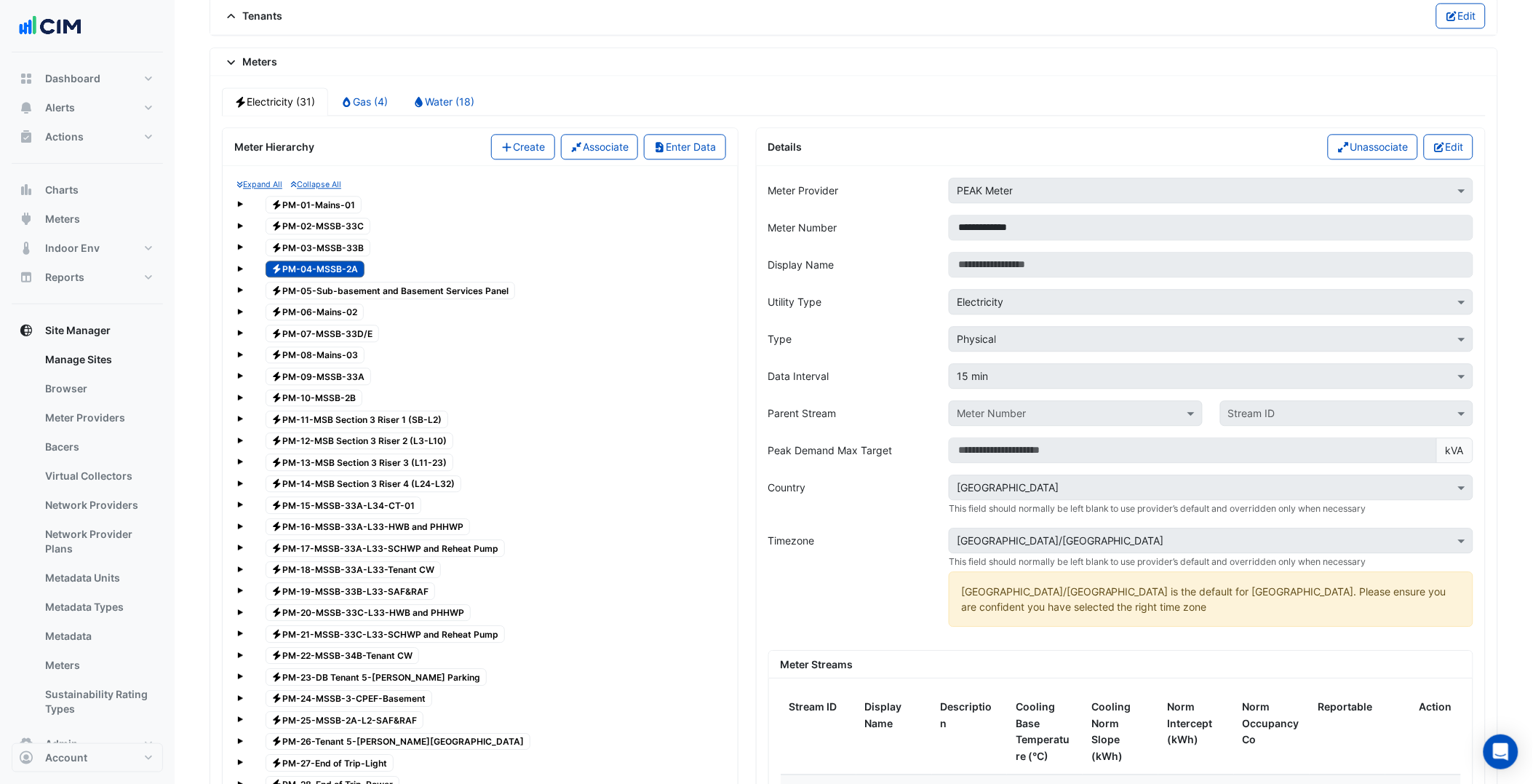
click at [337, 253] on span "Electricity PM-03-MSSB-33B" at bounding box center [318, 248] width 105 height 18
click at [332, 294] on span "Electricity PM-05-Sub-basement and Basement Services Panel" at bounding box center [390, 291] width 251 height 18
click at [322, 321] on span "Electricity PM-06-Mains-02" at bounding box center [314, 312] width 98 height 18
click at [317, 342] on span "Electricity PM-07-MSSB-33D/E" at bounding box center [322, 333] width 114 height 18
click at [316, 361] on span "Electricity PM-08-Mains-03" at bounding box center [315, 355] width 99 height 18
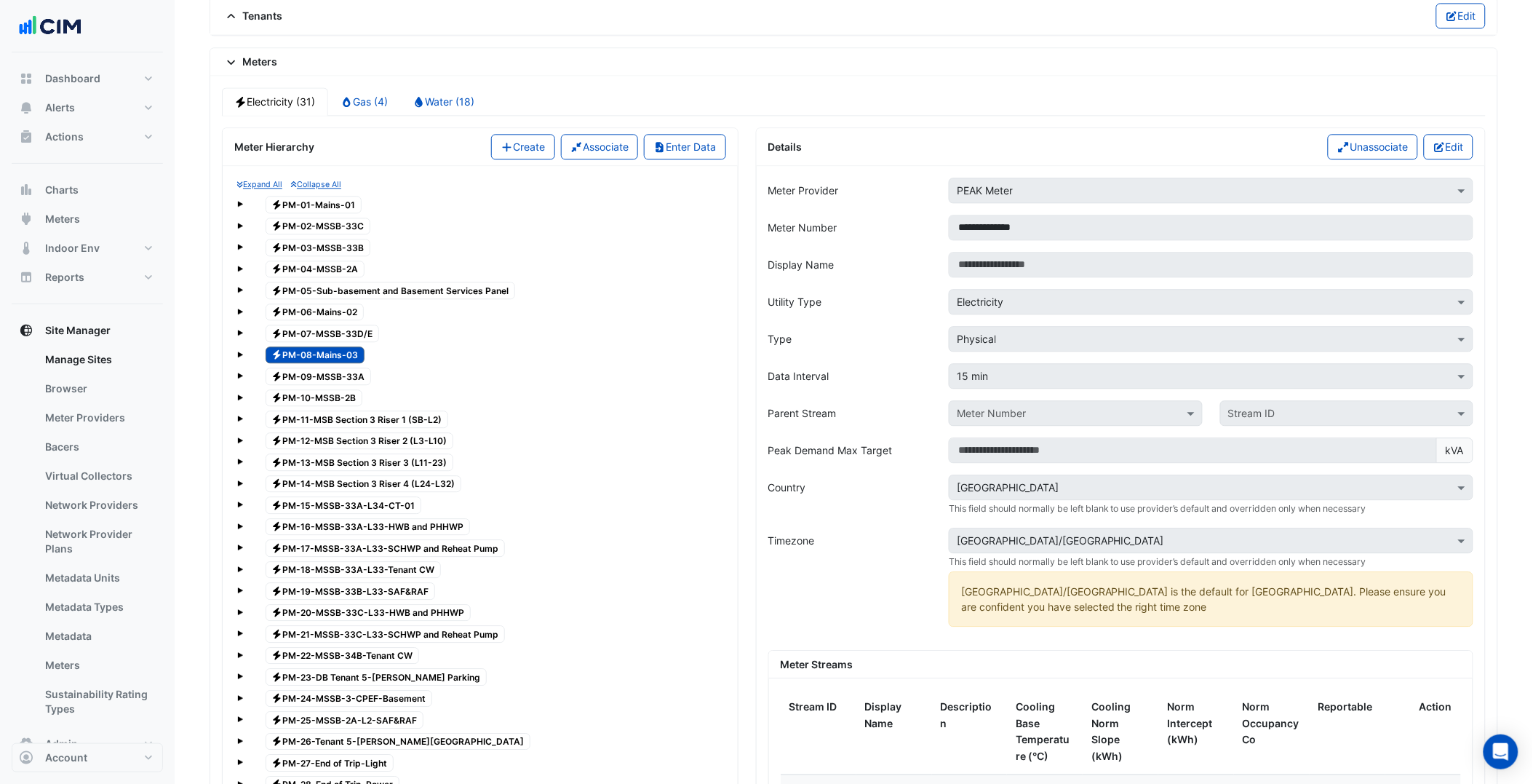
click at [313, 385] on span "Electricity PM-09-MSSB-33A" at bounding box center [318, 376] width 106 height 18
click at [318, 407] on span "Electricity PM-10-MSSB-2B" at bounding box center [314, 398] width 98 height 18
click at [319, 426] on span "Electricity PM-11-MSB Section 3 Riser 1 (SB-L2)" at bounding box center [357, 419] width 183 height 18
click at [323, 445] on span "Electricity PM-12-MSB Section 3 Riser 2 (L3-L10)" at bounding box center [359, 441] width 188 height 18
click at [332, 451] on div "Electricity PM-12-MSB Section 3 Riser 2 (L3-L10)" at bounding box center [351, 441] width 211 height 20
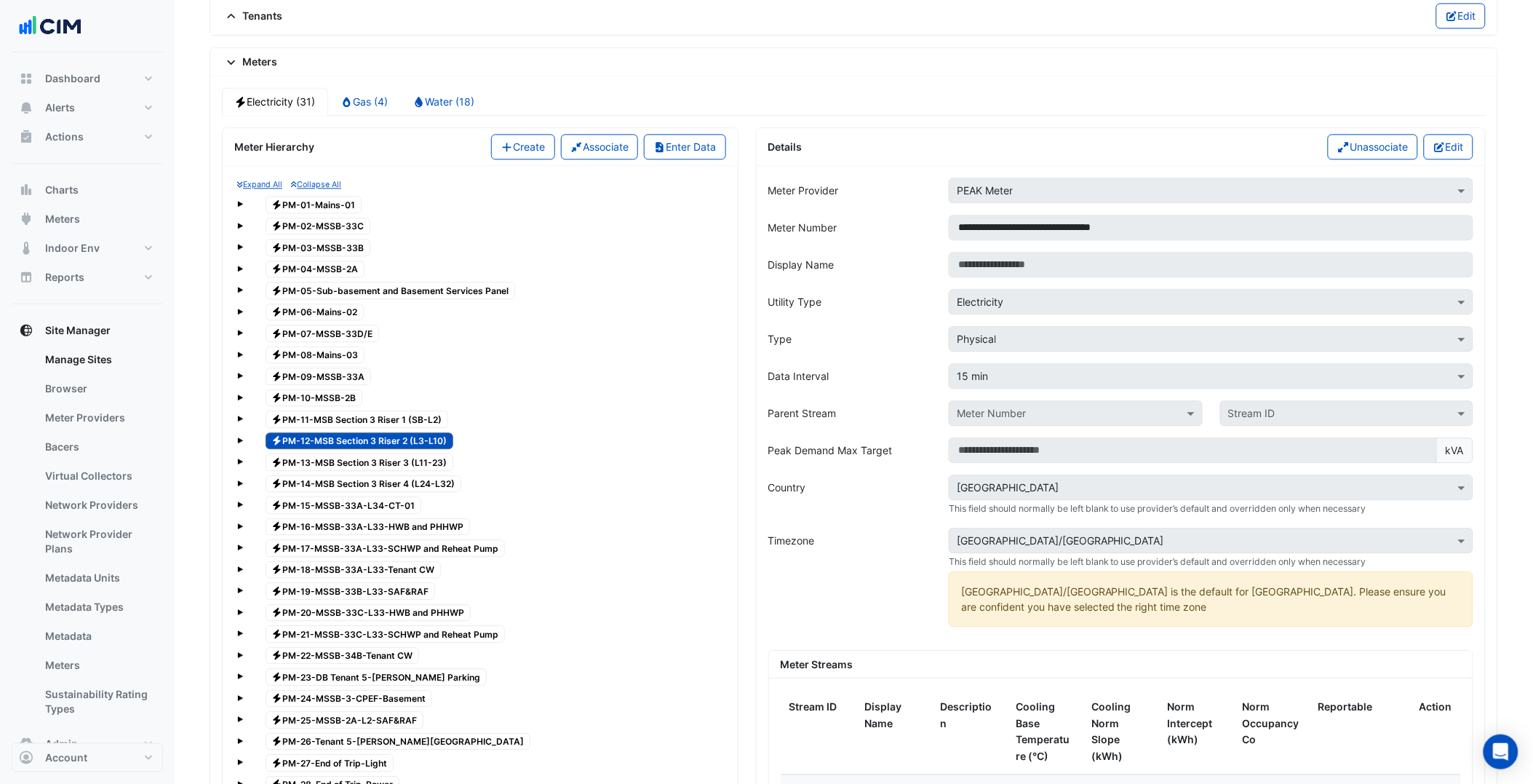
click at [351, 471] on span "Electricity PM-13-MSB Section 3 Riser 3 (L11-23)" at bounding box center [359, 462] width 188 height 18
click at [347, 492] on span "Electricity PM-14-MSB Section 3 Riser 4 (L24-L32)" at bounding box center [363, 484] width 196 height 18
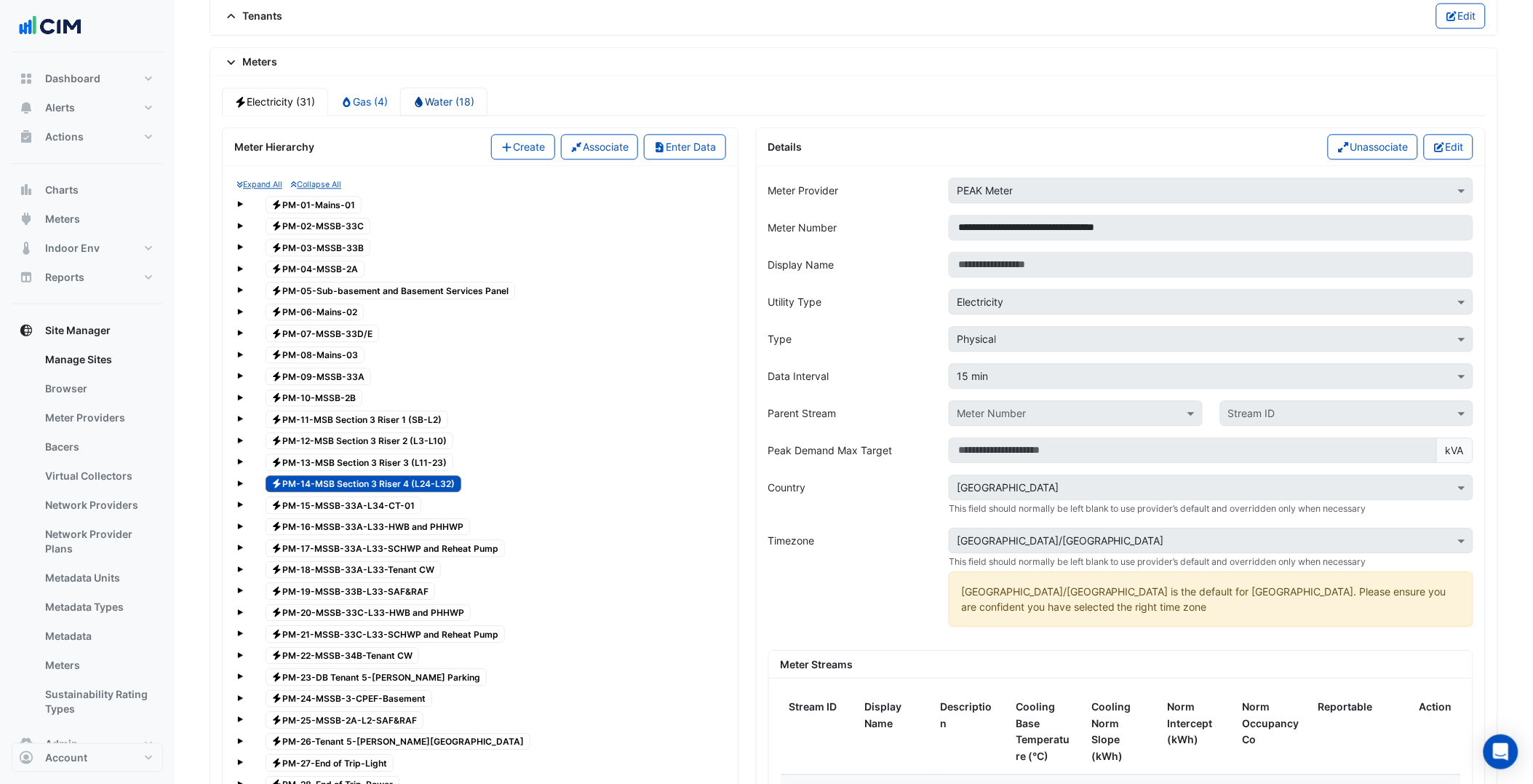
click at [434, 96] on link "Water (18)" at bounding box center [444, 101] width 88 height 28
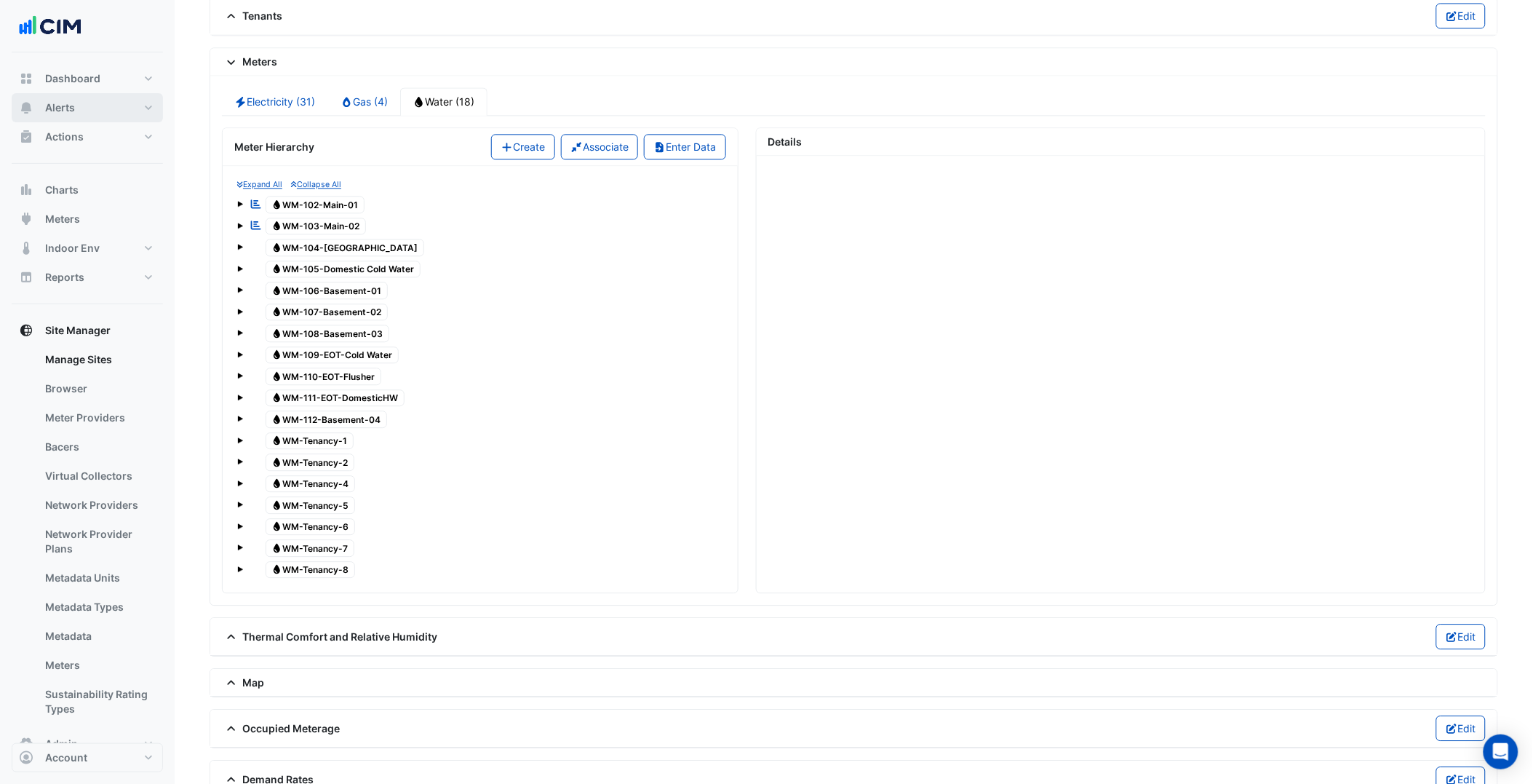
click at [86, 109] on button "Alerts" at bounding box center [87, 108] width 151 height 29
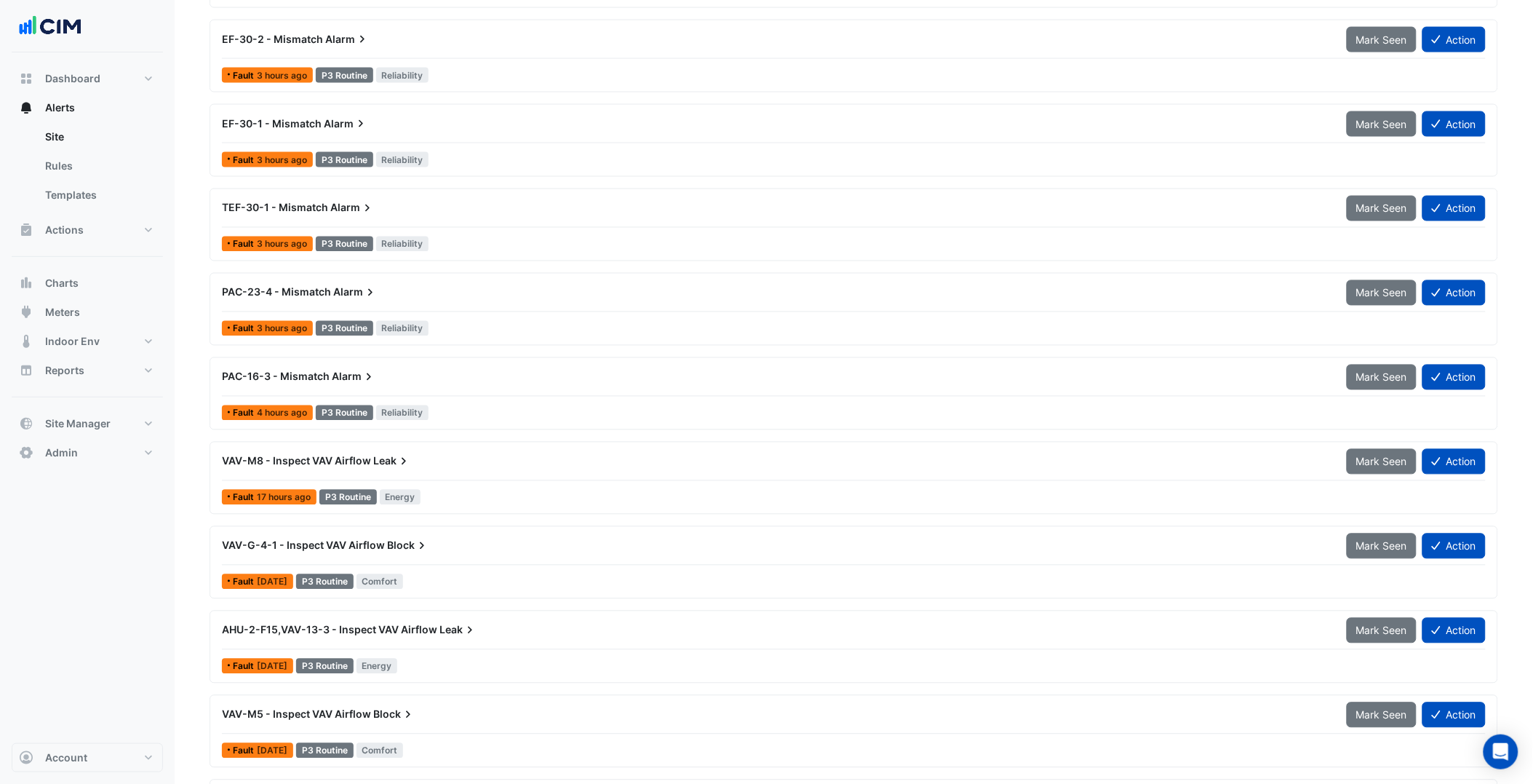
scroll to position [2793, 0]
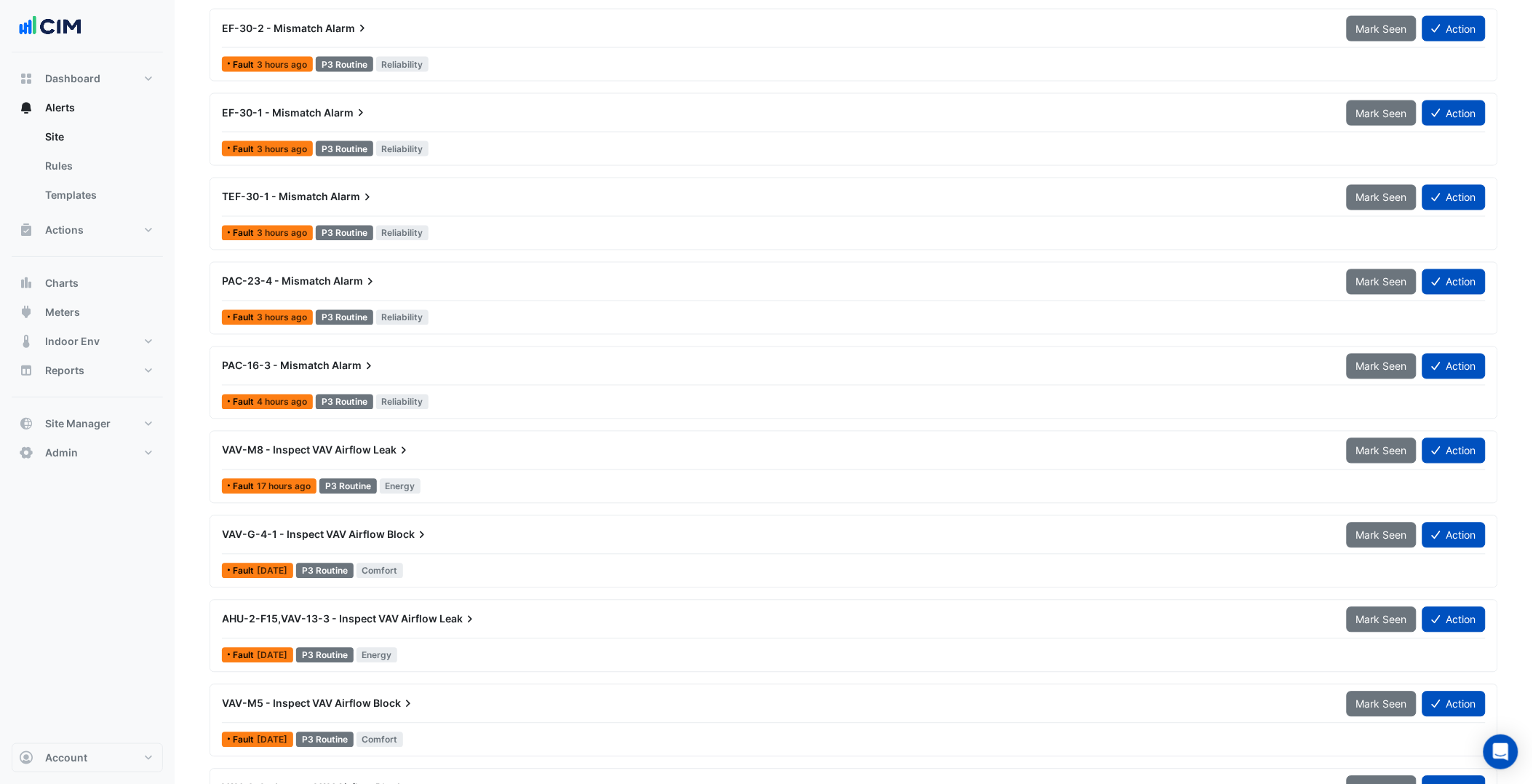
click at [462, 293] on div "PAC-23-4 - Mismatch Alarm" at bounding box center [776, 281] width 1125 height 26
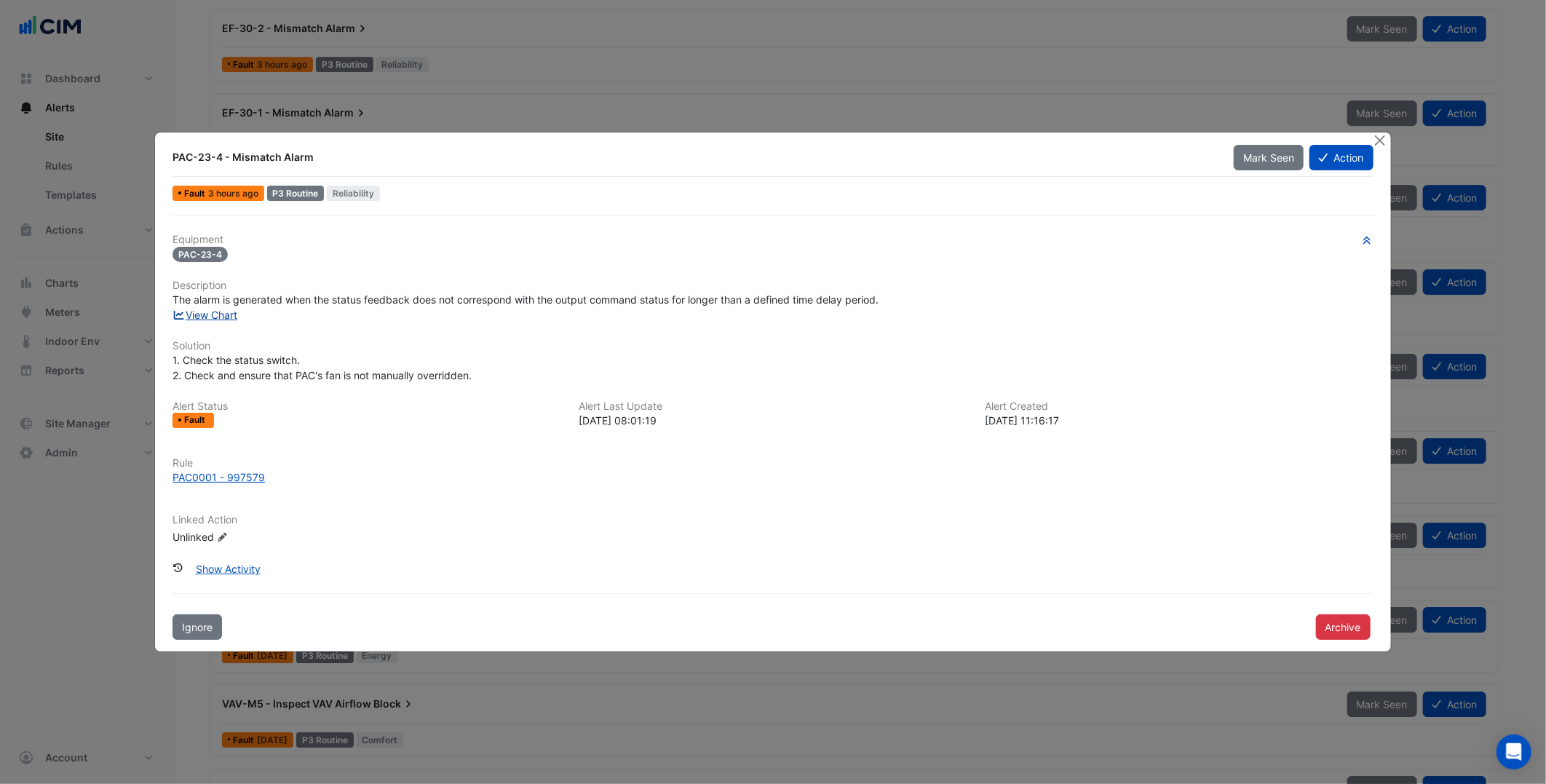
click at [224, 317] on link "View Chart" at bounding box center [205, 314] width 64 height 13
click at [1383, 141] on button "Close" at bounding box center [1380, 140] width 16 height 16
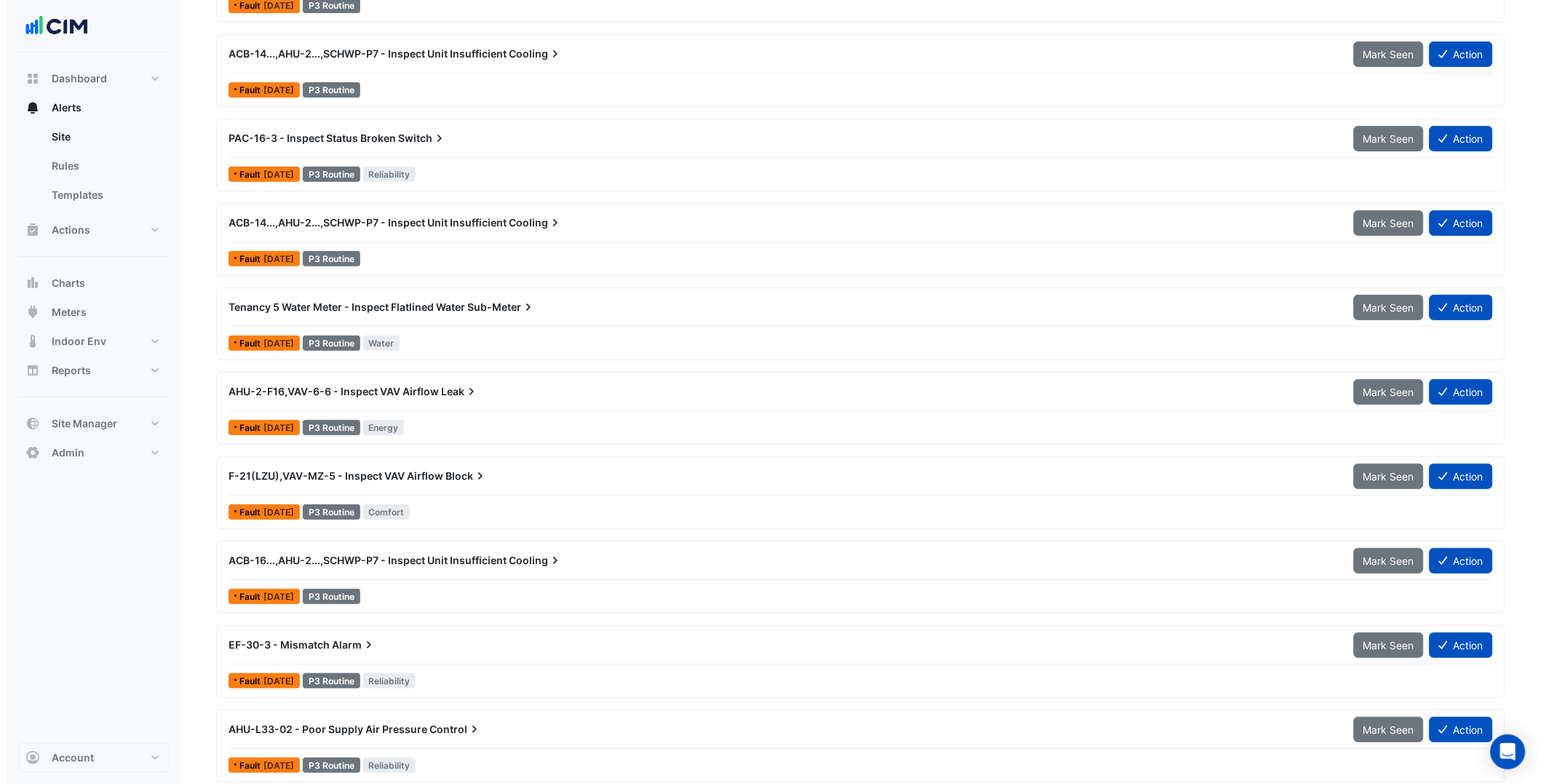
scroll to position [4006, 0]
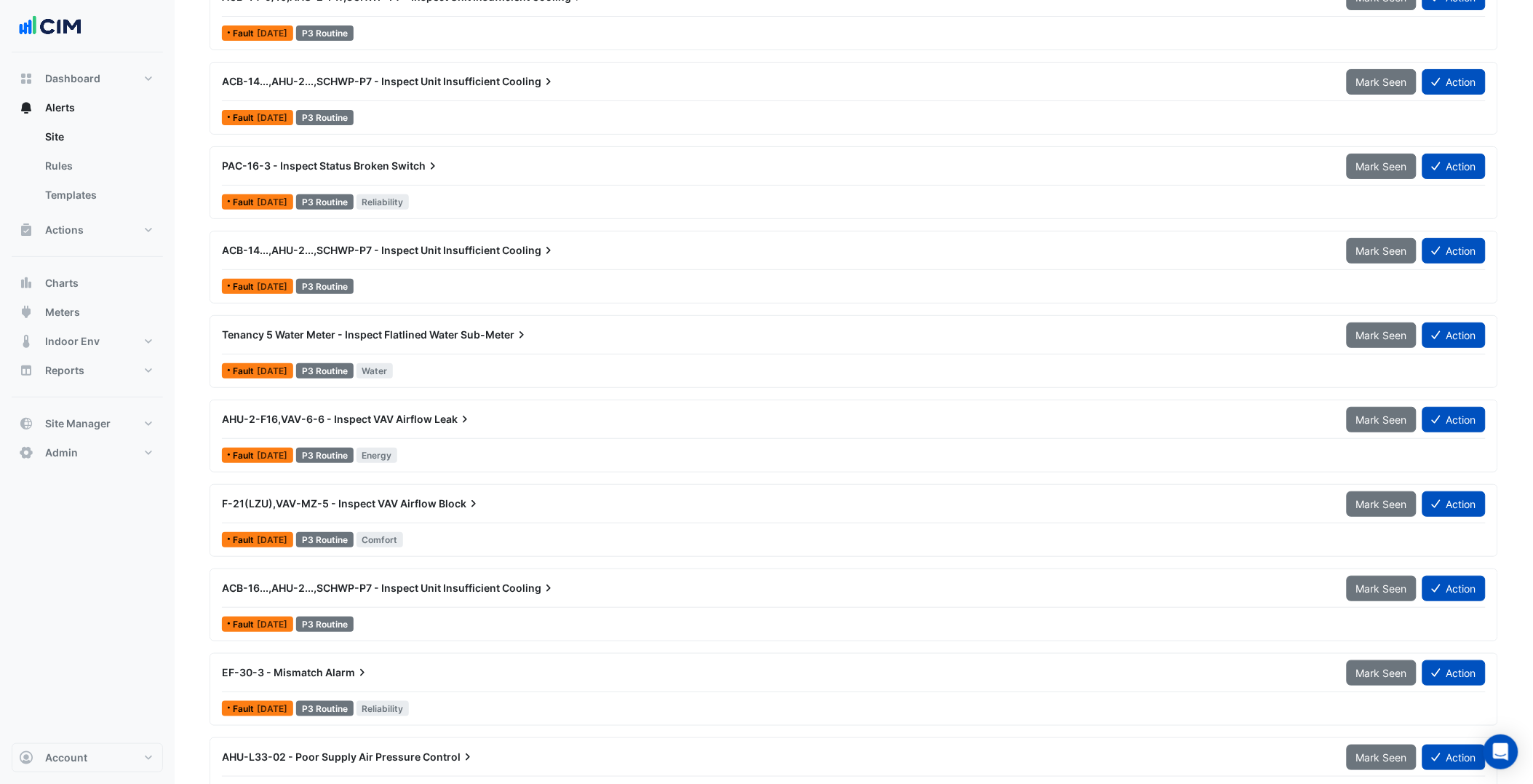
click at [593, 262] on div "ACB-14...,AHU-2...,SCHWP-P7 - Inspect Unit Insufficient Cooling" at bounding box center [776, 250] width 1125 height 26
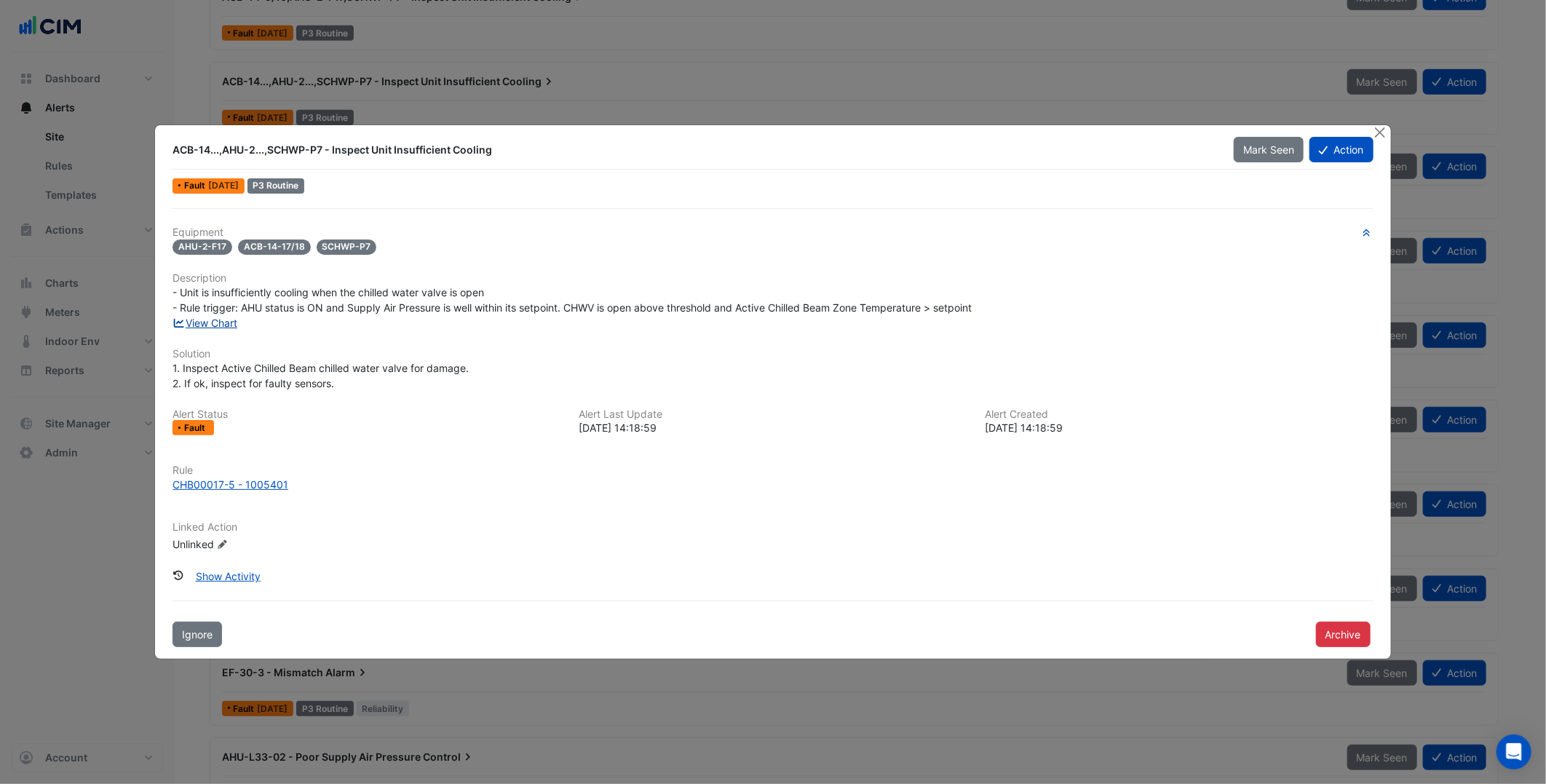
click at [202, 321] on link "View Chart" at bounding box center [205, 323] width 64 height 13
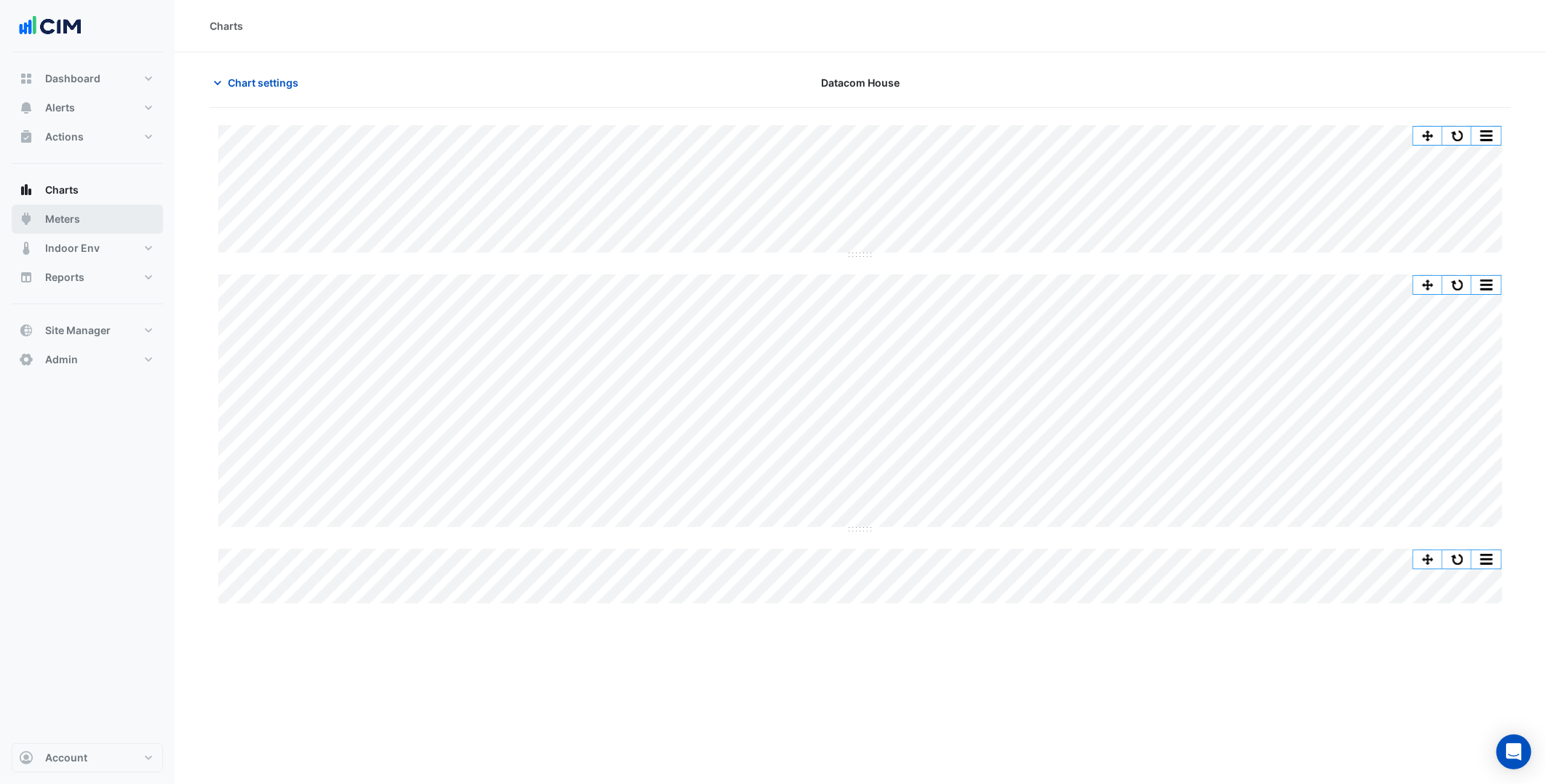
click at [107, 224] on button "Meters" at bounding box center [87, 219] width 151 height 29
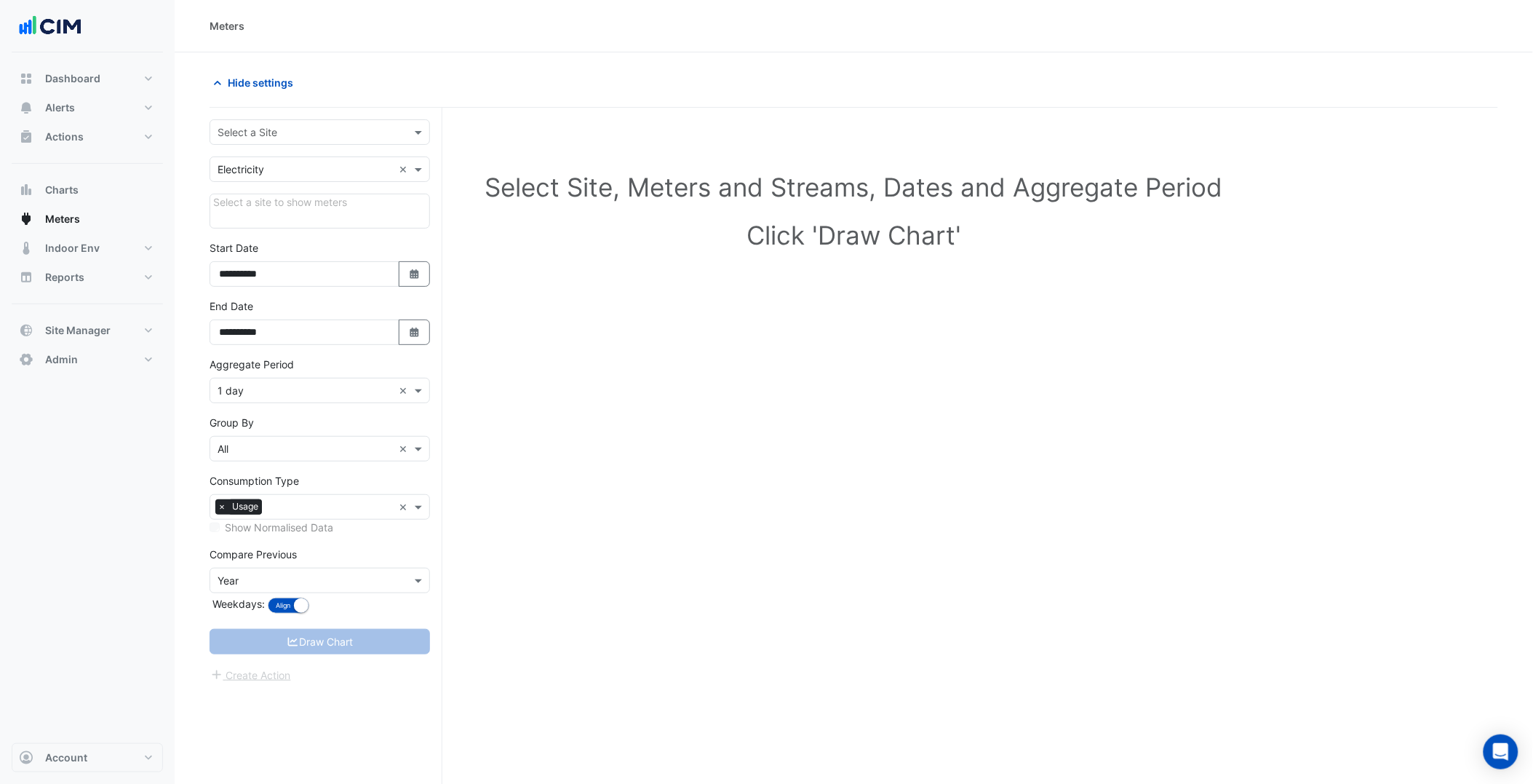
click at [373, 134] on input "text" at bounding box center [305, 133] width 176 height 16
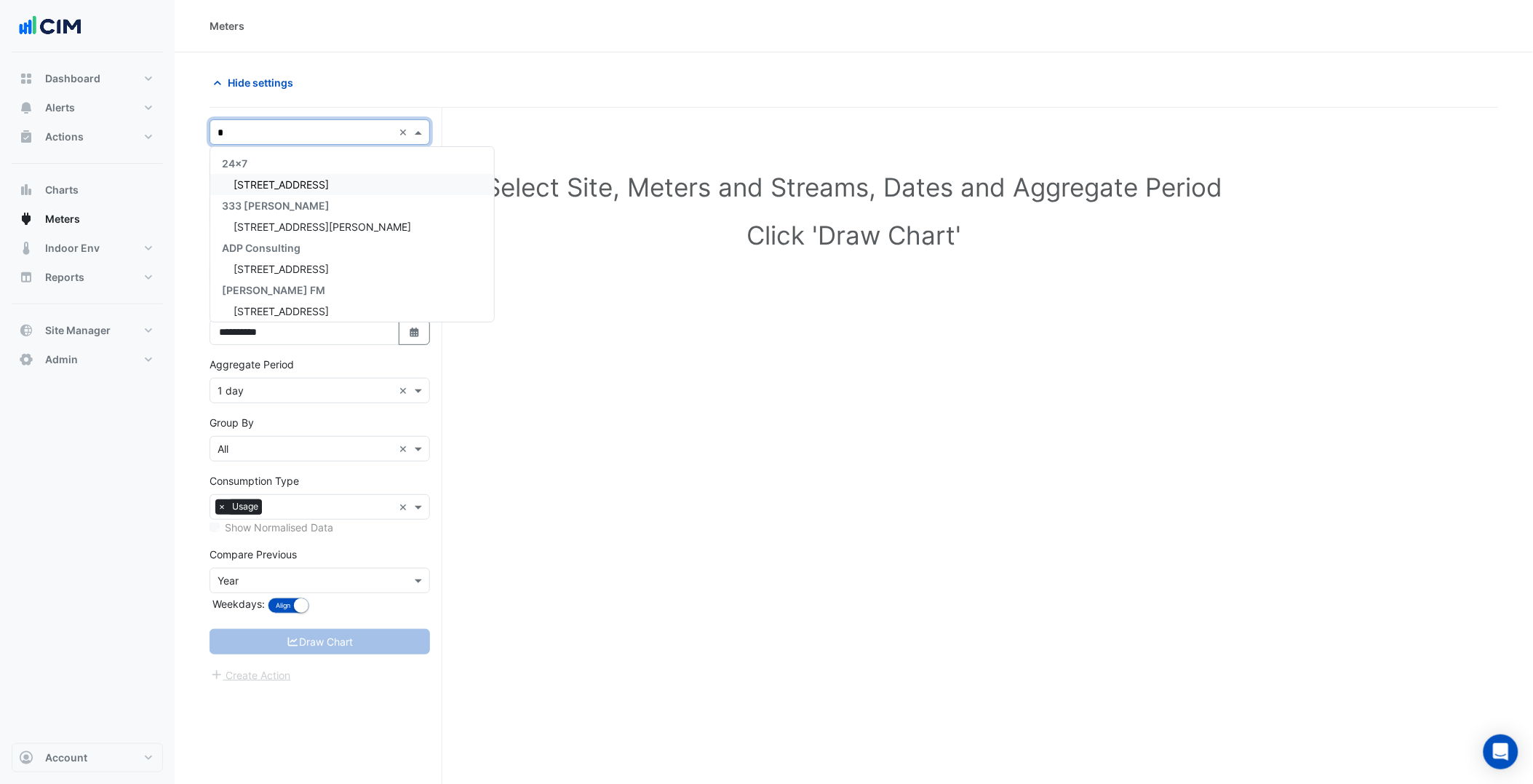
type input "**"
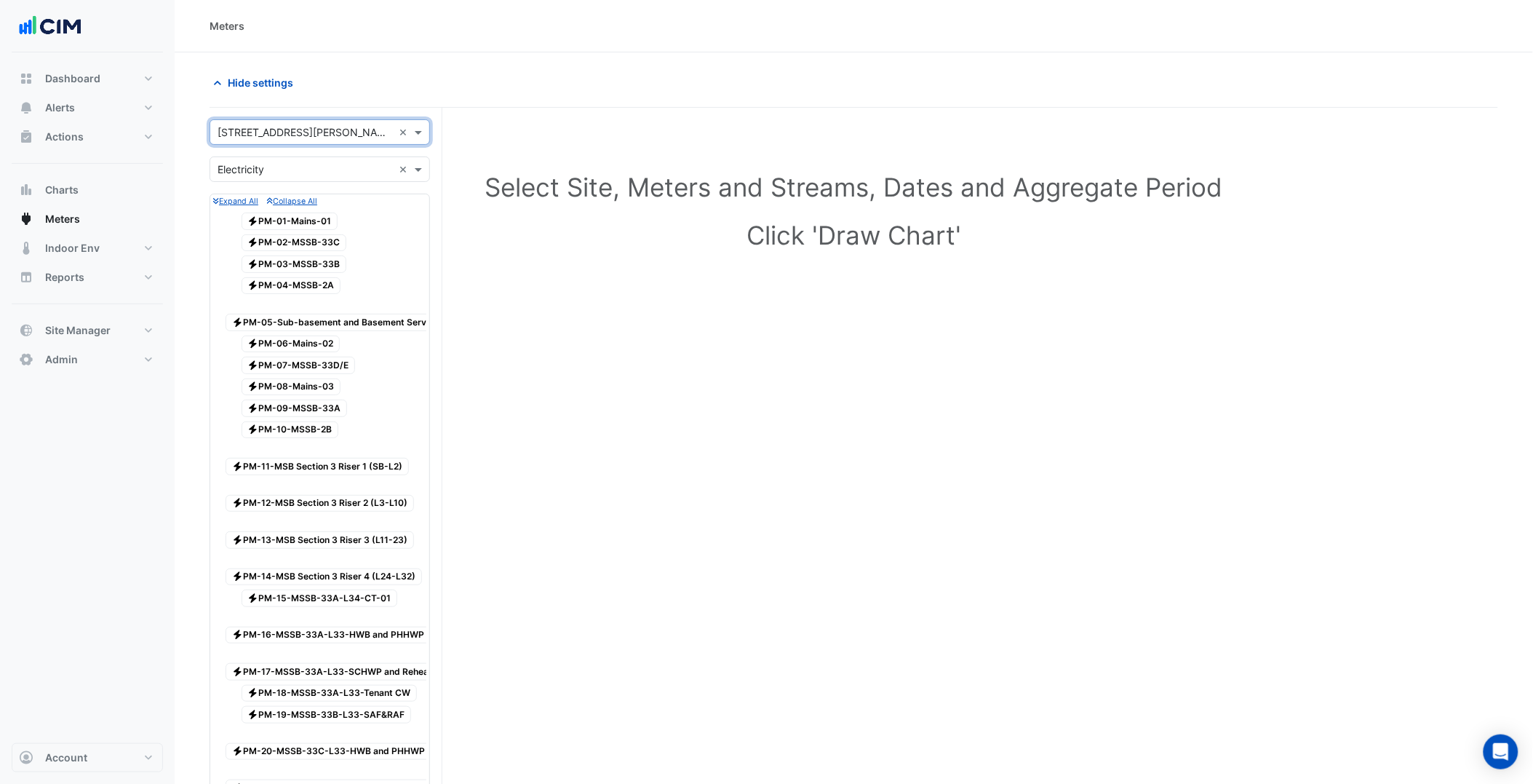
click at [306, 169] on input "text" at bounding box center [305, 170] width 176 height 16
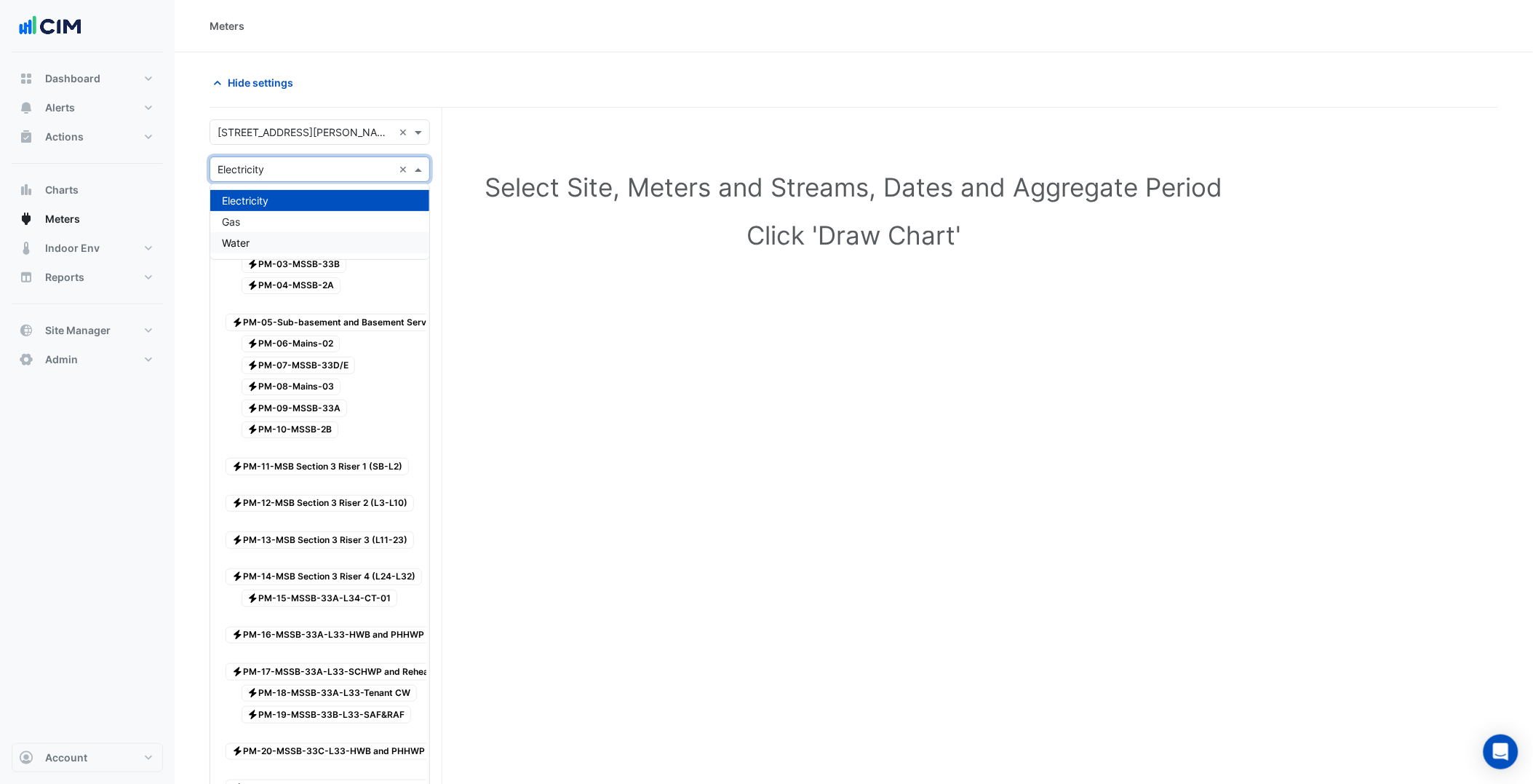
click at [255, 242] on div "Water" at bounding box center [320, 243] width 219 height 21
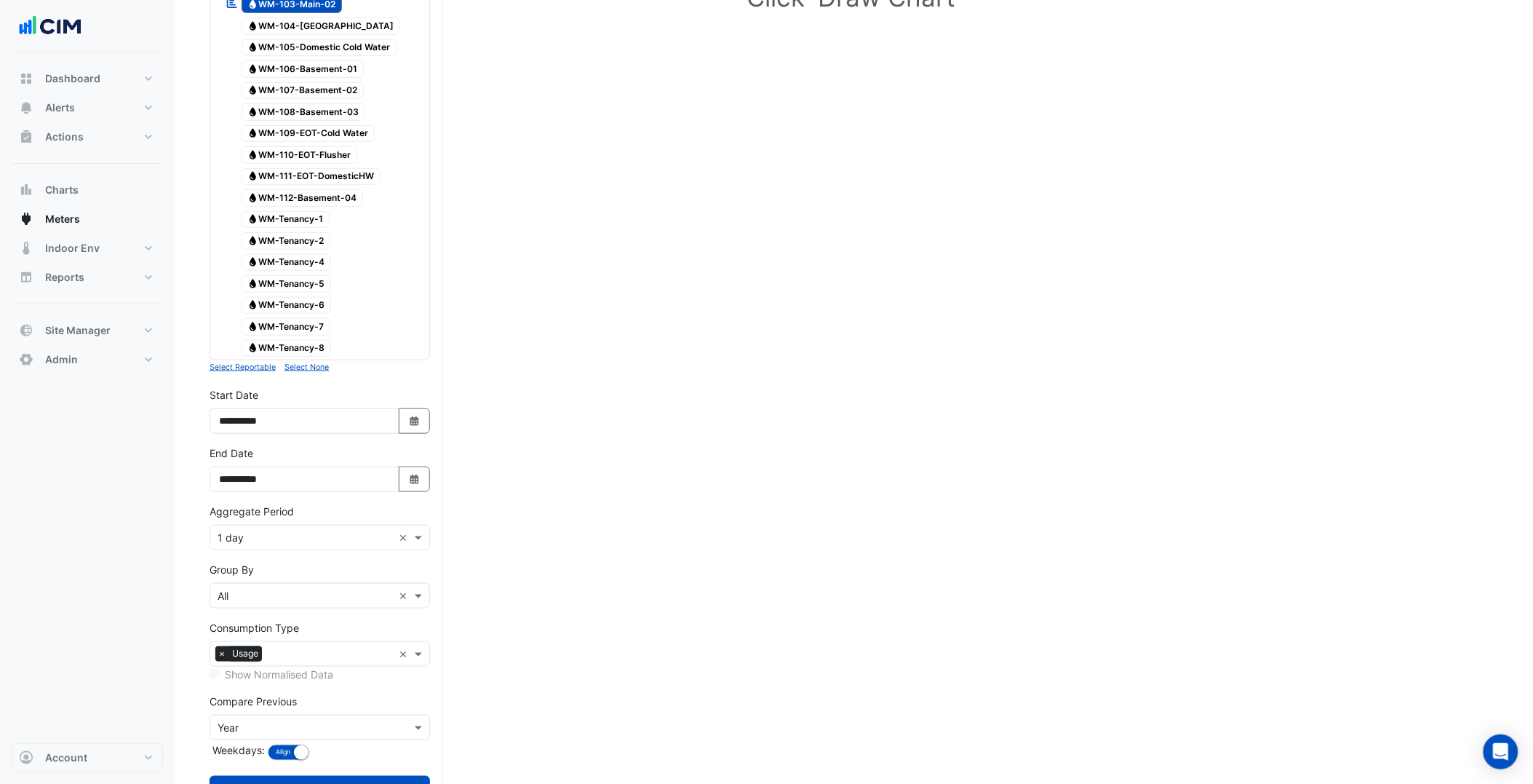
scroll to position [313, 0]
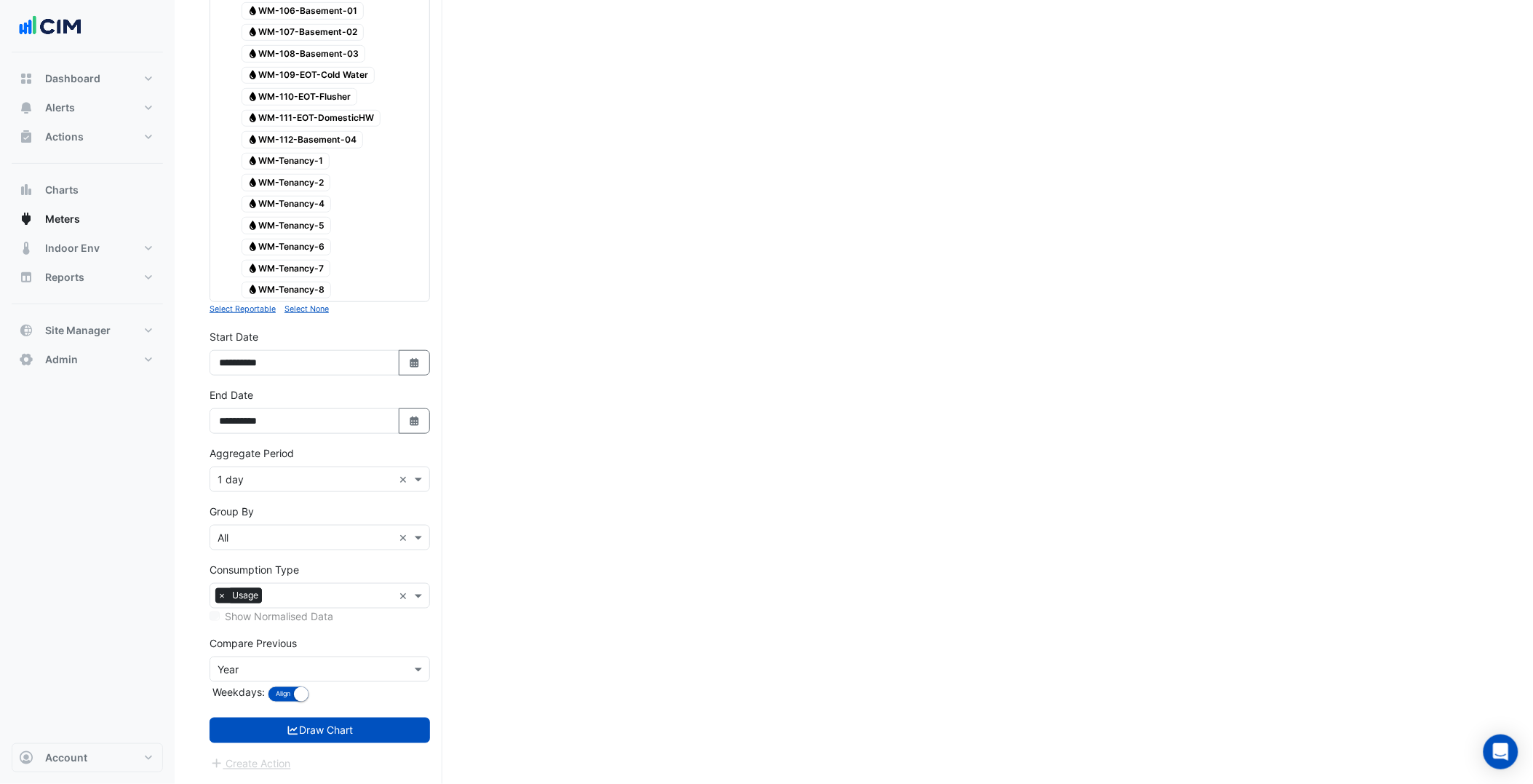
click at [323, 482] on input "text" at bounding box center [305, 480] width 176 height 16
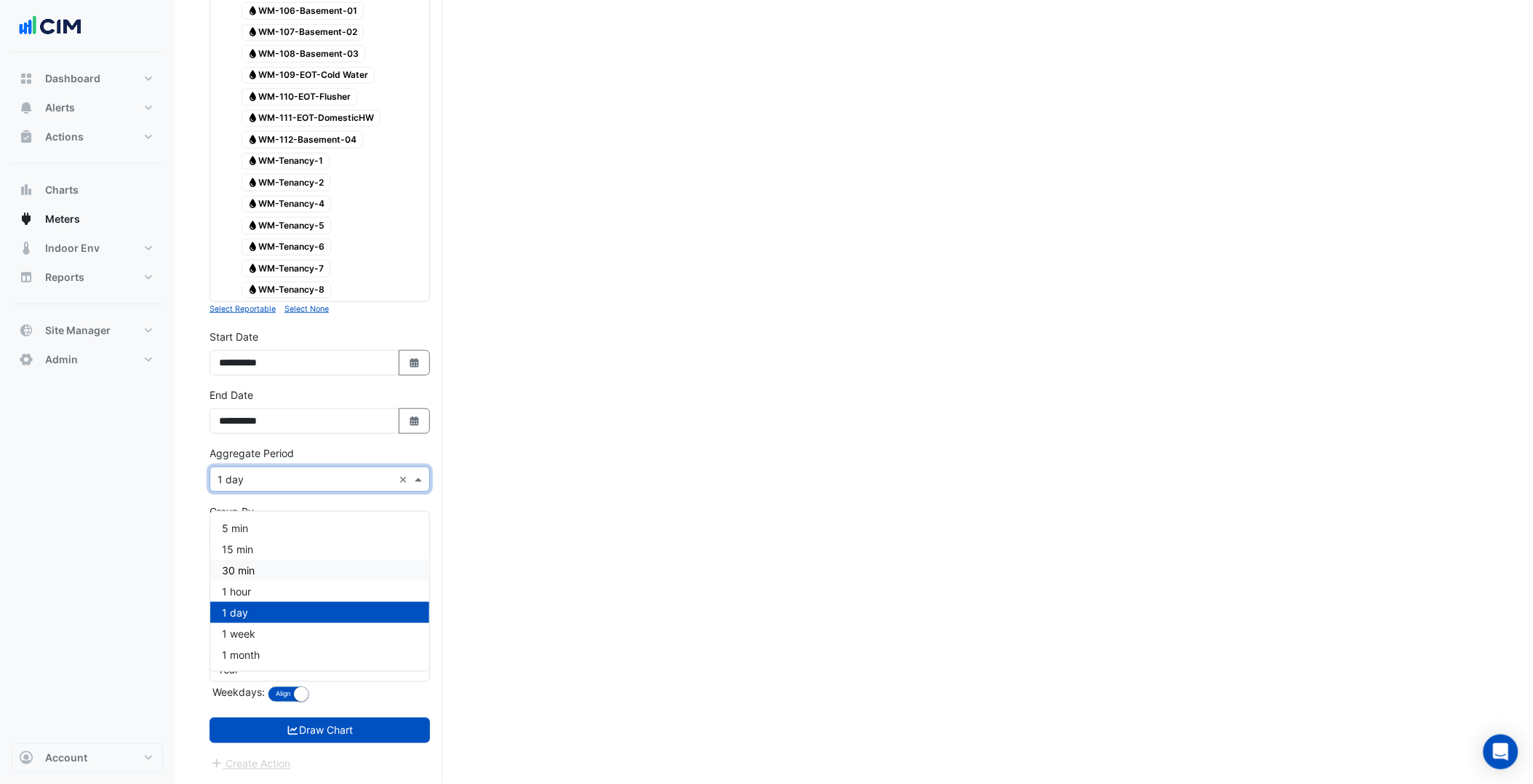
click at [280, 560] on div "30 min" at bounding box center [320, 570] width 219 height 21
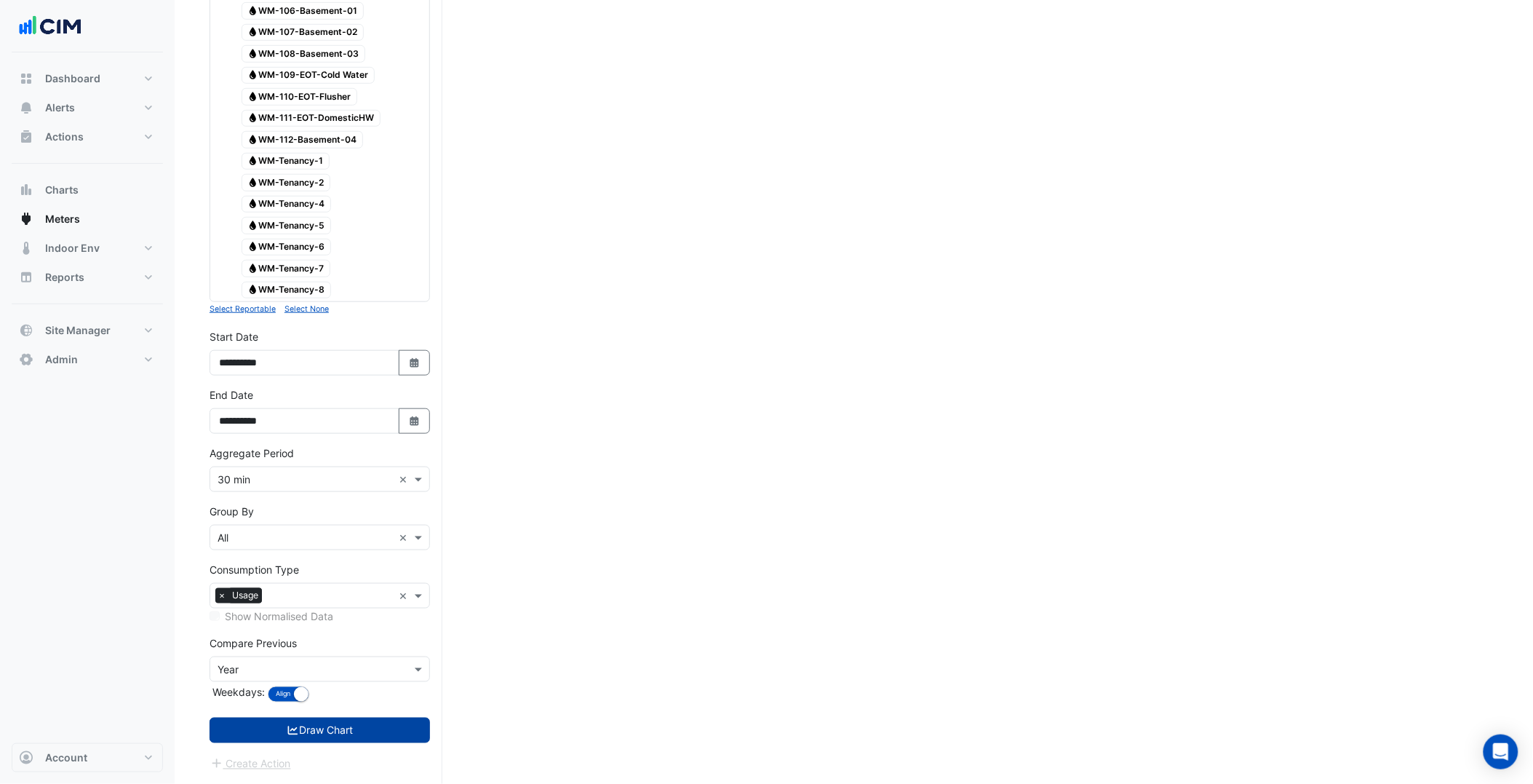
click at [347, 740] on button "Draw Chart" at bounding box center [320, 730] width 220 height 25
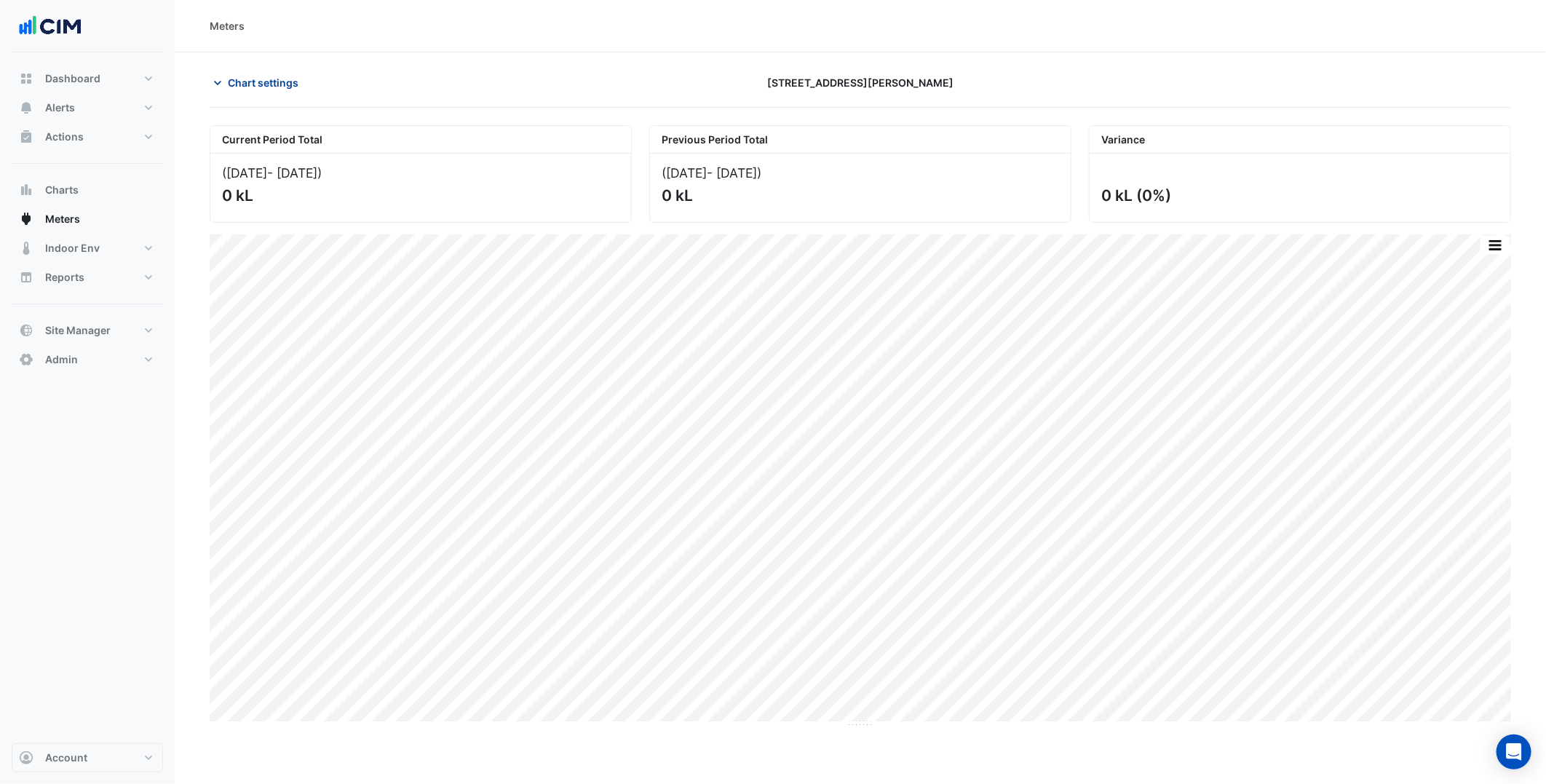
click at [259, 86] on span "Chart settings" at bounding box center [263, 83] width 70 height 16
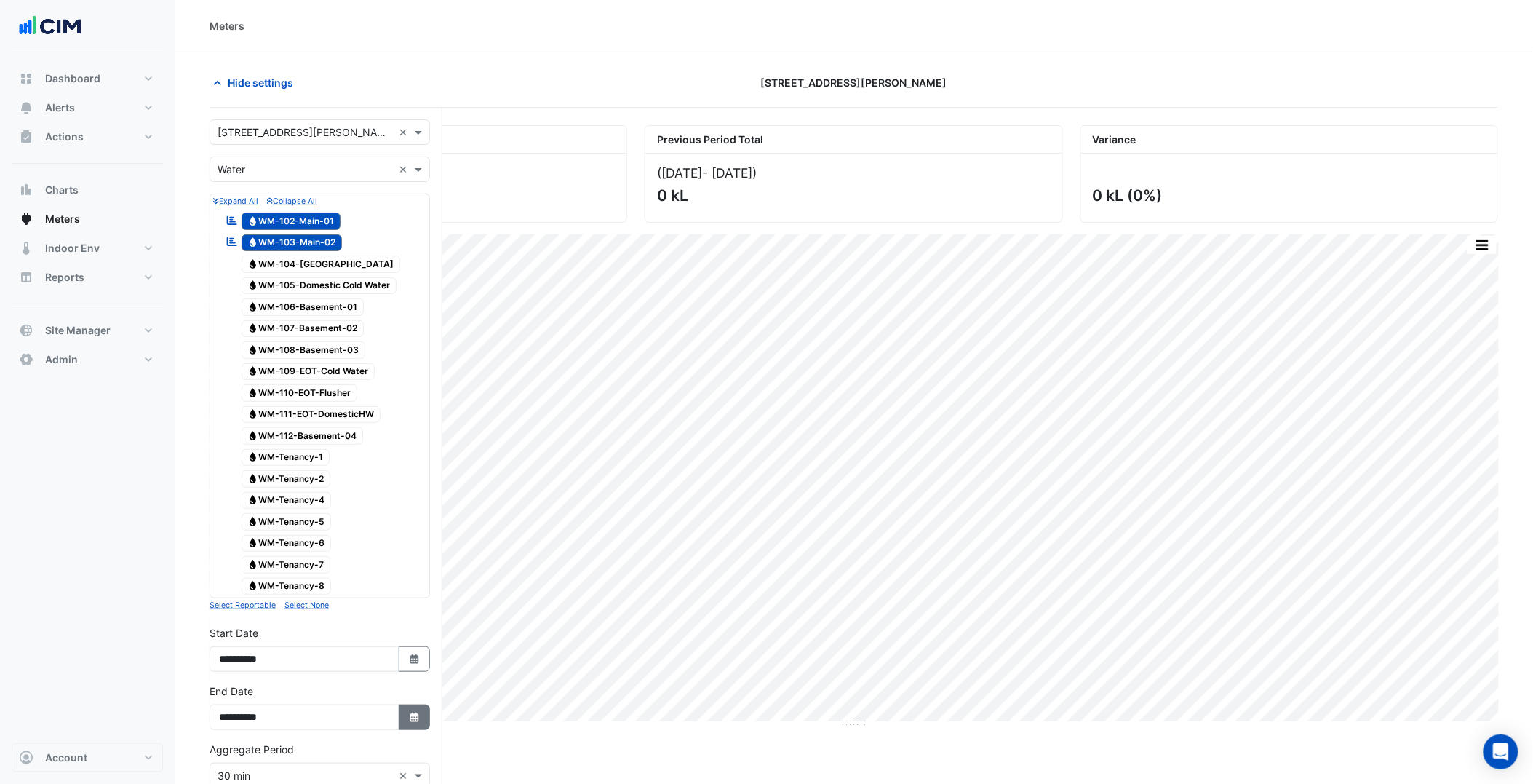
click at [399, 729] on button "Select Date" at bounding box center [414, 717] width 32 height 25
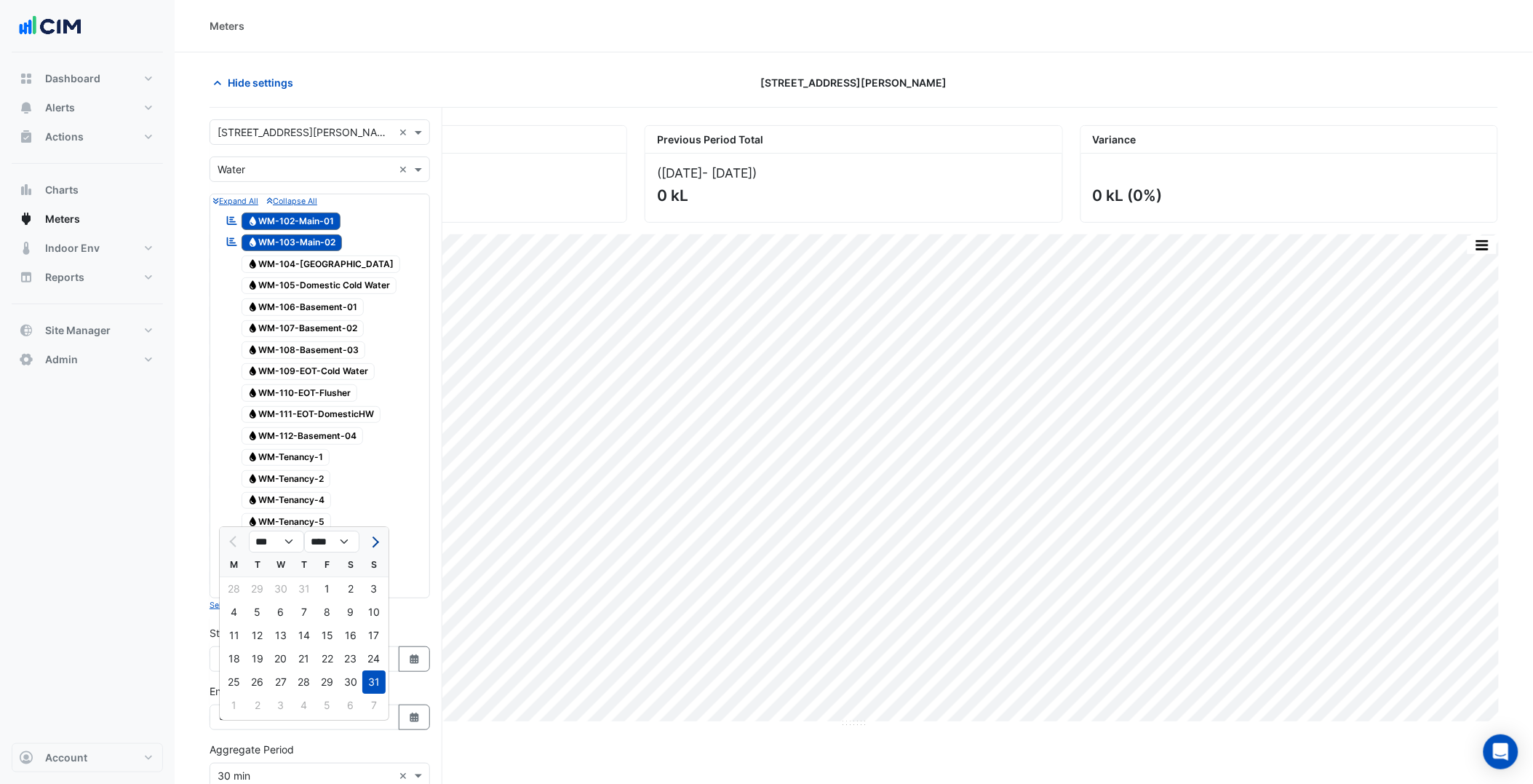
click at [379, 540] on button "Next month" at bounding box center [374, 541] width 18 height 23
select select "*"
click at [254, 688] on div "30" at bounding box center [257, 682] width 23 height 23
type input "**********"
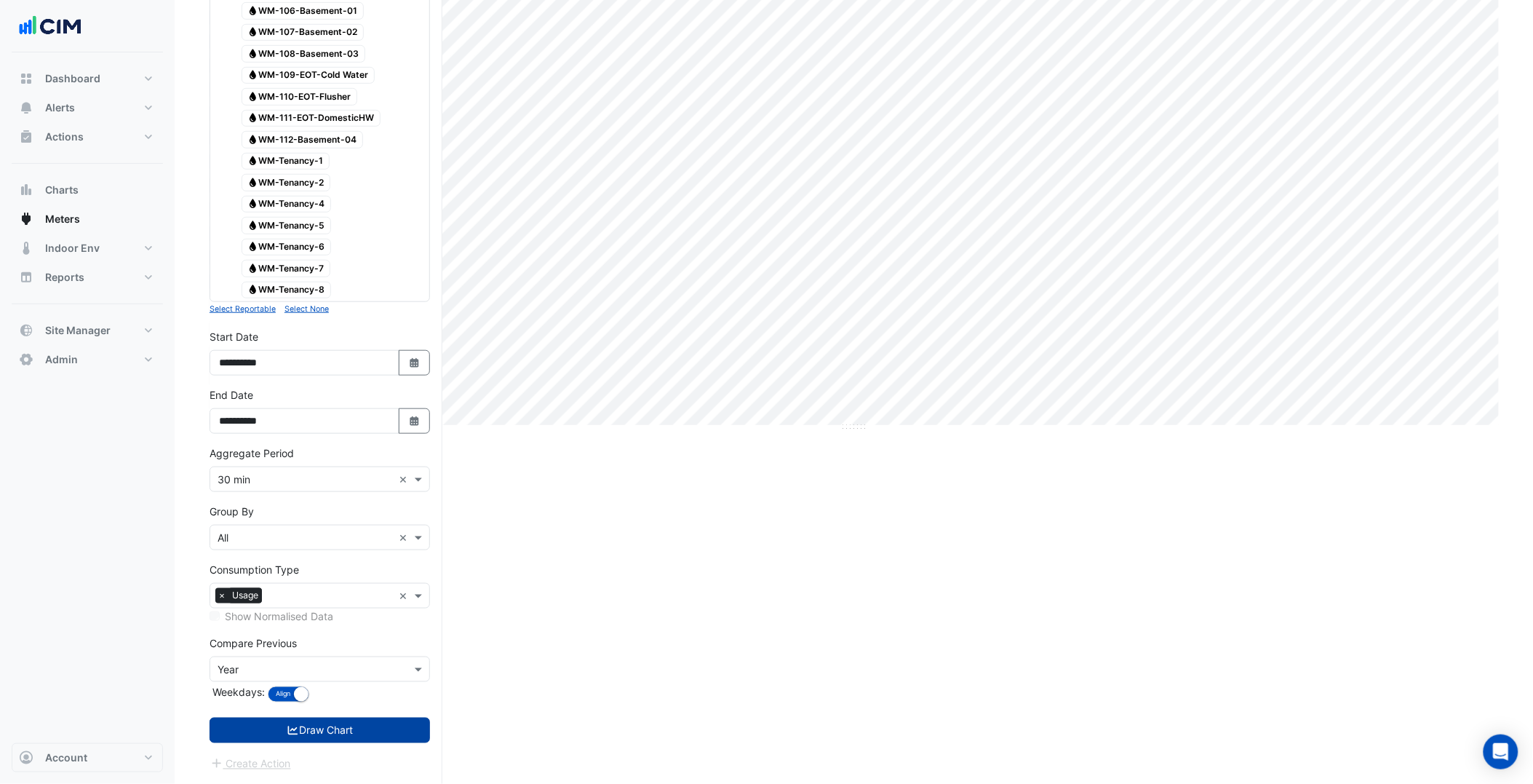
click at [380, 728] on button "Draw Chart" at bounding box center [320, 730] width 220 height 25
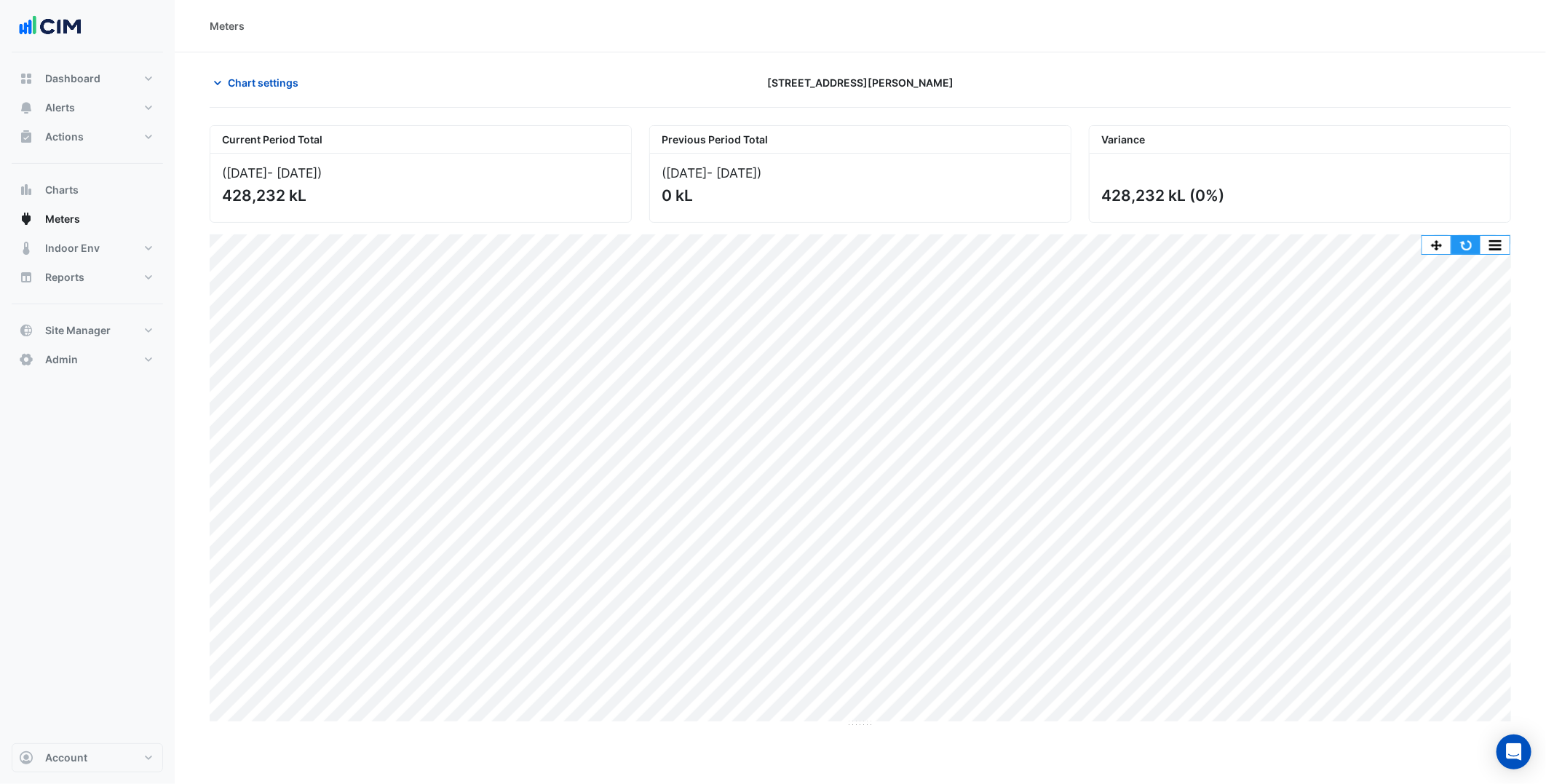
click at [1474, 242] on button "button" at bounding box center [1466, 245] width 29 height 19
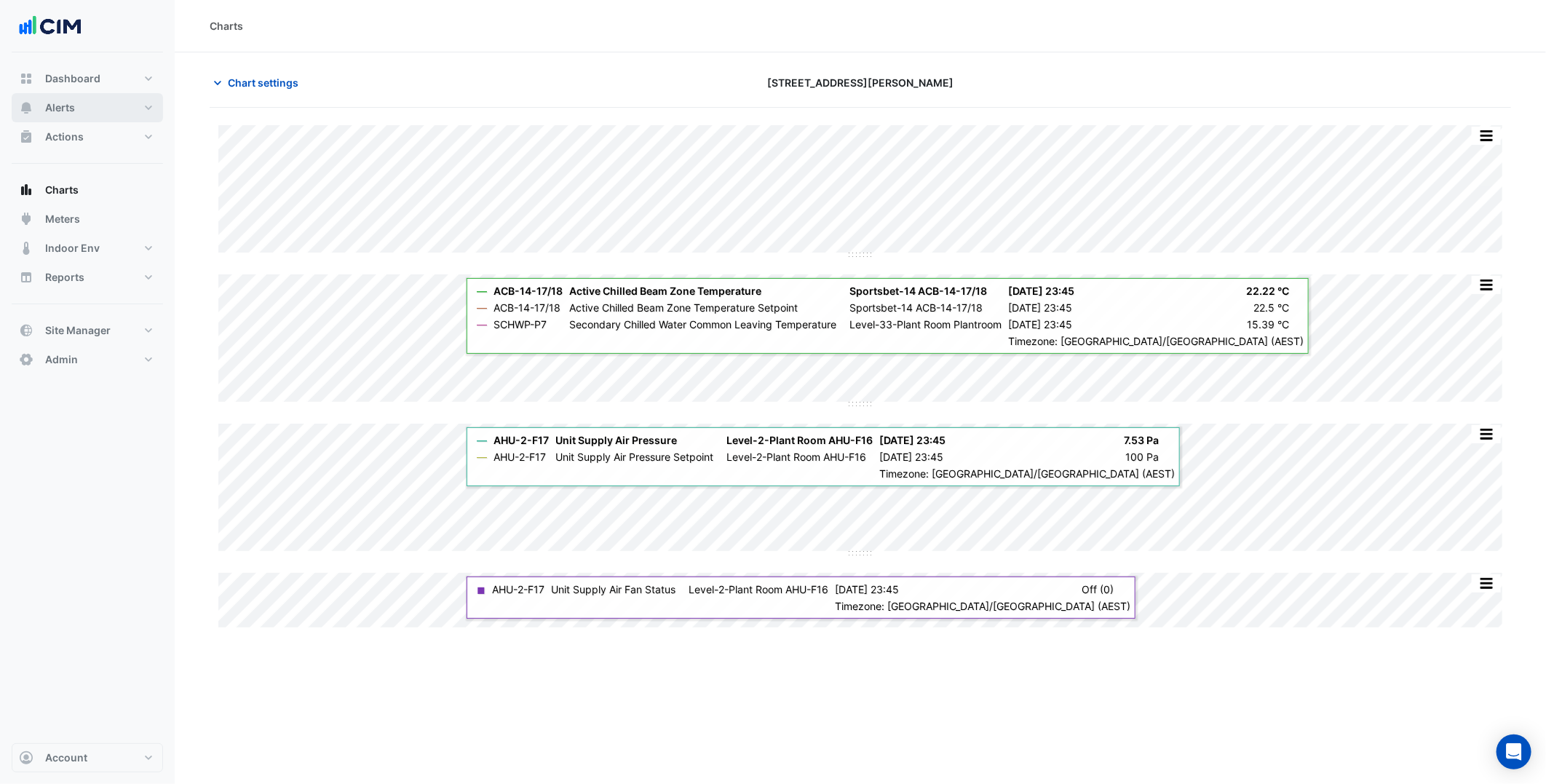
click at [124, 104] on button "Alerts" at bounding box center [87, 108] width 151 height 29
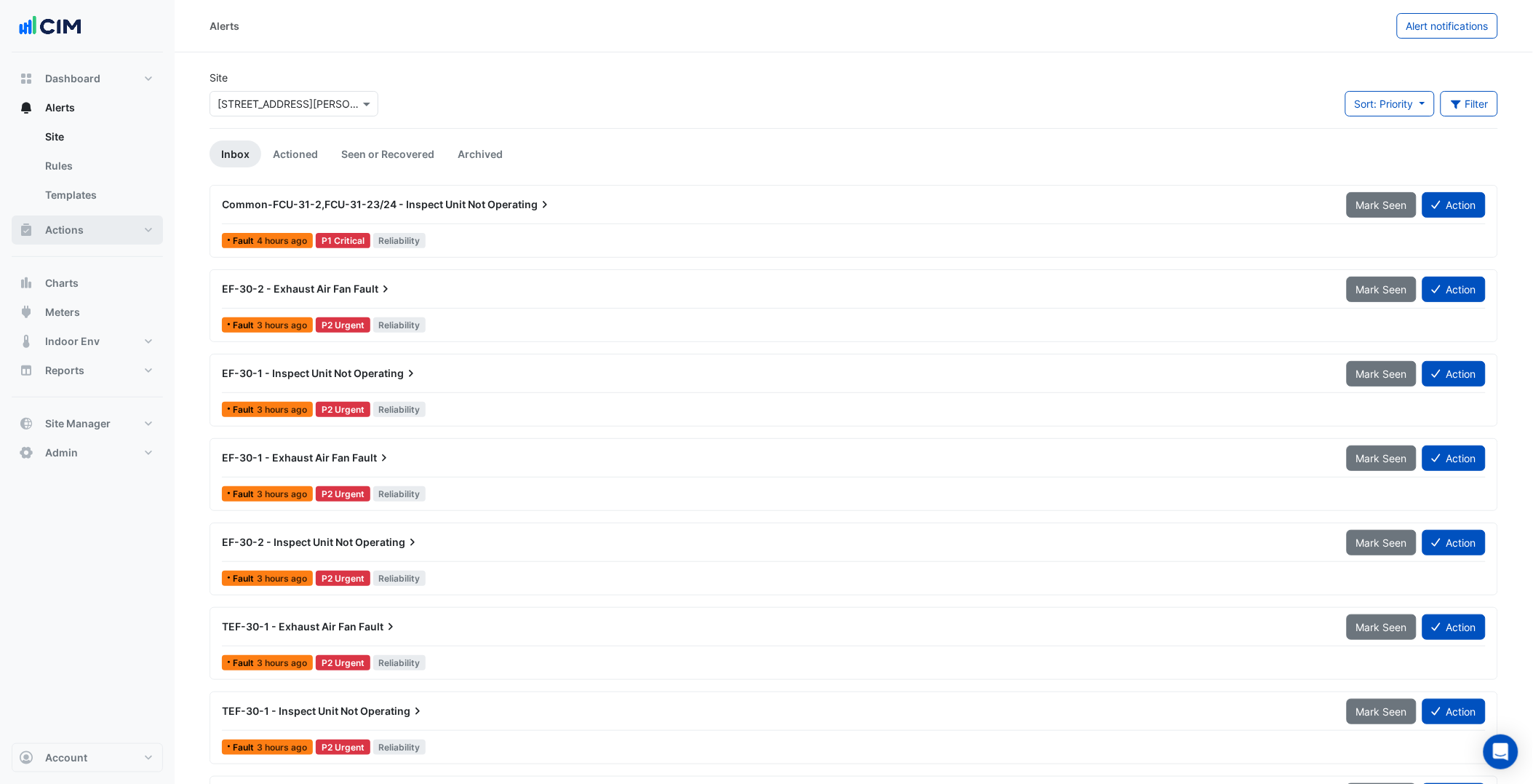
click at [110, 220] on button "Actions" at bounding box center [87, 230] width 151 height 29
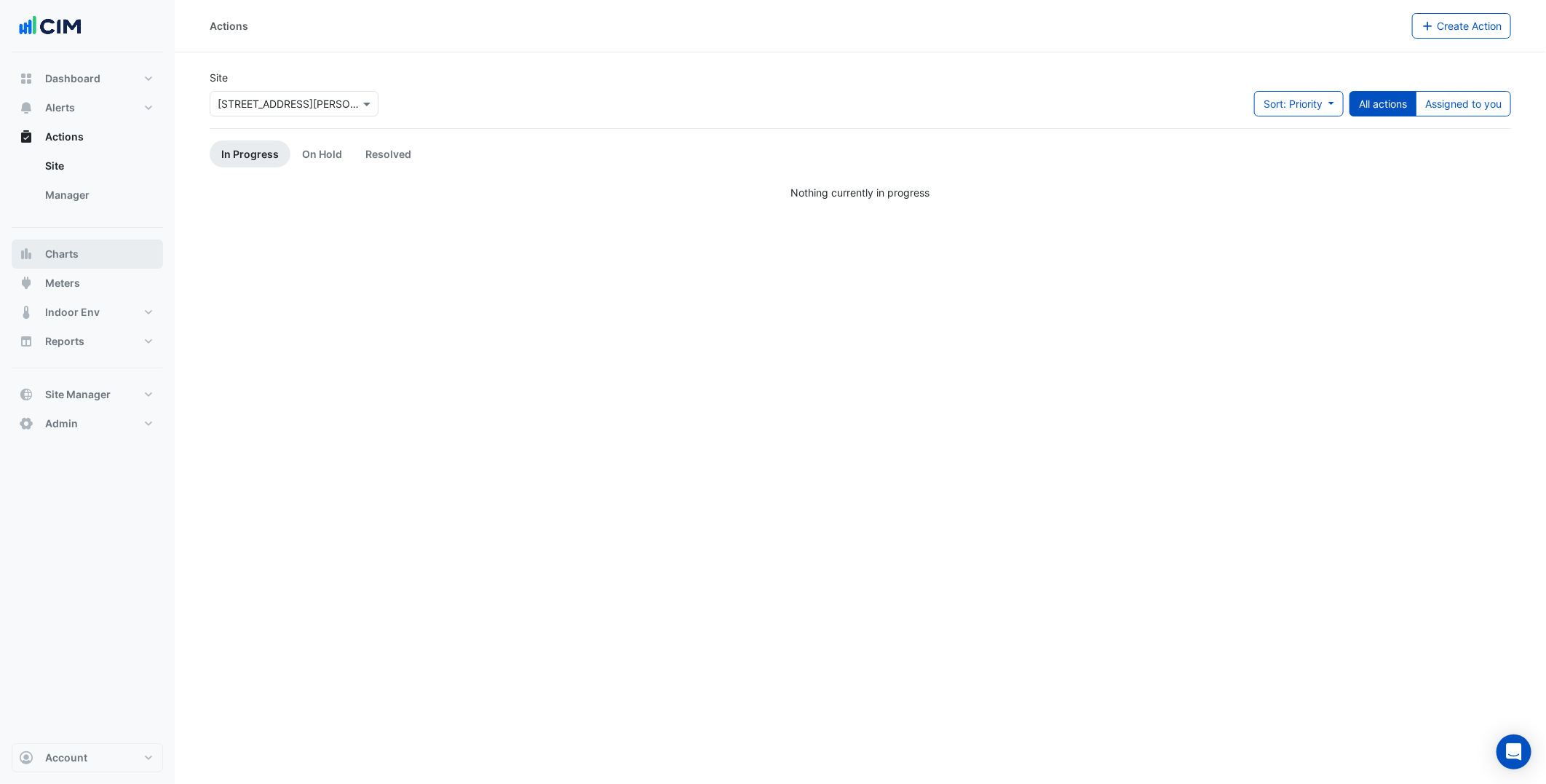
click at [96, 249] on button "Charts" at bounding box center [87, 254] width 151 height 29
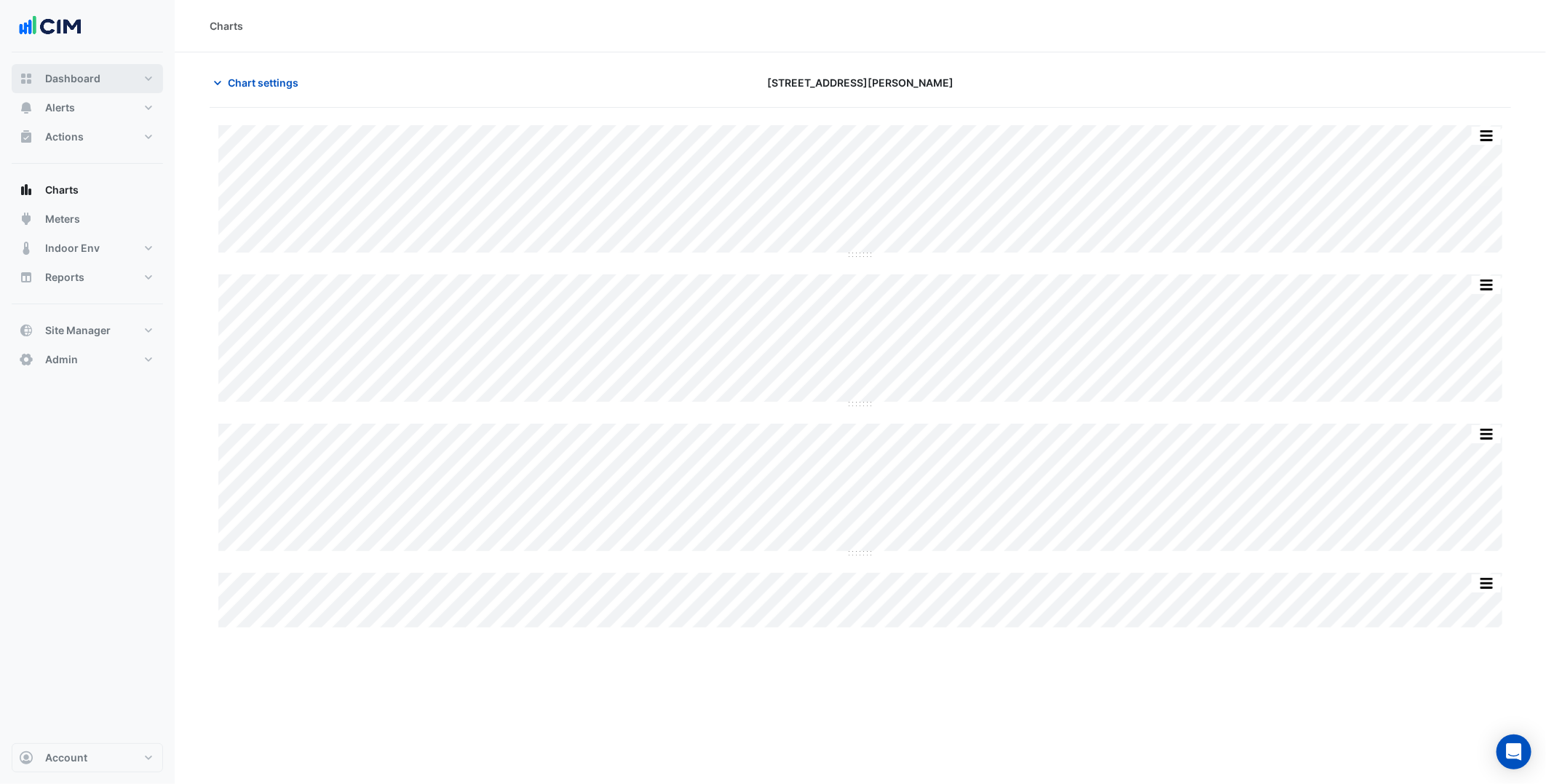
click at [124, 76] on button "Dashboard" at bounding box center [87, 79] width 151 height 29
select select "***"
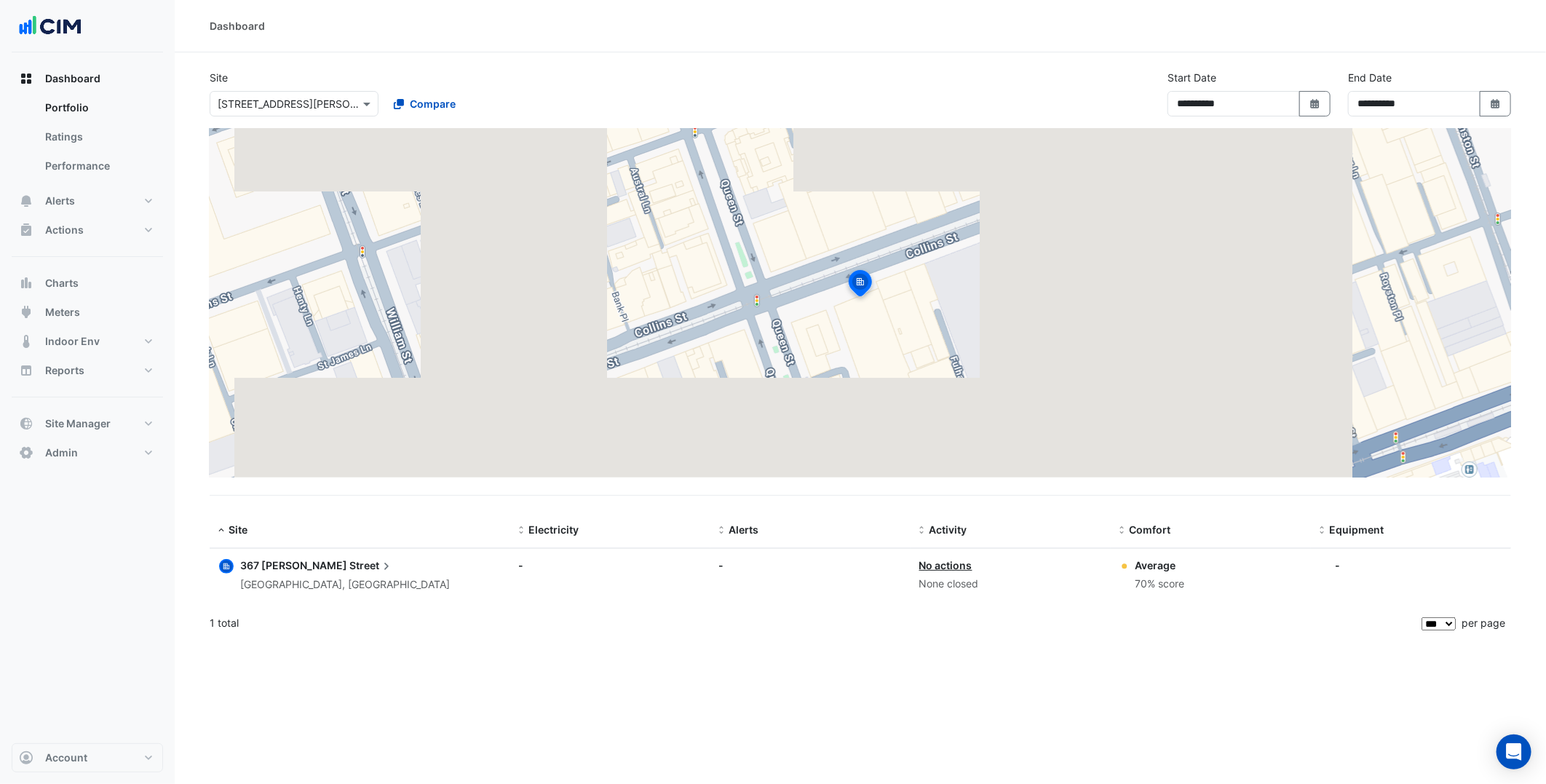
click at [349, 558] on span "Street" at bounding box center [372, 566] width 45 height 16
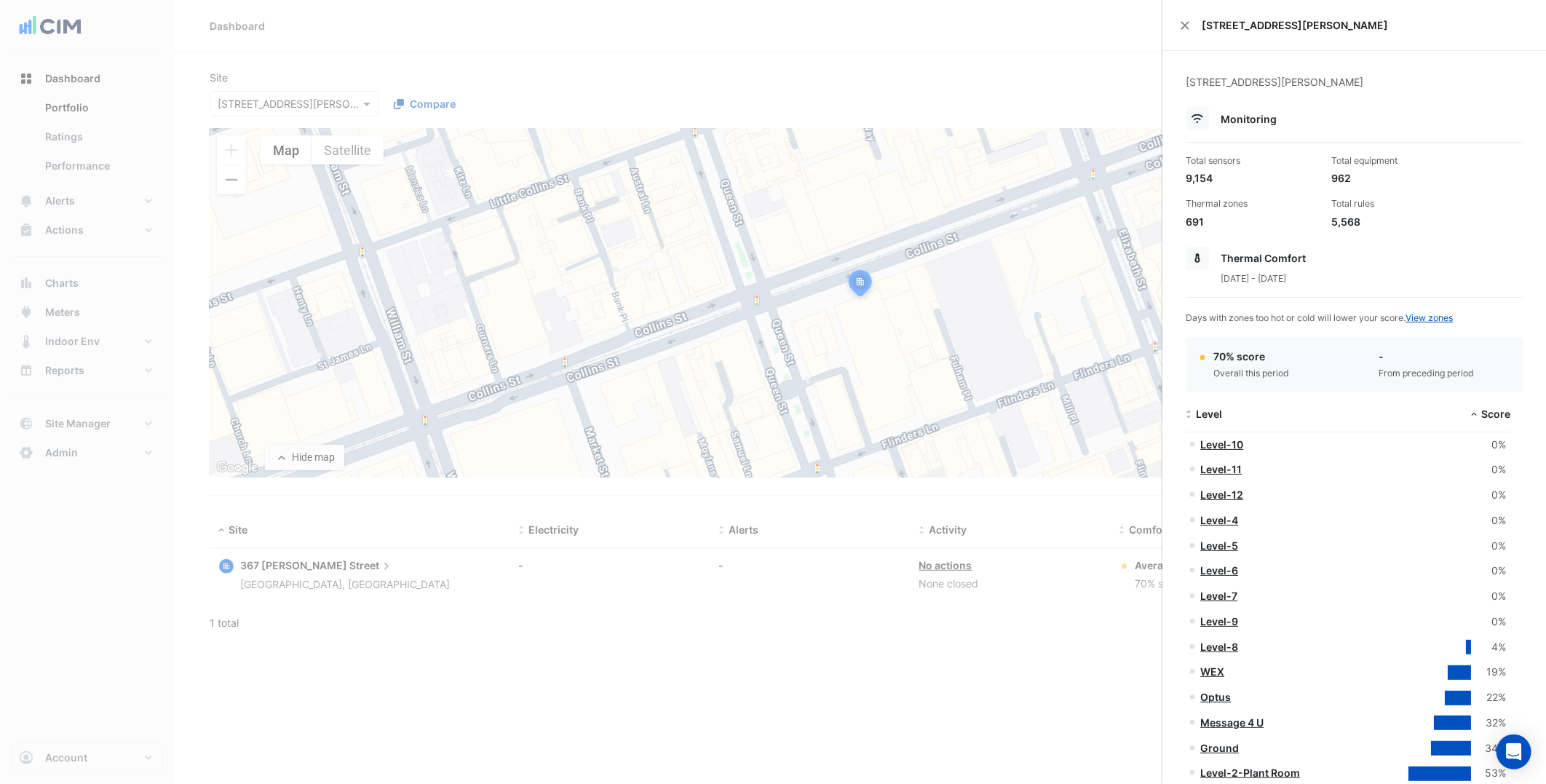
click at [964, 48] on ngb-offcanvas-backdrop at bounding box center [773, 392] width 1546 height 784
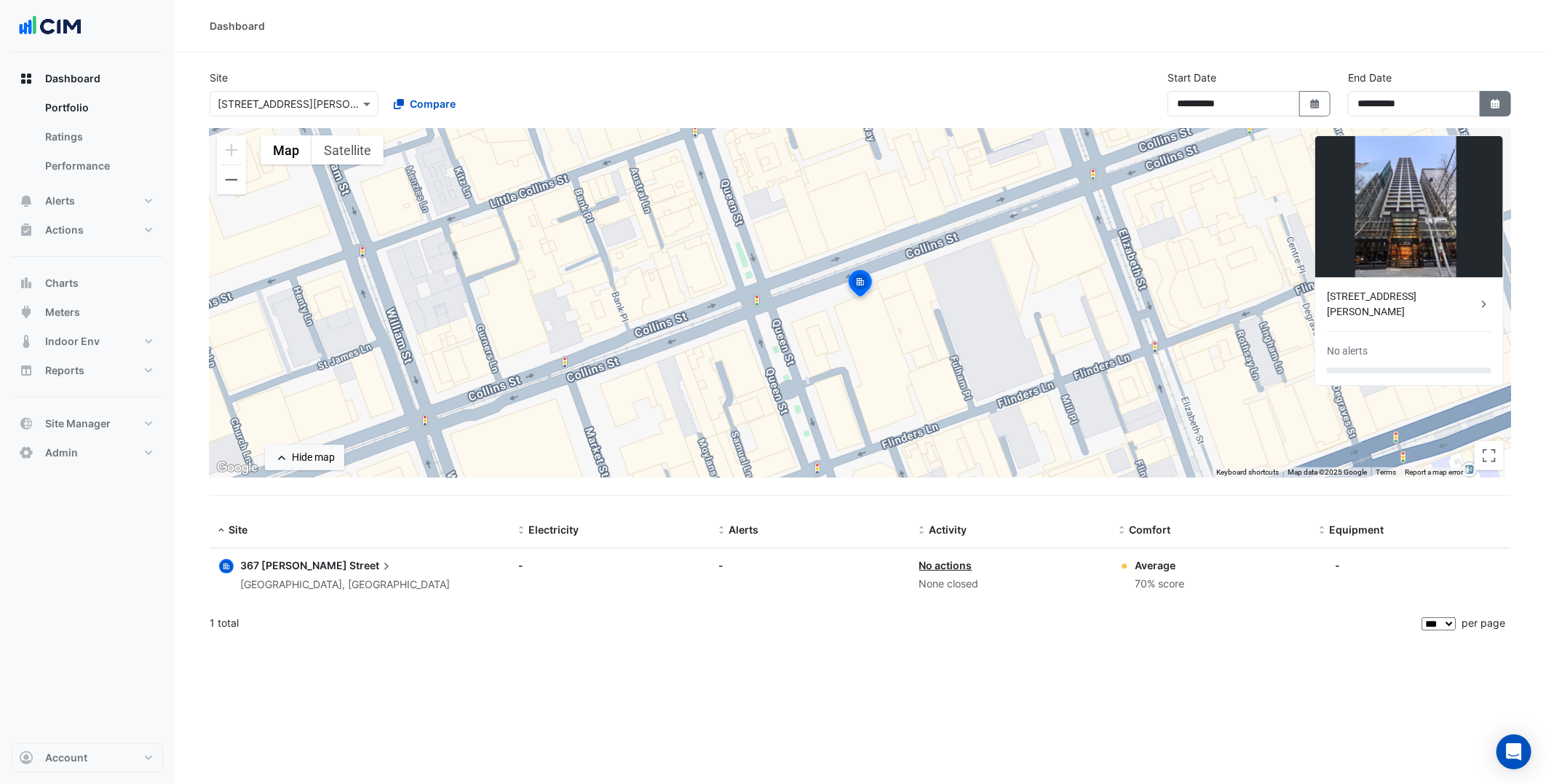
click at [1494, 98] on icon "Select Date" at bounding box center [1495, 103] width 13 height 10
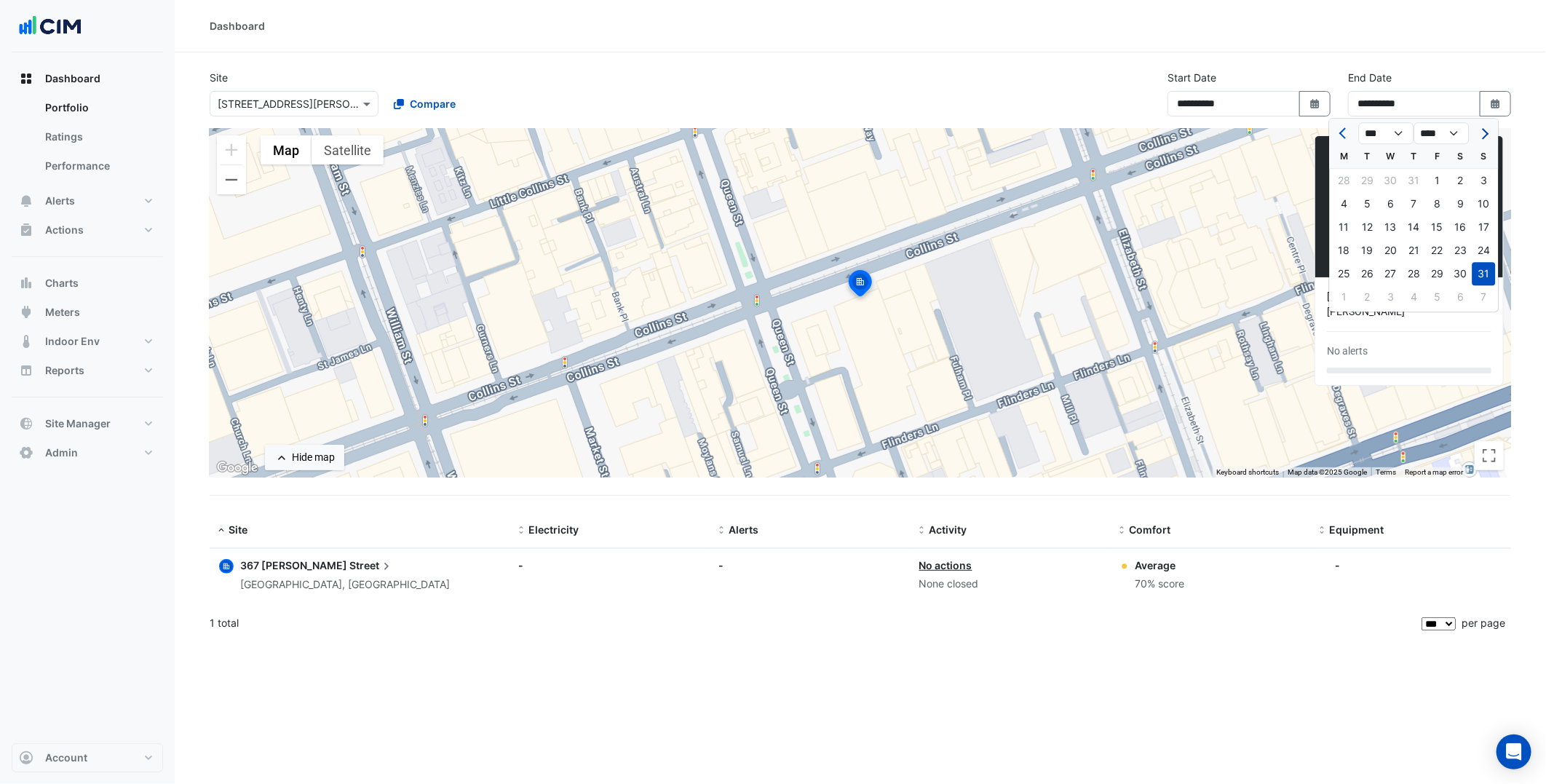
click at [1482, 134] on span "Next month" at bounding box center [1483, 133] width 11 height 11
select select "*"
click at [1363, 272] on div "30" at bounding box center [1368, 274] width 23 height 23
type input "**********"
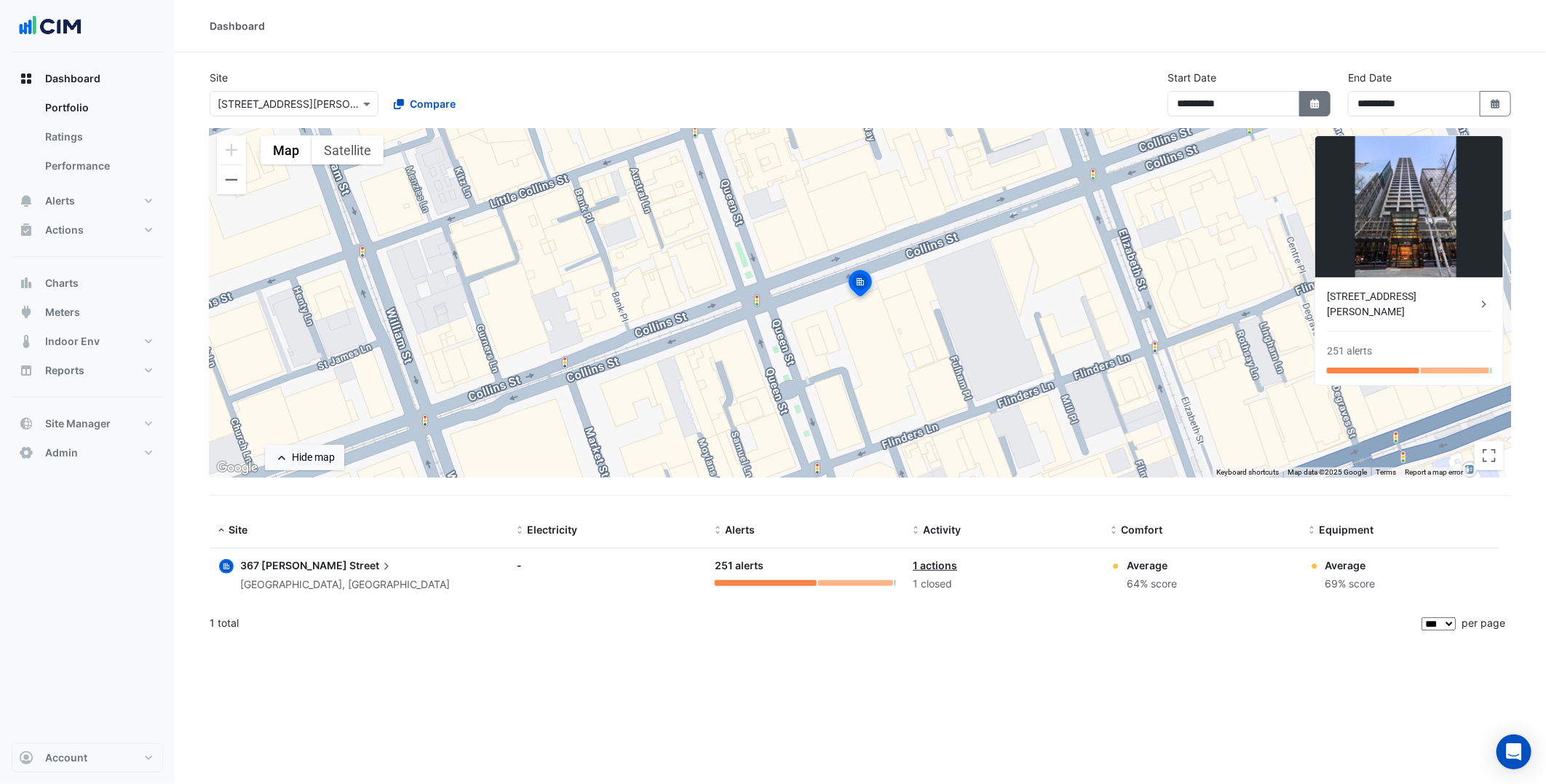
click at [1315, 98] on icon "Select Date" at bounding box center [1315, 103] width 13 height 10
select select "*"
select select "****"
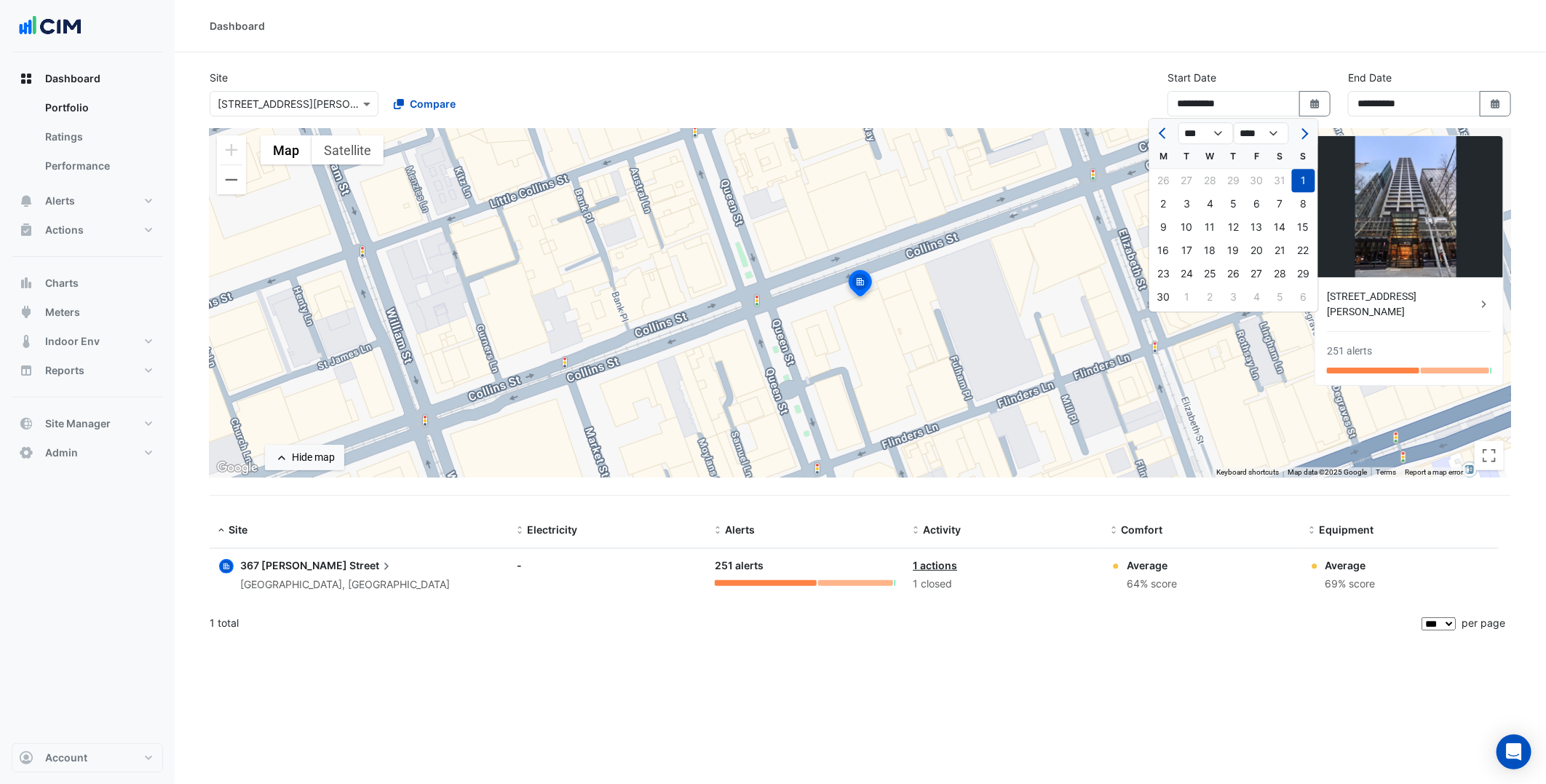
click at [1313, 131] on div at bounding box center [1304, 134] width 29 height 23
click at [1304, 132] on span "Next month" at bounding box center [1302, 133] width 11 height 11
select select "*"
click at [1169, 252] on div "21" at bounding box center [1164, 251] width 23 height 23
type input "**********"
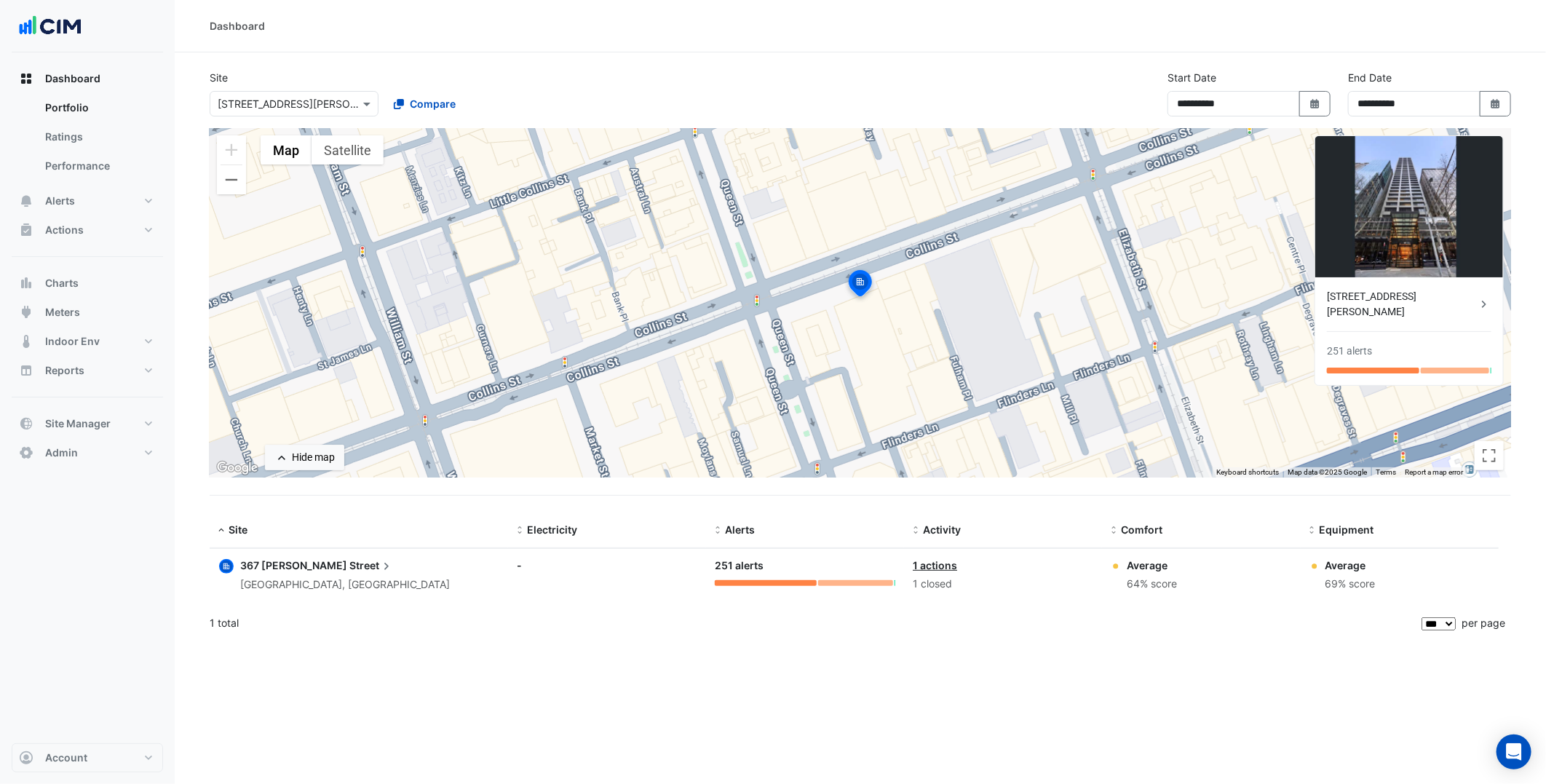
click at [1032, 627] on div "1 total" at bounding box center [813, 622] width 1209 height 36
click at [306, 107] on input "text" at bounding box center [279, 104] width 124 height 16
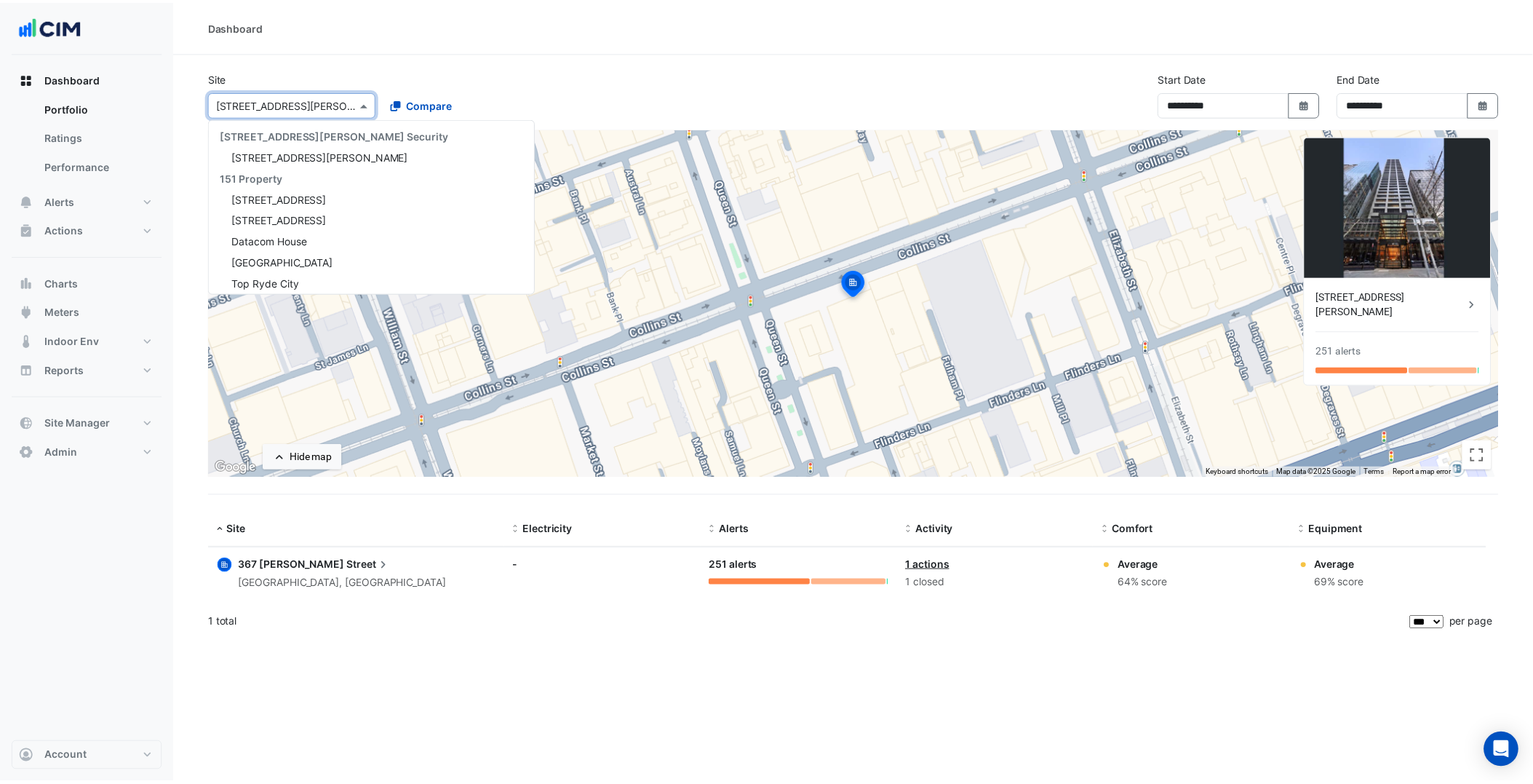
scroll to position [6668, 0]
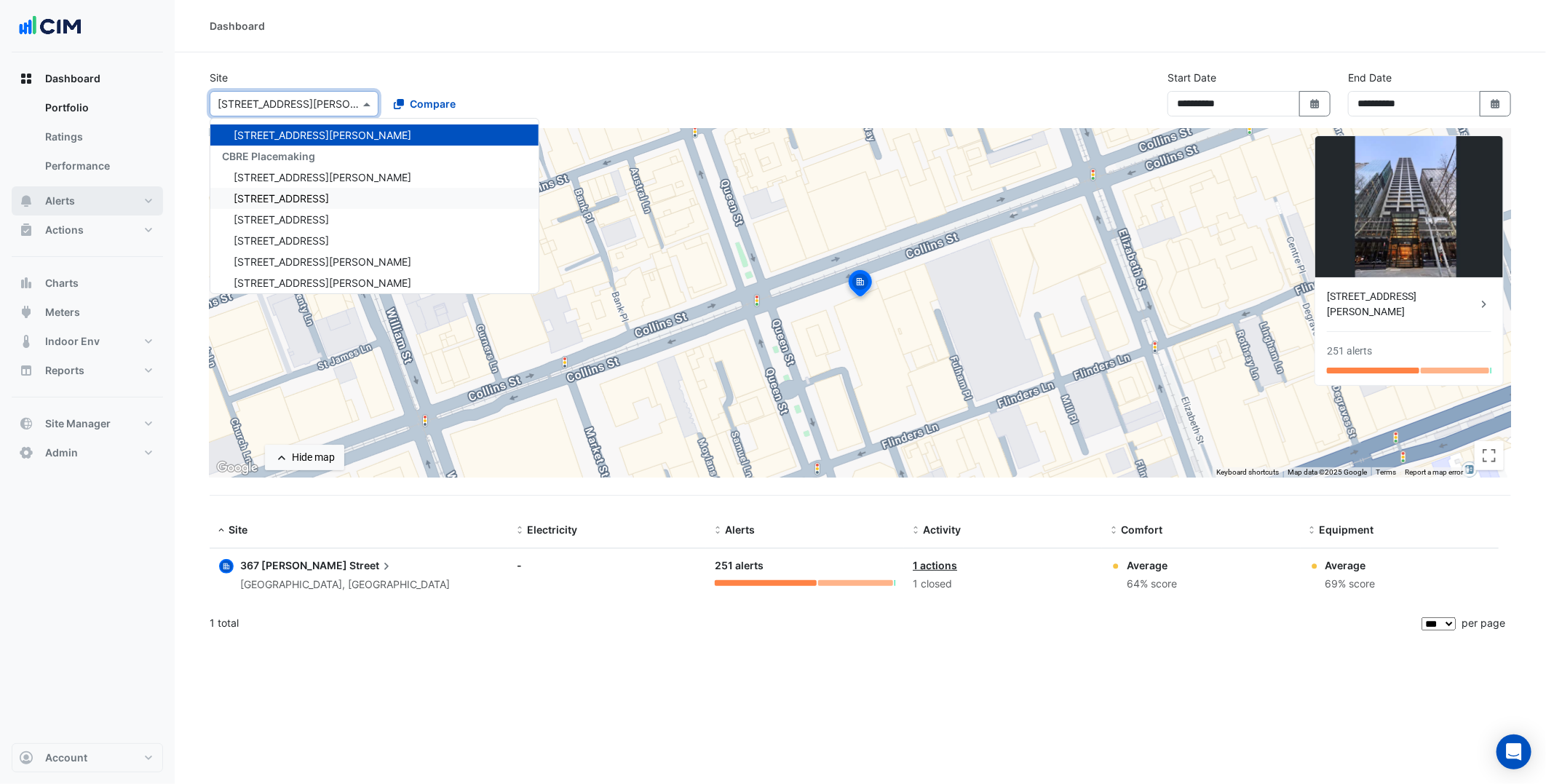
click at [148, 210] on button "Alerts" at bounding box center [87, 201] width 151 height 29
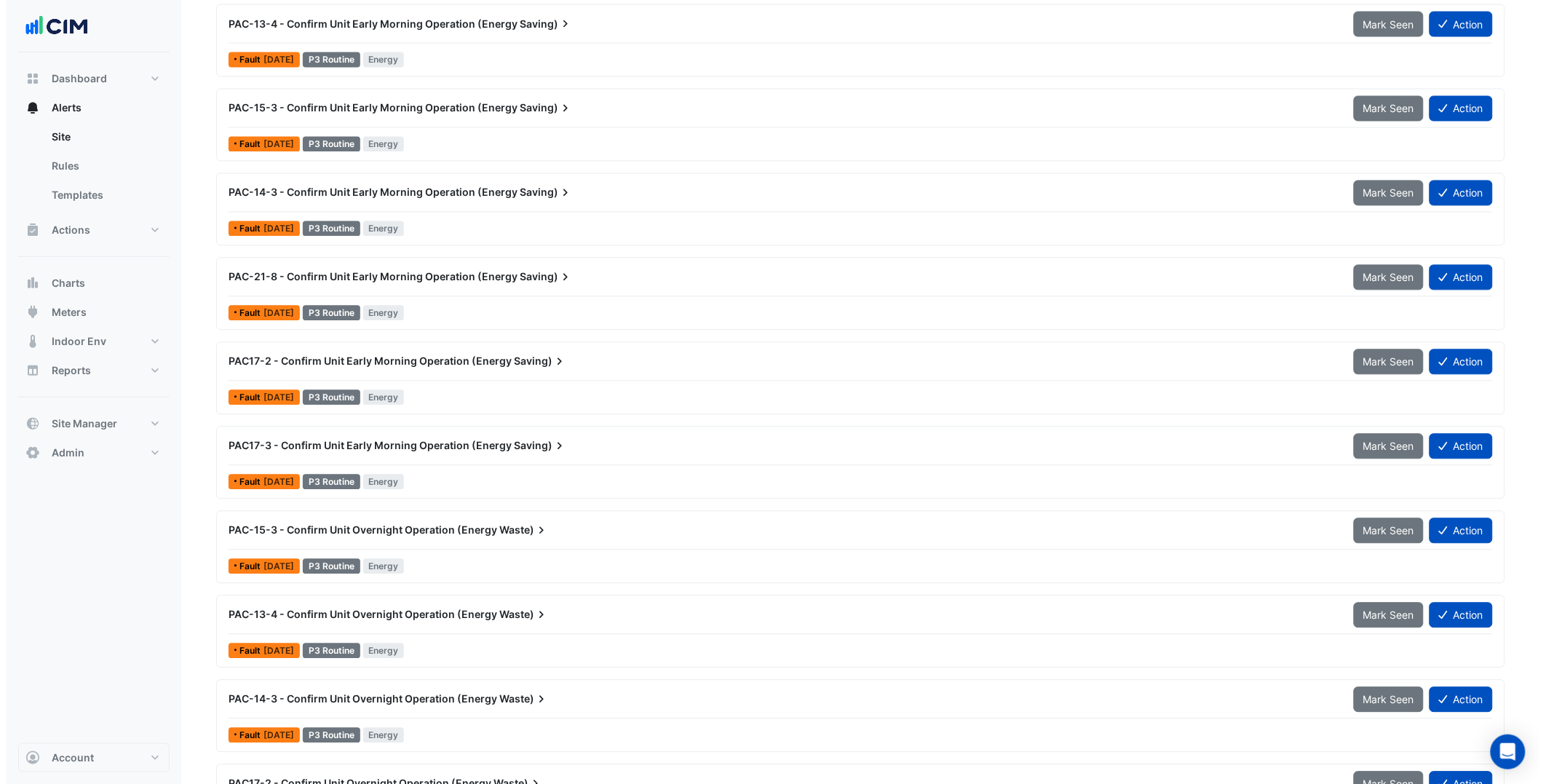
scroll to position [8832, 0]
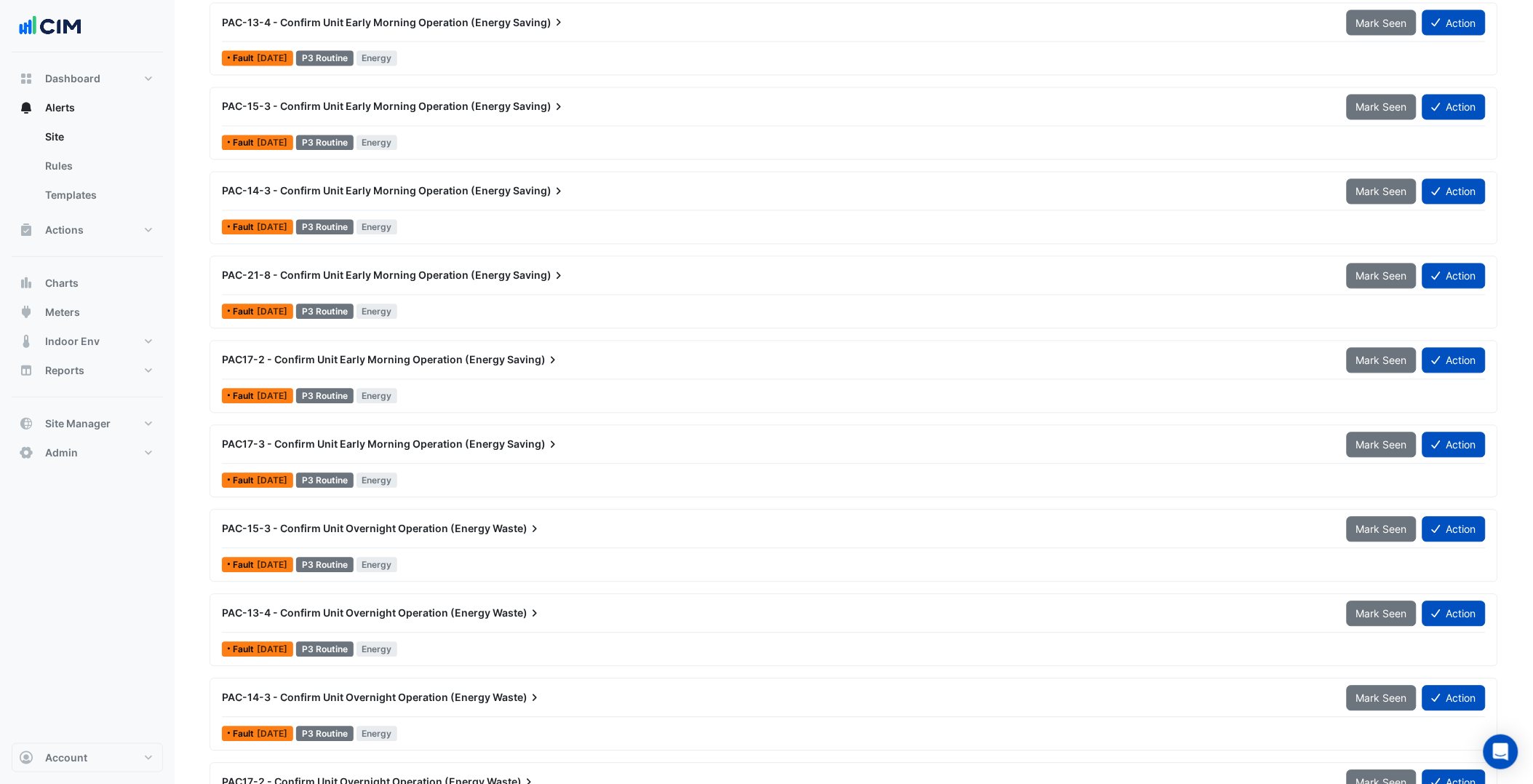
click at [517, 294] on div "PAC-21-8 - Confirm Unit Early Morning Operation (Energy Saving) Mark Seen Action" at bounding box center [854, 279] width 1264 height 33
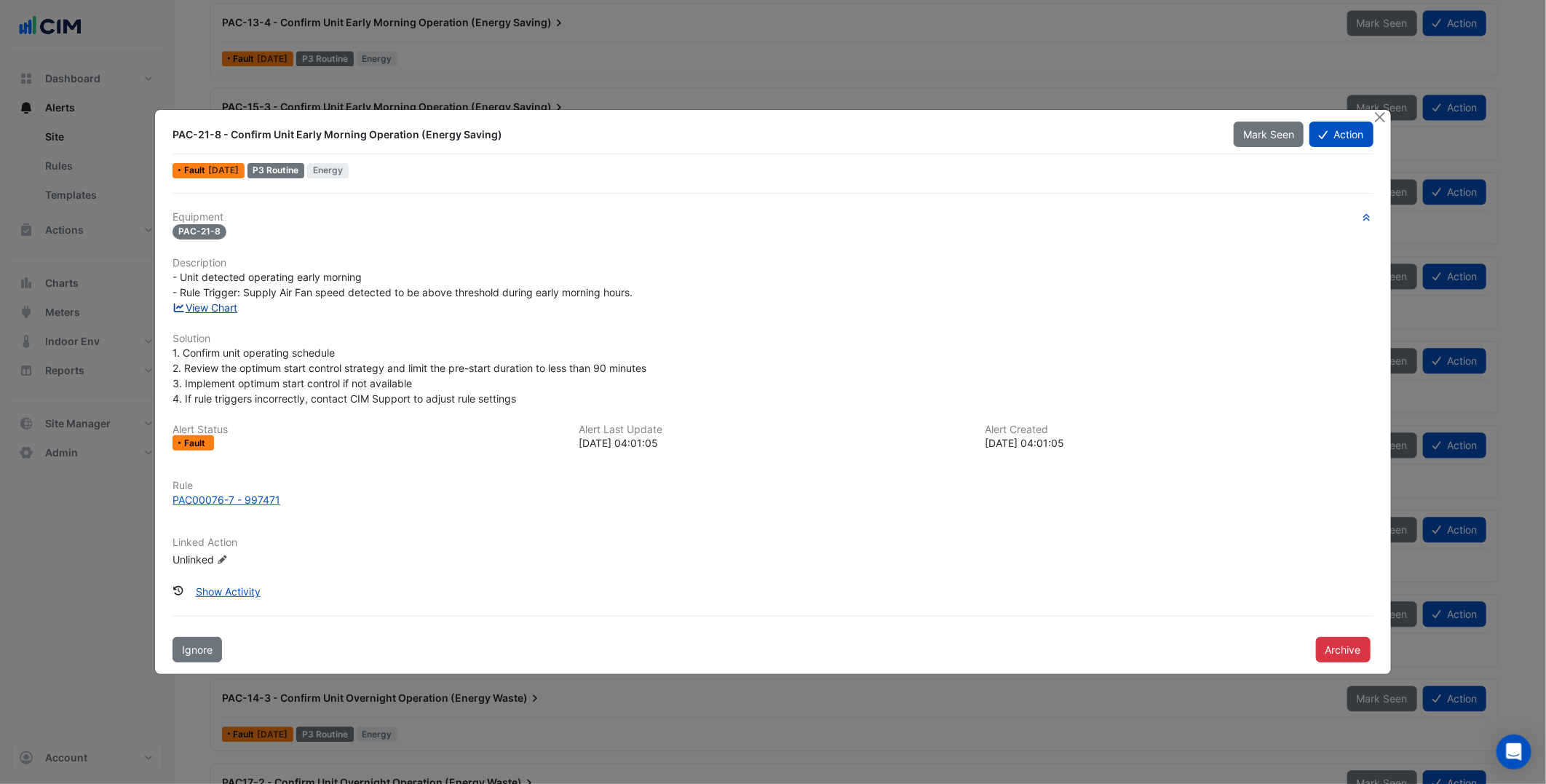
click at [212, 305] on link "View Chart" at bounding box center [205, 307] width 64 height 13
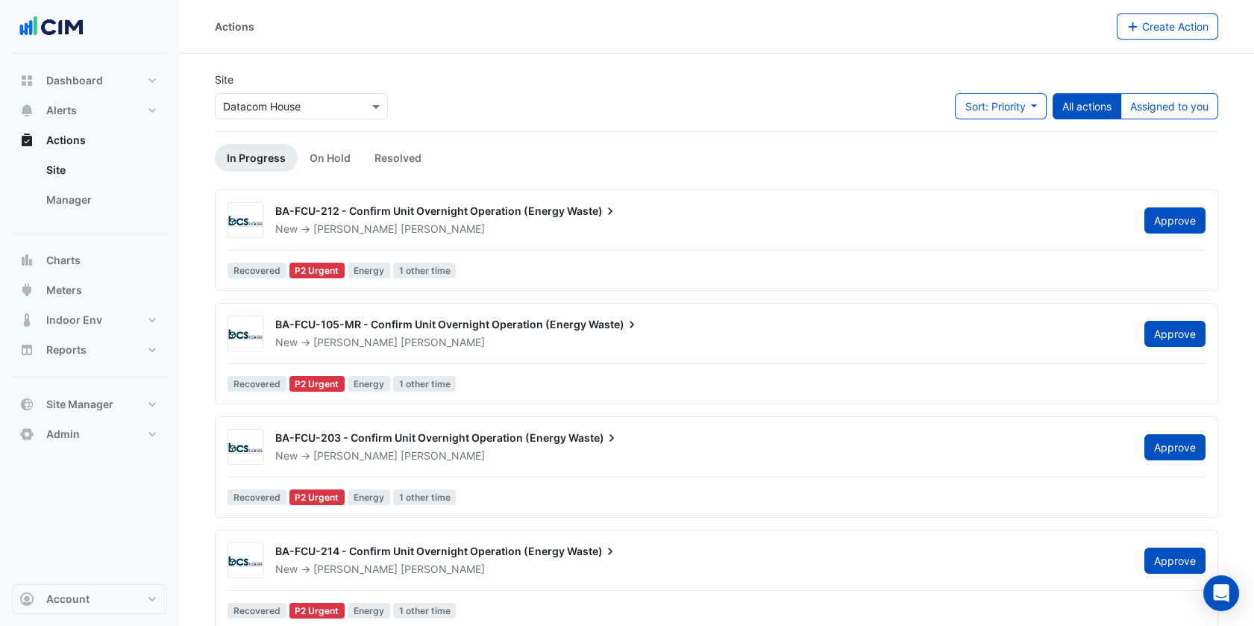
click at [337, 110] on input "text" at bounding box center [286, 107] width 127 height 16
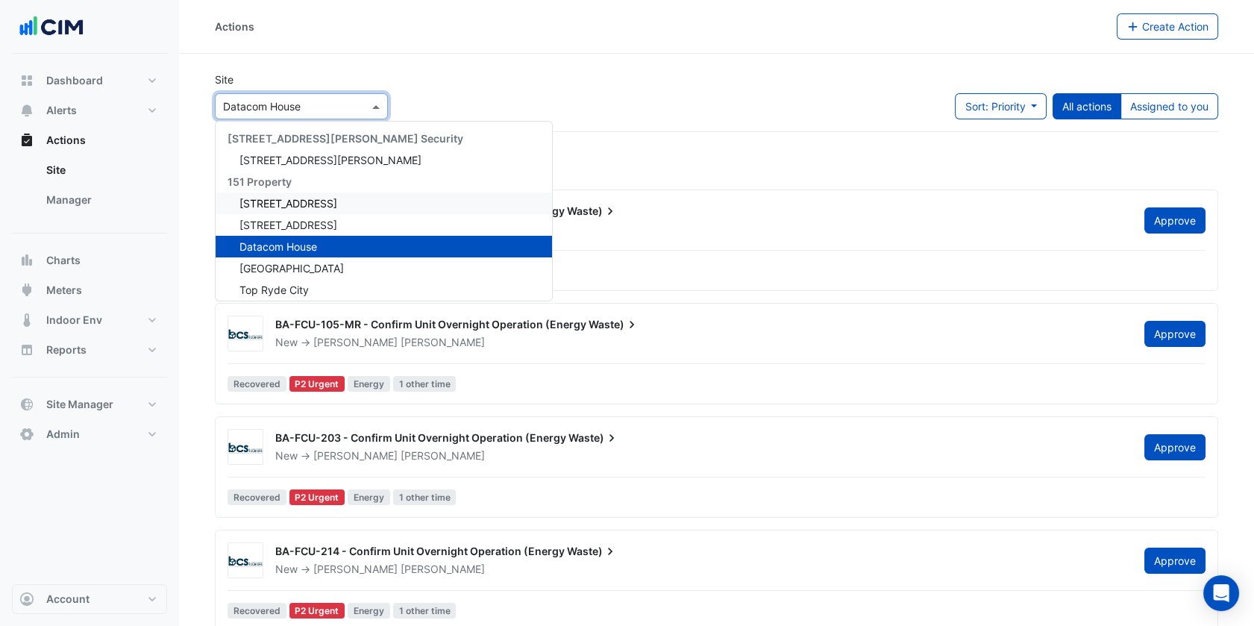
click at [315, 198] on div "[STREET_ADDRESS]" at bounding box center [384, 204] width 337 height 22
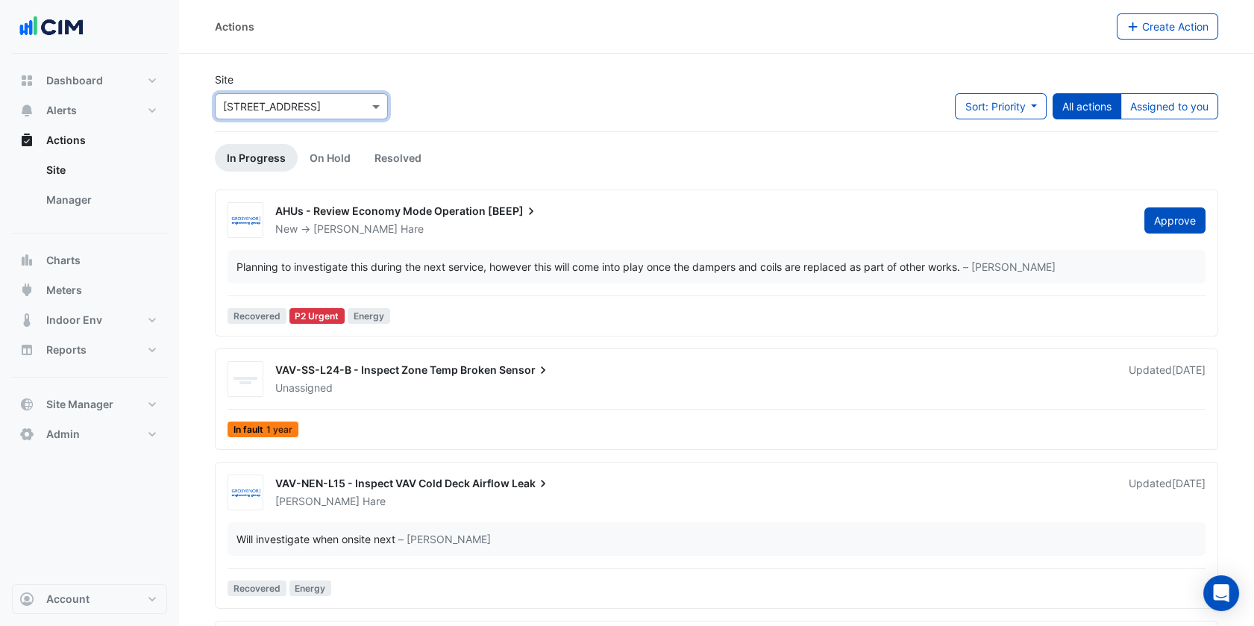
click at [448, 81] on div "Site × [STREET_ADDRESS] Sort: Priority Priority Updated All actions Assigned to…" at bounding box center [717, 102] width 1022 height 60
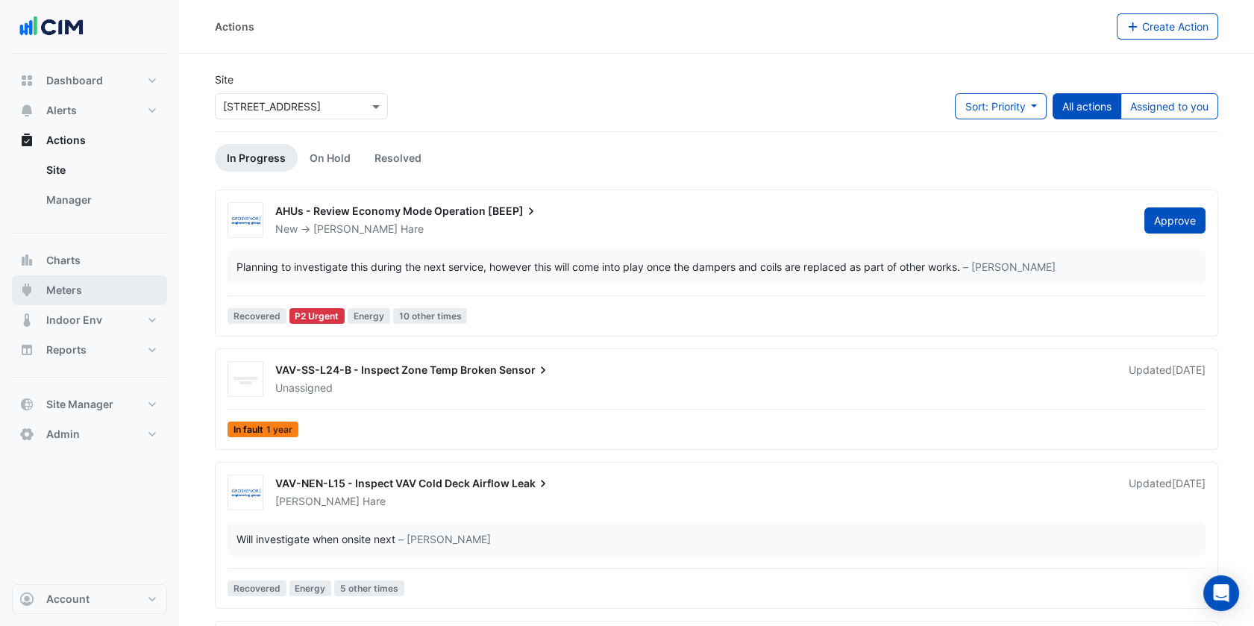
click at [112, 276] on button "Meters" at bounding box center [89, 290] width 155 height 30
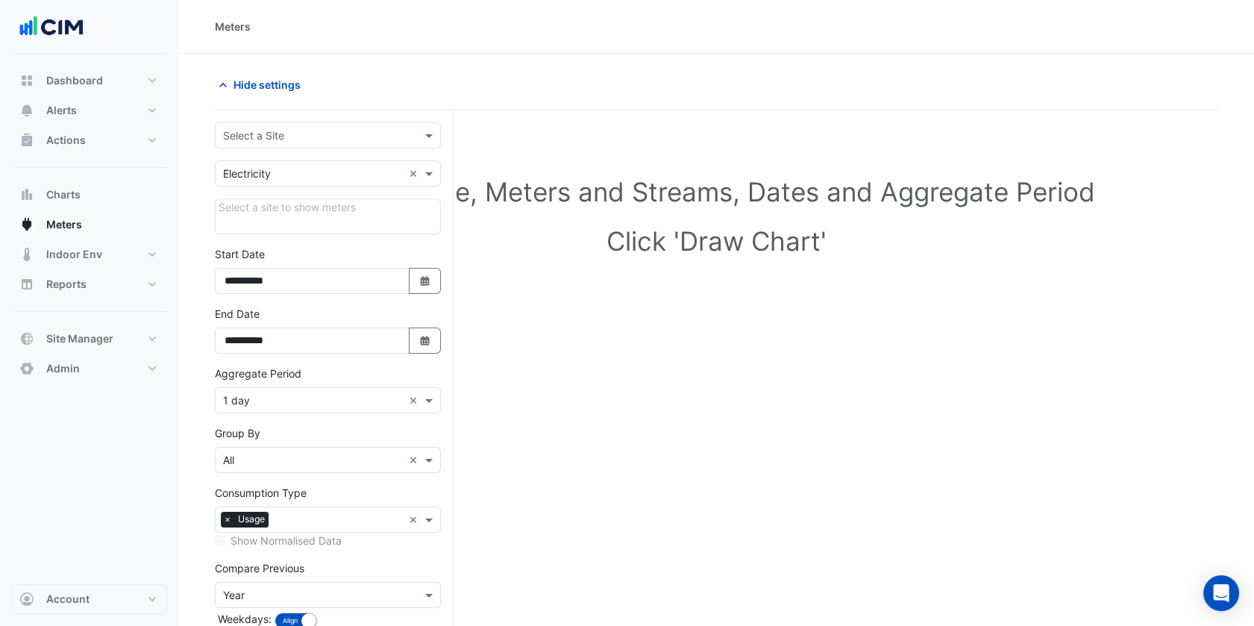
click at [301, 123] on div "Select a Site" at bounding box center [328, 135] width 226 height 26
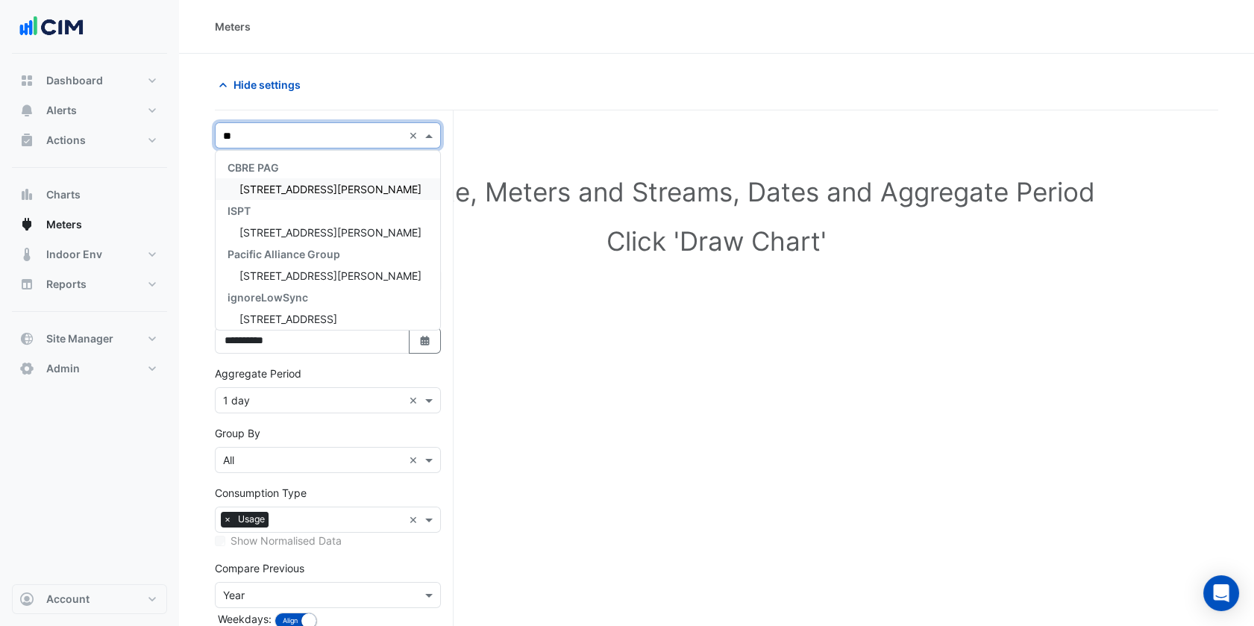
type input "***"
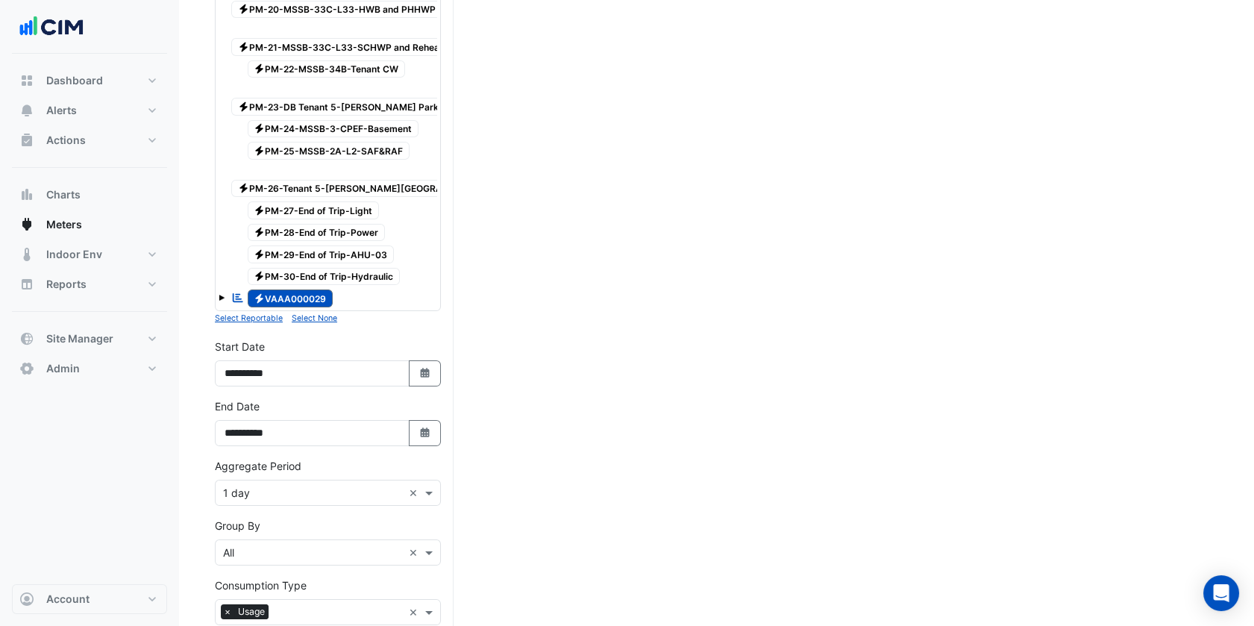
scroll to position [763, 0]
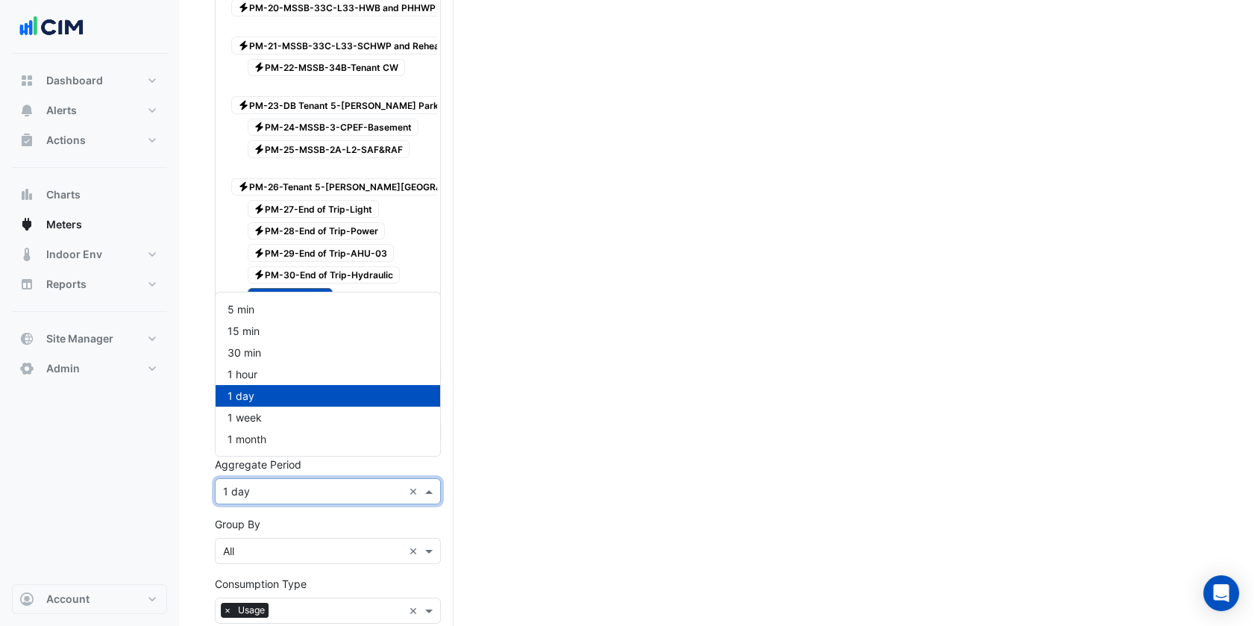
click at [324, 484] on input "text" at bounding box center [313, 492] width 180 height 16
click at [284, 352] on div "30 min" at bounding box center [328, 353] width 225 height 22
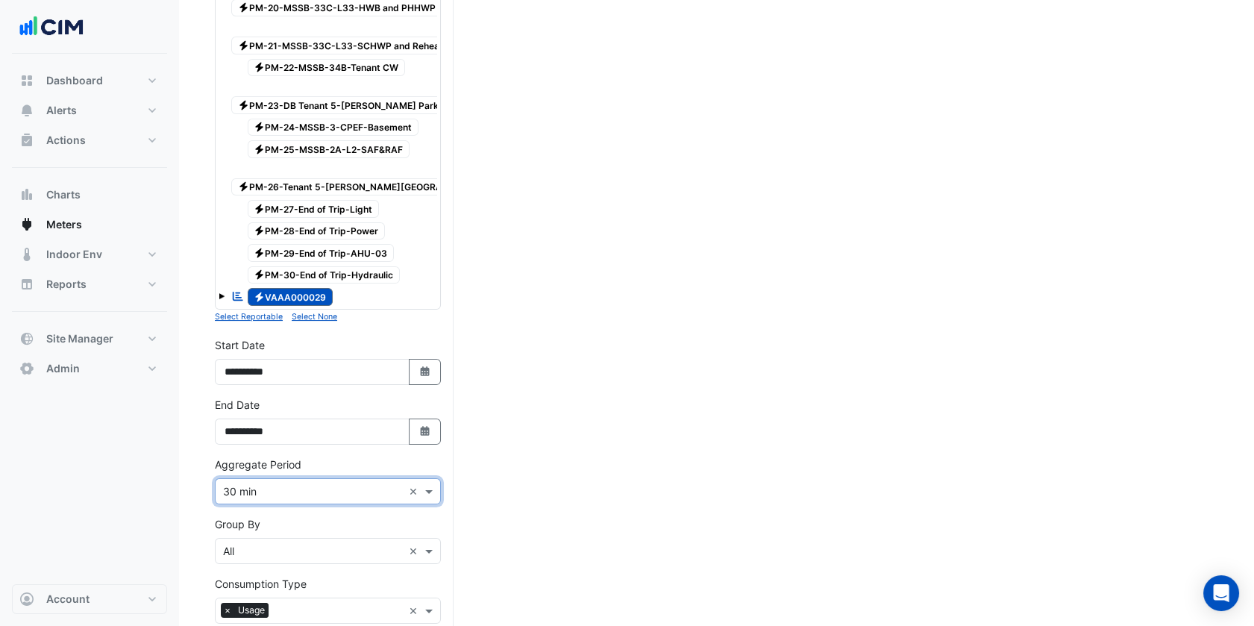
scroll to position [919, 0]
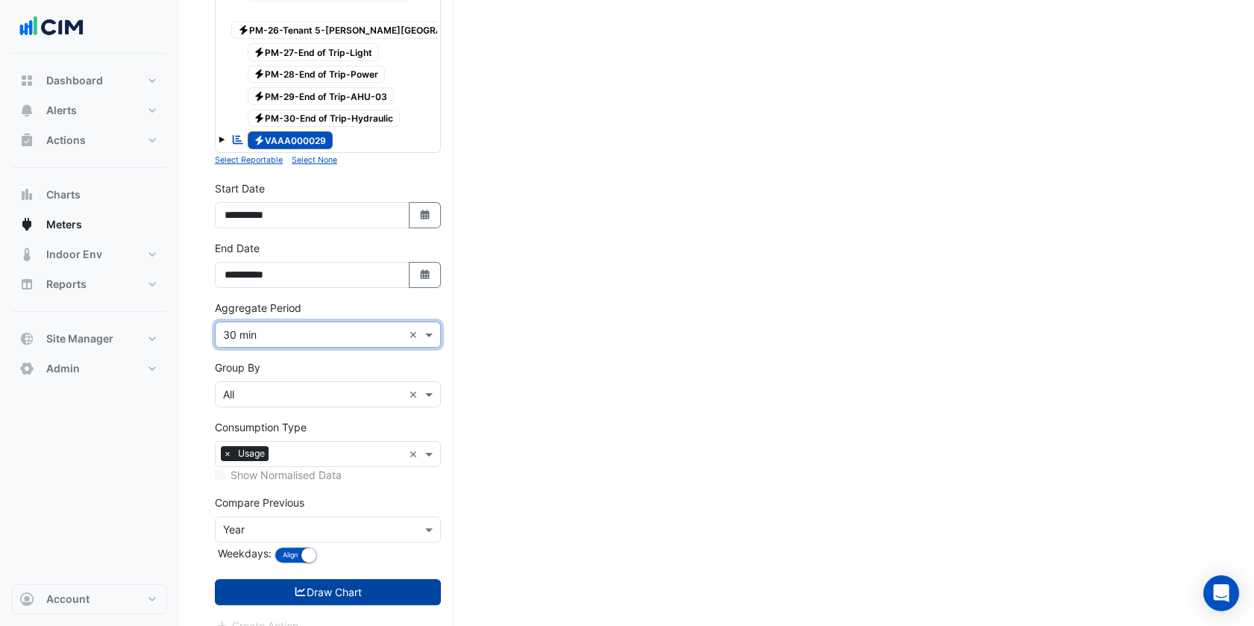
click at [331, 579] on button "Draw Chart" at bounding box center [328, 592] width 226 height 26
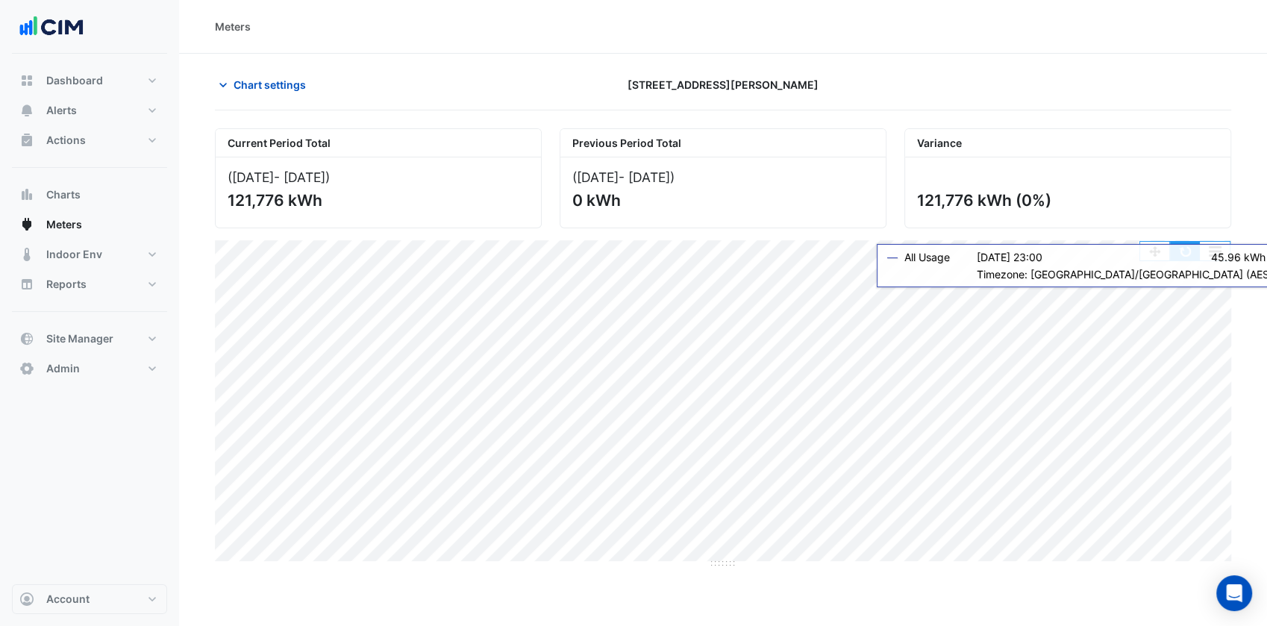
click at [1190, 253] on button "button" at bounding box center [1185, 251] width 30 height 19
